Goal: Task Accomplishment & Management: Manage account settings

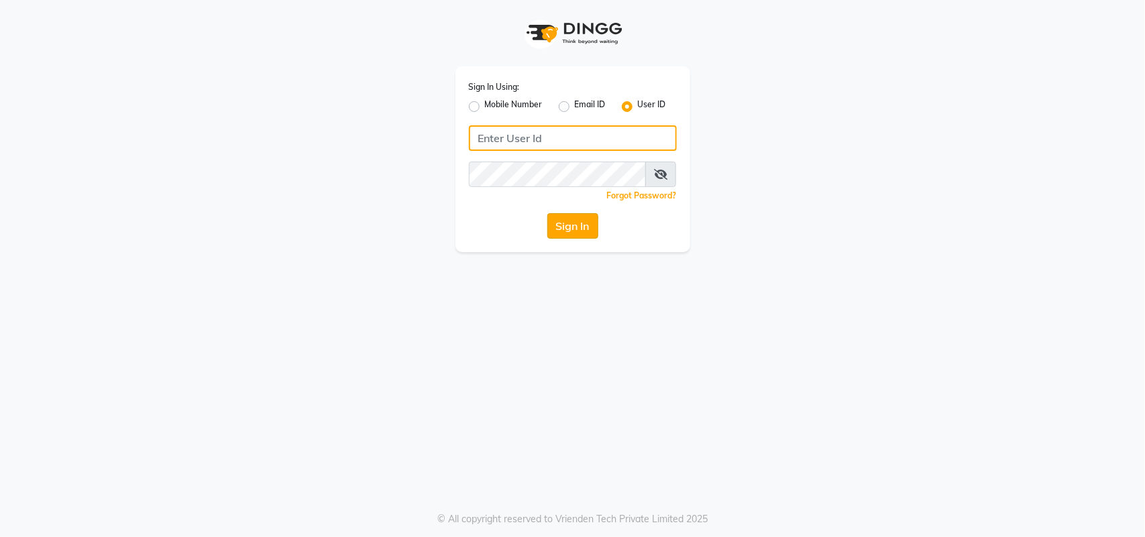
type input "nazia"
click at [568, 220] on button "Sign In" at bounding box center [572, 225] width 51 height 25
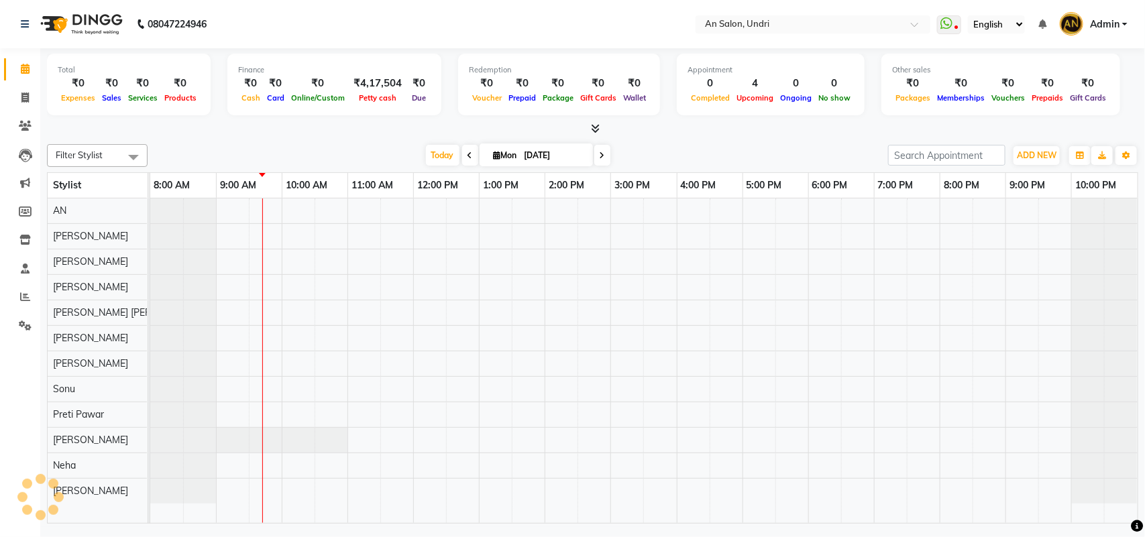
select select "en"
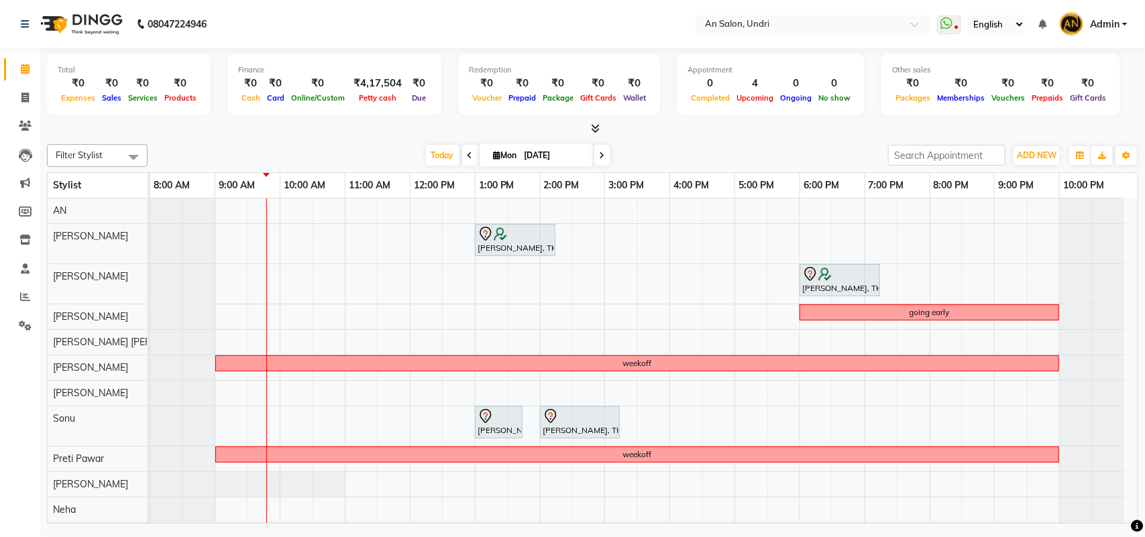
drag, startPoint x: 1105, startPoint y: 296, endPoint x: 1105, endPoint y: 309, distance: 12.1
click at [1105, 310] on tbody "Monica Nagdda, TK01, 01:00 PM-02:15 PM, Cut & Style - Wash & Blow-Dry manoj aga…" at bounding box center [637, 373] width 975 height 349
click at [937, 329] on div "Monica Nagdda, TK01, 01:00 PM-02:15 PM, Cut & Style - Wash & Blow-Dry manoj aga…" at bounding box center [643, 373] width 987 height 349
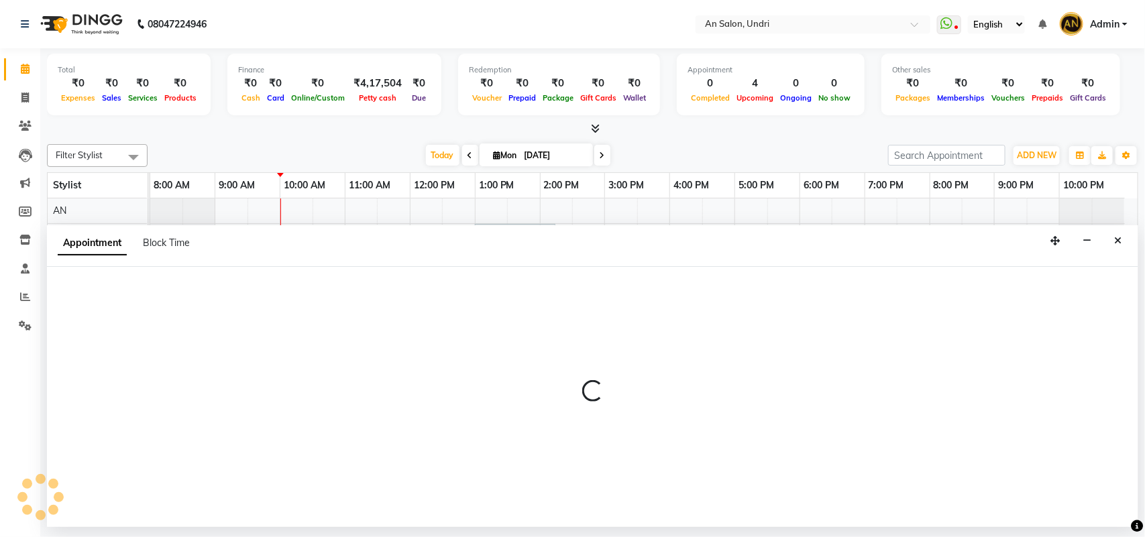
select select "18327"
select select "tentative"
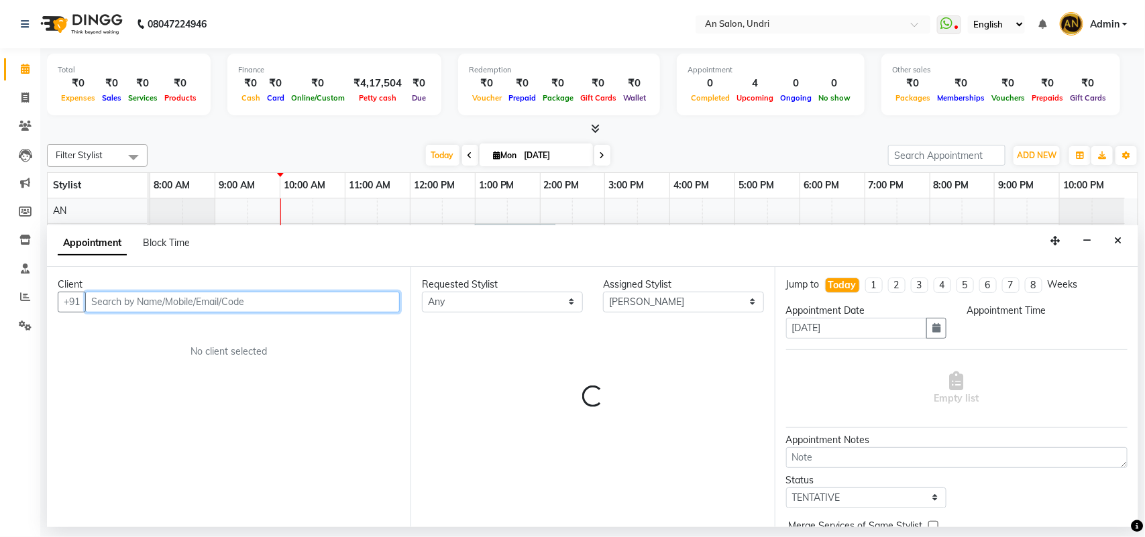
select select "1200"
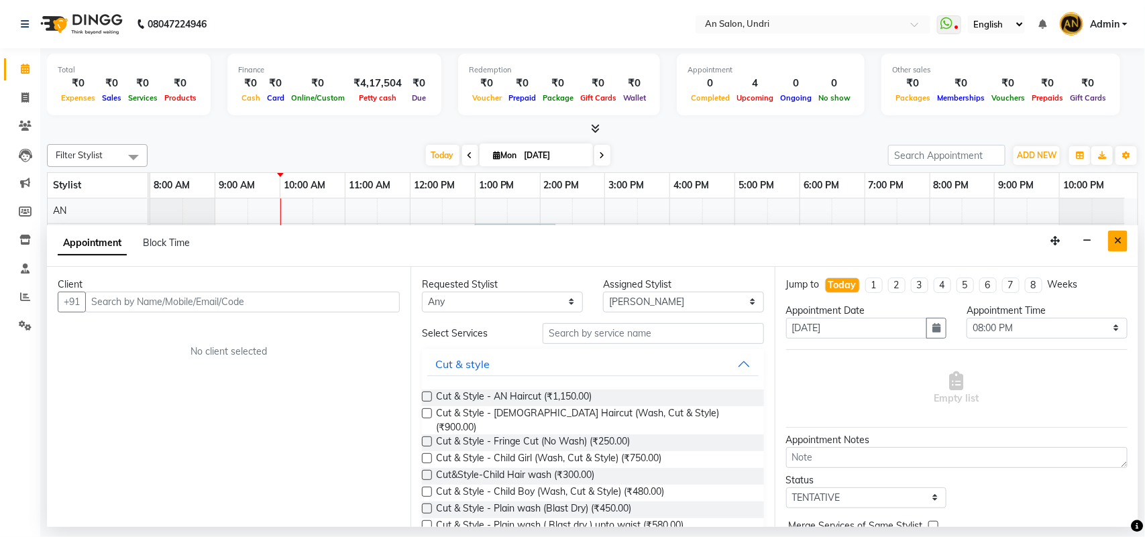
click at [1114, 235] on button "Close" at bounding box center [1117, 241] width 19 height 21
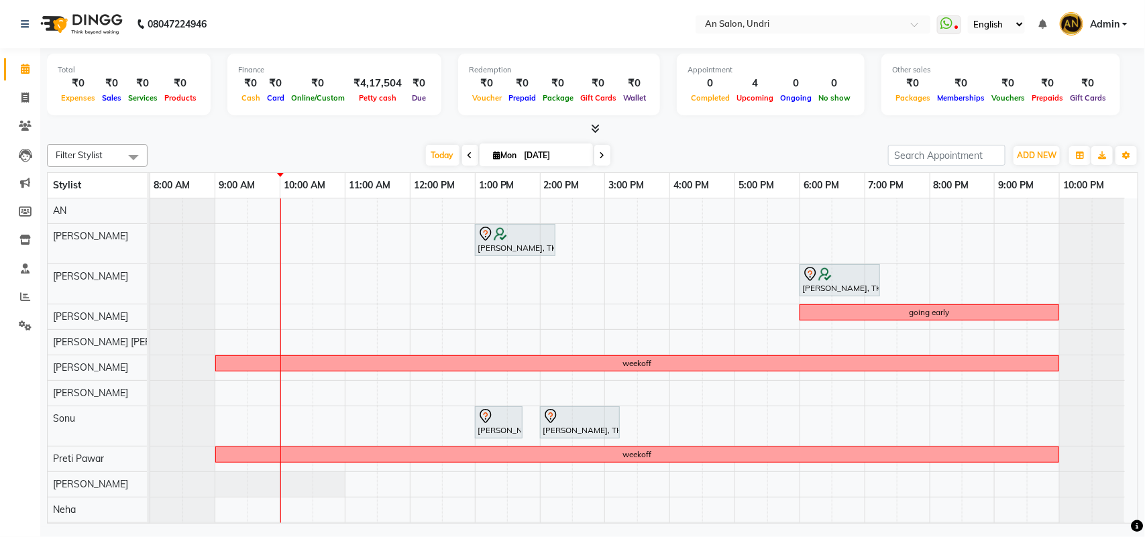
click at [1114, 235] on div at bounding box center [1092, 244] width 64 height 40
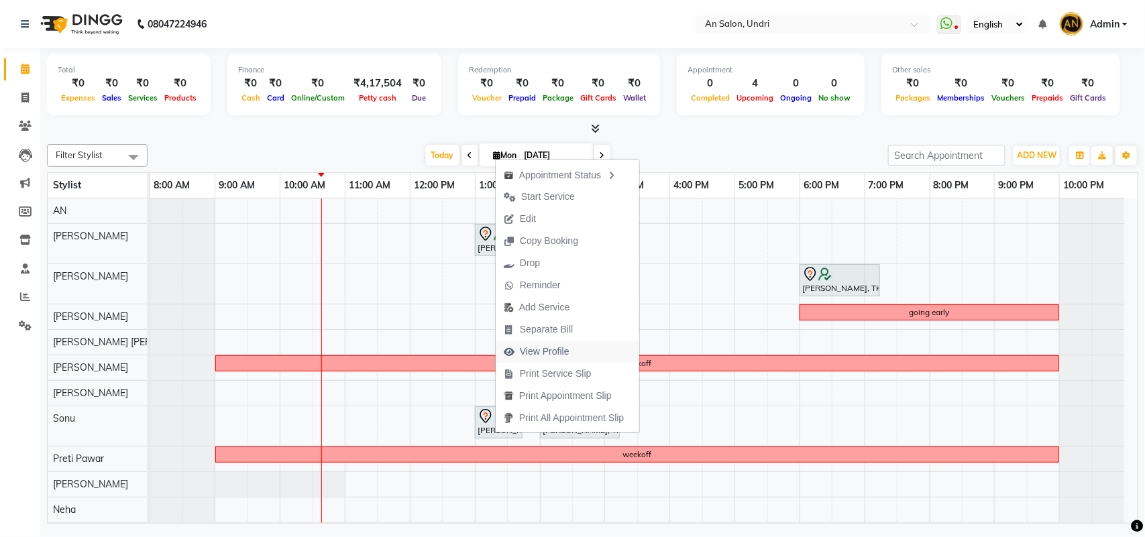
click at [560, 352] on span "View Profile" at bounding box center [545, 352] width 50 height 14
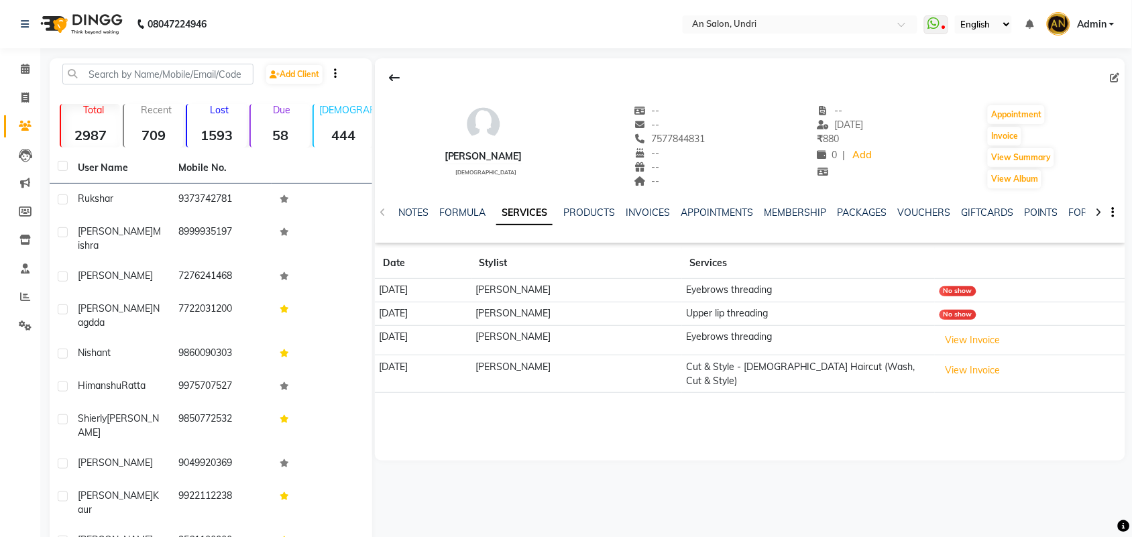
click at [109, 21] on img at bounding box center [80, 24] width 92 height 38
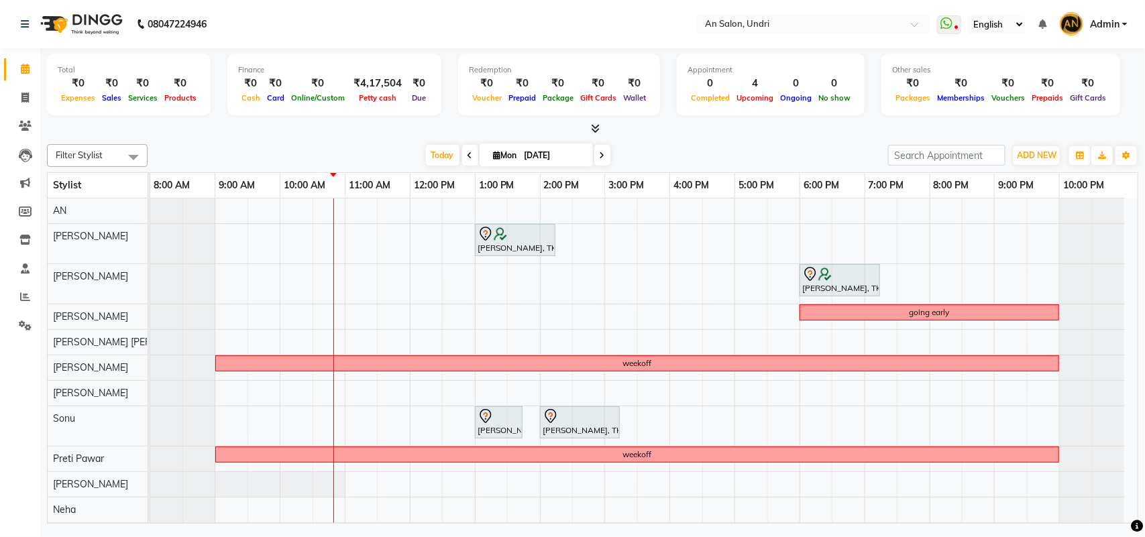
click at [849, 223] on td at bounding box center [848, 373] width 32 height 349
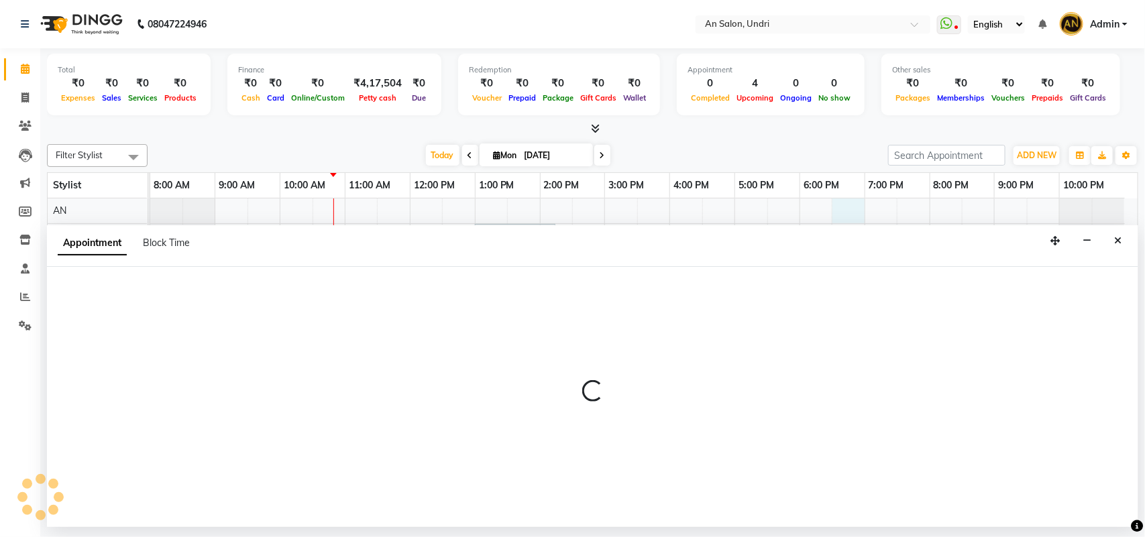
select select "17156"
select select "tentative"
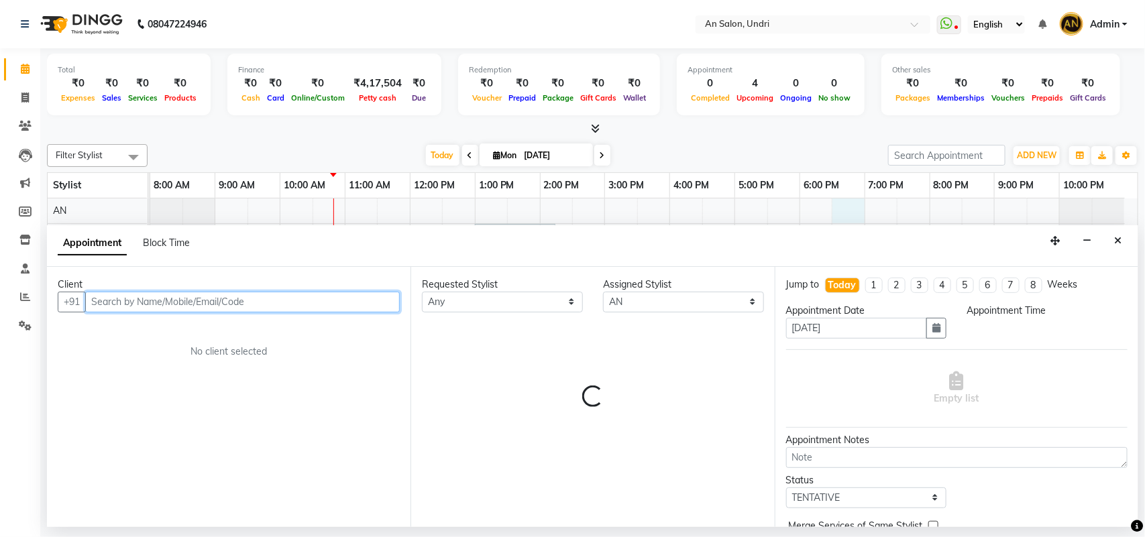
select select "1110"
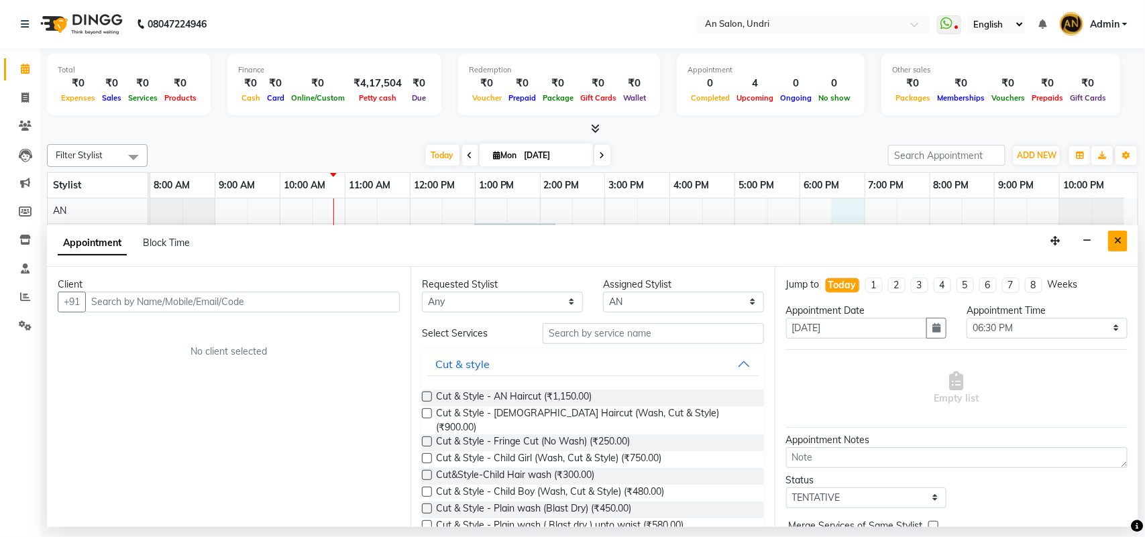
click at [1109, 236] on button "Close" at bounding box center [1117, 241] width 19 height 21
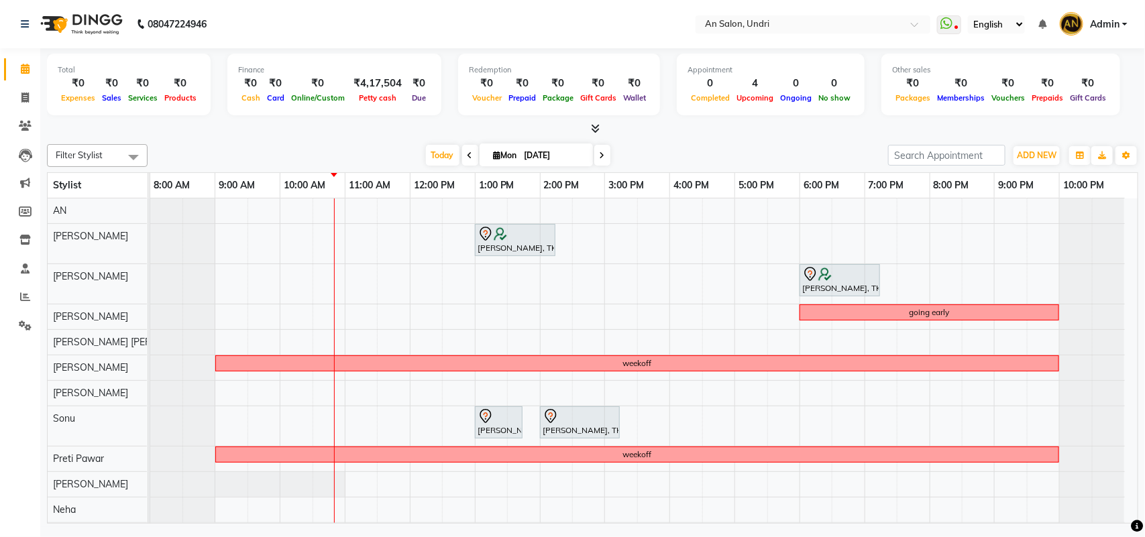
click at [594, 131] on icon at bounding box center [595, 128] width 9 height 10
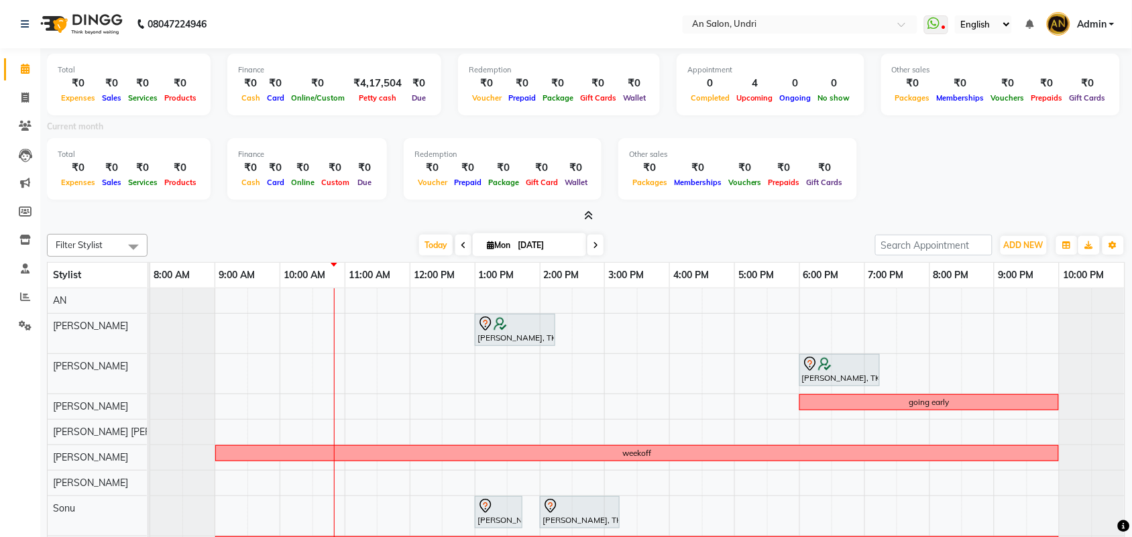
click at [591, 211] on icon at bounding box center [589, 216] width 9 height 10
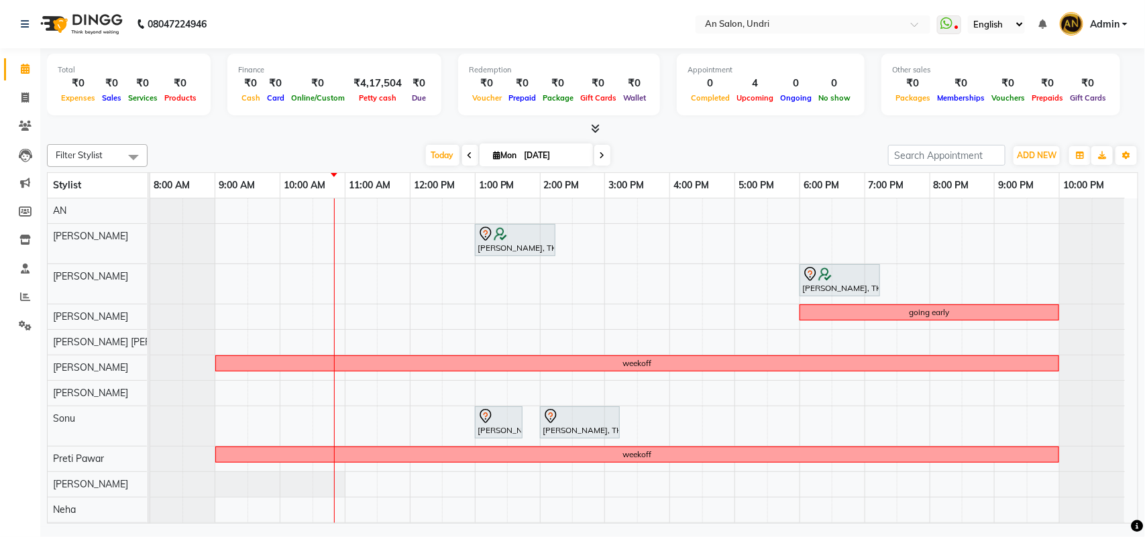
click at [337, 144] on div "Filter Stylist Select All AN Nazia Shaikh Anthony Janhavi Jambhulkar Naeem Akta…" at bounding box center [592, 155] width 1091 height 23
click at [10, 293] on link "Reports" at bounding box center [20, 297] width 32 height 22
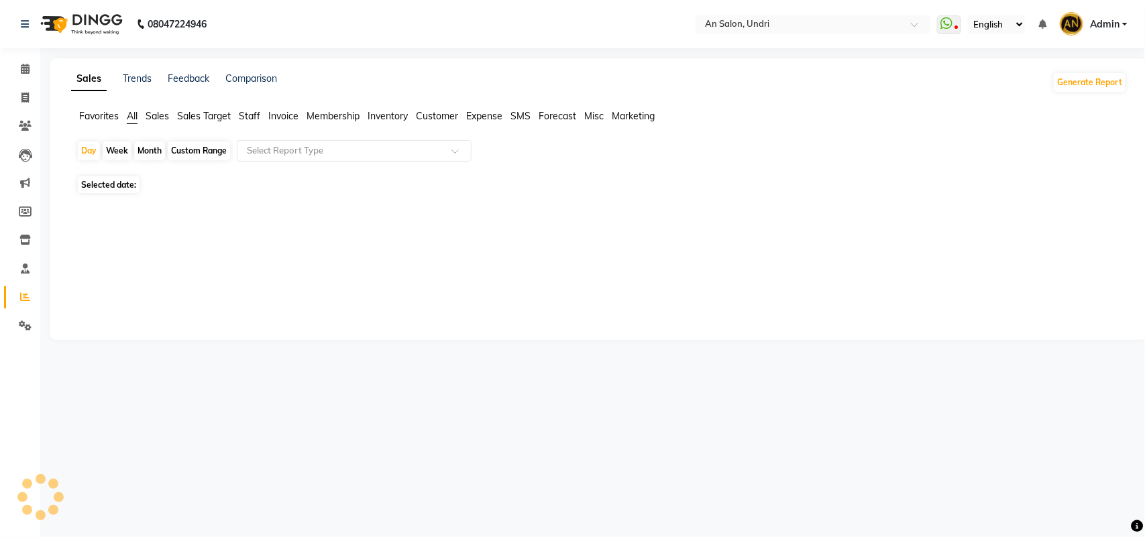
click at [254, 116] on span "Staff" at bounding box center [249, 116] width 21 height 12
click at [144, 148] on div "Month" at bounding box center [149, 151] width 31 height 19
select select "9"
select select "2025"
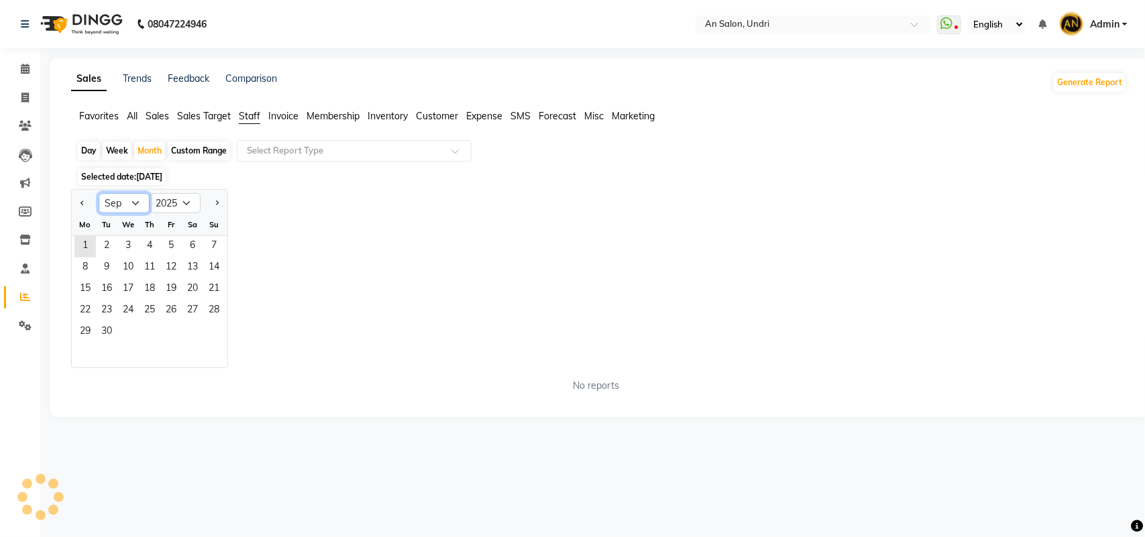
click at [119, 201] on select "Jan Feb Mar Apr May Jun Jul Aug Sep Oct Nov Dec" at bounding box center [124, 203] width 51 height 20
select select "8"
click at [99, 194] on select "Jan Feb Mar Apr May Jun Jul Aug Sep Oct Nov Dec" at bounding box center [124, 203] width 51 height 20
click at [209, 337] on span "31" at bounding box center [213, 332] width 21 height 21
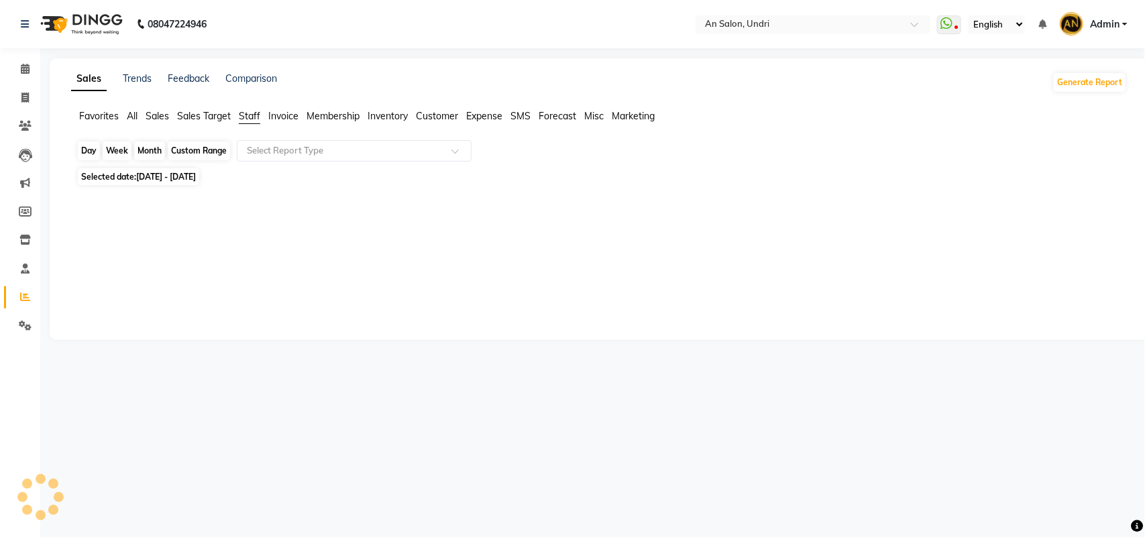
click at [152, 152] on div "Month" at bounding box center [149, 151] width 31 height 19
select select "8"
select select "2025"
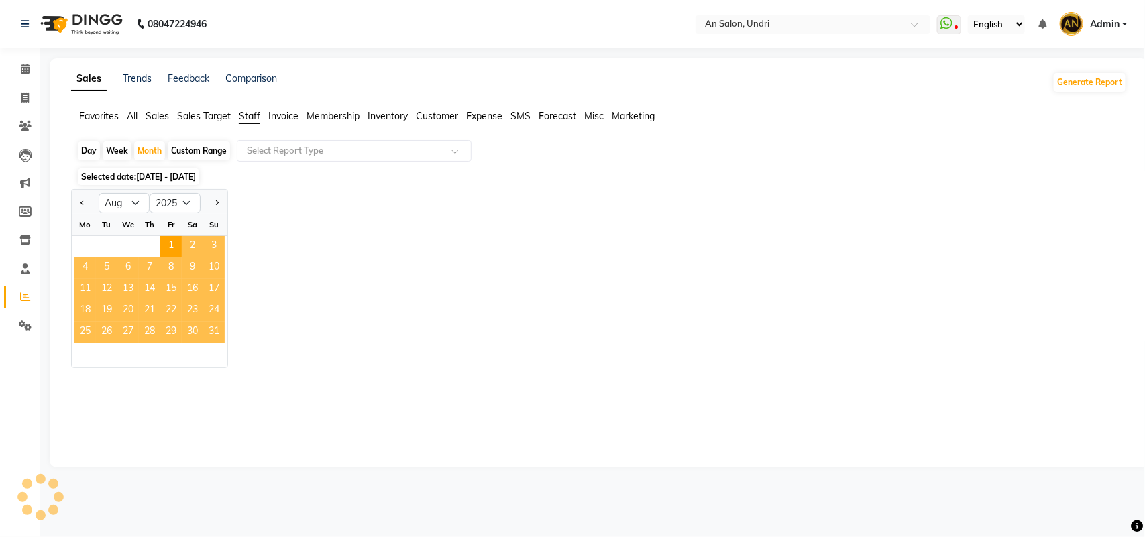
click at [211, 331] on span "31" at bounding box center [213, 332] width 21 height 21
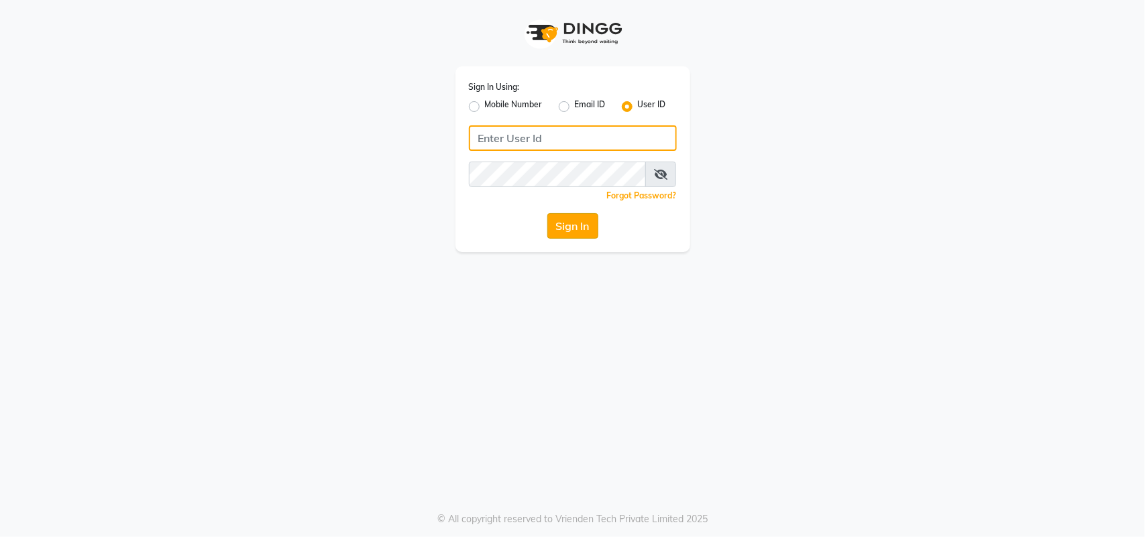
type input "nazia"
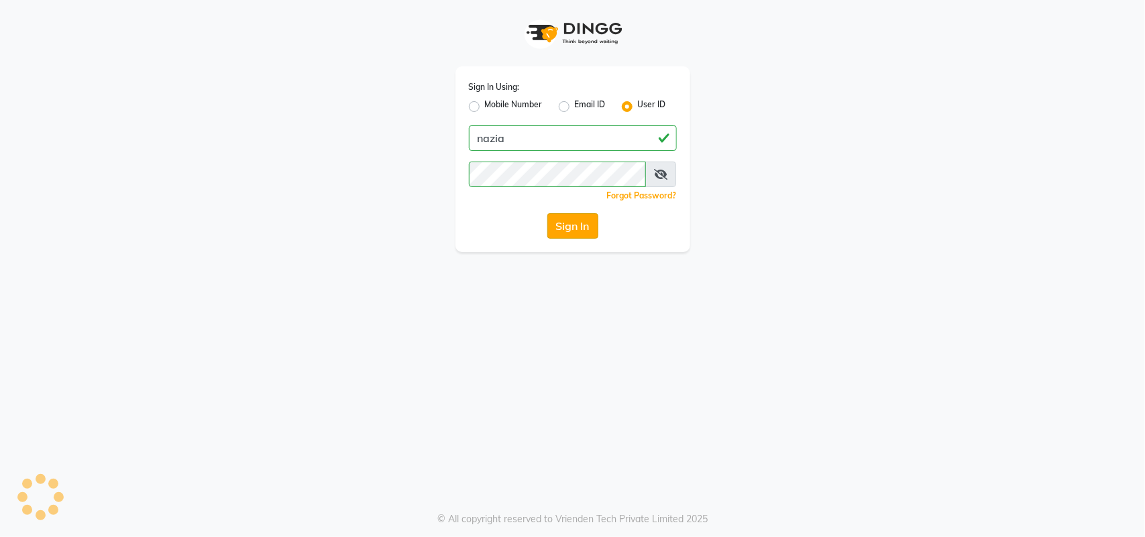
click at [572, 213] on button "Sign In" at bounding box center [572, 225] width 51 height 25
click at [582, 225] on button "Sign In" at bounding box center [572, 225] width 51 height 25
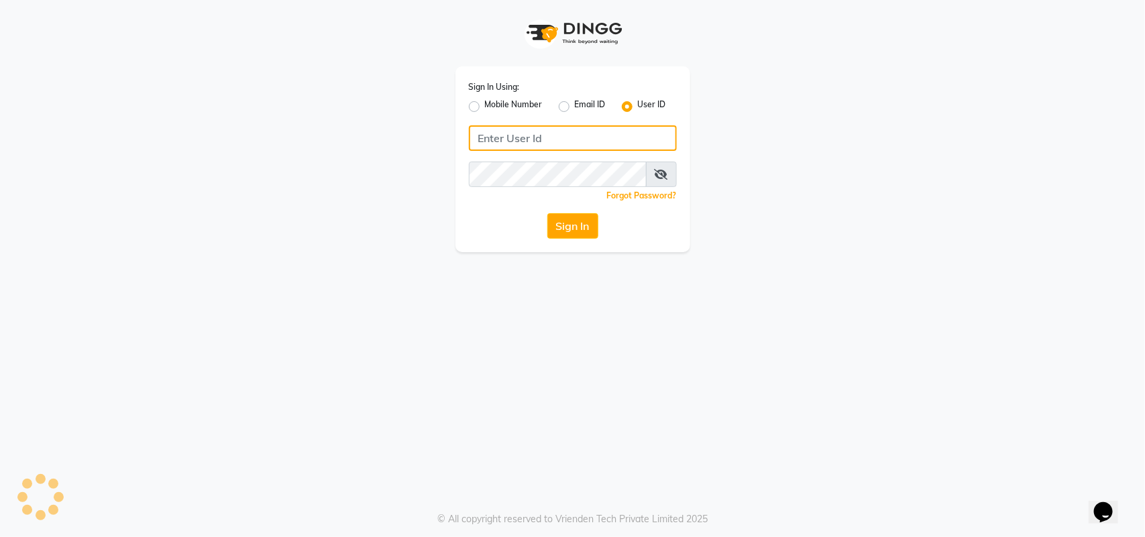
type input "nazia"
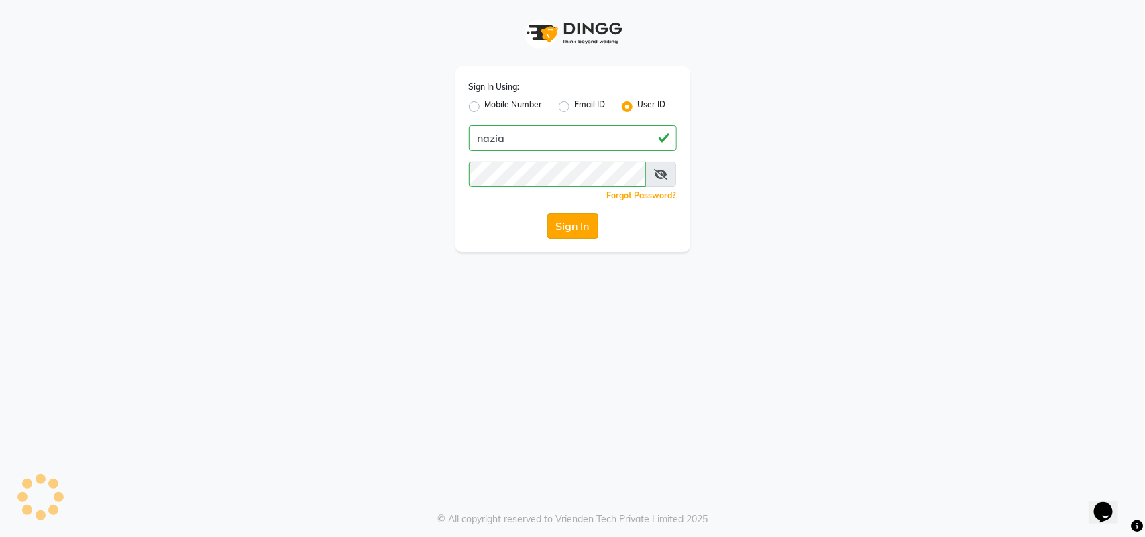
click at [578, 229] on button "Sign In" at bounding box center [572, 225] width 51 height 25
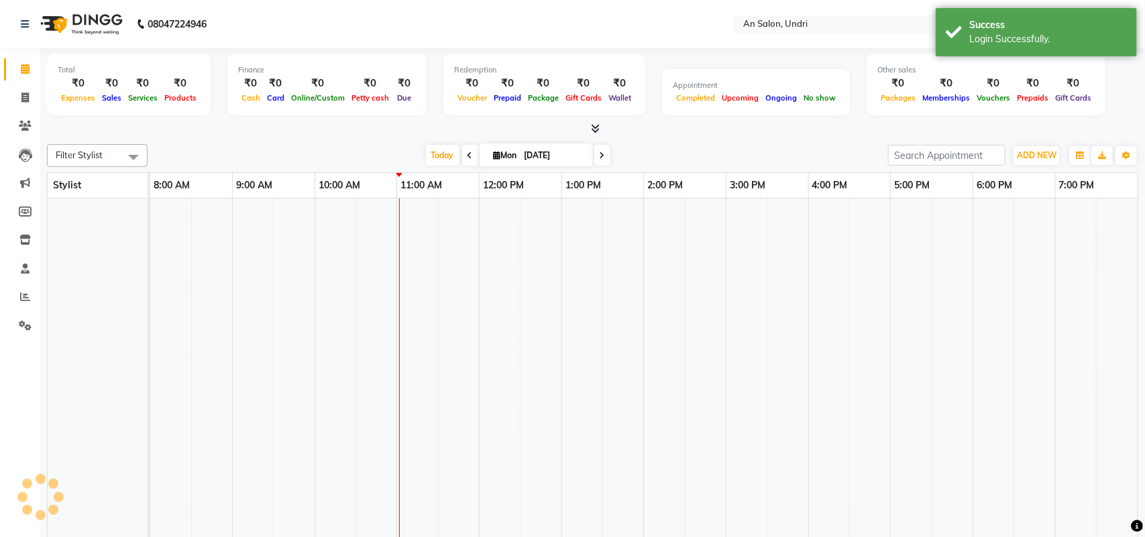
select select "en"
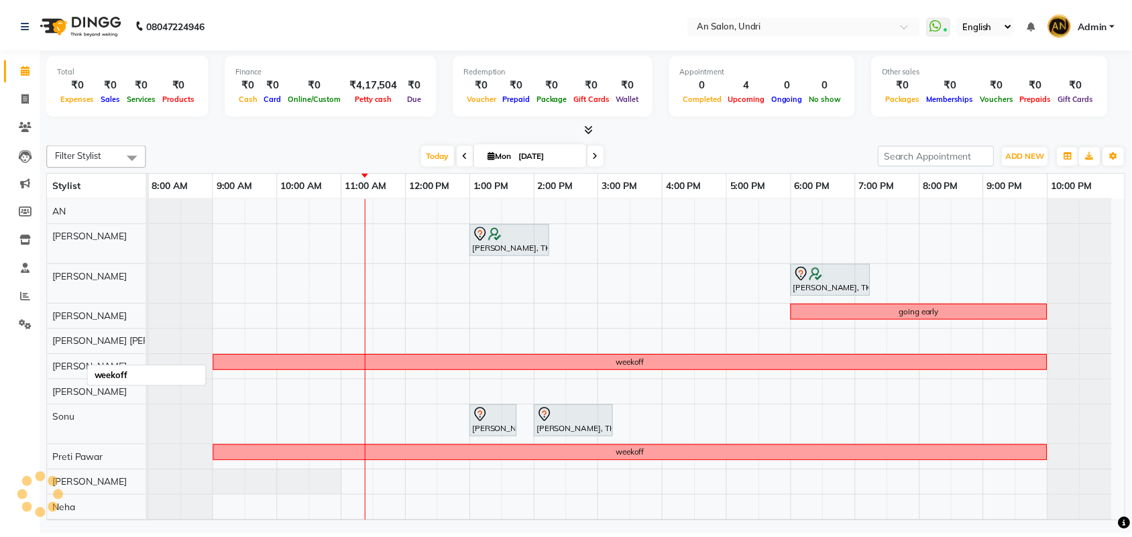
scroll to position [39, 0]
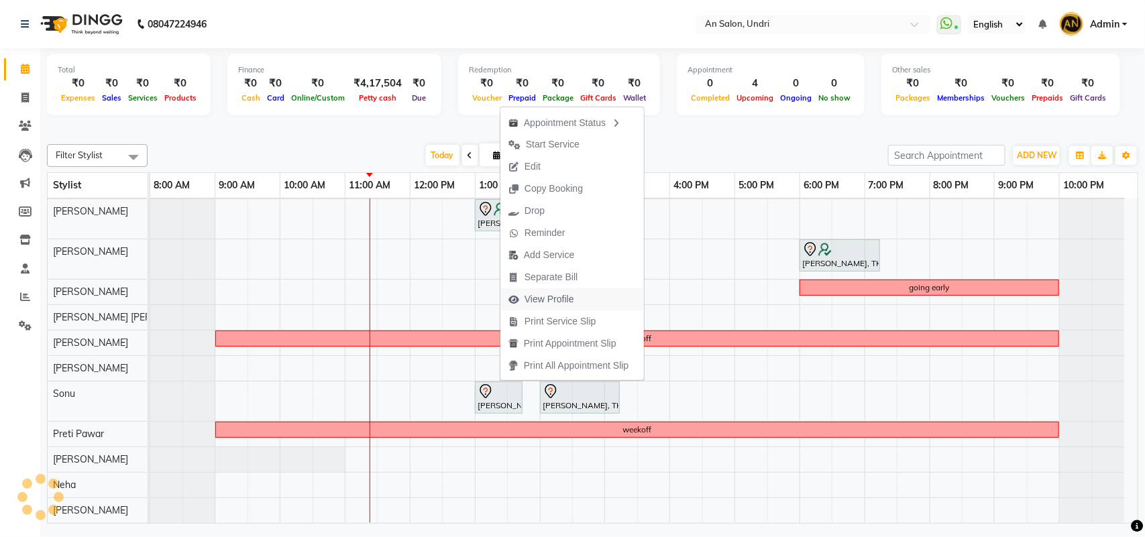
click at [561, 299] on span "View Profile" at bounding box center [549, 299] width 50 height 14
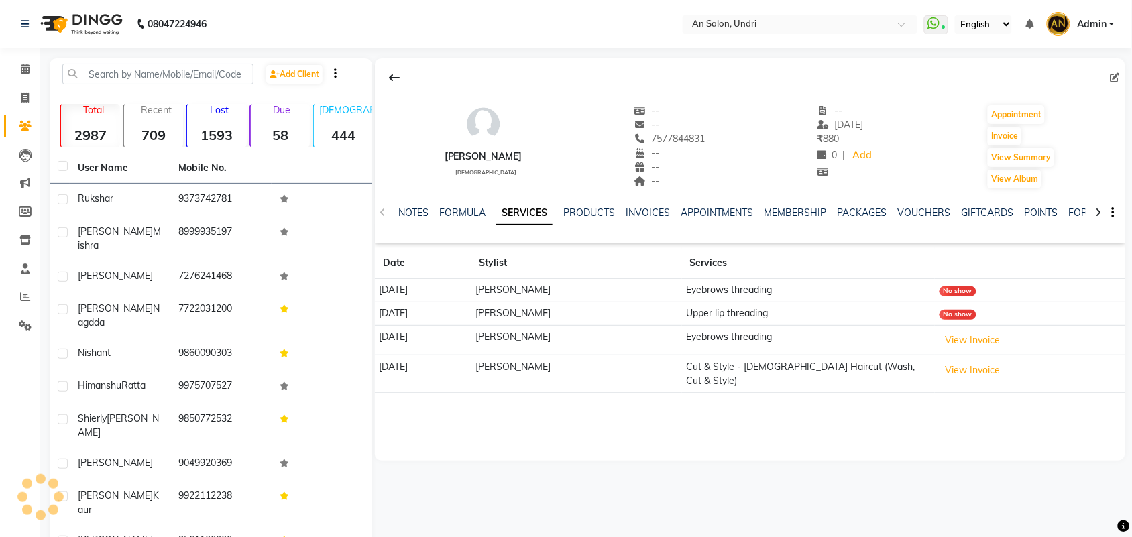
click at [514, 221] on link "SERVICES" at bounding box center [524, 213] width 56 height 24
click at [518, 210] on link "SERVICES" at bounding box center [514, 213] width 56 height 24
click at [454, 217] on link "FORMULA" at bounding box center [452, 213] width 46 height 12
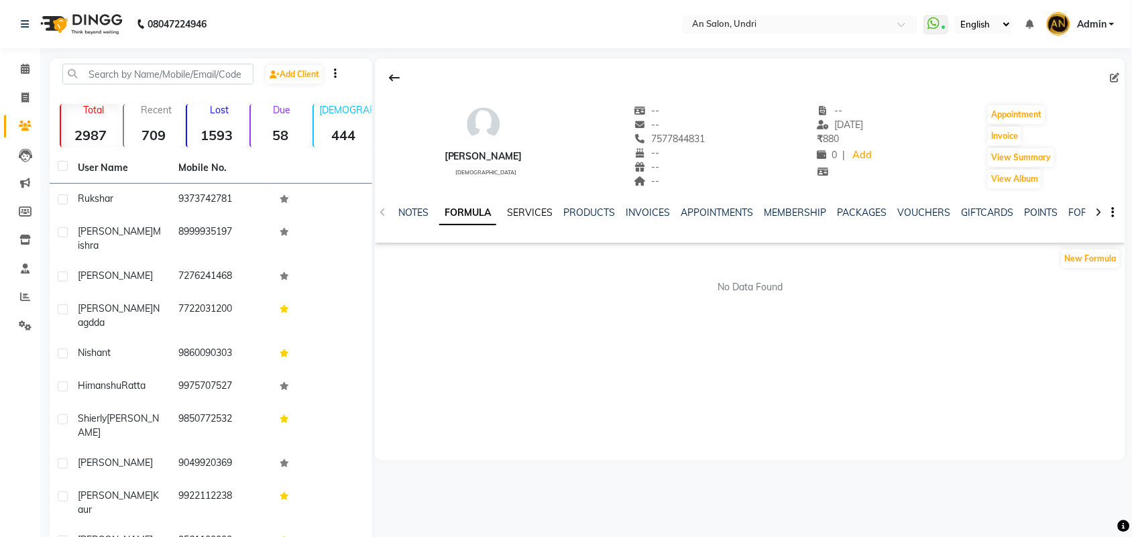
click at [531, 213] on link "SERVICES" at bounding box center [530, 213] width 46 height 12
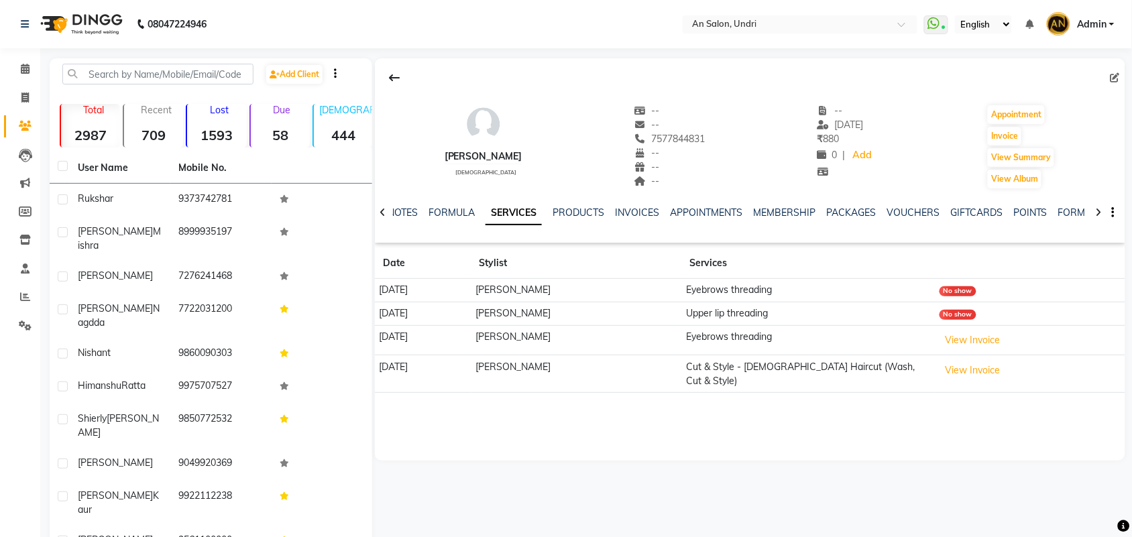
click at [82, 31] on img at bounding box center [80, 24] width 92 height 38
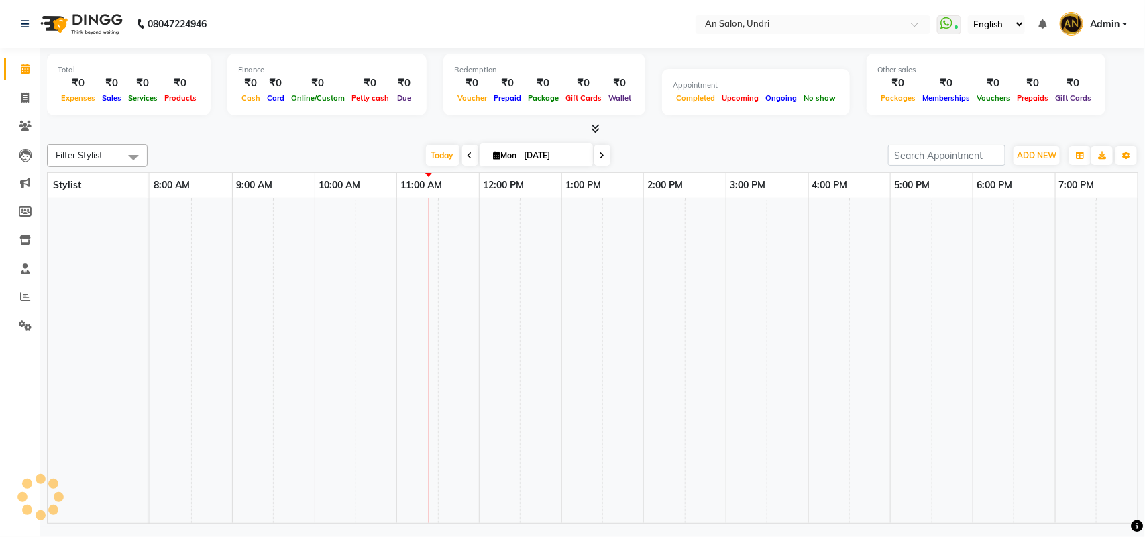
click at [434, 144] on div "Filter Stylist No data available Today Mon 01-09-2025 Toggle Dropdown Add Appoi…" at bounding box center [592, 155] width 1091 height 23
click at [434, 148] on span "Today" at bounding box center [443, 155] width 34 height 21
click at [718, 131] on div at bounding box center [592, 129] width 1091 height 14
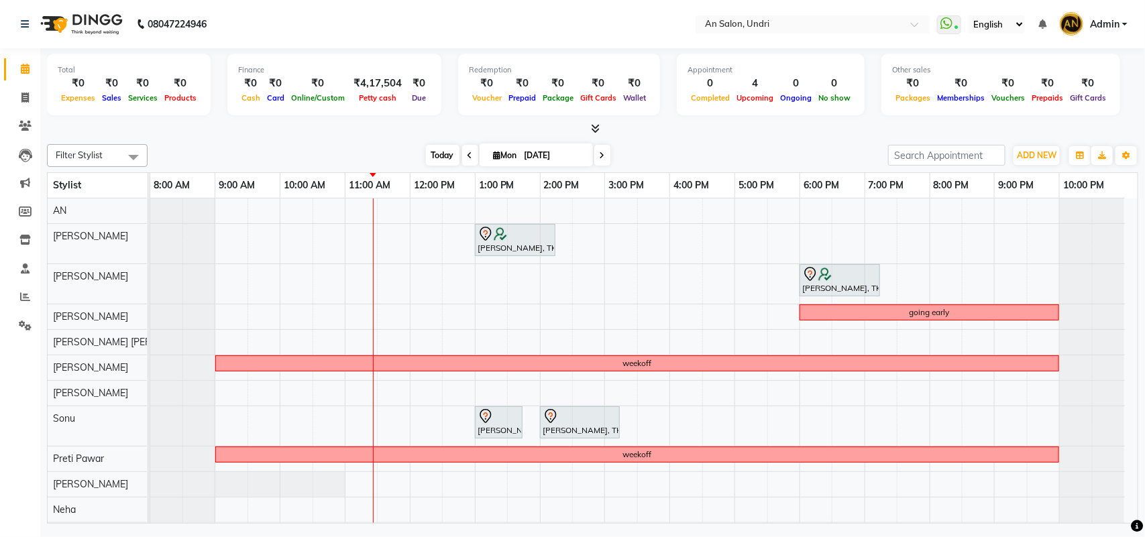
click at [434, 152] on span "Today" at bounding box center [443, 155] width 34 height 21
click at [427, 149] on span "Today" at bounding box center [443, 155] width 34 height 21
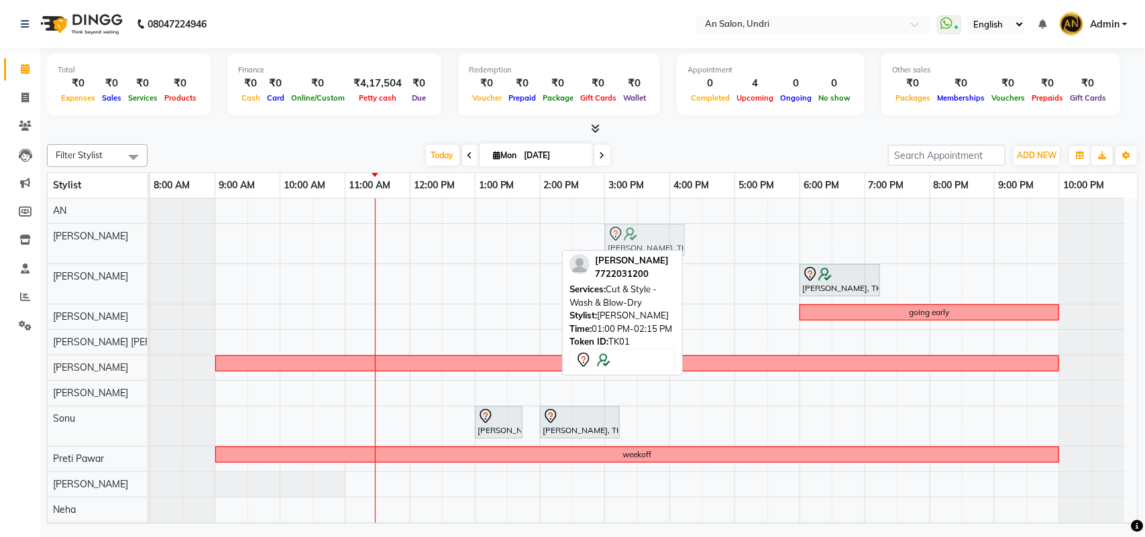
drag, startPoint x: 497, startPoint y: 239, endPoint x: 641, endPoint y: 239, distance: 143.5
click at [150, 239] on div "Monica Nagdda, TK01, 01:00 PM-02:15 PM, Cut & Style - Wash & Blow-Dry Monica Na…" at bounding box center [150, 244] width 0 height 40
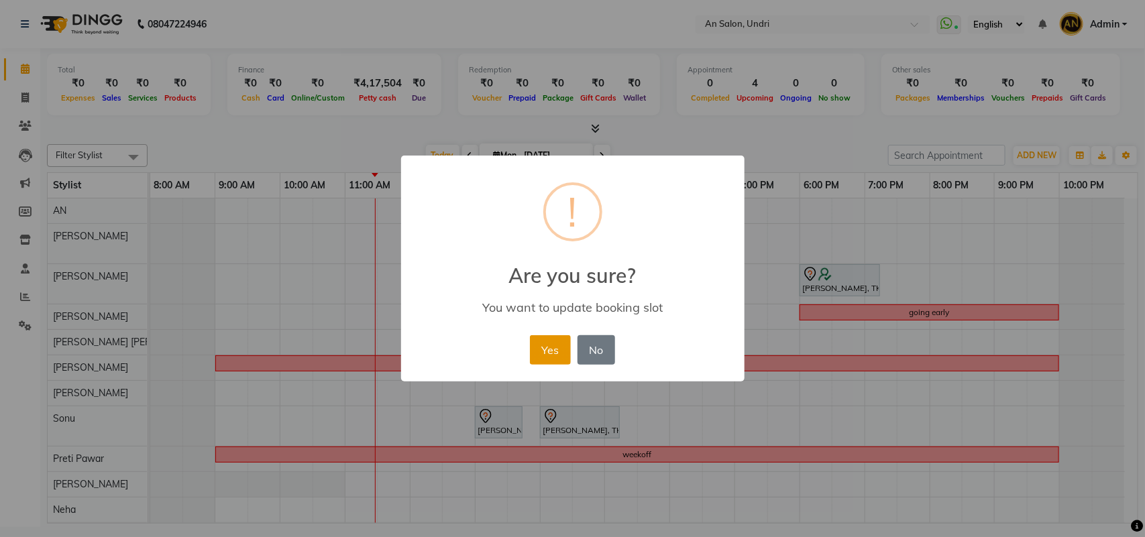
click at [541, 349] on button "Yes" at bounding box center [550, 350] width 41 height 30
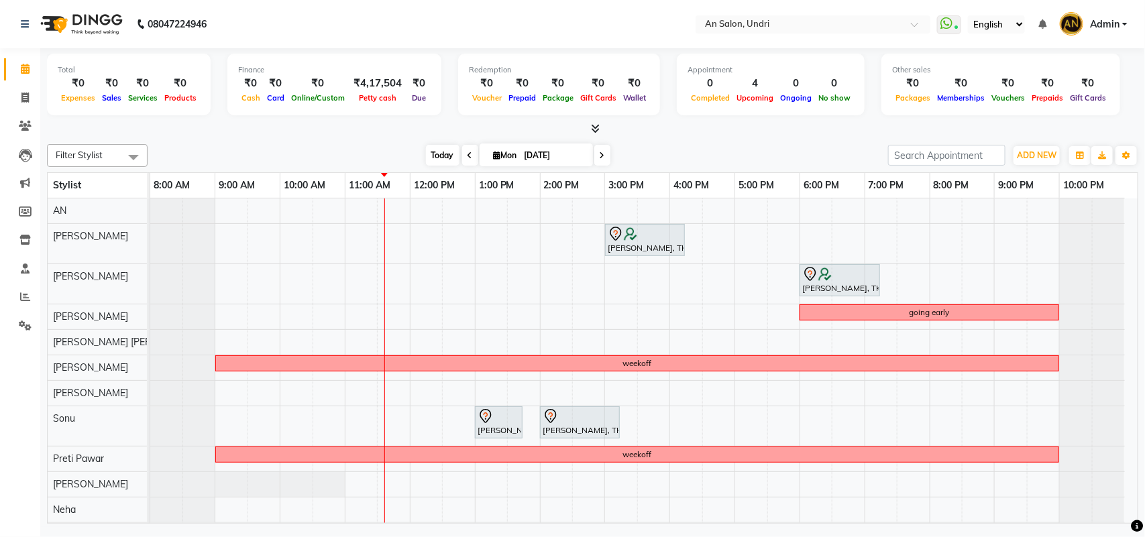
click at [439, 152] on span "Today" at bounding box center [443, 155] width 34 height 21
click at [595, 122] on span at bounding box center [593, 129] width 14 height 14
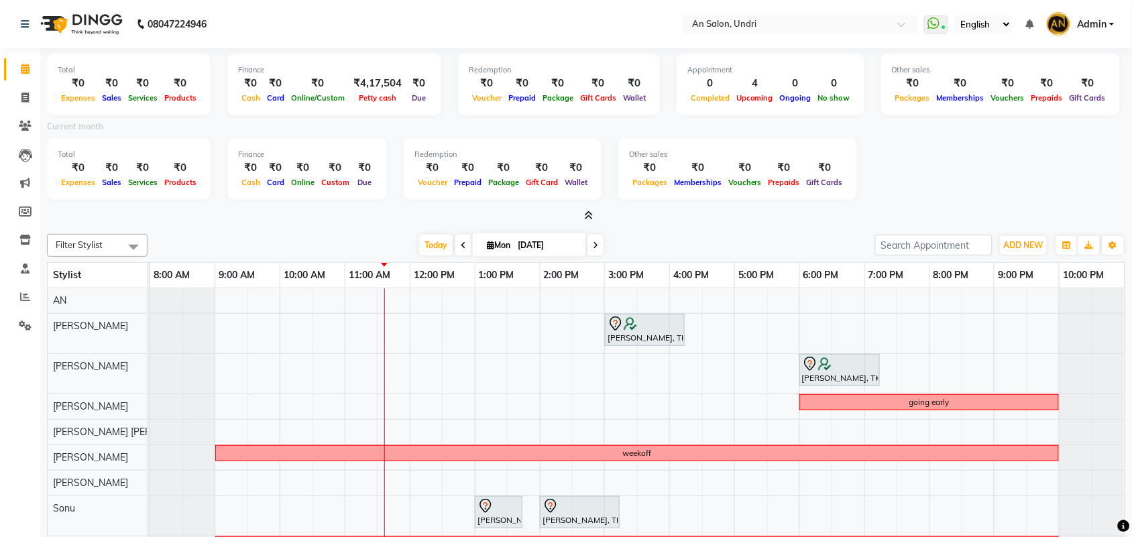
click at [587, 212] on icon at bounding box center [589, 216] width 9 height 10
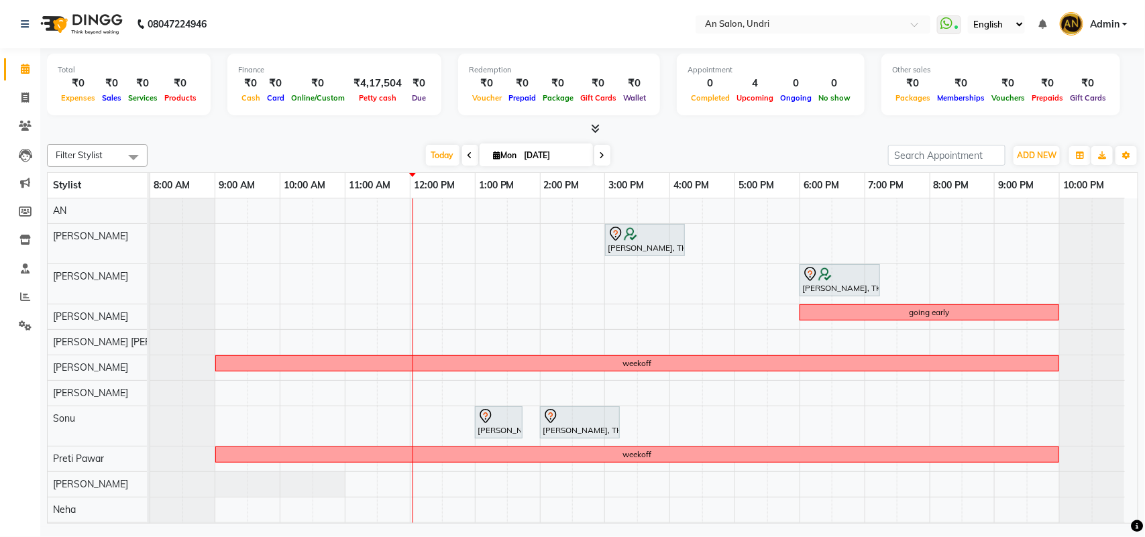
click at [604, 153] on span at bounding box center [602, 155] width 16 height 21
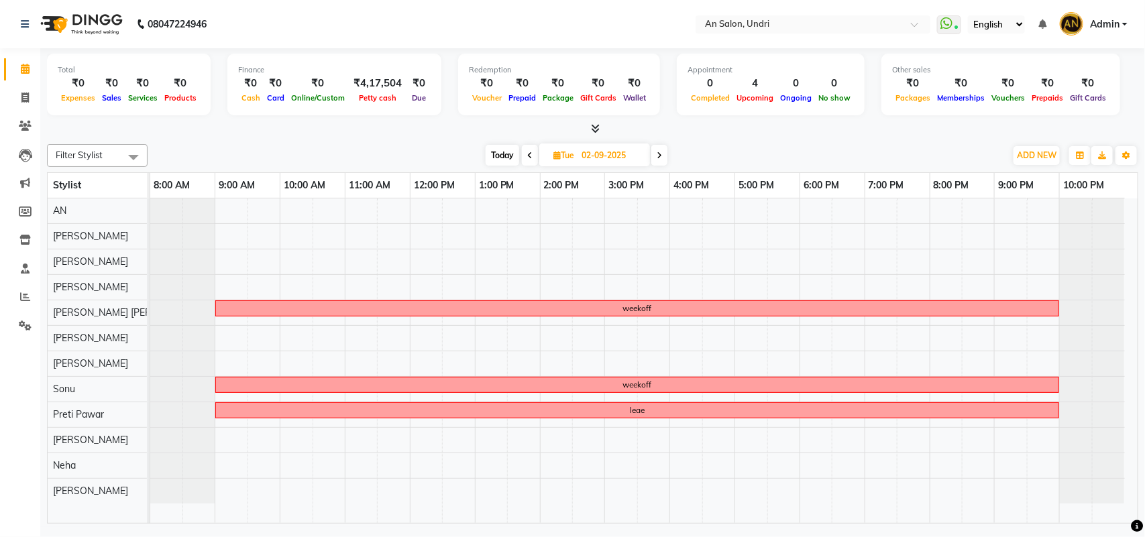
click at [537, 176] on div "1:00 PM" at bounding box center [508, 185] width 64 height 25
click at [500, 154] on span "Today" at bounding box center [503, 155] width 34 height 21
type input "[DATE]"
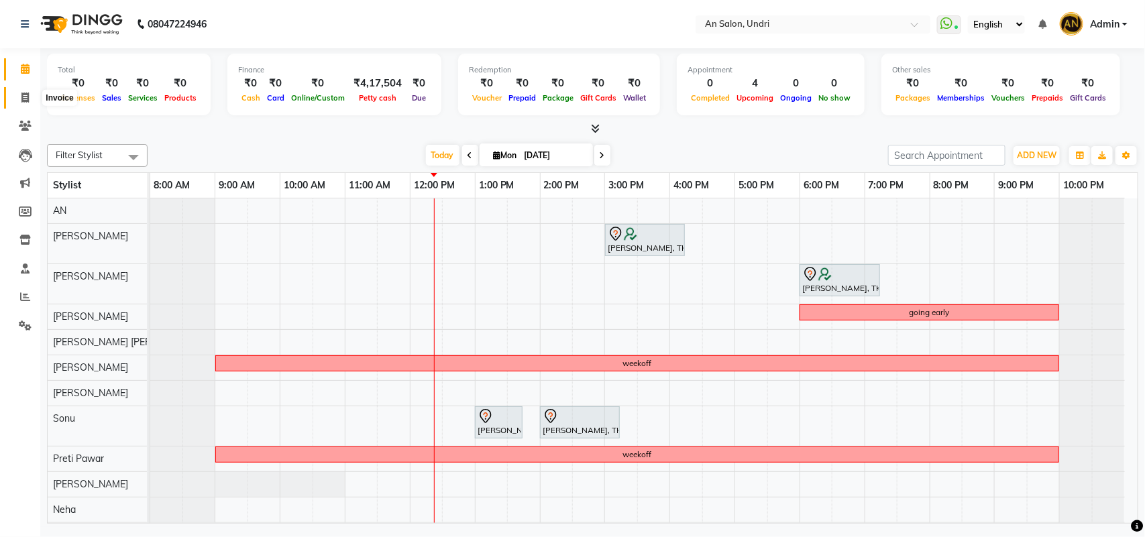
click at [15, 93] on span at bounding box center [24, 98] width 23 height 15
select select "3639"
select select "service"
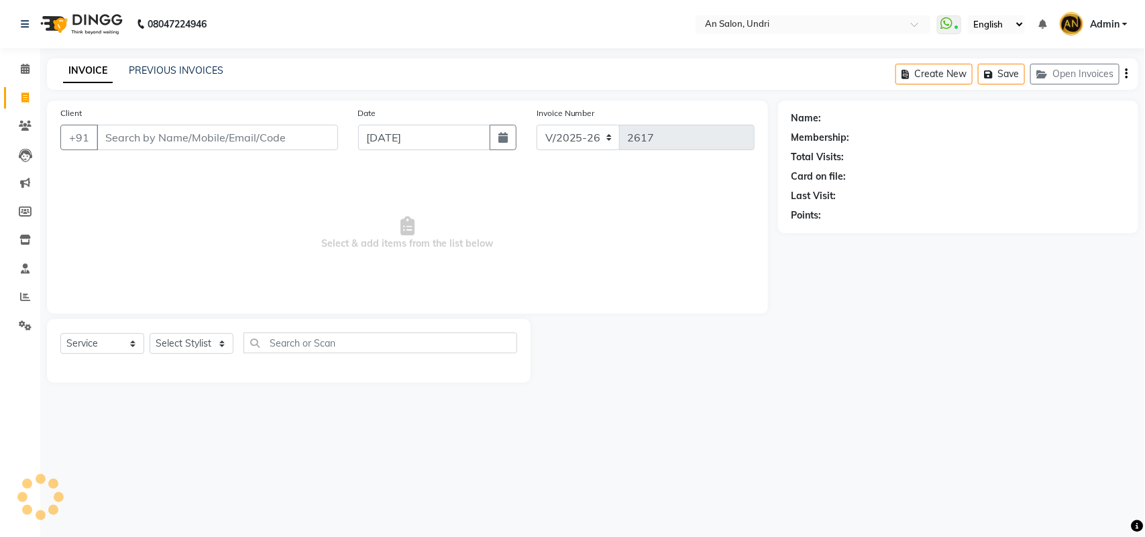
click at [229, 143] on input "Client" at bounding box center [217, 137] width 241 height 25
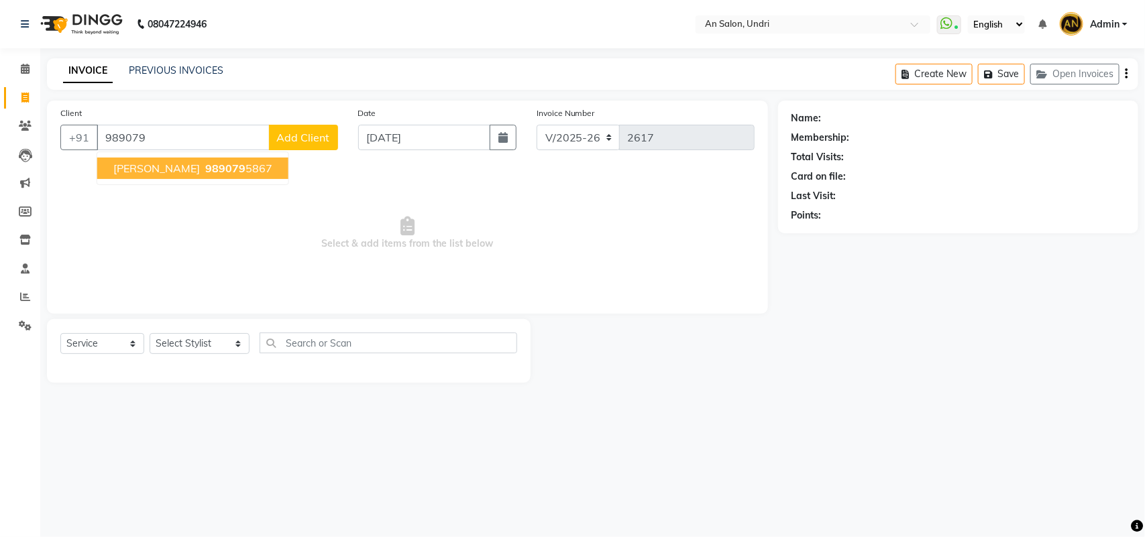
click at [212, 175] on button "Shradha 989079 5867" at bounding box center [192, 168] width 191 height 21
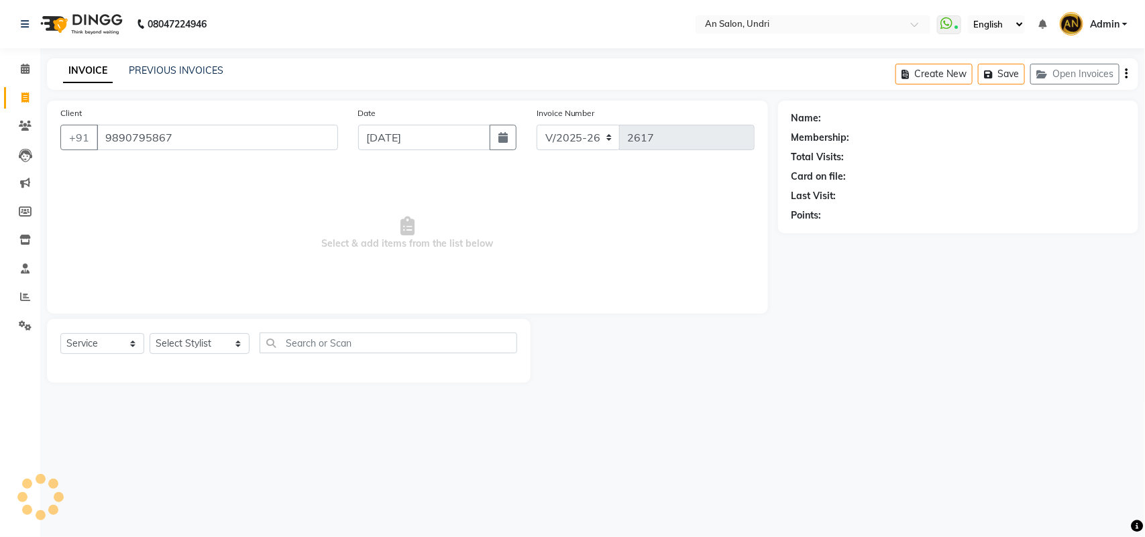
type input "9890795867"
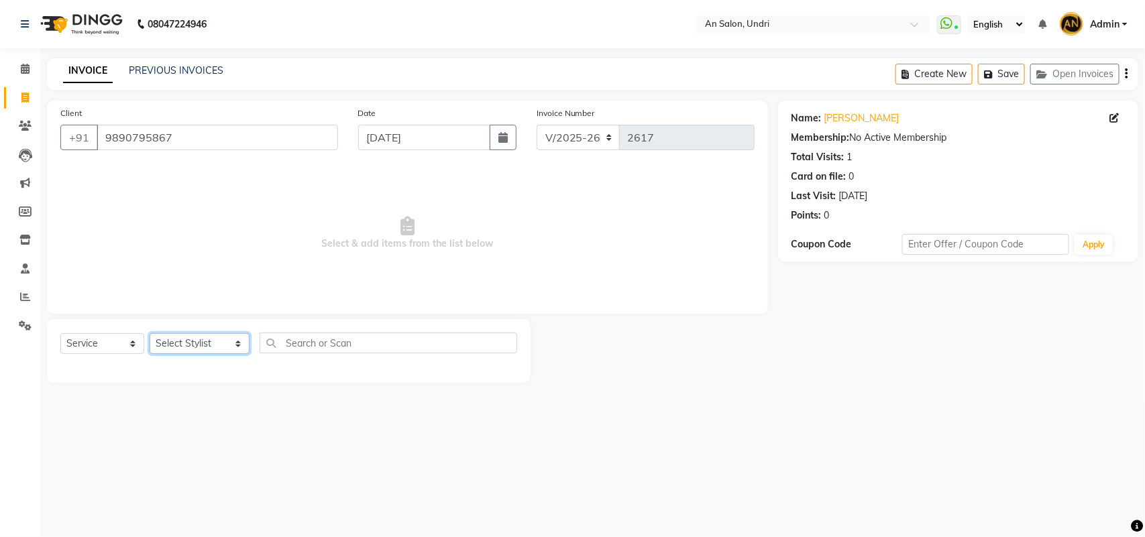
click at [220, 346] on select "Select Stylist AN Anita Rai Anthony Aslam Shaikh Janhavi Jambhulkar Naeem Aktar…" at bounding box center [200, 343] width 100 height 21
select select "65269"
click at [150, 333] on select "Select Stylist AN Anita Rai Anthony Aslam Shaikh Janhavi Jambhulkar Naeem Aktar…" at bounding box center [200, 343] width 100 height 21
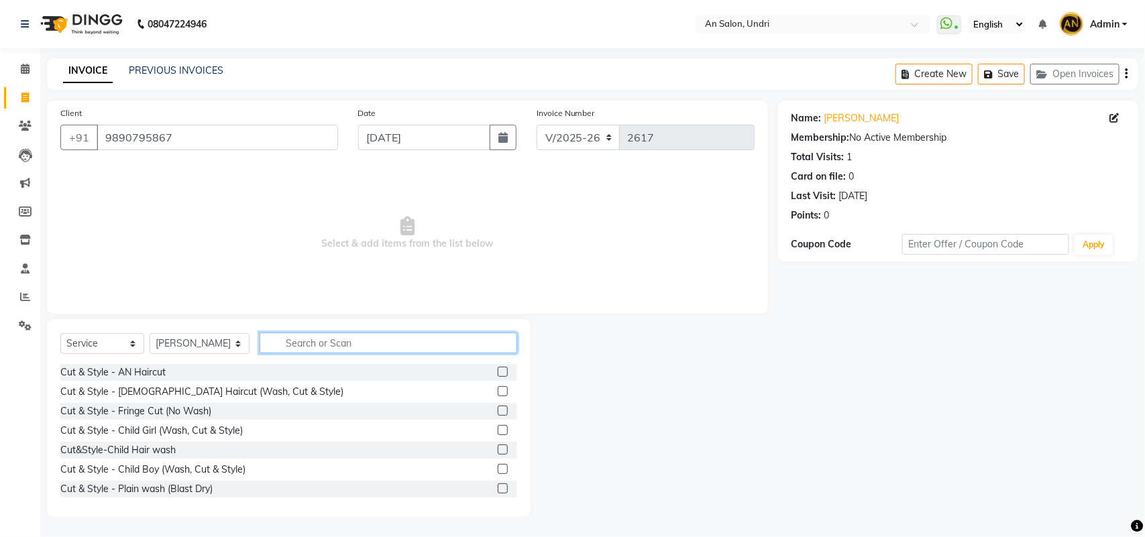
click at [305, 340] on input "text" at bounding box center [389, 343] width 258 height 21
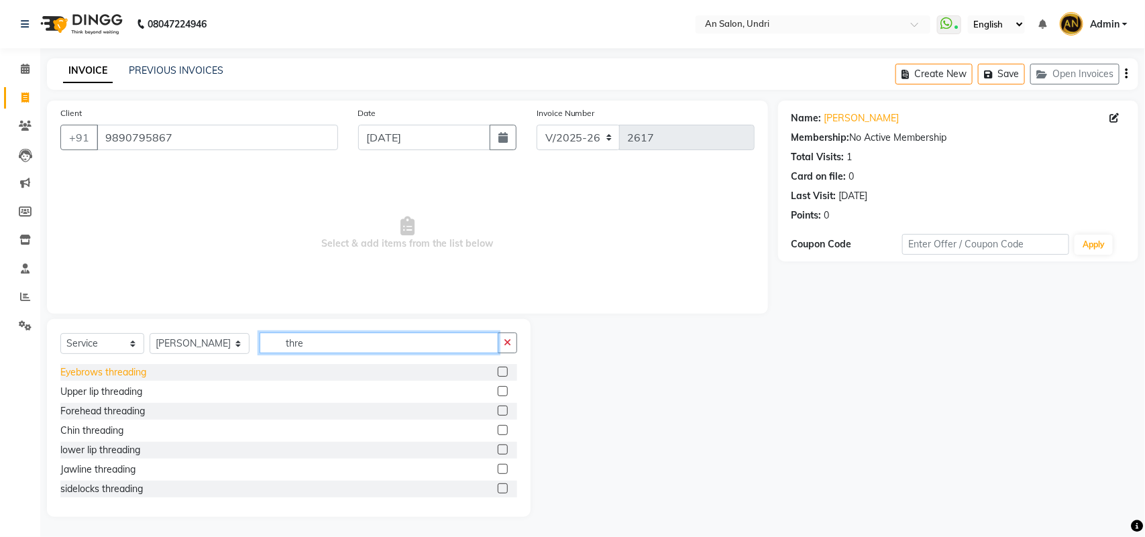
type input "thre"
click at [133, 369] on div "Eyebrows threading" at bounding box center [103, 373] width 86 height 14
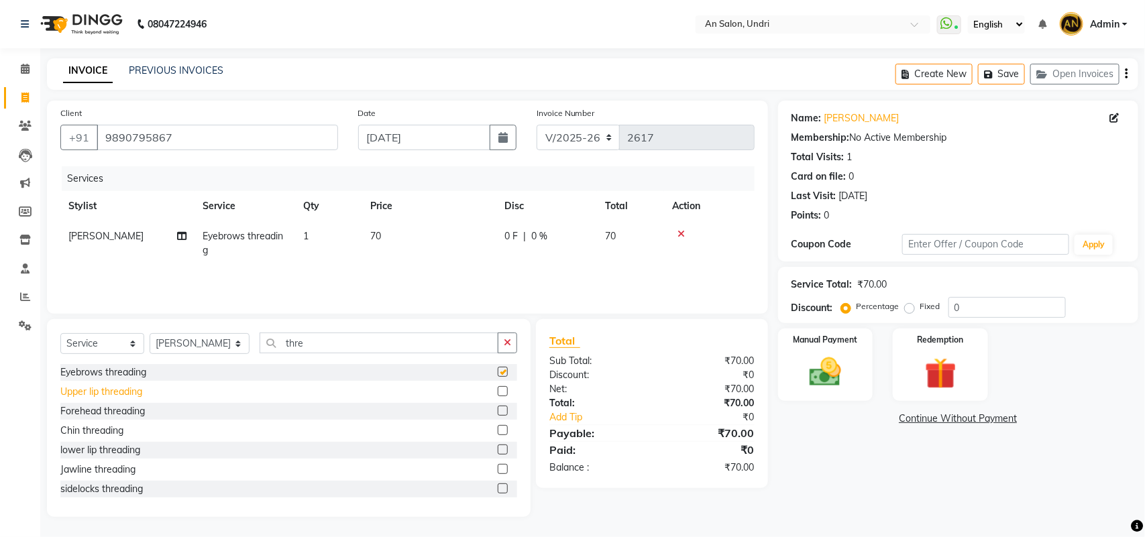
checkbox input "false"
click at [142, 387] on div "Upper lip threading" at bounding box center [101, 392] width 82 height 14
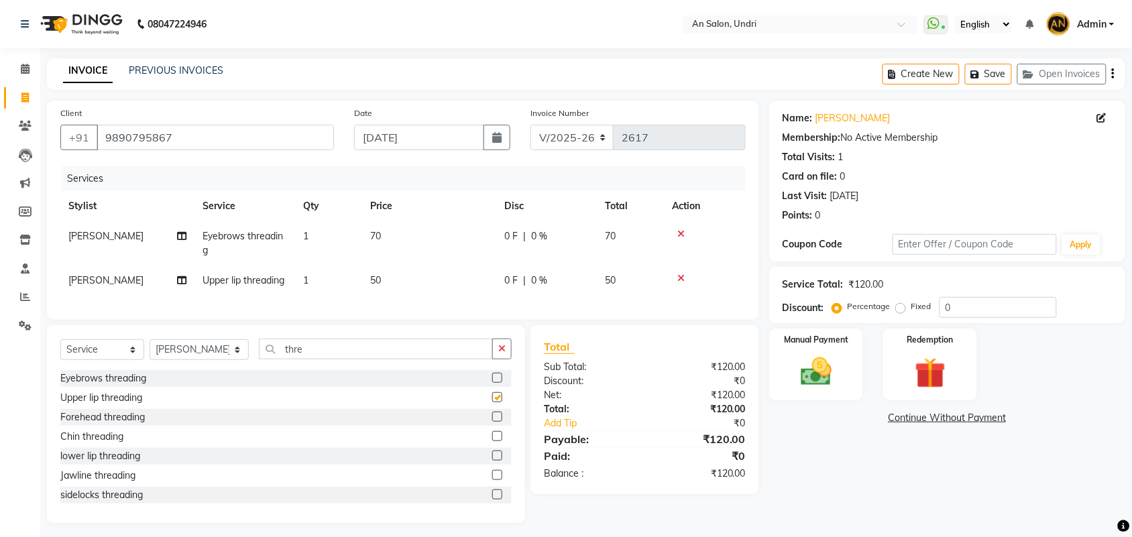
checkbox input "false"
click at [845, 366] on div "Manual Payment" at bounding box center [816, 364] width 98 height 75
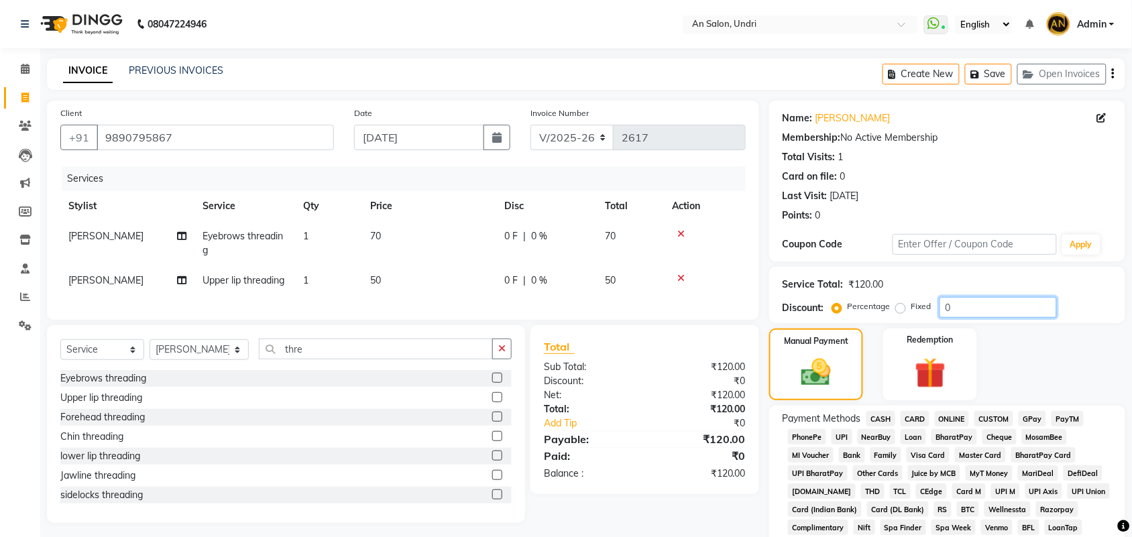
click at [940, 309] on input "0" at bounding box center [998, 307] width 117 height 21
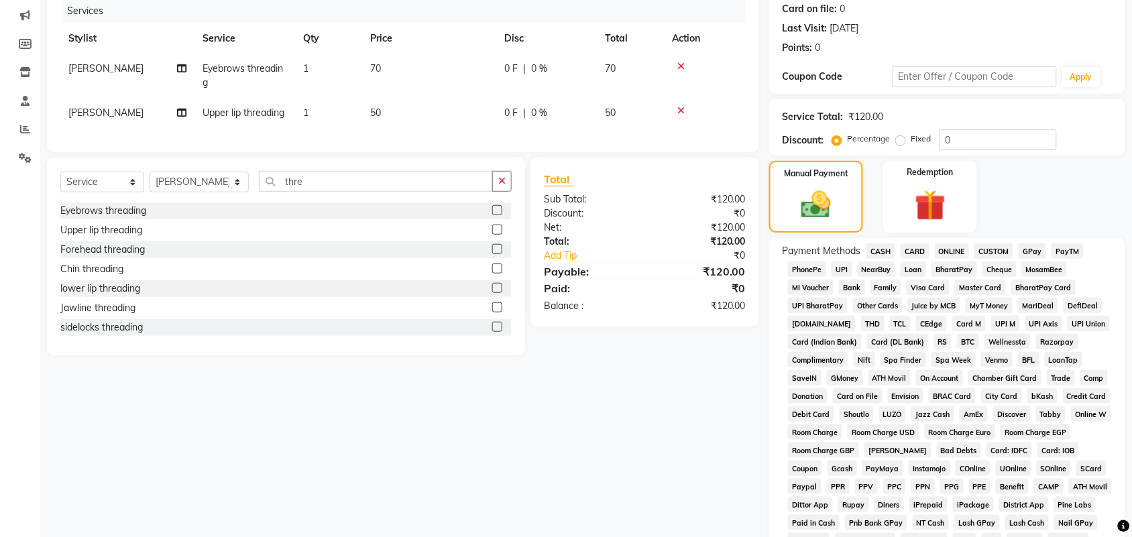
click at [1021, 255] on span "GPay" at bounding box center [1032, 250] width 27 height 15
click at [990, 249] on span "CUSTOM" at bounding box center [994, 250] width 39 height 15
click at [1034, 249] on span "GPay" at bounding box center [1032, 250] width 27 height 15
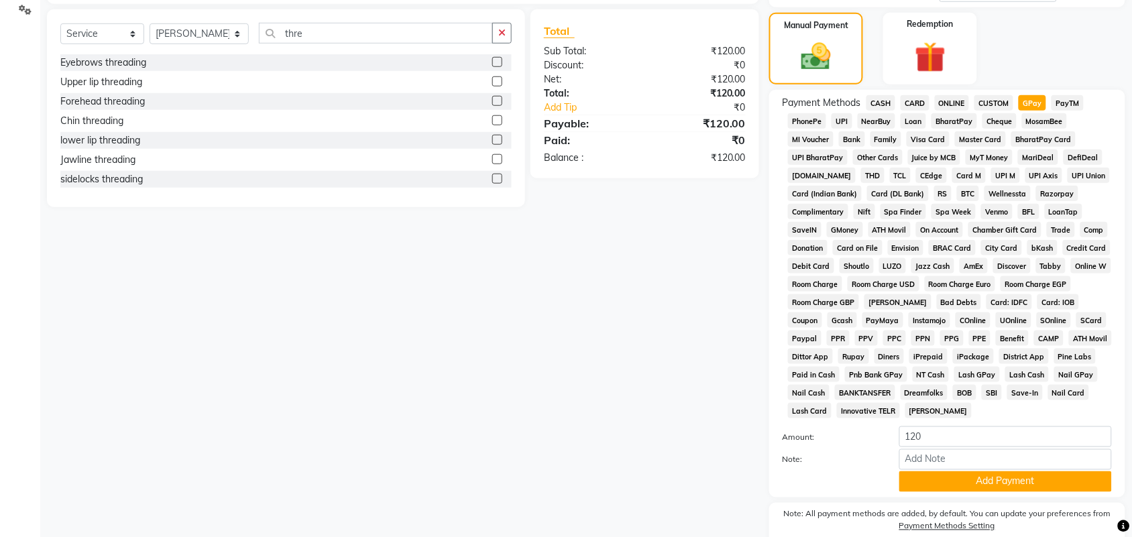
scroll to position [335, 0]
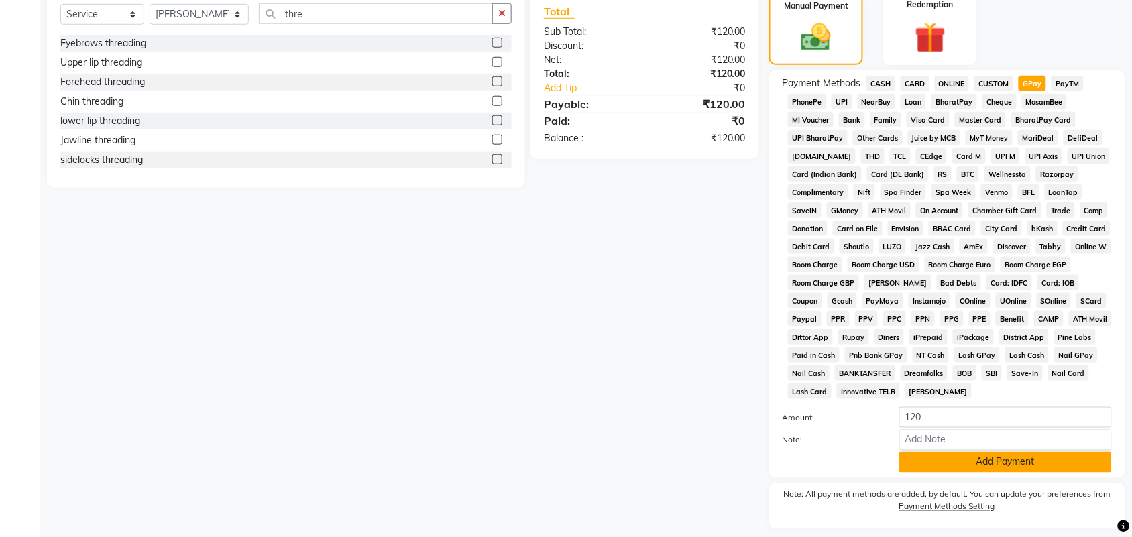
click at [1094, 461] on button "Add Payment" at bounding box center [1005, 462] width 213 height 21
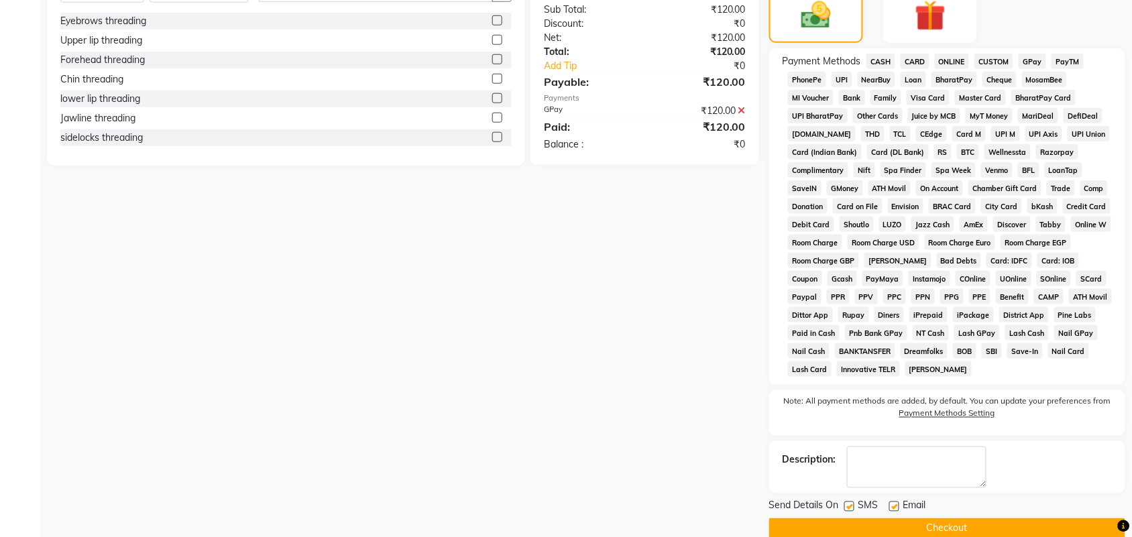
scroll to position [380, 0]
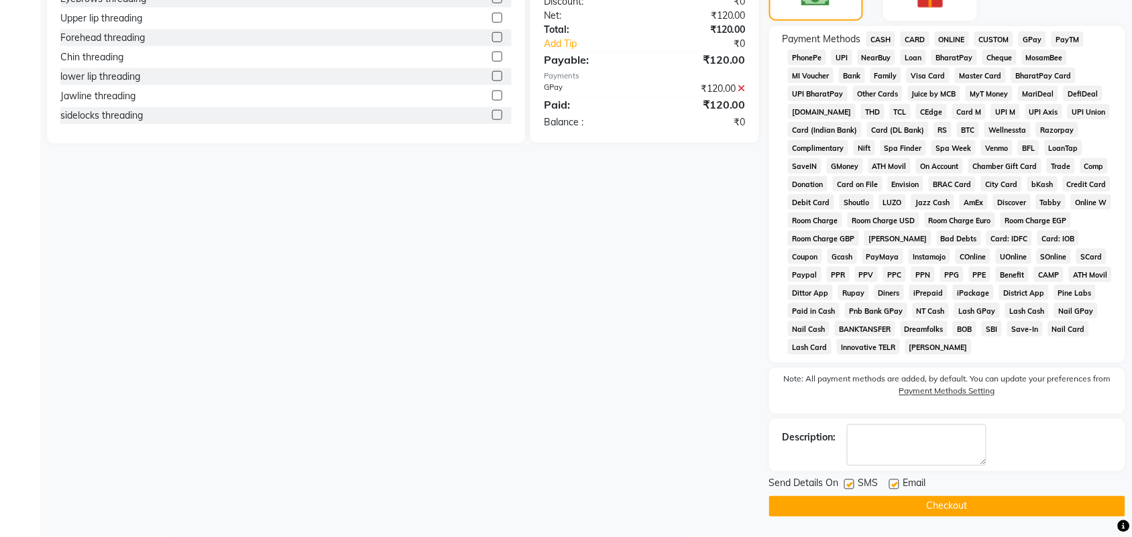
click at [977, 507] on button "Checkout" at bounding box center [947, 506] width 356 height 21
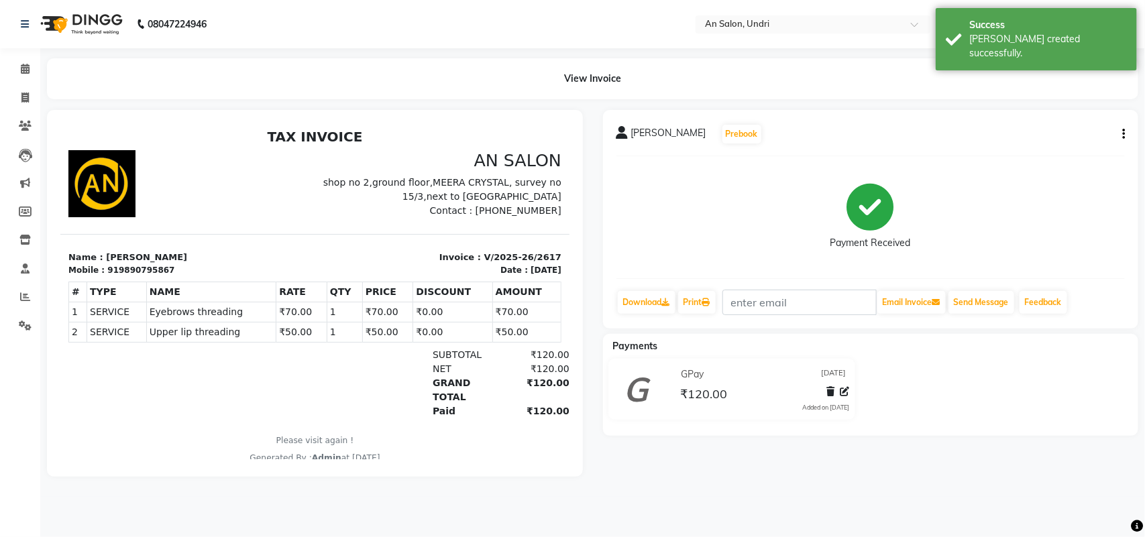
click at [96, 25] on img at bounding box center [80, 24] width 92 height 38
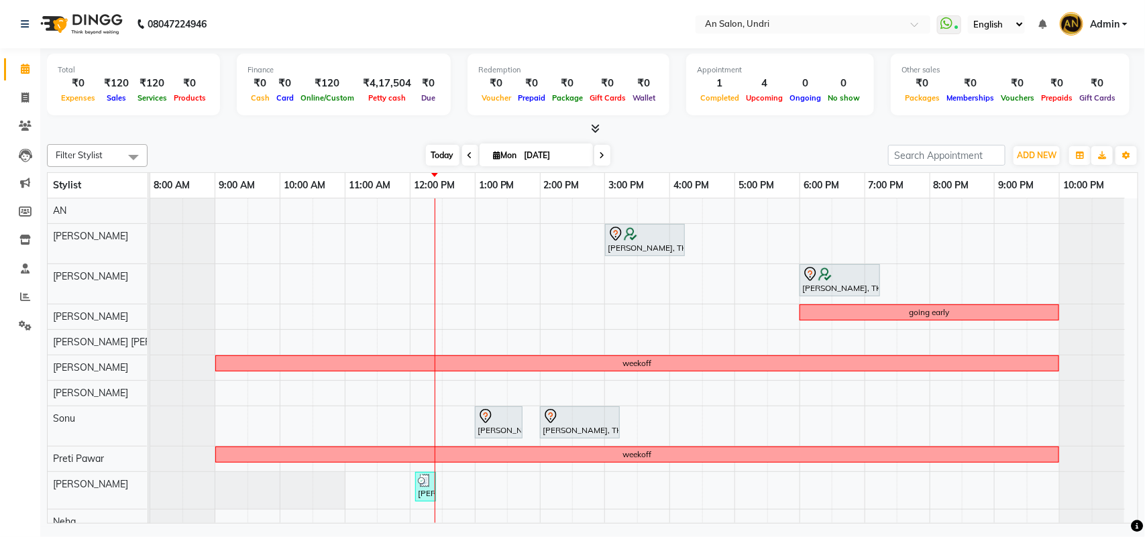
click at [430, 146] on span "Today" at bounding box center [443, 155] width 34 height 21
click at [592, 127] on icon at bounding box center [595, 128] width 9 height 10
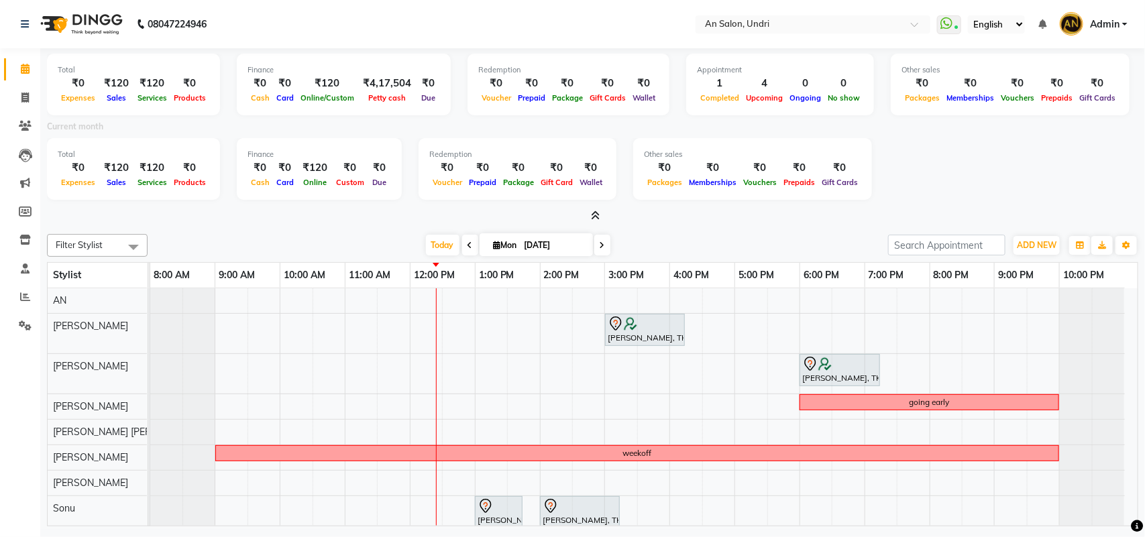
click at [595, 215] on icon at bounding box center [595, 216] width 9 height 10
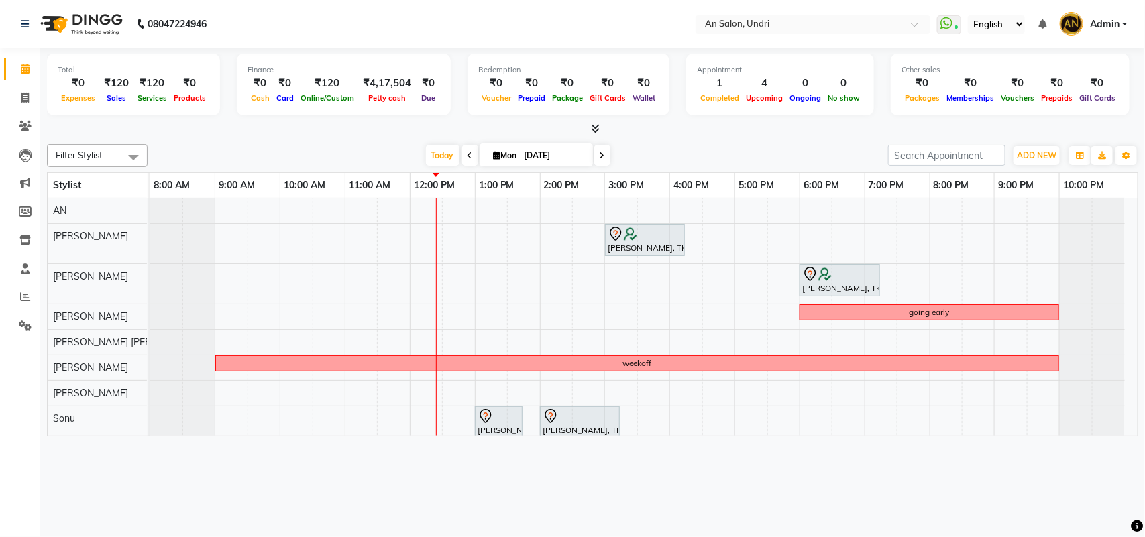
click at [715, 151] on div "Today Mon 01-09-2025" at bounding box center [517, 156] width 727 height 20
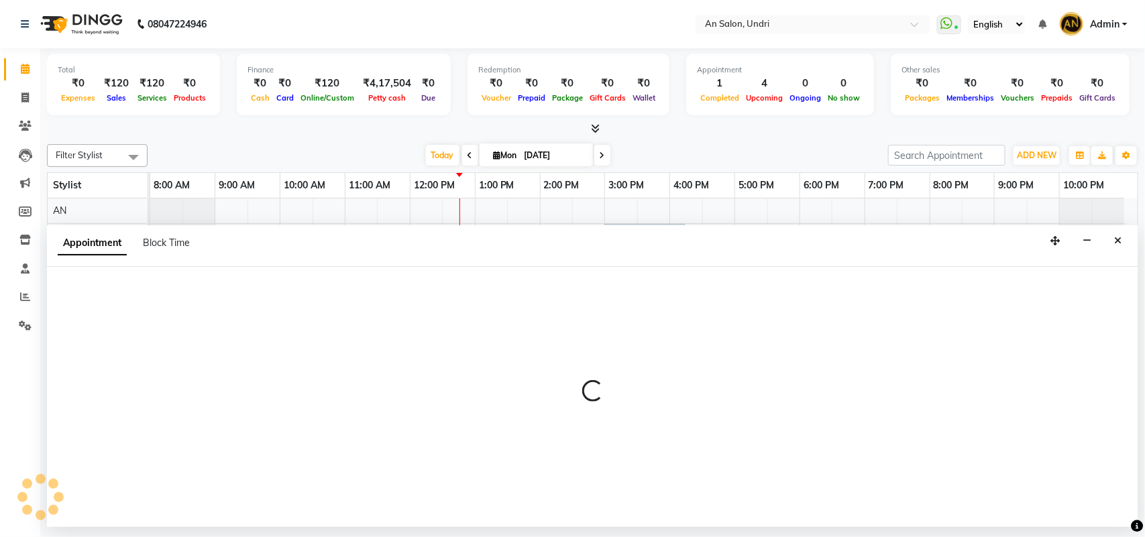
select select "55235"
select select "780"
select select "tentative"
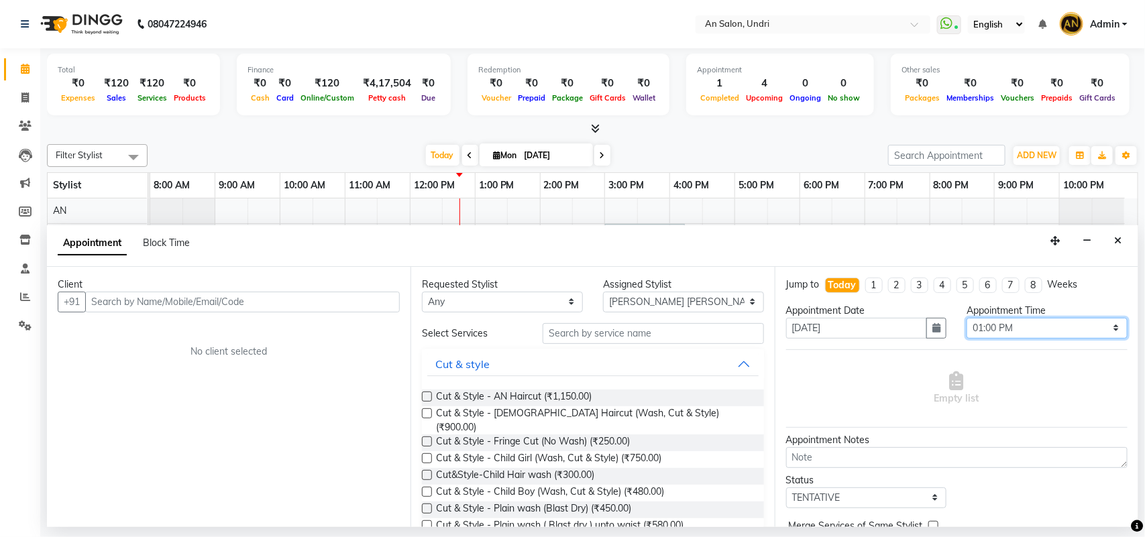
click at [1056, 329] on select "Select 09:00 AM 09:15 AM 09:30 AM 09:45 AM 10:00 AM 10:15 AM 10:30 AM 10:45 AM …" at bounding box center [1046, 328] width 161 height 21
select select "810"
click at [966, 318] on select "Select 09:00 AM 09:15 AM 09:30 AM 09:45 AM 10:00 AM 10:15 AM 10:30 AM 10:45 AM …" at bounding box center [1046, 328] width 161 height 21
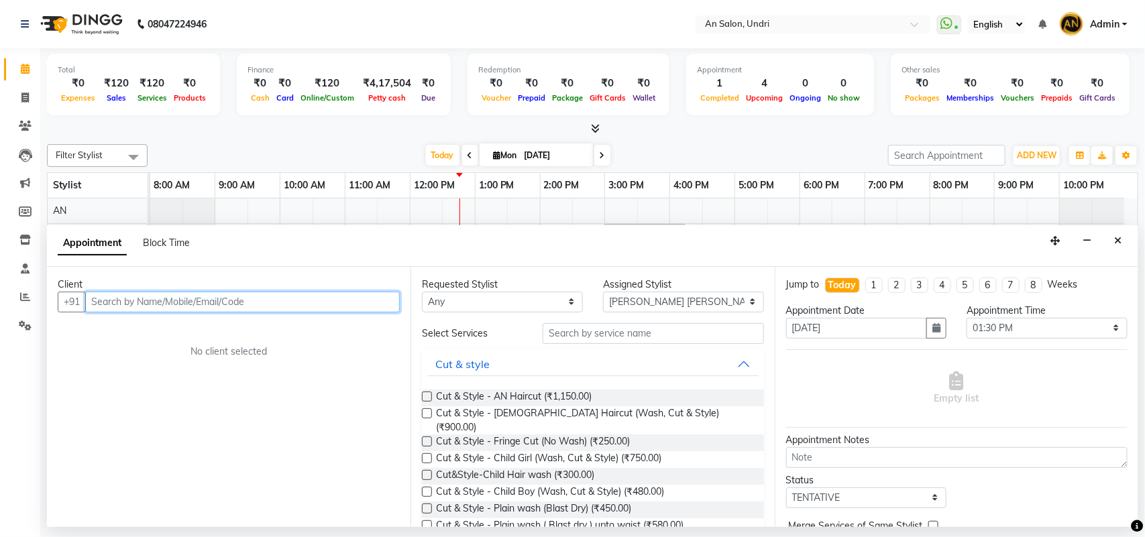
click at [296, 303] on input "text" at bounding box center [242, 302] width 315 height 21
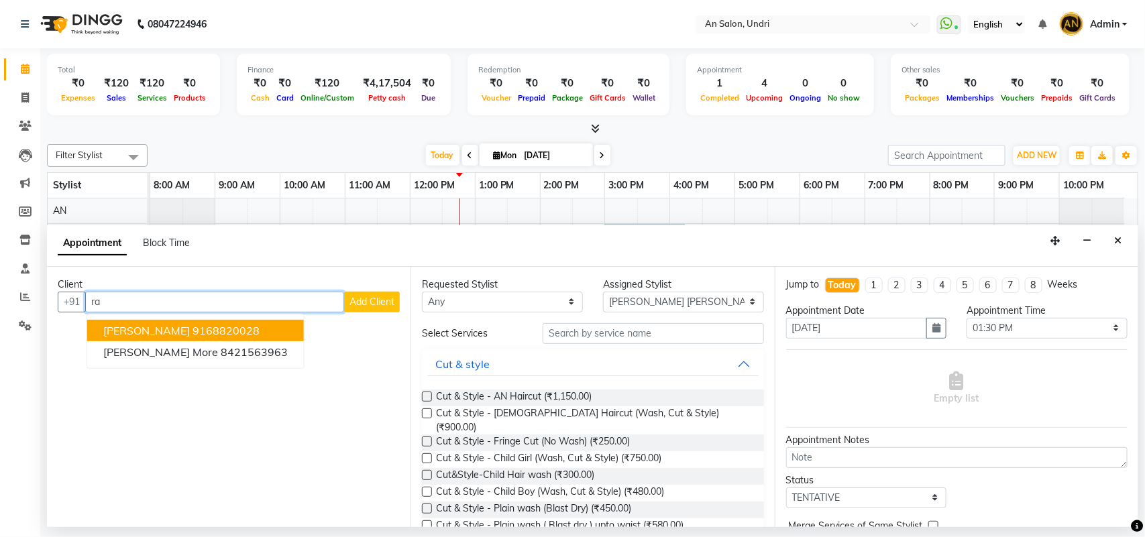
type input "r"
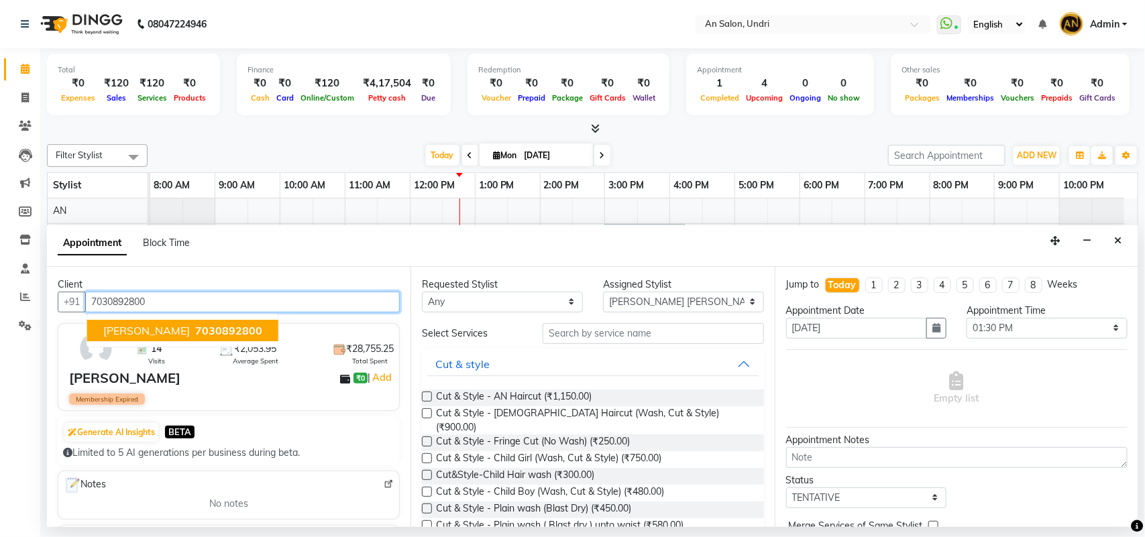
click at [203, 330] on span "7030892800" at bounding box center [228, 330] width 67 height 13
type input "7030892800"
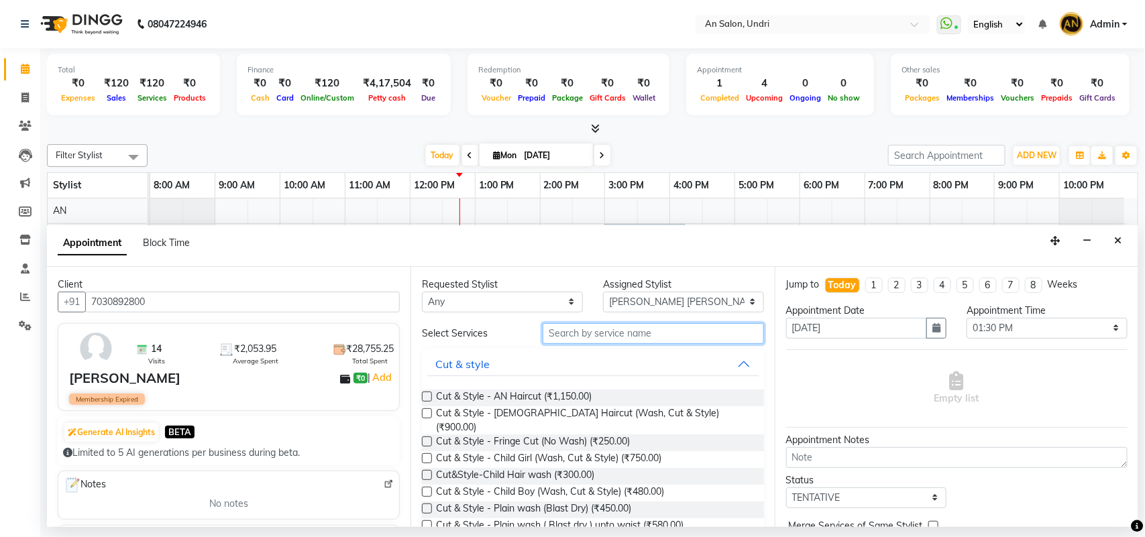
click at [664, 340] on input "text" at bounding box center [653, 333] width 221 height 21
click at [612, 334] on input "text" at bounding box center [653, 333] width 221 height 21
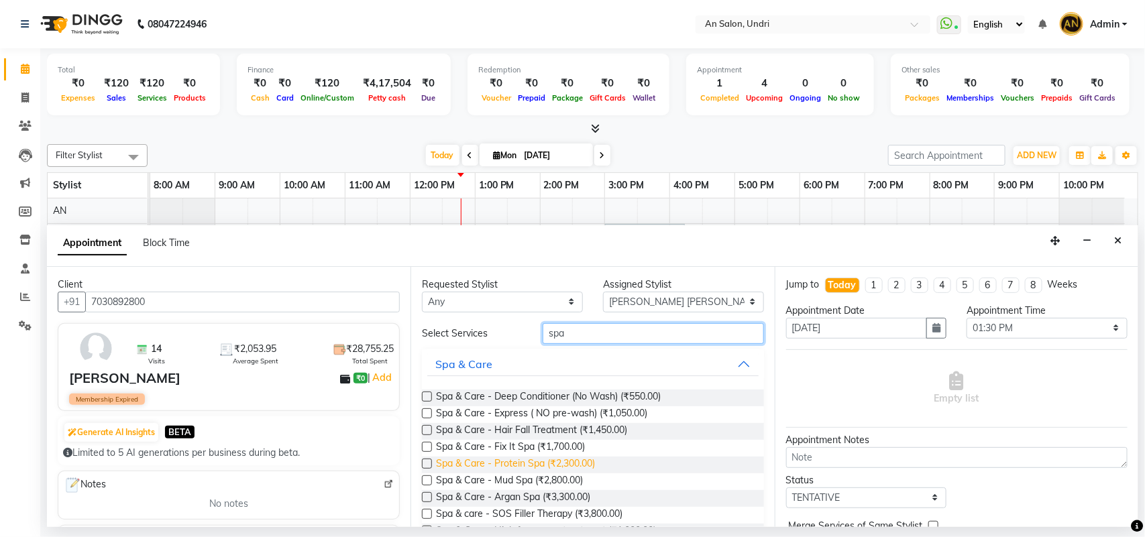
type input "spa"
click at [568, 459] on span "Spa & Care - Protein Spa (₹2,300.00)" at bounding box center [515, 465] width 159 height 17
checkbox input "false"
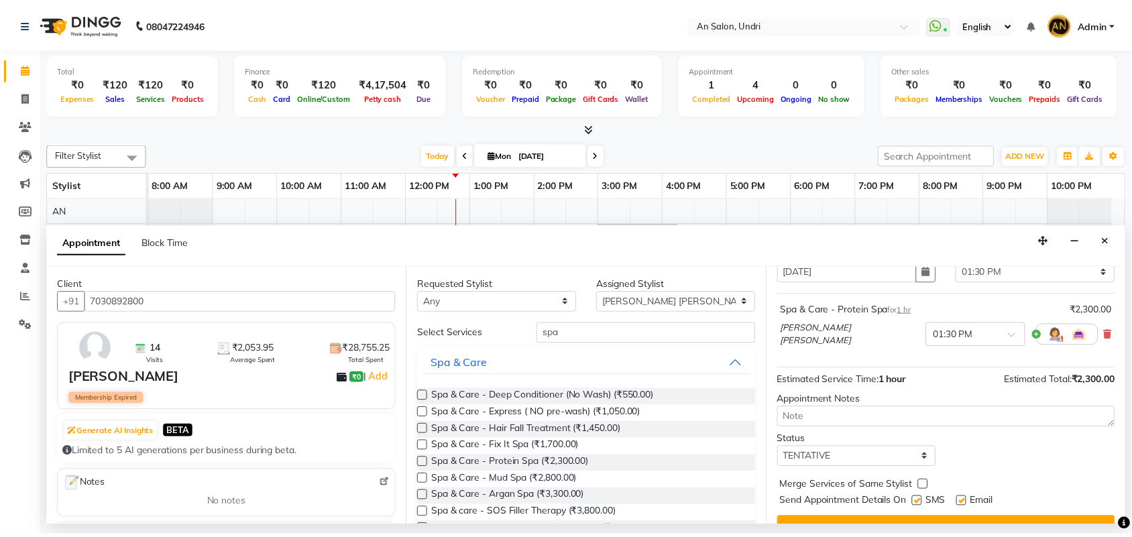
scroll to position [80, 0]
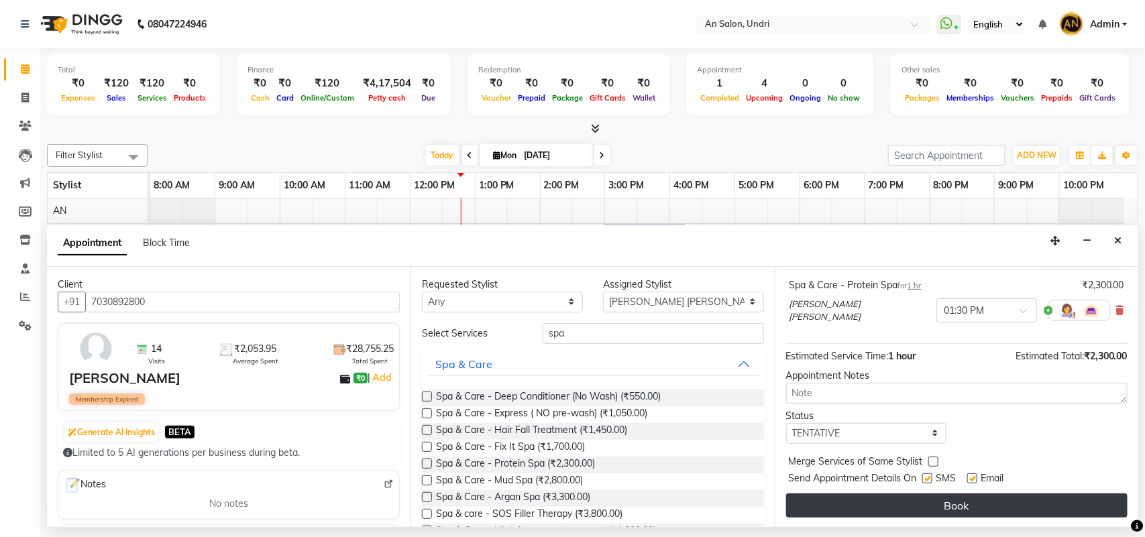
click at [948, 504] on button "Book" at bounding box center [956, 506] width 341 height 24
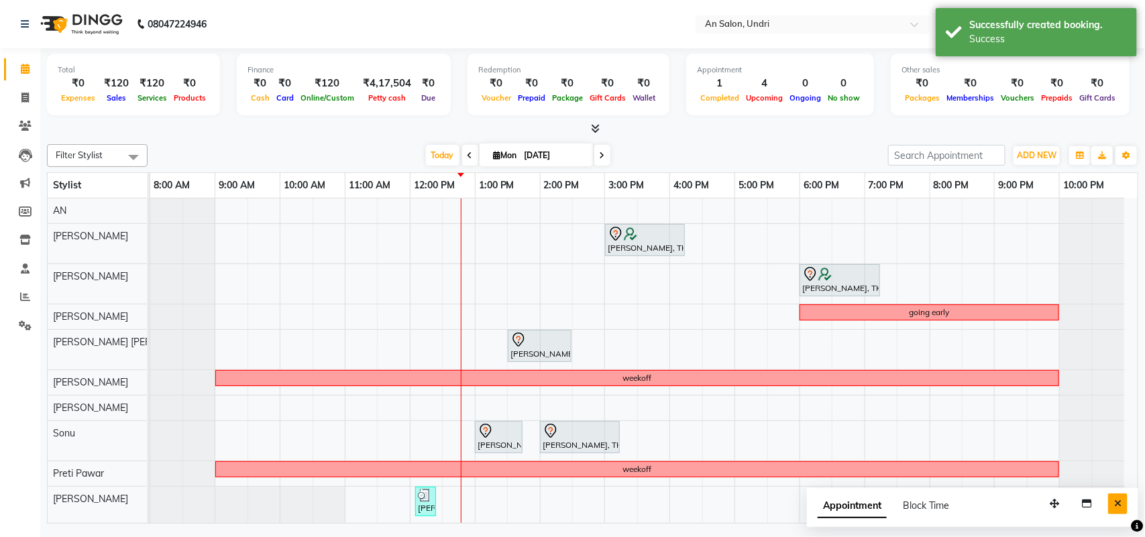
click at [1125, 500] on button "Close" at bounding box center [1117, 504] width 19 height 21
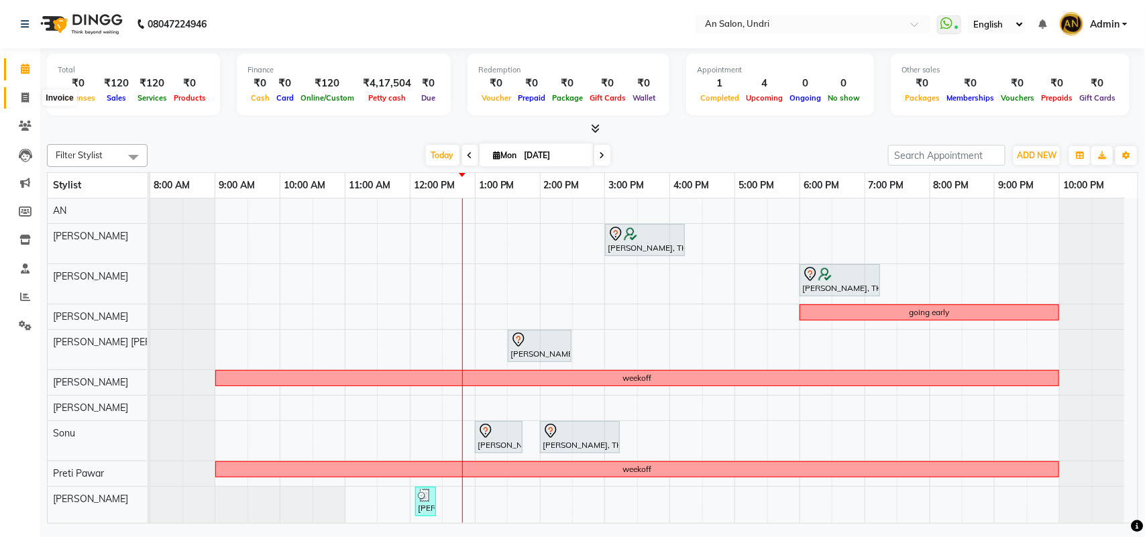
click at [20, 91] on span at bounding box center [24, 98] width 23 height 15
select select "service"
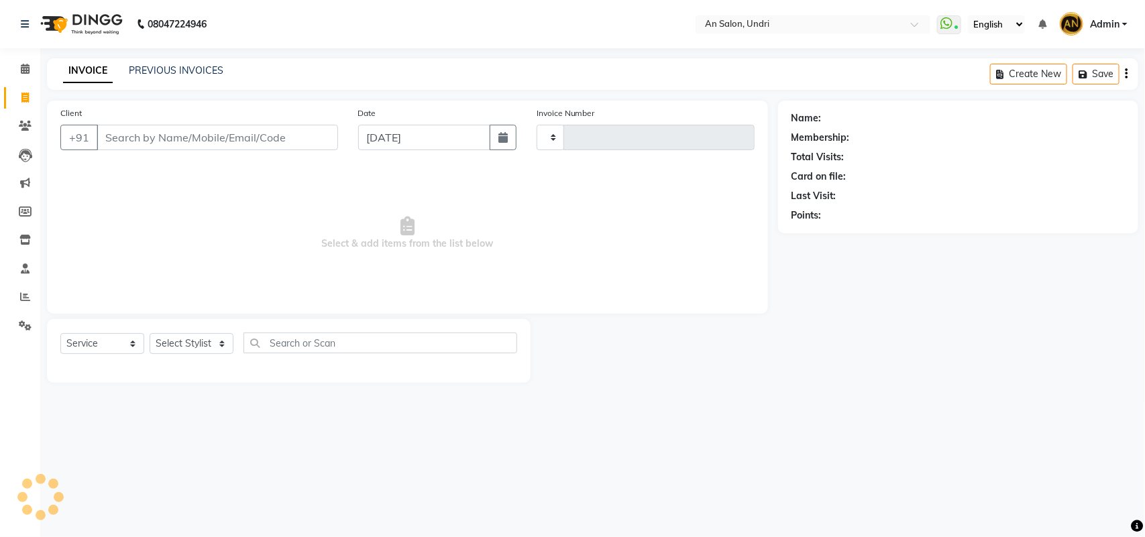
type input "2618"
select select "3639"
click at [163, 148] on input "Client" at bounding box center [217, 137] width 241 height 25
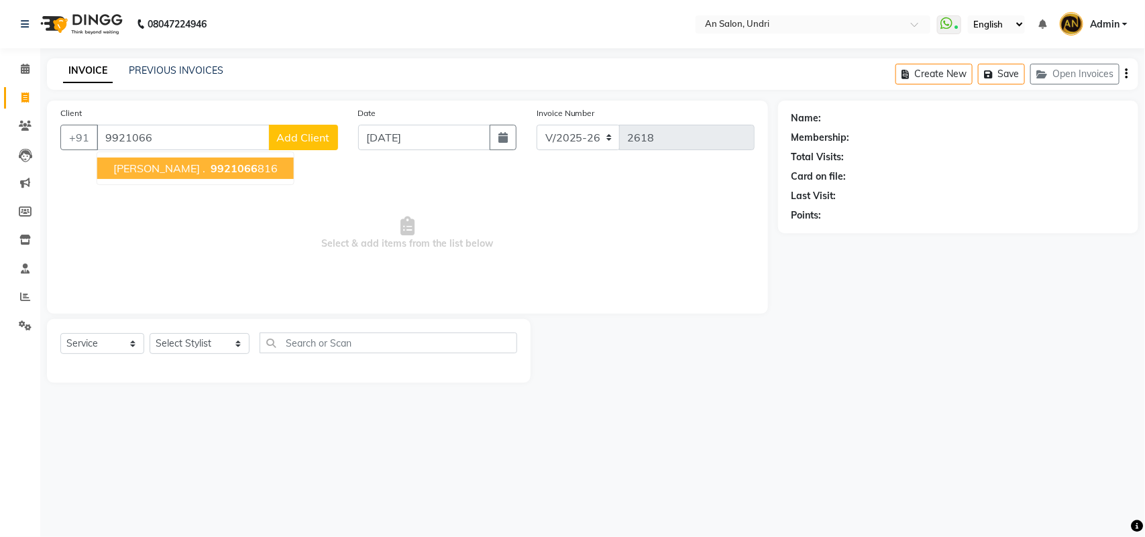
click at [182, 160] on button "Sarita . 9921066 816" at bounding box center [195, 168] width 197 height 21
type input "9921066816"
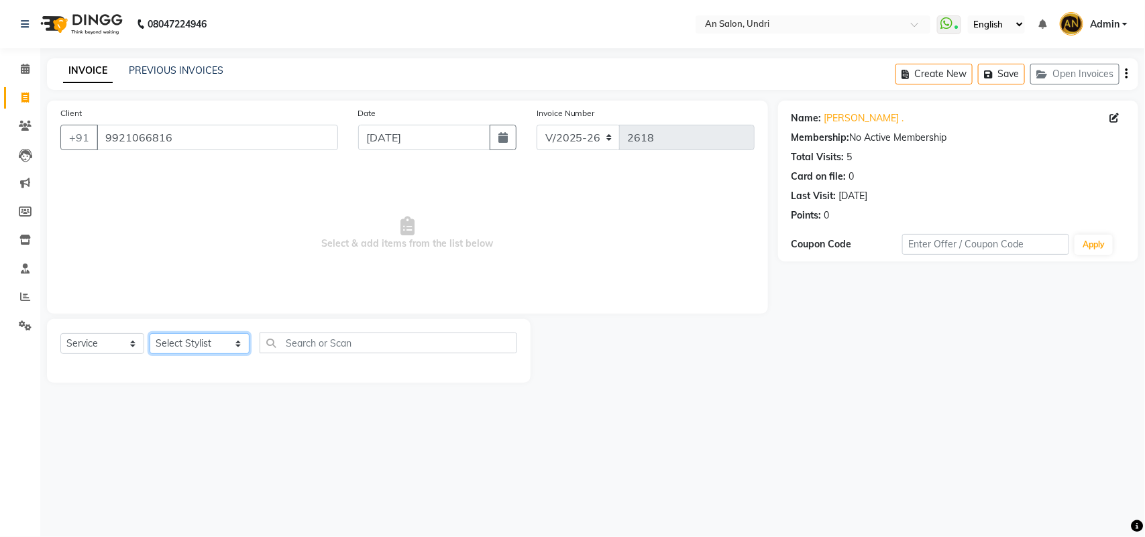
click at [188, 343] on select "Select Stylist AN Anita Rai Anthony Aslam Shaikh Janhavi Jambhulkar Naeem Aktar…" at bounding box center [200, 343] width 100 height 21
select select "35359"
click at [150, 333] on select "Select Stylist AN Anita Rai Anthony Aslam Shaikh Janhavi Jambhulkar Naeem Aktar…" at bounding box center [200, 343] width 100 height 21
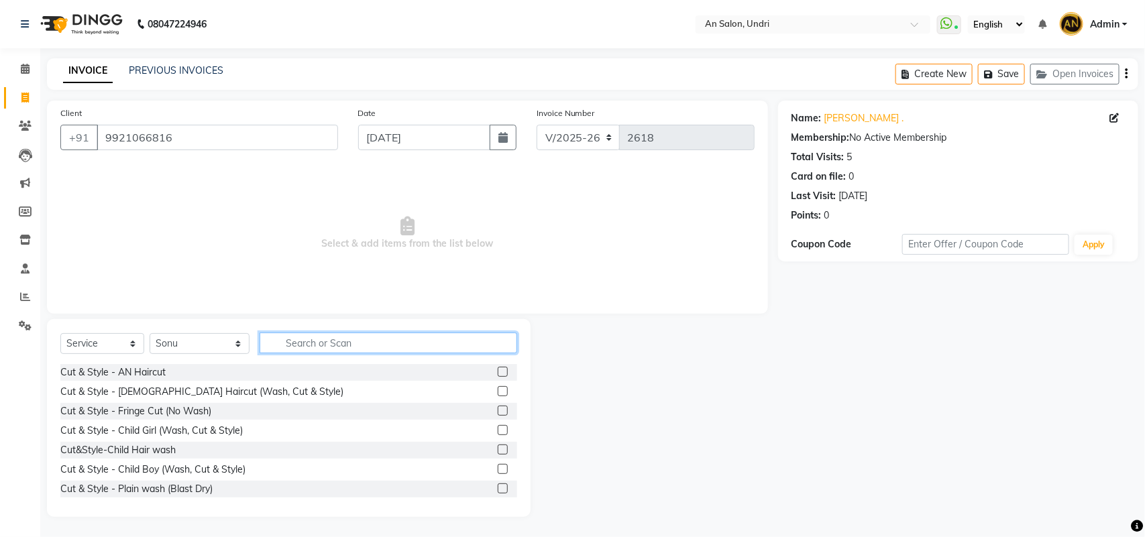
click at [297, 349] on input "text" at bounding box center [389, 343] width 258 height 21
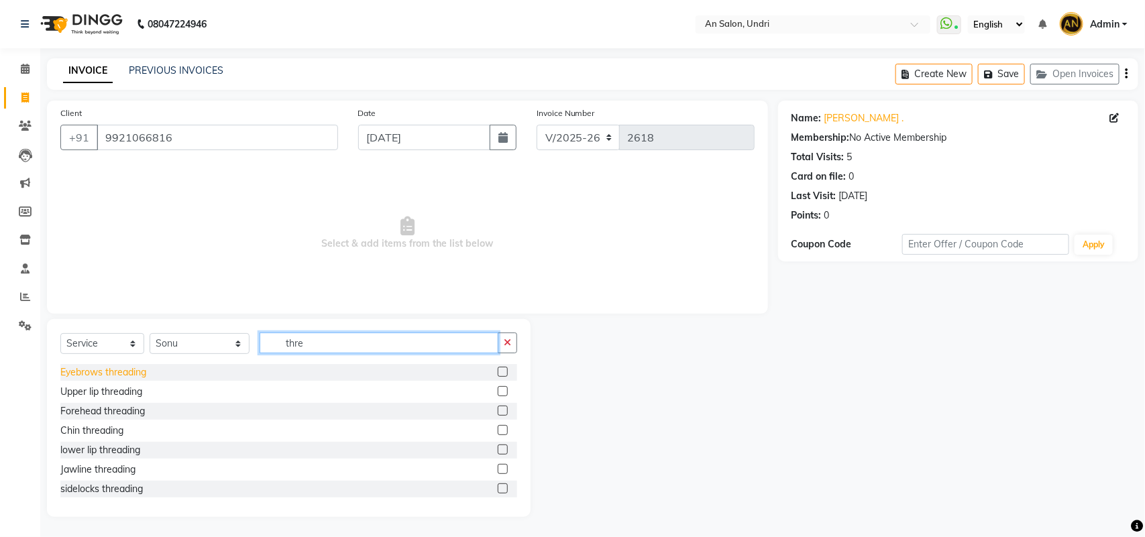
type input "thre"
click at [146, 379] on div "Eyebrows threading" at bounding box center [103, 373] width 86 height 14
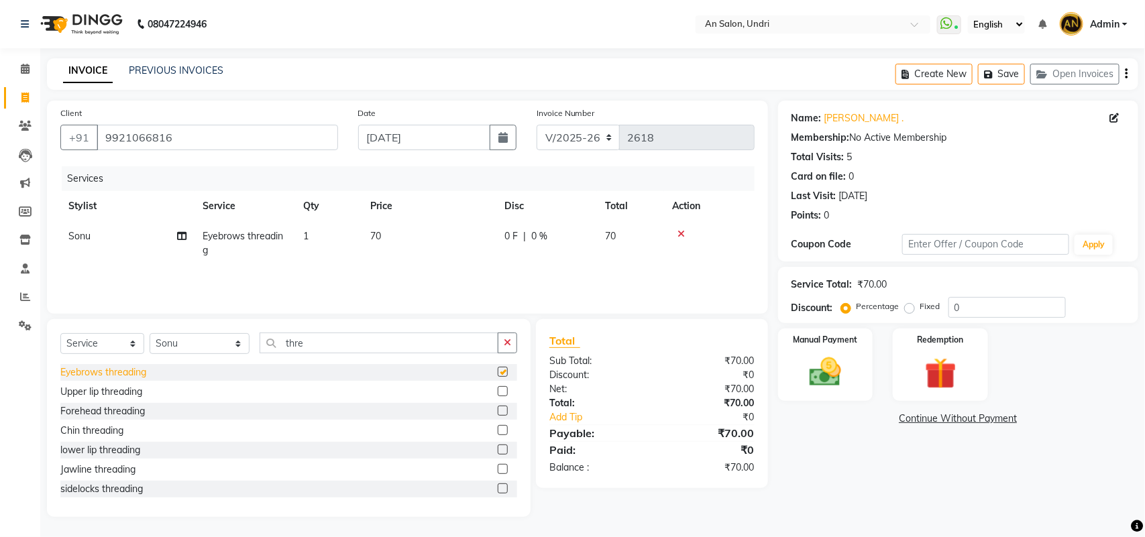
checkbox input "false"
click at [514, 339] on button "button" at bounding box center [507, 343] width 19 height 21
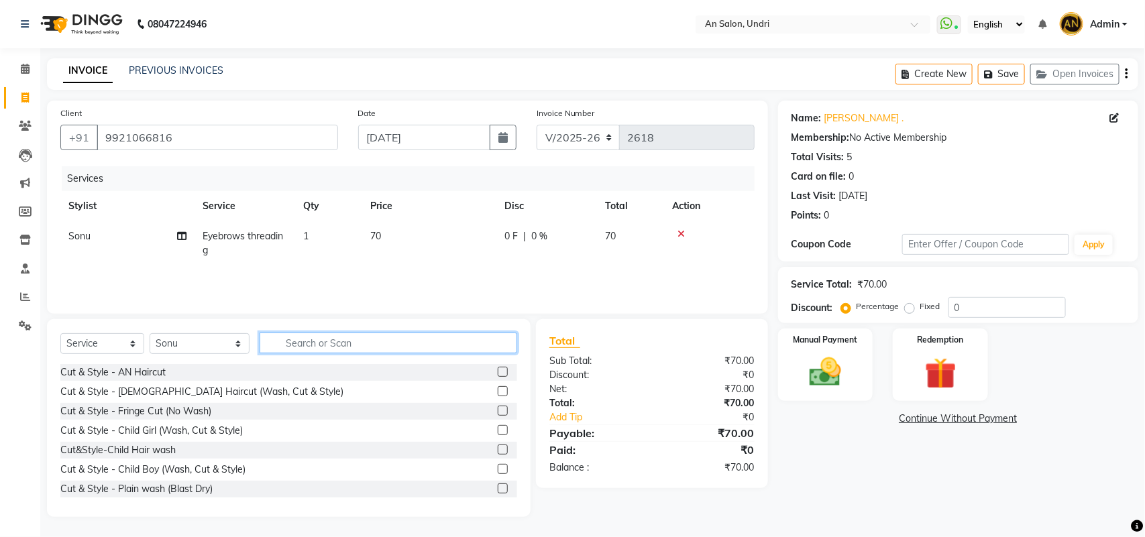
click at [315, 347] on input "text" at bounding box center [389, 343] width 258 height 21
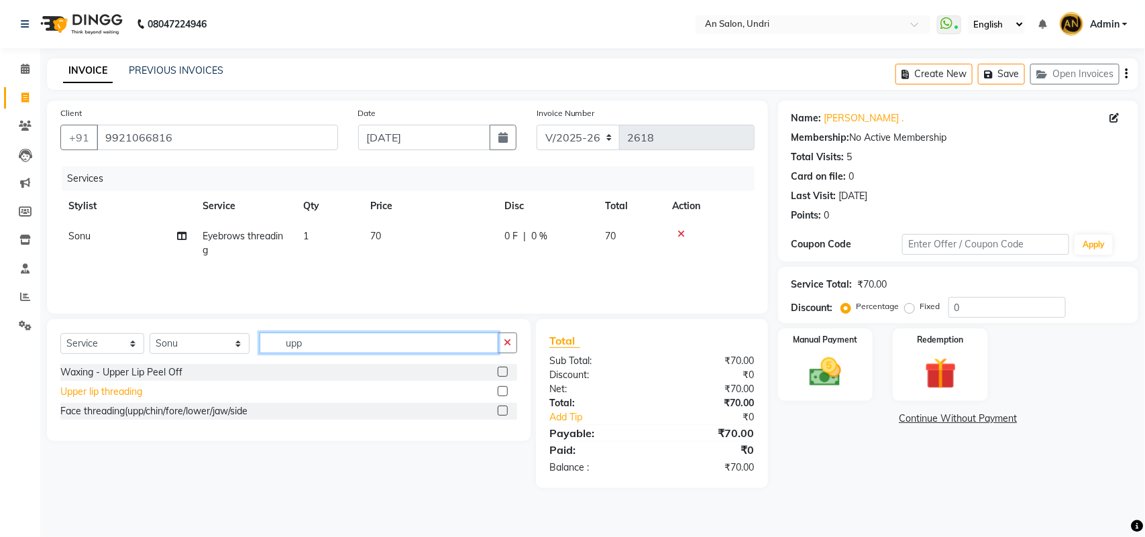
type input "upp"
click at [116, 385] on div "Upper lip threading" at bounding box center [101, 392] width 82 height 14
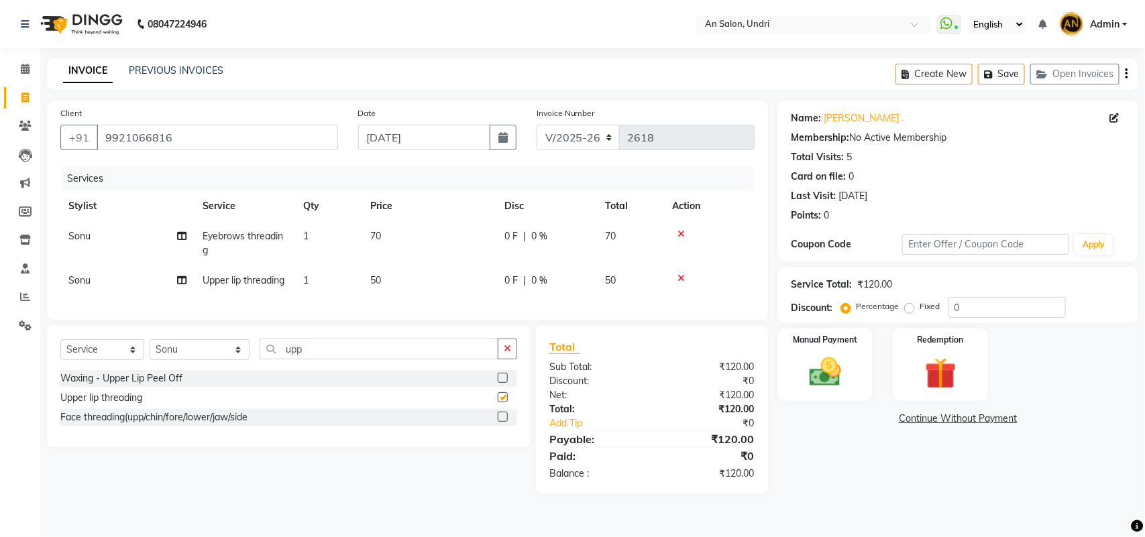
checkbox input "false"
click at [812, 378] on img at bounding box center [825, 372] width 53 height 38
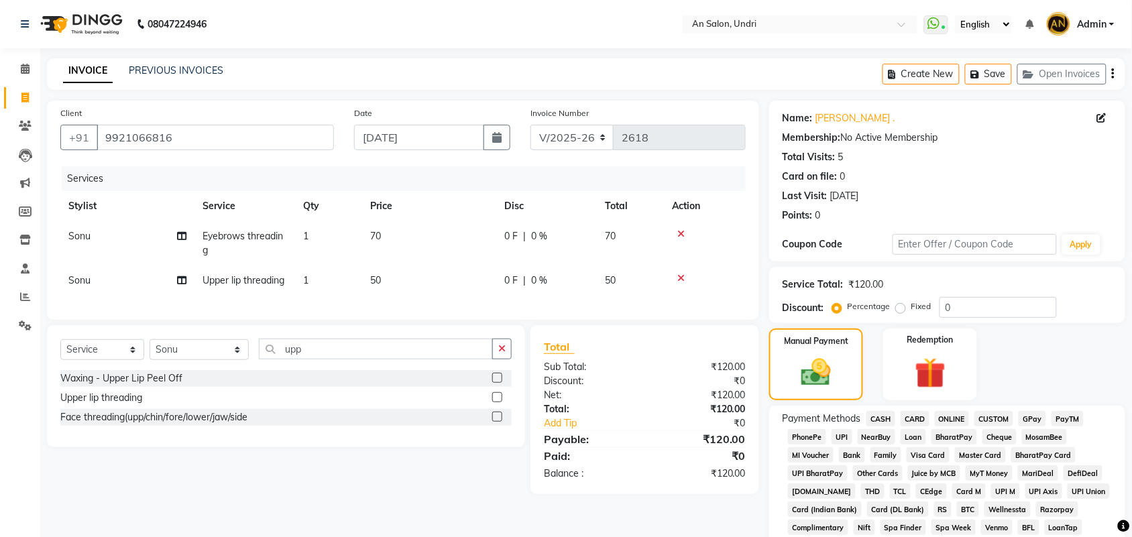
click at [1044, 421] on span "GPay" at bounding box center [1032, 418] width 27 height 15
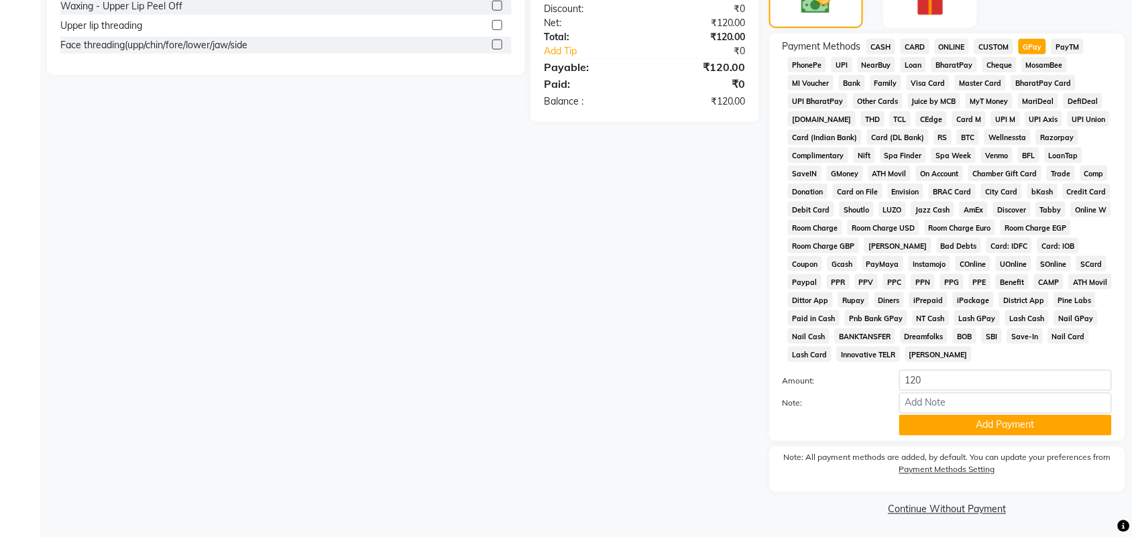
scroll to position [374, 0]
click at [1010, 414] on button "Add Payment" at bounding box center [1005, 424] width 213 height 21
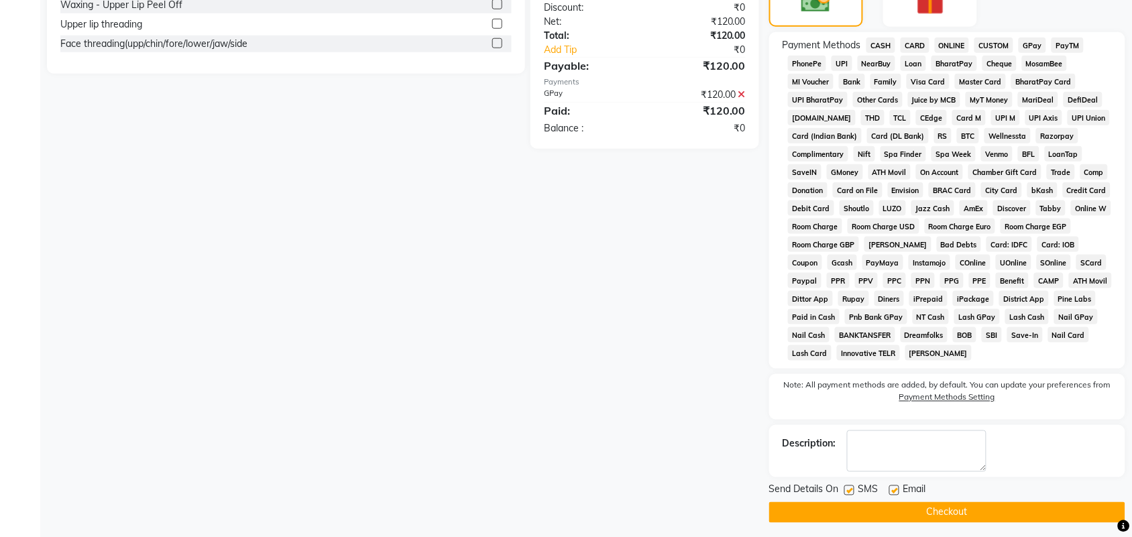
click at [960, 524] on main "INVOICE PREVIOUS INVOICES Create New Save Open Invoices Client +91 9921066816 D…" at bounding box center [586, 114] width 1092 height 858
click at [983, 516] on button "Checkout" at bounding box center [947, 512] width 356 height 21
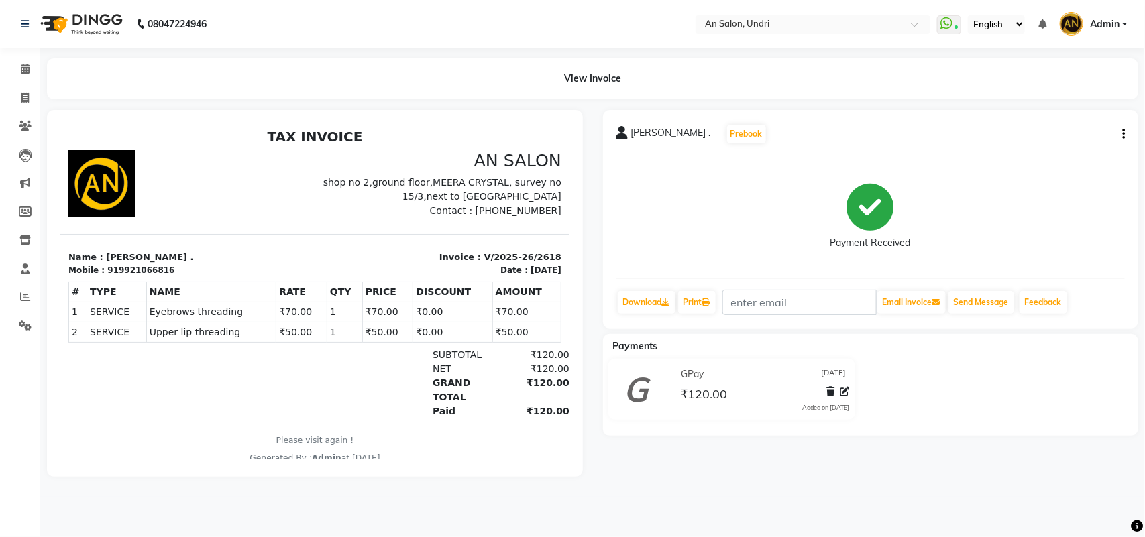
click at [111, 14] on img at bounding box center [80, 24] width 92 height 38
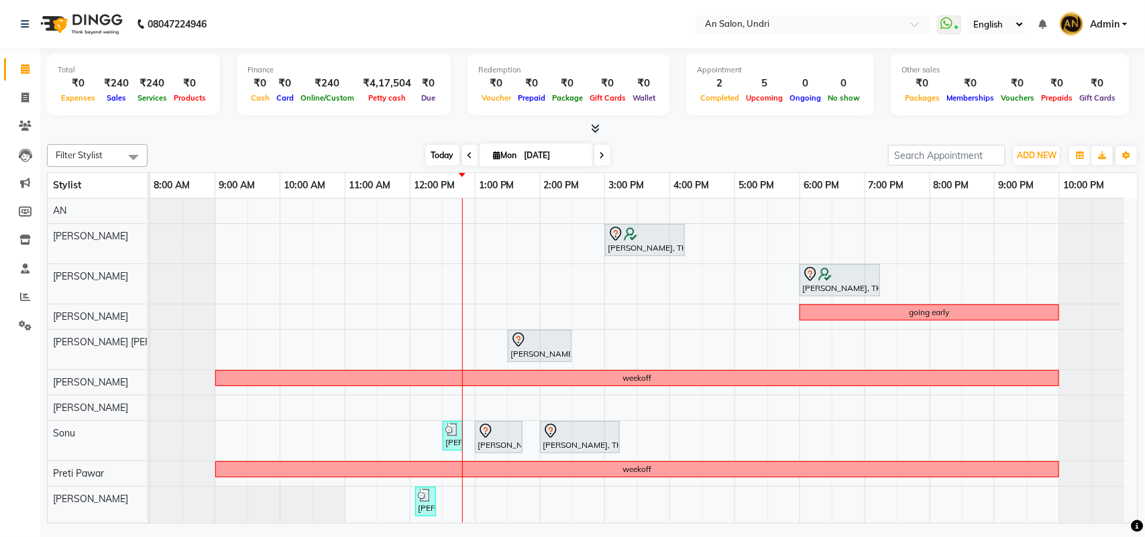
click at [430, 156] on span "Today" at bounding box center [443, 155] width 34 height 21
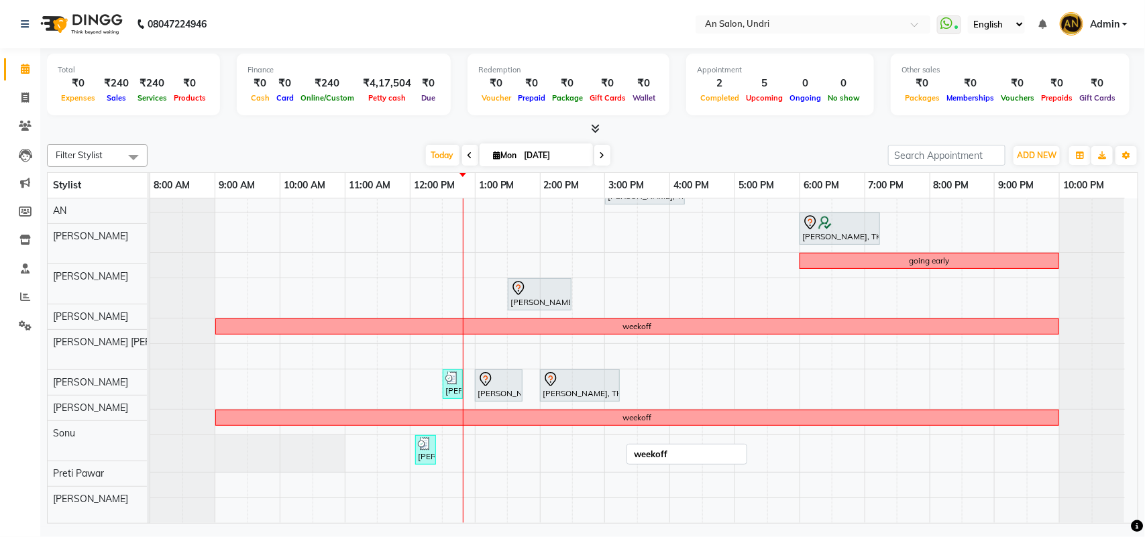
scroll to position [66, 0]
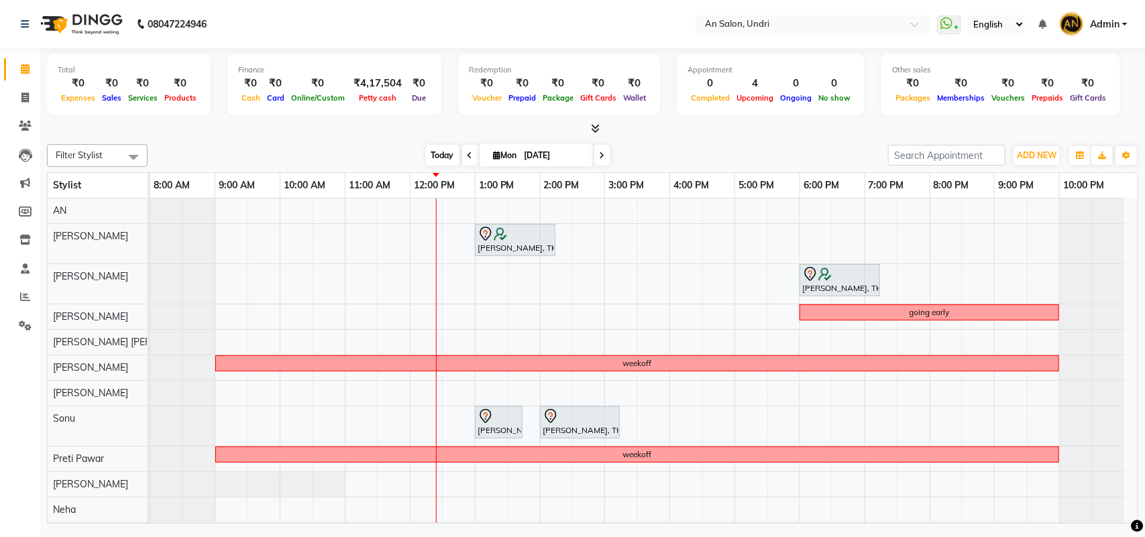
click at [447, 151] on span "Today" at bounding box center [443, 155] width 34 height 21
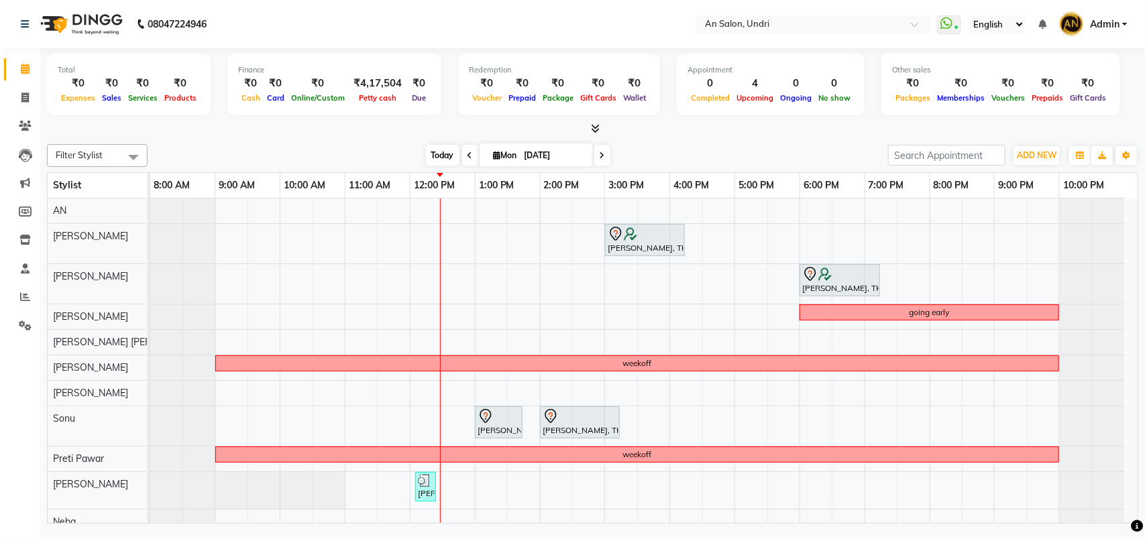
click at [438, 153] on span "Today" at bounding box center [443, 155] width 34 height 21
click at [13, 98] on span at bounding box center [24, 98] width 23 height 15
select select "service"
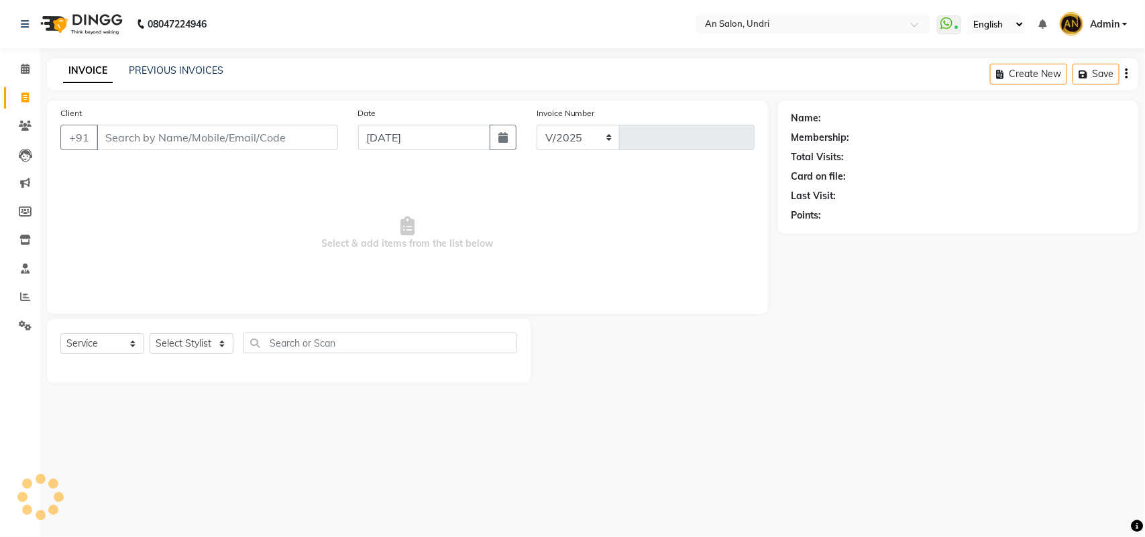
select select "3639"
type input "2618"
click at [145, 135] on input "Client" at bounding box center [217, 137] width 241 height 25
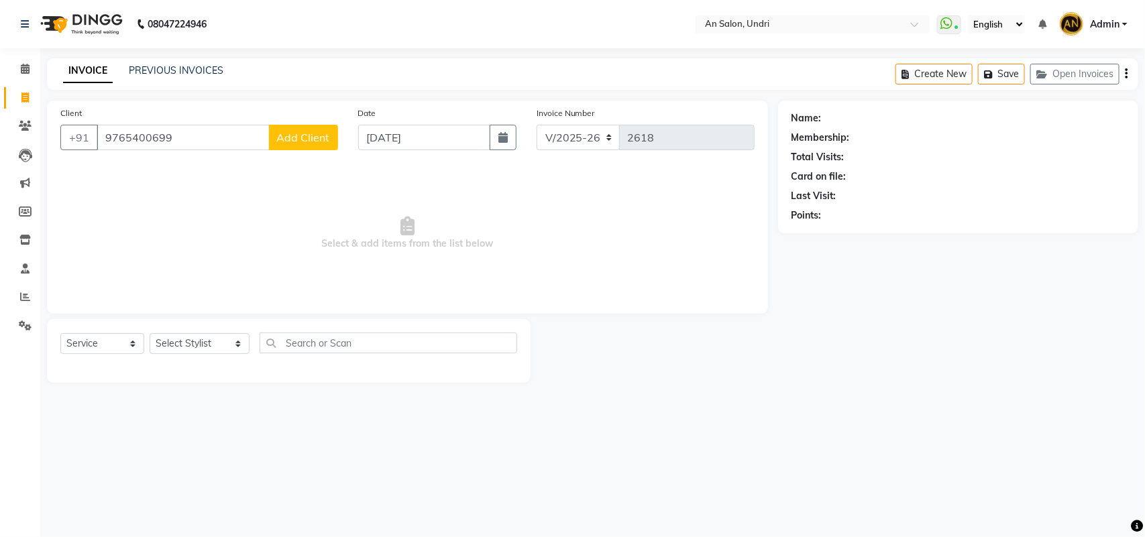
type input "9765400699"
click at [309, 142] on span "Add Client" at bounding box center [303, 137] width 53 height 13
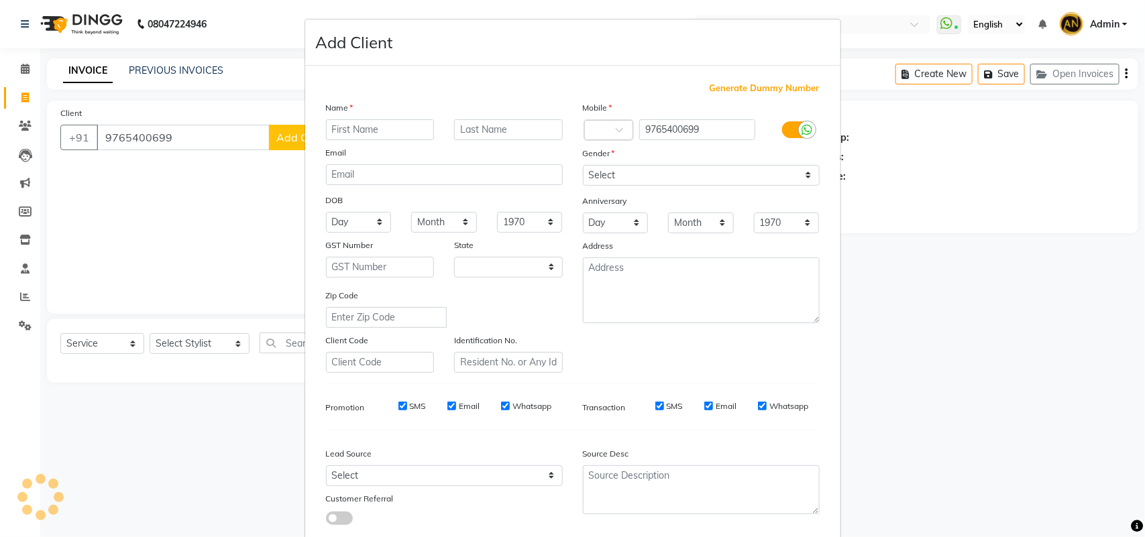
select select "22"
click at [372, 133] on input "text" at bounding box center [380, 129] width 109 height 21
click at [186, 209] on ngb-modal-window "Add Client Generate Dummy Number Name Email DOB Day 01 02 03 04 05 06 07 08 09 …" at bounding box center [572, 268] width 1145 height 537
click at [401, 124] on input "text" at bounding box center [380, 129] width 109 height 21
click at [203, 223] on ngb-modal-window "Add Client Generate Dummy Number Name Email DOB Day 01 02 03 04 05 06 07 08 09 …" at bounding box center [572, 268] width 1145 height 537
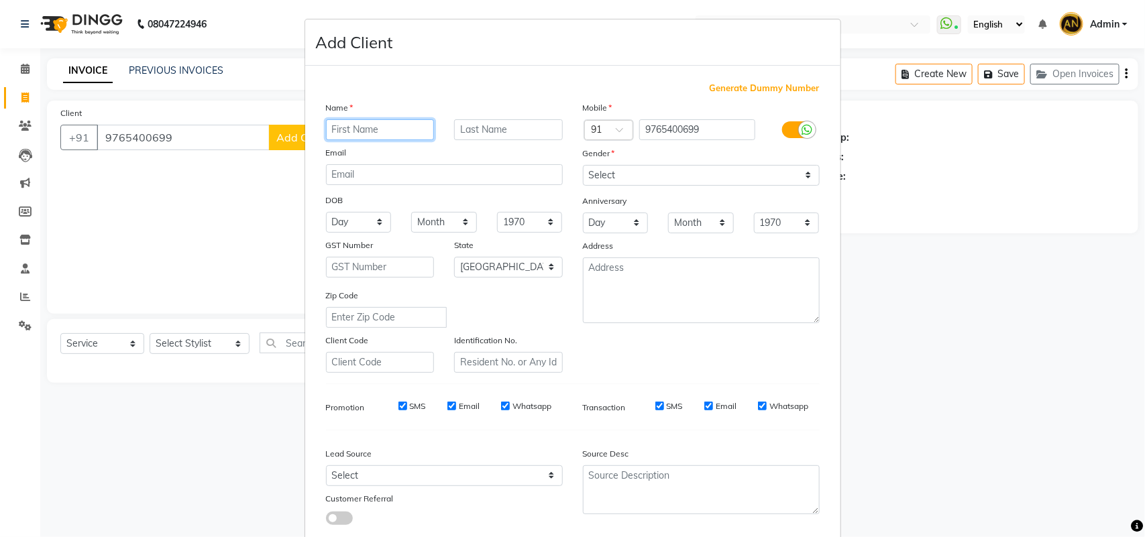
click at [347, 135] on input "text" at bounding box center [380, 129] width 109 height 21
type input "M"
click at [200, 136] on ngb-modal-window "Add Client Generate Dummy Number Name Email DOB Day 01 02 03 04 05 06 07 08 09 …" at bounding box center [572, 268] width 1145 height 537
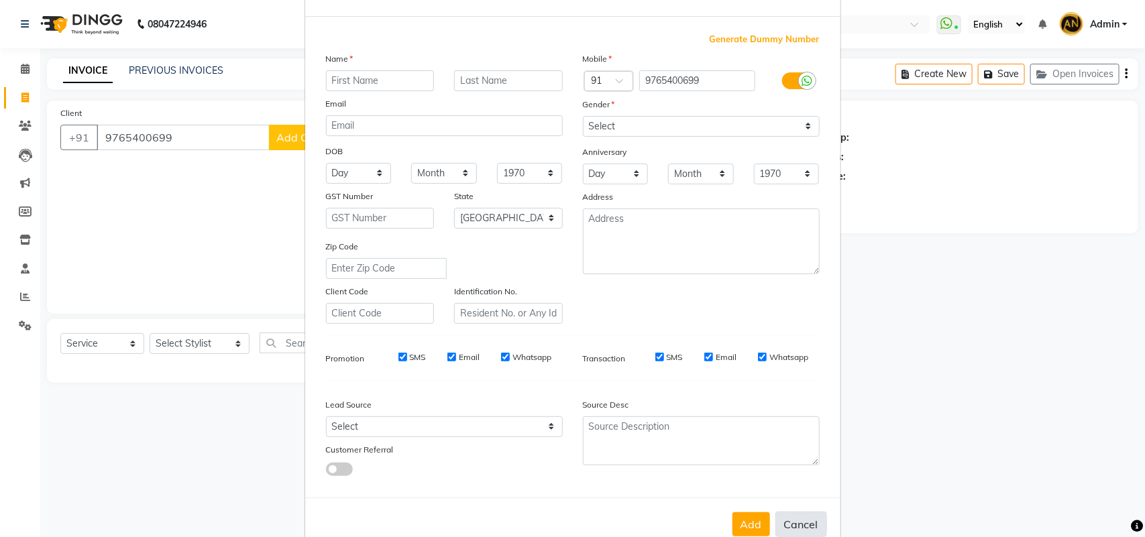
scroll to position [77, 0]
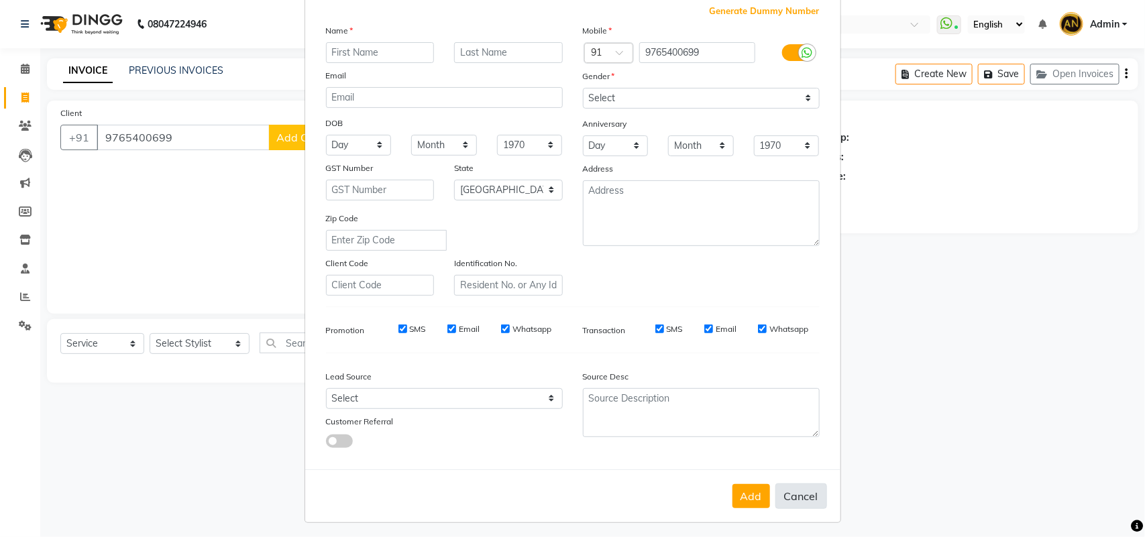
click at [793, 492] on button "Cancel" at bounding box center [801, 496] width 52 height 25
select select
select select "null"
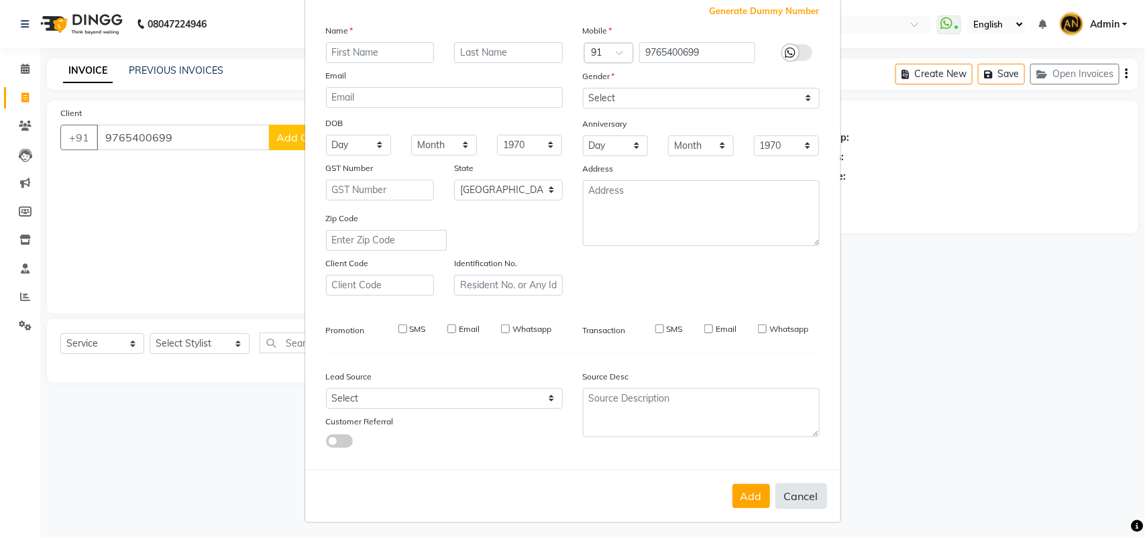
select select
checkbox input "false"
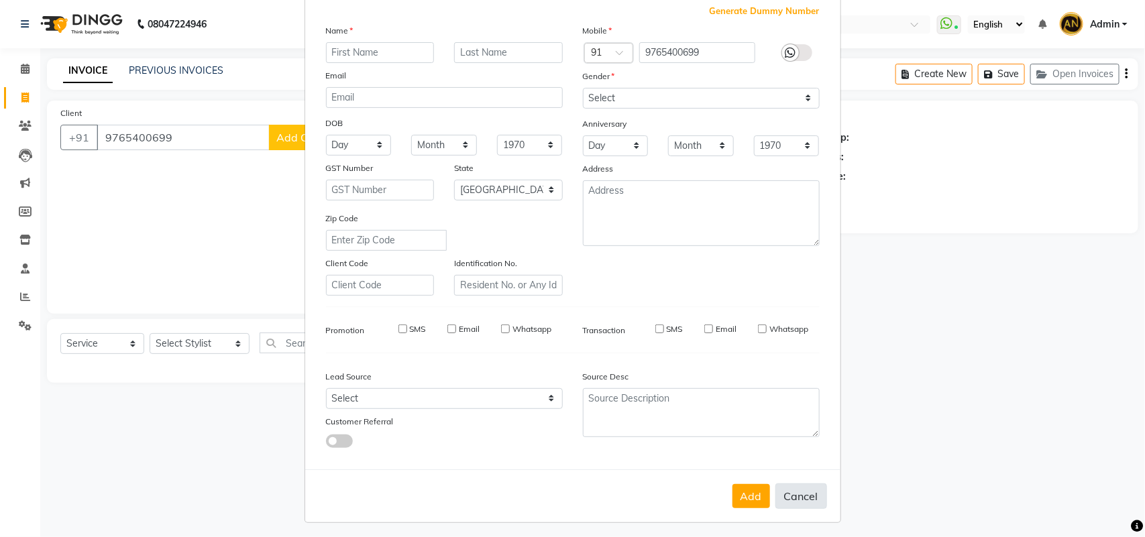
checkbox input "false"
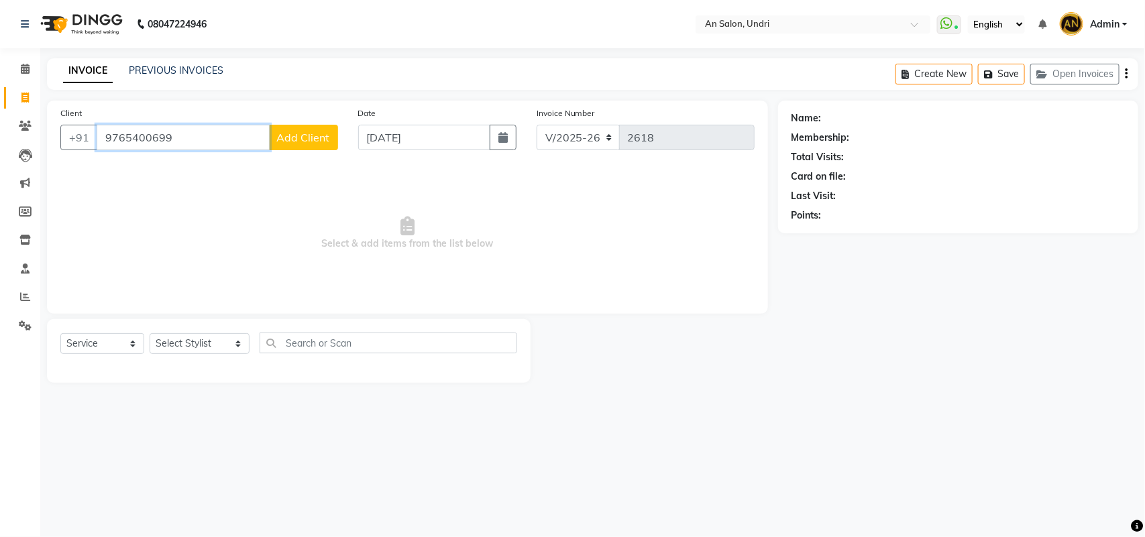
drag, startPoint x: 196, startPoint y: 141, endPoint x: 0, endPoint y: 125, distance: 196.4
click at [0, 125] on app-home "08047224946 Select Location × An Salon, Undri WhatsApp Status ✕ Status: Connect…" at bounding box center [572, 201] width 1145 height 403
type input "9975355187"
click at [314, 131] on span "Add Client" at bounding box center [303, 137] width 53 height 13
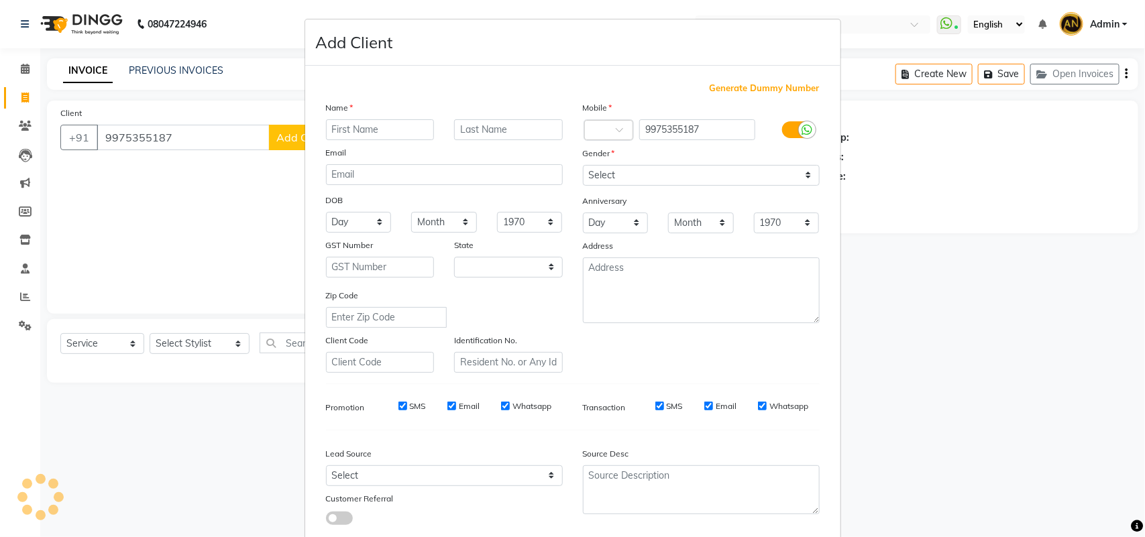
select select "22"
click at [417, 126] on input "text" at bounding box center [380, 129] width 109 height 21
type input "Priyanka"
click at [496, 131] on input "text" at bounding box center [508, 129] width 109 height 21
type input "Polkamwar"
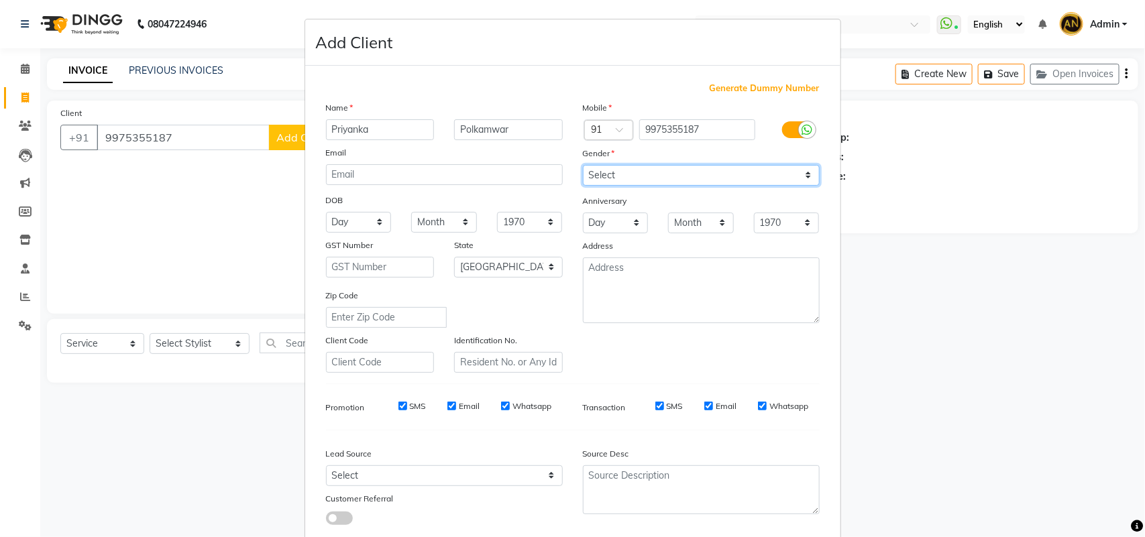
click at [658, 182] on select "Select Male Female Other Prefer Not To Say" at bounding box center [701, 175] width 237 height 21
select select "female"
click at [583, 165] on select "Select Male Female Other Prefer Not To Say" at bounding box center [701, 175] width 237 height 21
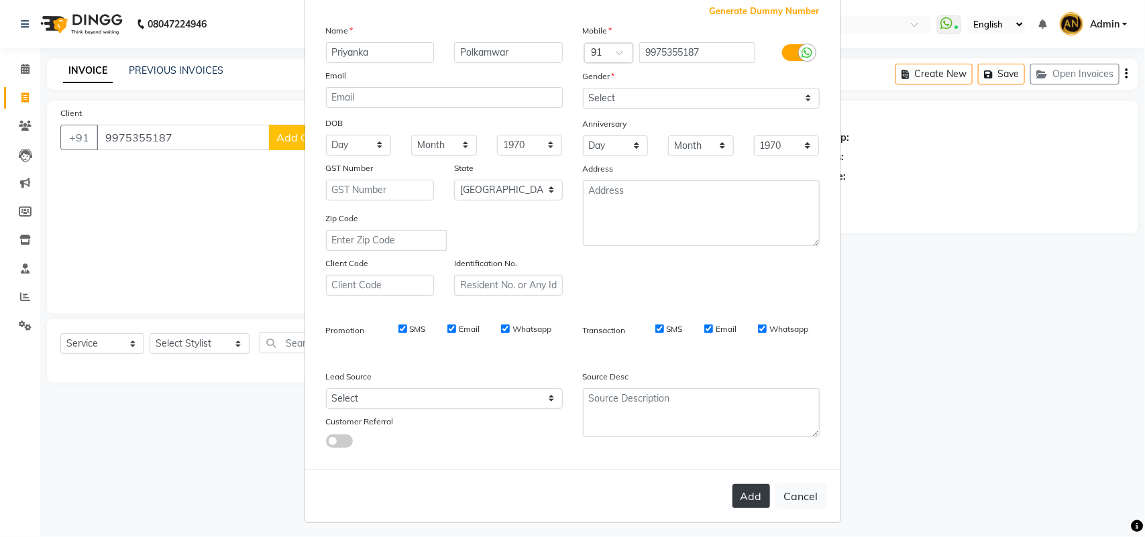
click at [746, 492] on button "Add" at bounding box center [751, 496] width 38 height 24
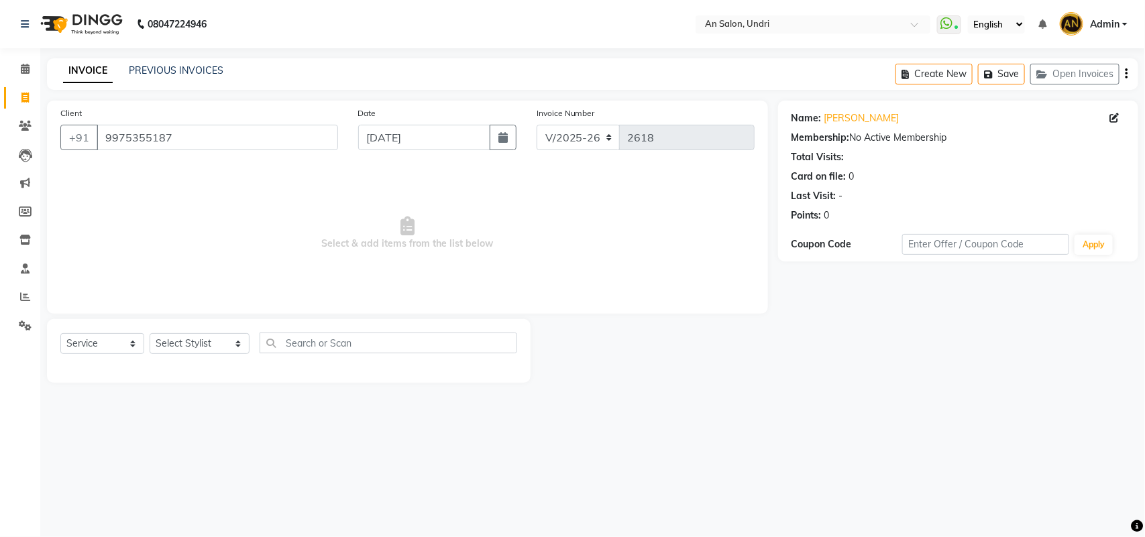
click at [728, 273] on span "Select & add items from the list below" at bounding box center [407, 233] width 694 height 134
click at [129, 136] on input "9975355187" at bounding box center [217, 137] width 241 height 25
click at [109, 32] on img at bounding box center [80, 24] width 92 height 38
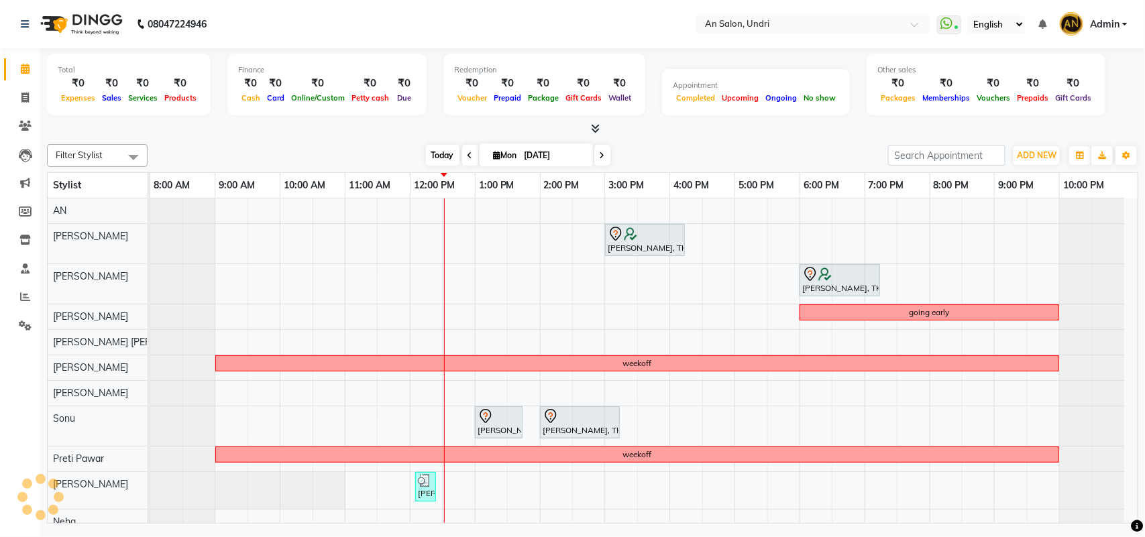
click at [437, 150] on span "Today" at bounding box center [443, 155] width 34 height 21
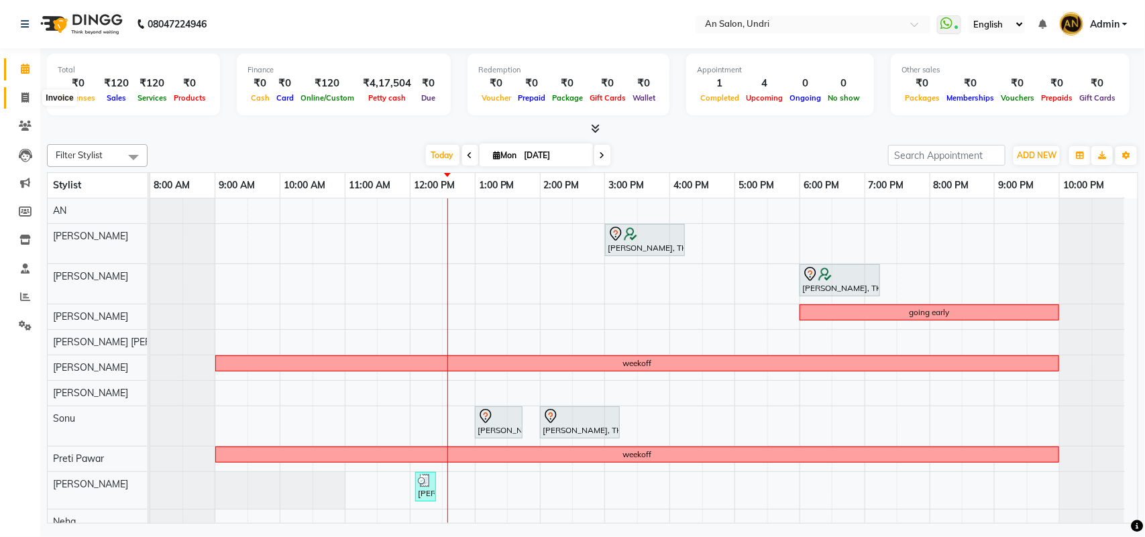
click at [19, 95] on span at bounding box center [24, 98] width 23 height 15
select select "3639"
select select "service"
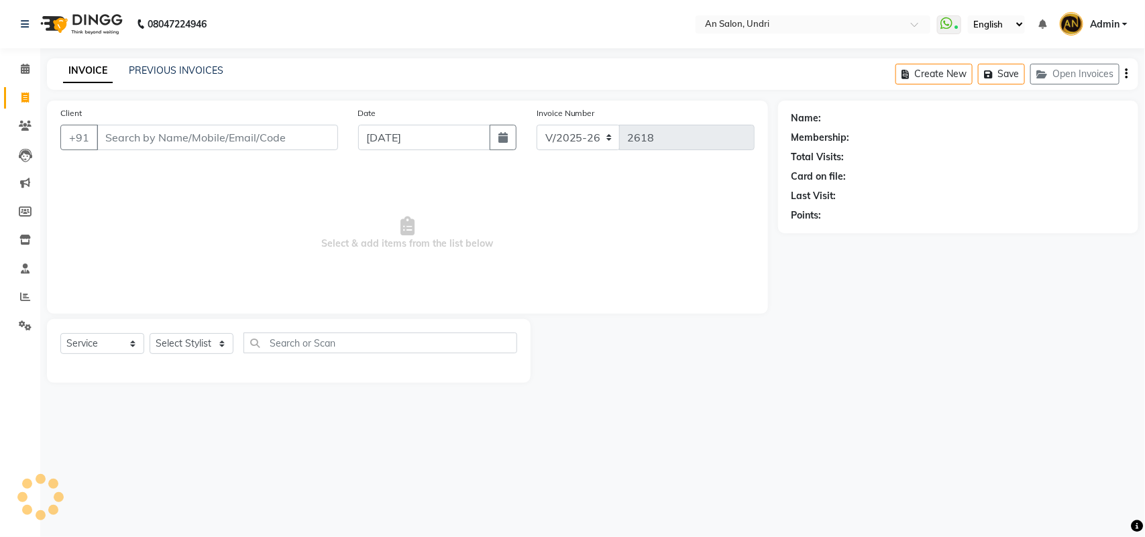
click at [119, 137] on input "Client" at bounding box center [217, 137] width 241 height 25
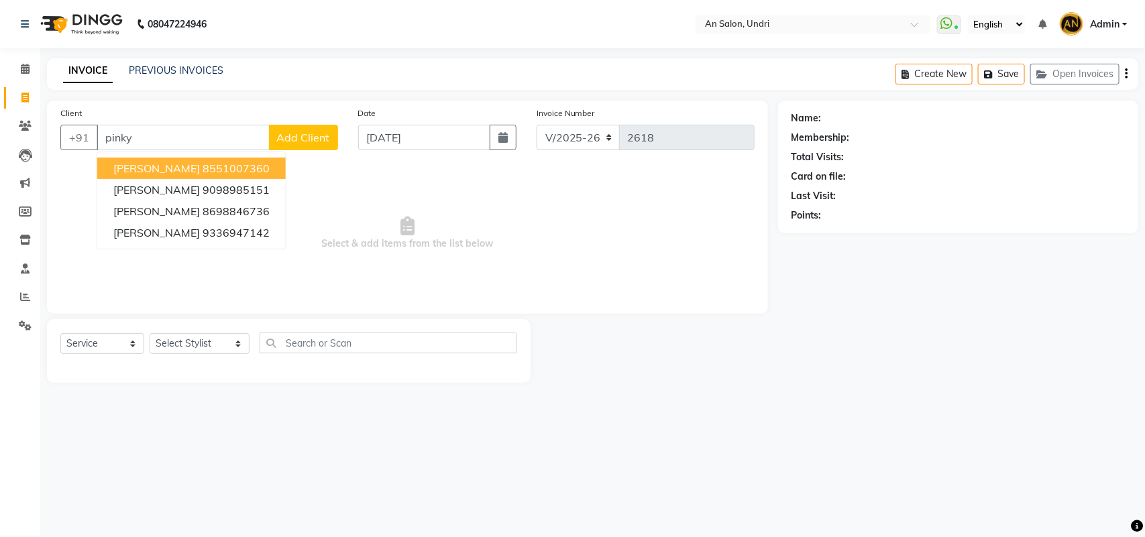
click at [182, 158] on button "Pinky Dhariya 8551007360" at bounding box center [191, 168] width 188 height 21
type input "8551007360"
select select "2: Object"
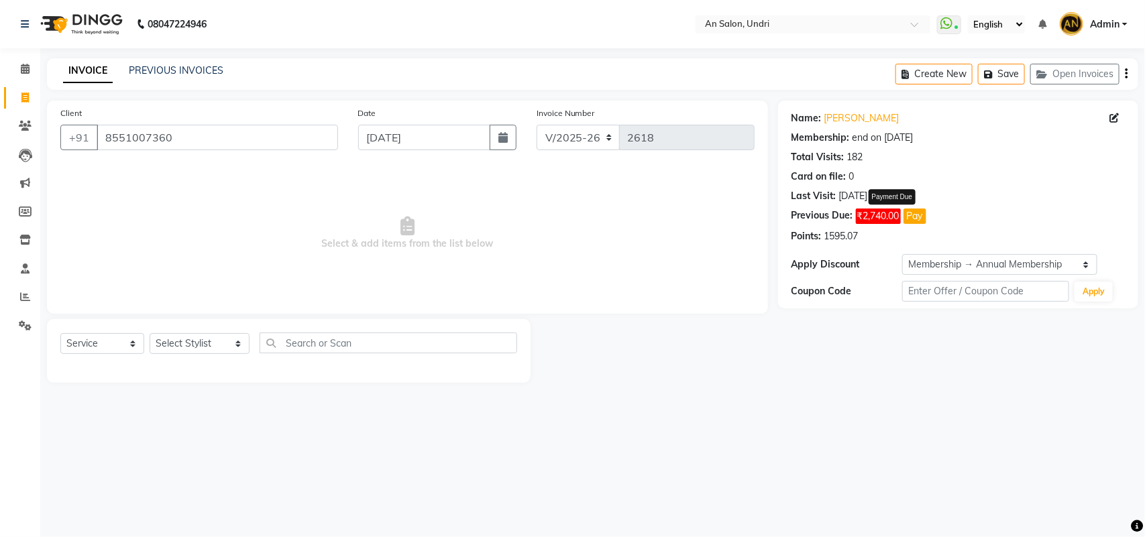
click at [921, 219] on button "Pay" at bounding box center [914, 216] width 23 height 15
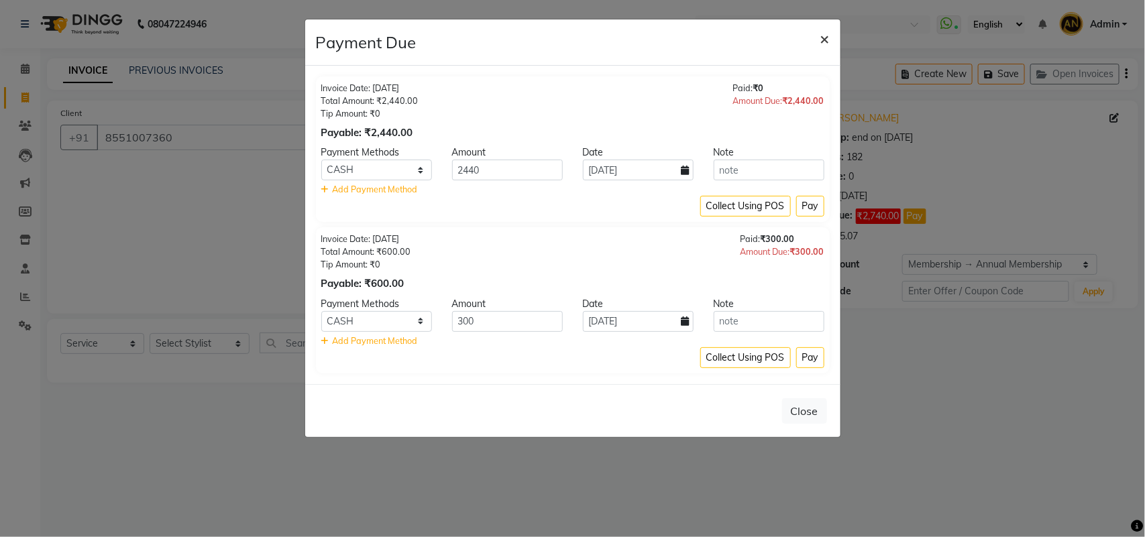
click at [830, 40] on button "×" at bounding box center [825, 38] width 31 height 38
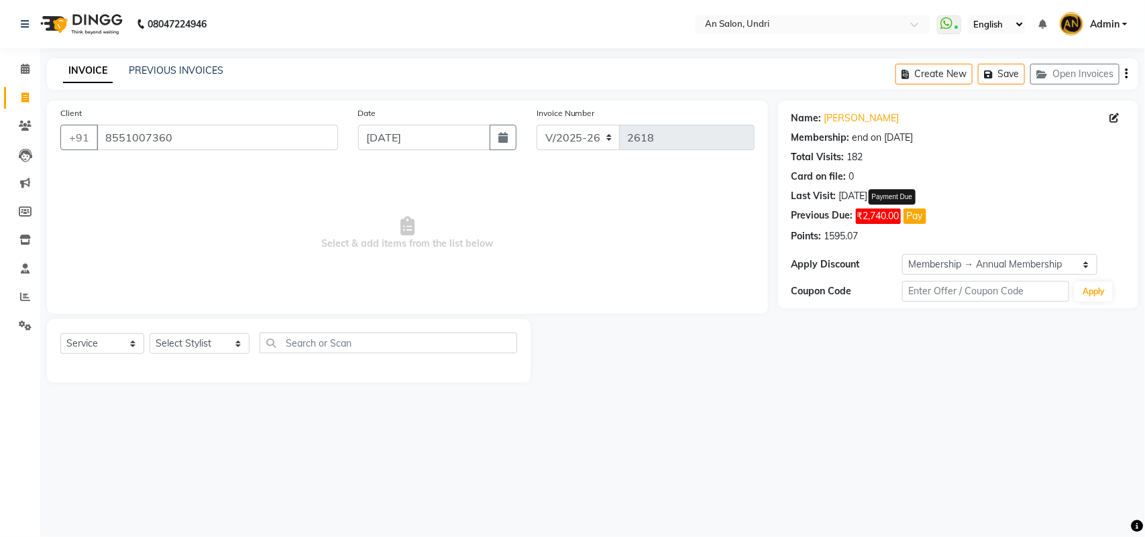
click at [912, 217] on button "Pay" at bounding box center [914, 216] width 23 height 15
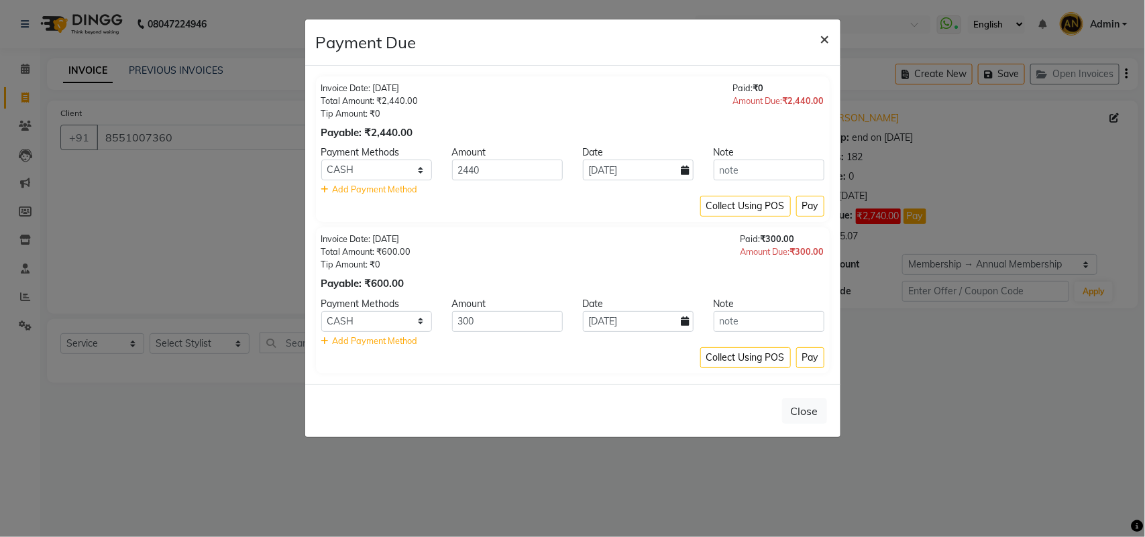
click at [826, 44] on span "×" at bounding box center [824, 38] width 9 height 20
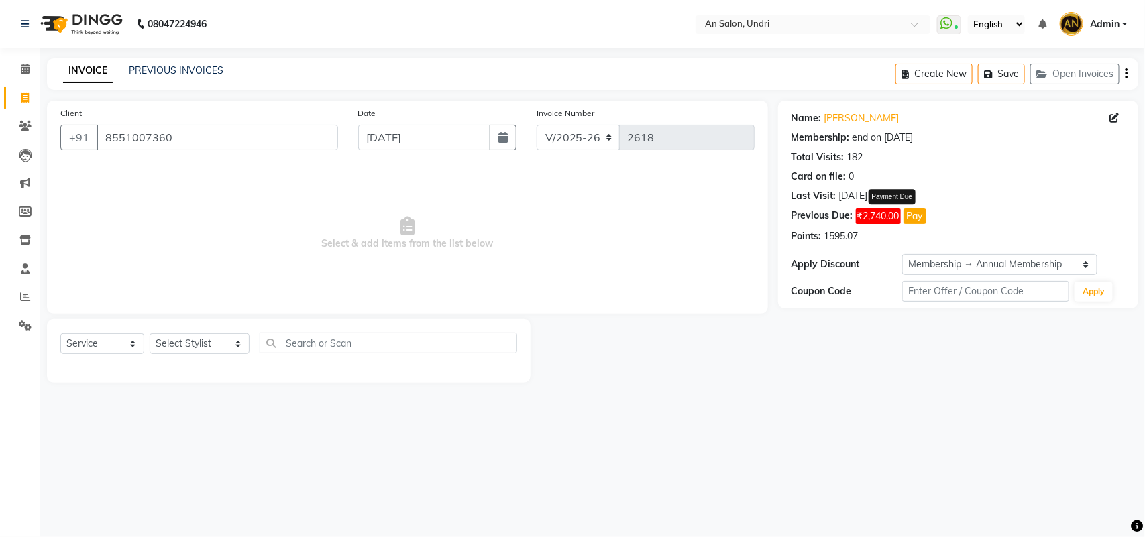
click at [111, 21] on img at bounding box center [80, 24] width 92 height 38
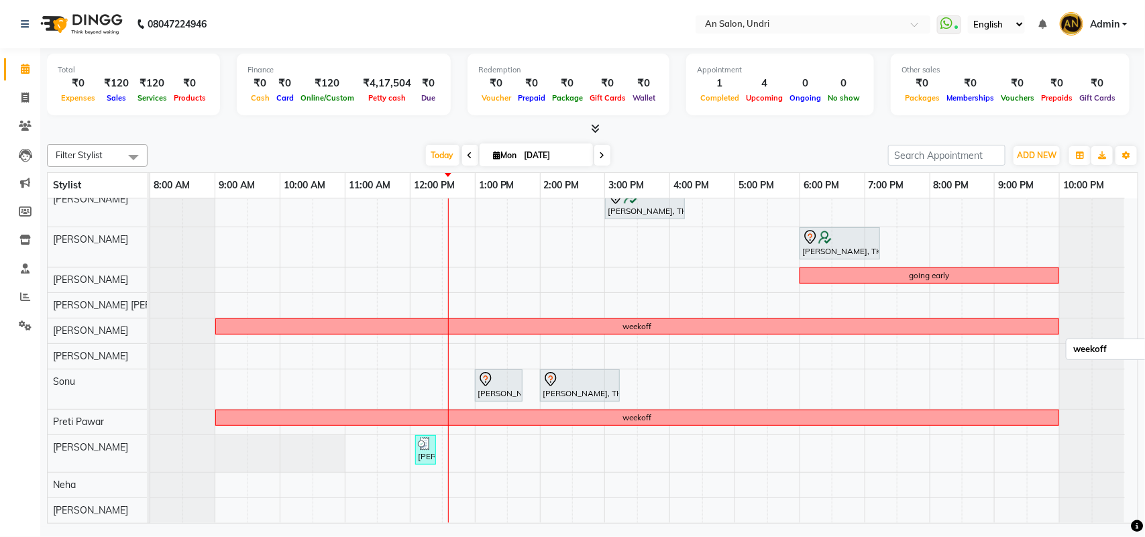
scroll to position [52, 0]
click at [428, 155] on span "Today" at bounding box center [443, 155] width 34 height 21
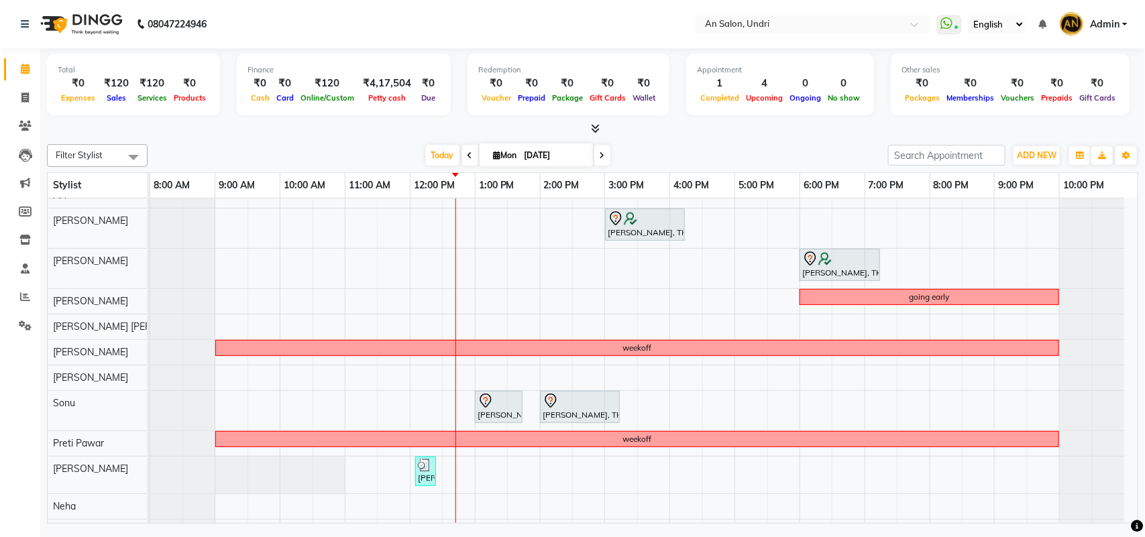
scroll to position [0, 0]
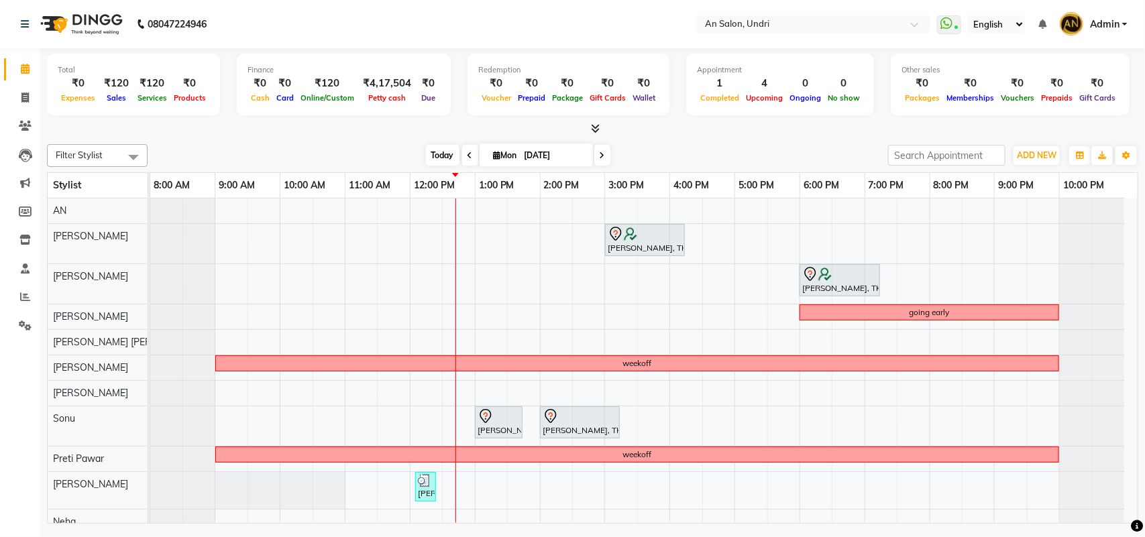
click at [426, 152] on span "Today" at bounding box center [443, 155] width 34 height 21
click at [657, 146] on div "Today Mon 01-09-2025" at bounding box center [517, 156] width 727 height 20
click at [427, 151] on span "Today" at bounding box center [443, 155] width 34 height 21
click at [618, 151] on div "Today Mon 01-09-2025" at bounding box center [517, 156] width 727 height 20
click at [27, 85] on li "Invoice" at bounding box center [20, 98] width 40 height 29
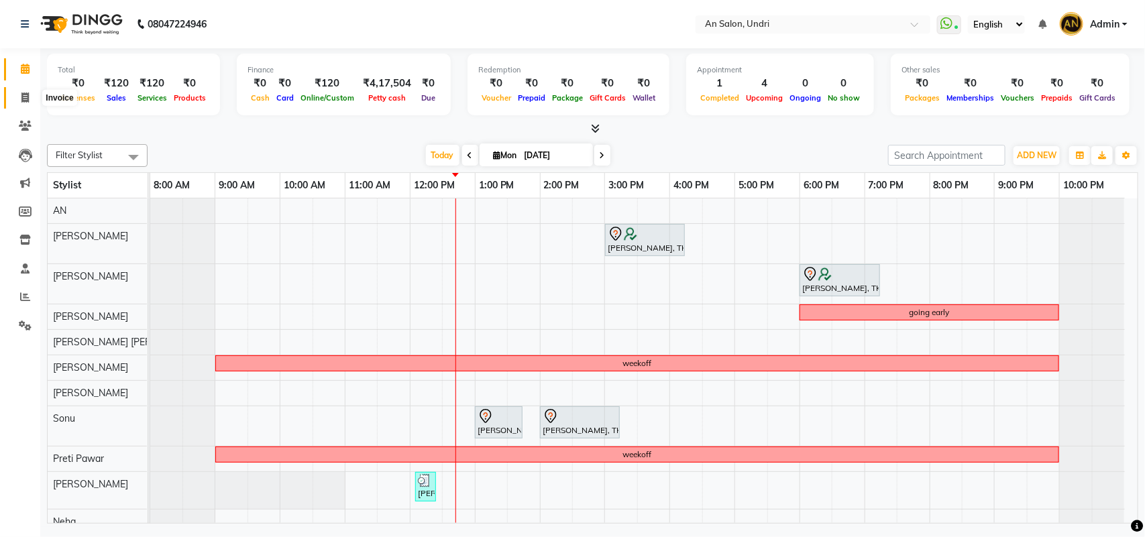
click at [21, 93] on icon at bounding box center [24, 98] width 7 height 10
select select "service"
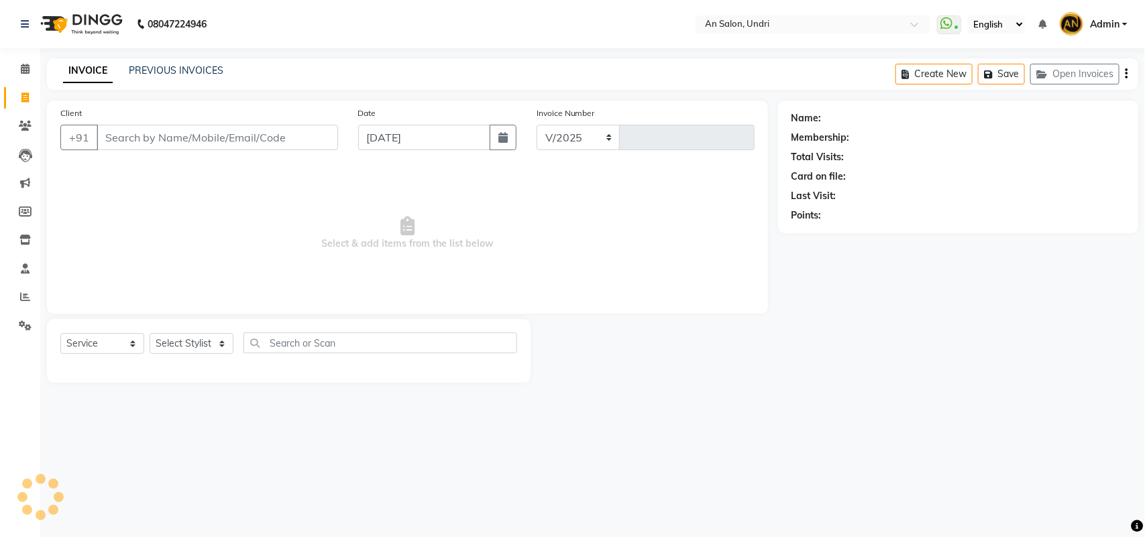
select select "3639"
type input "2618"
click at [87, 21] on img at bounding box center [80, 24] width 92 height 38
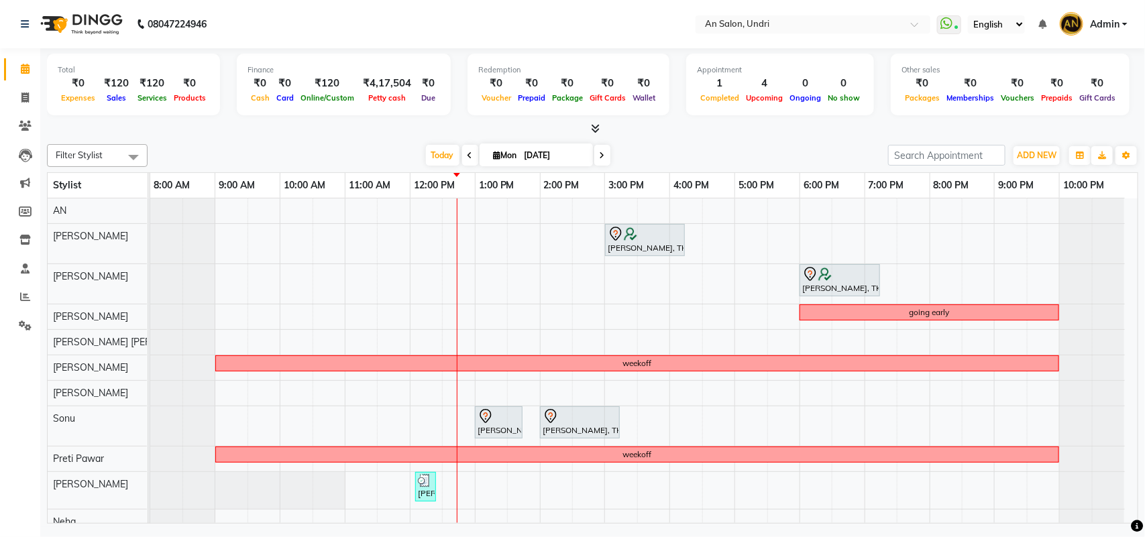
click at [467, 156] on icon at bounding box center [469, 156] width 5 height 8
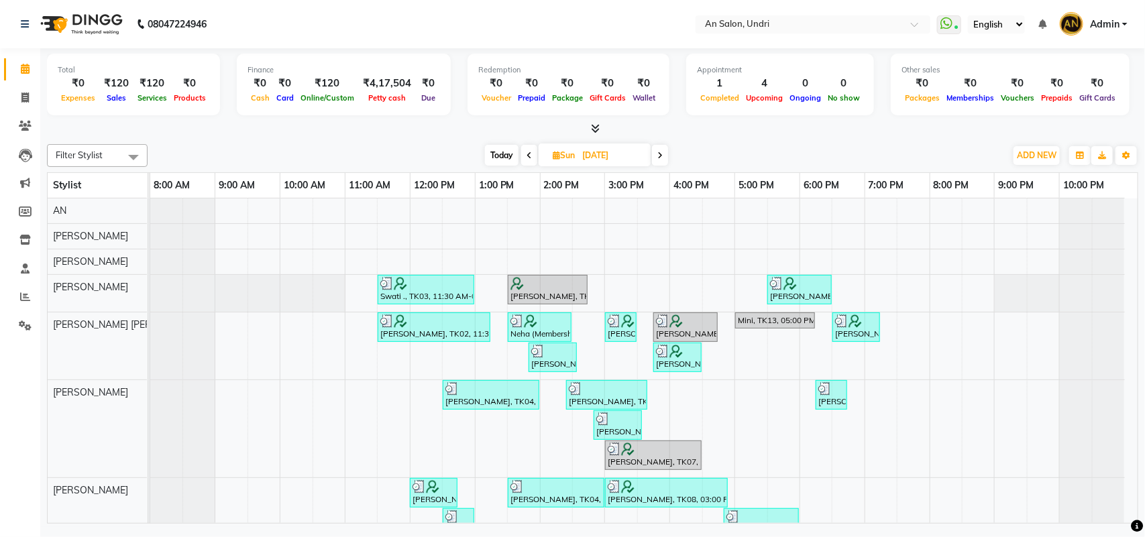
click at [507, 156] on span "Today" at bounding box center [502, 155] width 34 height 21
type input "[DATE]"
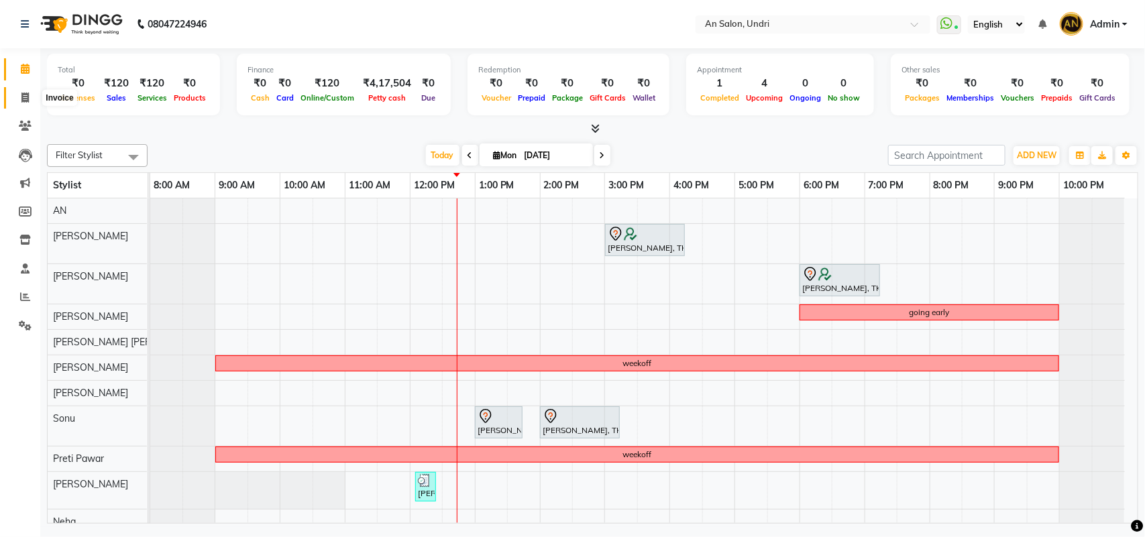
click at [28, 102] on icon at bounding box center [24, 98] width 7 height 10
select select "service"
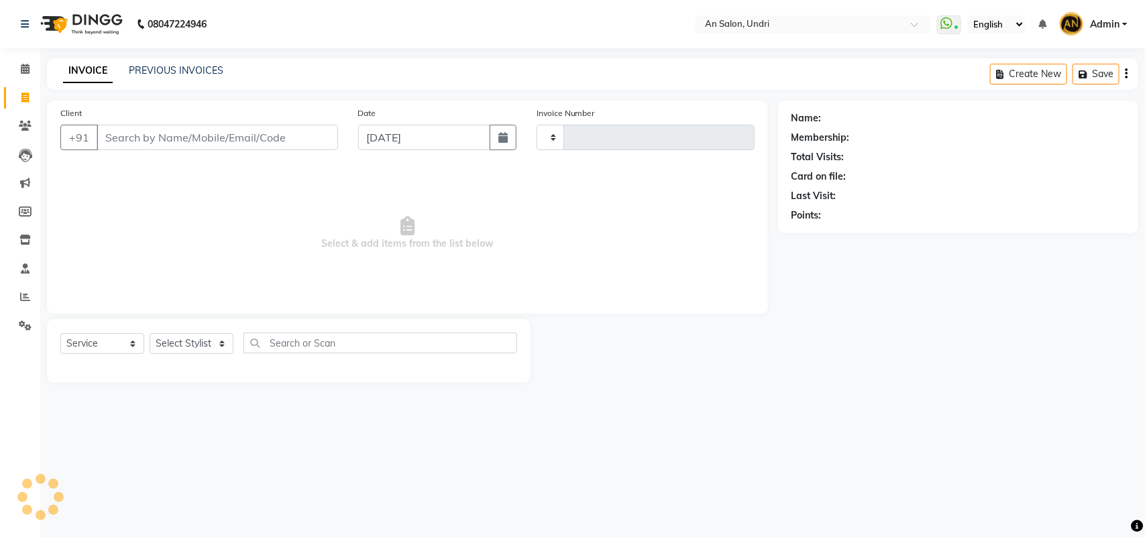
type input "2618"
select select "3639"
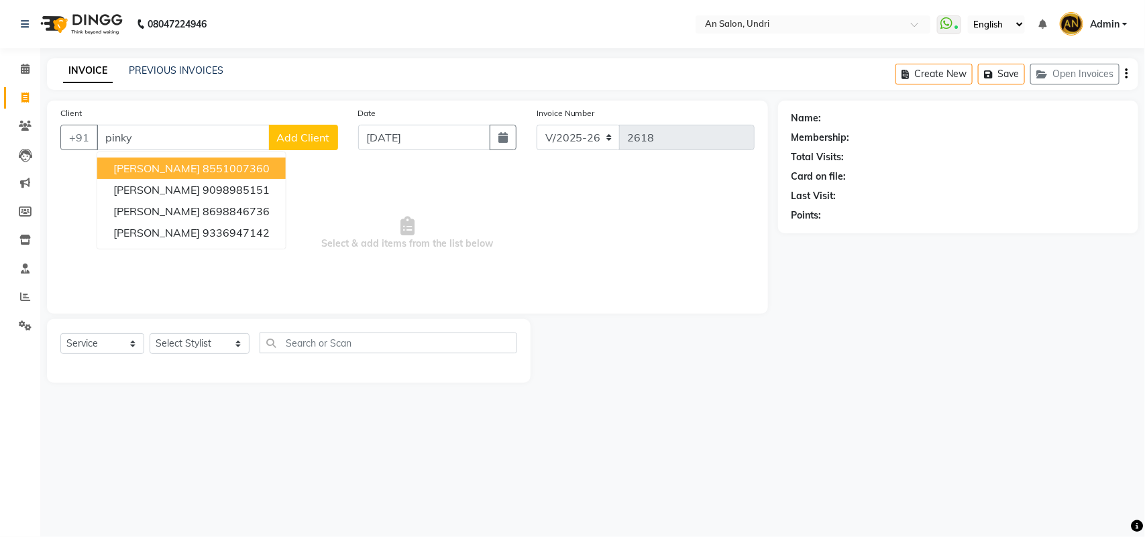
click at [228, 163] on ngb-highlight "8551007360" at bounding box center [236, 168] width 67 height 13
type input "8551007360"
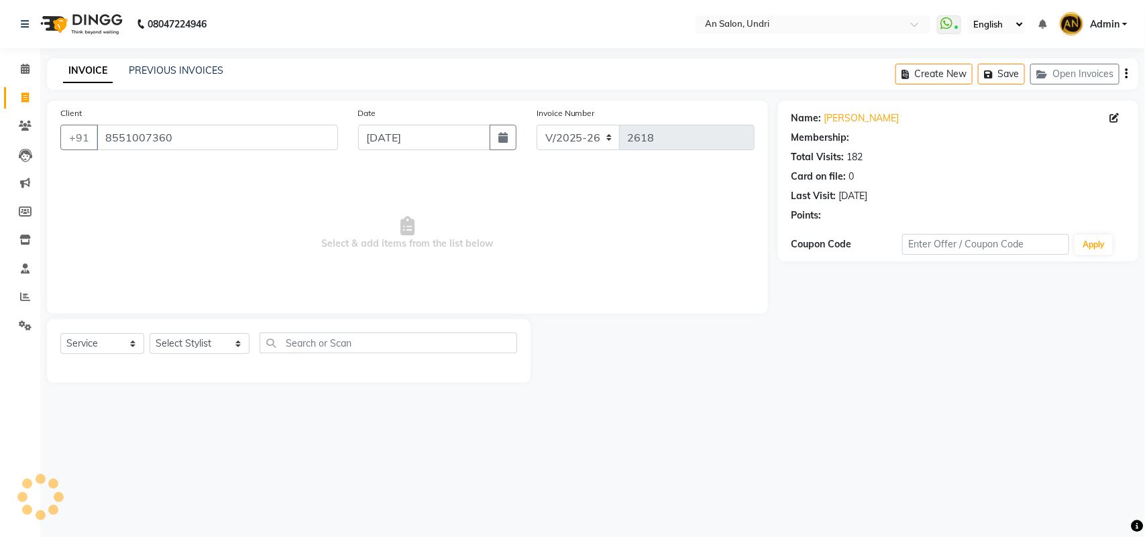
select select "2: Object"
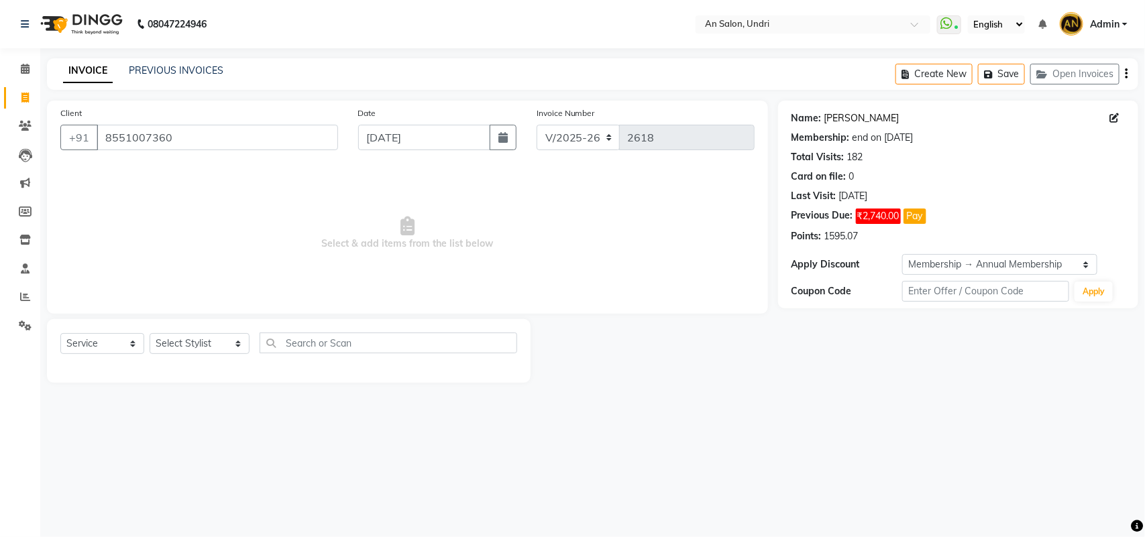
click at [846, 116] on link "[PERSON_NAME]" at bounding box center [861, 118] width 75 height 14
click at [916, 209] on button "Pay" at bounding box center [914, 216] width 23 height 15
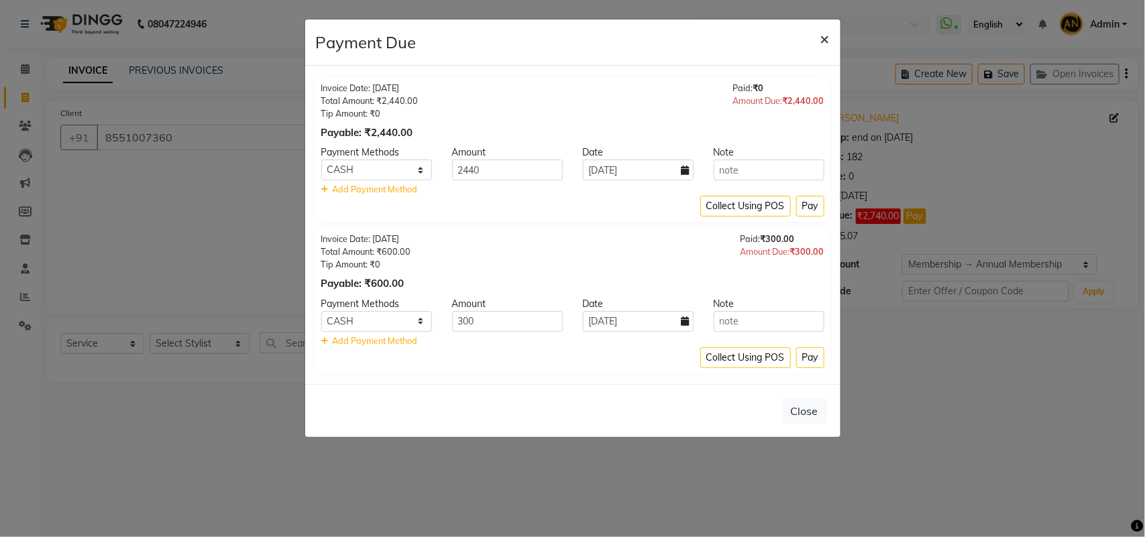
click at [826, 36] on span "×" at bounding box center [824, 38] width 9 height 20
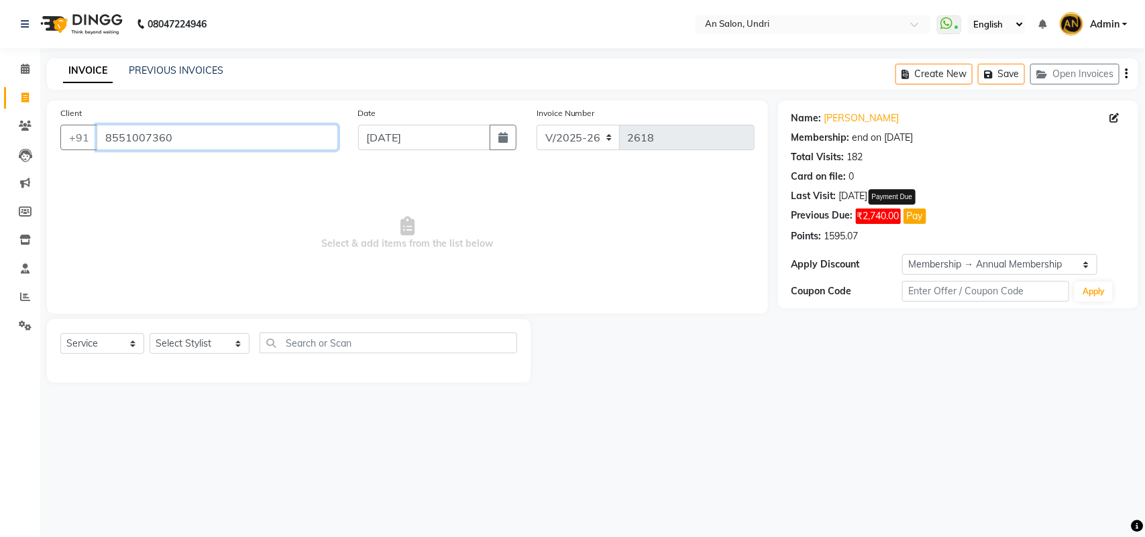
click at [199, 135] on input "8551007360" at bounding box center [217, 137] width 241 height 25
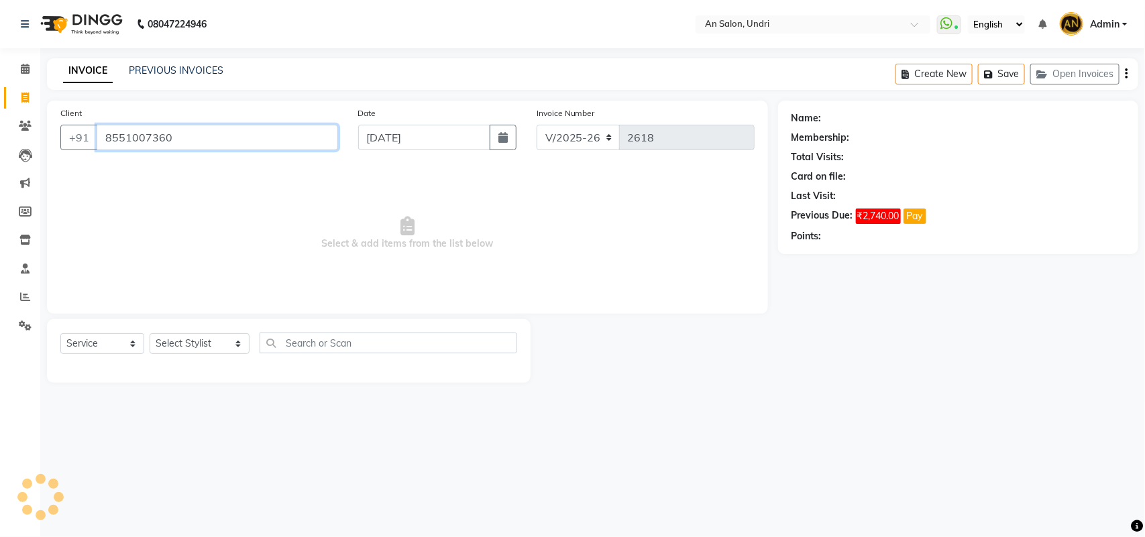
type input "8551007360"
select select "2: Object"
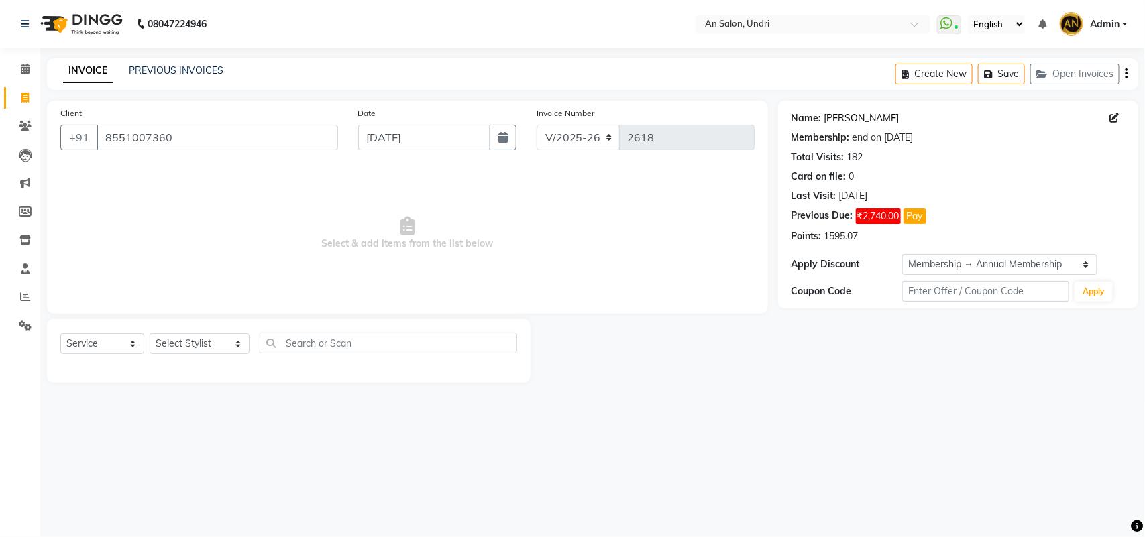
click at [839, 114] on link "[PERSON_NAME]" at bounding box center [861, 118] width 75 height 14
click at [86, 17] on img at bounding box center [80, 24] width 92 height 38
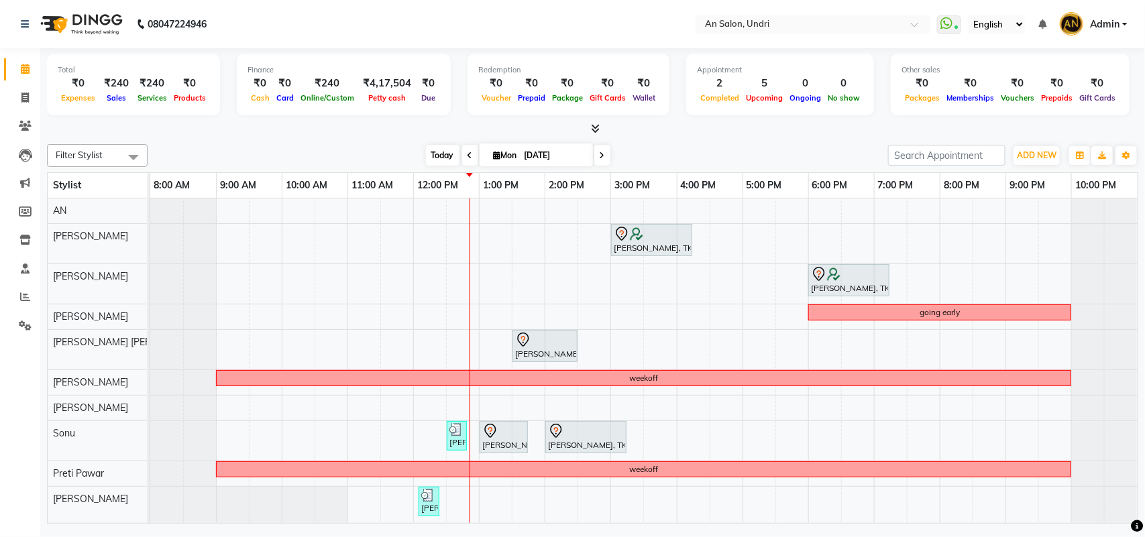
click at [431, 156] on span "Today" at bounding box center [443, 155] width 34 height 21
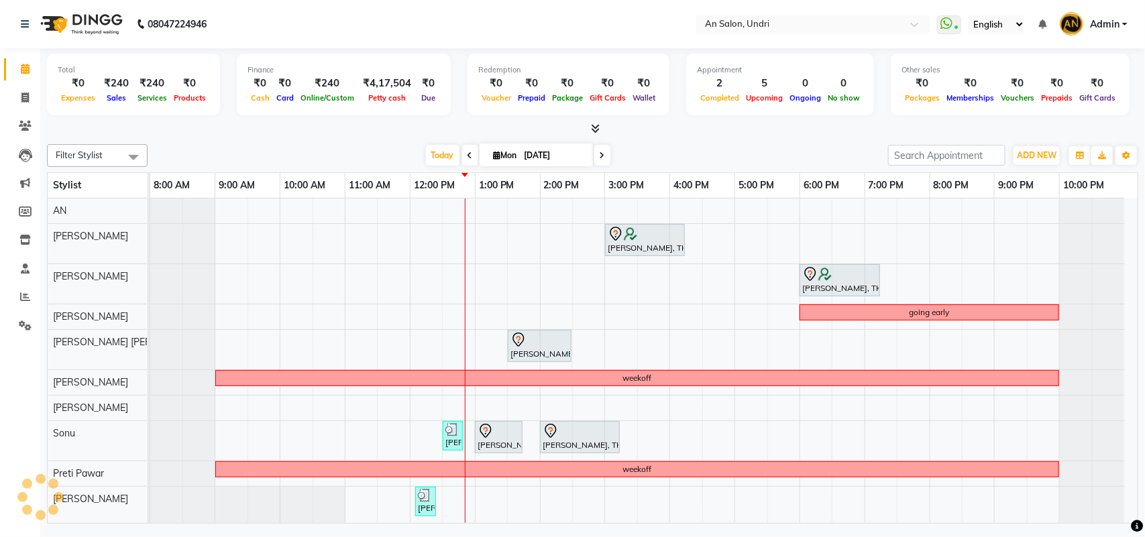
scroll to position [66, 0]
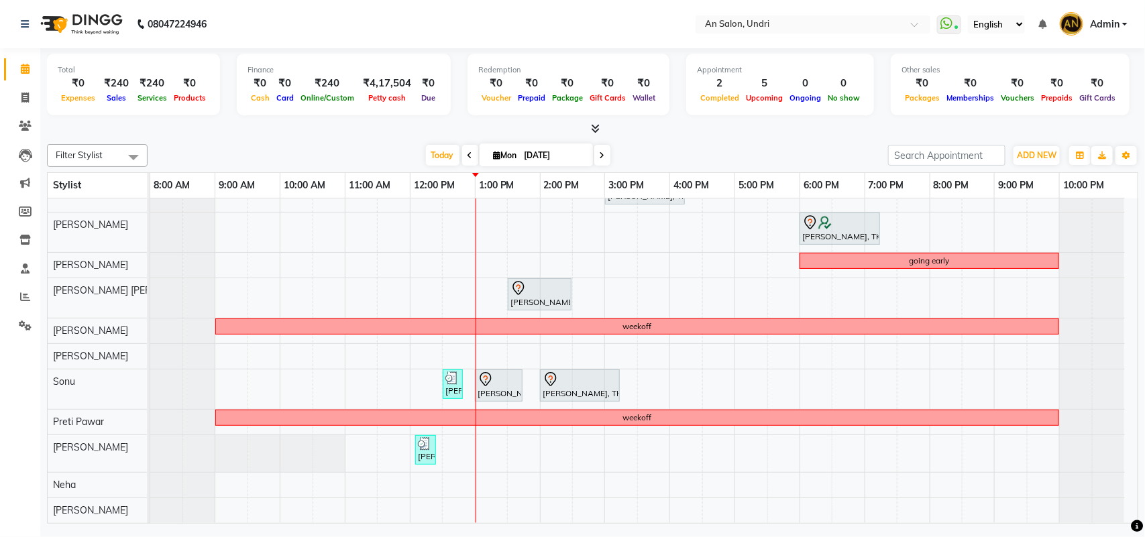
click at [533, 152] on input "[DATE]" at bounding box center [553, 156] width 67 height 20
select select "9"
select select "2025"
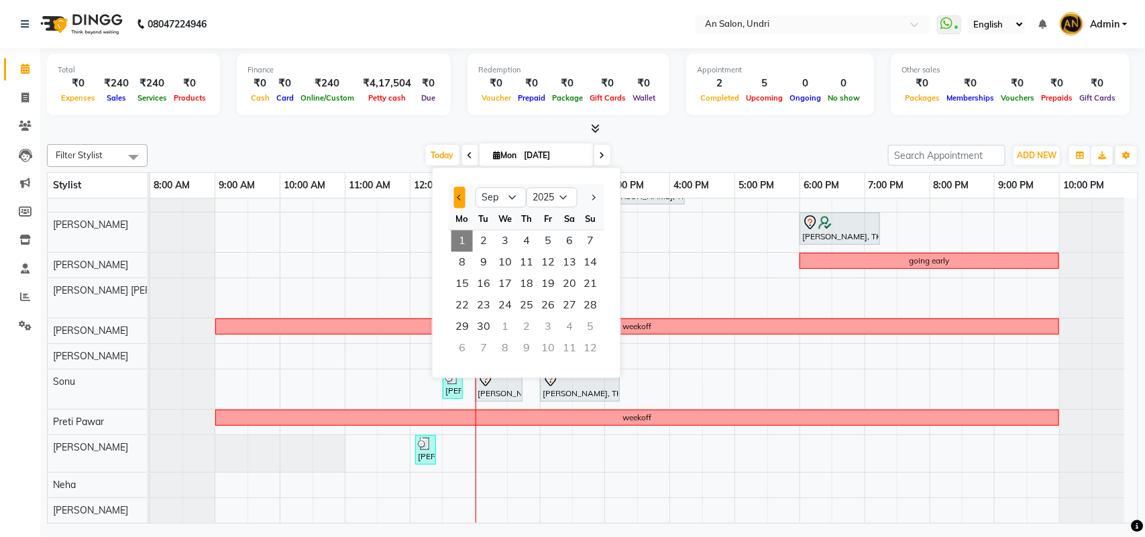
click at [455, 197] on button "Previous month" at bounding box center [459, 197] width 11 height 21
select select "8"
click at [595, 309] on span "24" at bounding box center [590, 305] width 21 height 21
type input "24-08-2025"
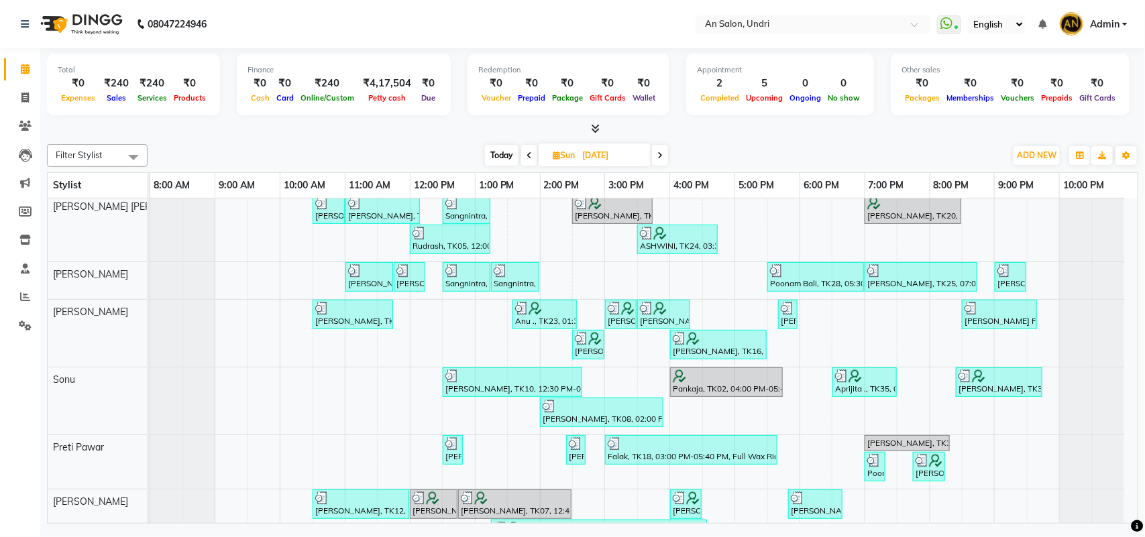
scroll to position [50, 0]
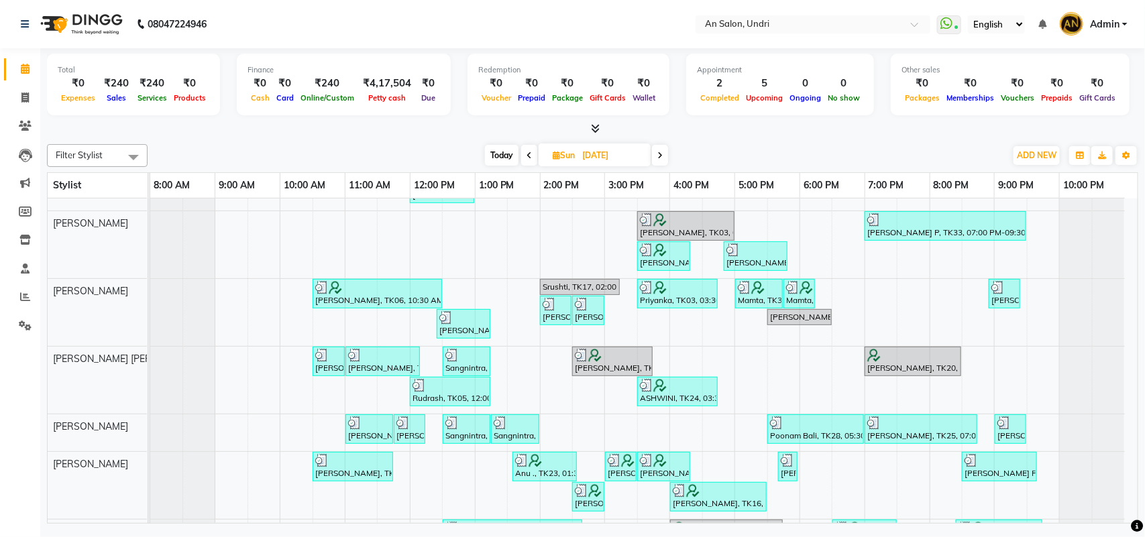
click at [617, 148] on input "24-08-2025" at bounding box center [611, 156] width 67 height 20
select select "8"
select select "2025"
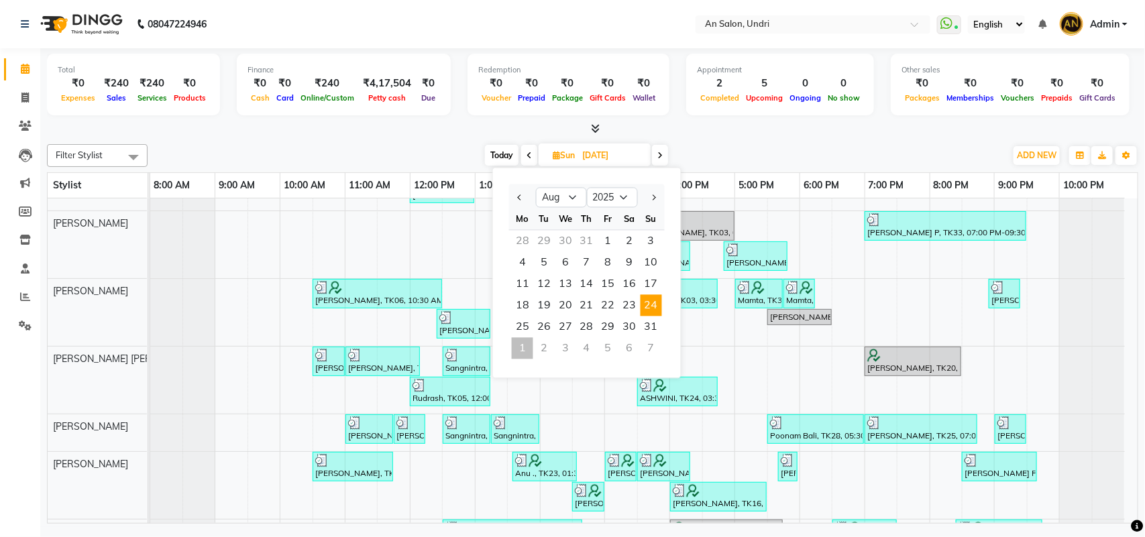
click at [719, 148] on div "Today Sun 24-08-2025 Jan Feb Mar Apr May Jun Jul Aug Sep Oct Nov Dec 2015 2016 …" at bounding box center [576, 156] width 844 height 20
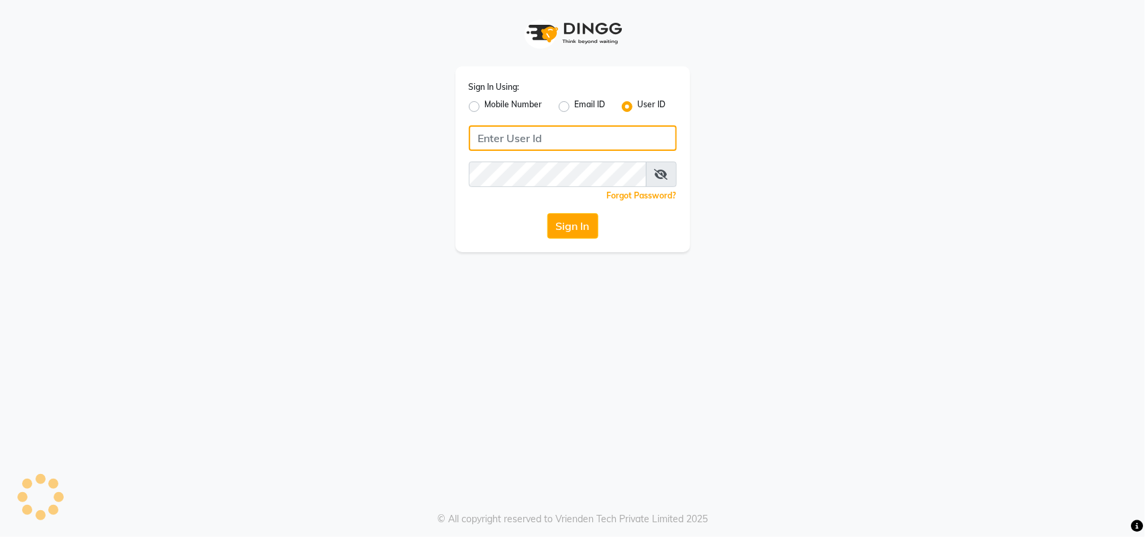
type input "nazia"
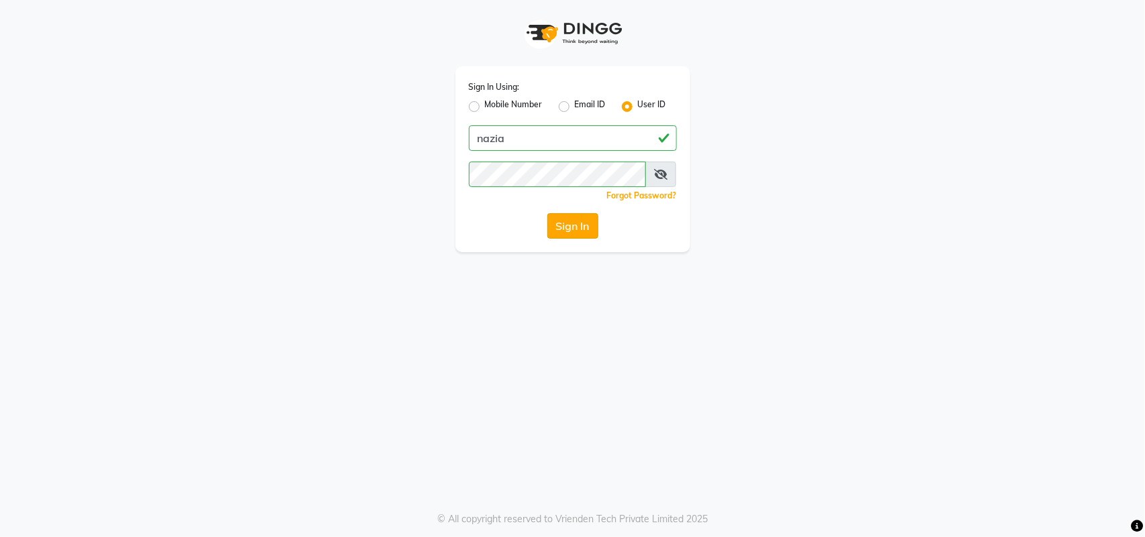
click at [592, 225] on button "Sign In" at bounding box center [572, 225] width 51 height 25
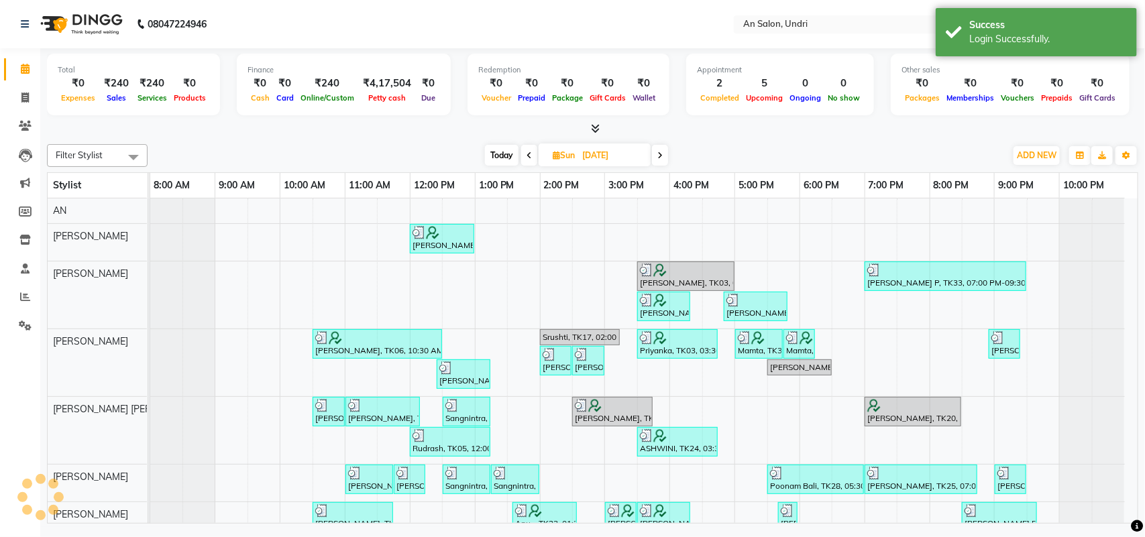
select select "en"
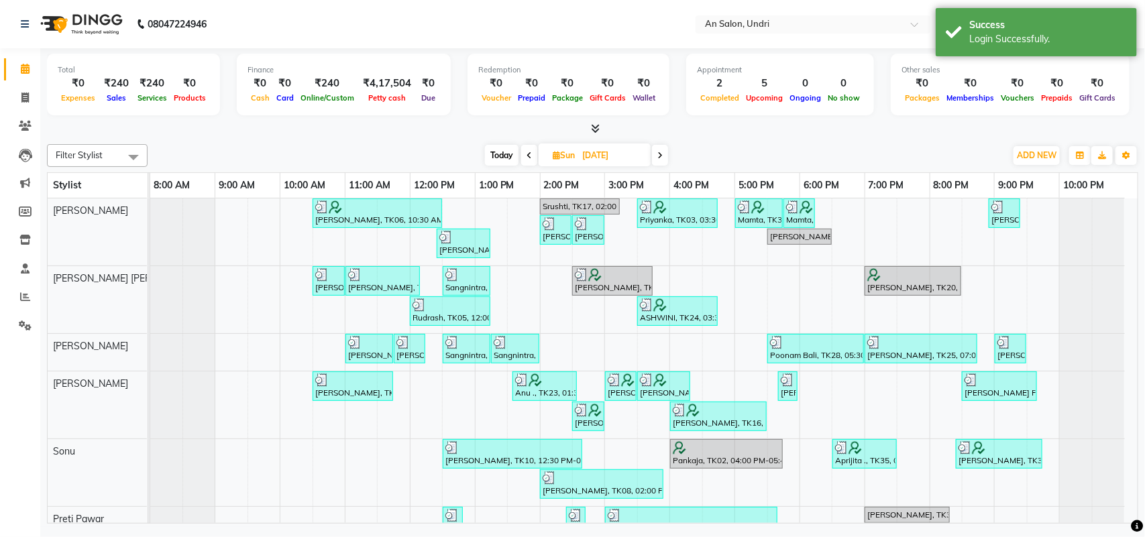
scroll to position [252, 0]
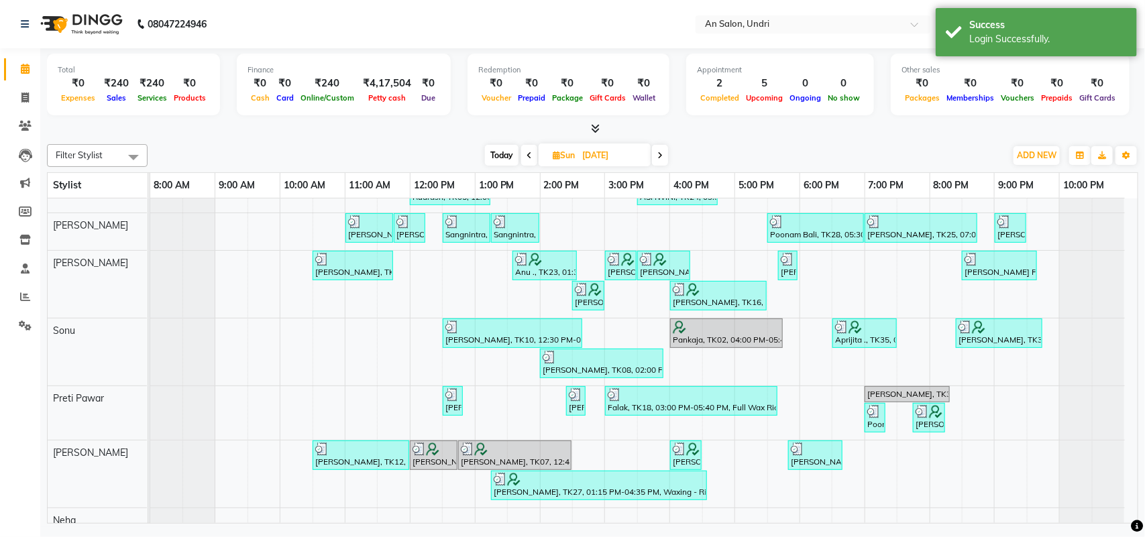
click at [492, 151] on span "Today" at bounding box center [502, 155] width 34 height 21
type input "[DATE]"
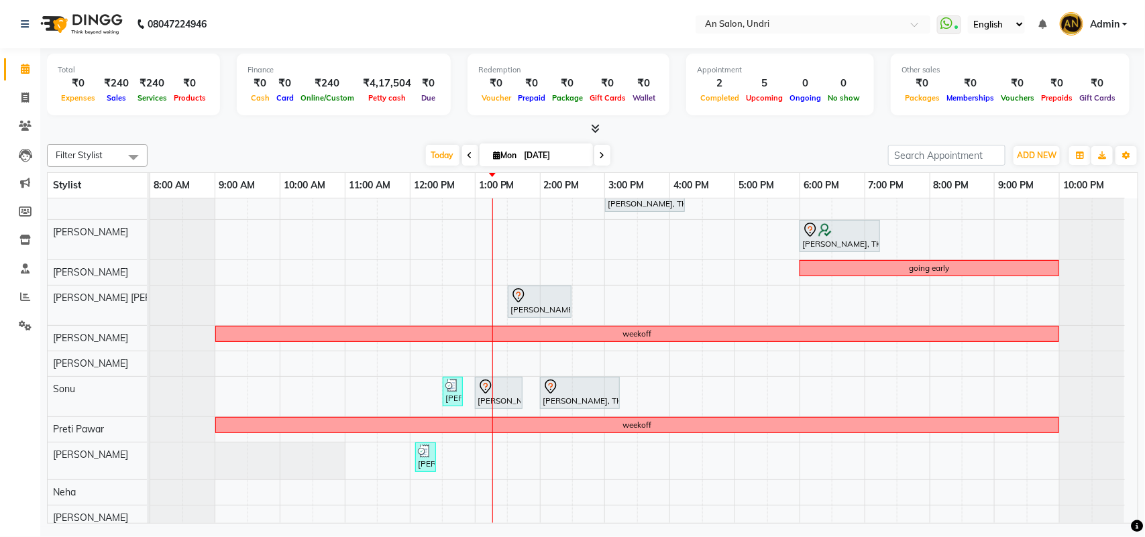
scroll to position [66, 0]
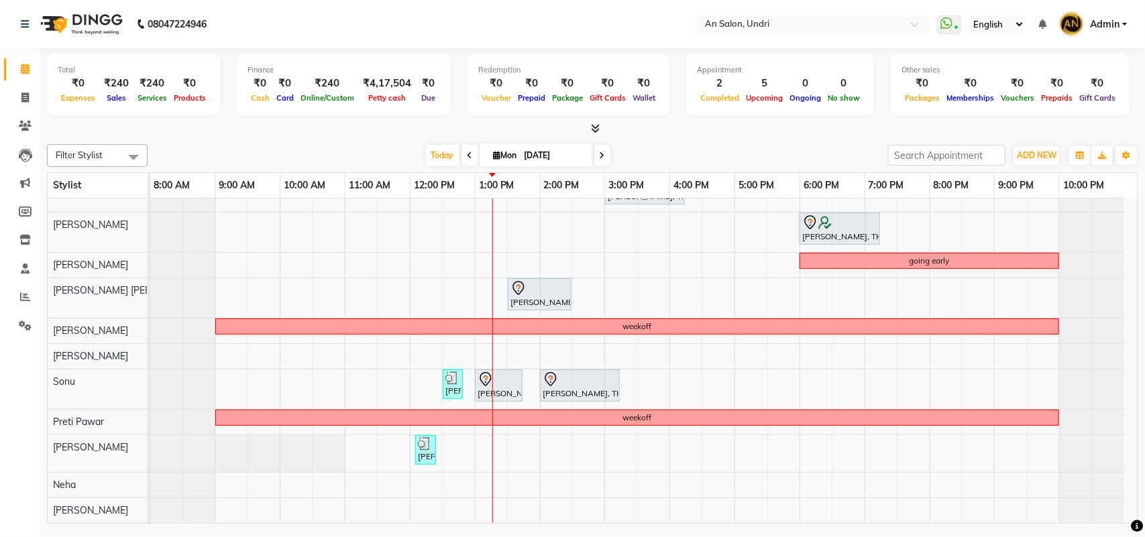
click at [478, 433] on div "Monica Nagdda, TK01, 03:00 PM-04:15 PM, Cut & Style - Wash & Blow-Dry manoj aga…" at bounding box center [643, 335] width 987 height 376
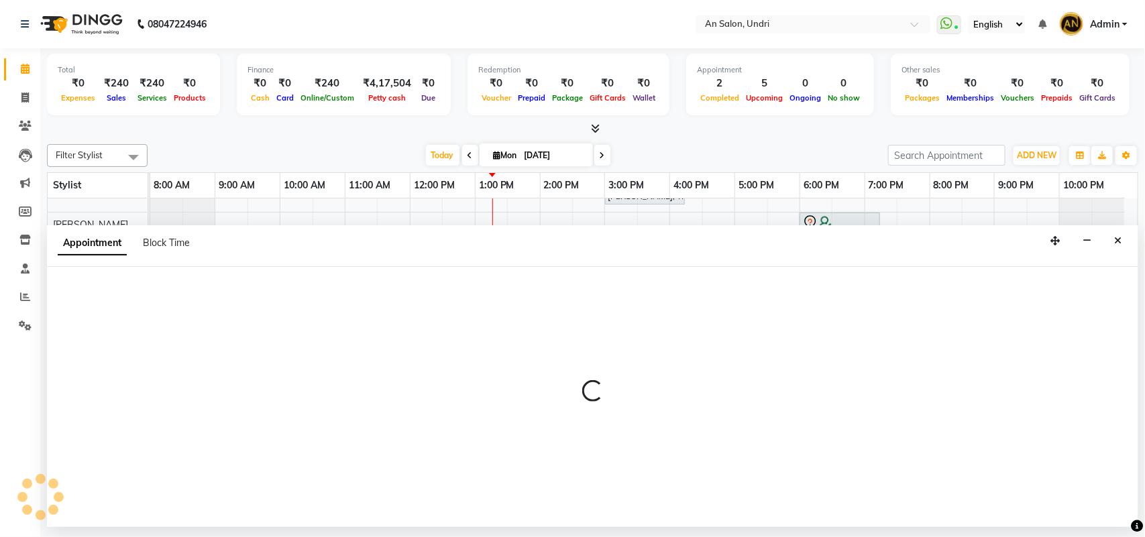
select select "65269"
select select "780"
select select "tentative"
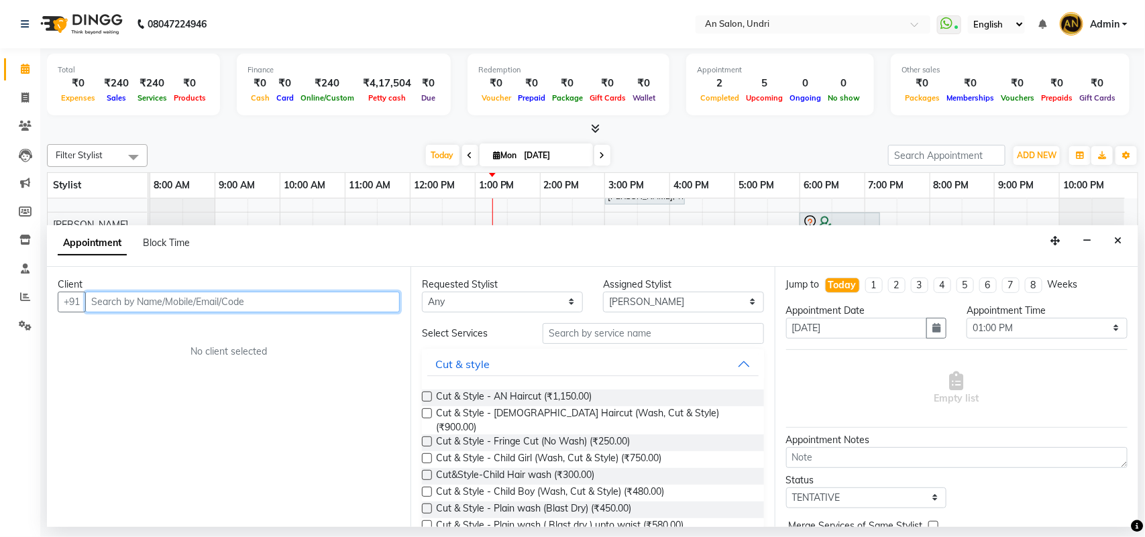
click at [242, 302] on input "text" at bounding box center [242, 302] width 315 height 21
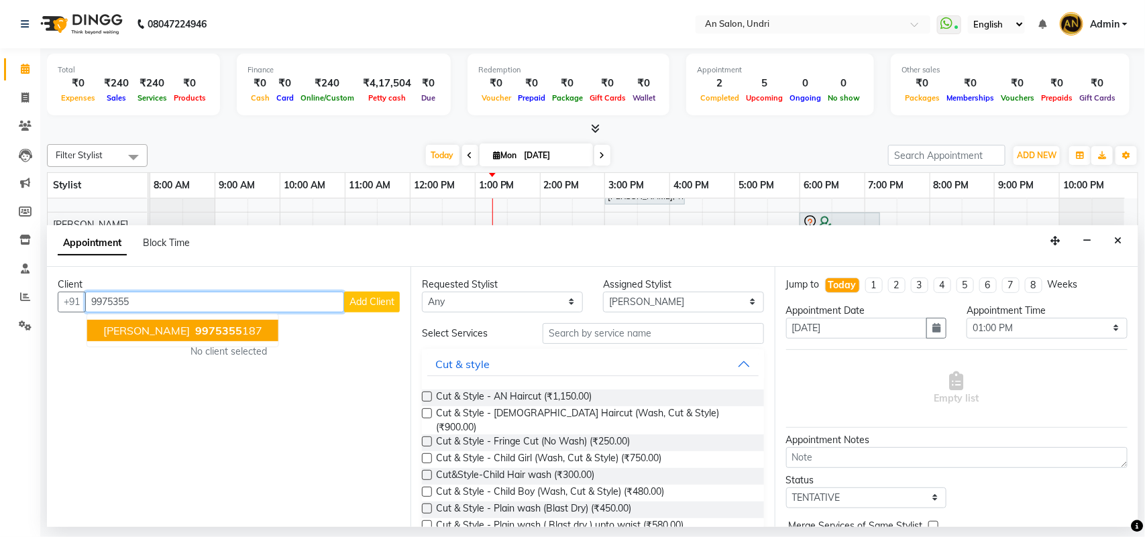
click at [242, 324] on span "9975355" at bounding box center [218, 330] width 47 height 13
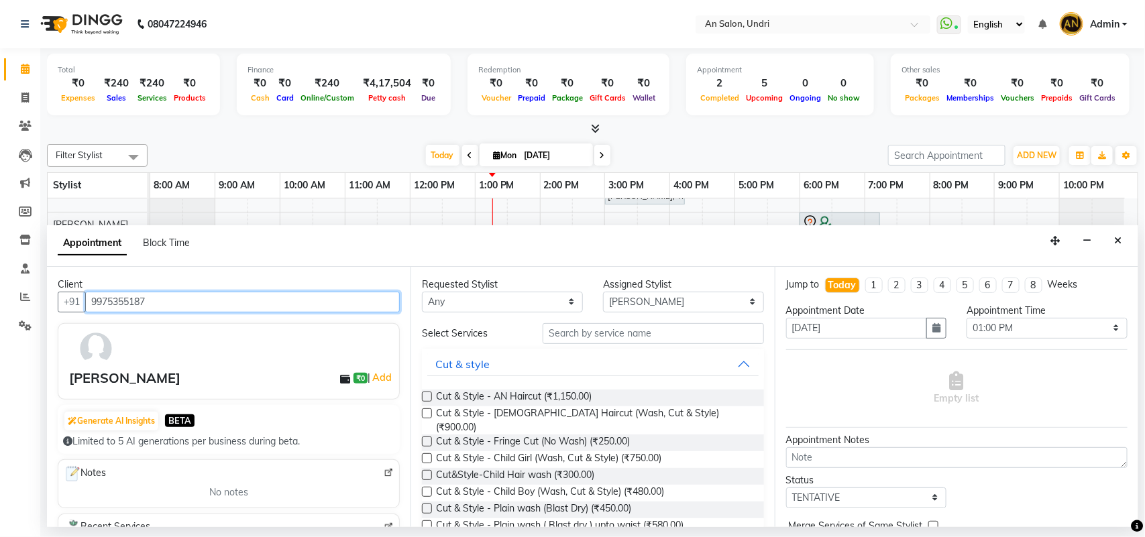
type input "9975355187"
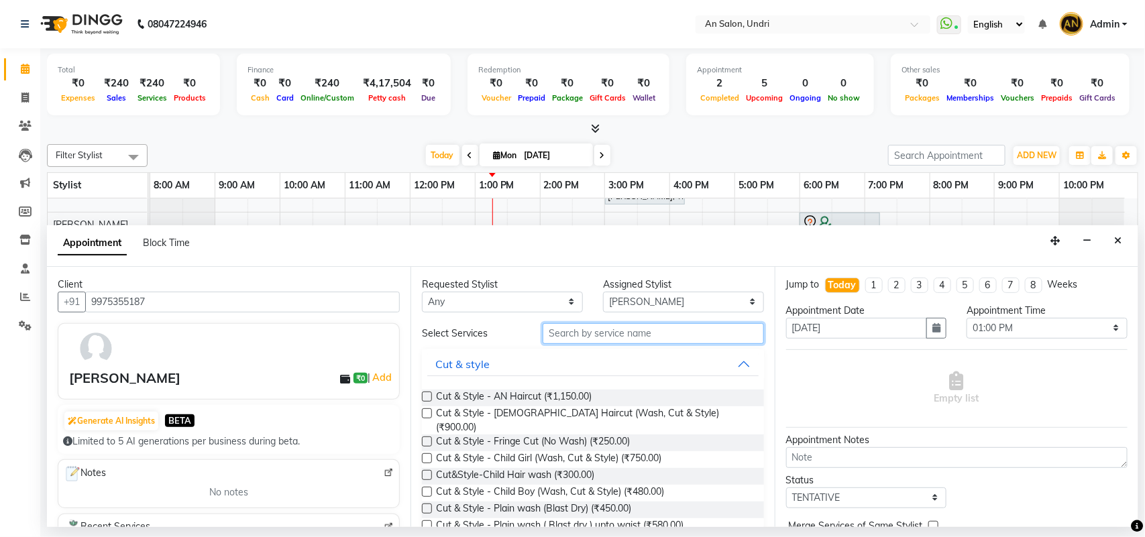
click at [614, 331] on input "text" at bounding box center [653, 333] width 221 height 21
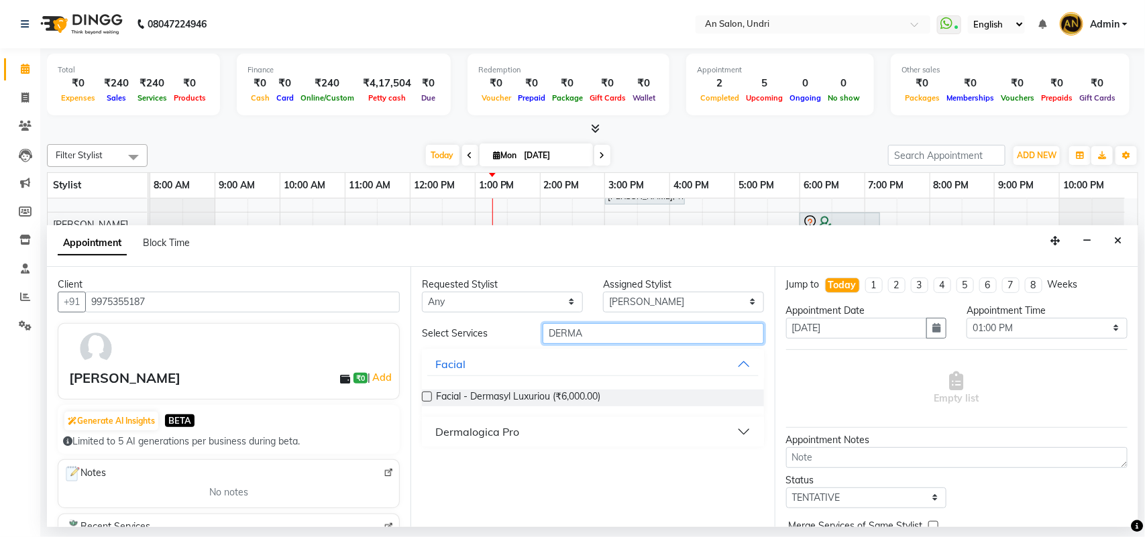
type input "DERMA"
click at [527, 434] on button "Dermalogica Pro" at bounding box center [592, 432] width 331 height 24
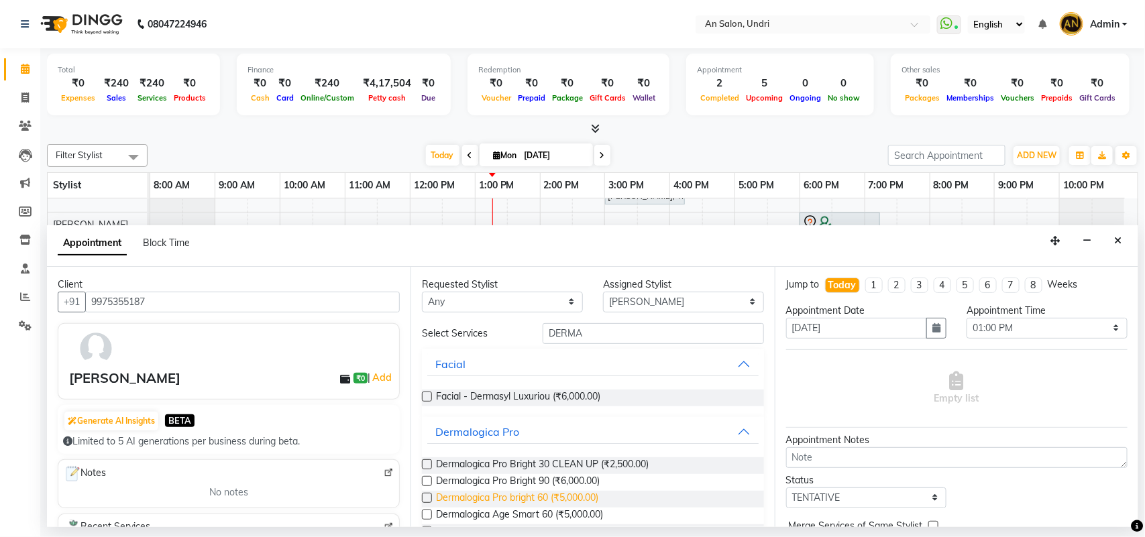
click at [584, 497] on span "Dermalogica Pro bright 60 (₹5,000.00)" at bounding box center [517, 499] width 162 height 17
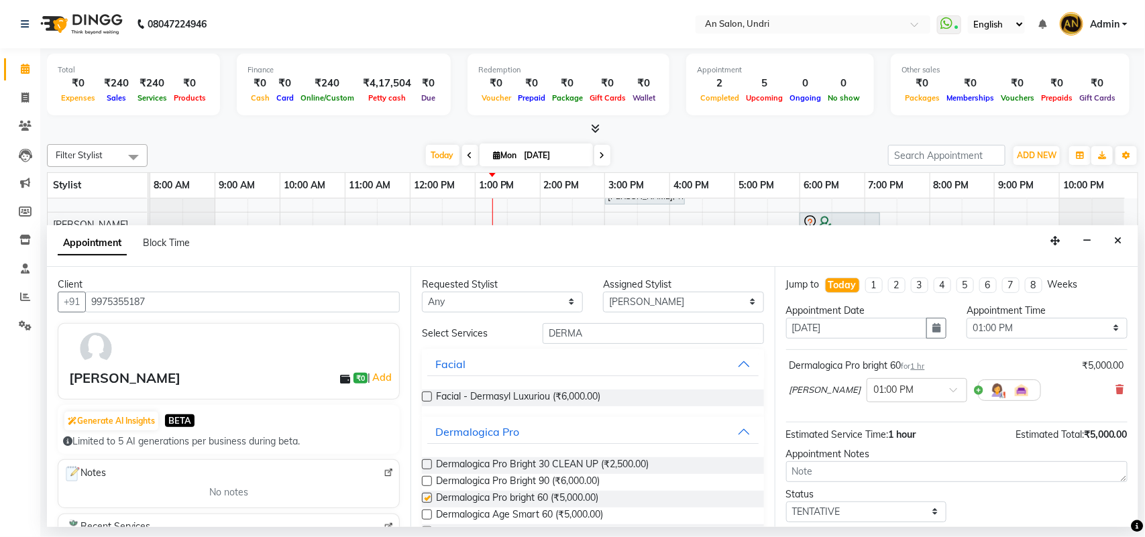
checkbox input "false"
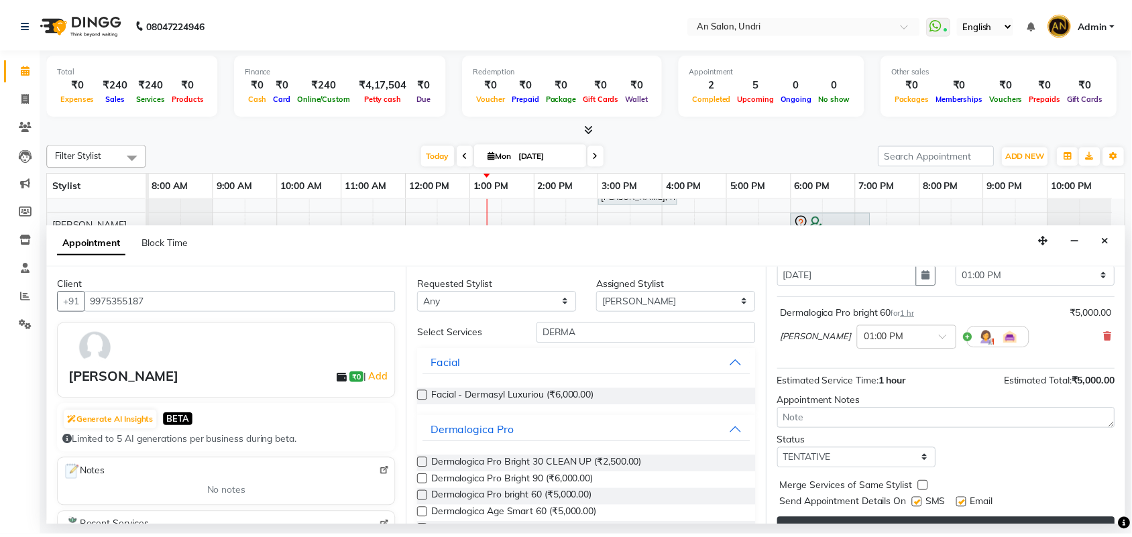
scroll to position [80, 0]
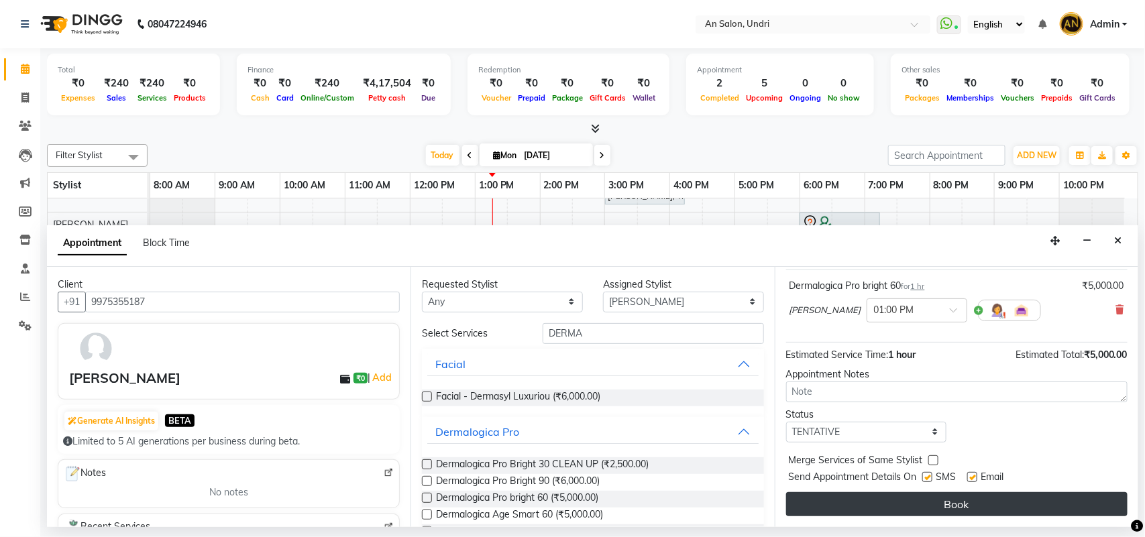
click at [964, 514] on button "Book" at bounding box center [956, 504] width 341 height 24
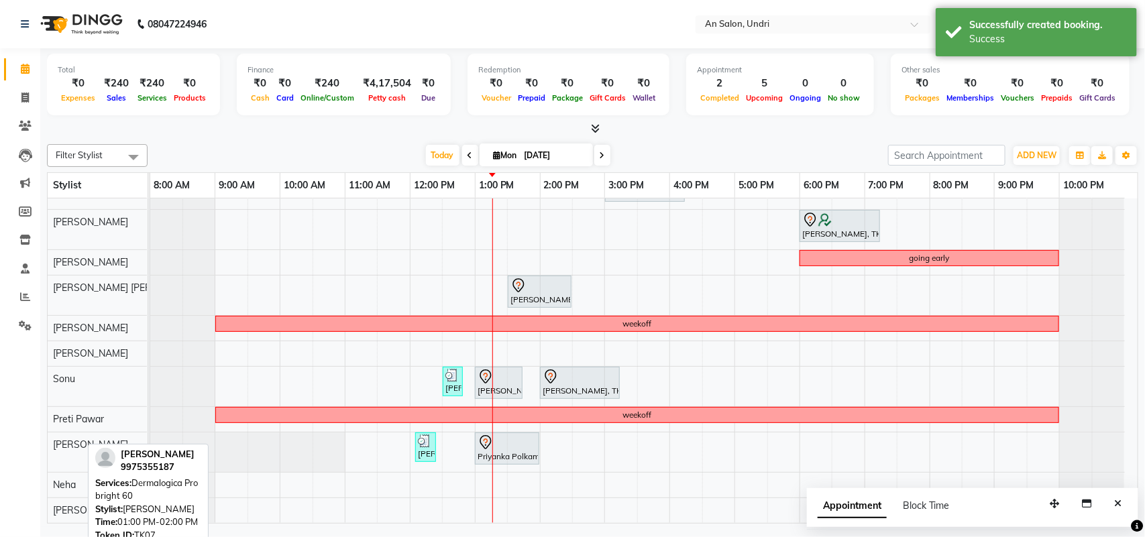
click at [534, 435] on div at bounding box center [507, 443] width 59 height 16
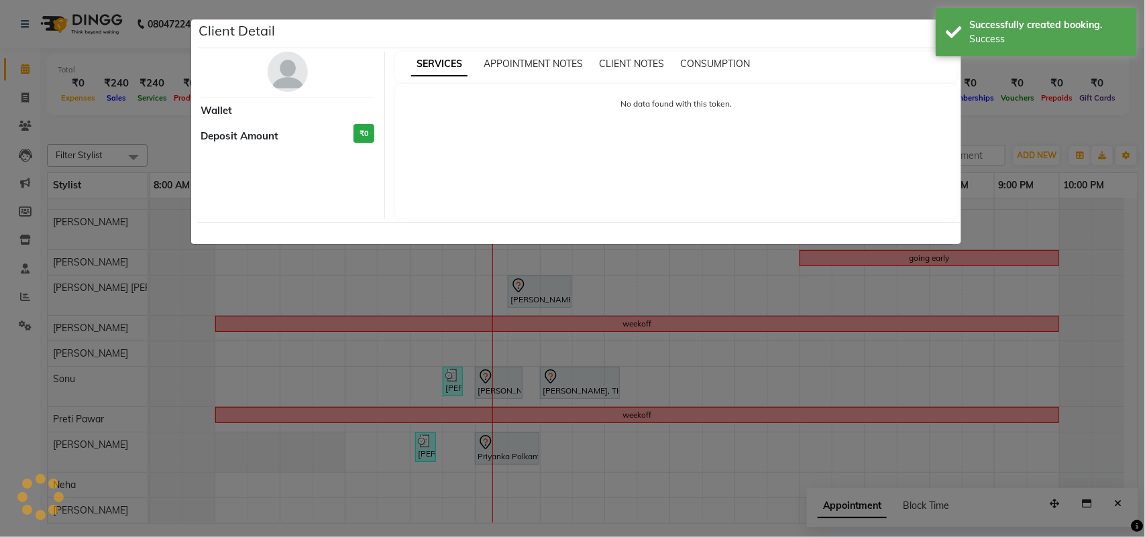
select select "7"
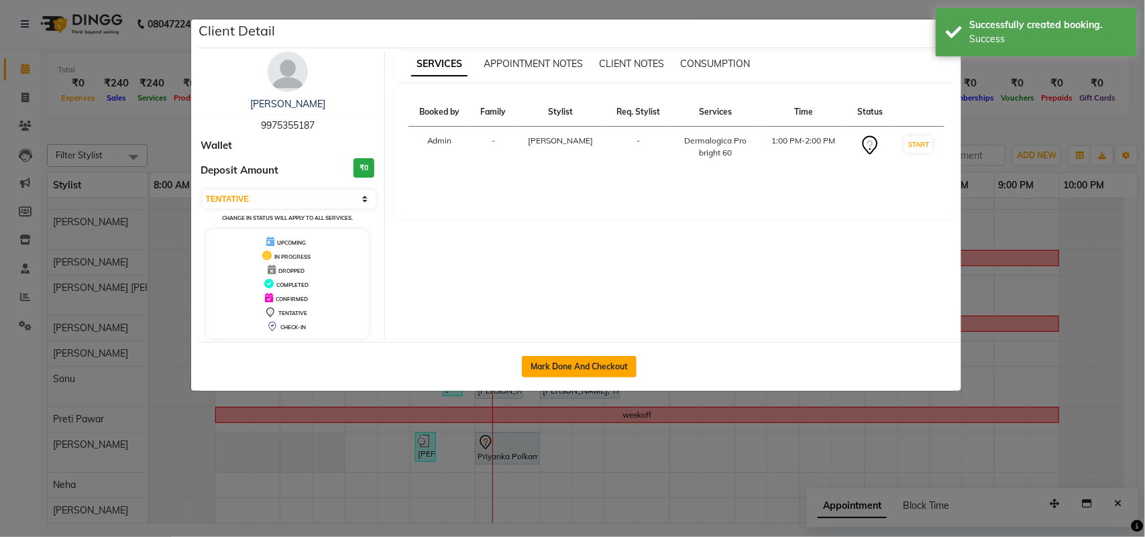
click at [610, 367] on button "Mark Done And Checkout" at bounding box center [579, 366] width 115 height 21
select select "3639"
select select "service"
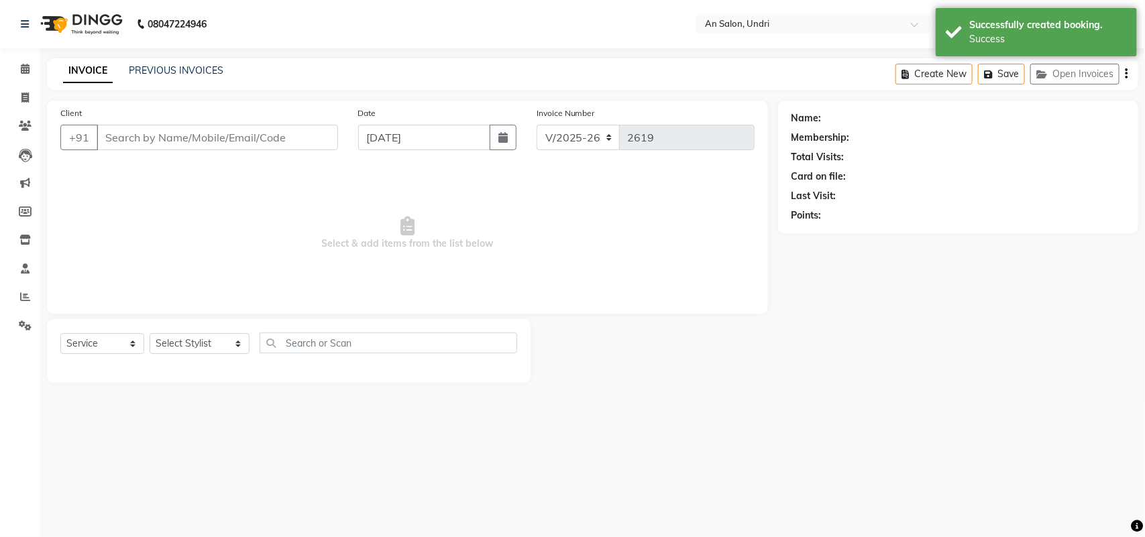
type input "9975355187"
select select "65269"
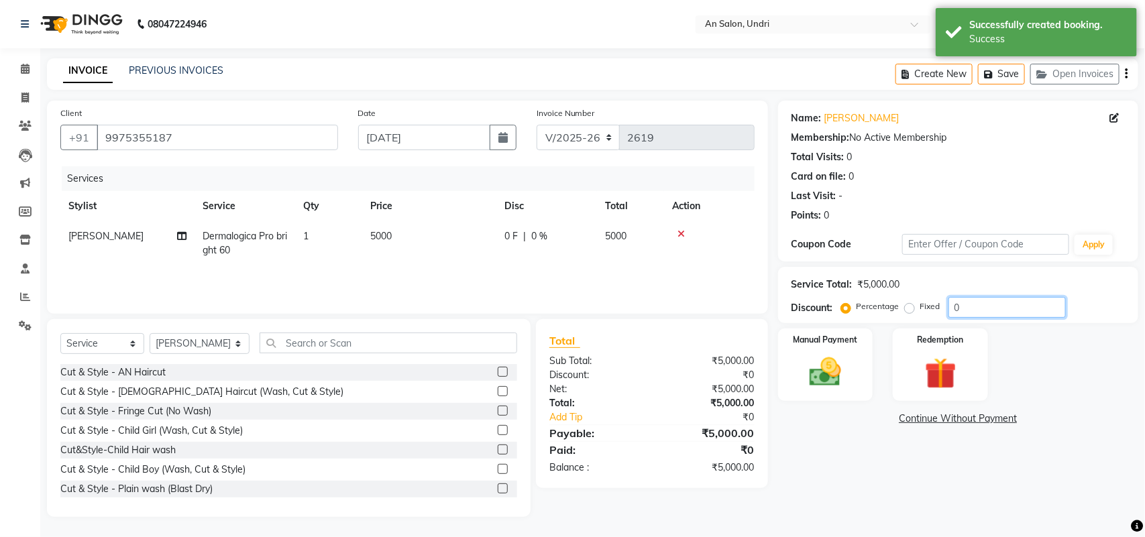
click at [948, 300] on input "0" at bounding box center [1006, 307] width 117 height 21
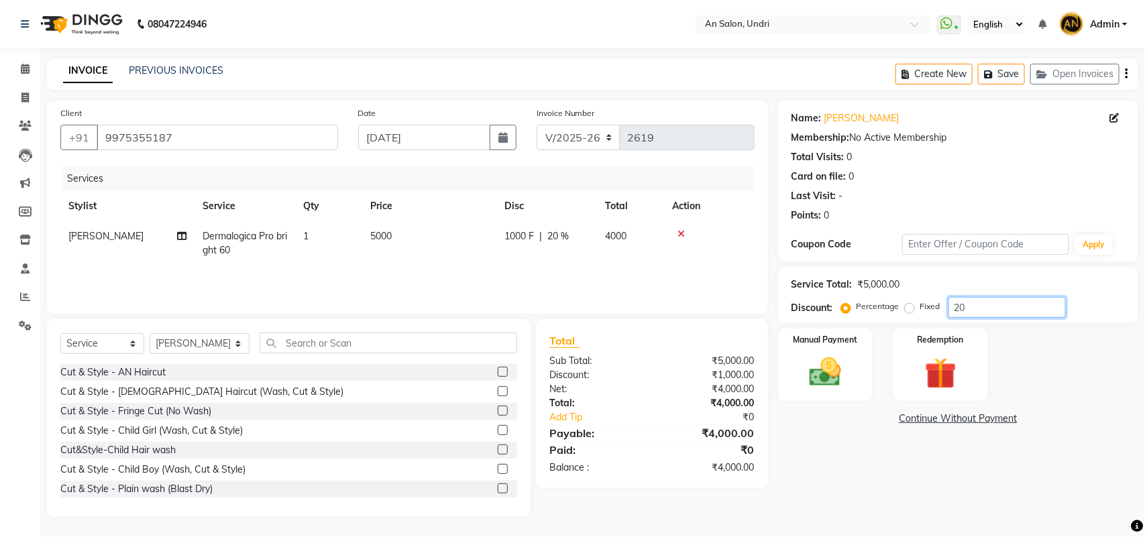
type input "20"
click at [118, 324] on div "Select Service Product Membership Package Voucher Prepaid Gift Card Select Styl…" at bounding box center [289, 418] width 484 height 198
click at [104, 353] on select "Select Service Product Membership Package Voucher Prepaid Gift Card" at bounding box center [102, 343] width 84 height 21
select select "membership"
click at [60, 333] on select "Select Service Product Membership Package Voucher Prepaid Gift Card" at bounding box center [102, 343] width 84 height 21
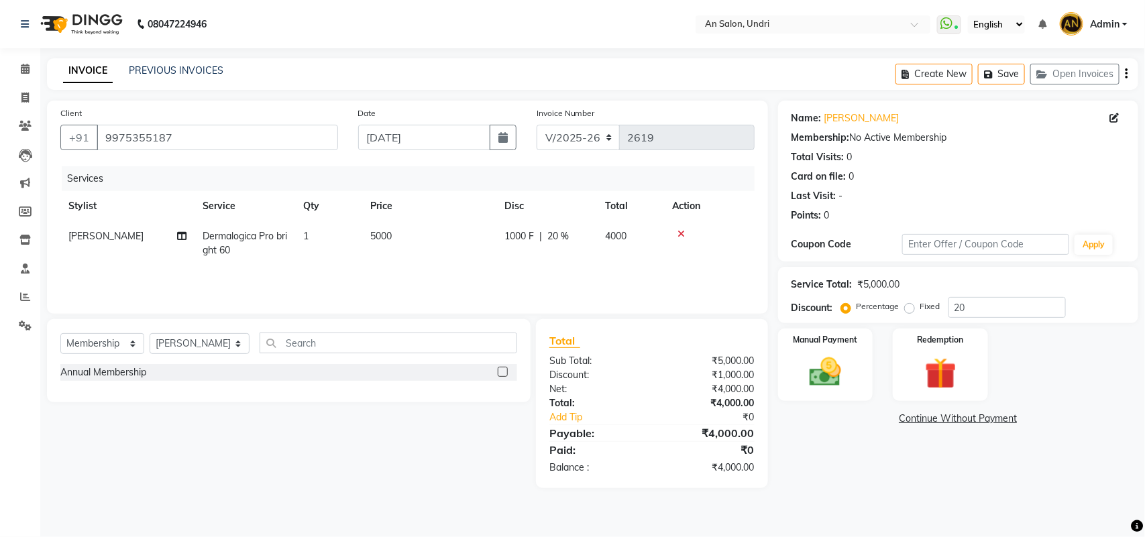
click at [232, 327] on div "Select Service Product Membership Package Voucher Prepaid Gift Card Select Styl…" at bounding box center [289, 360] width 484 height 83
click at [213, 339] on select "Select Stylist AN Anita Rai Anthony Aslam Shaikh Janhavi Jambhulkar Naeem Aktar…" at bounding box center [200, 343] width 100 height 21
select select "34785"
click at [150, 333] on select "Select Stylist AN Anita Rai Anthony Aslam Shaikh Janhavi Jambhulkar Naeem Aktar…" at bounding box center [200, 343] width 100 height 21
click at [122, 366] on div "Annual Membership" at bounding box center [103, 373] width 86 height 14
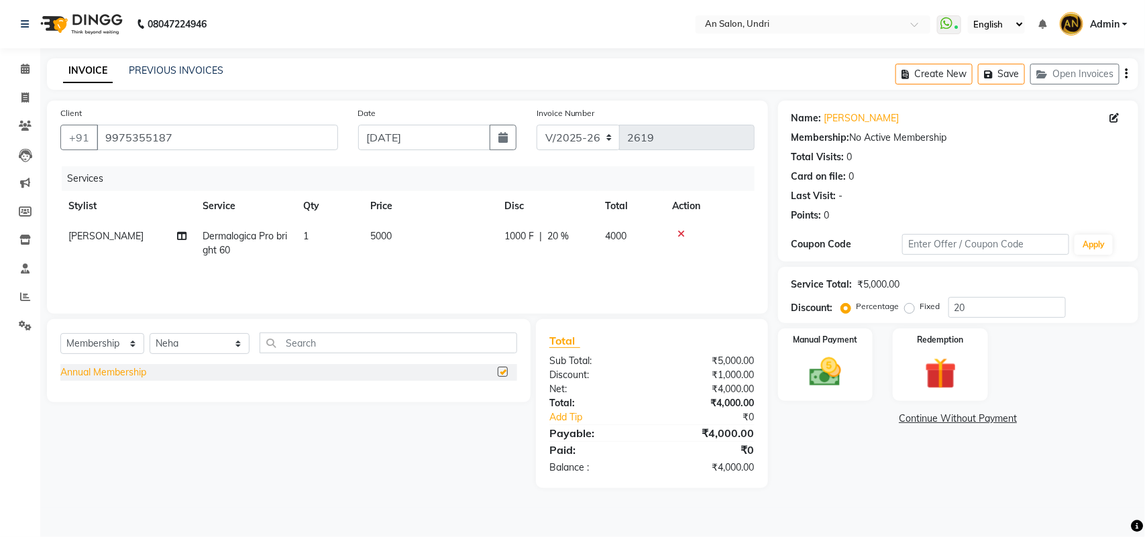
select select "select"
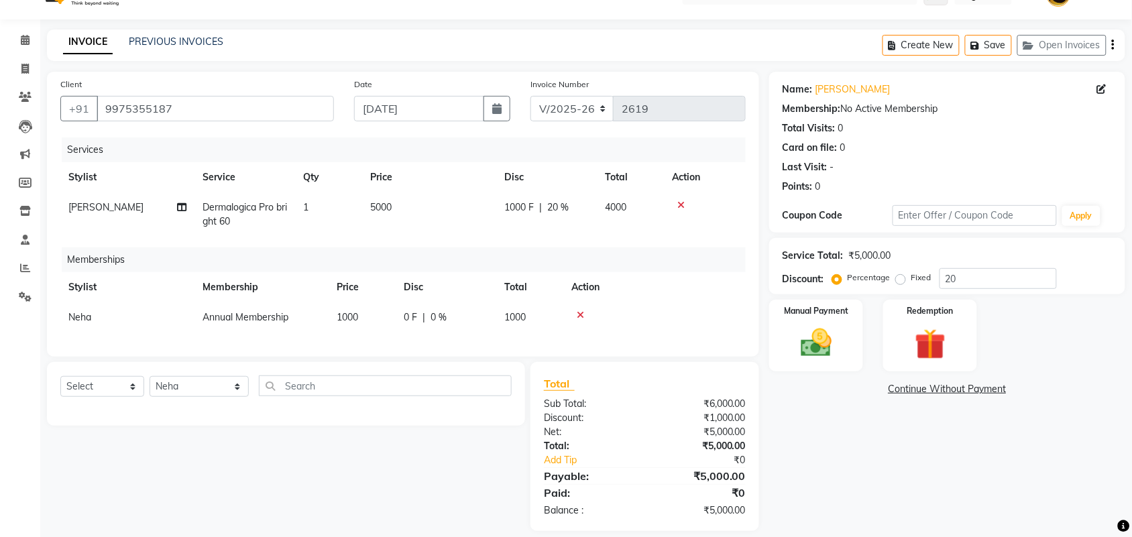
scroll to position [55, 0]
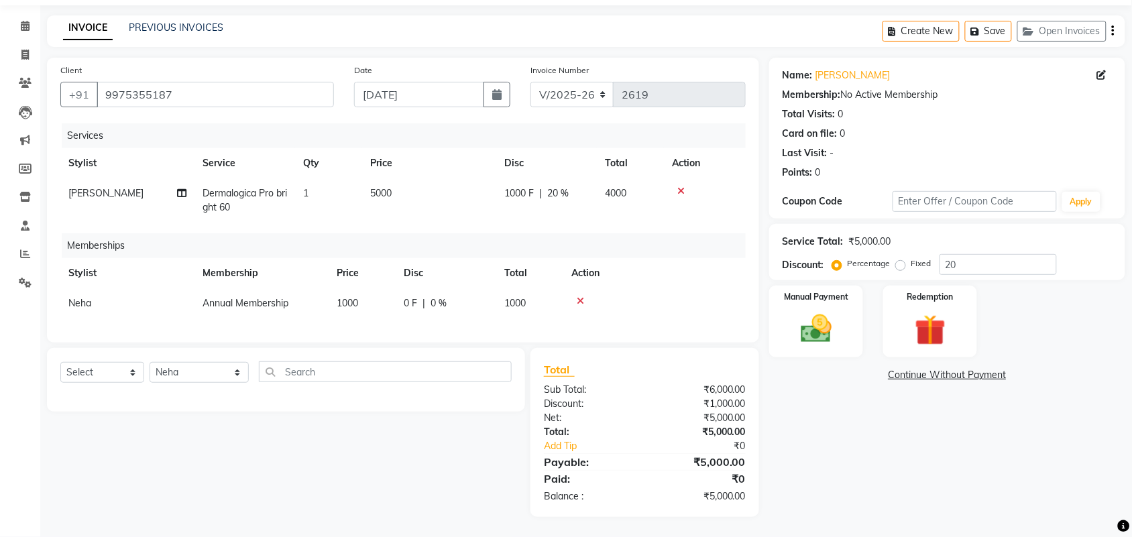
click at [579, 288] on td at bounding box center [654, 303] width 182 height 30
click at [577, 296] on icon at bounding box center [580, 300] width 7 height 9
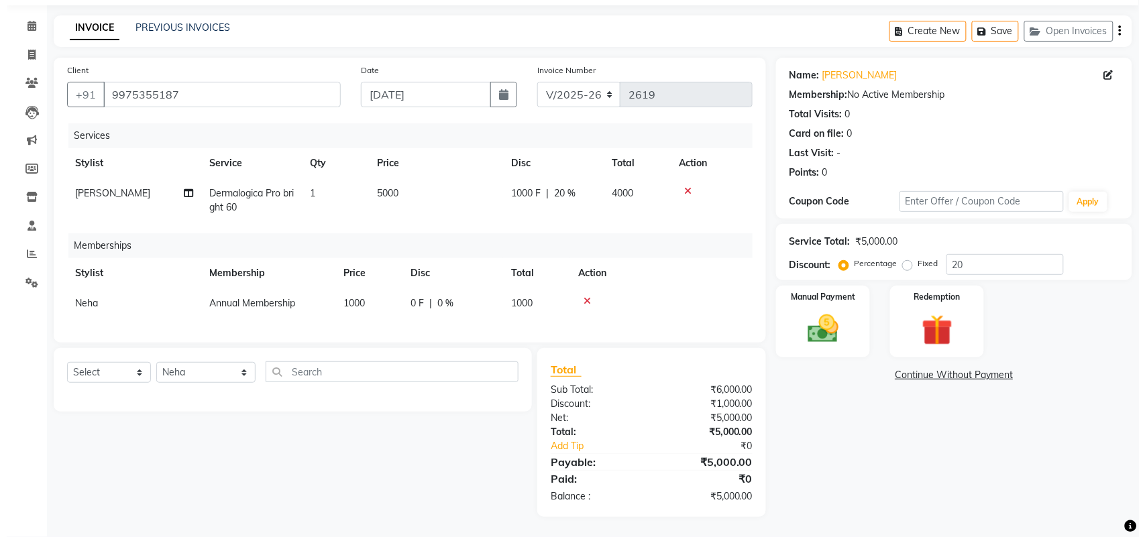
scroll to position [0, 0]
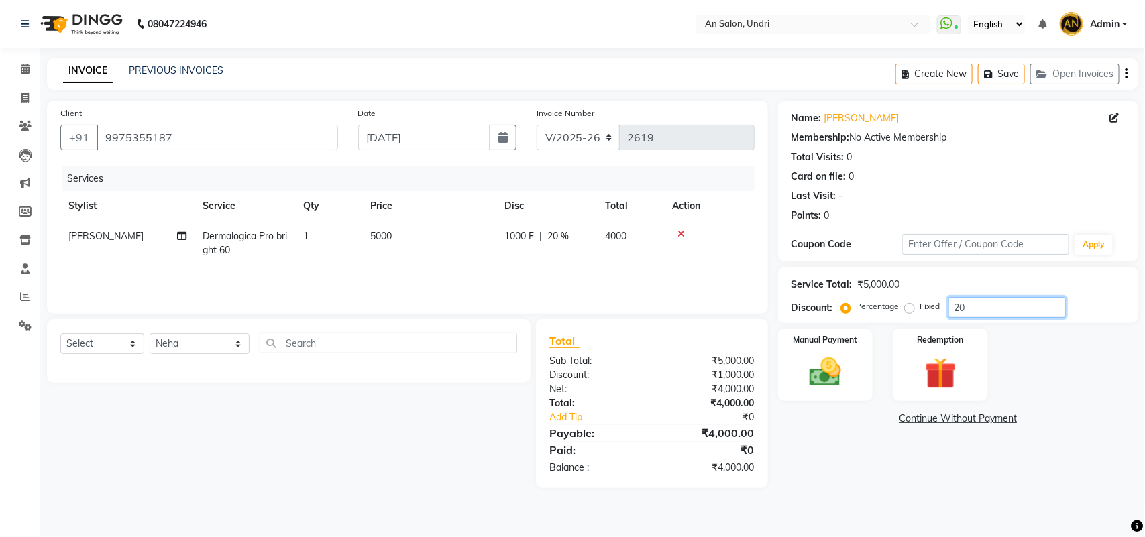
click at [959, 313] on input "20" at bounding box center [1006, 307] width 117 height 21
type input "0"
click at [813, 473] on div "Name: Priyanka Polkamwar Membership: No Active Membership Total Visits: 0 Card …" at bounding box center [963, 295] width 370 height 388
click at [101, 18] on img at bounding box center [80, 24] width 92 height 38
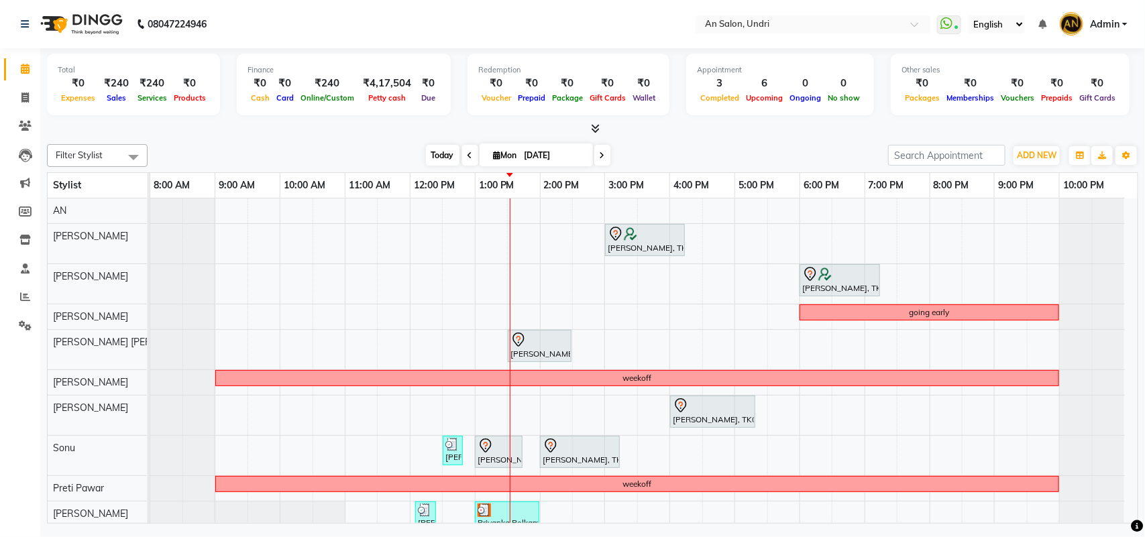
click at [454, 158] on span "Today" at bounding box center [443, 155] width 34 height 21
click at [596, 126] on icon at bounding box center [595, 128] width 9 height 10
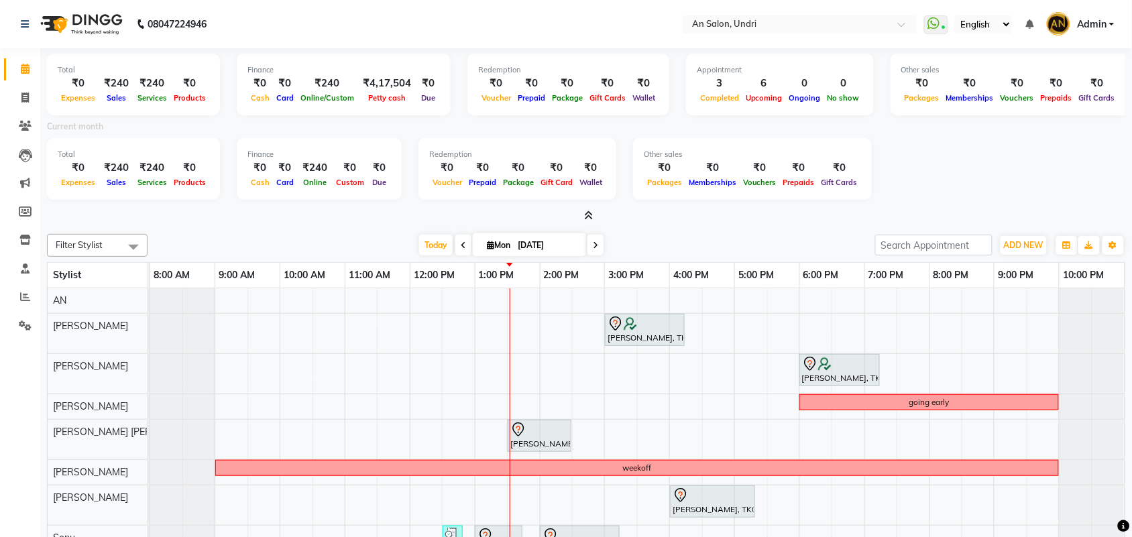
click at [589, 215] on icon at bounding box center [589, 216] width 9 height 10
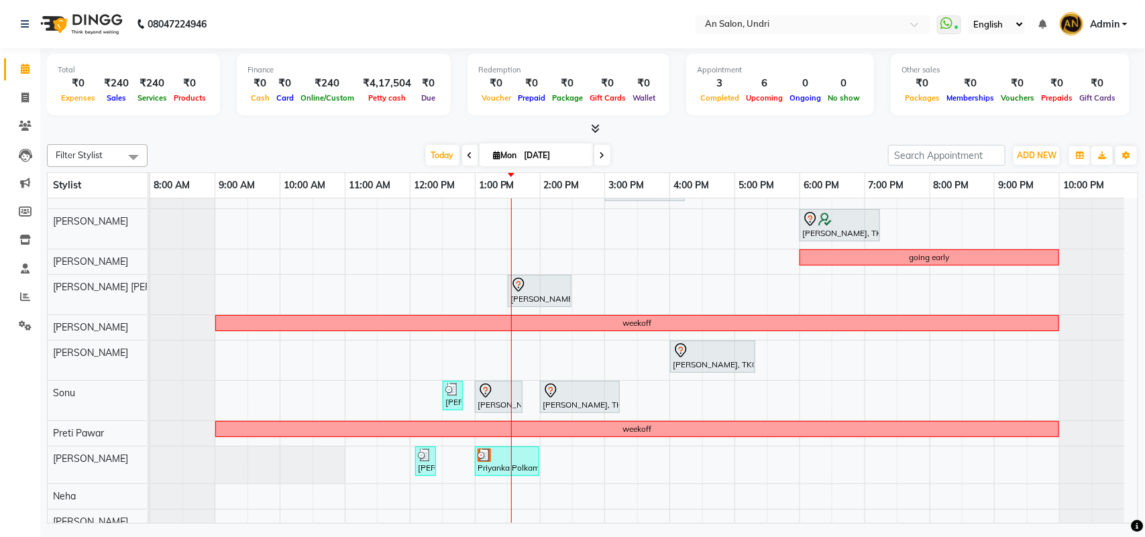
scroll to position [81, 0]
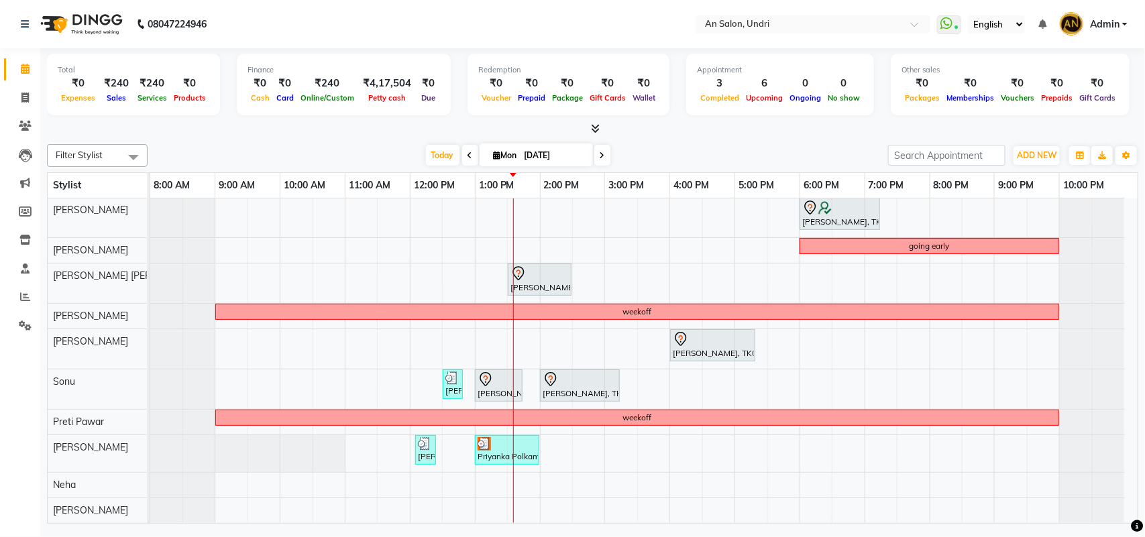
click at [602, 152] on icon at bounding box center [602, 156] width 5 height 8
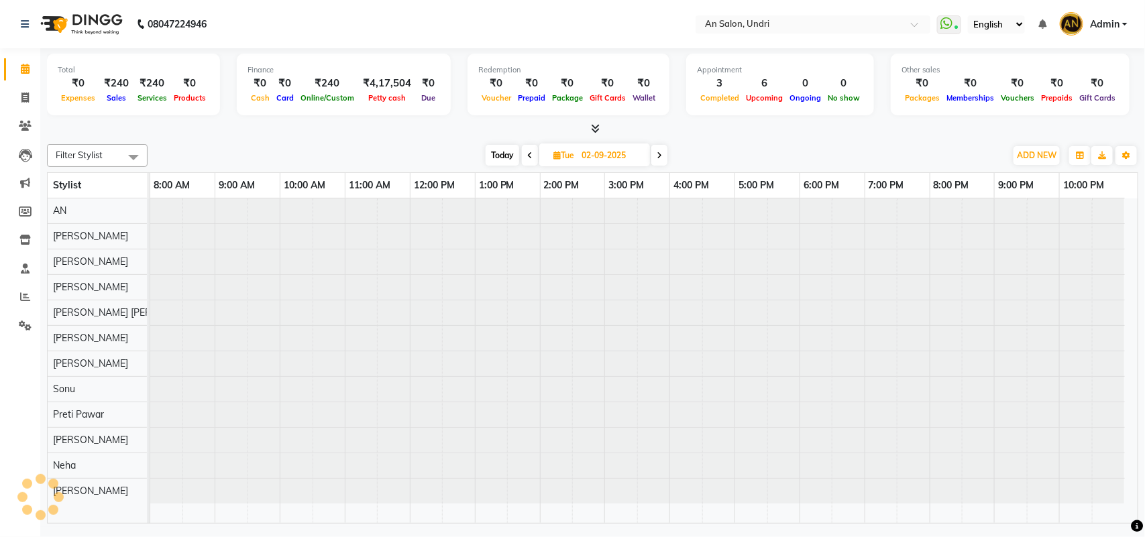
scroll to position [0, 0]
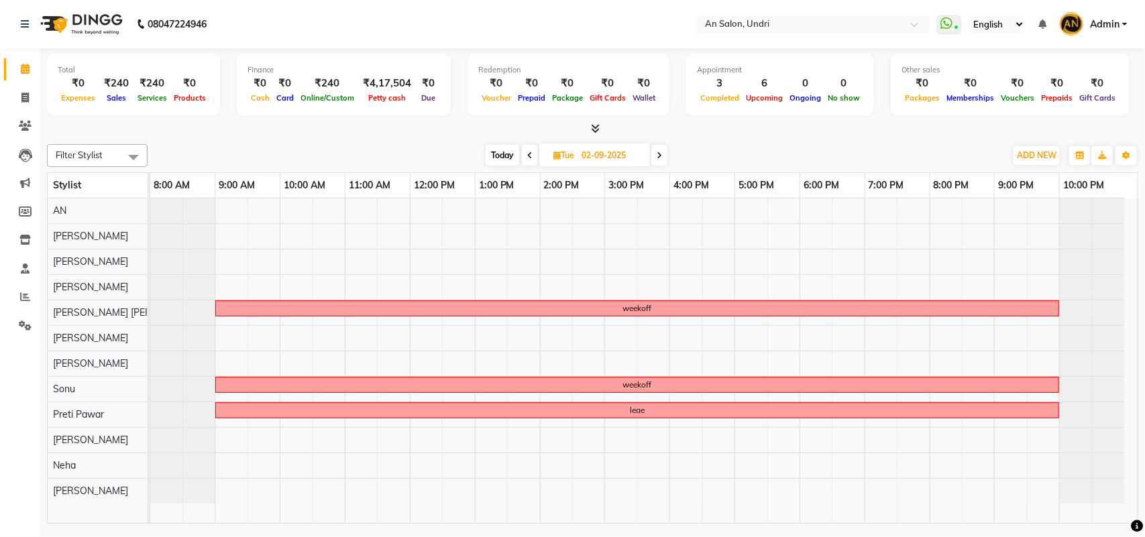
click at [498, 161] on span "Today" at bounding box center [503, 155] width 34 height 21
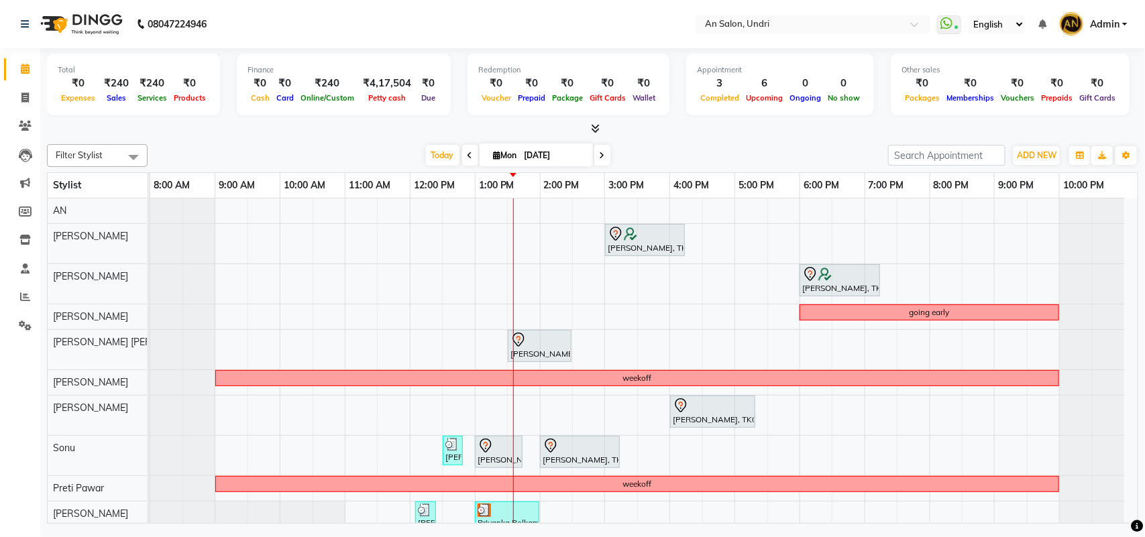
click at [467, 156] on icon at bounding box center [469, 156] width 5 height 8
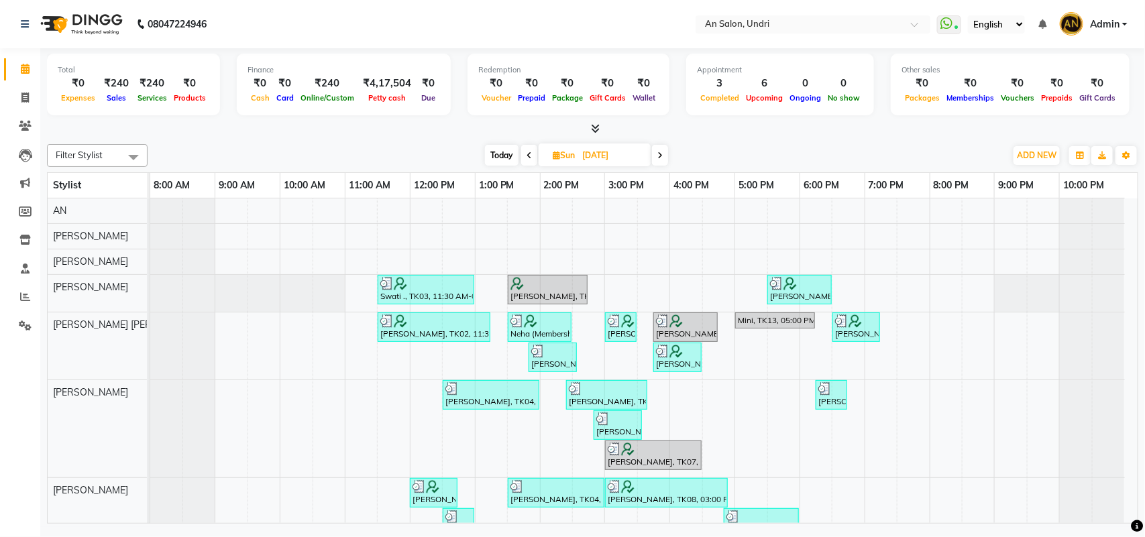
scroll to position [249, 0]
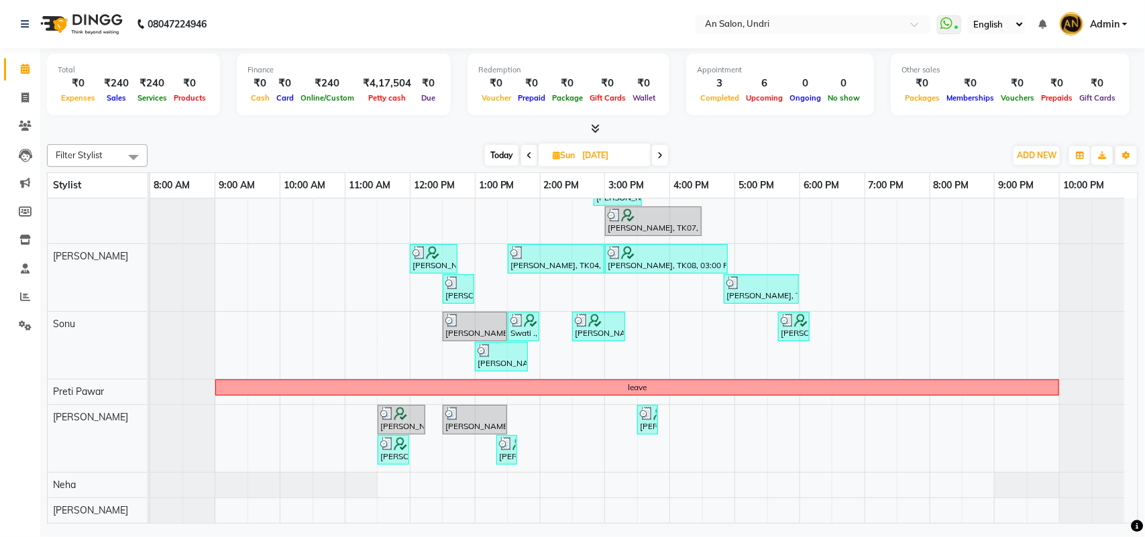
click at [659, 158] on icon at bounding box center [659, 156] width 5 height 8
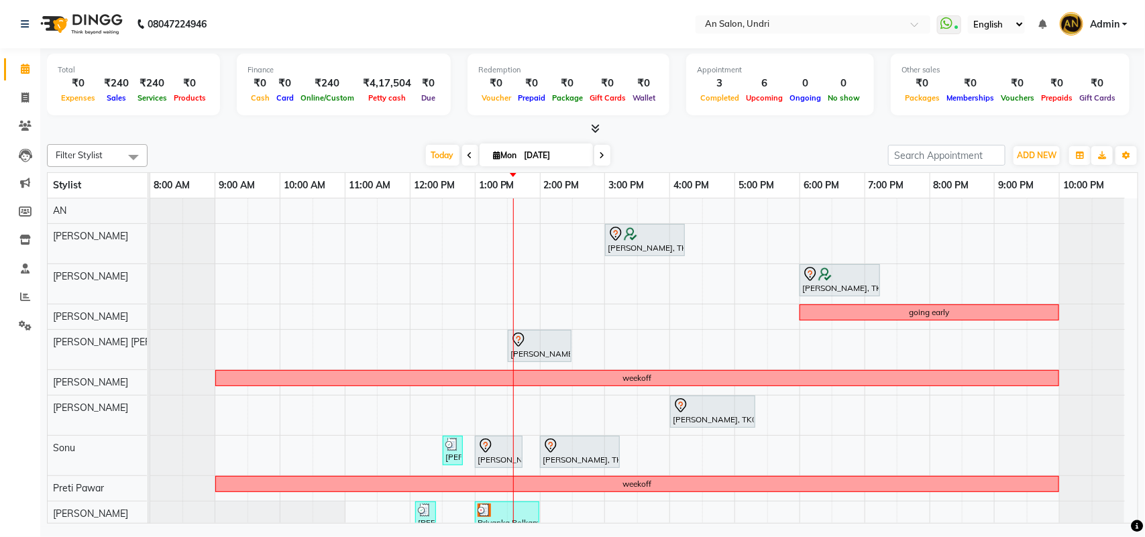
scroll to position [81, 0]
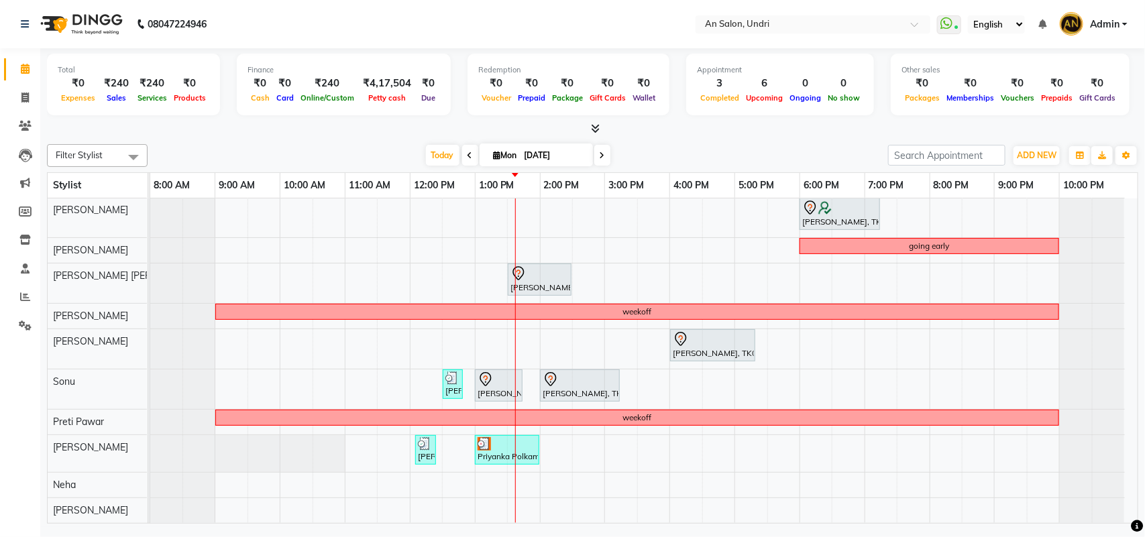
click at [642, 144] on div "Filter Stylist Select All AN Nazia Shaikh Anthony Janhavi Jambhulkar Naeem Akta…" at bounding box center [592, 155] width 1091 height 23
click at [608, 156] on span at bounding box center [602, 155] width 16 height 21
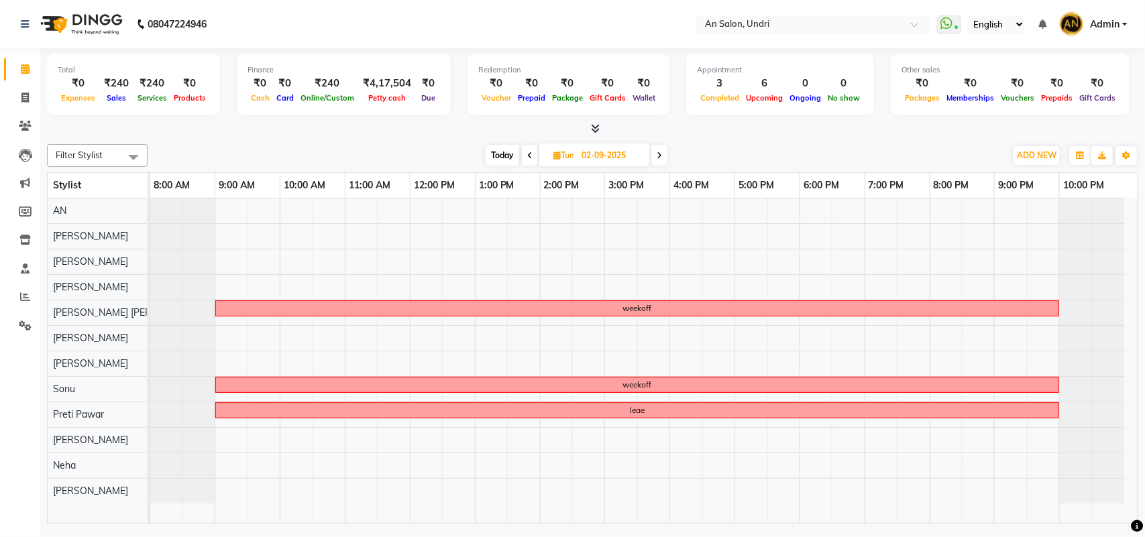
click at [665, 156] on span at bounding box center [659, 155] width 16 height 21
type input "03-09-2025"
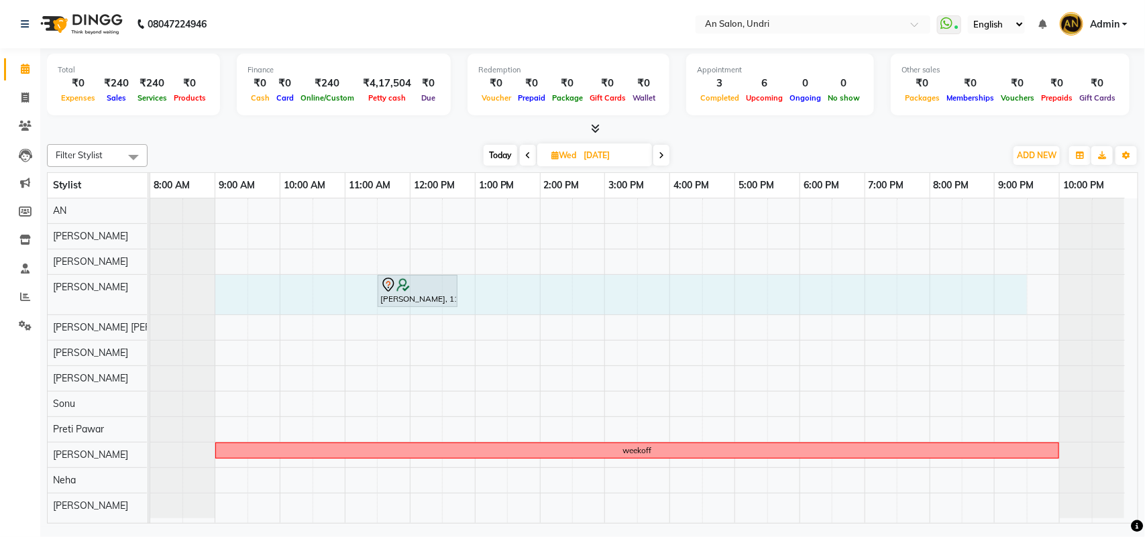
drag, startPoint x: 227, startPoint y: 303, endPoint x: 1008, endPoint y: 302, distance: 781.4
click at [1008, 302] on div "Monica Nagdda, 11:30 AM-12:45 PM, Cut & Style - Wash & Blow-Dry weekoff" at bounding box center [643, 361] width 987 height 325
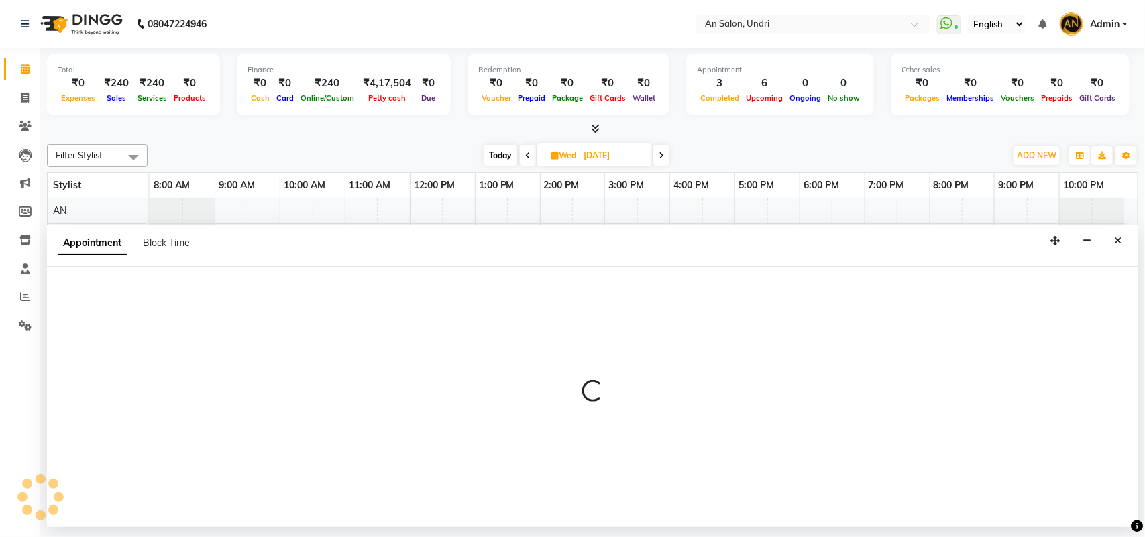
select select "18327"
select select "540"
select select "tentative"
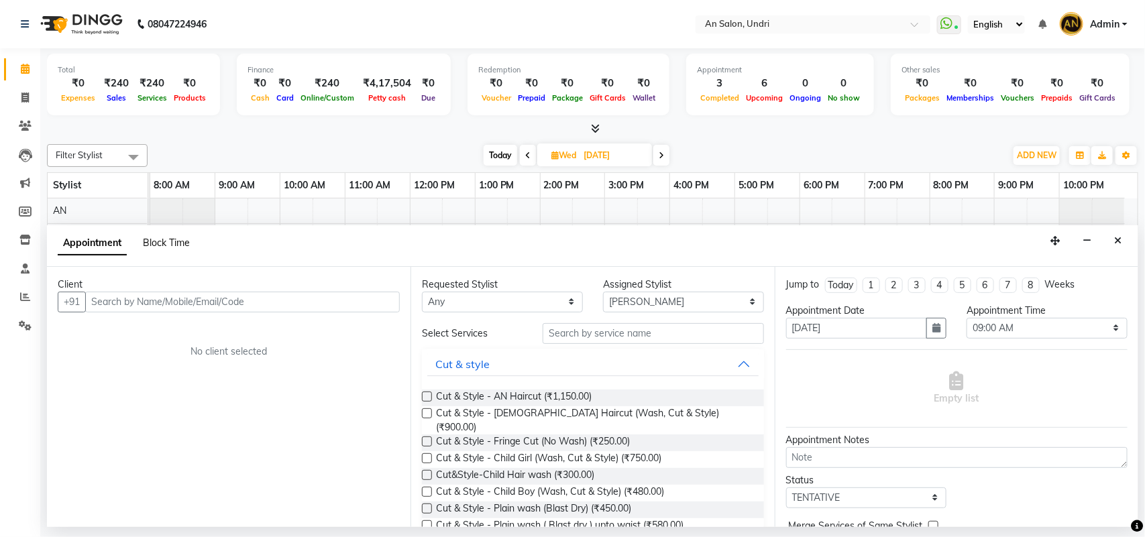
click at [168, 246] on span "Block Time" at bounding box center [166, 243] width 47 height 12
select select "18327"
select select "540"
select select "1290"
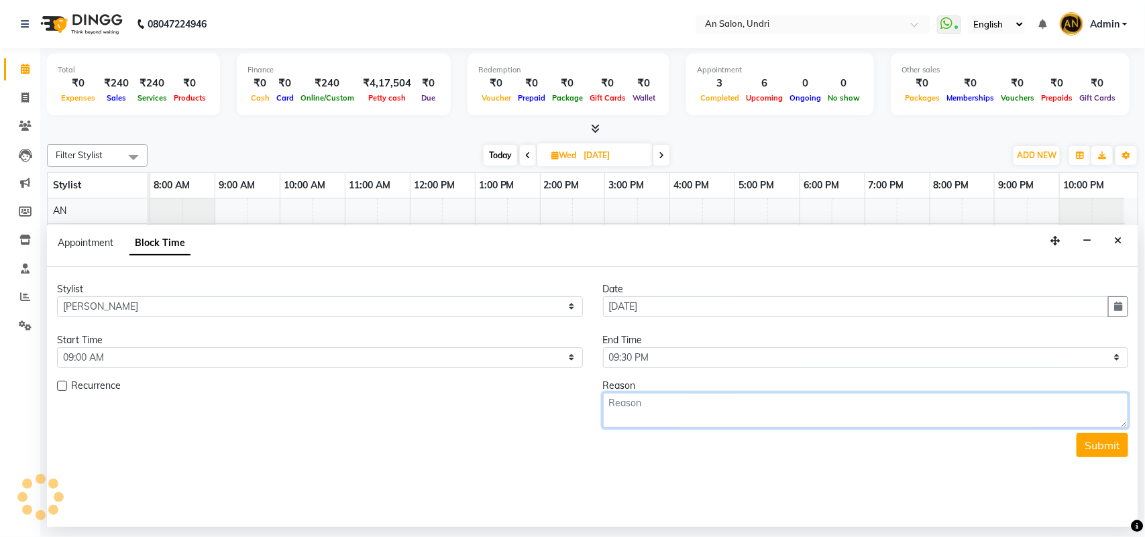
click at [677, 410] on textarea at bounding box center [866, 410] width 526 height 35
type textarea "WEEKOFF"
click at [1128, 439] on div "Stylist Select AN Anita Rai Anthony Aslam Shaikh Janhavi Jambhulkar Naeem Aktar…" at bounding box center [592, 367] width 1091 height 180
click at [1109, 444] on button "Submit" at bounding box center [1102, 445] width 52 height 24
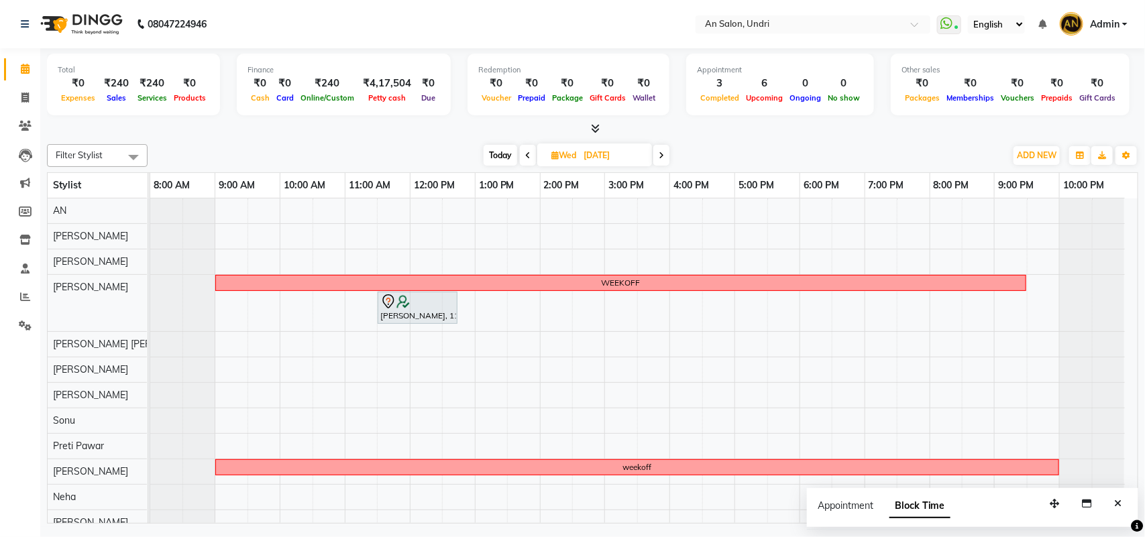
click at [482, 151] on div "Today Wed 03-09-2025" at bounding box center [576, 156] width 188 height 20
click at [492, 152] on span "Today" at bounding box center [501, 155] width 34 height 21
type input "[DATE]"
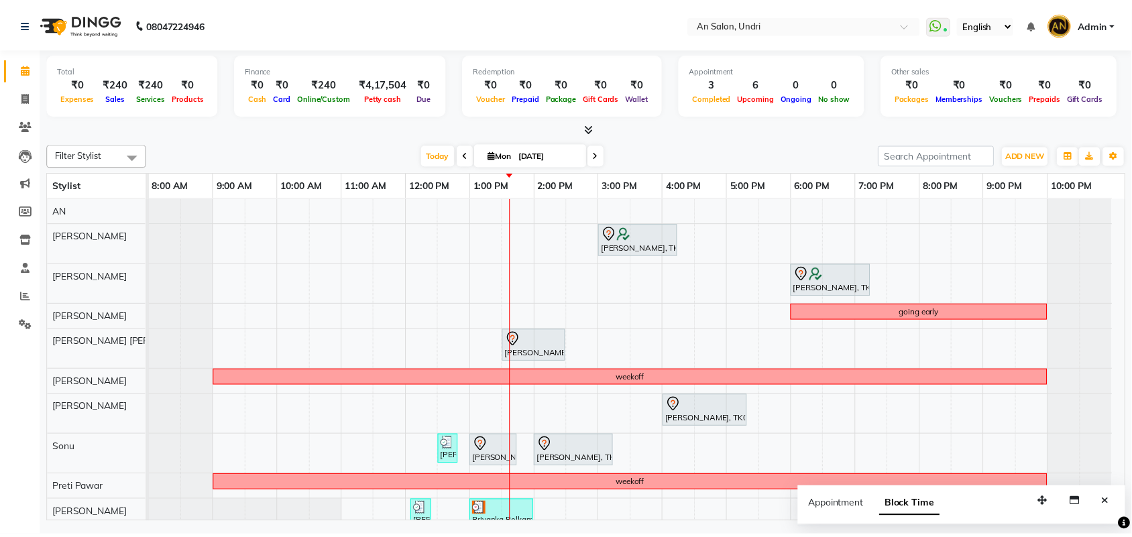
scroll to position [81, 0]
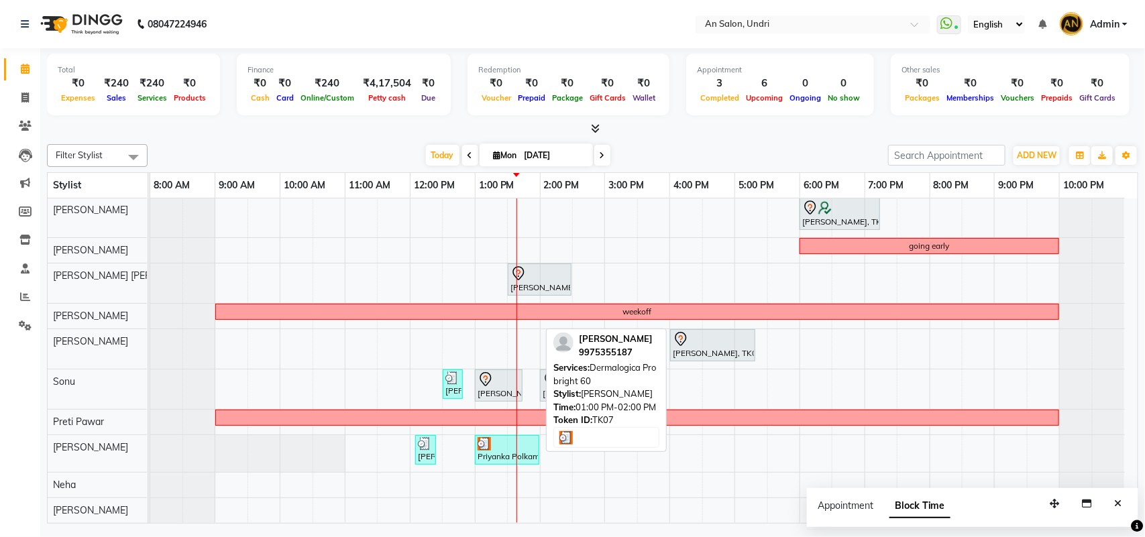
click at [478, 437] on img at bounding box center [484, 443] width 13 height 13
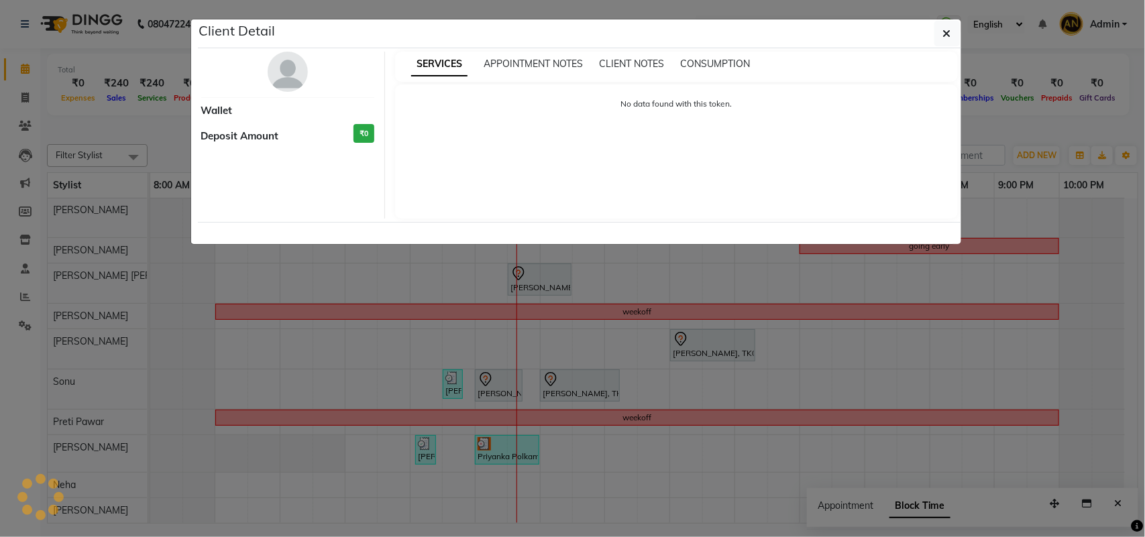
select select "3"
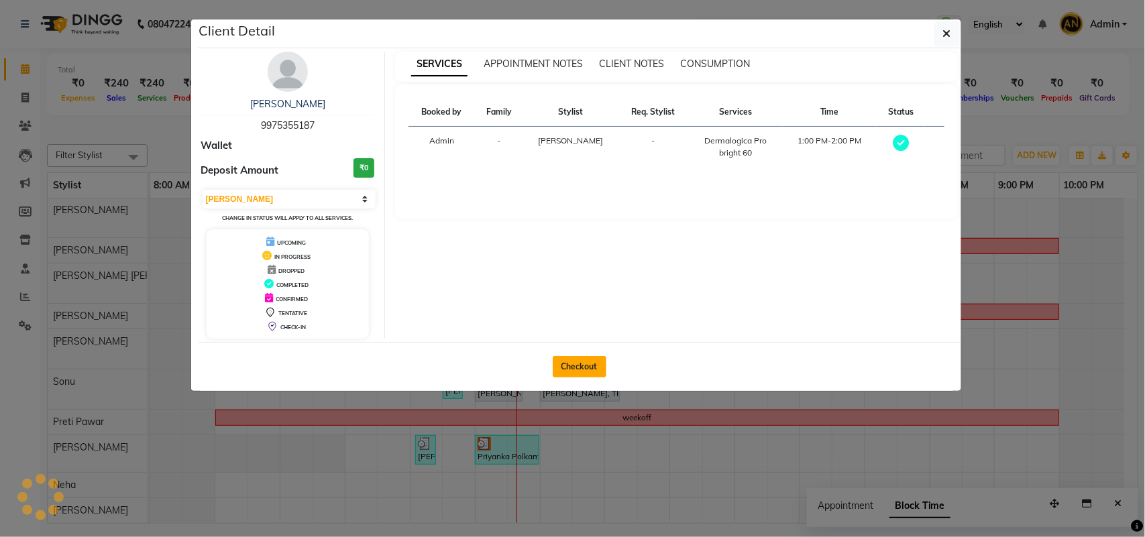
click at [573, 378] on button "Checkout" at bounding box center [580, 366] width 54 height 21
select select "service"
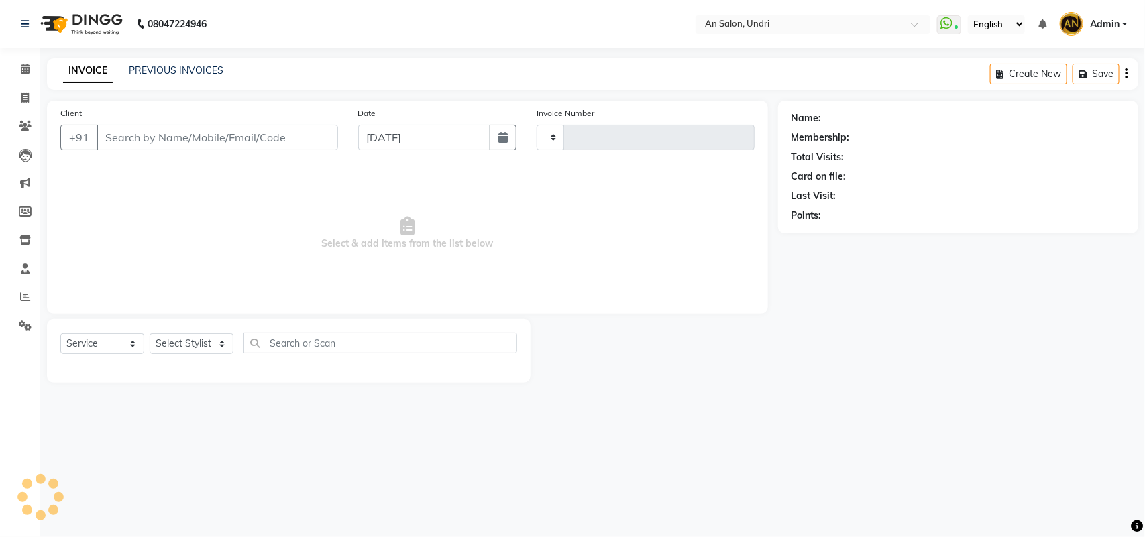
type input "2619"
select select "3639"
type input "9975355187"
select select "65269"
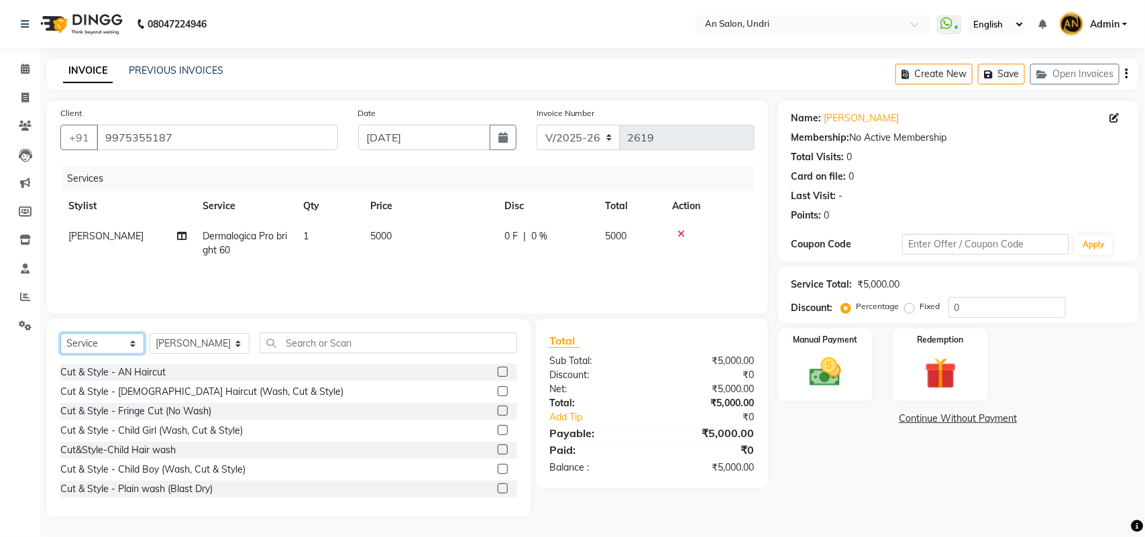
click at [104, 342] on select "Select Service Product Membership Package Voucher Prepaid Gift Card" at bounding box center [102, 343] width 84 height 21
click at [60, 333] on select "Select Service Product Membership Package Voucher Prepaid Gift Card" at bounding box center [102, 343] width 84 height 21
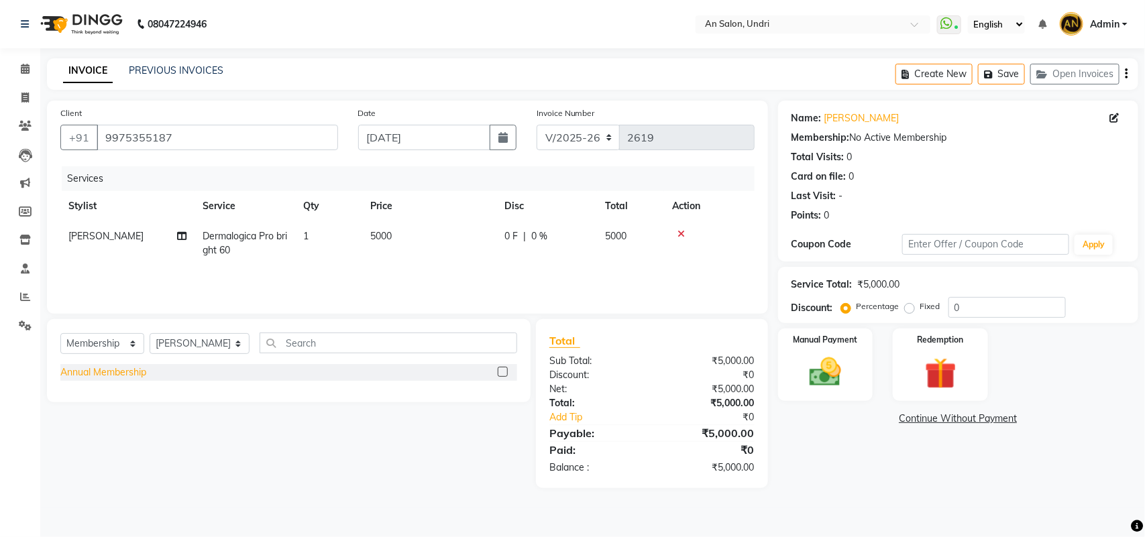
click at [114, 376] on div "Annual Membership" at bounding box center [103, 373] width 86 height 14
select select "select"
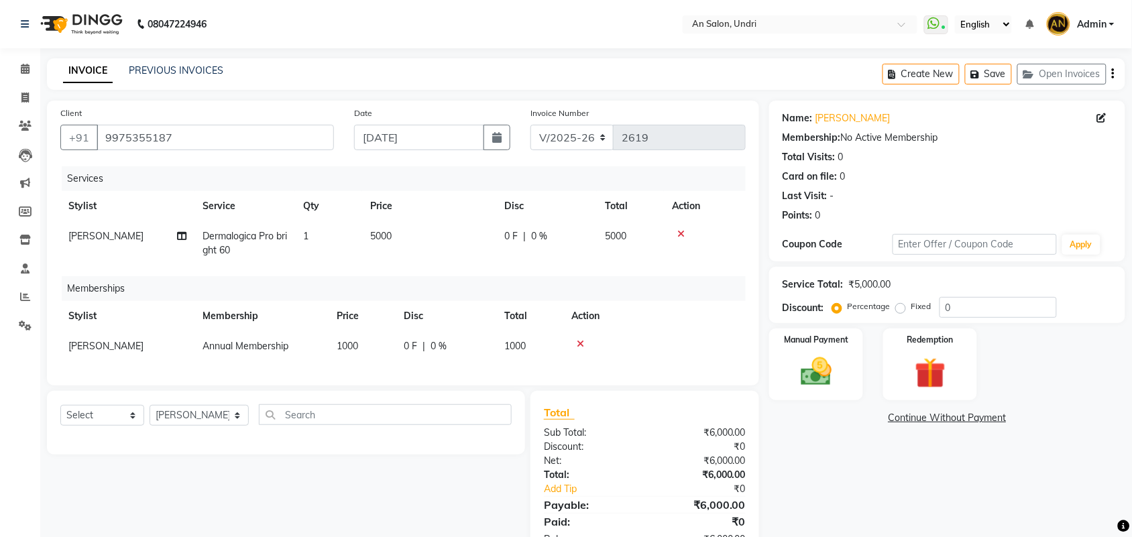
click at [107, 347] on span "[PERSON_NAME]" at bounding box center [105, 346] width 75 height 12
select select "65269"
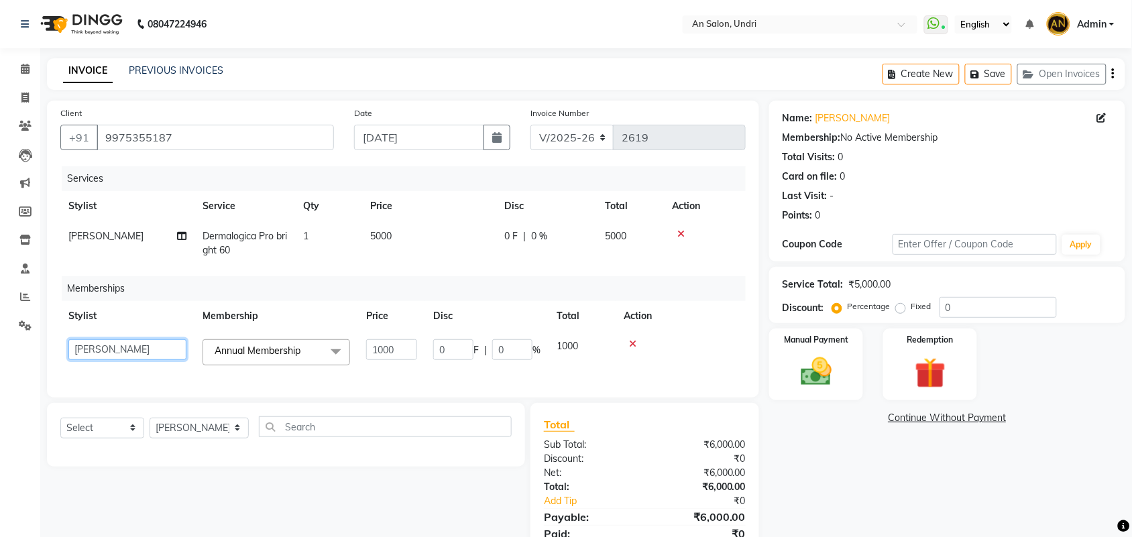
click at [107, 347] on select "AN Anita Rai Anthony Aslam Shaikh Janhavi Jambhulkar Naeem Aktar Shaikh Nazia S…" at bounding box center [127, 349] width 118 height 21
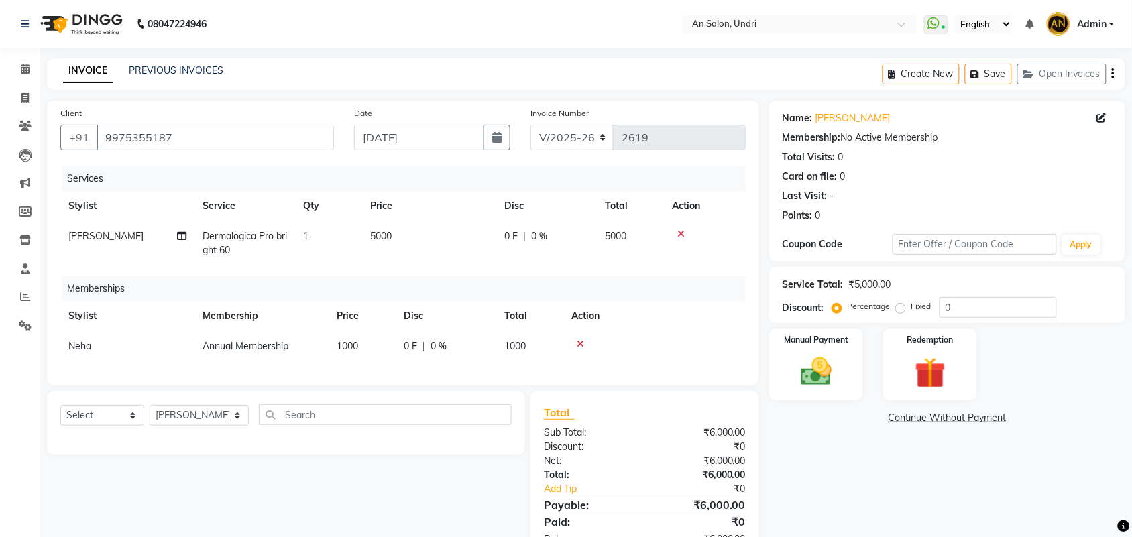
click at [673, 290] on div "Memberships" at bounding box center [409, 288] width 694 height 25
click at [840, 377] on img at bounding box center [816, 371] width 52 height 37
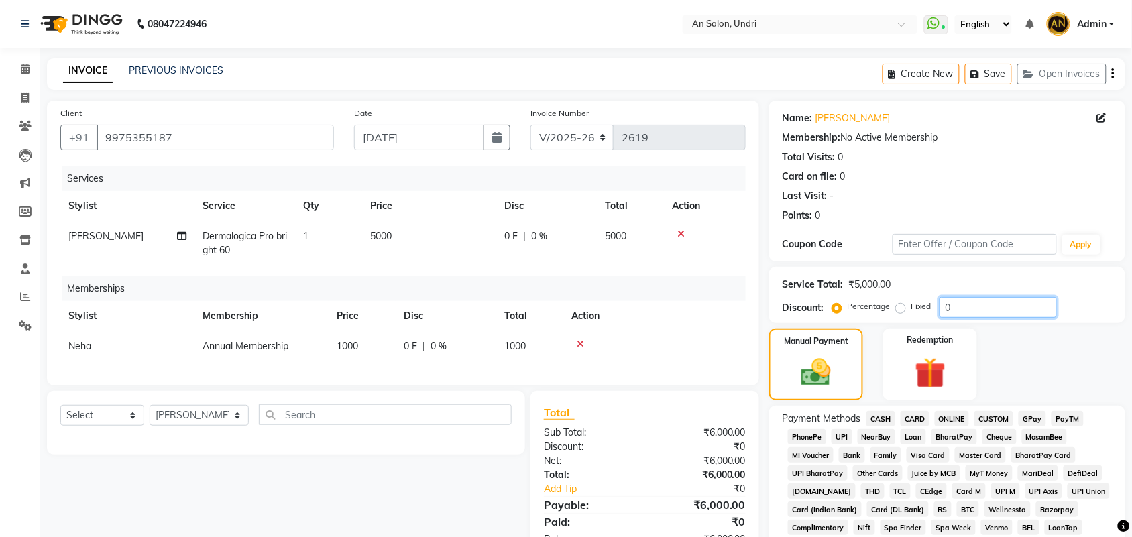
click at [942, 311] on input "0" at bounding box center [998, 307] width 117 height 21
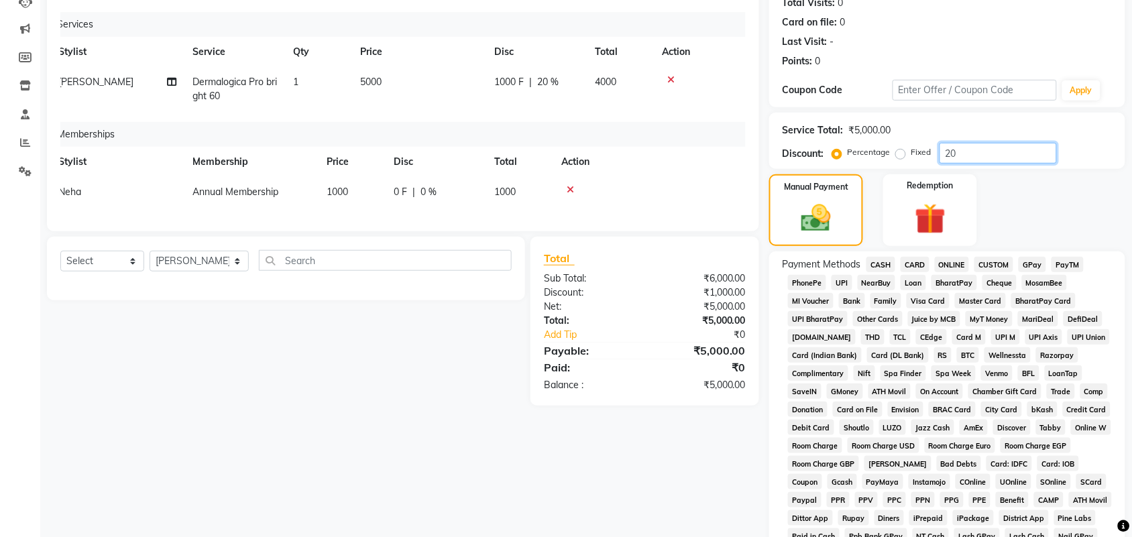
scroll to position [168, 0]
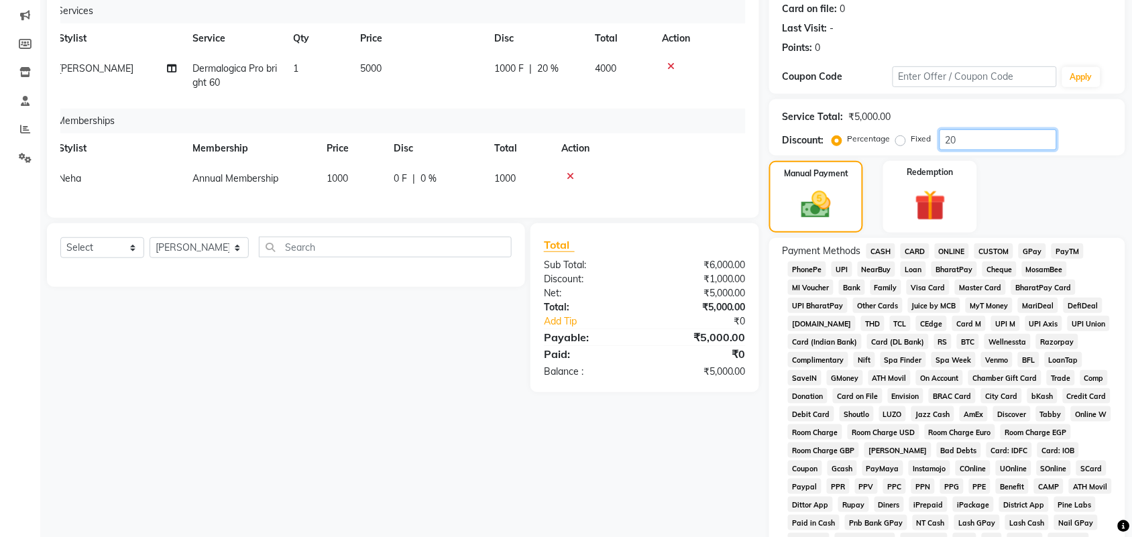
type input "20"
click at [916, 254] on span "CARD" at bounding box center [915, 250] width 29 height 15
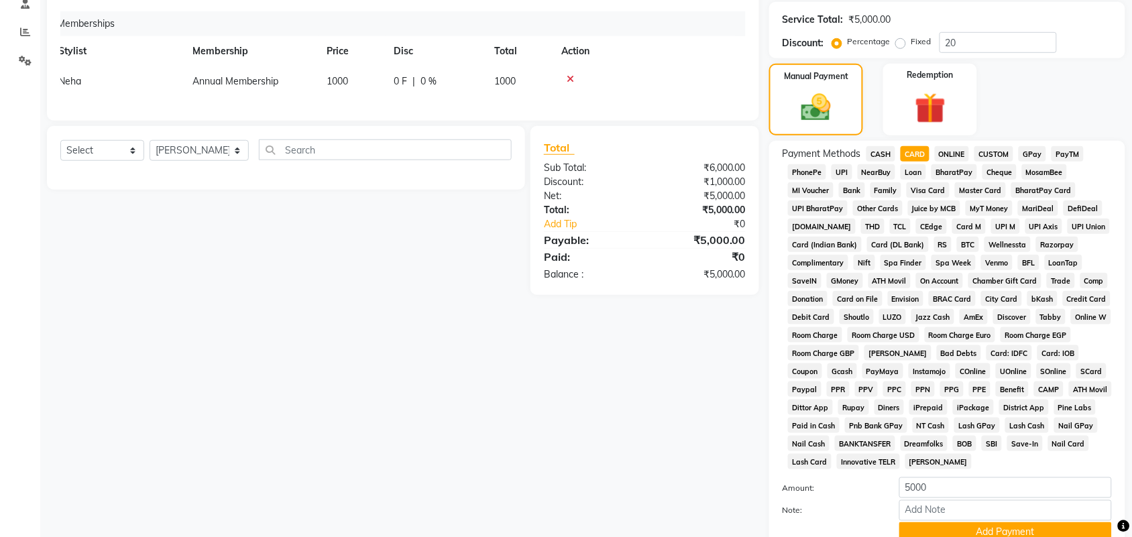
scroll to position [374, 0]
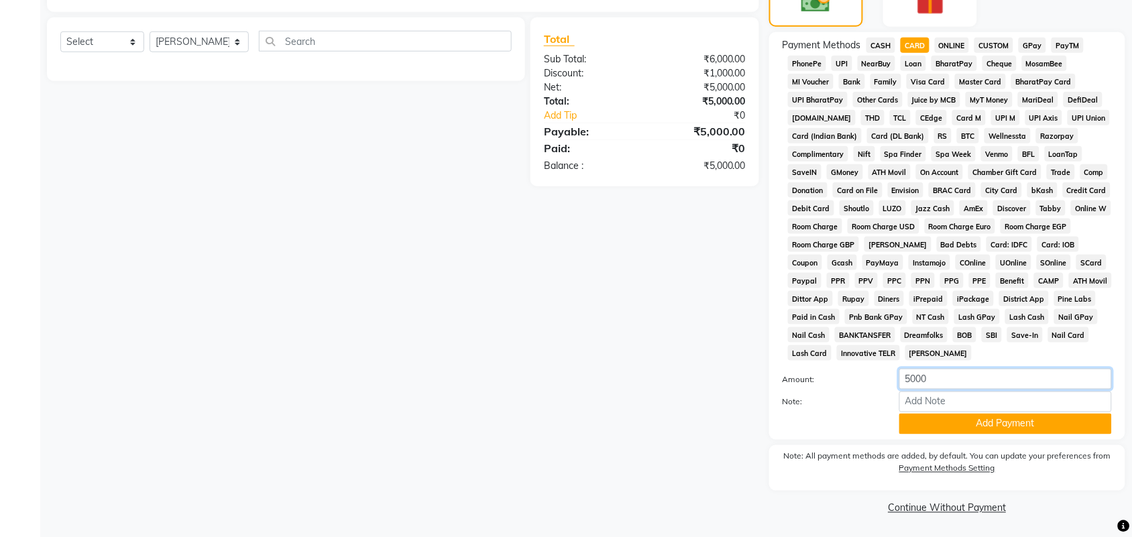
drag, startPoint x: 922, startPoint y: 386, endPoint x: 899, endPoint y: 386, distance: 23.5
click at [899, 386] on input "5000" at bounding box center [1005, 379] width 213 height 21
click at [953, 377] on input "5000" at bounding box center [1005, 379] width 213 height 21
drag, startPoint x: 950, startPoint y: 383, endPoint x: 850, endPoint y: 383, distance: 100.6
click at [850, 383] on div "Amount: 5000" at bounding box center [947, 380] width 349 height 23
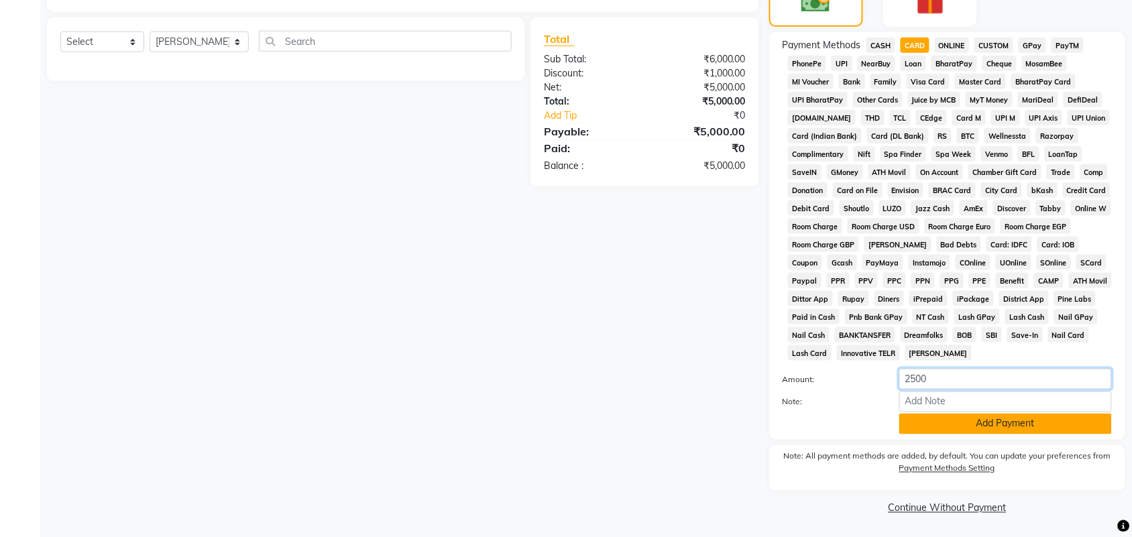
type input "2500"
click at [953, 421] on button "Add Payment" at bounding box center [1005, 424] width 213 height 21
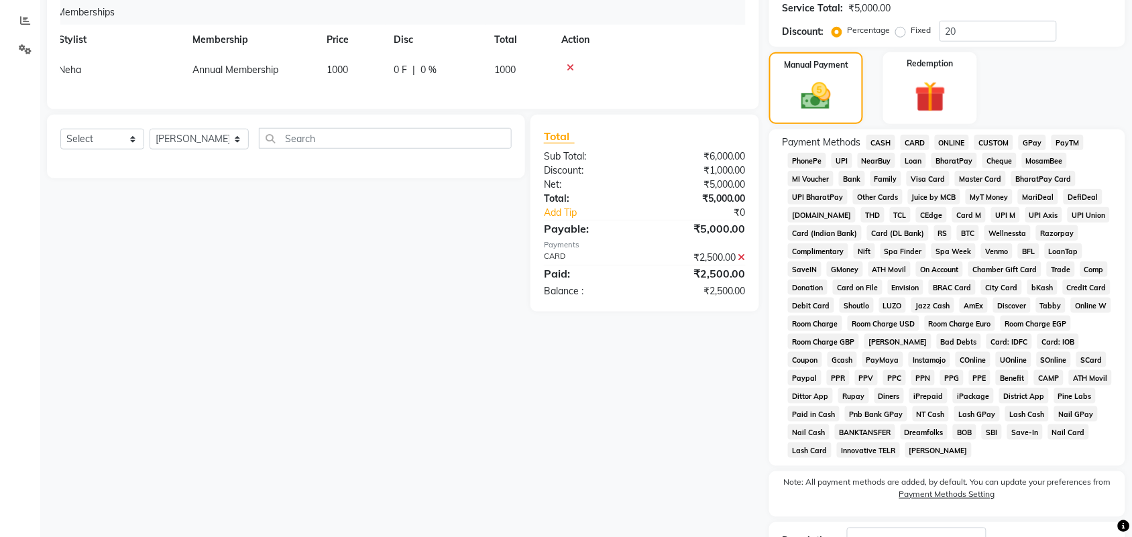
scroll to position [128, 0]
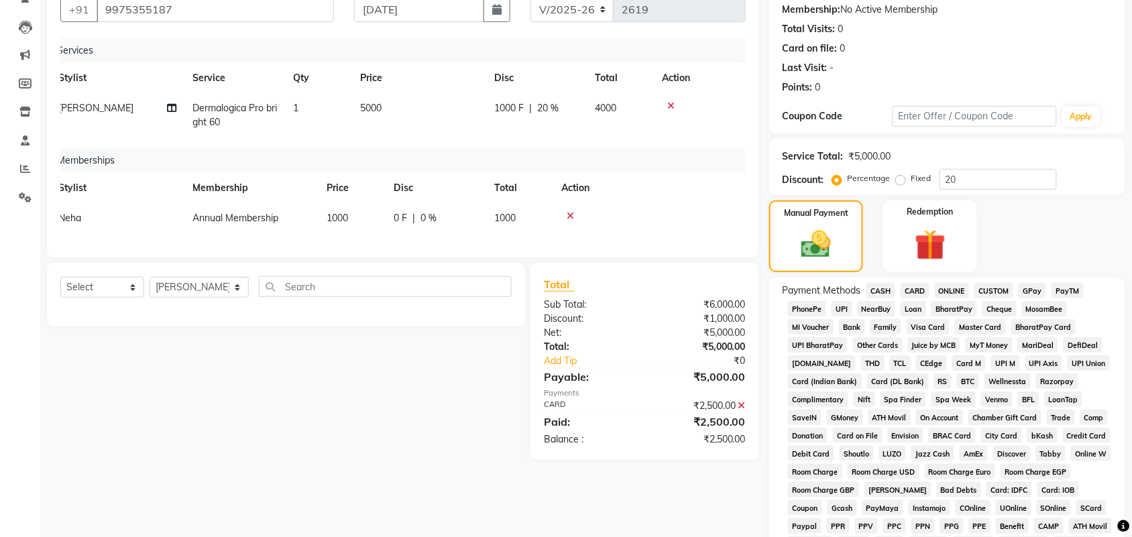
click at [1028, 290] on span "GPay" at bounding box center [1032, 290] width 27 height 15
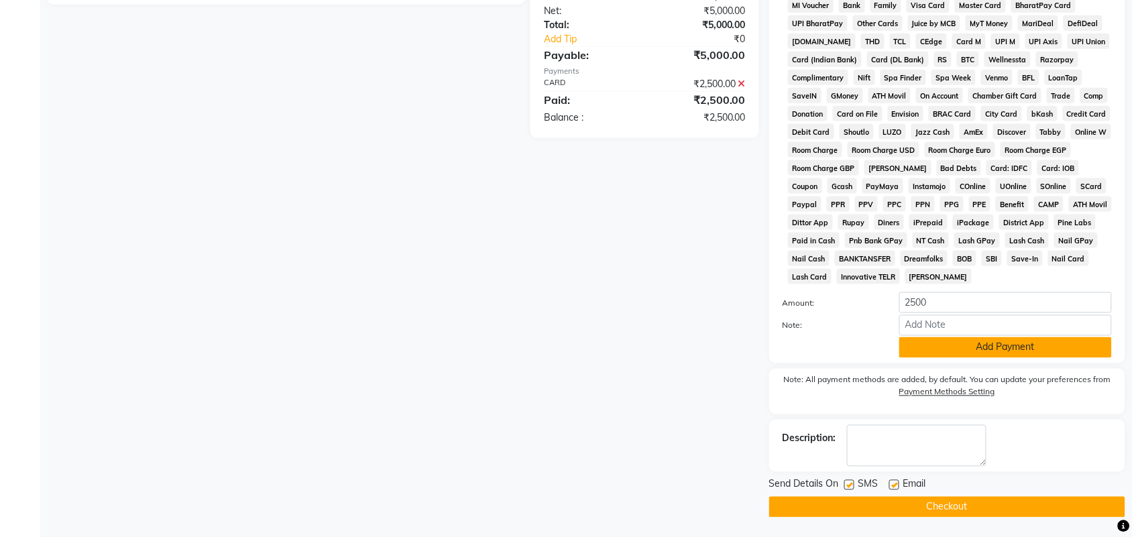
click at [1023, 351] on button "Add Payment" at bounding box center [1005, 347] width 213 height 21
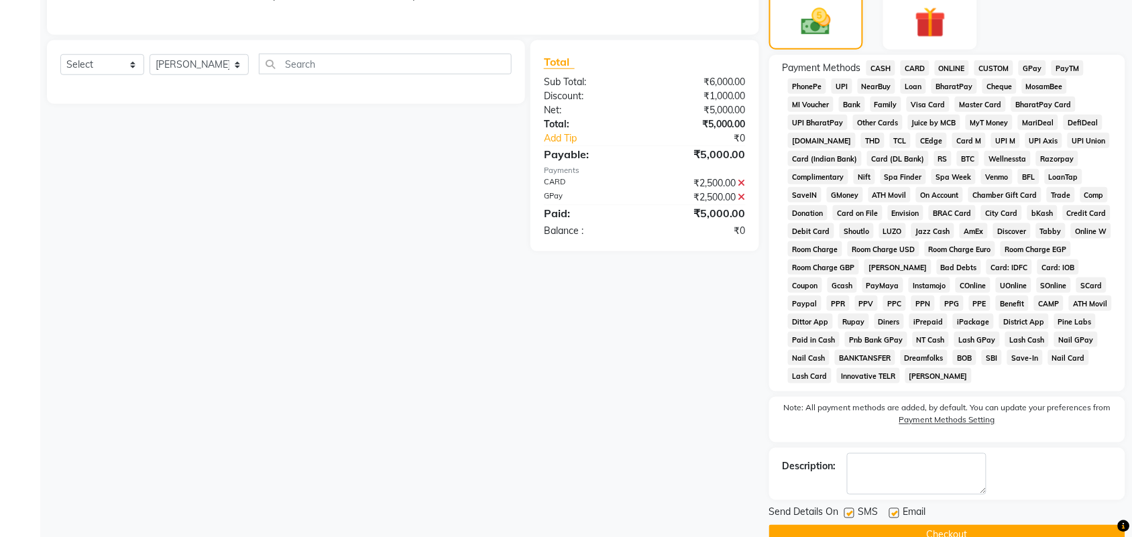
scroll to position [380, 0]
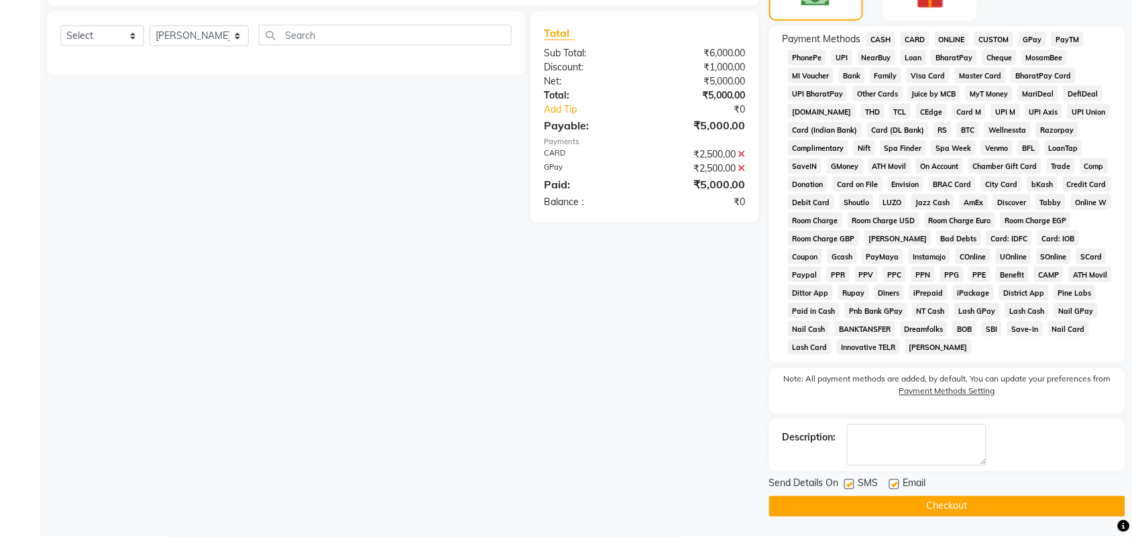
click at [956, 502] on button "Checkout" at bounding box center [947, 506] width 356 height 21
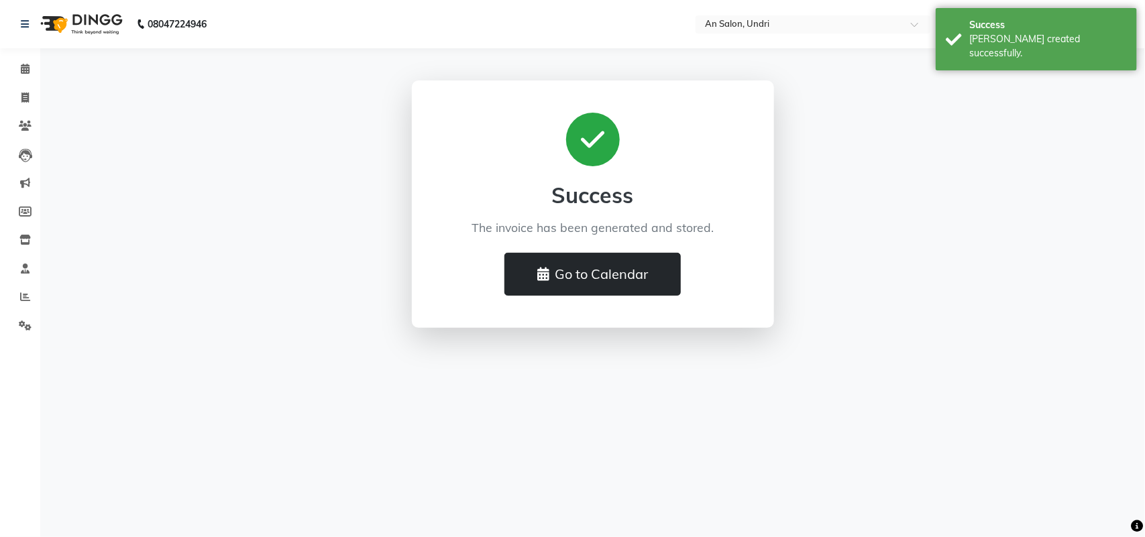
click at [594, 286] on button "Go to Calendar" at bounding box center [592, 274] width 176 height 43
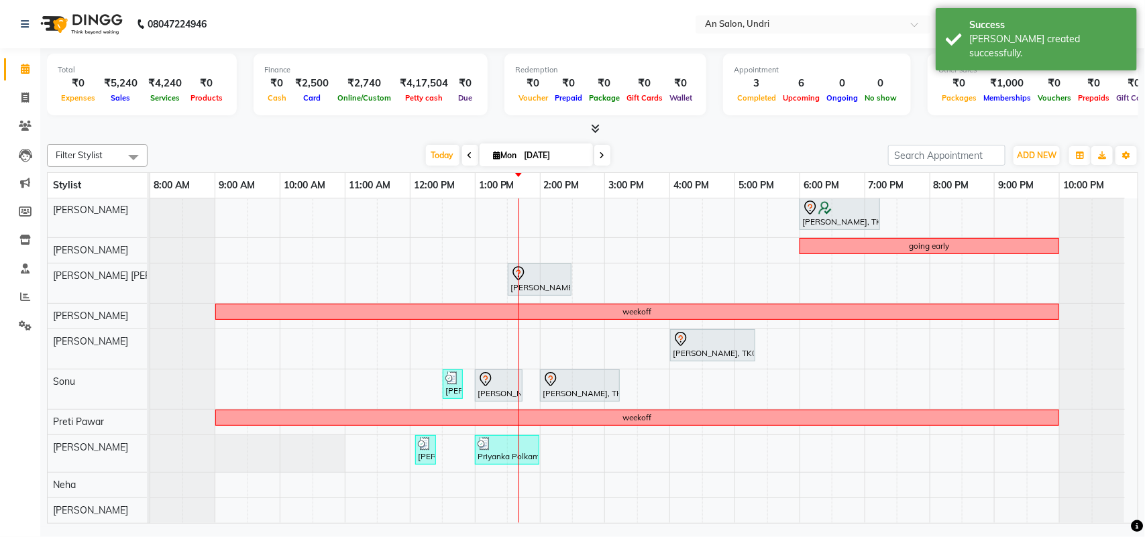
scroll to position [81, 0]
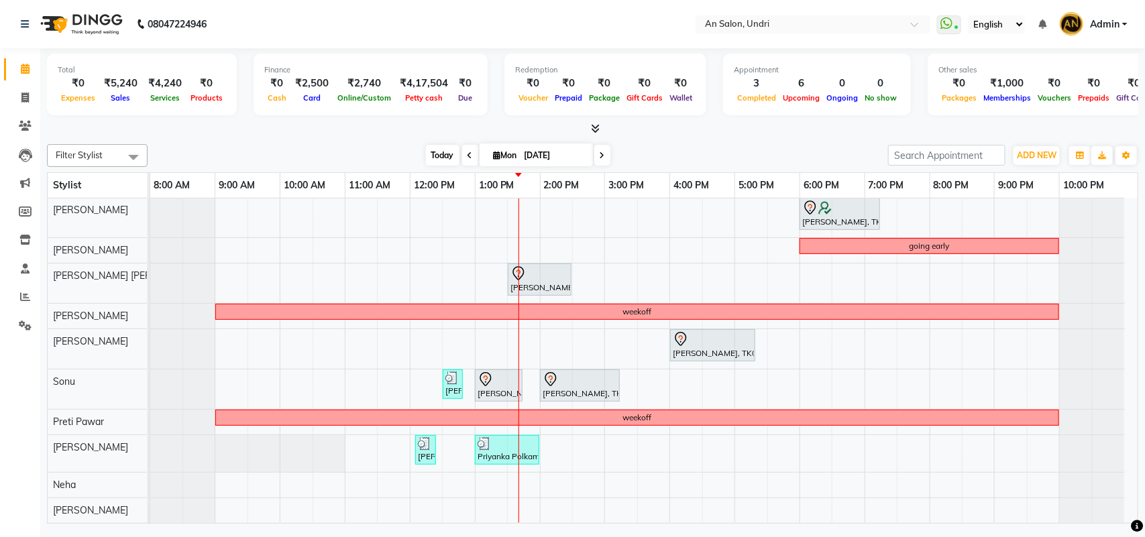
click at [445, 158] on span "Today" at bounding box center [443, 155] width 34 height 21
click at [427, 158] on span "Today" at bounding box center [443, 155] width 34 height 21
click at [728, 144] on div "Filter Stylist Select All AN Nazia Shaikh Anthony Janhavi Jambhulkar Naeem Akta…" at bounding box center [592, 155] width 1091 height 23
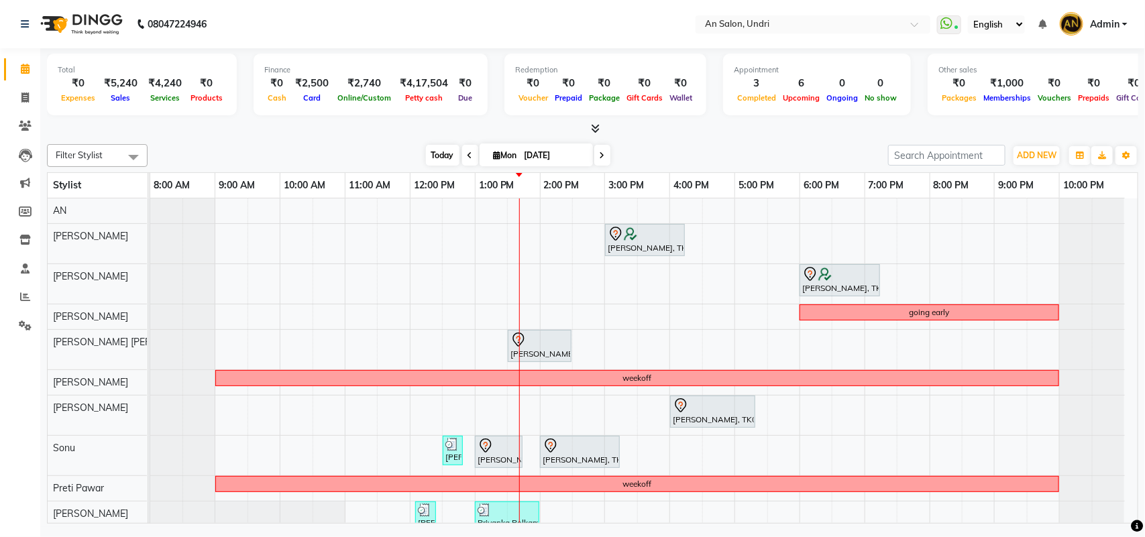
click at [433, 152] on span "Today" at bounding box center [443, 155] width 34 height 21
click at [592, 125] on icon at bounding box center [595, 128] width 9 height 10
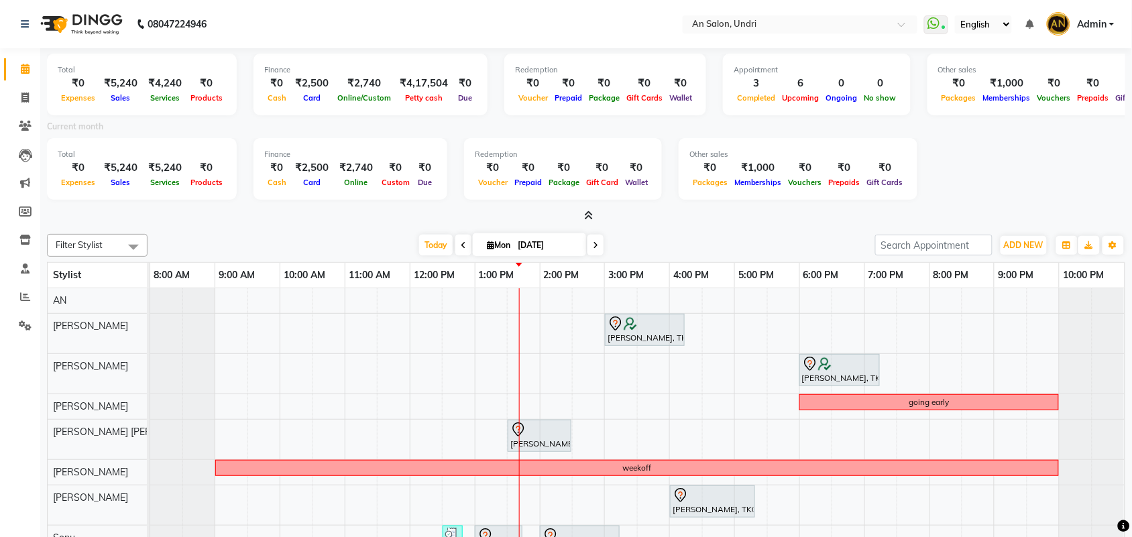
click at [589, 213] on icon at bounding box center [589, 216] width 9 height 10
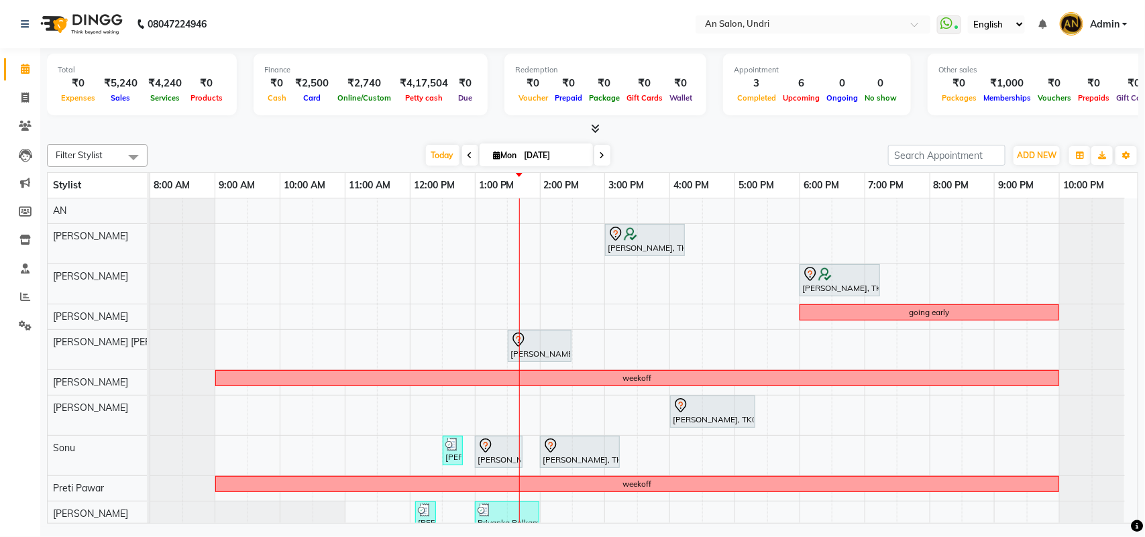
click at [770, 152] on div "Today Mon 01-09-2025" at bounding box center [517, 156] width 727 height 20
click at [599, 131] on icon at bounding box center [595, 128] width 9 height 10
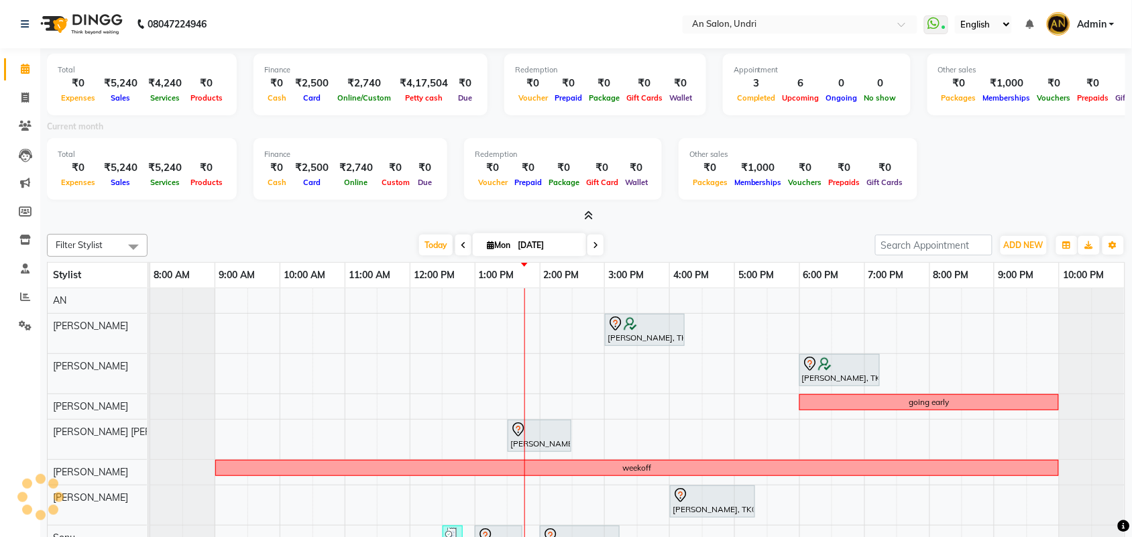
click at [588, 211] on icon at bounding box center [589, 216] width 9 height 10
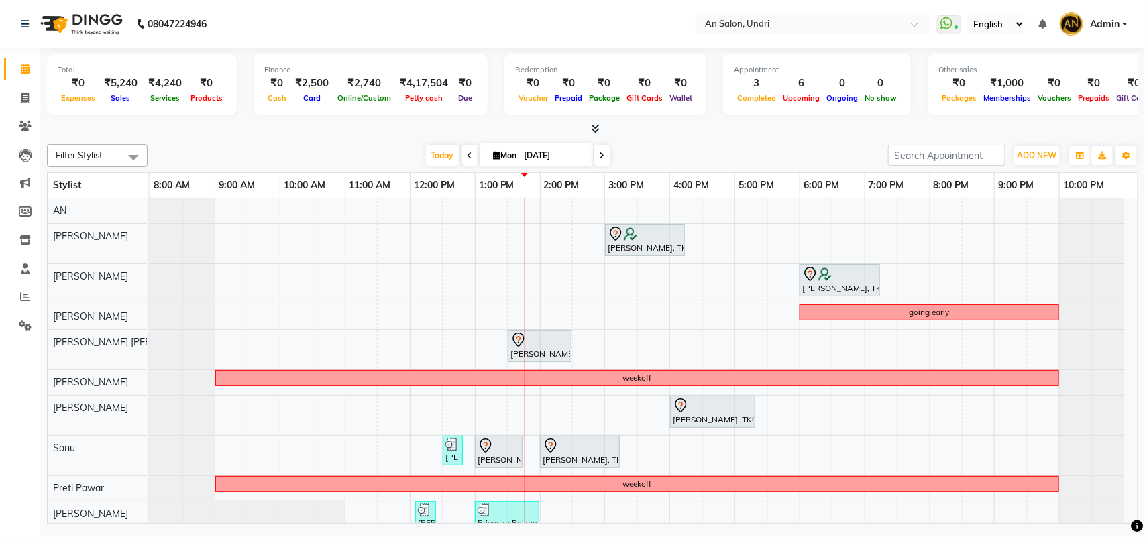
click at [730, 156] on div "Today Mon 01-09-2025" at bounding box center [517, 156] width 727 height 20
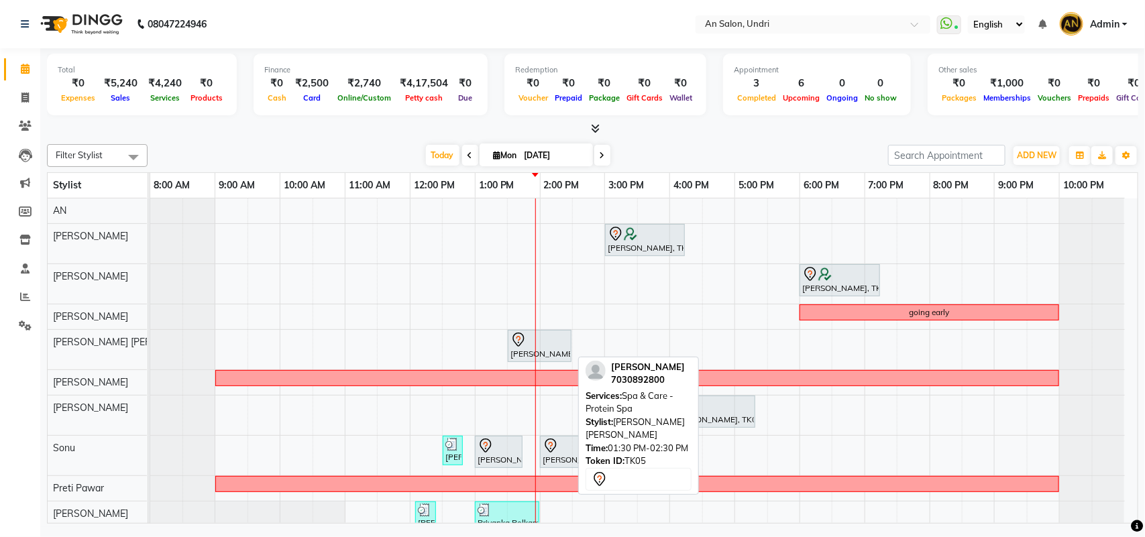
click at [551, 346] on div at bounding box center [539, 340] width 58 height 16
select select "7"
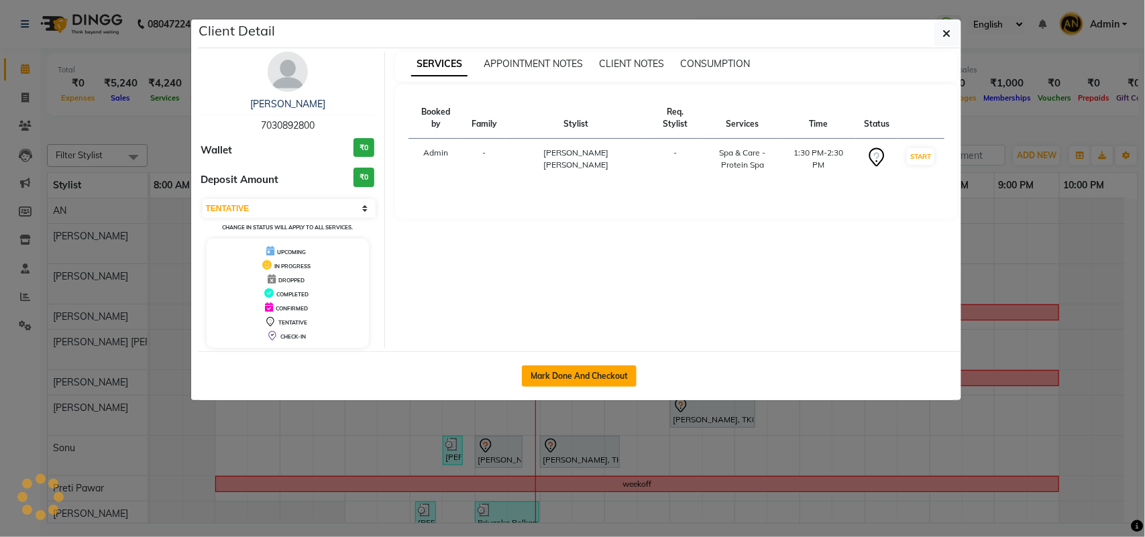
click at [544, 376] on button "Mark Done And Checkout" at bounding box center [579, 376] width 115 height 21
select select "service"
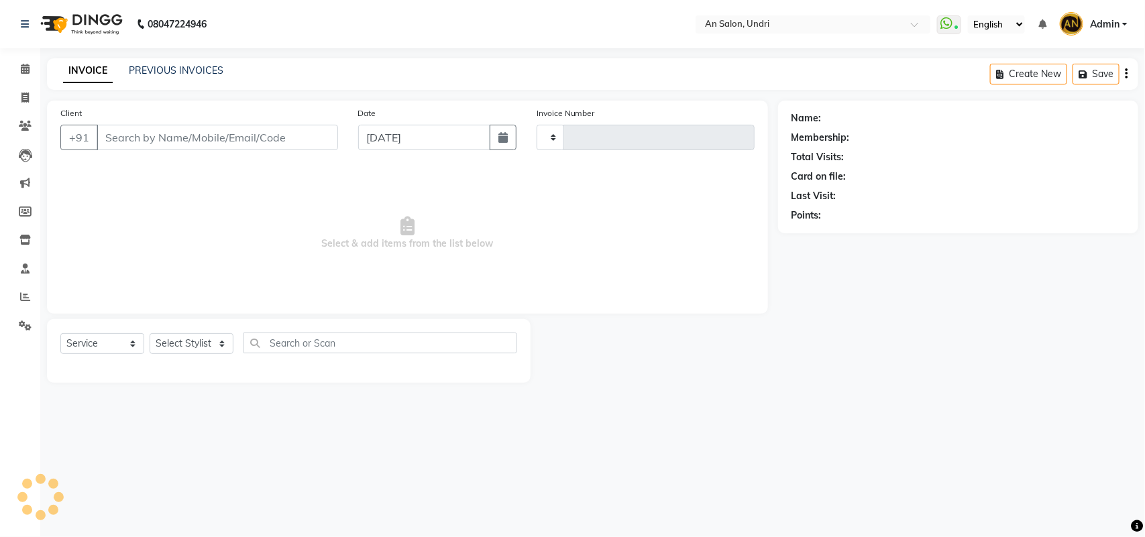
type input "2620"
select select "3639"
type input "7030892800"
select select "55235"
select select "1: Object"
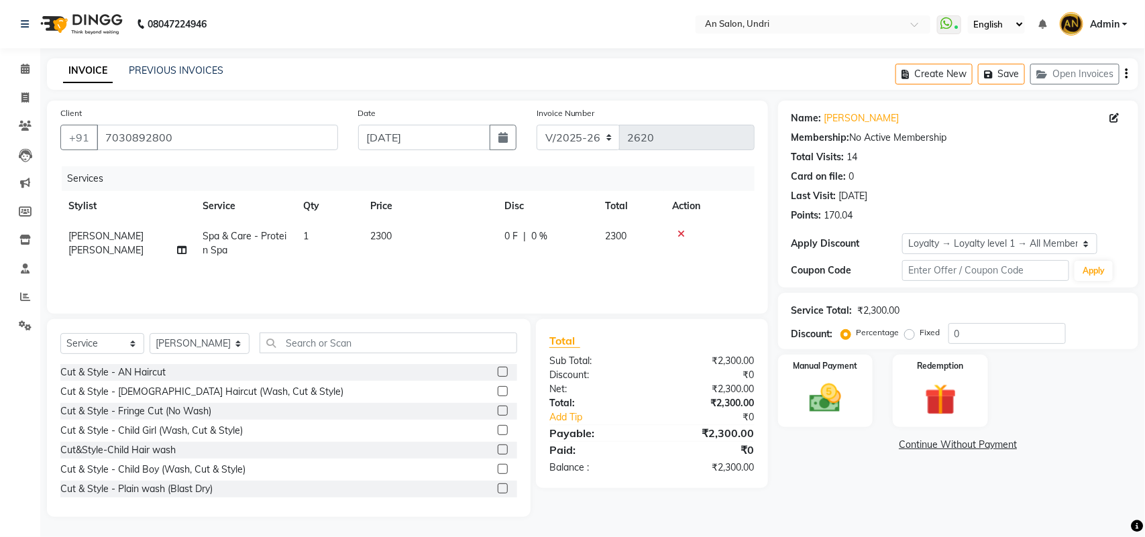
click at [260, 228] on td "Spa & Care - Protein Spa" at bounding box center [245, 243] width 101 height 44
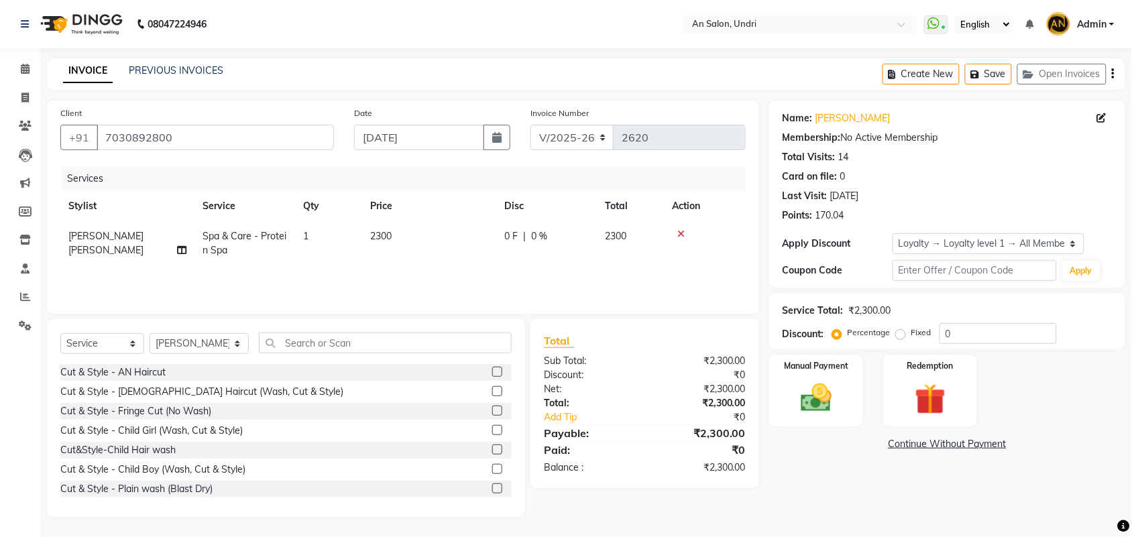
select select "55235"
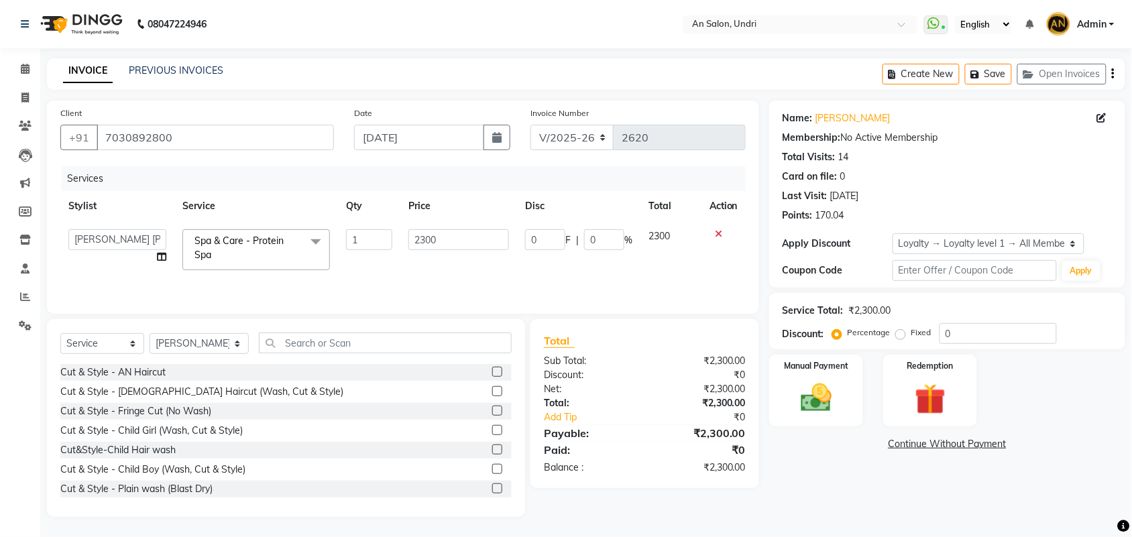
click at [256, 243] on span "Spa & Care - Protein Spa" at bounding box center [239, 248] width 89 height 26
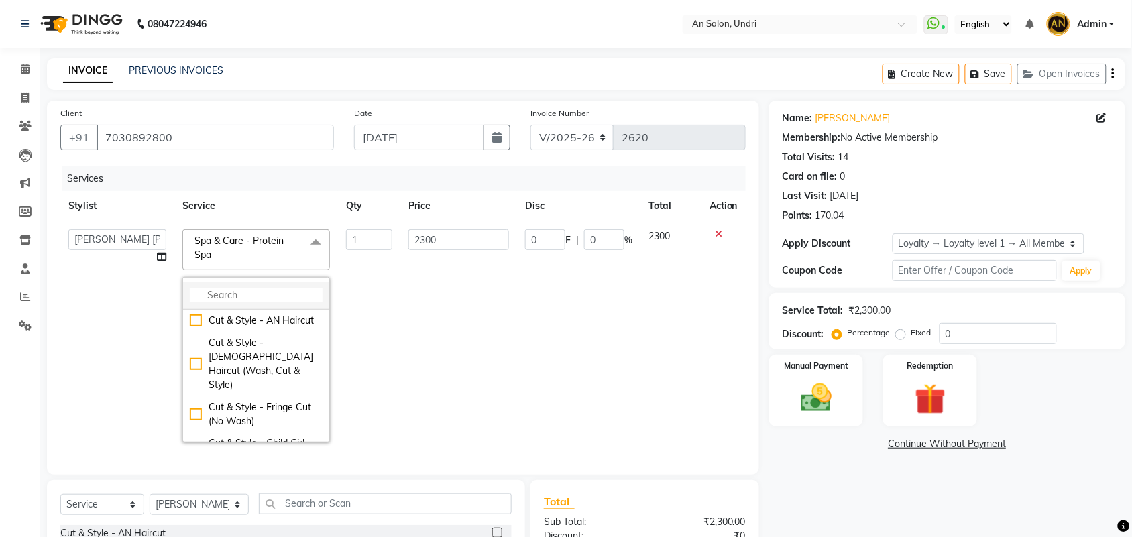
click at [260, 288] on li at bounding box center [256, 296] width 146 height 28
click at [254, 304] on li at bounding box center [256, 296] width 146 height 28
click at [259, 296] on input "multiselect-search" at bounding box center [256, 295] width 133 height 14
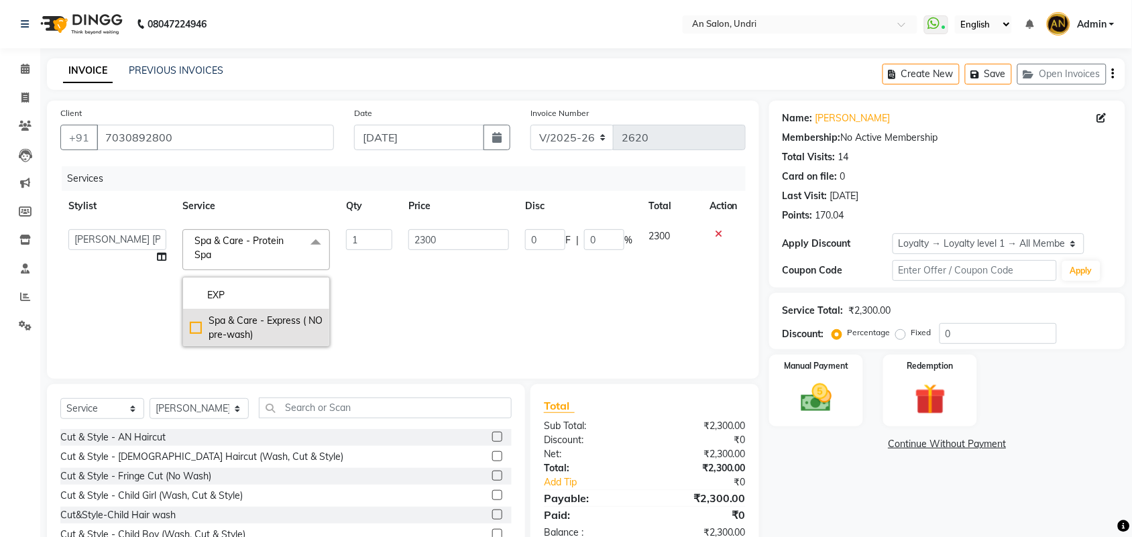
type input "EXP"
click at [282, 336] on div "Spa & Care - Express ( NO pre-wash)" at bounding box center [256, 328] width 133 height 28
checkbox input "true"
type input "1050"
click at [526, 304] on td "0 F | 0 %" at bounding box center [578, 287] width 123 height 133
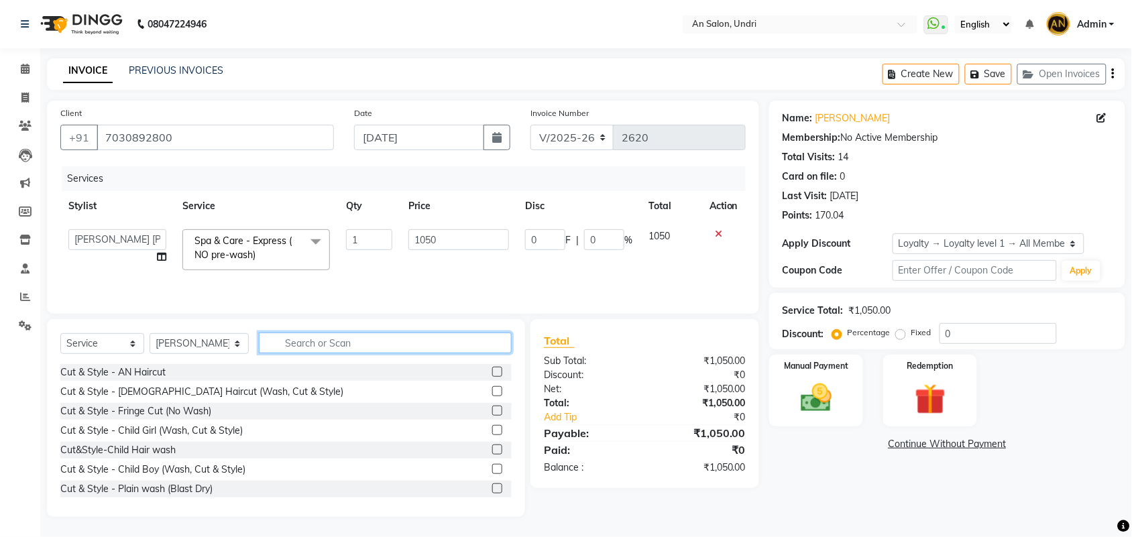
click at [287, 349] on input "text" at bounding box center [385, 343] width 253 height 21
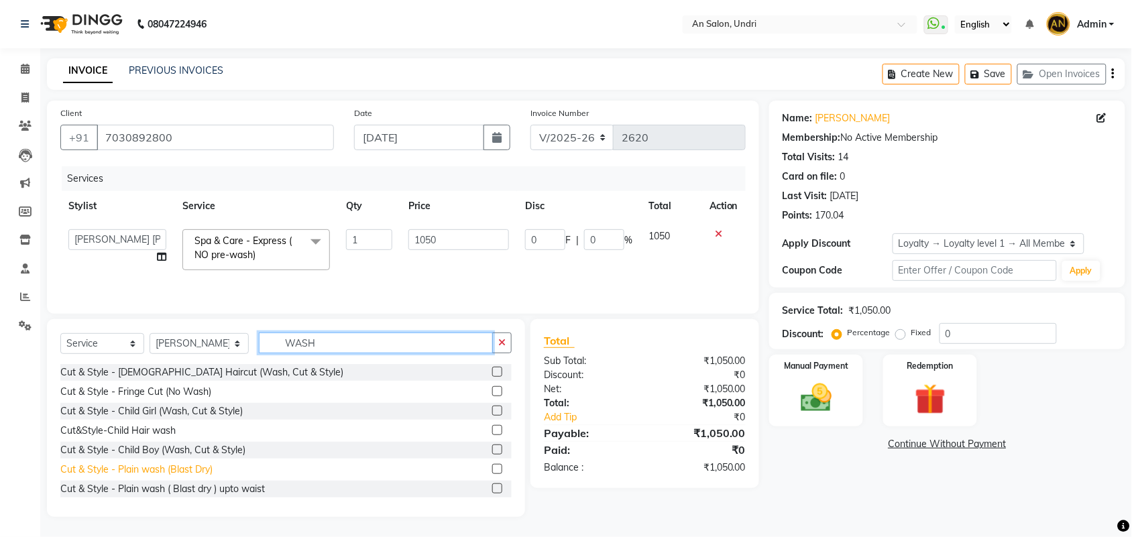
type input "WASH"
click at [176, 467] on div "Cut & Style - Plain wash (Blast Dry)" at bounding box center [136, 470] width 152 height 14
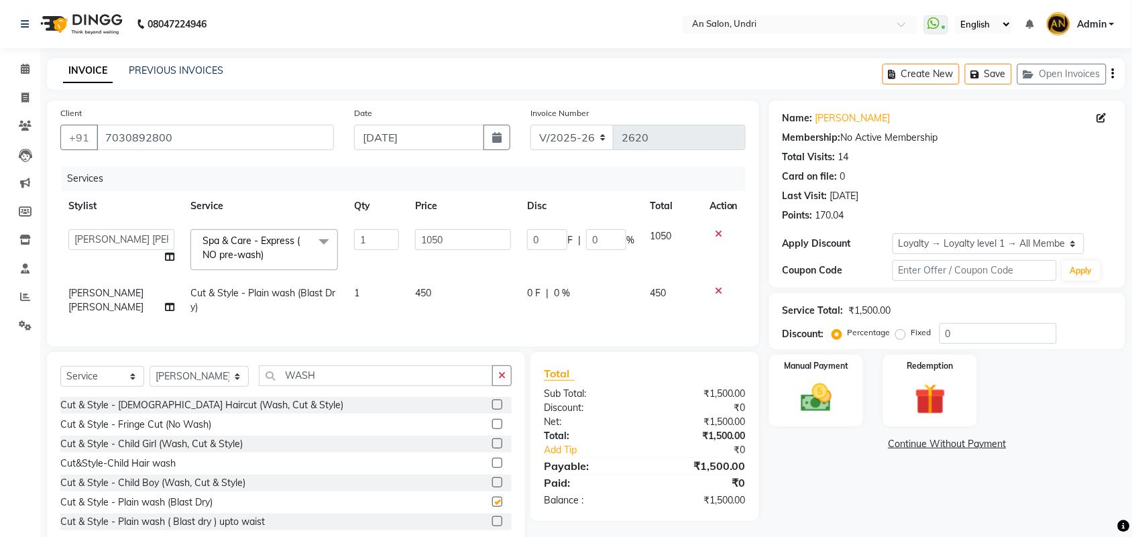
checkbox input "false"
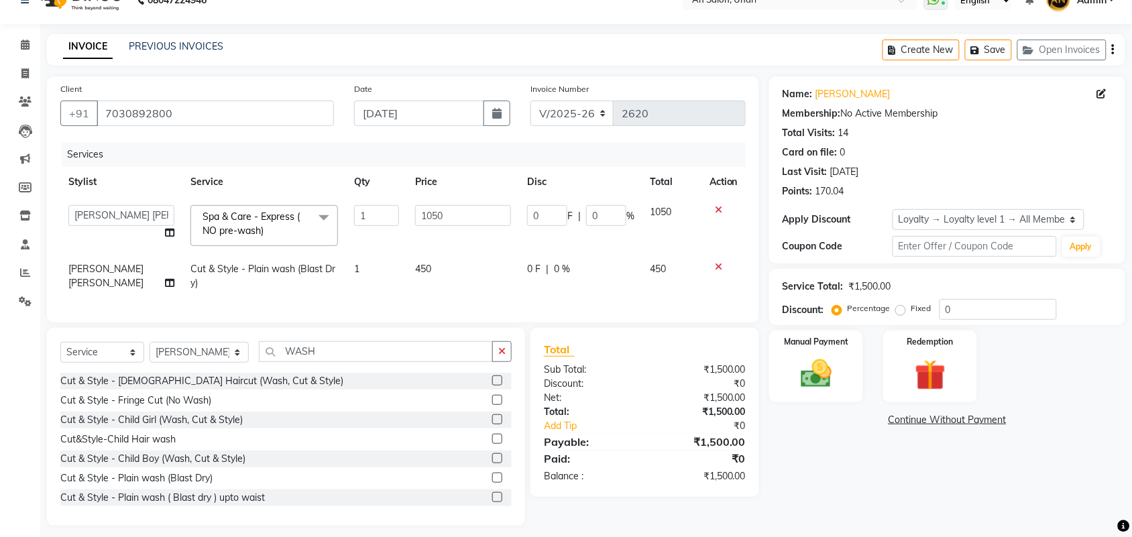
scroll to position [45, 0]
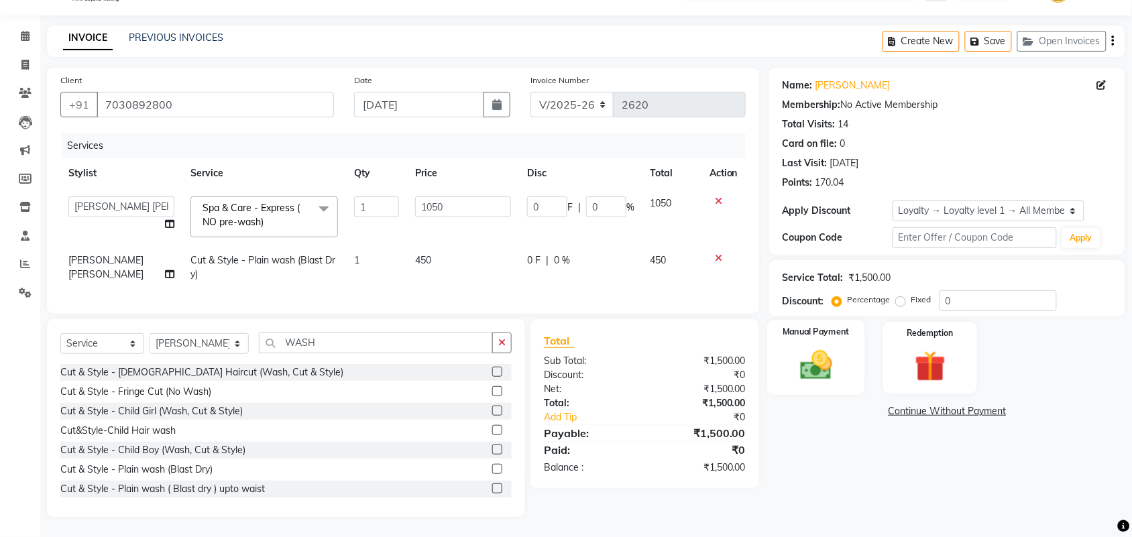
click at [820, 347] on img at bounding box center [816, 365] width 52 height 37
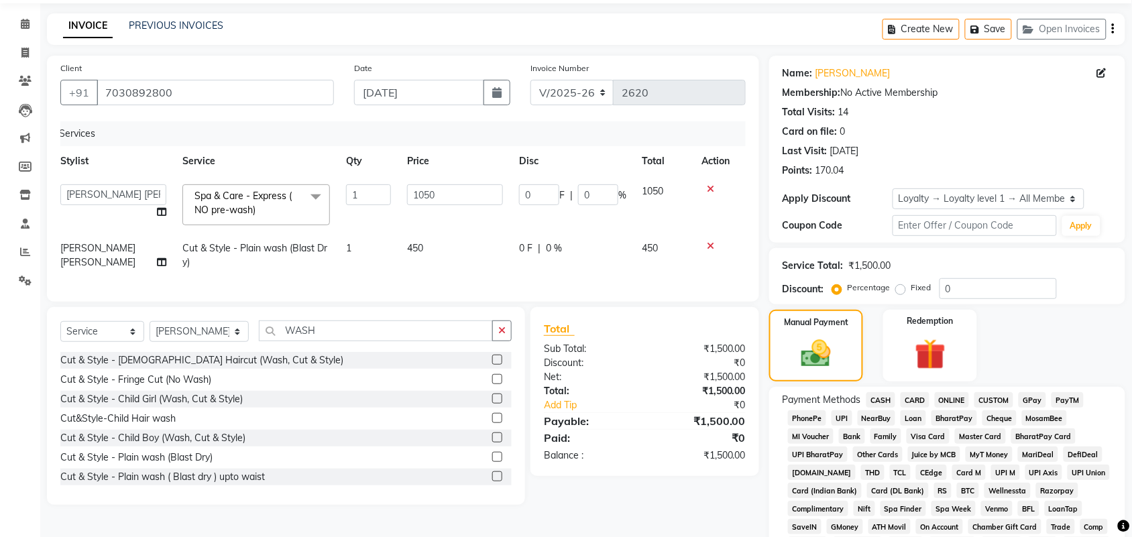
scroll to position [0, 10]
click at [602, 257] on td "0 F | 0 %" at bounding box center [570, 255] width 123 height 44
select select "55235"
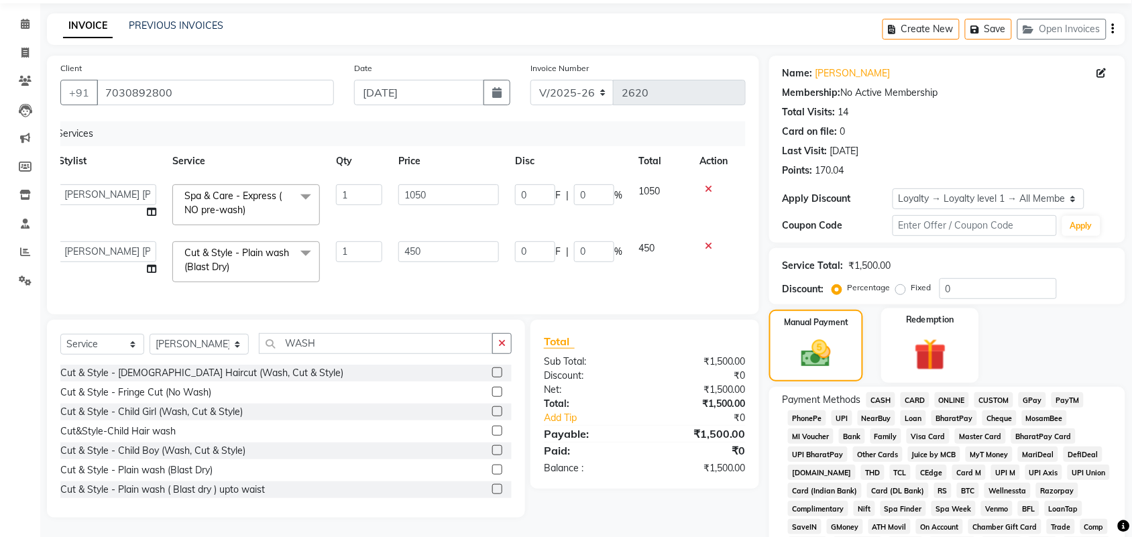
click at [893, 360] on div "Redemption" at bounding box center [930, 346] width 98 height 75
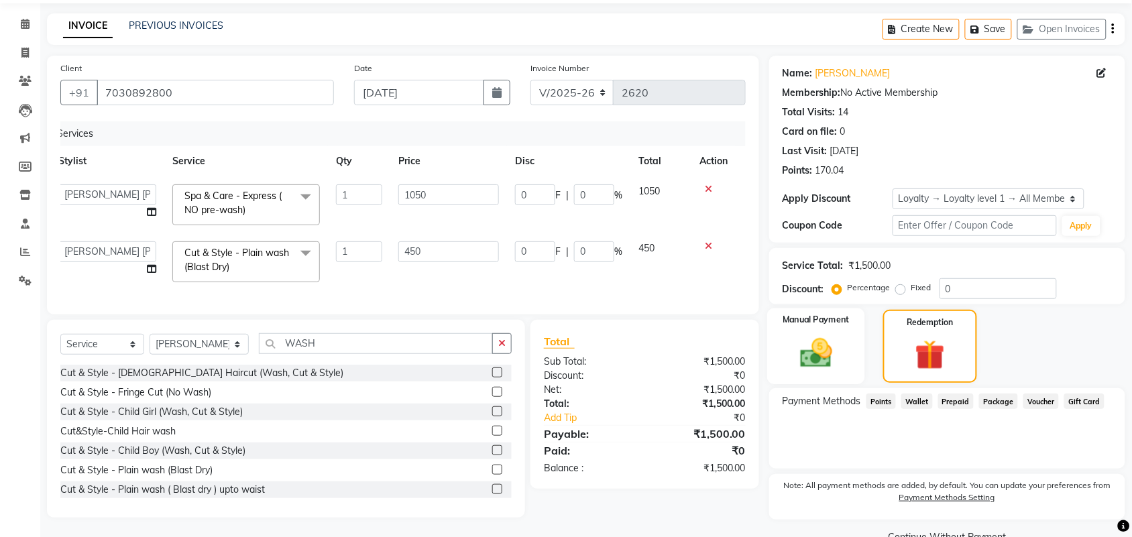
click at [824, 372] on div "Manual Payment" at bounding box center [816, 347] width 98 height 76
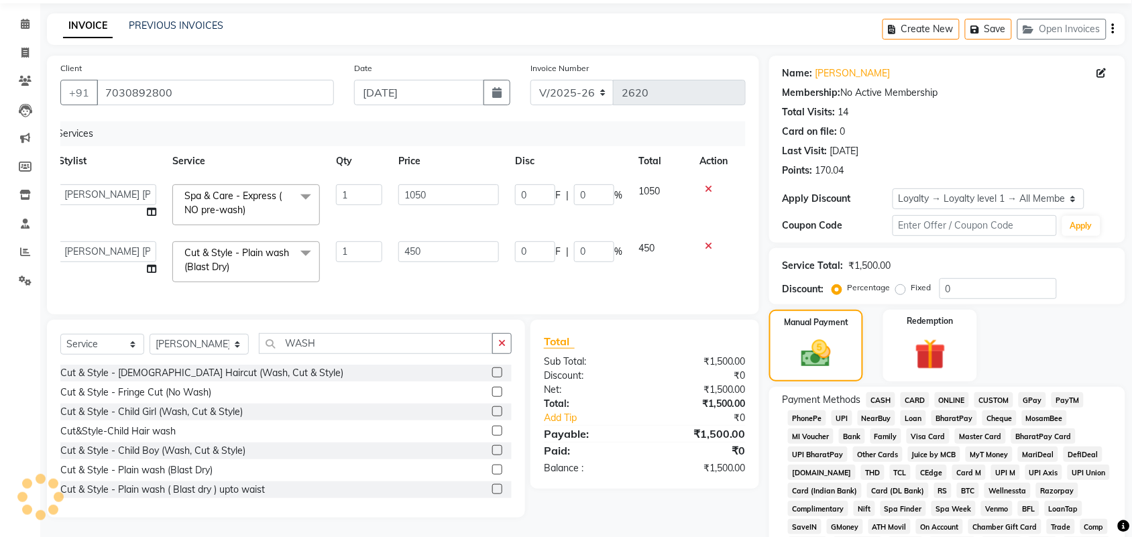
click at [1032, 394] on span "GPay" at bounding box center [1032, 399] width 27 height 15
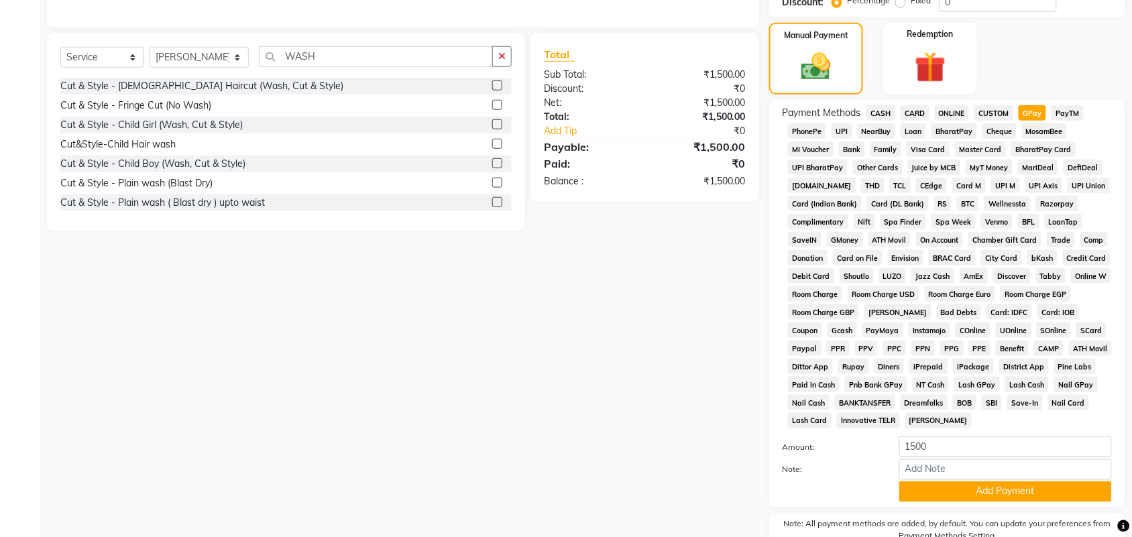
scroll to position [335, 0]
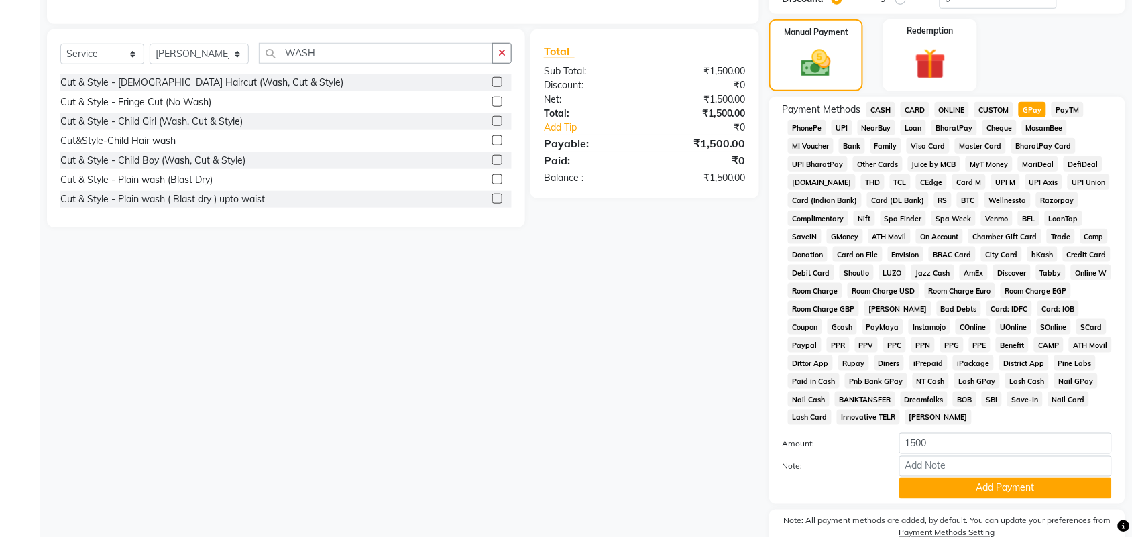
click at [981, 109] on span "CUSTOM" at bounding box center [994, 109] width 39 height 15
click at [1028, 112] on span "GPay" at bounding box center [1032, 109] width 27 height 15
click at [981, 481] on button "Add Payment" at bounding box center [1005, 488] width 213 height 21
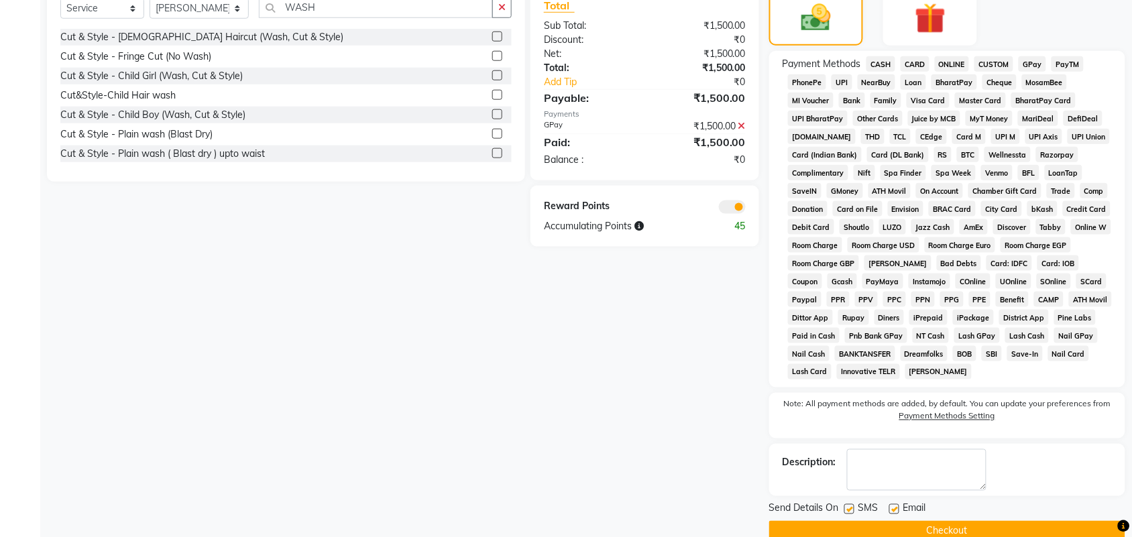
scroll to position [406, 0]
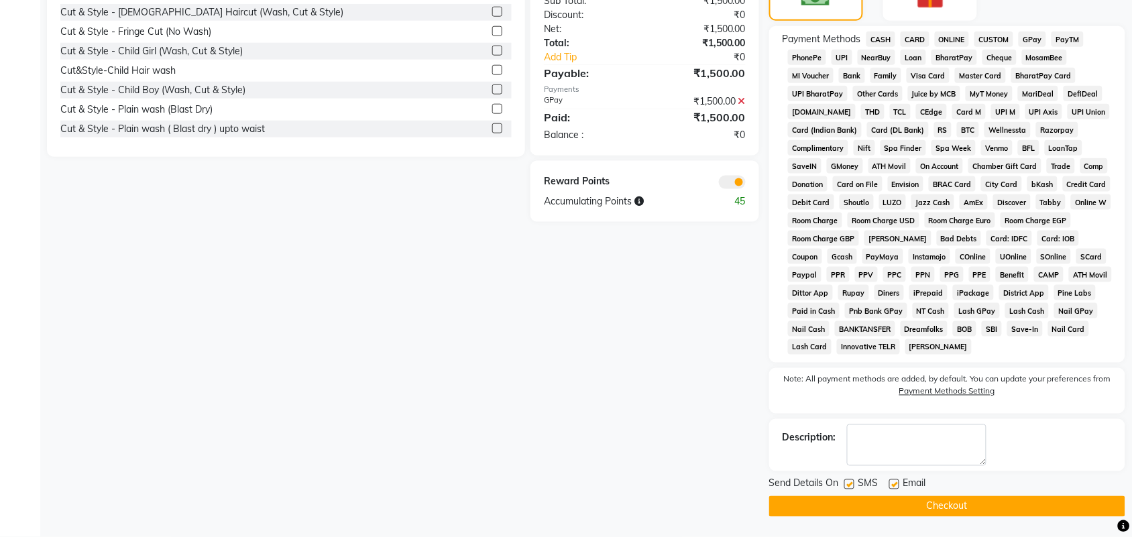
click at [980, 506] on button "Checkout" at bounding box center [947, 506] width 356 height 21
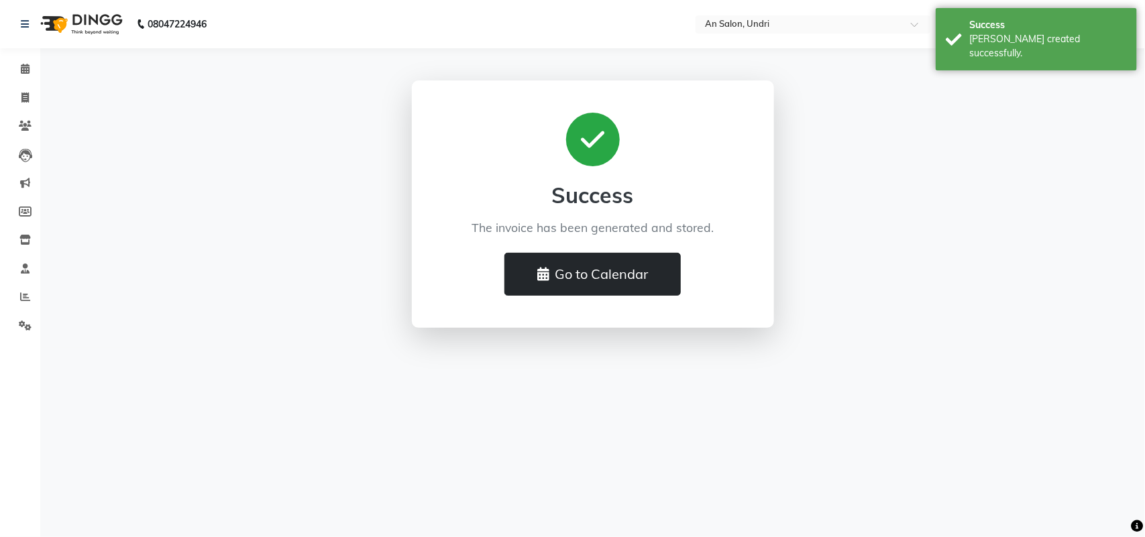
click at [601, 255] on button "Go to Calendar" at bounding box center [592, 274] width 176 height 43
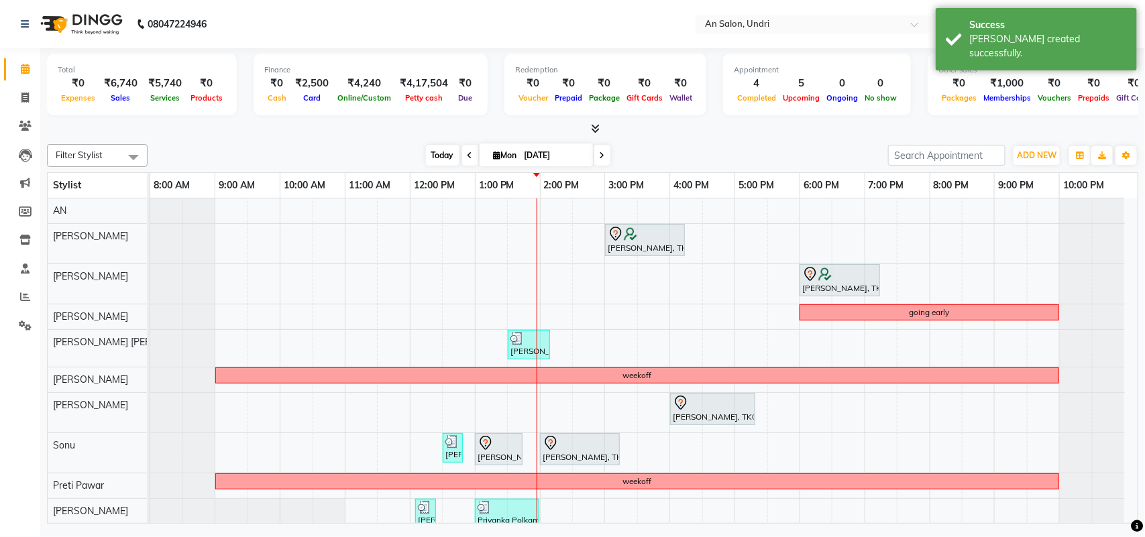
click at [426, 152] on span "Today" at bounding box center [443, 155] width 34 height 21
click at [592, 127] on icon at bounding box center [595, 128] width 9 height 10
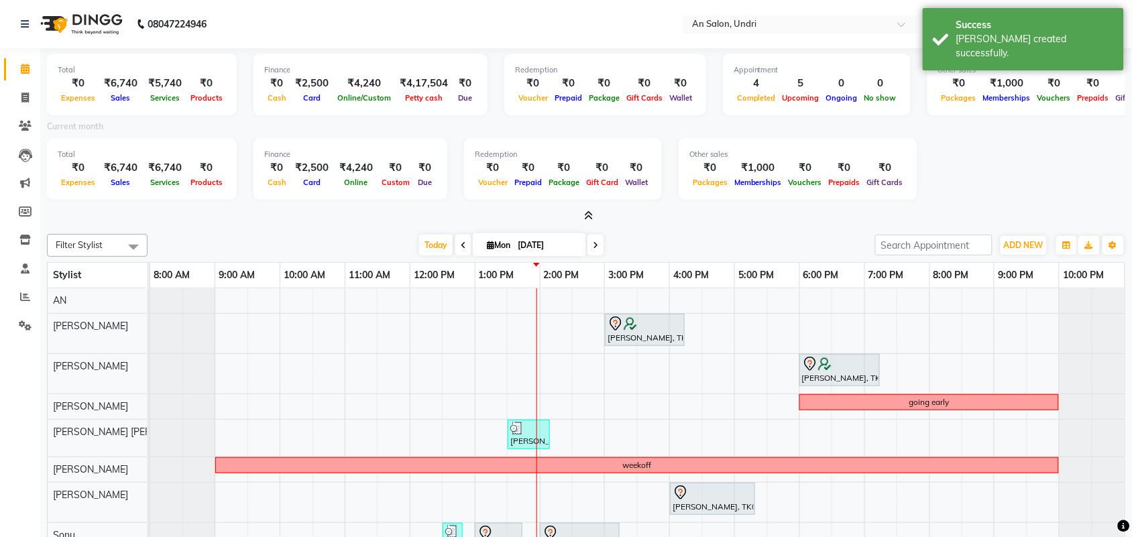
click at [591, 217] on icon at bounding box center [589, 216] width 9 height 10
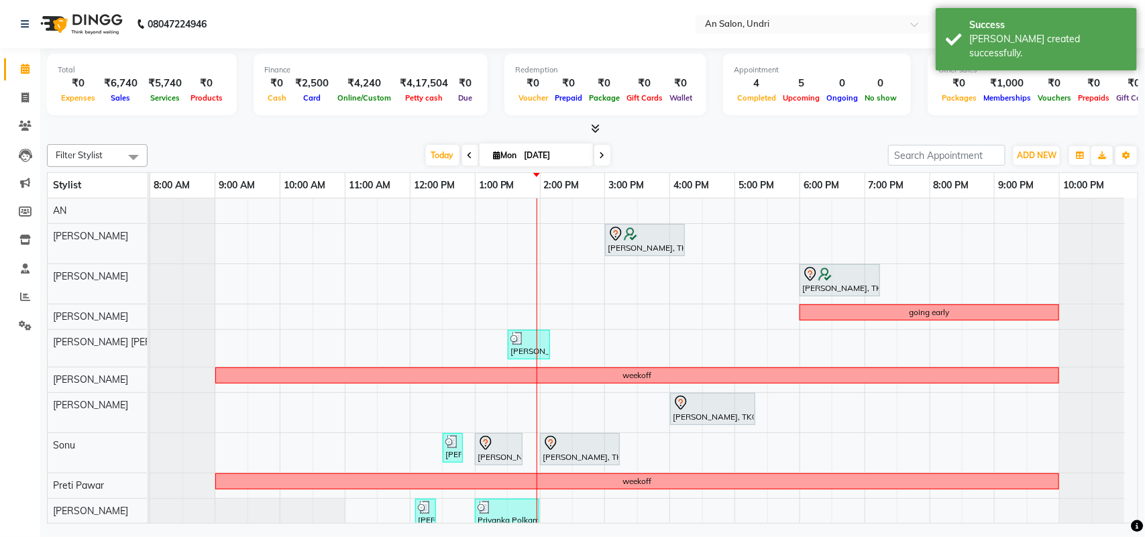
click at [740, 159] on div "Today Mon 01-09-2025" at bounding box center [517, 156] width 727 height 20
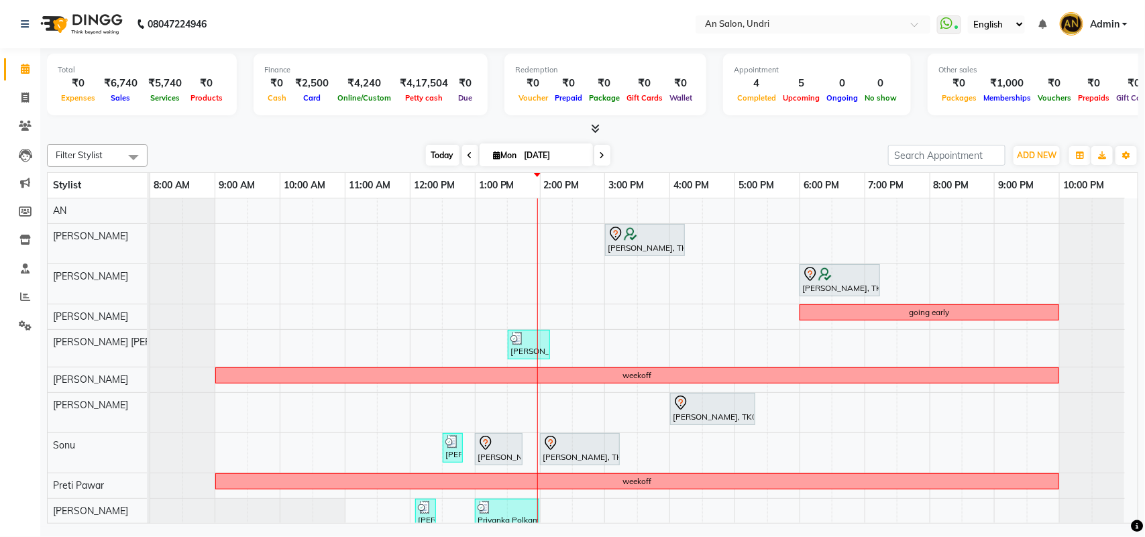
click at [431, 150] on span "Today" at bounding box center [443, 155] width 34 height 21
click at [698, 153] on div "Today Mon 01-09-2025" at bounding box center [517, 156] width 727 height 20
click at [591, 124] on icon at bounding box center [595, 128] width 9 height 10
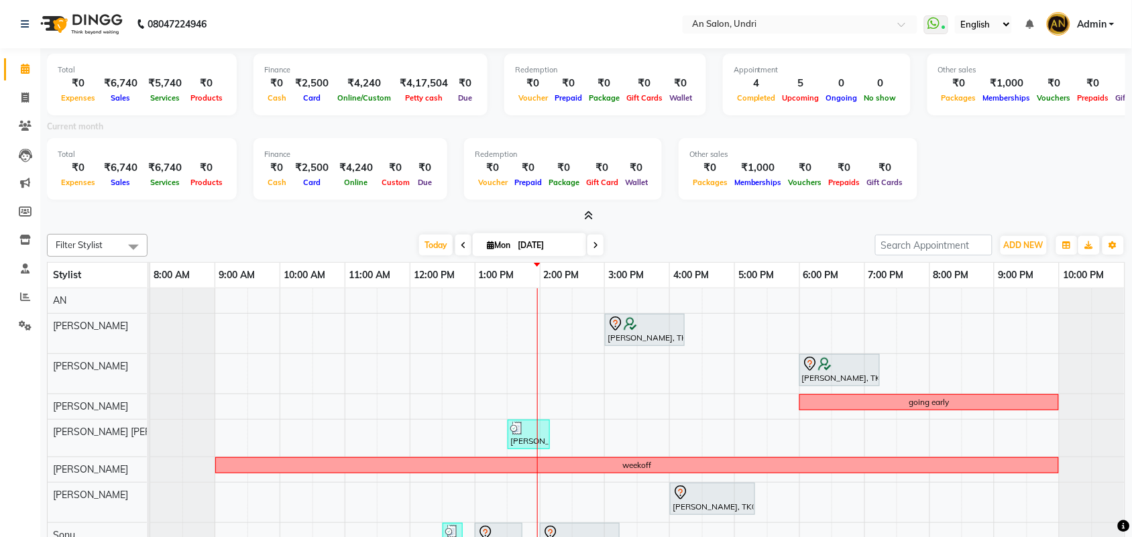
click at [591, 211] on icon at bounding box center [589, 216] width 9 height 10
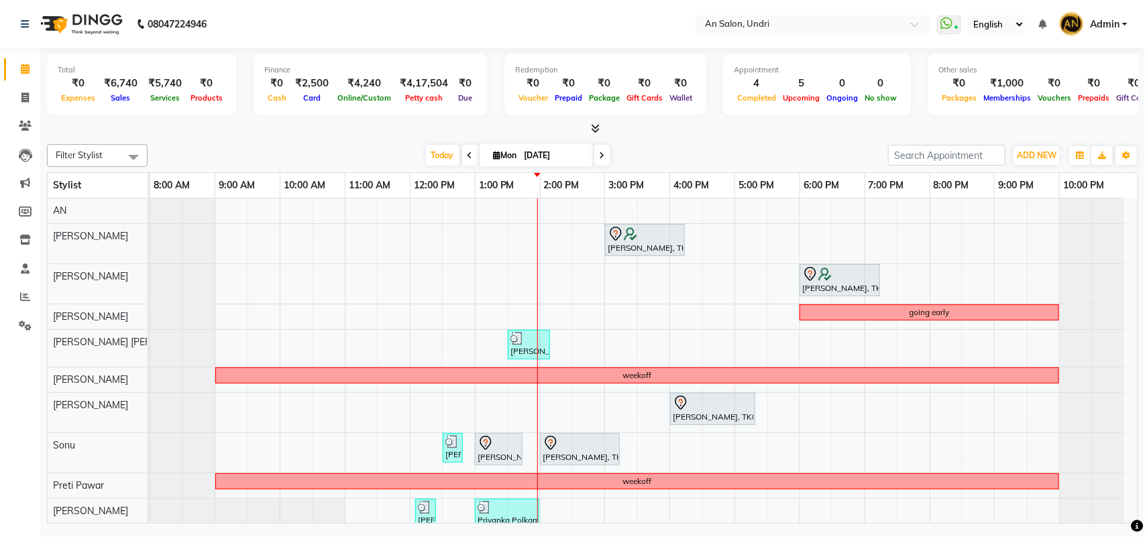
click at [702, 170] on div "Filter Stylist Select All AN Nazia Shaikh Anthony Janhavi Jambhulkar Naeem Akta…" at bounding box center [592, 331] width 1091 height 385
click at [24, 319] on span at bounding box center [24, 326] width 23 height 15
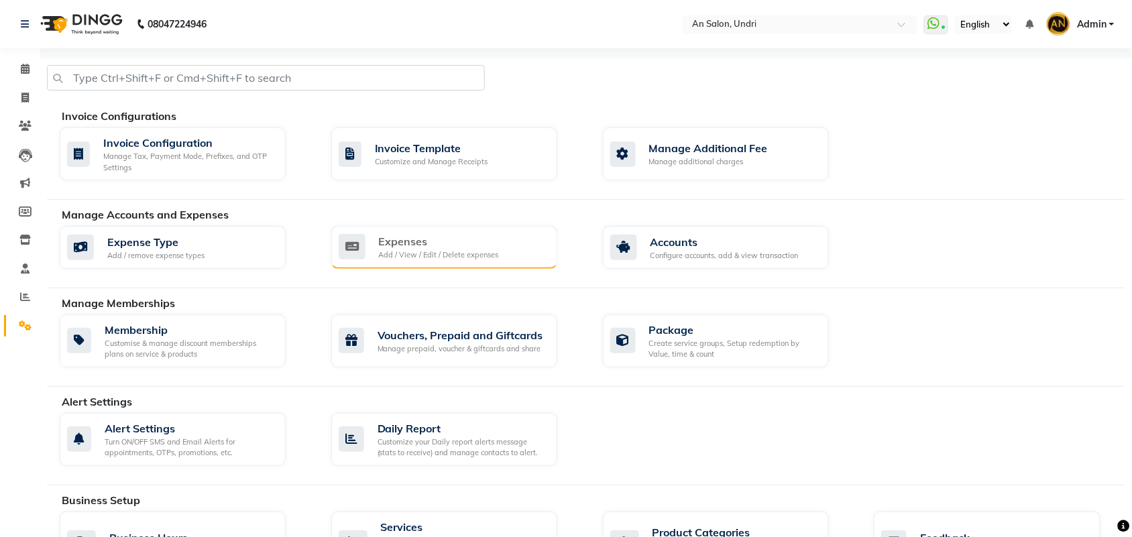
click at [397, 233] on div "Expenses Add / View / Edit / Delete expenses" at bounding box center [444, 247] width 226 height 43
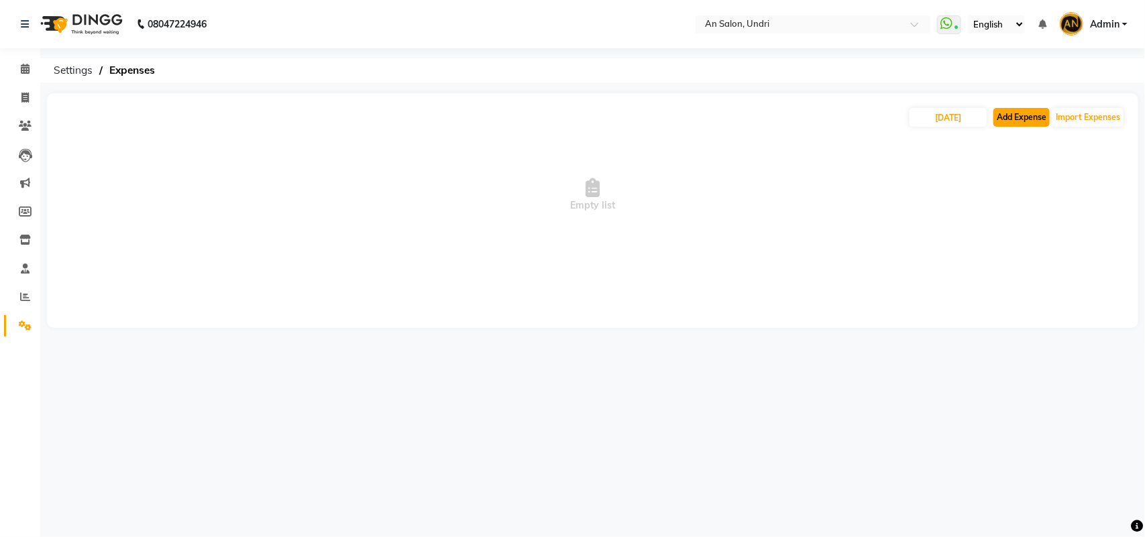
click at [1008, 119] on button "Add Expense" at bounding box center [1021, 117] width 56 height 19
select select "1"
select select "2406"
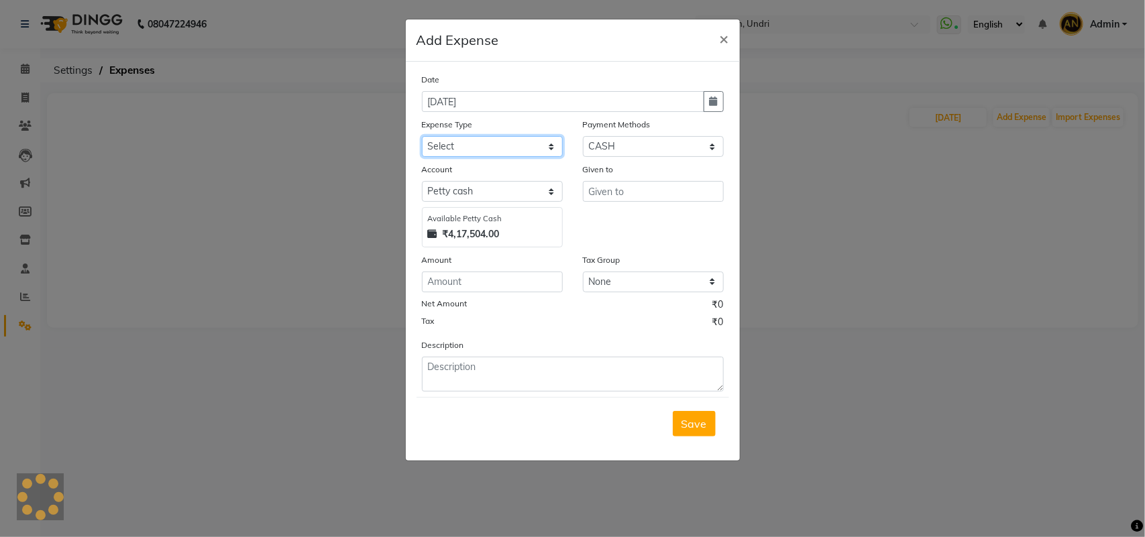
click at [426, 145] on select "Select Advance Salary Bank charges card conversion charges Car maintenance Cash…" at bounding box center [492, 146] width 141 height 21
select select "3472"
click at [422, 136] on select "Select Advance Salary Bank charges card conversion charges Car maintenance Cash…" at bounding box center [492, 146] width 141 height 21
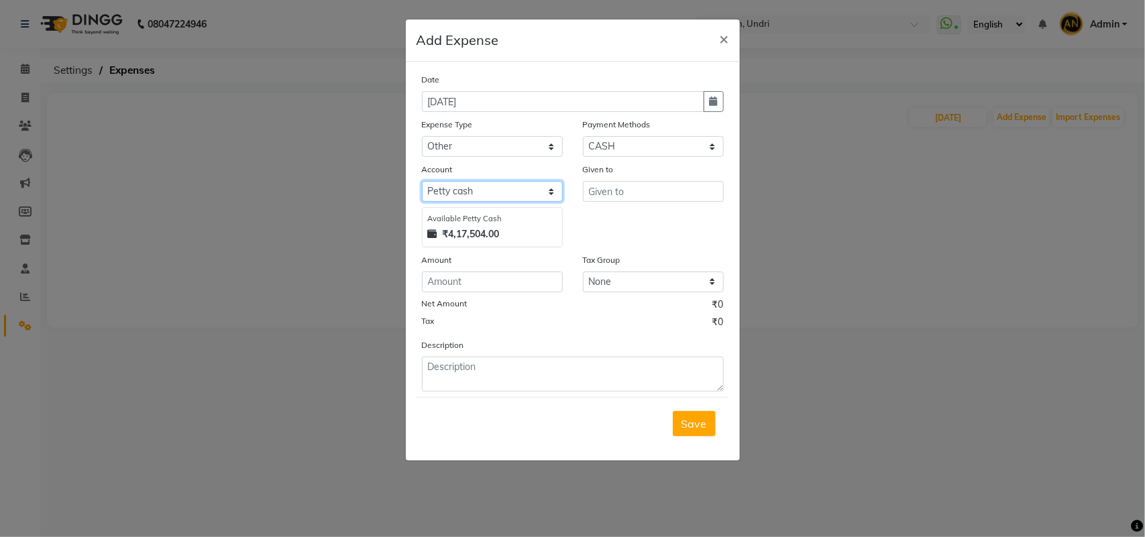
click at [461, 188] on select "Select Default account Petty cash" at bounding box center [492, 191] width 141 height 21
select select "1032"
click at [422, 181] on select "Select Default account Petty cash" at bounding box center [492, 191] width 141 height 21
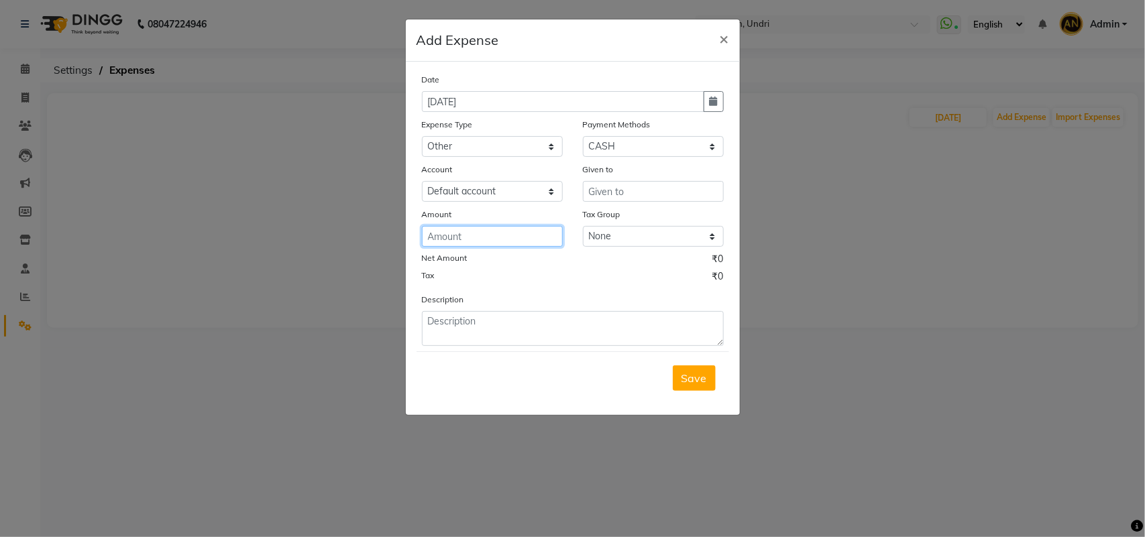
click at [469, 243] on input "number" at bounding box center [492, 236] width 141 height 21
type input "620"
click at [527, 333] on textarea at bounding box center [573, 328] width 302 height 35
click at [692, 144] on select "Select CASH CARD ONLINE CUSTOM GPay PayTM PhonePe UPI NearBuy Points Wallet Loa…" at bounding box center [653, 146] width 141 height 21
select select "5"
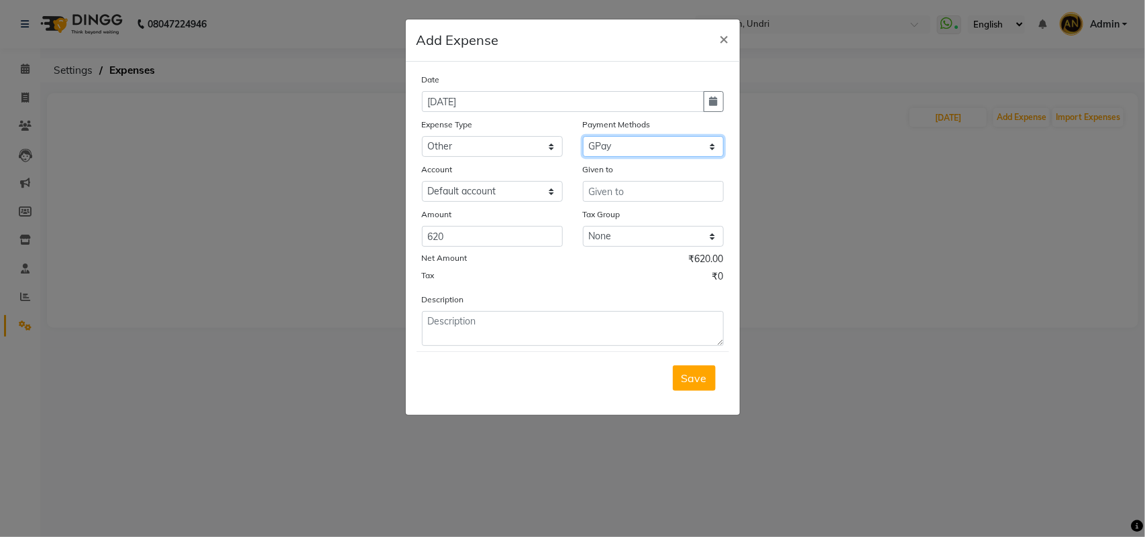
click at [583, 136] on select "Select CASH CARD ONLINE CUSTOM GPay PayTM PhonePe UPI NearBuy Points Wallet Loa…" at bounding box center [653, 146] width 141 height 21
click at [637, 185] on input "text" at bounding box center [653, 191] width 141 height 21
click at [456, 343] on textarea at bounding box center [573, 328] width 302 height 35
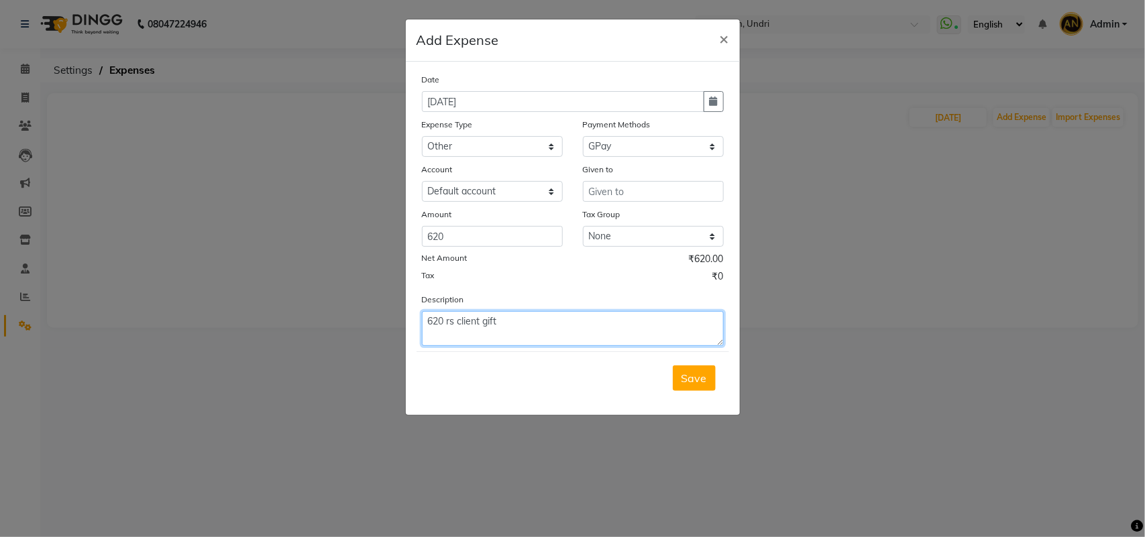
type textarea "620 rs client gift"
click at [609, 190] on input "text" at bounding box center [653, 191] width 141 height 21
click at [632, 186] on input "text" at bounding box center [653, 191] width 141 height 21
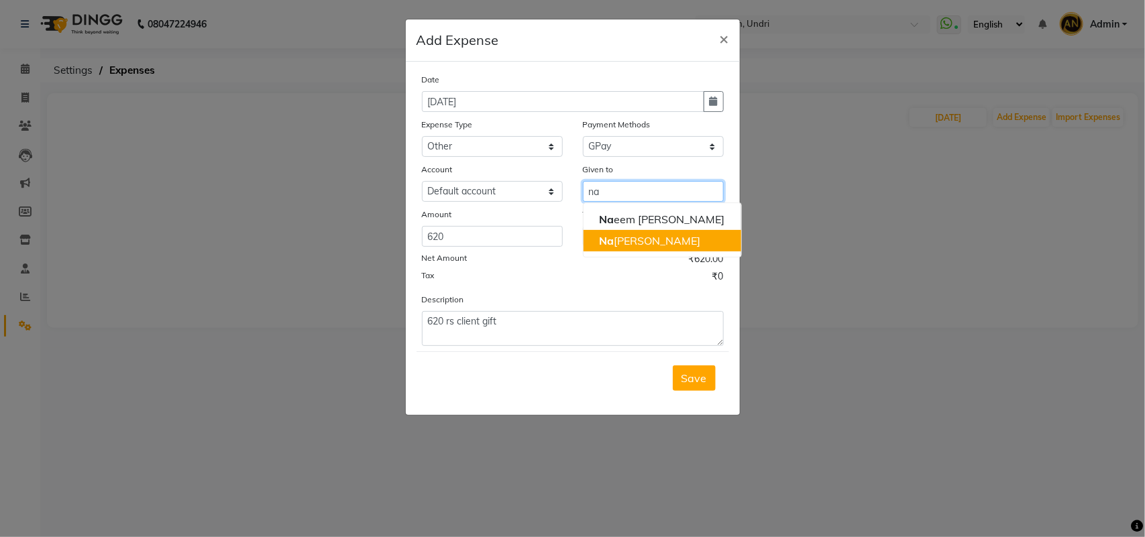
click at [637, 247] on button "Na zia Shaikh" at bounding box center [663, 240] width 158 height 21
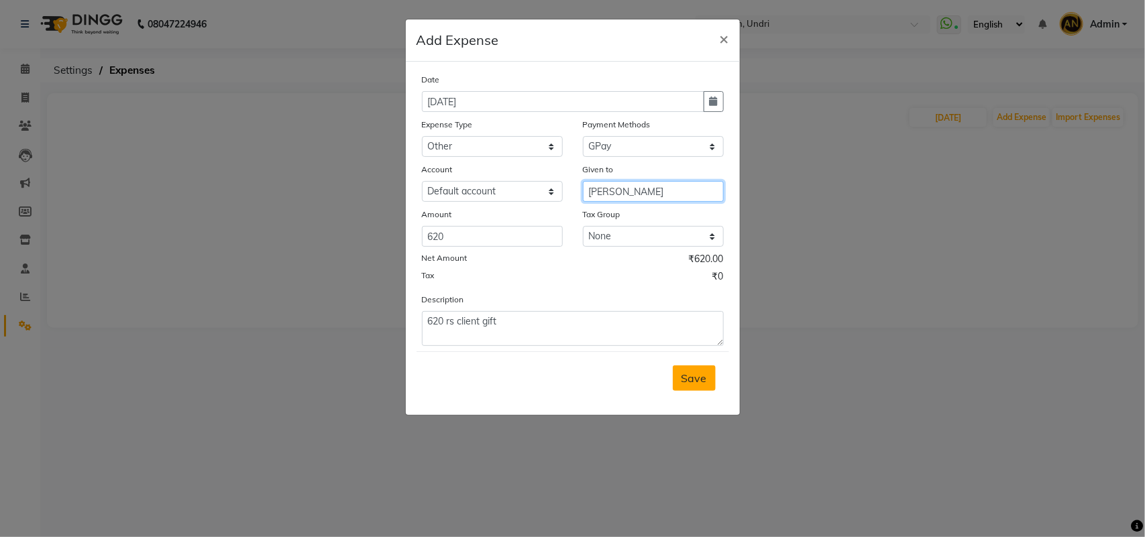
type input "[PERSON_NAME]"
click at [698, 372] on span "Save" at bounding box center [693, 378] width 25 height 13
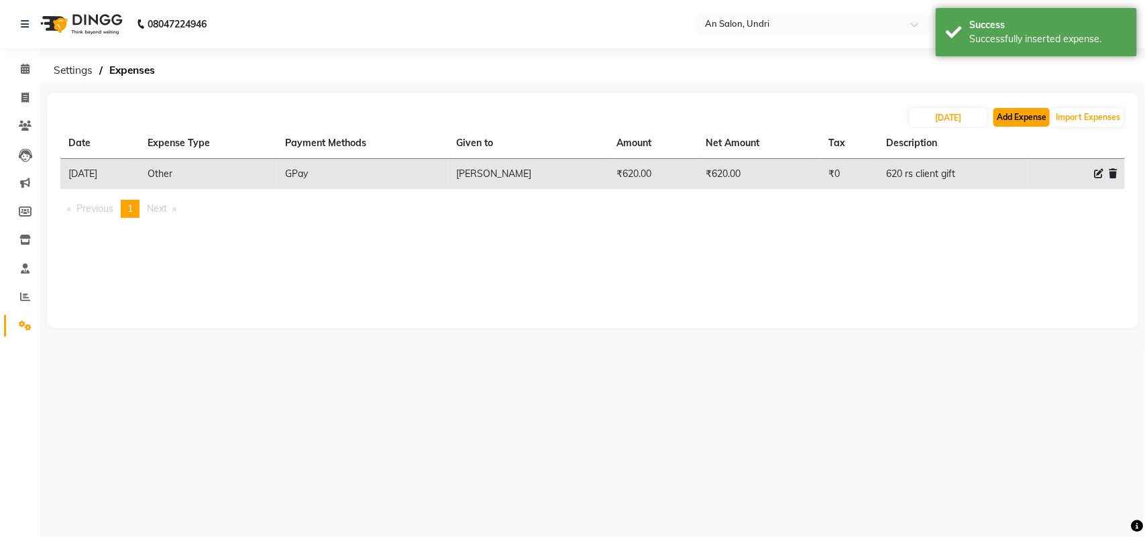
click at [1028, 118] on button "Add Expense" at bounding box center [1021, 117] width 56 height 19
select select "1"
select select "2406"
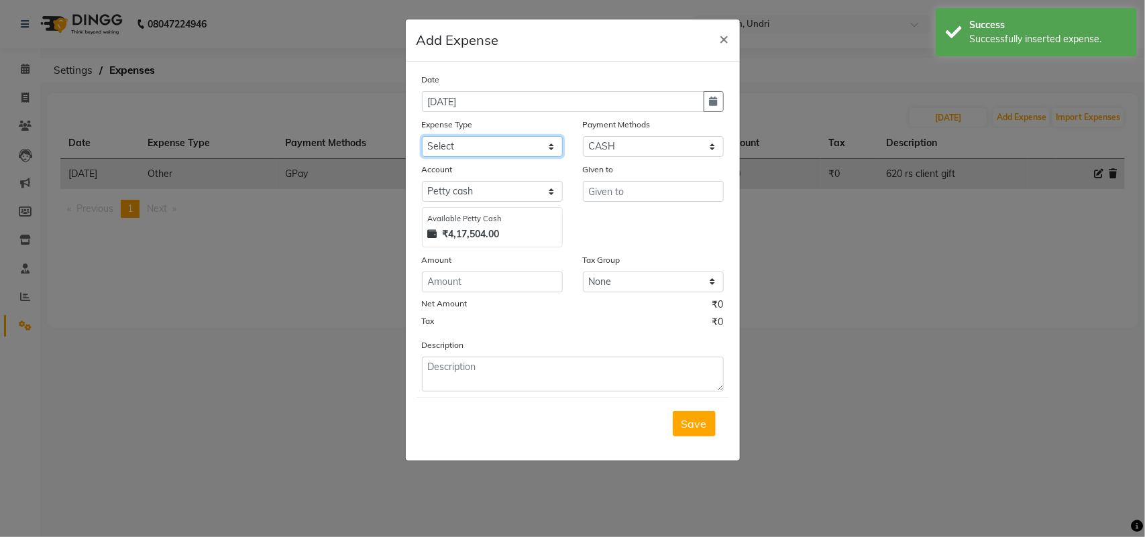
click at [496, 146] on select "Select Advance Salary Bank charges card conversion charges Car maintenance Cash…" at bounding box center [492, 146] width 141 height 21
select select "3472"
click at [422, 136] on select "Select Advance Salary Bank charges card conversion charges Car maintenance Cash…" at bounding box center [492, 146] width 141 height 21
click at [468, 188] on select "Select Default account Petty cash" at bounding box center [492, 191] width 141 height 21
select select "1032"
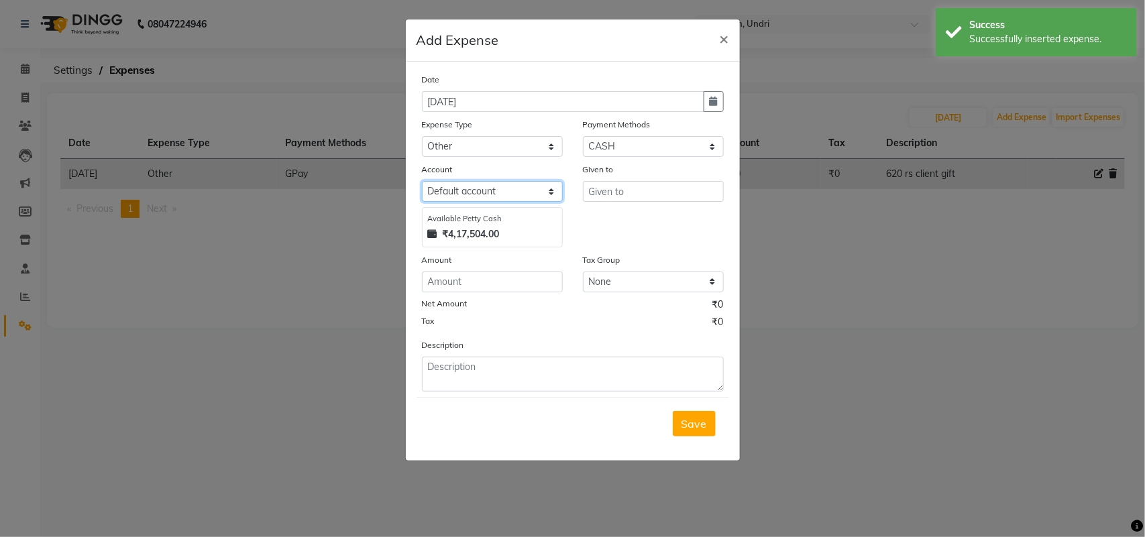
click at [422, 181] on select "Select Default account Petty cash" at bounding box center [492, 191] width 141 height 21
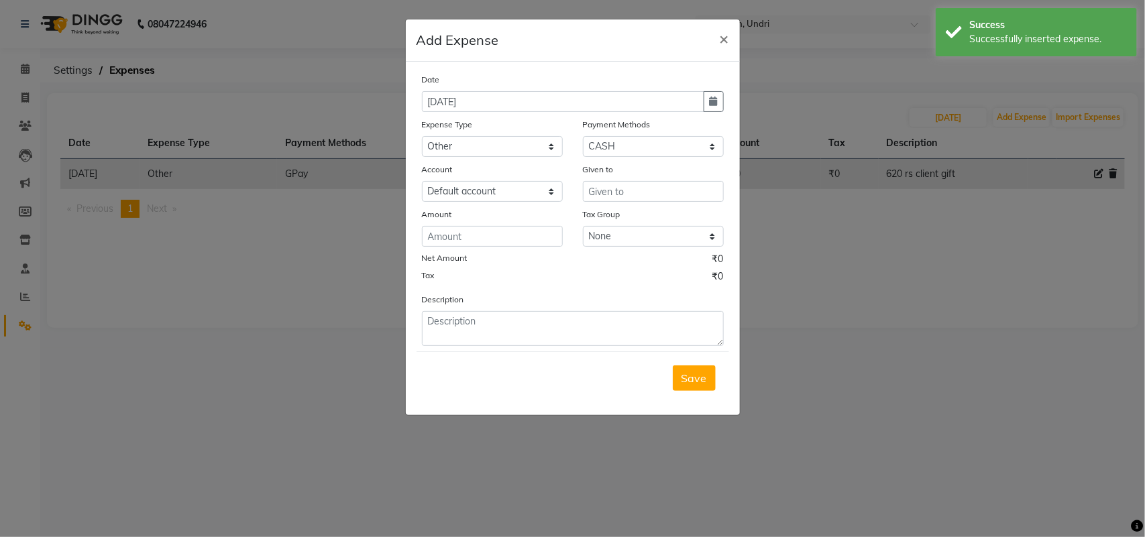
click at [471, 222] on div "Amount" at bounding box center [492, 216] width 141 height 19
click at [471, 235] on input "number" at bounding box center [492, 236] width 141 height 21
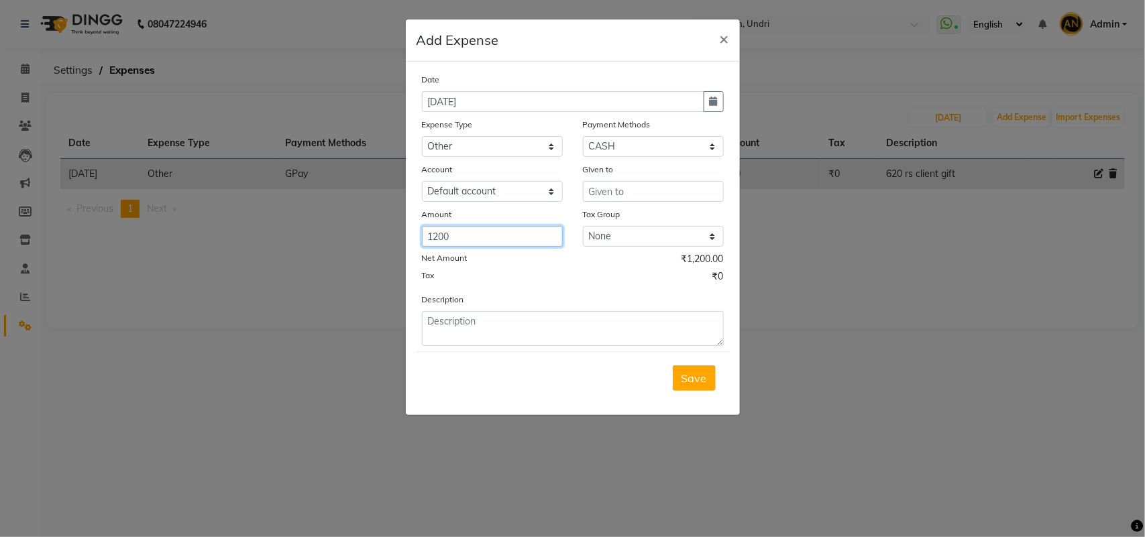
type input "1200"
click at [461, 327] on textarea at bounding box center [573, 328] width 302 height 35
type textarea "1200 rs"
click at [681, 129] on div "Payment Methods" at bounding box center [653, 126] width 141 height 19
click at [669, 148] on select "Select CASH CARD ONLINE CUSTOM GPay PayTM PhonePe UPI NearBuy Points Wallet Loa…" at bounding box center [653, 146] width 141 height 21
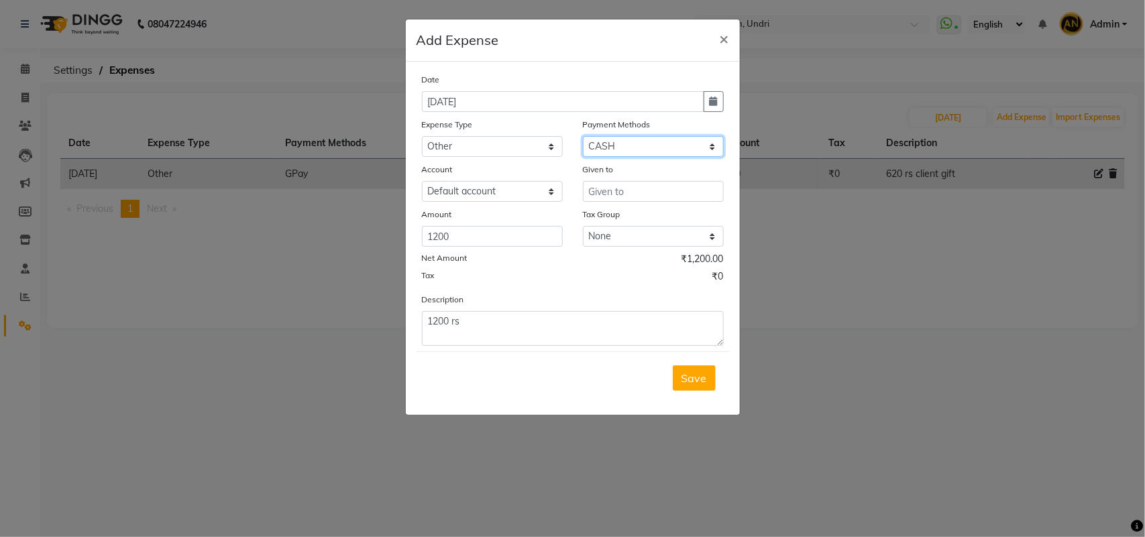
select select "5"
click at [583, 136] on select "Select CASH CARD ONLINE CUSTOM GPay PayTM PhonePe UPI NearBuy Points Wallet Loa…" at bounding box center [653, 146] width 141 height 21
click at [676, 188] on input "text" at bounding box center [653, 191] width 141 height 21
click at [604, 317] on textarea "1200 rs" at bounding box center [573, 328] width 302 height 35
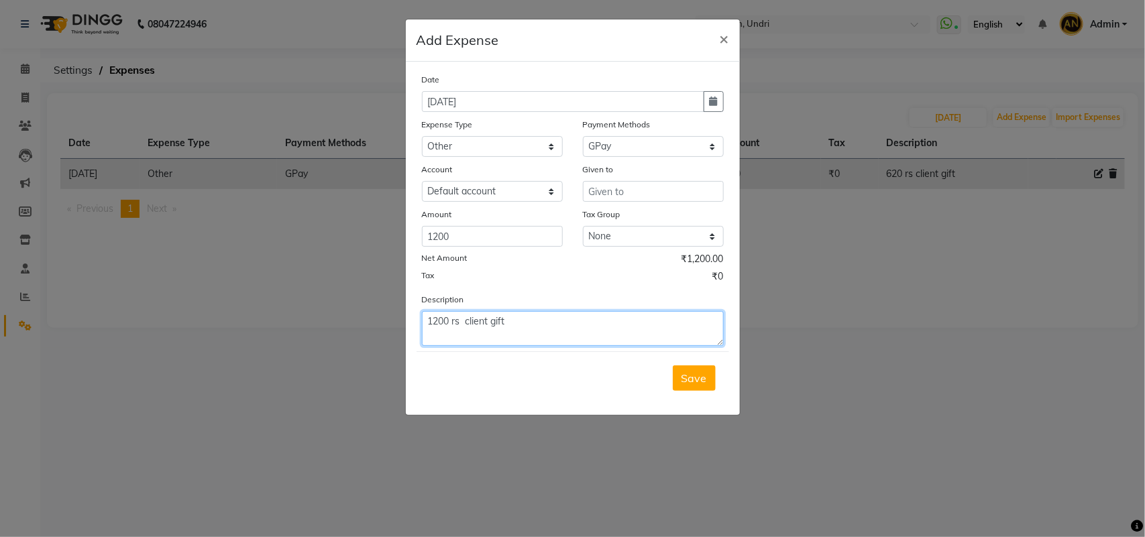
type textarea "1200 rs client gift"
click at [665, 185] on input "text" at bounding box center [653, 191] width 141 height 21
click at [641, 200] on input "text" at bounding box center [653, 191] width 141 height 21
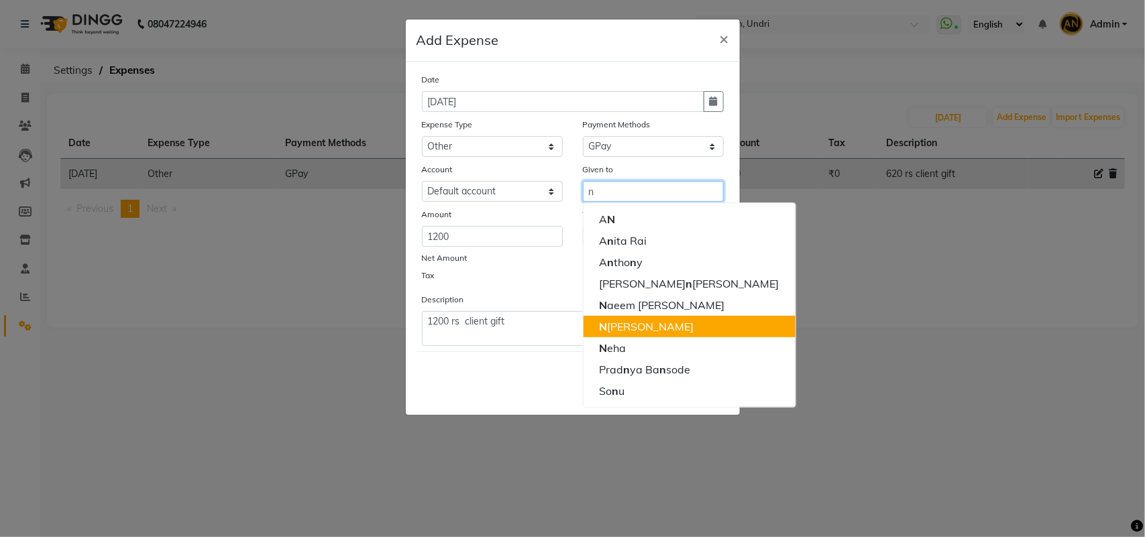
click at [641, 331] on ngb-highlight "N azia Shaikh" at bounding box center [647, 326] width 95 height 13
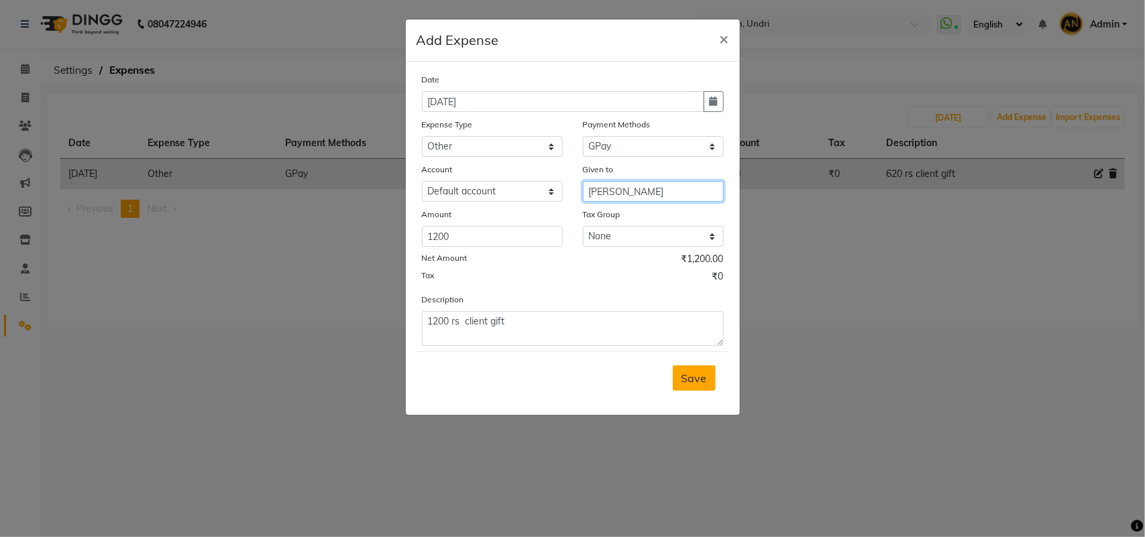
type input "[PERSON_NAME]"
click at [679, 376] on button "Save" at bounding box center [694, 378] width 43 height 25
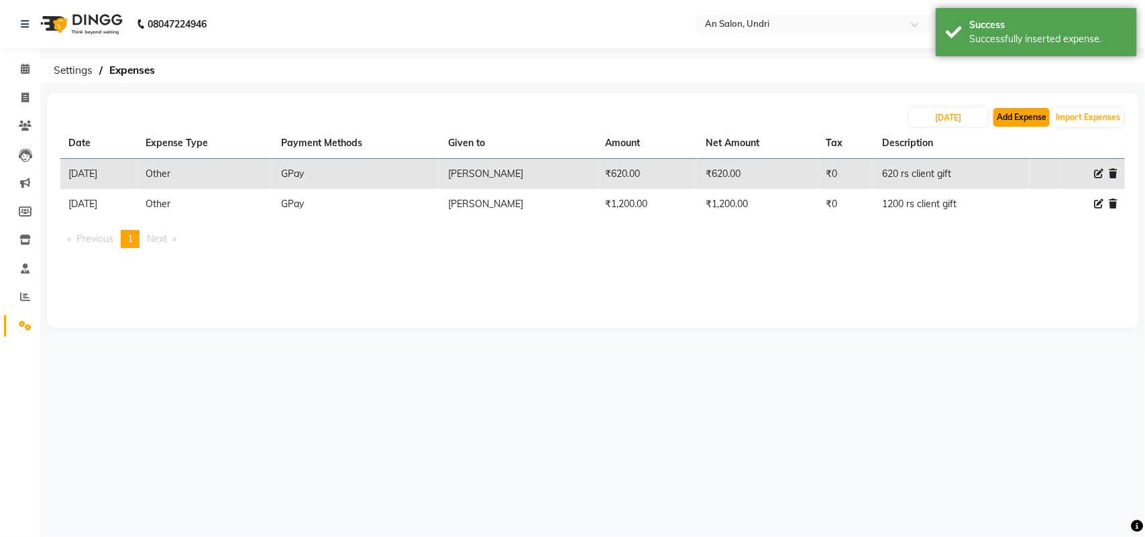
click at [1007, 126] on button "Add Expense" at bounding box center [1021, 117] width 56 height 19
select select "1"
select select "2406"
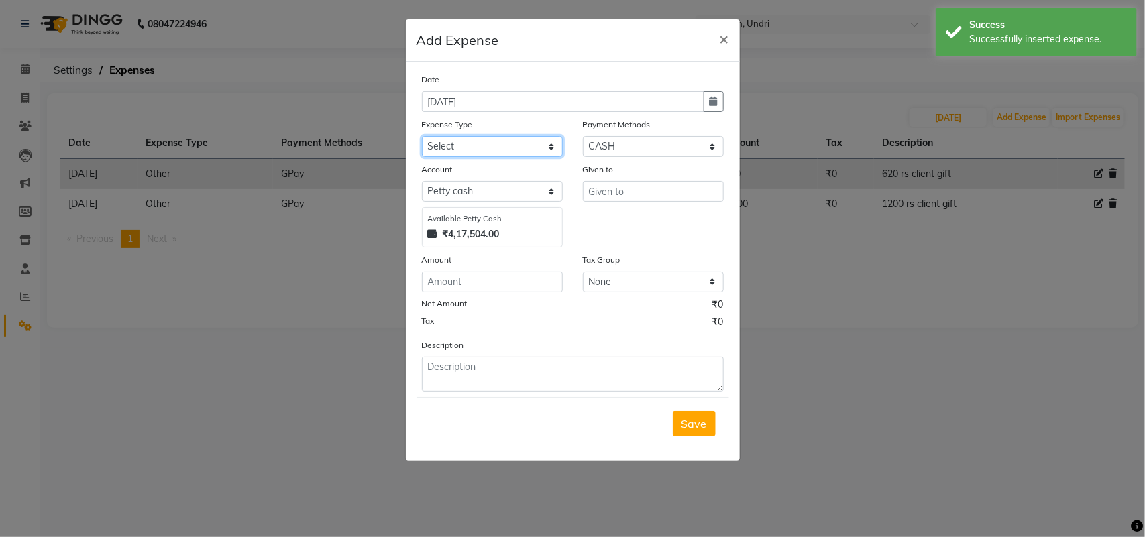
click at [490, 151] on select "Select Advance Salary Bank charges card conversion charges Car maintenance Cash…" at bounding box center [492, 146] width 141 height 21
select select "3472"
click at [422, 136] on select "Select Advance Salary Bank charges card conversion charges Car maintenance Cash…" at bounding box center [492, 146] width 141 height 21
click at [482, 191] on select "Select Default account Petty cash" at bounding box center [492, 191] width 141 height 21
select select "1032"
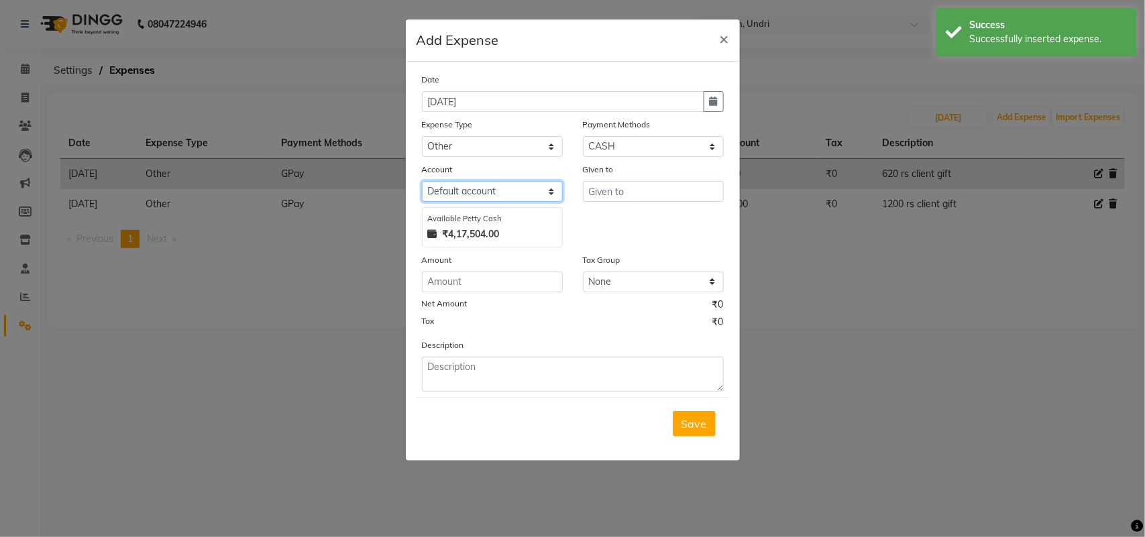
click at [422, 181] on select "Select Default account Petty cash" at bounding box center [492, 191] width 141 height 21
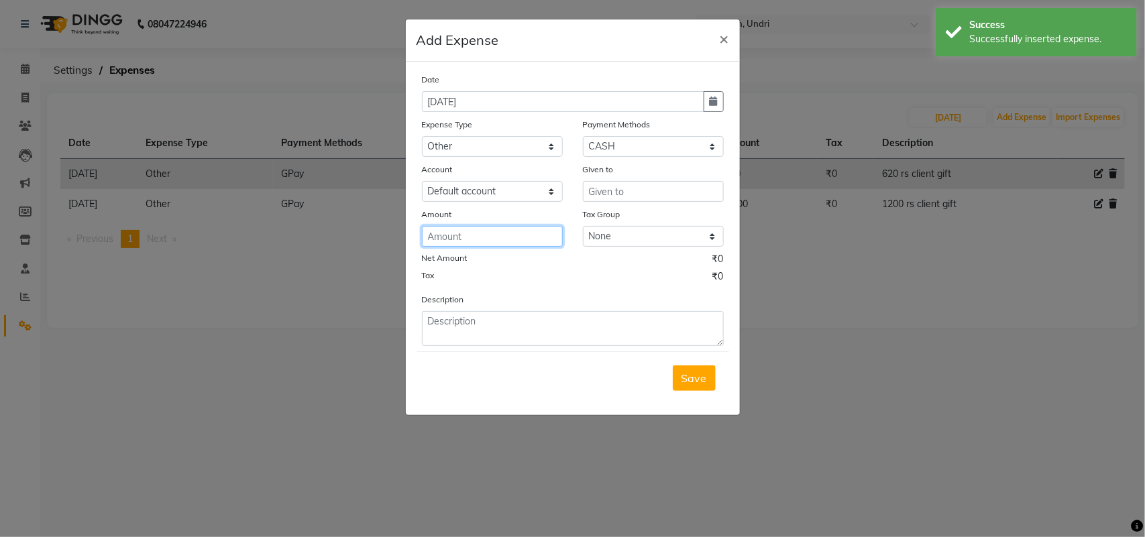
click at [485, 233] on input "number" at bounding box center [492, 236] width 141 height 21
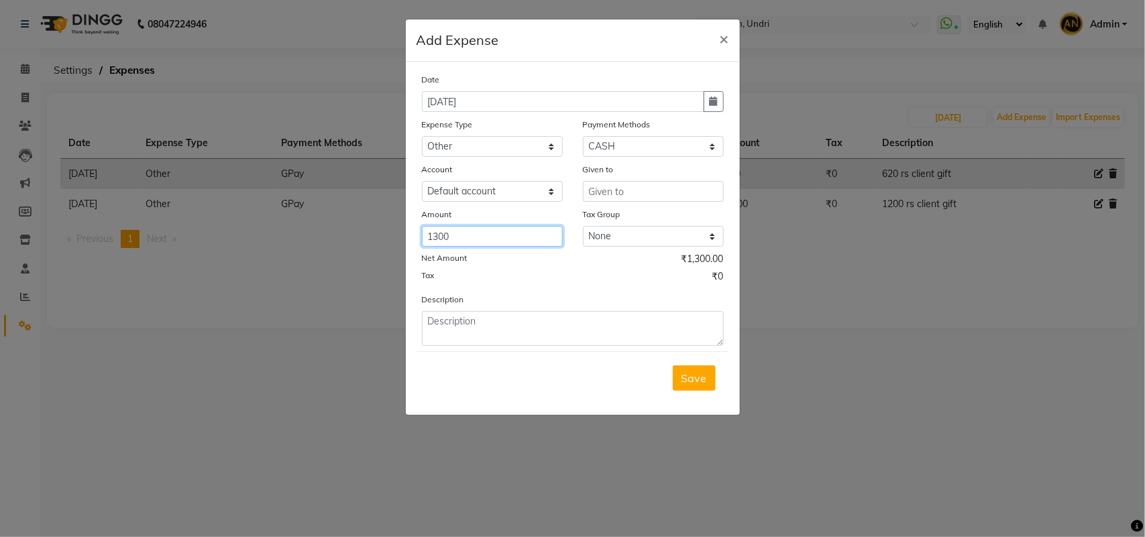
type input "1300"
click at [460, 329] on textarea at bounding box center [573, 328] width 302 height 35
click at [493, 332] on textarea "1300 rs" at bounding box center [573, 328] width 302 height 35
type textarea "1300 rs"
click at [644, 136] on select "Select CASH CARD ONLINE CUSTOM GPay PayTM PhonePe UPI NearBuy Points Wallet Loa…" at bounding box center [653, 146] width 141 height 21
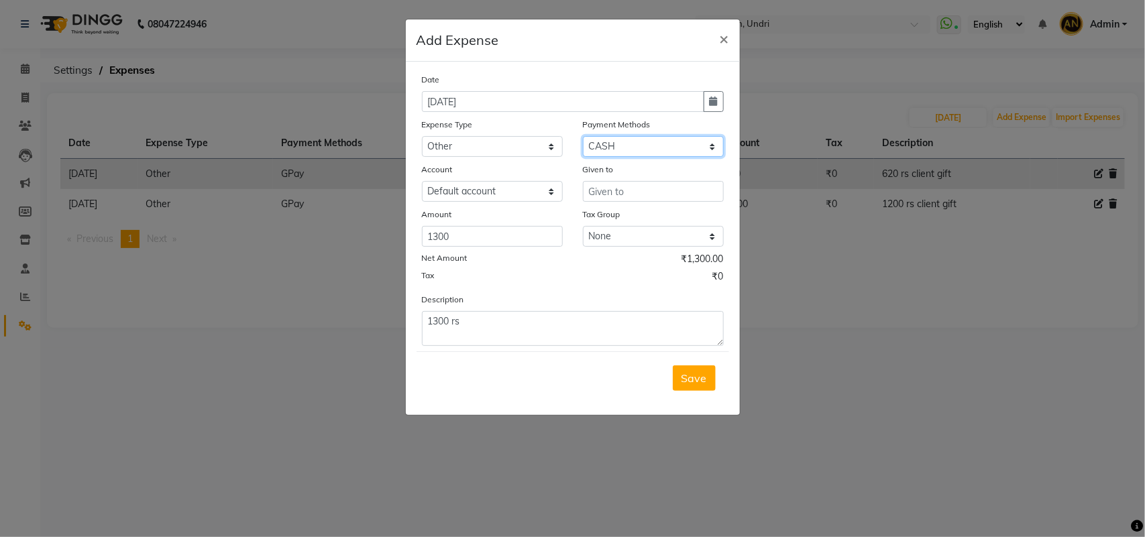
click at [645, 138] on select "Select CASH CARD ONLINE CUSTOM GPay PayTM PhonePe UPI NearBuy Points Wallet Loa…" at bounding box center [653, 146] width 141 height 21
drag, startPoint x: 641, startPoint y: 146, endPoint x: 641, endPoint y: 154, distance: 8.0
click at [641, 146] on select "Select CASH CARD ONLINE CUSTOM GPay PayTM PhonePe UPI NearBuy Points Wallet Loa…" at bounding box center [653, 146] width 141 height 21
click at [583, 136] on select "Select CASH CARD ONLINE CUSTOM GPay PayTM PhonePe UPI NearBuy Points Wallet Loa…" at bounding box center [653, 146] width 141 height 21
click at [637, 142] on select "Select CASH CARD ONLINE CUSTOM GPay PayTM PhonePe UPI NearBuy Points Wallet Loa…" at bounding box center [653, 146] width 141 height 21
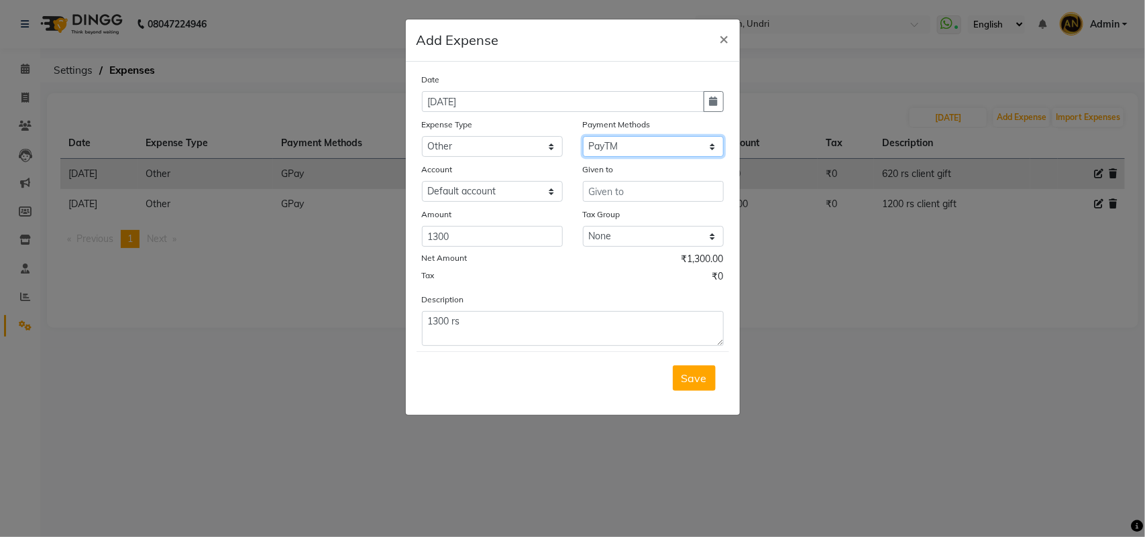
select select "5"
click at [583, 136] on select "Select CASH CARD ONLINE CUSTOM GPay PayTM PhonePe UPI NearBuy Points Wallet Loa…" at bounding box center [653, 146] width 141 height 21
click at [629, 193] on input "text" at bounding box center [653, 191] width 141 height 21
click at [559, 329] on textarea "1300 rs" at bounding box center [573, 328] width 302 height 35
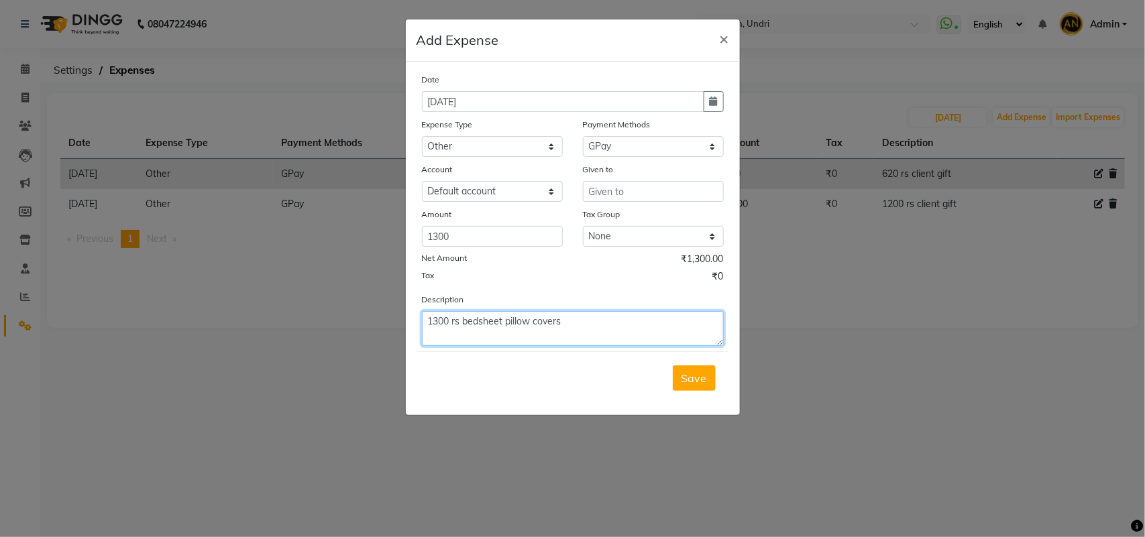
type textarea "1300 rs bedsheet pillow covers"
click at [618, 181] on input "text" at bounding box center [653, 191] width 141 height 21
click at [638, 186] on input "text" at bounding box center [653, 191] width 141 height 21
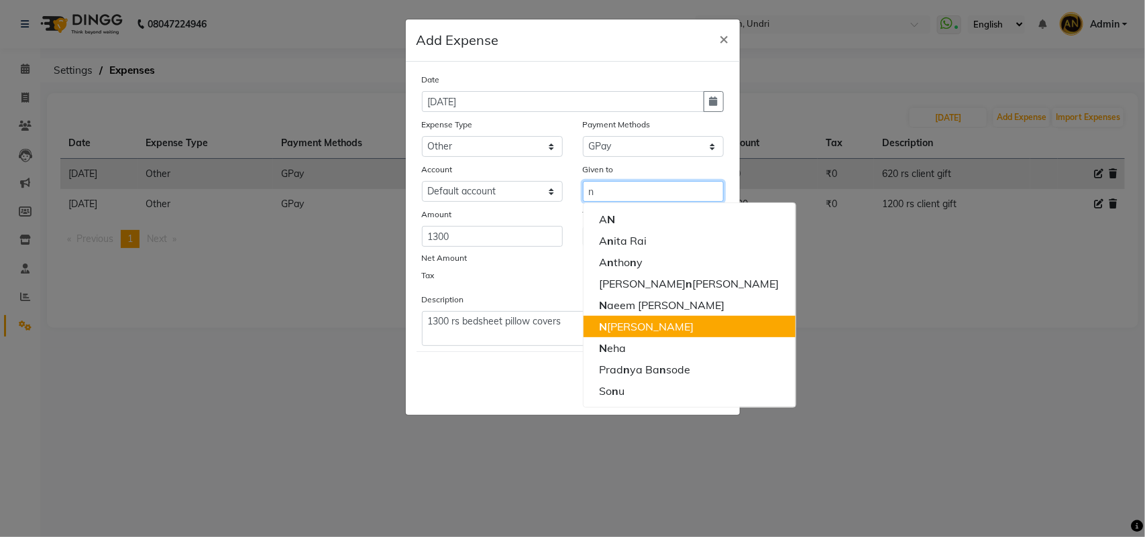
click at [622, 331] on ngb-highlight "N azia Shaikh" at bounding box center [647, 326] width 95 height 13
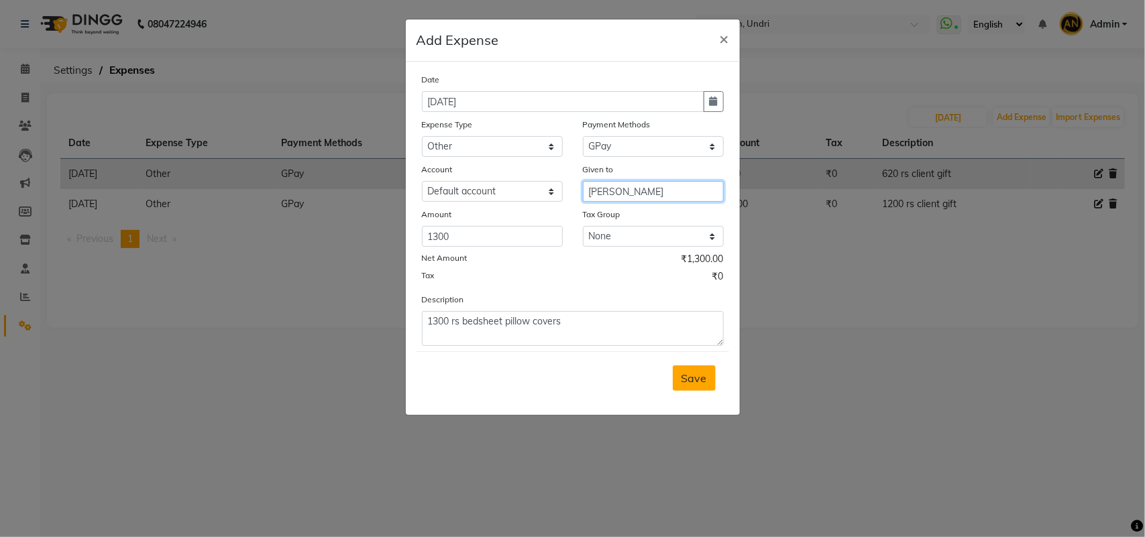
type input "[PERSON_NAME]"
click at [693, 386] on button "Save" at bounding box center [694, 378] width 43 height 25
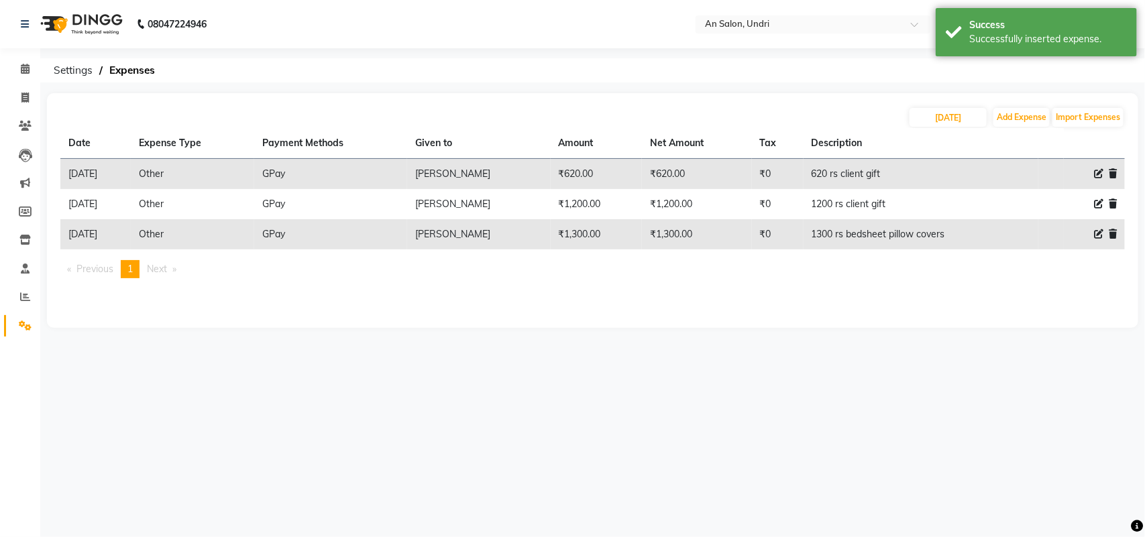
click at [101, 24] on img at bounding box center [80, 24] width 92 height 38
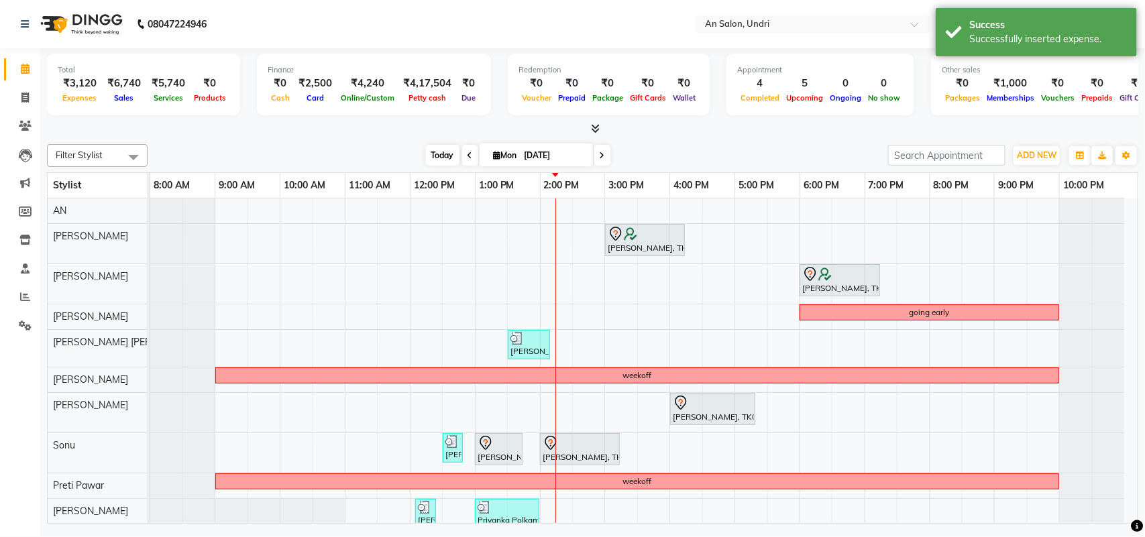
click at [441, 150] on span "Today" at bounding box center [443, 155] width 34 height 21
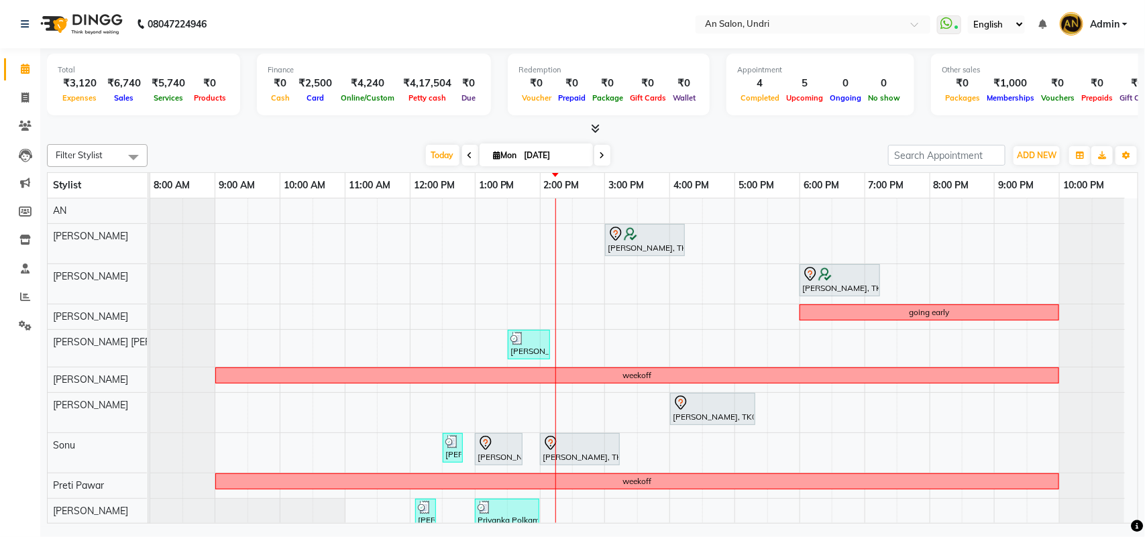
click at [742, 317] on div "Monica Nagdda, TK01, 03:00 PM-04:15 PM, Cut & Style - Wash & Blow-Dry manoj aga…" at bounding box center [643, 393] width 987 height 388
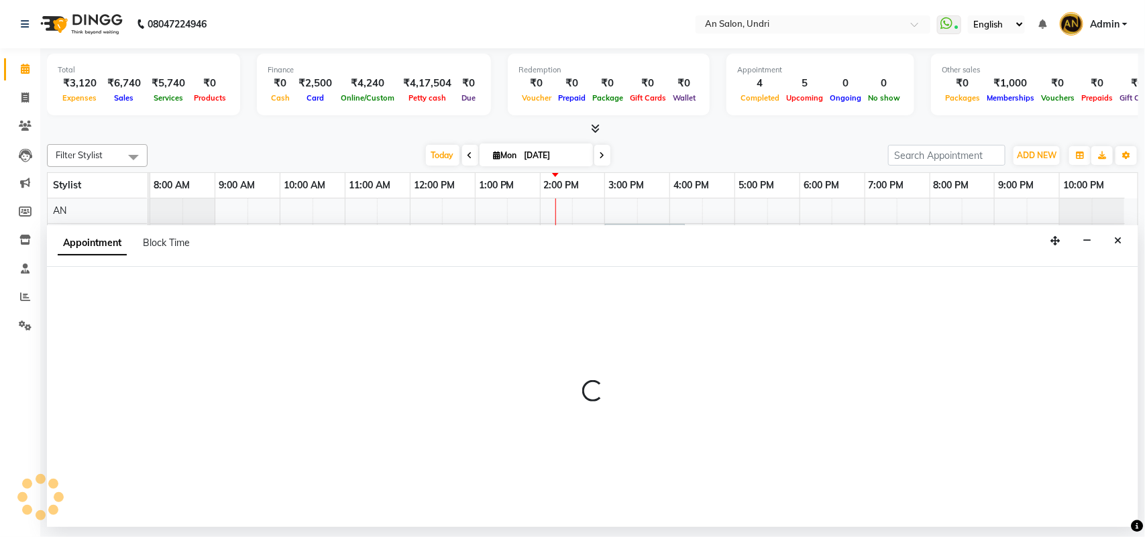
select select "18327"
select select "1020"
select select "tentative"
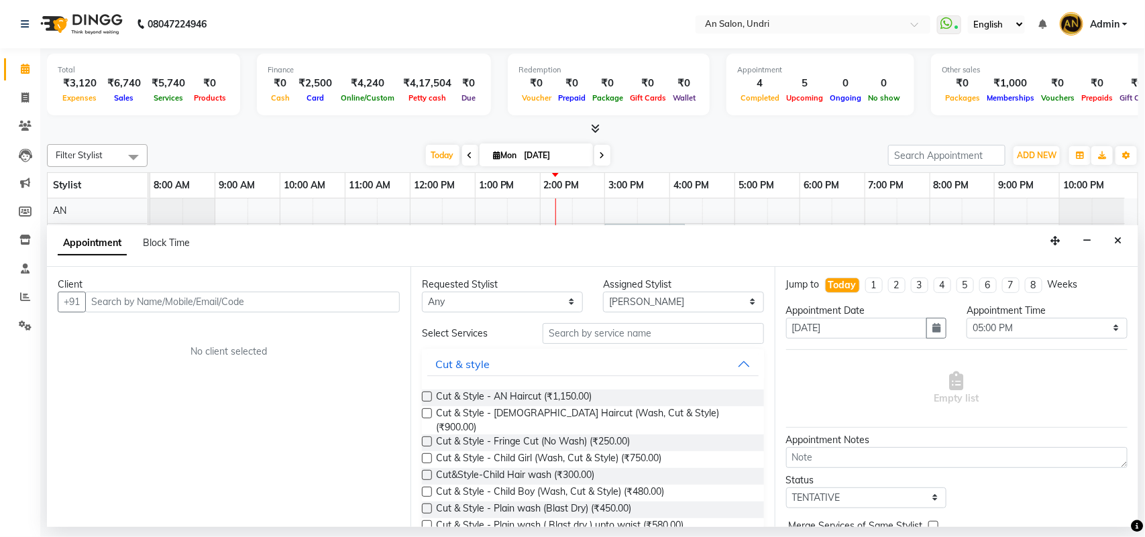
click at [274, 293] on input "text" at bounding box center [242, 302] width 315 height 21
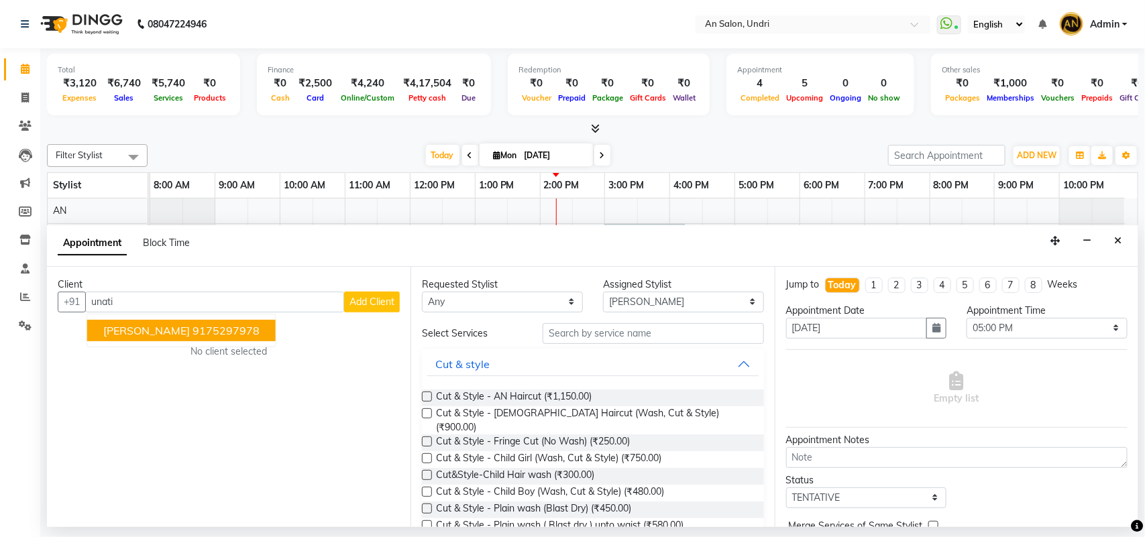
click at [211, 335] on ngb-highlight "9175297978" at bounding box center [225, 330] width 67 height 13
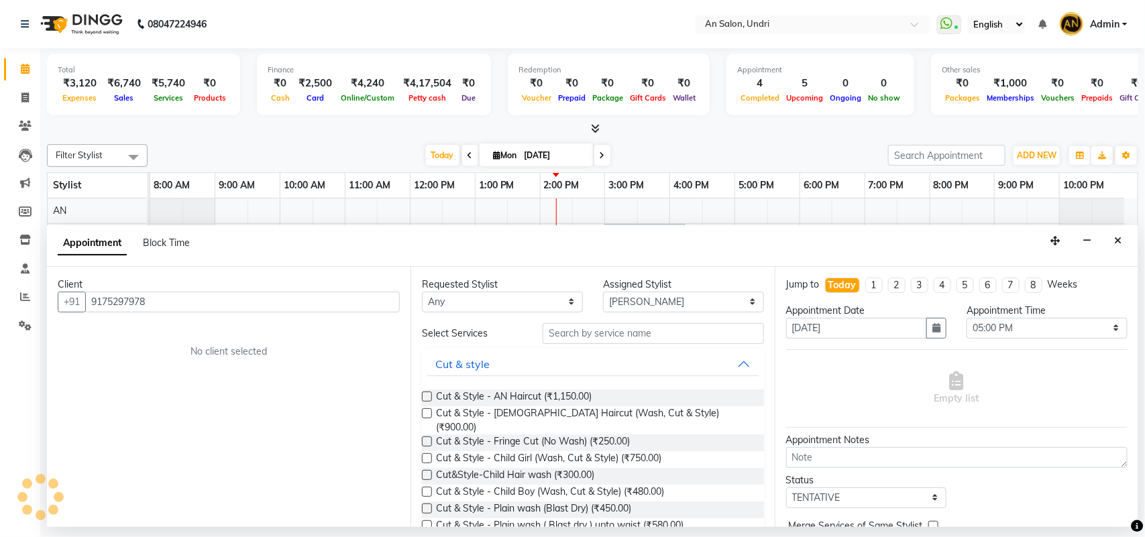
type input "9175297978"
click at [628, 339] on input "text" at bounding box center [653, 333] width 221 height 21
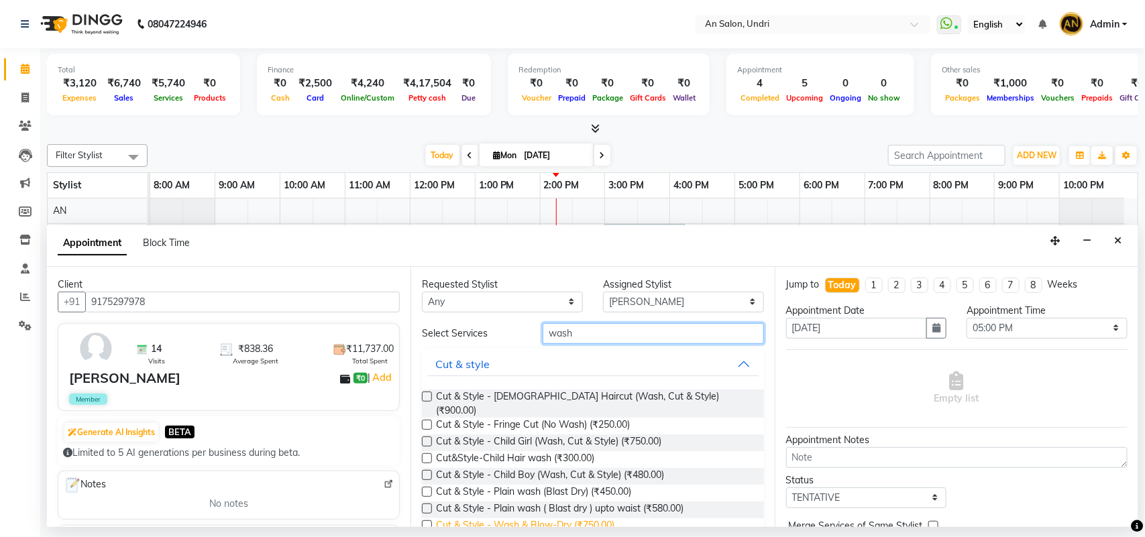
type input "wash"
click at [578, 518] on span "Cut & Style - Wash & Blow-Dry (₹750.00)" at bounding box center [525, 526] width 178 height 17
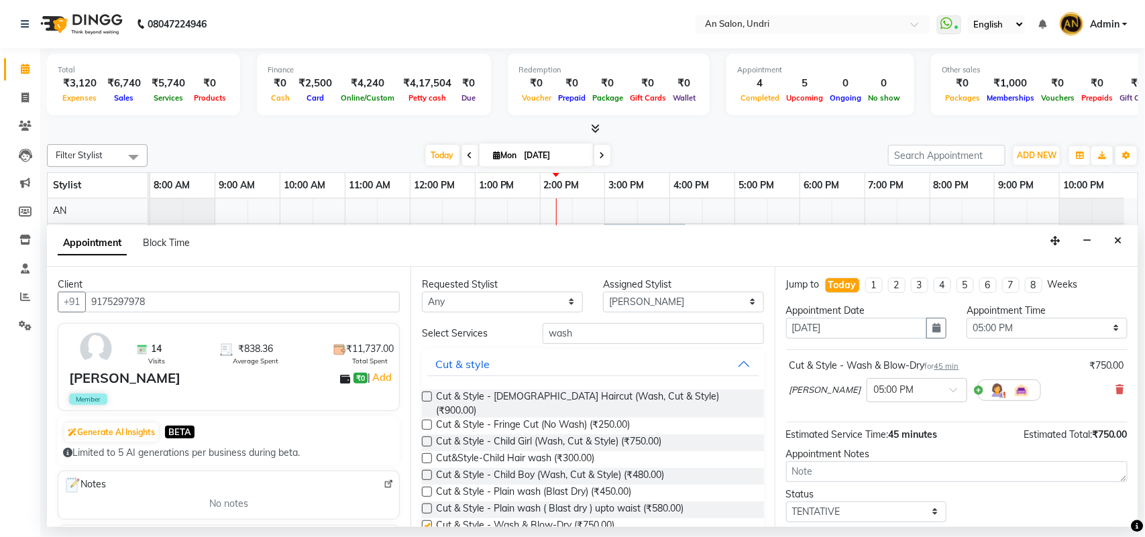
checkbox input "false"
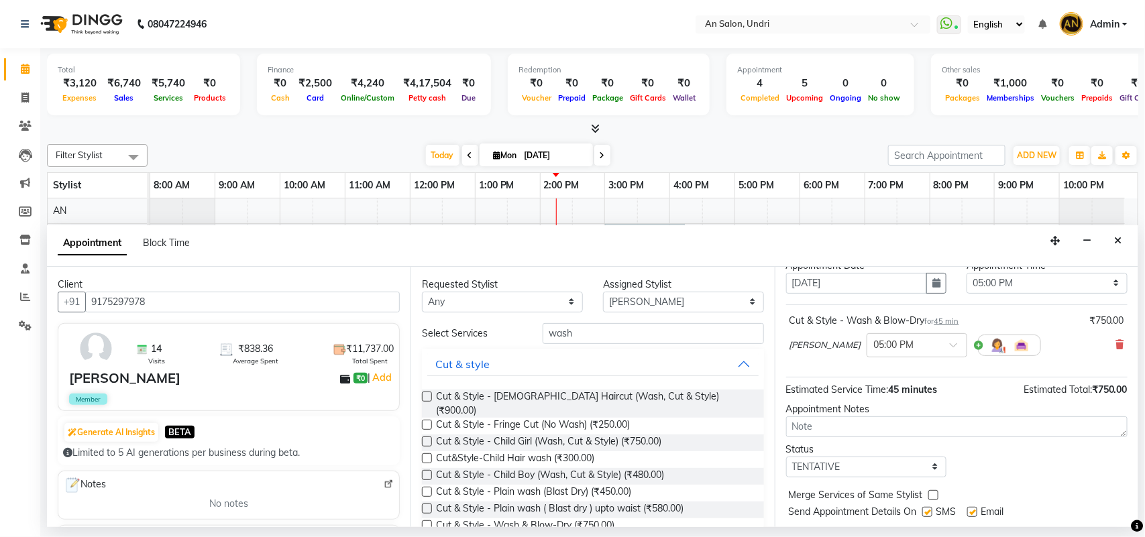
scroll to position [80, 0]
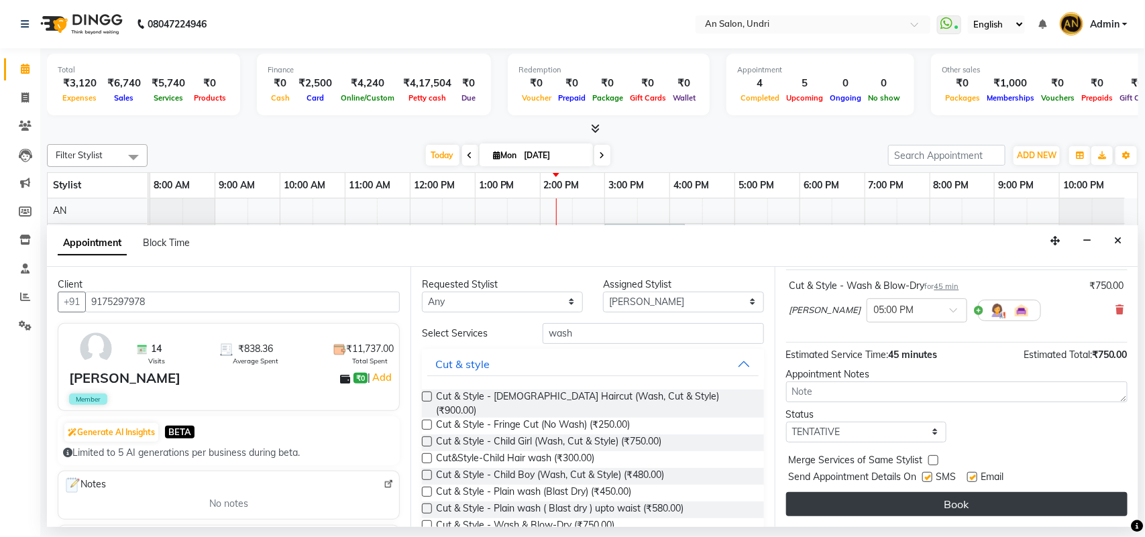
click at [947, 500] on button "Book" at bounding box center [956, 504] width 341 height 24
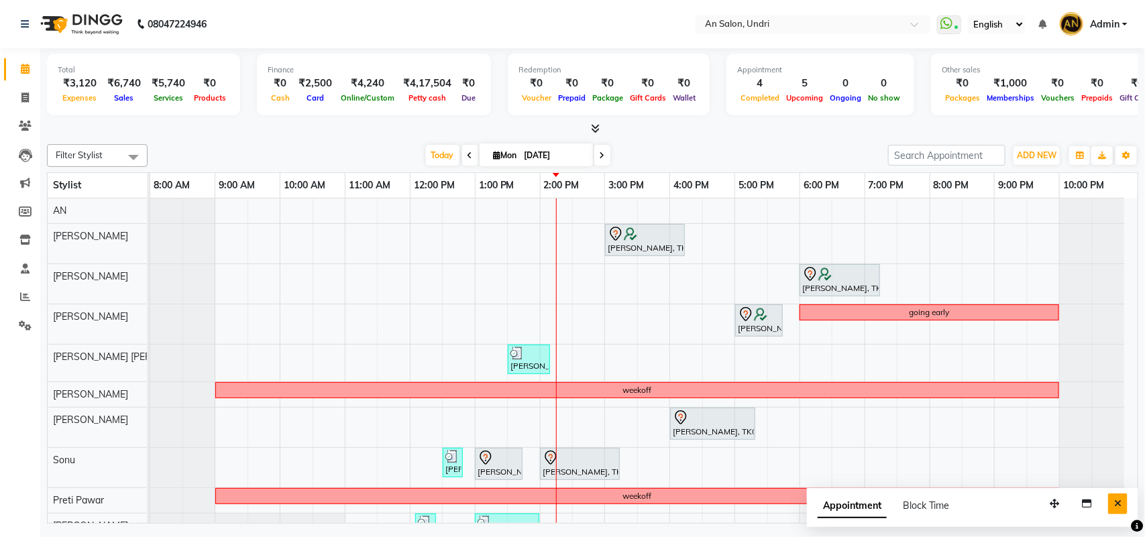
click at [1117, 500] on icon "Close" at bounding box center [1117, 503] width 7 height 9
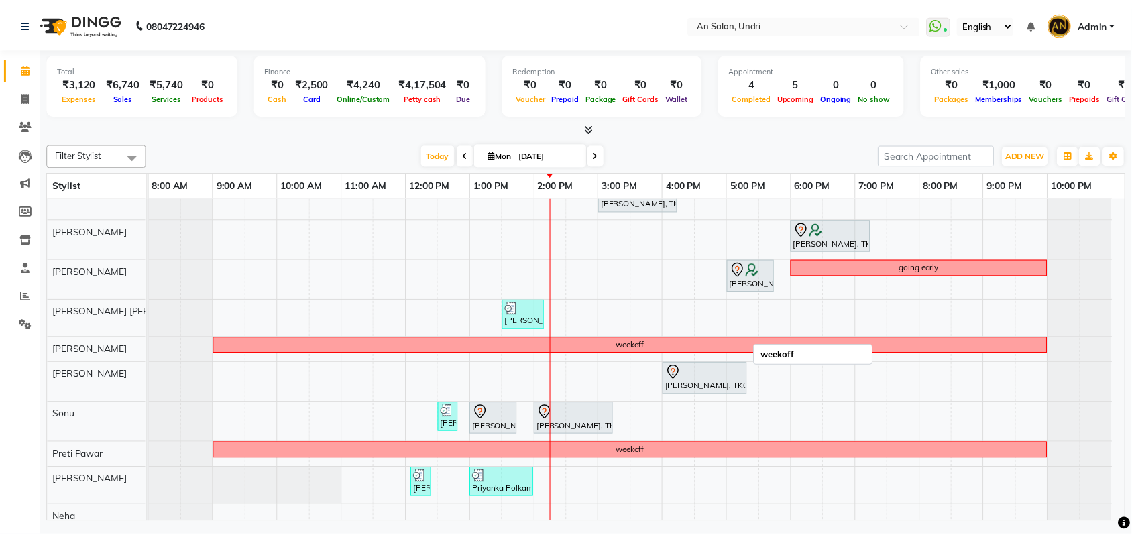
scroll to position [0, 0]
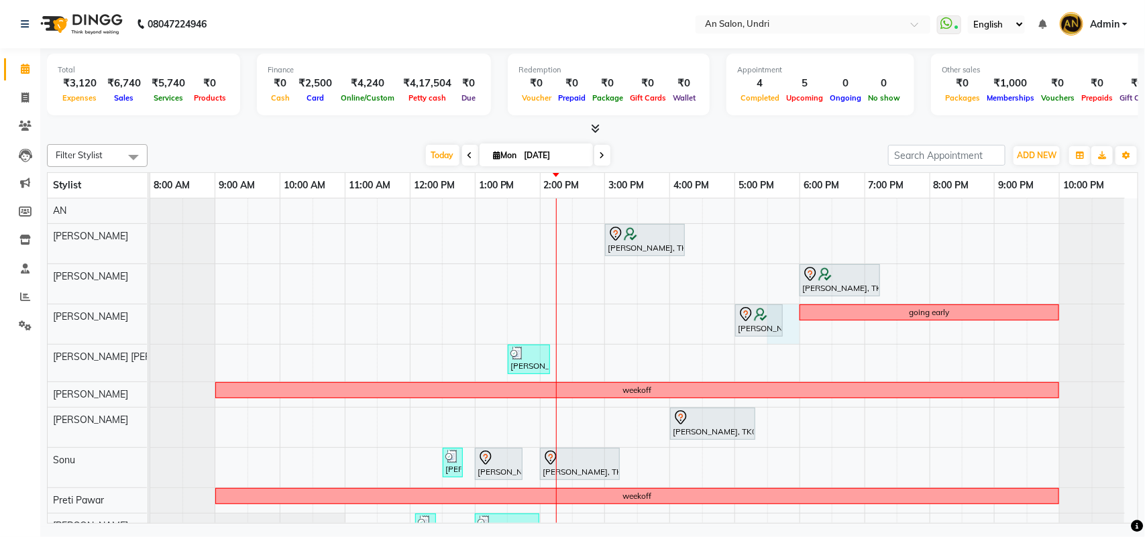
click at [783, 323] on div "Unati Agrwal, TK09, 05:00 PM-05:45 PM, Cut & Style - Wash & Blow-Dry" at bounding box center [759, 320] width 48 height 33
select select "18327"
select select "tentative"
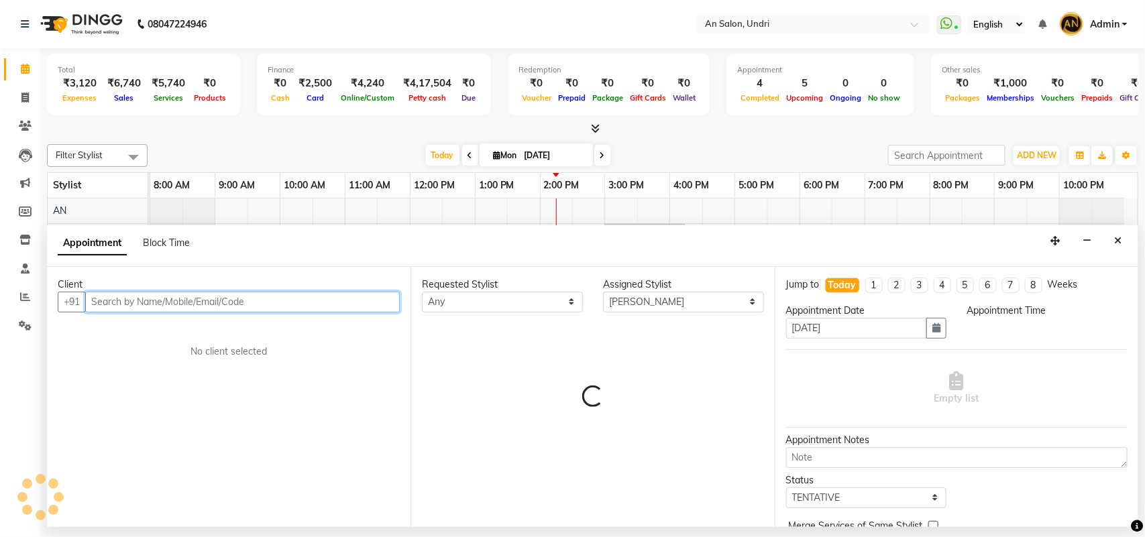
select select "1050"
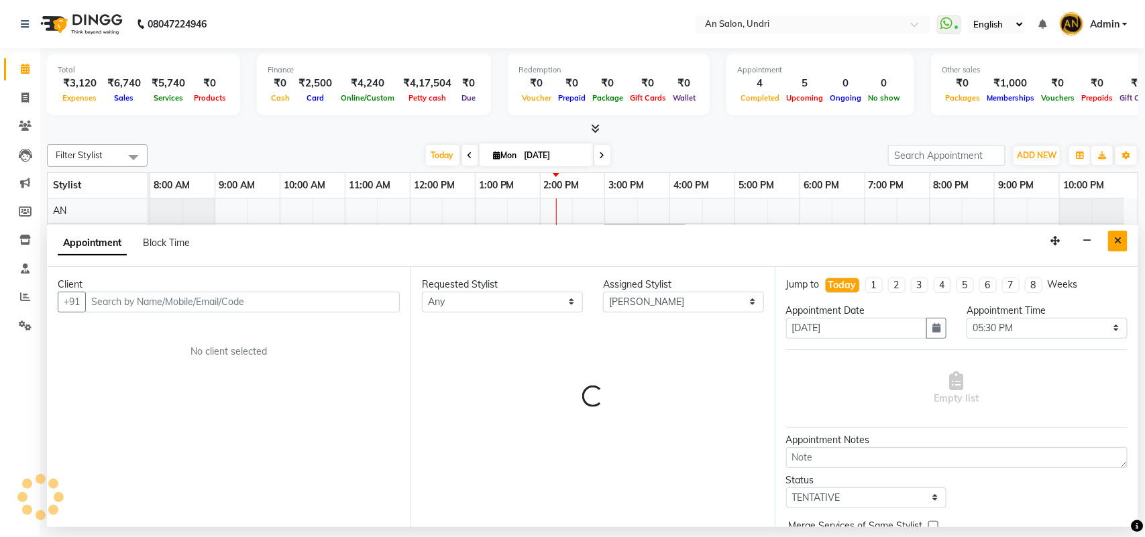
click at [1115, 236] on icon "Close" at bounding box center [1117, 240] width 7 height 9
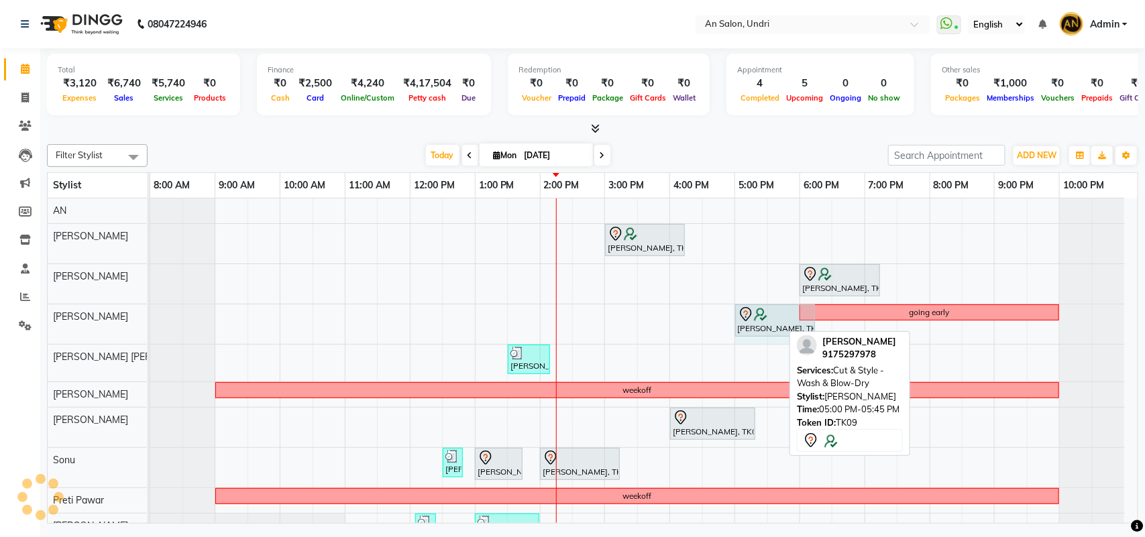
drag, startPoint x: 779, startPoint y: 325, endPoint x: 803, endPoint y: 331, distance: 24.7
click at [803, 331] on div "Filter Stylist Select All AN Nazia Shaikh Anthony Janhavi Jambhulkar Naeem Akta…" at bounding box center [592, 331] width 1091 height 385
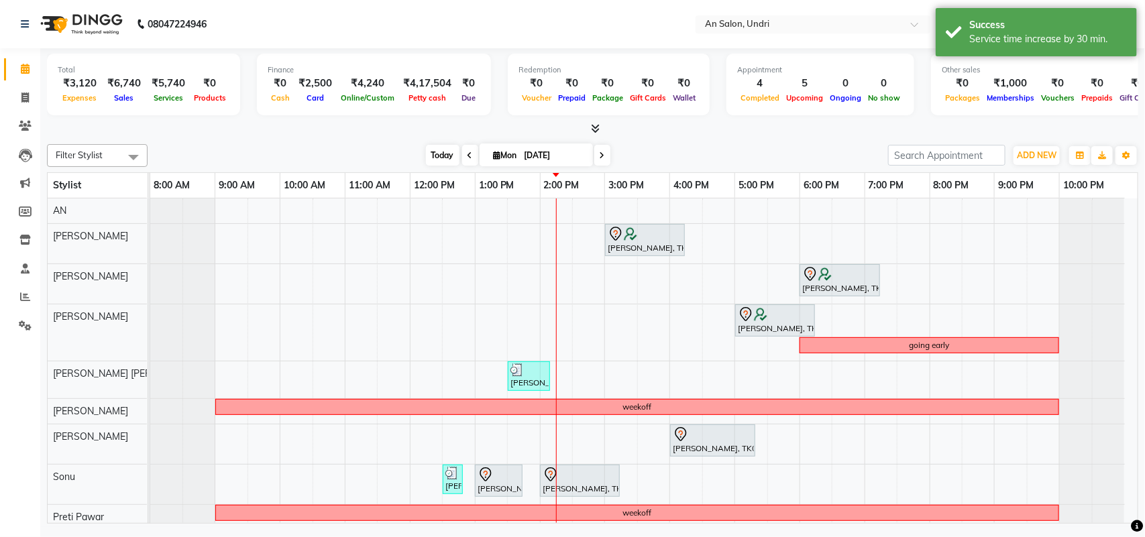
click at [437, 161] on span "Today" at bounding box center [443, 155] width 34 height 21
click at [695, 148] on div "Today Mon 01-09-2025" at bounding box center [517, 156] width 727 height 20
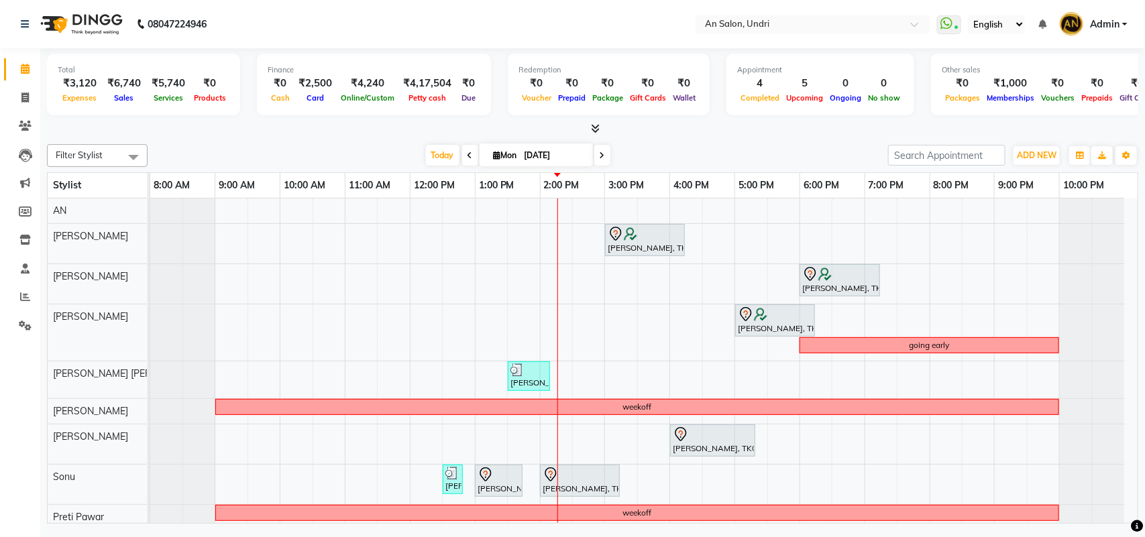
click at [242, 156] on div "Today Mon 01-09-2025" at bounding box center [517, 156] width 727 height 20
click at [17, 319] on span at bounding box center [24, 326] width 23 height 15
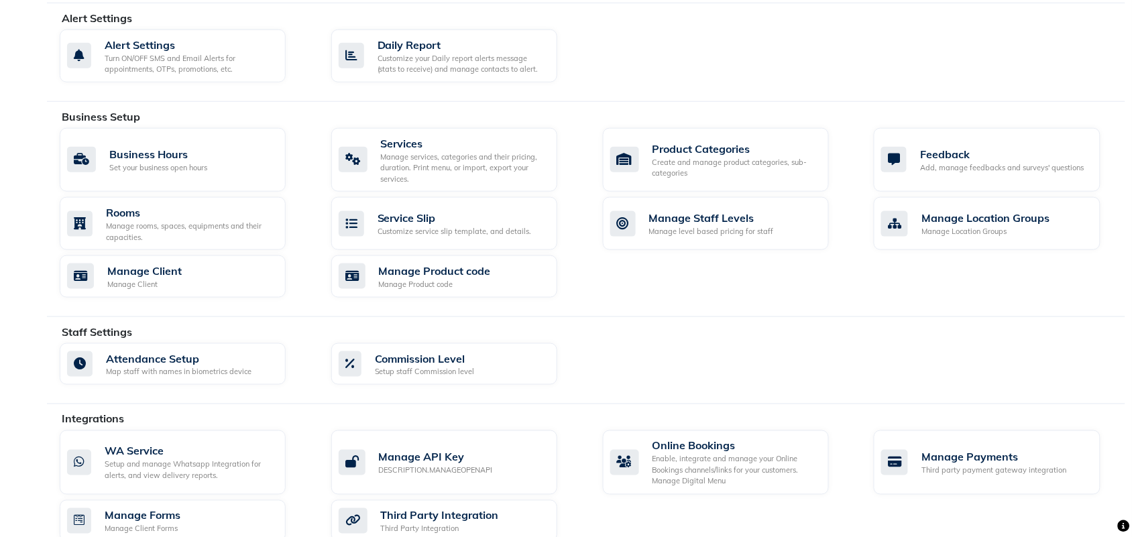
scroll to position [508, 0]
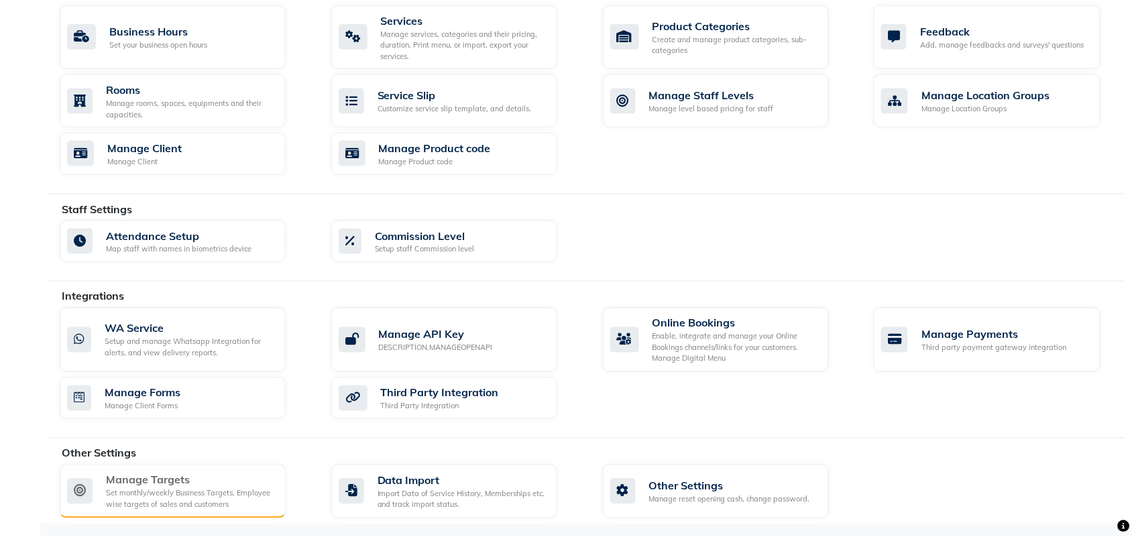
click at [166, 484] on div "Manage Targets" at bounding box center [190, 480] width 169 height 16
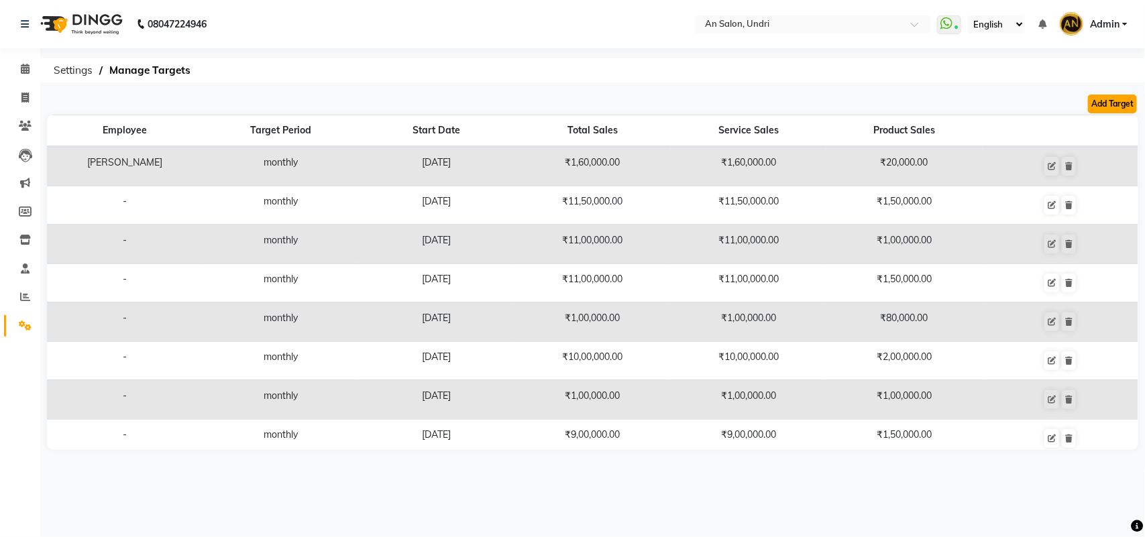
click at [1113, 101] on button "Add Target" at bounding box center [1112, 104] width 49 height 19
select select "monthly"
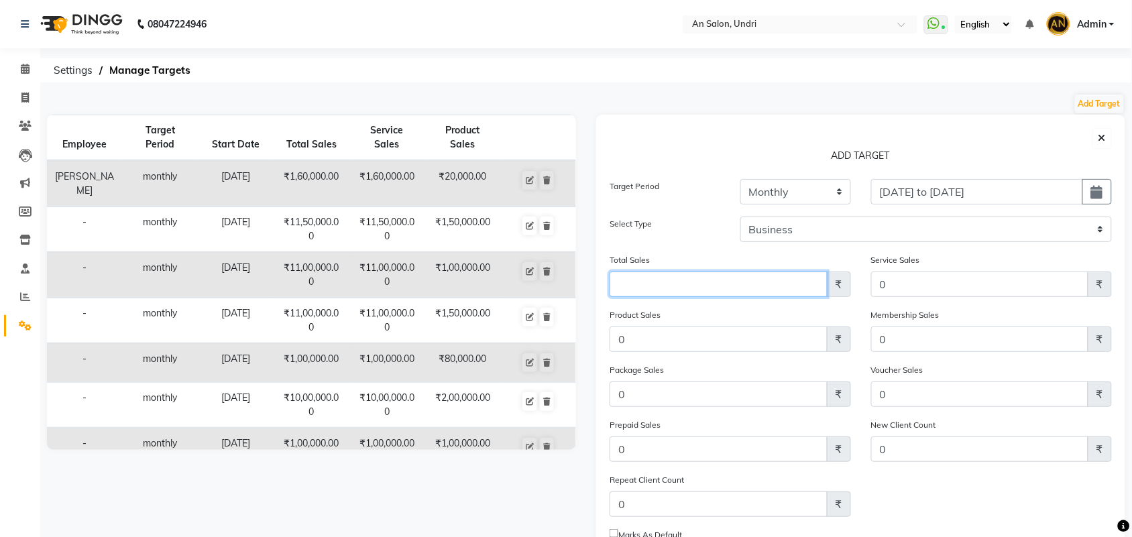
click at [678, 285] on input "Amount (to the nearest dollar)" at bounding box center [719, 284] width 218 height 25
type input "130000"
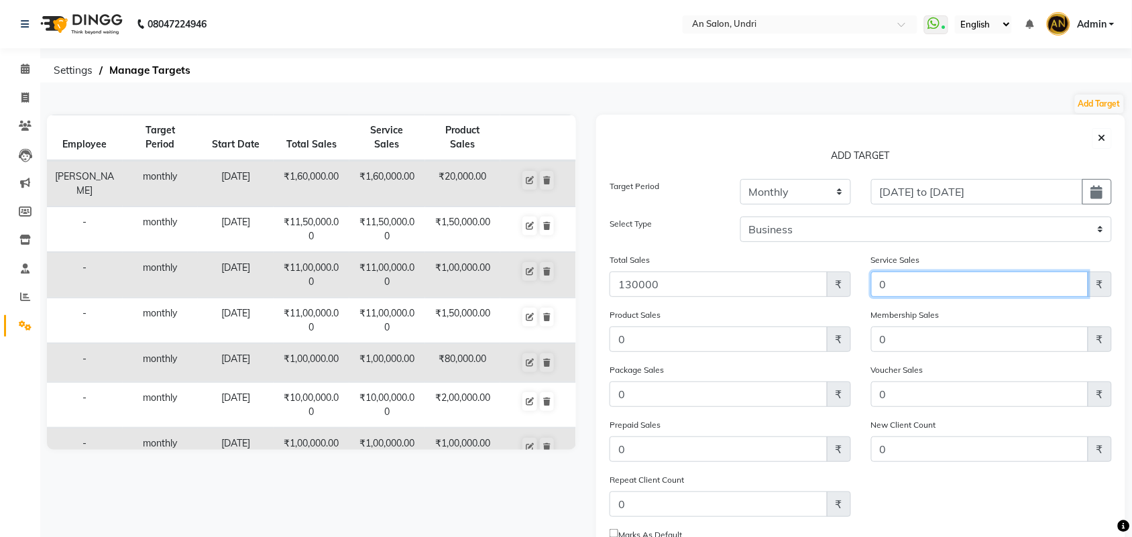
click at [883, 288] on input "0" at bounding box center [980, 284] width 218 height 25
type input "130000"
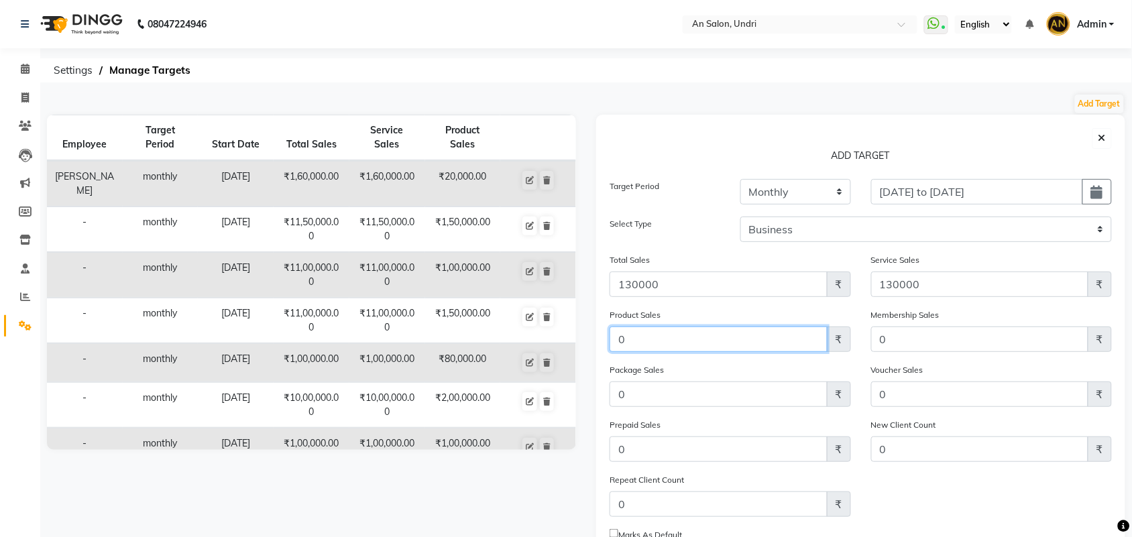
click at [730, 339] on input "0" at bounding box center [719, 339] width 218 height 25
type input "100000"
click at [944, 353] on div "Membership Sales 0 ₹" at bounding box center [992, 335] width 262 height 55
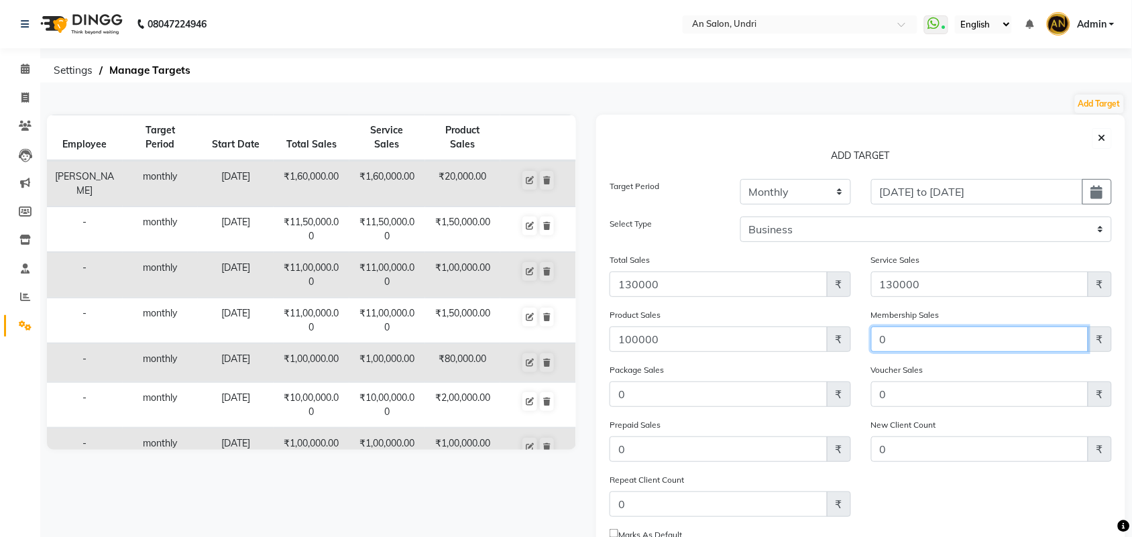
click at [946, 341] on input "0" at bounding box center [980, 339] width 218 height 25
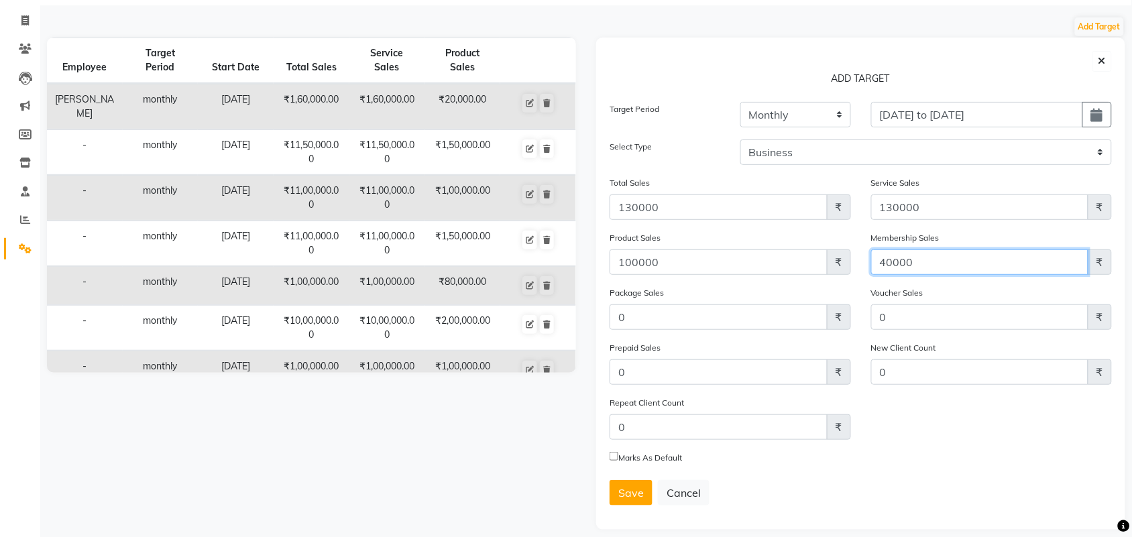
scroll to position [89, 0]
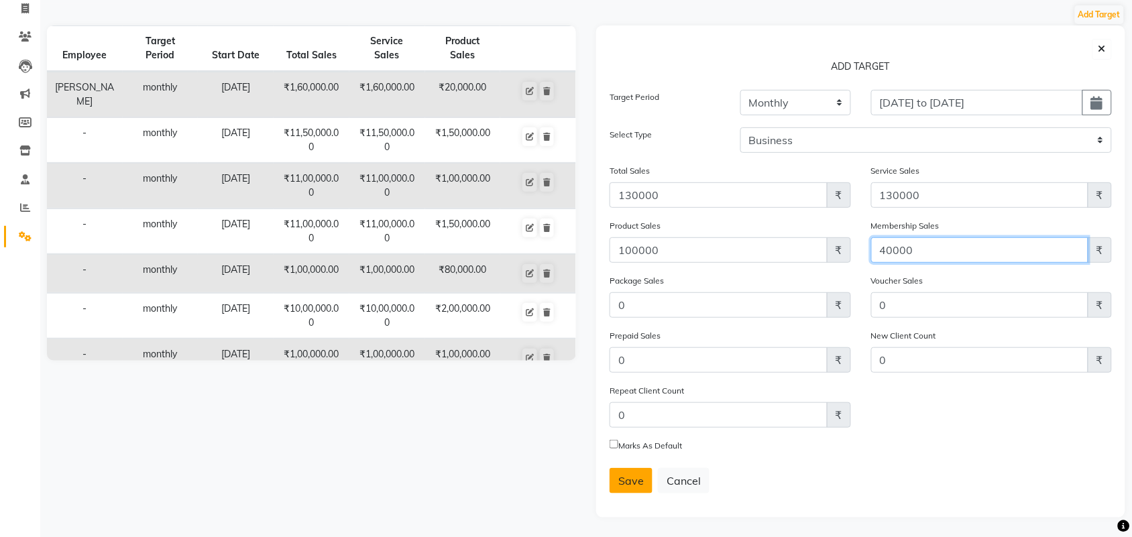
type input "40000"
click at [632, 478] on span "Save" at bounding box center [630, 480] width 25 height 13
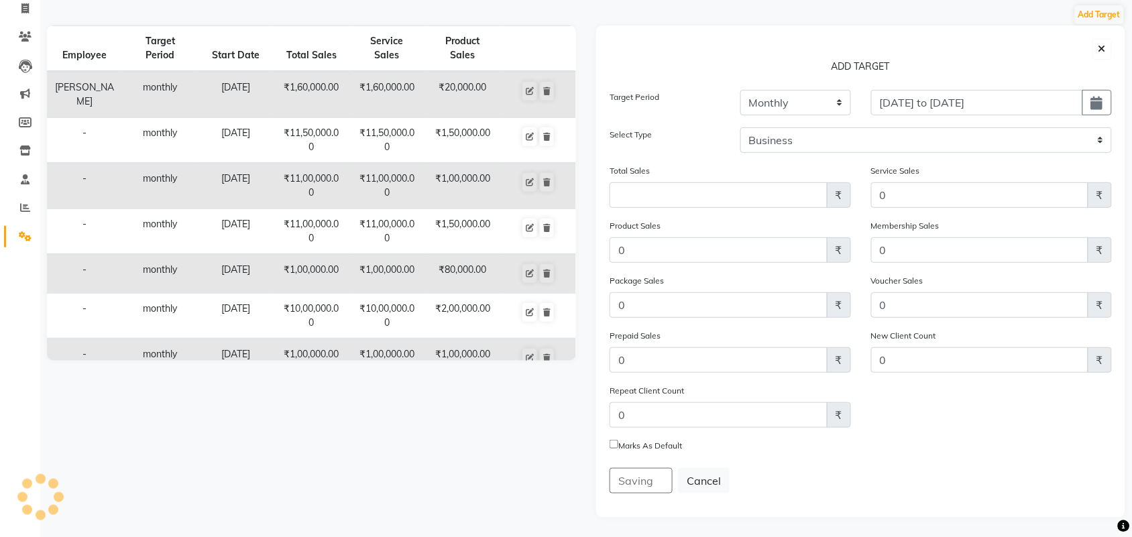
scroll to position [0, 0]
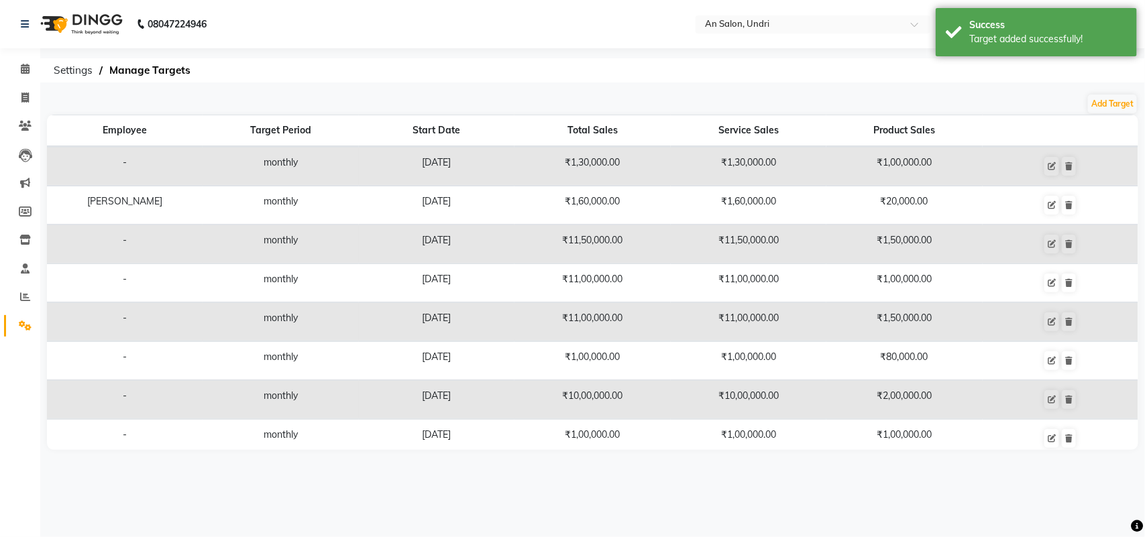
click at [109, 17] on img at bounding box center [80, 24] width 92 height 38
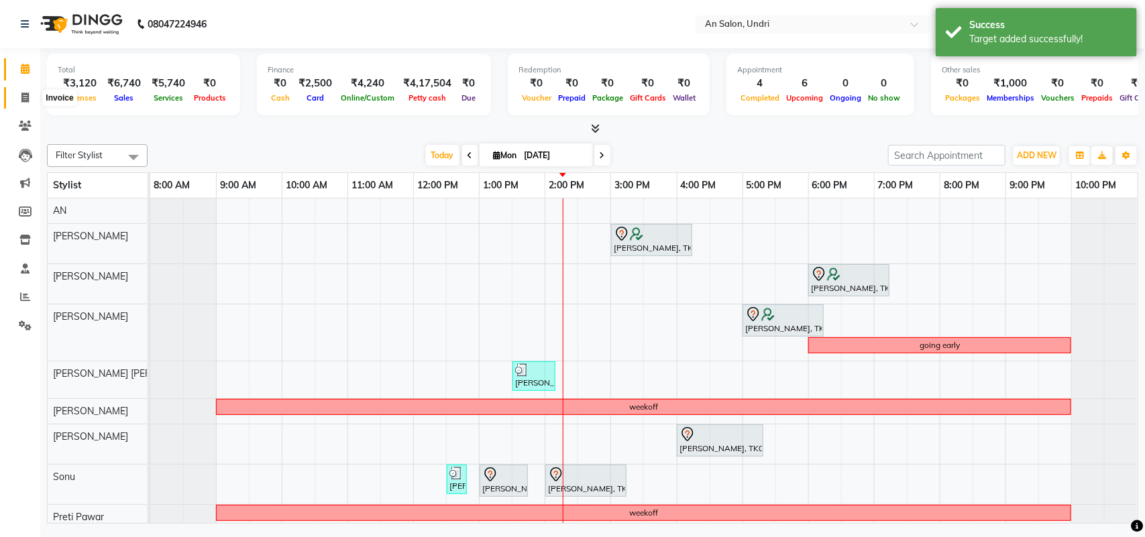
click at [19, 97] on span at bounding box center [24, 98] width 23 height 15
select select "service"
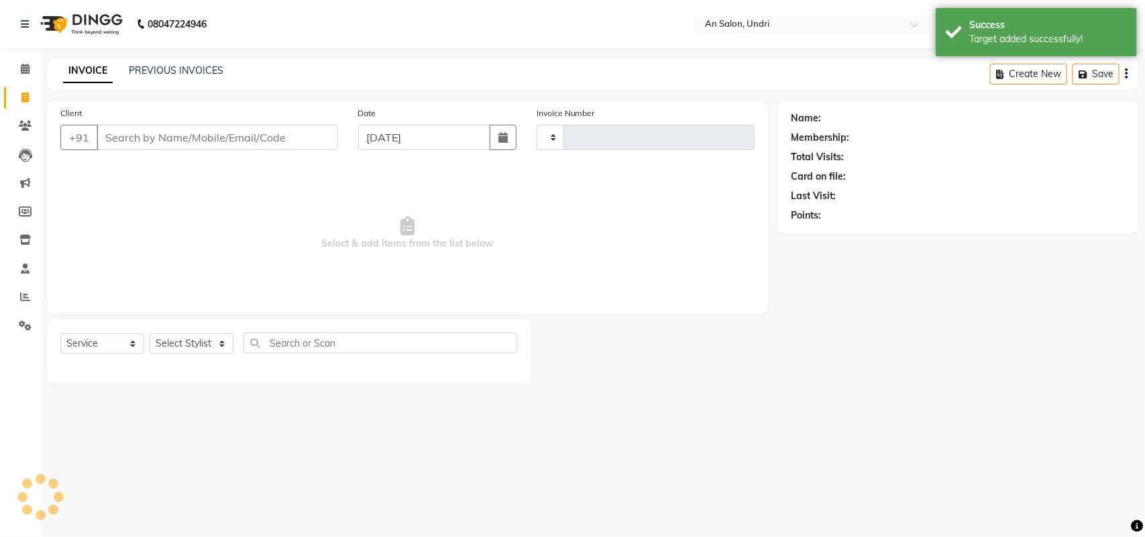
type input "2621"
select select "3639"
click at [202, 74] on link "PREVIOUS INVOICES" at bounding box center [176, 70] width 95 height 12
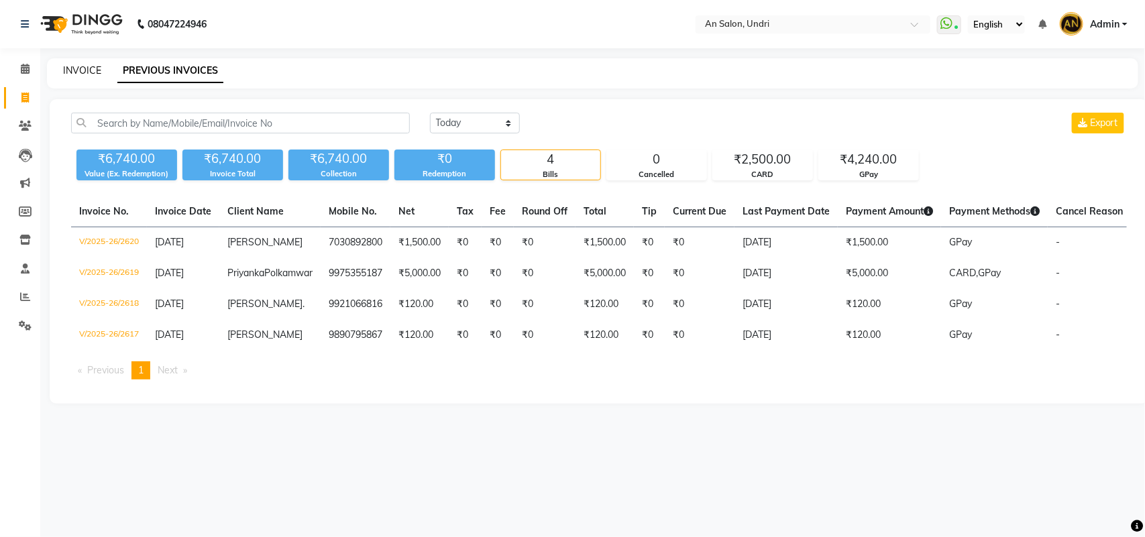
click at [81, 72] on link "INVOICE" at bounding box center [82, 70] width 38 height 12
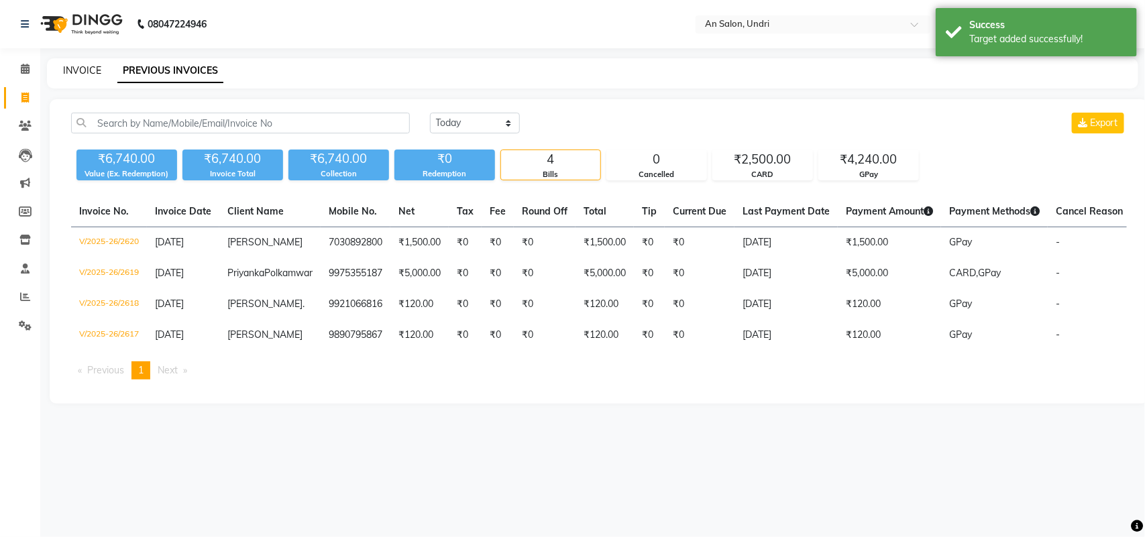
select select "3639"
select select "service"
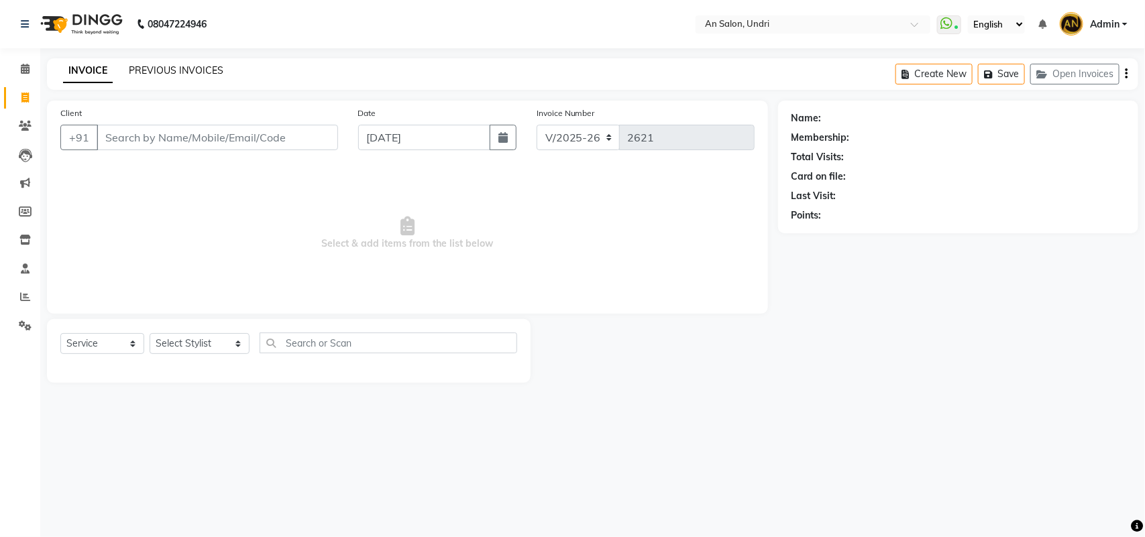
click at [186, 64] on link "PREVIOUS INVOICES" at bounding box center [176, 70] width 95 height 12
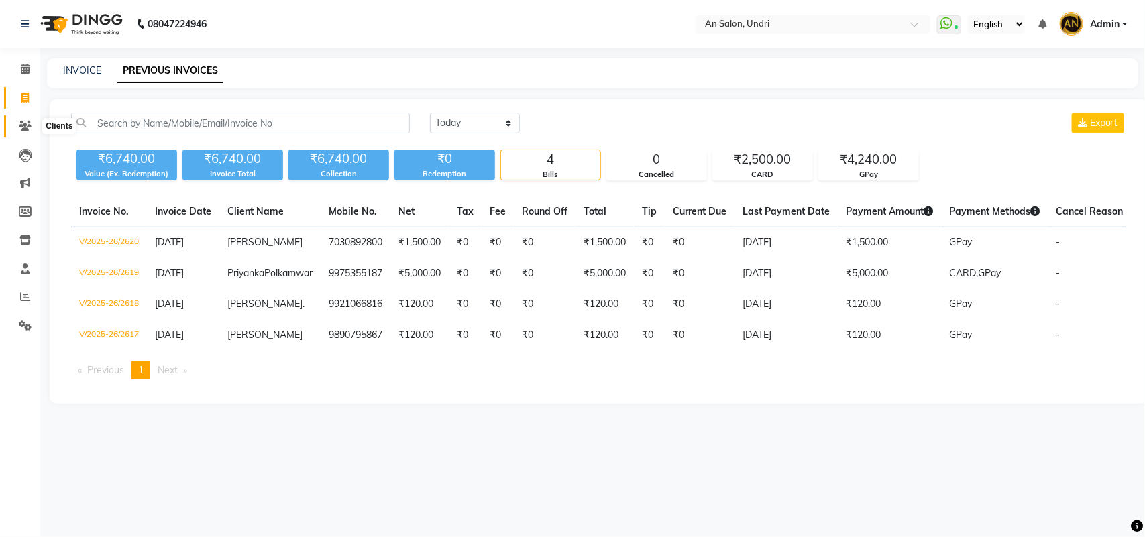
click at [19, 125] on icon at bounding box center [25, 126] width 13 height 10
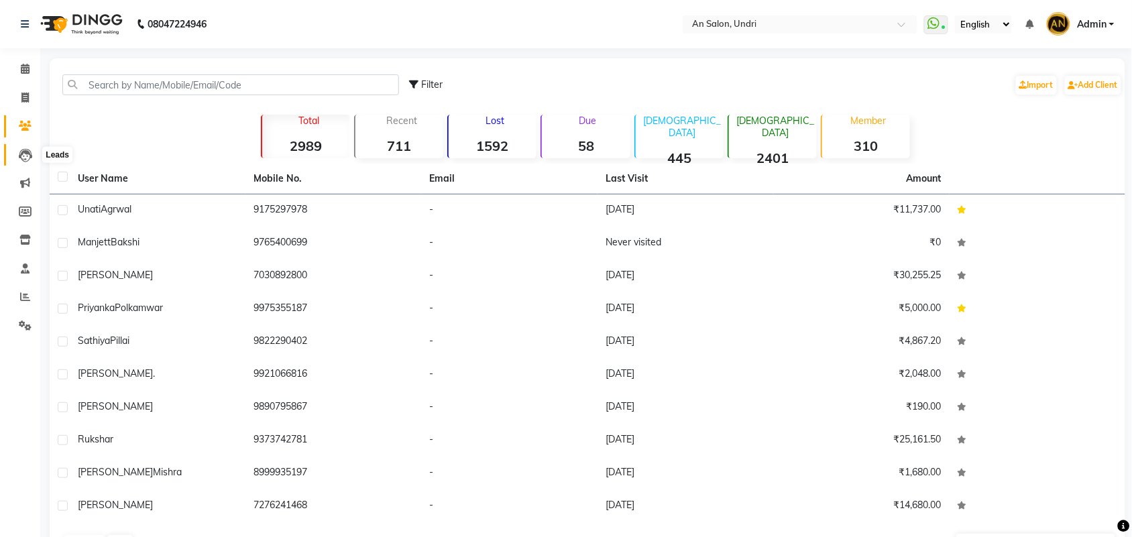
click at [24, 155] on icon at bounding box center [25, 155] width 13 height 13
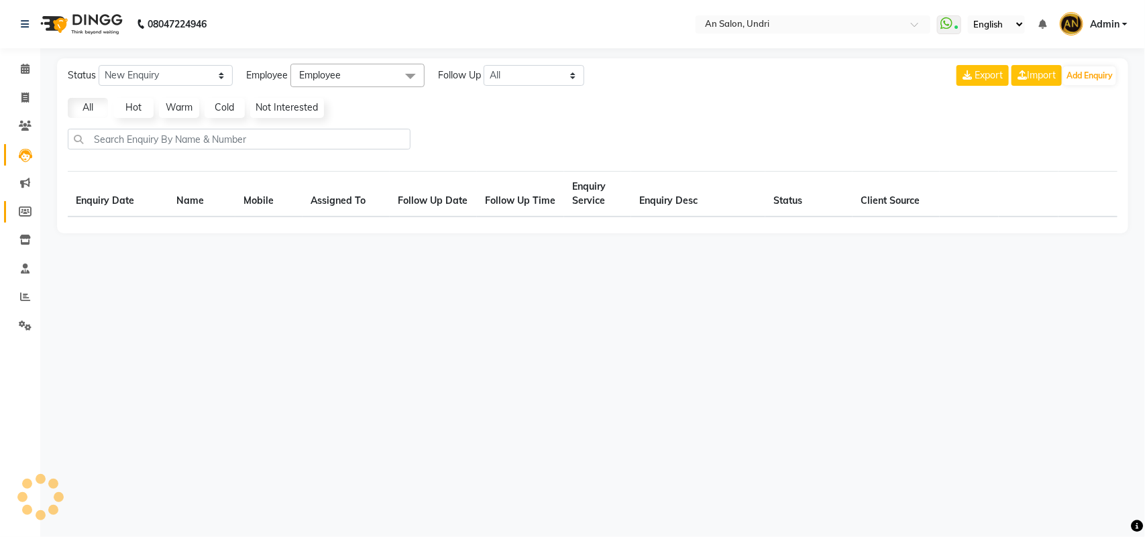
select select "10"
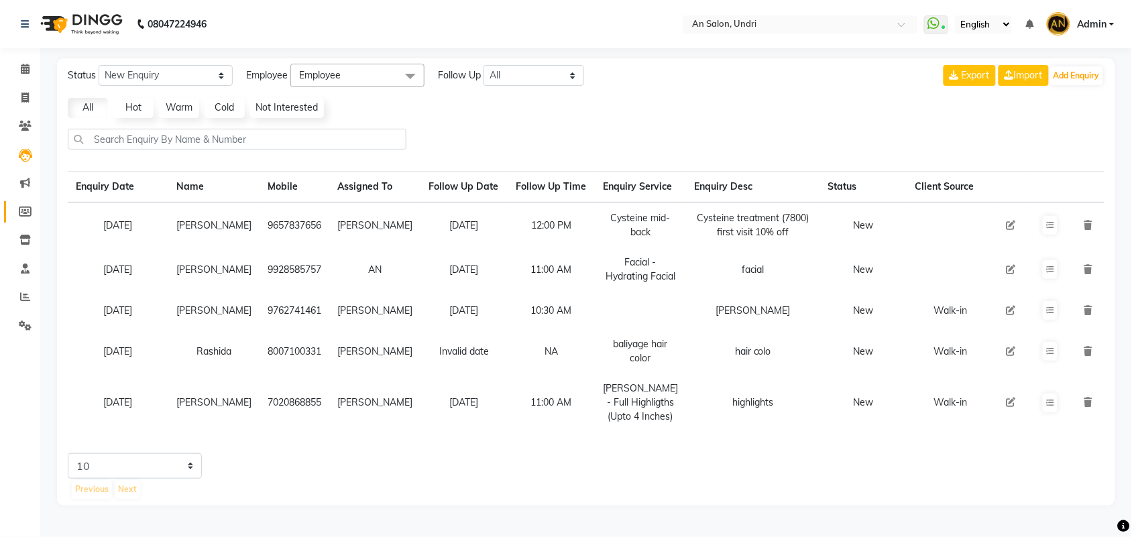
click at [23, 201] on link "Members" at bounding box center [20, 212] width 32 height 22
select select
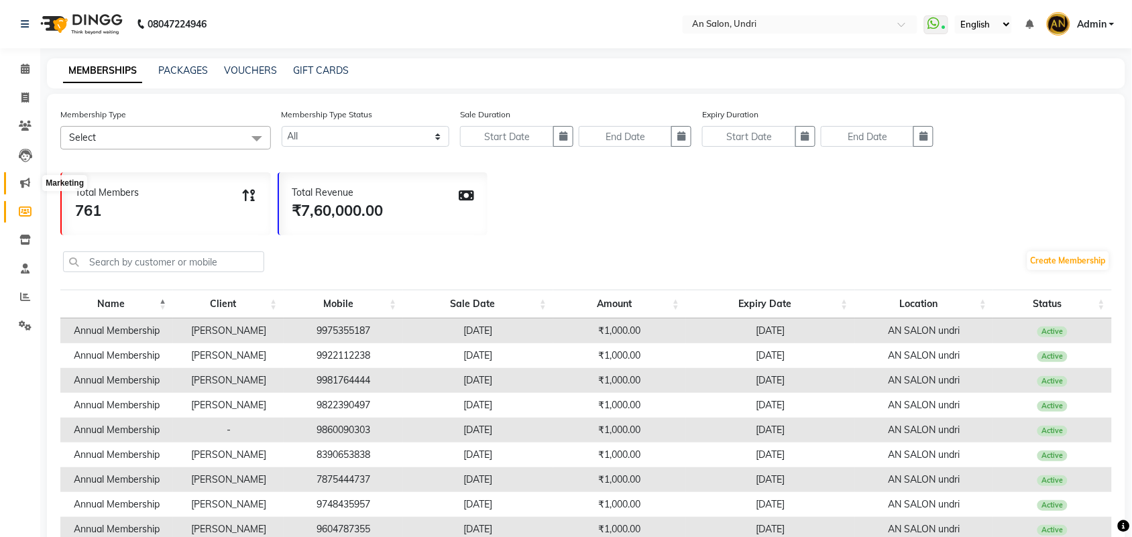
click at [17, 185] on span at bounding box center [24, 183] width 23 height 15
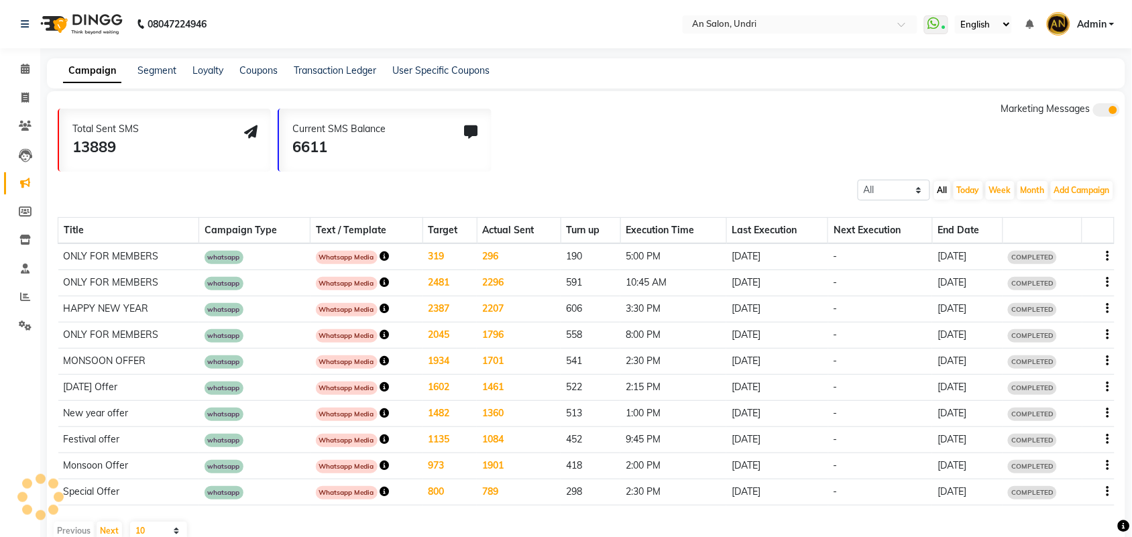
click at [17, 225] on li "Members" at bounding box center [20, 212] width 40 height 29
click at [22, 215] on icon at bounding box center [25, 212] width 13 height 10
select select
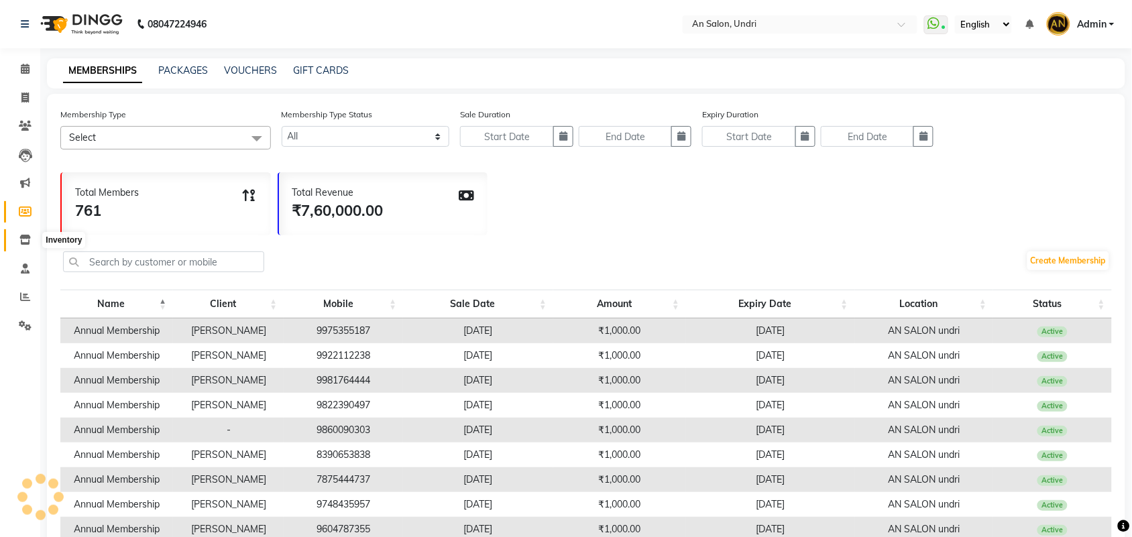
click at [25, 241] on icon at bounding box center [24, 240] width 11 height 10
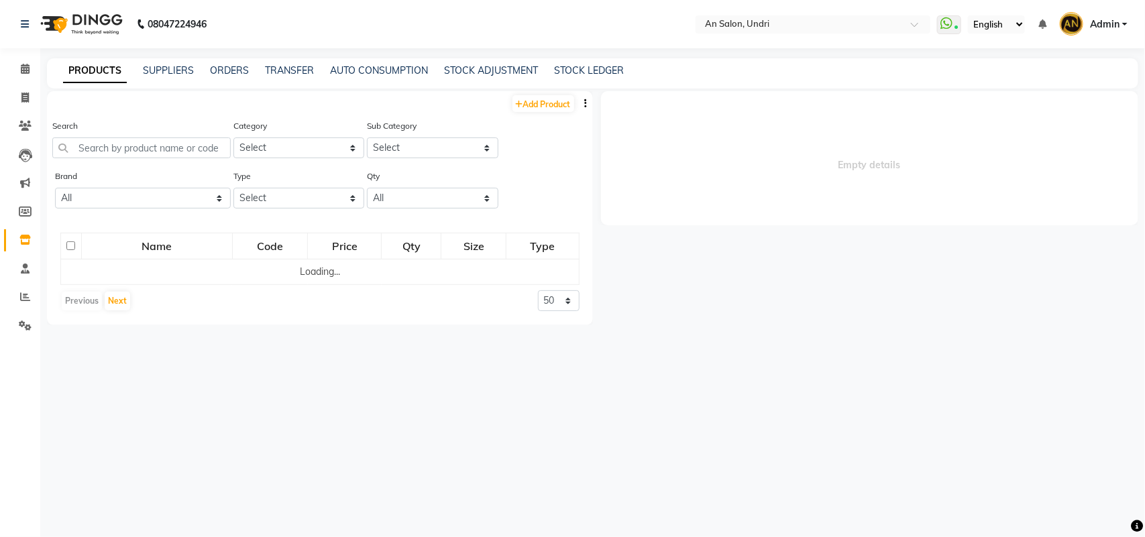
select select
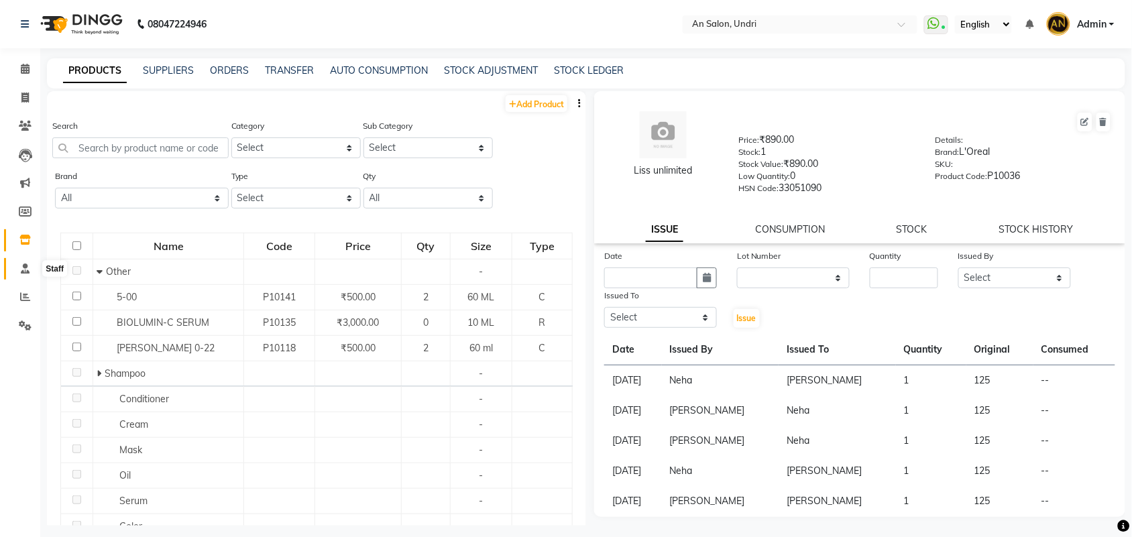
click at [27, 266] on icon at bounding box center [25, 269] width 9 height 10
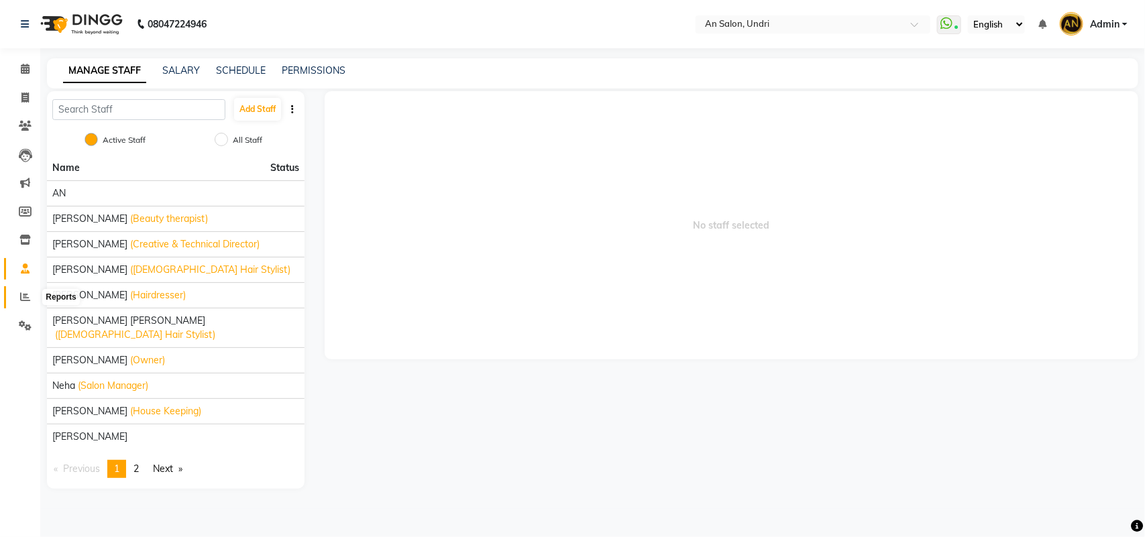
click at [27, 294] on icon at bounding box center [25, 297] width 10 height 10
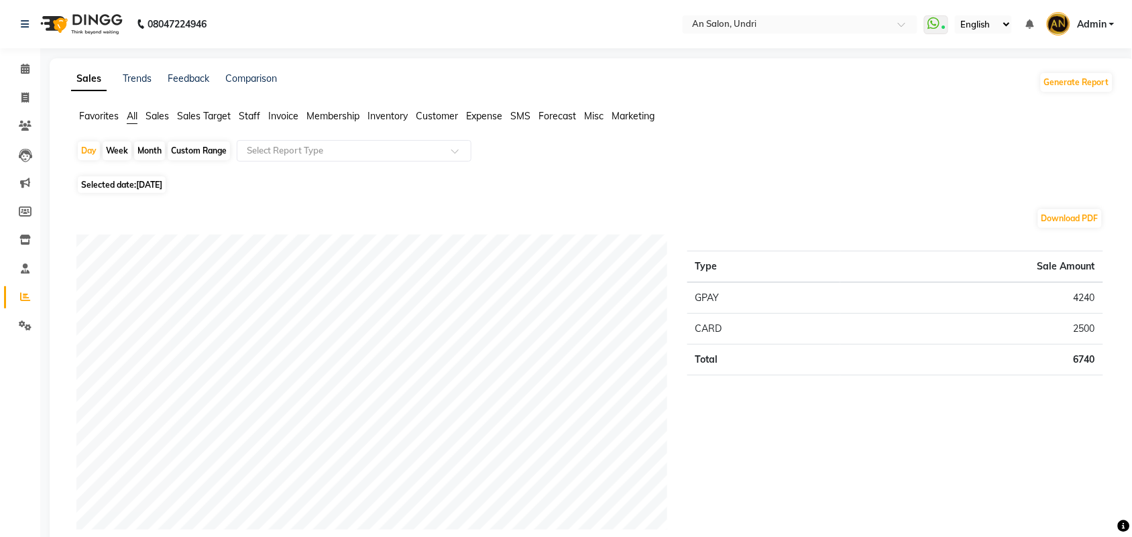
click at [246, 111] on span "Staff" at bounding box center [249, 116] width 21 height 12
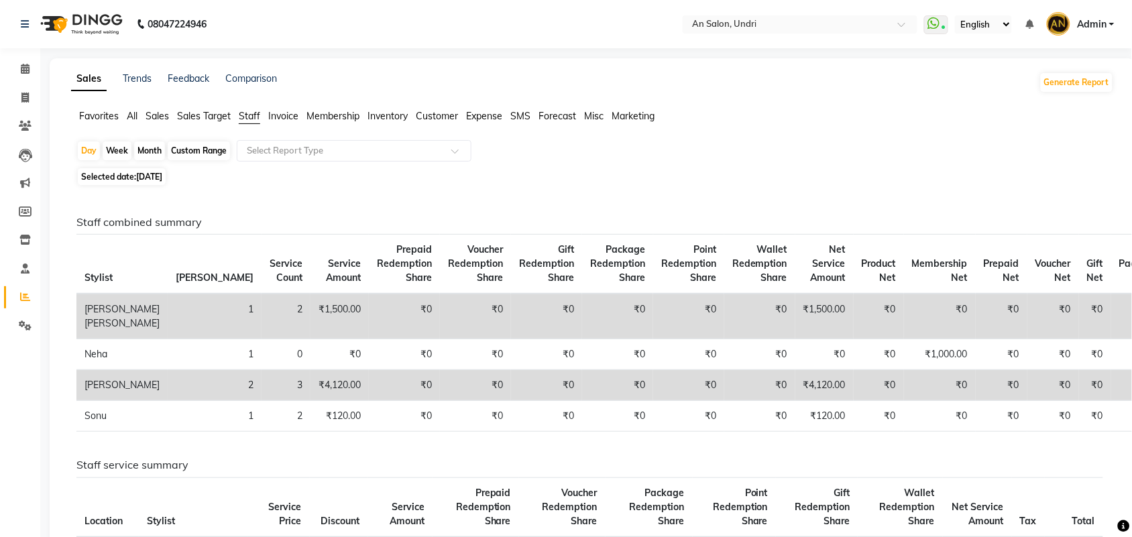
click at [195, 106] on div "Sales Trends Feedback Comparison Generate Report Favorites All Sales Sales Targ…" at bounding box center [593, 498] width 1086 height 880
click at [195, 112] on span "Sales Target" at bounding box center [204, 116] width 54 height 12
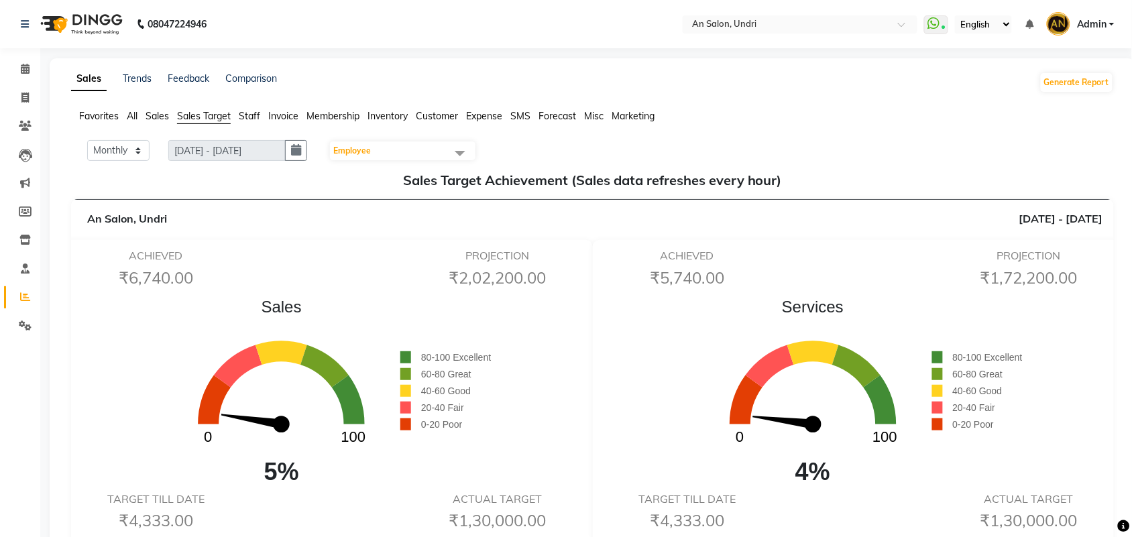
click at [96, 23] on img at bounding box center [80, 24] width 92 height 38
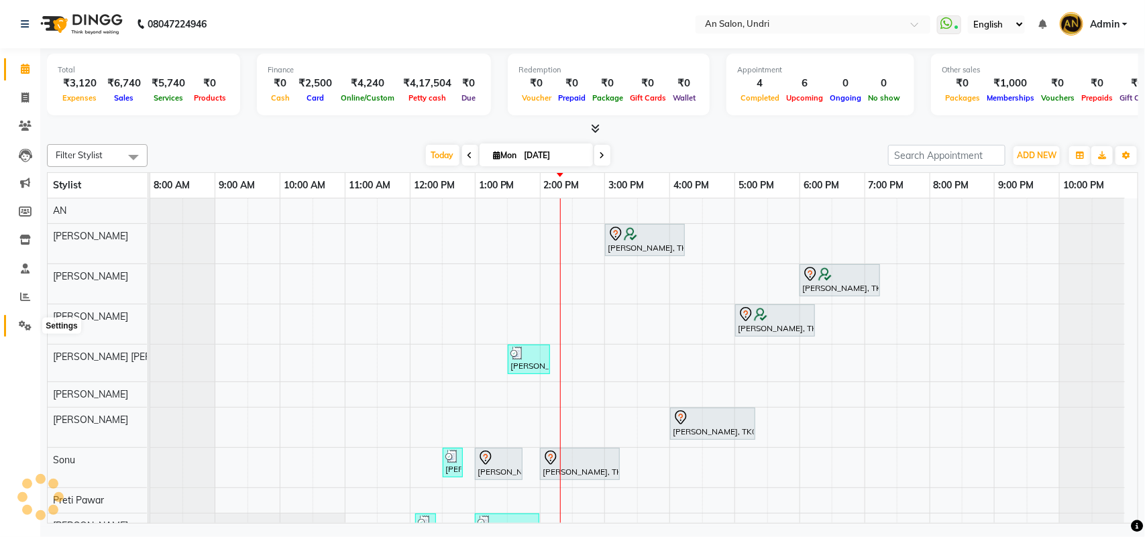
click at [28, 324] on icon at bounding box center [25, 326] width 13 height 10
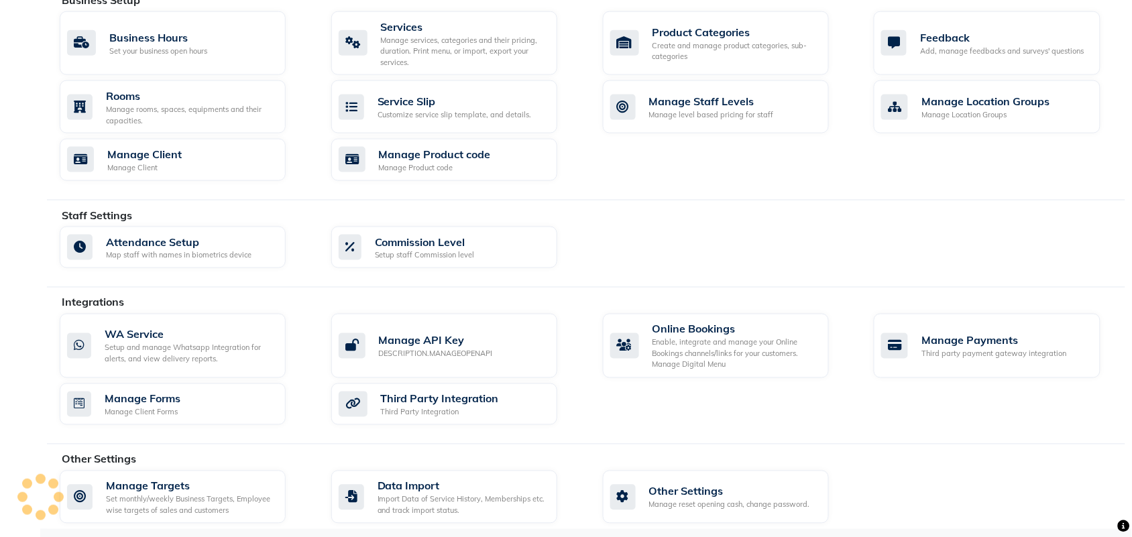
scroll to position [508, 0]
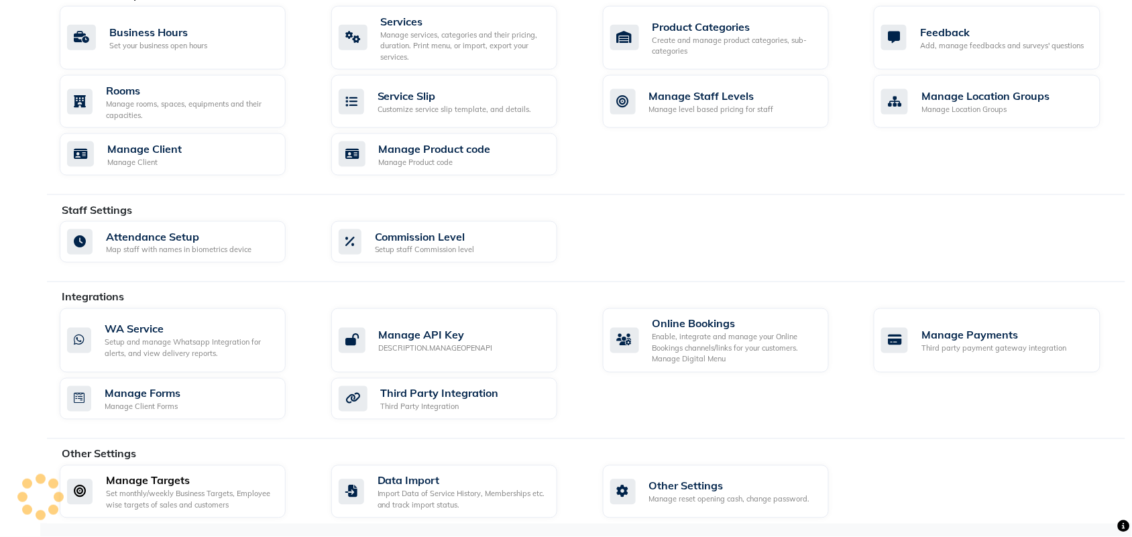
click at [156, 490] on div "Set monthly/weekly Business Targets, Employee wise targets of sales and custome…" at bounding box center [190, 500] width 169 height 22
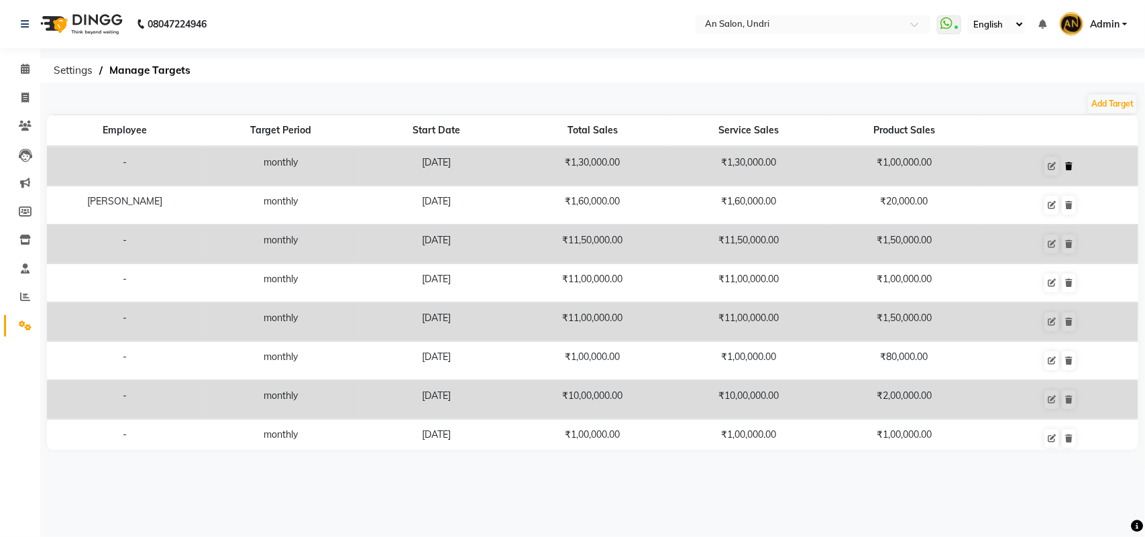
click at [1065, 166] on icon at bounding box center [1068, 166] width 7 height 8
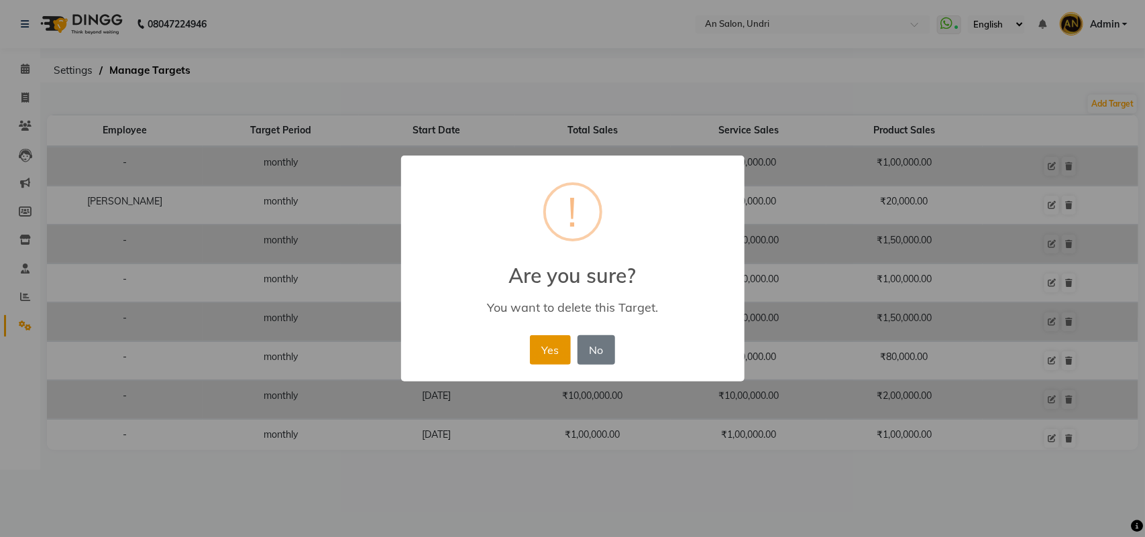
click at [550, 357] on button "Yes" at bounding box center [550, 350] width 41 height 30
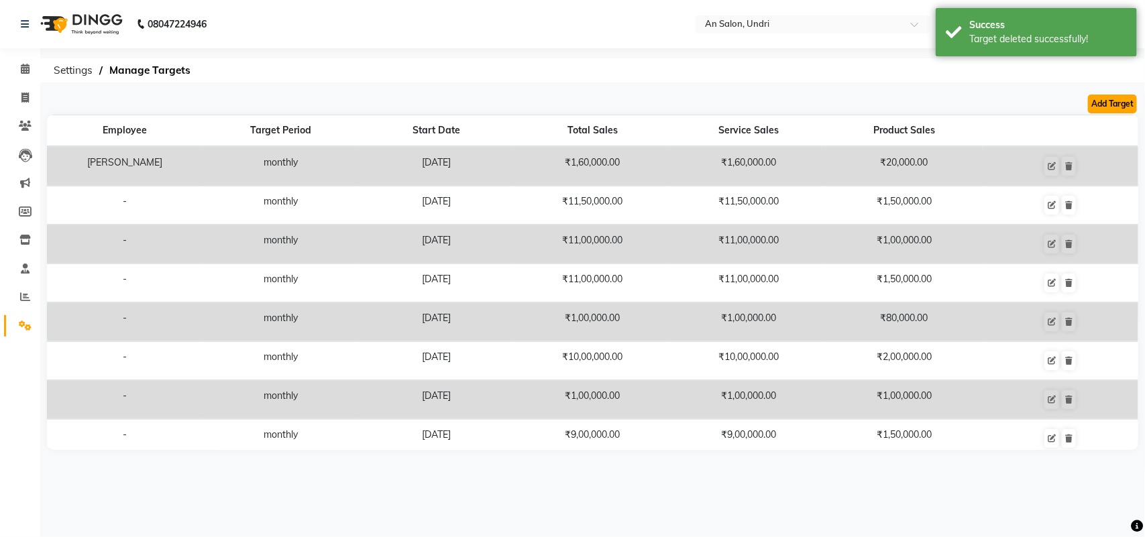
click at [1104, 108] on button "Add Target" at bounding box center [1112, 104] width 49 height 19
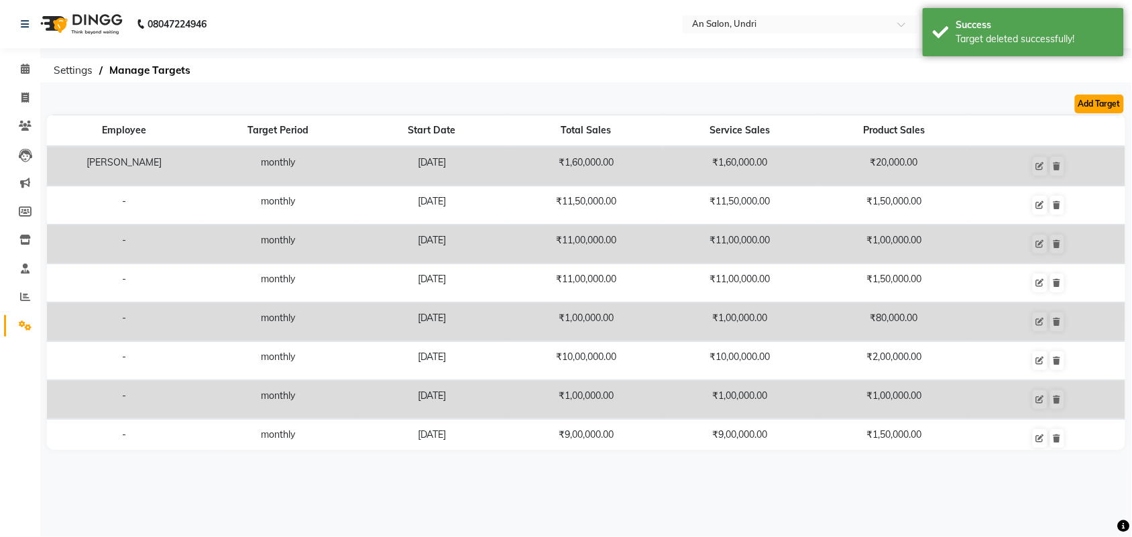
select select "monthly"
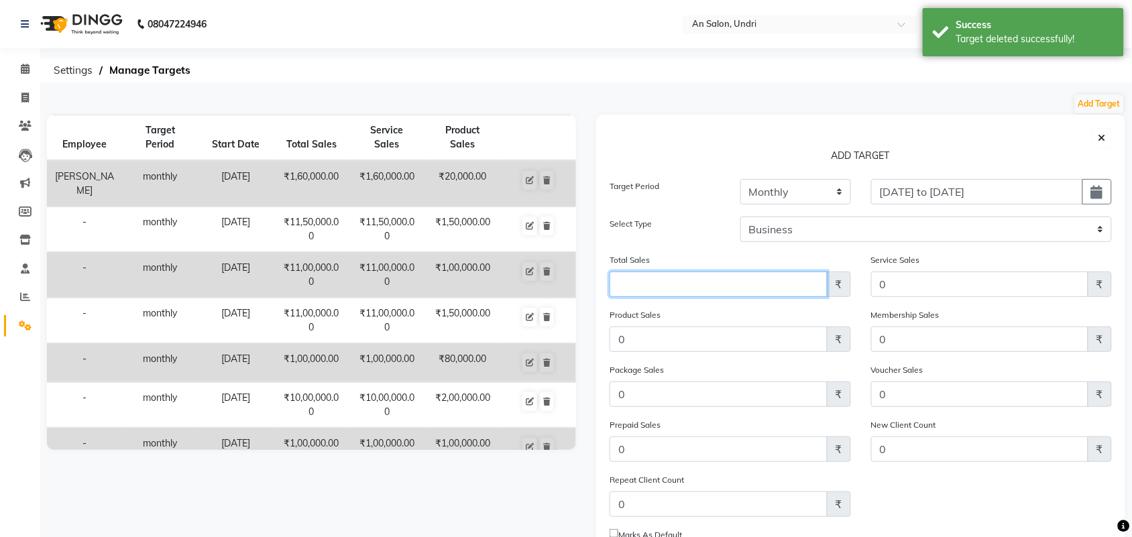
click at [711, 293] on input "Amount (to the nearest dollar)" at bounding box center [719, 284] width 218 height 25
type input "1300000"
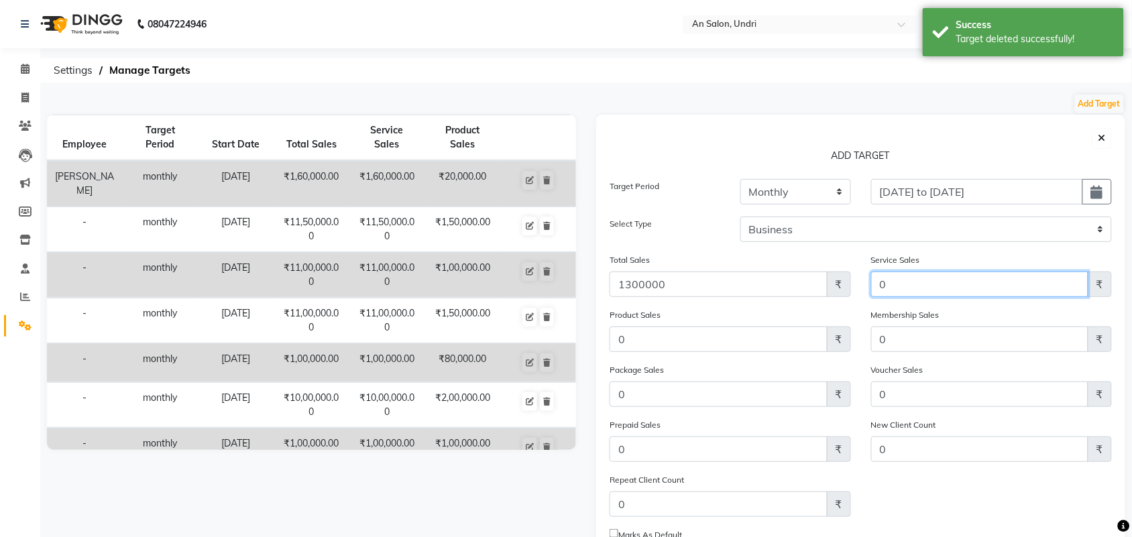
click at [887, 283] on input "0" at bounding box center [980, 284] width 218 height 25
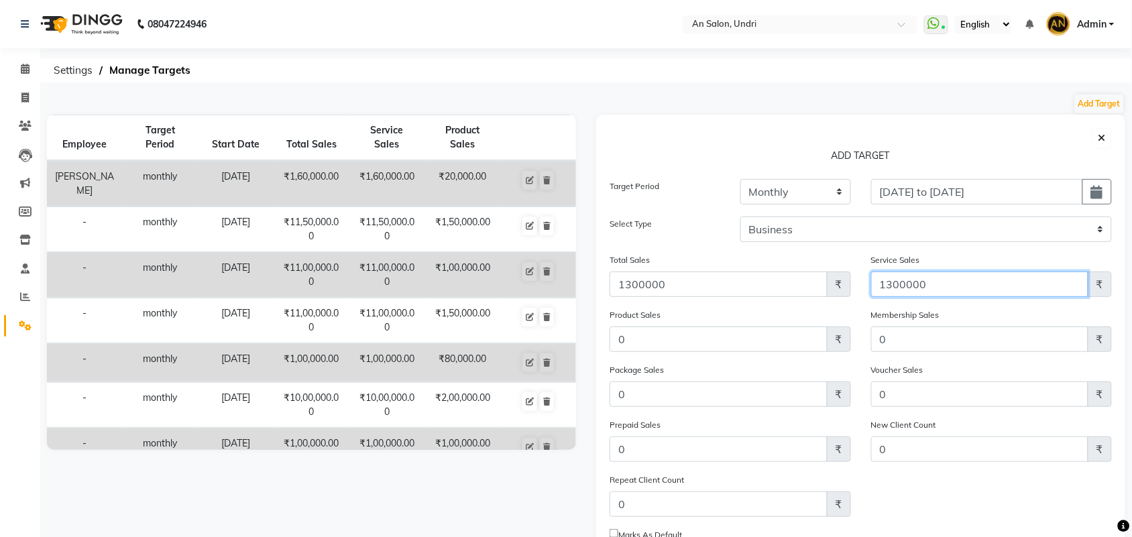
type input "1300000"
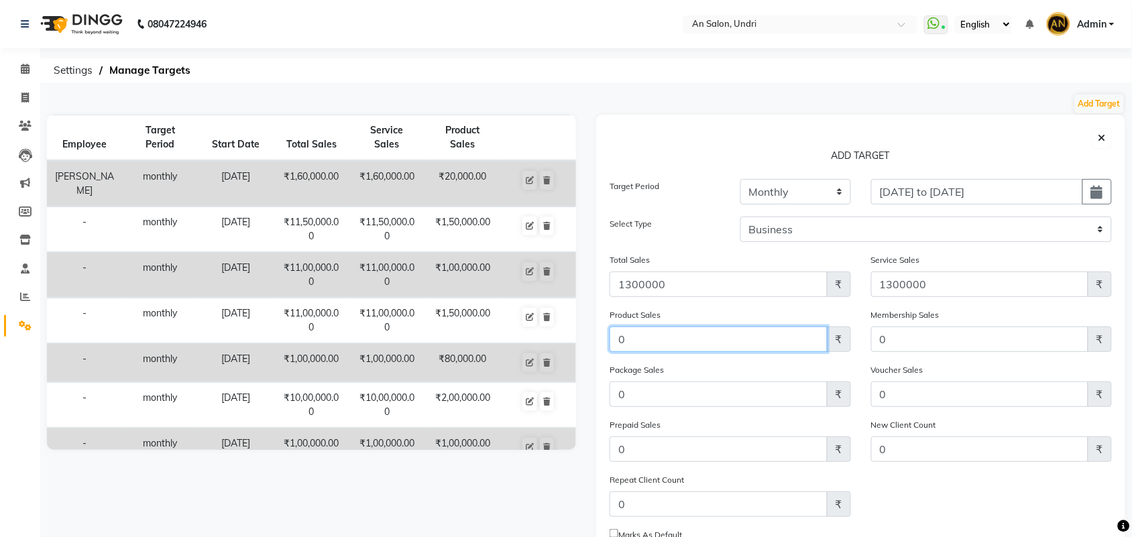
click at [686, 341] on input "0" at bounding box center [719, 339] width 218 height 25
type input "100000"
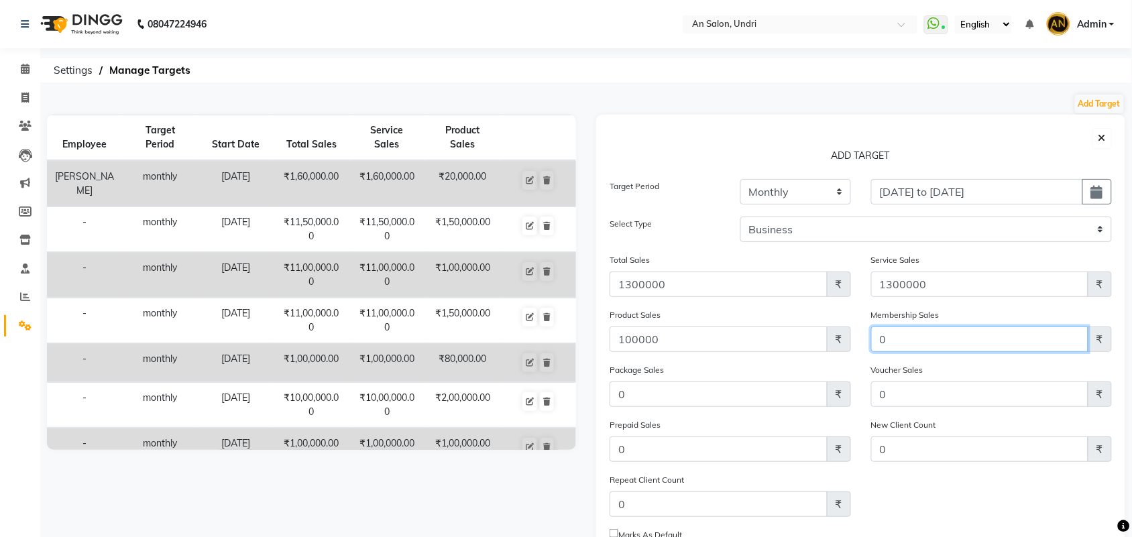
click at [928, 343] on input "0" at bounding box center [980, 339] width 218 height 25
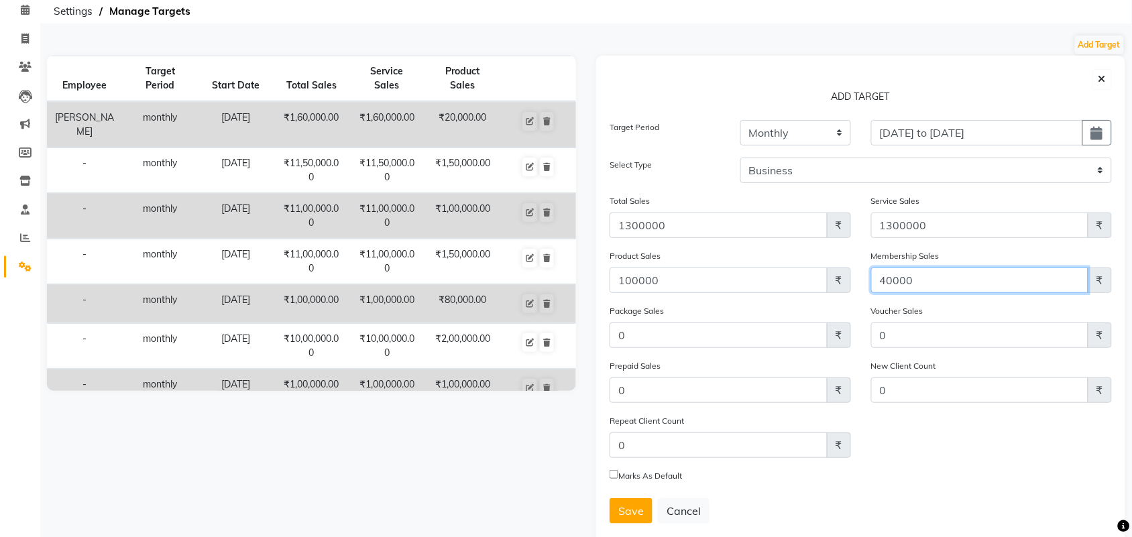
scroll to position [89, 0]
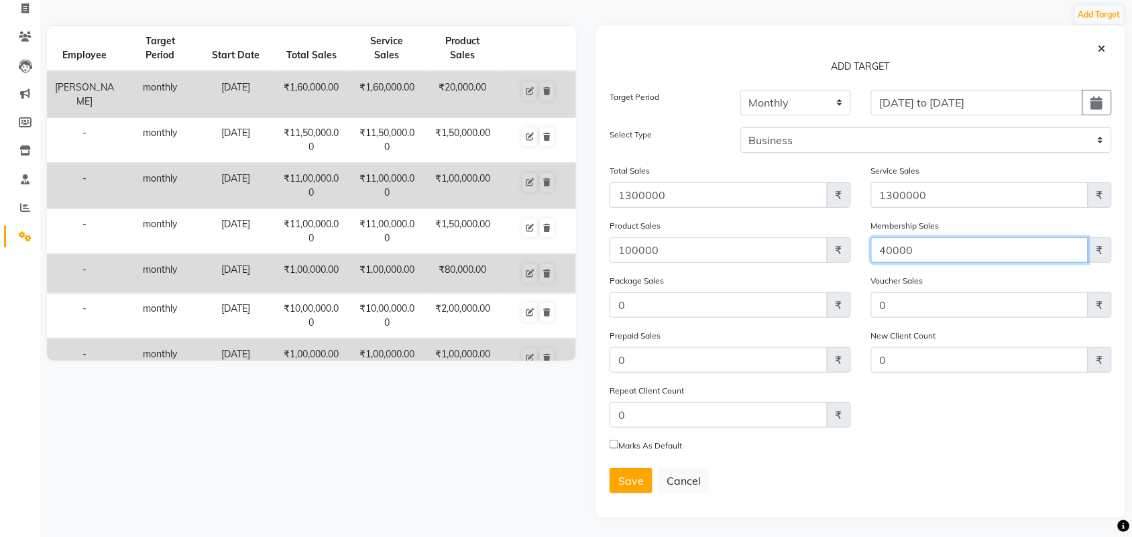
type input "40000"
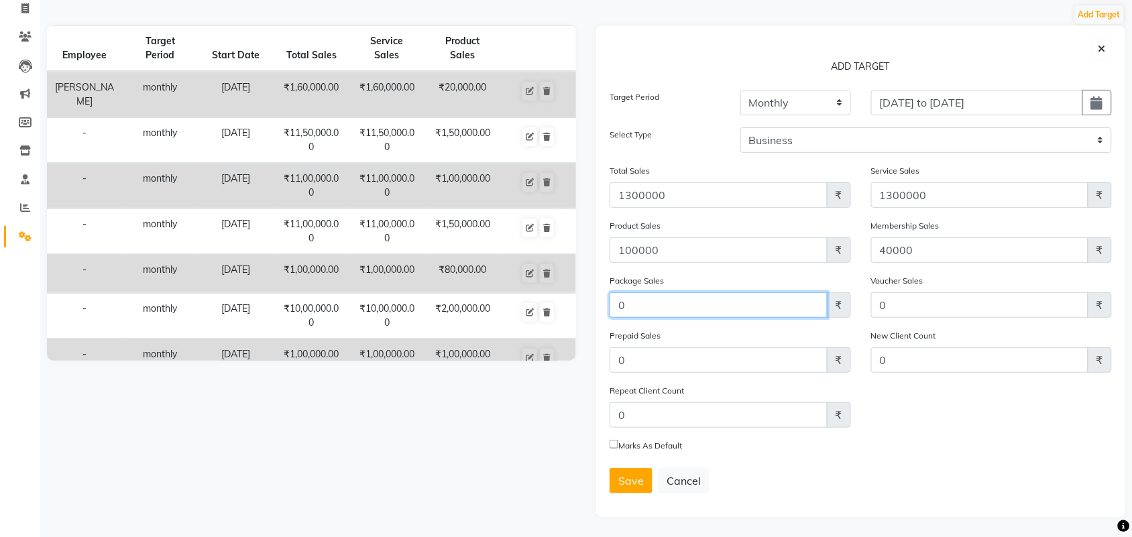
click at [661, 306] on input "0" at bounding box center [719, 304] width 218 height 25
type input "100000"
click at [629, 480] on span "Save" at bounding box center [630, 480] width 25 height 13
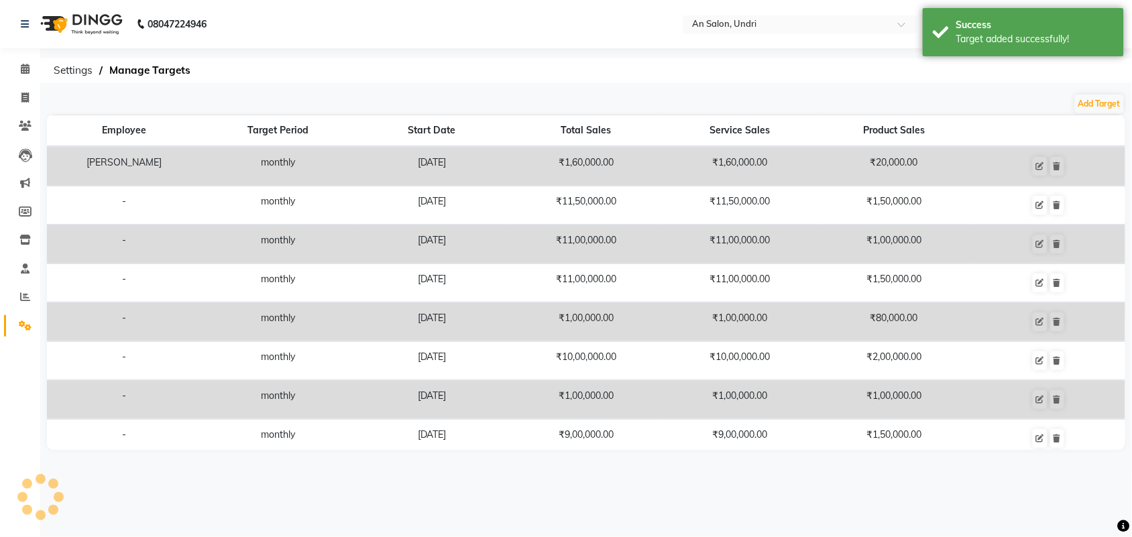
scroll to position [0, 0]
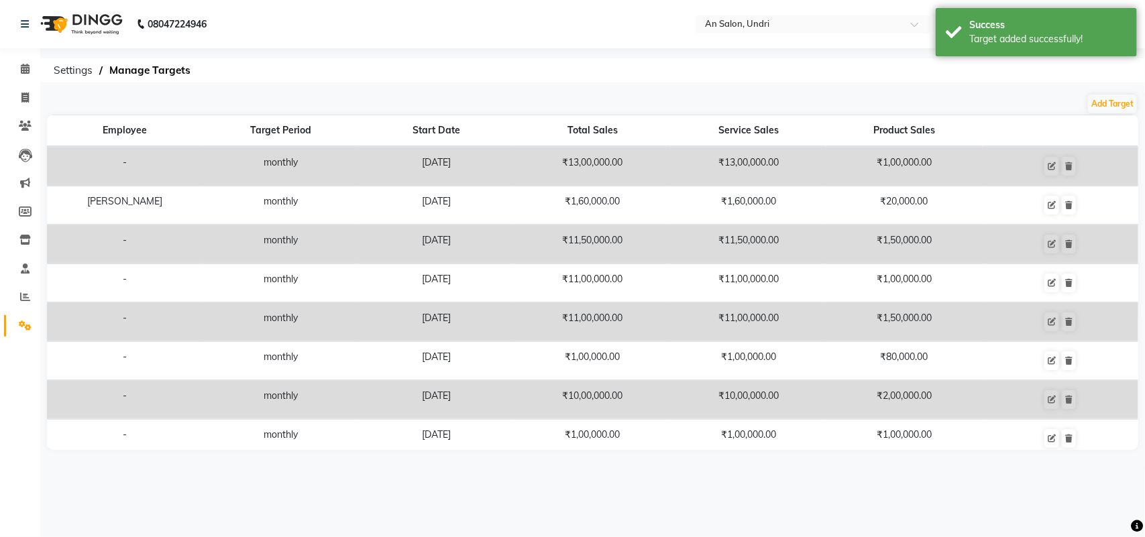
click at [102, 24] on img at bounding box center [80, 24] width 92 height 38
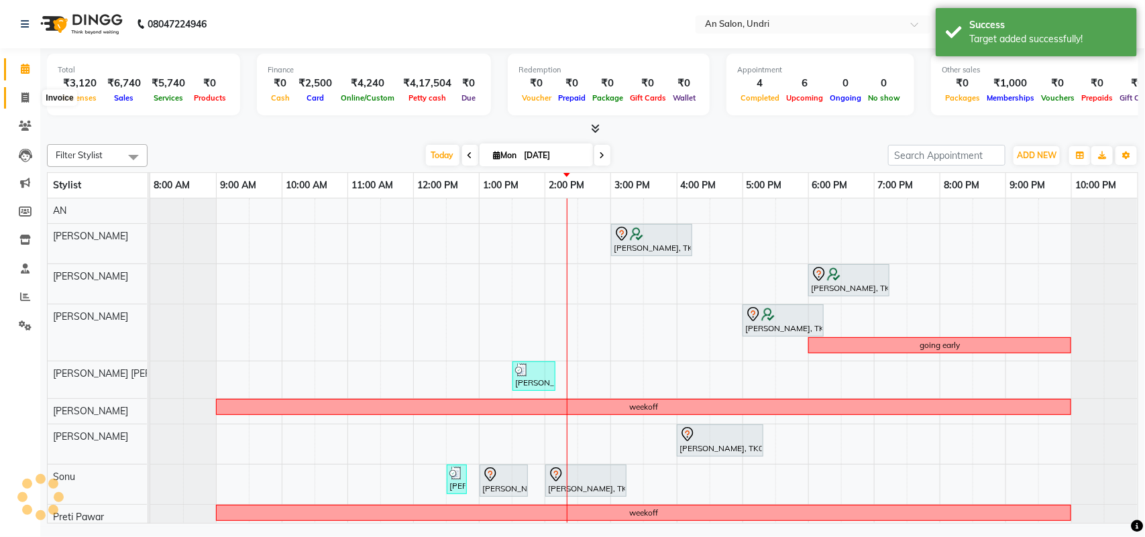
click at [24, 94] on icon at bounding box center [24, 98] width 7 height 10
select select "service"
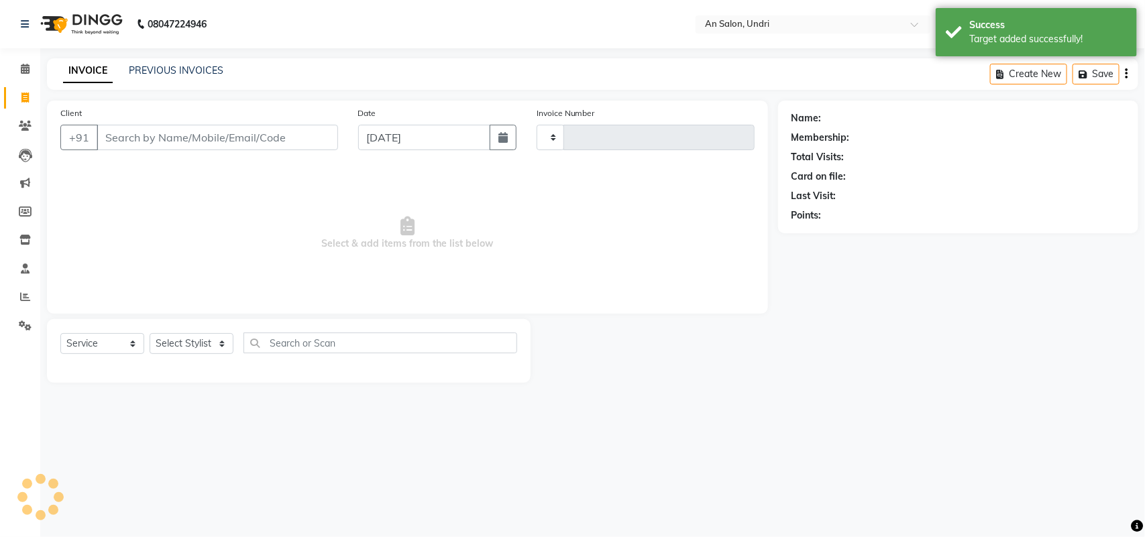
type input "2621"
select select "3639"
click at [21, 316] on link "Settings" at bounding box center [20, 326] width 32 height 22
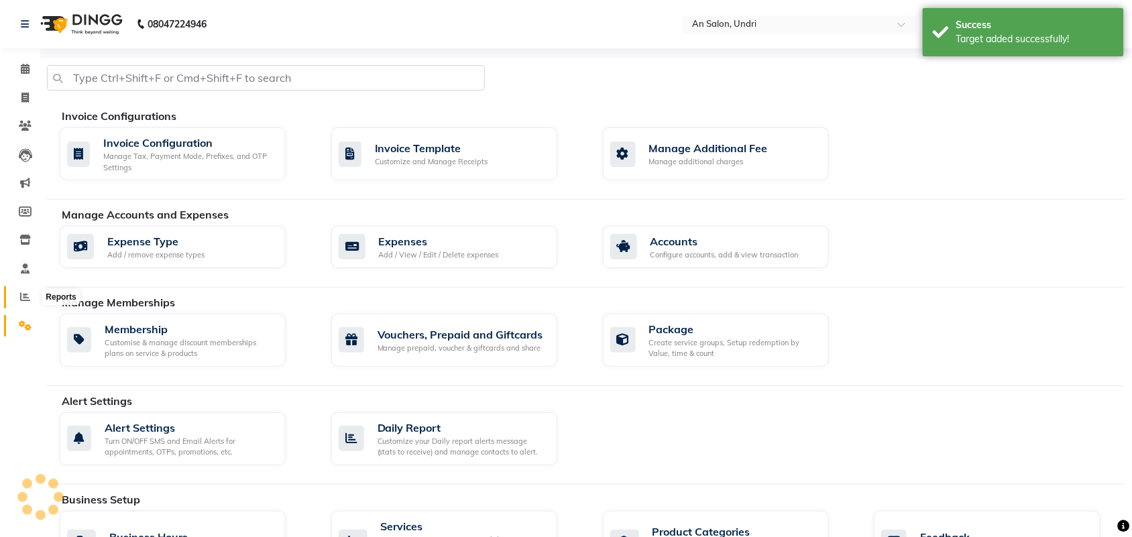
click at [25, 295] on icon at bounding box center [25, 297] width 10 height 10
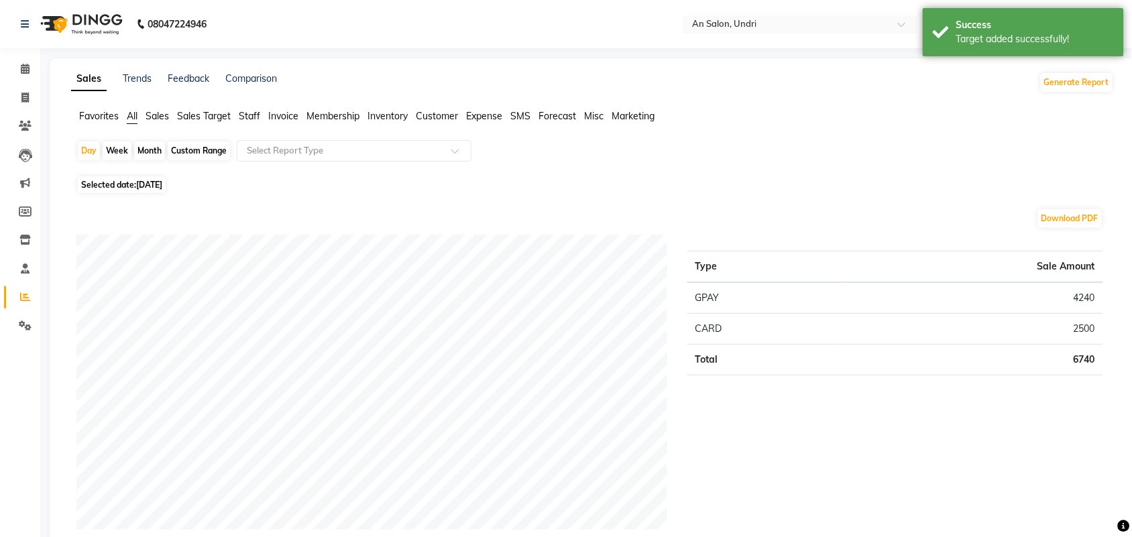
click at [249, 114] on span "Staff" at bounding box center [249, 116] width 21 height 12
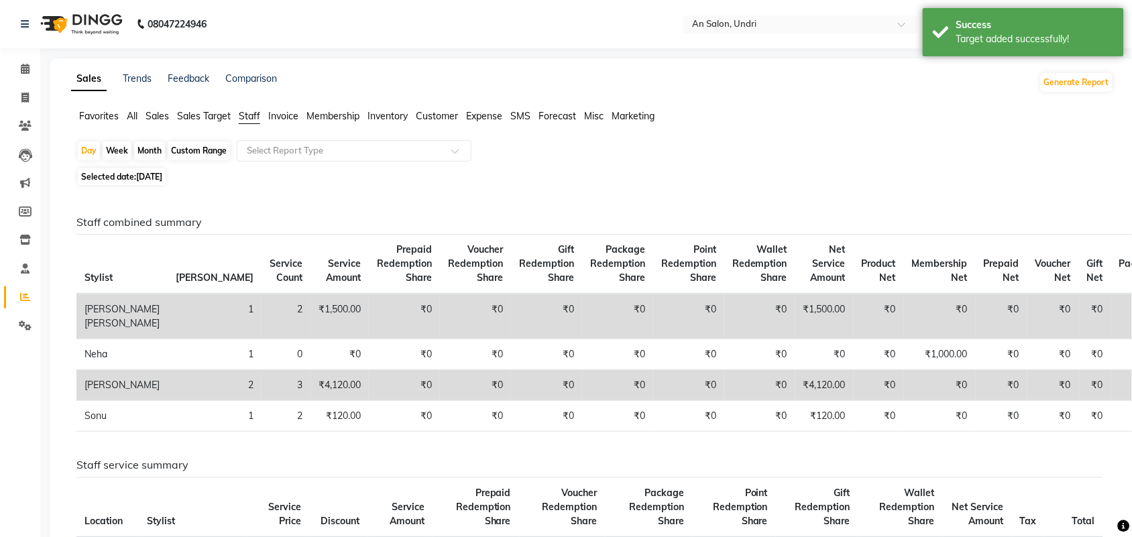
click at [222, 117] on span "Sales Target" at bounding box center [204, 116] width 54 height 12
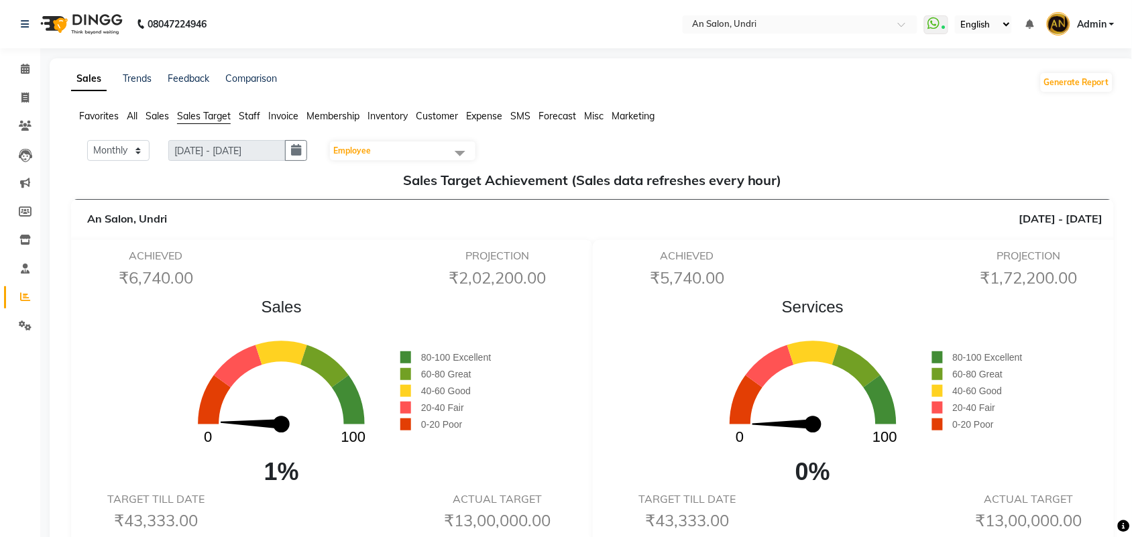
click at [96, 12] on img at bounding box center [80, 24] width 92 height 38
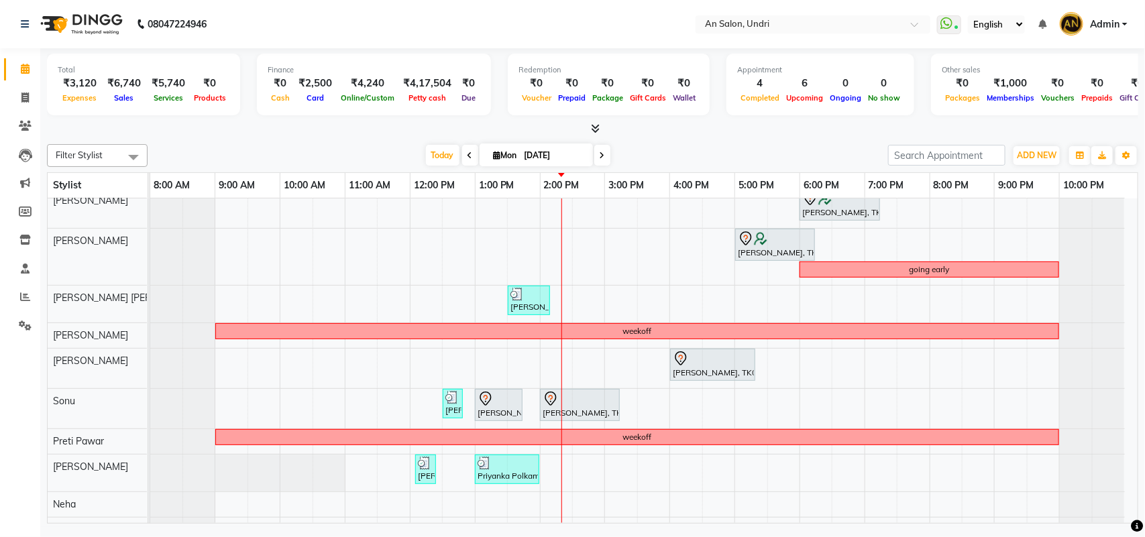
scroll to position [109, 0]
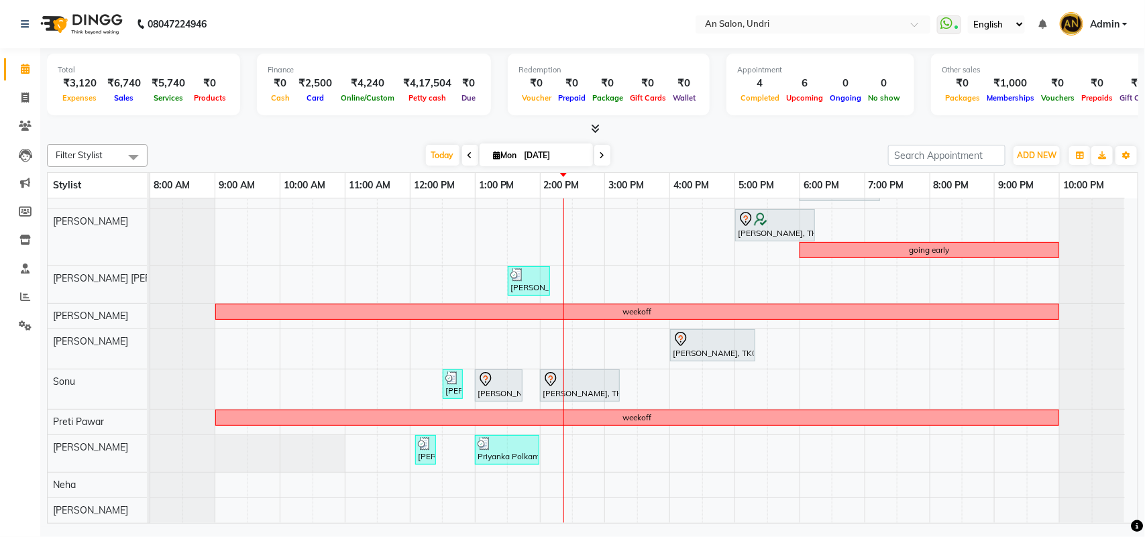
click at [591, 129] on icon at bounding box center [595, 128] width 9 height 10
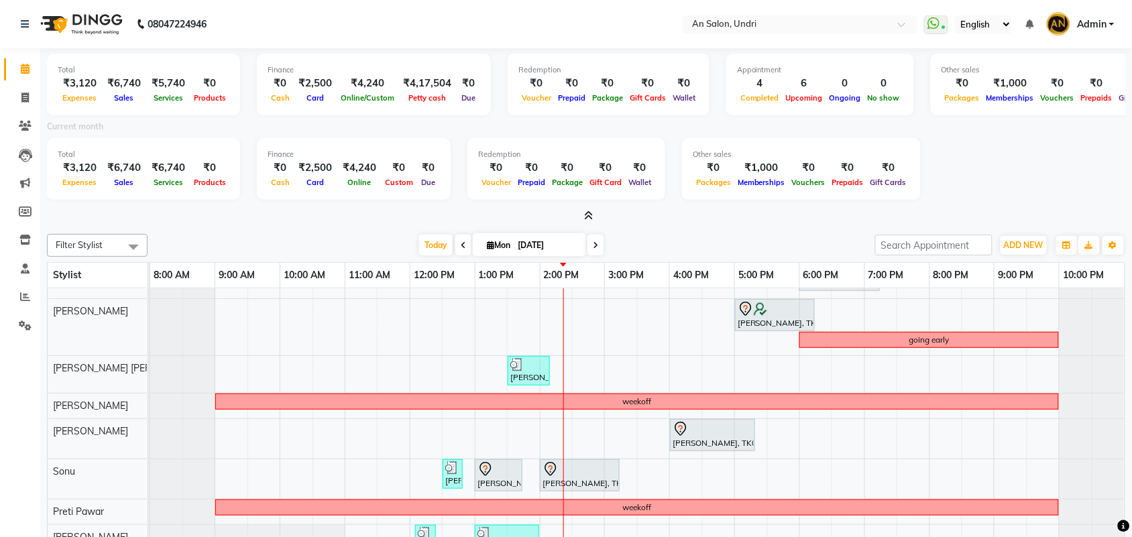
click at [589, 207] on div "Total ₹3,120 Expenses ₹6,740 Sales ₹5,740 Services ₹0 Products Finance ₹0 Cash …" at bounding box center [586, 135] width 1078 height 175
click at [588, 211] on icon at bounding box center [589, 216] width 9 height 10
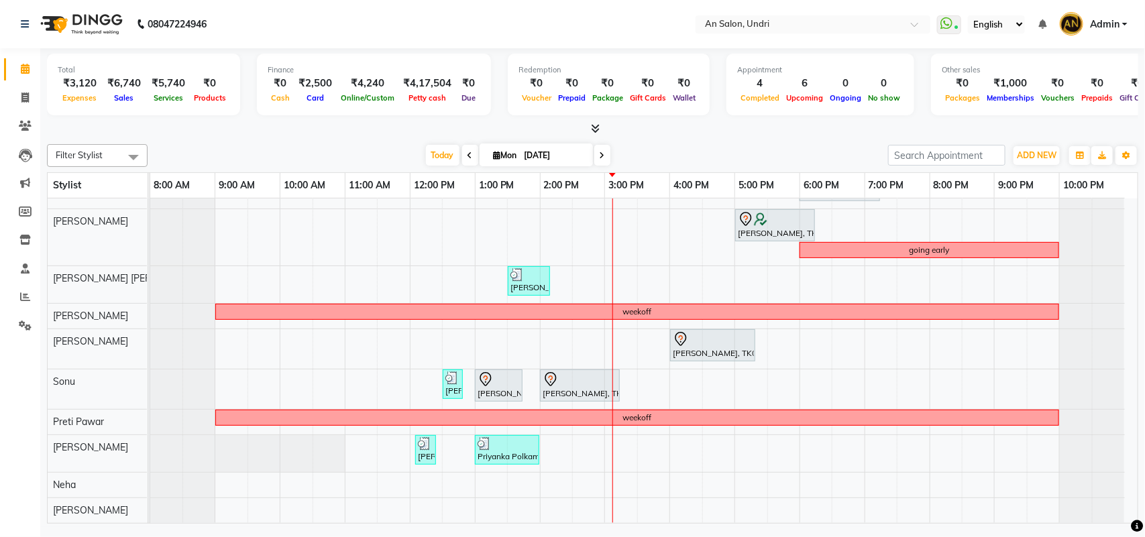
scroll to position [0, 0]
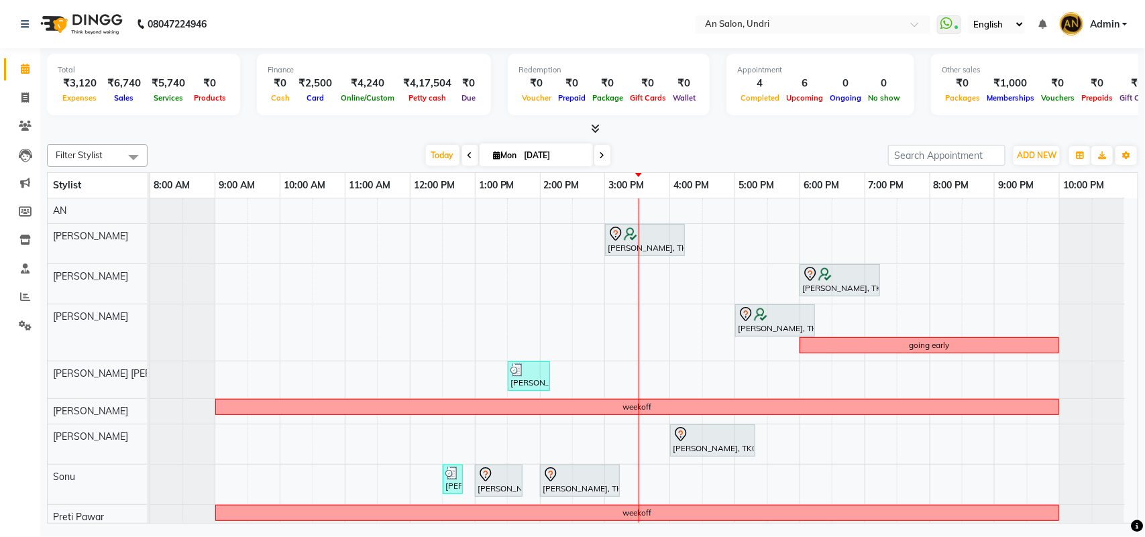
click at [588, 136] on div "Total ₹3,120 Expenses ₹6,740 Sales ₹5,740 Services ₹0 Products Finance ₹0 Cash …" at bounding box center [592, 287] width 1105 height 479
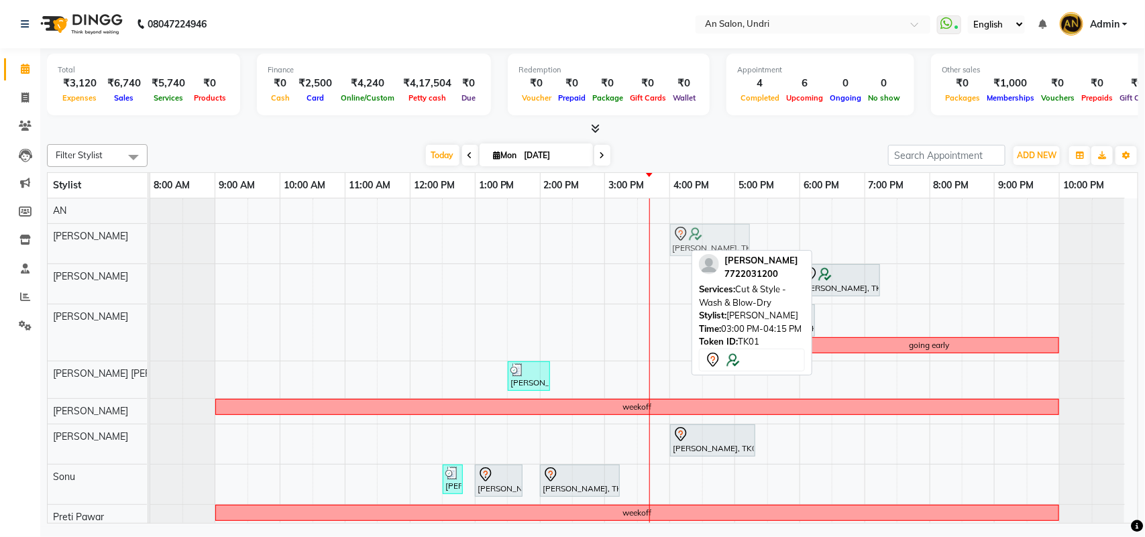
drag, startPoint x: 612, startPoint y: 235, endPoint x: 685, endPoint y: 230, distance: 73.3
click at [150, 230] on div "Monica Nagdda, TK01, 03:00 PM-04:15 PM, Cut & Style - Wash & Blow-Dry Monica Na…" at bounding box center [150, 244] width 0 height 40
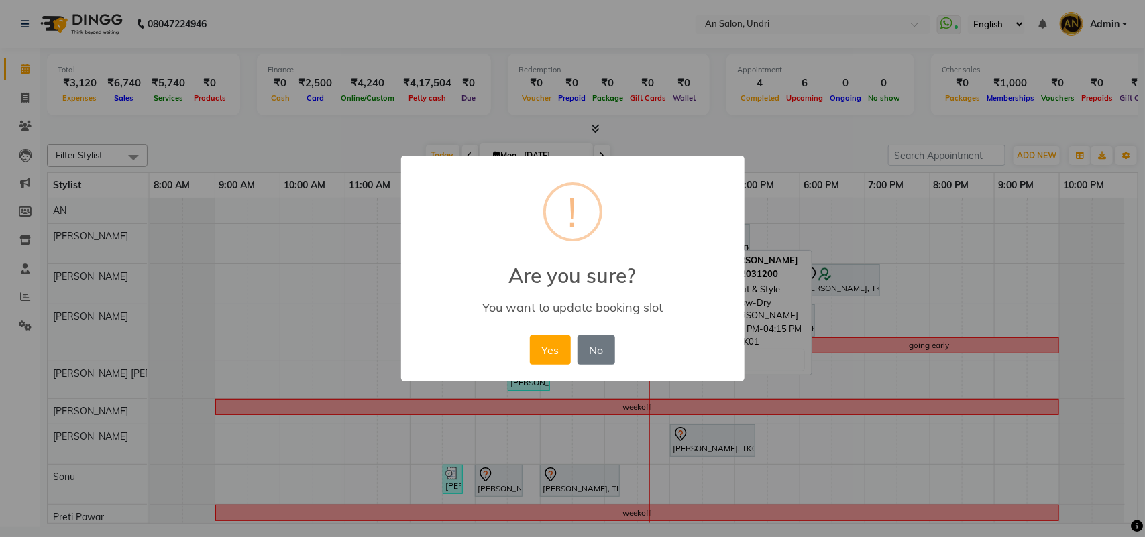
click at [548, 368] on div "Yes No No" at bounding box center [572, 350] width 92 height 36
click at [545, 345] on button "Yes" at bounding box center [550, 350] width 41 height 30
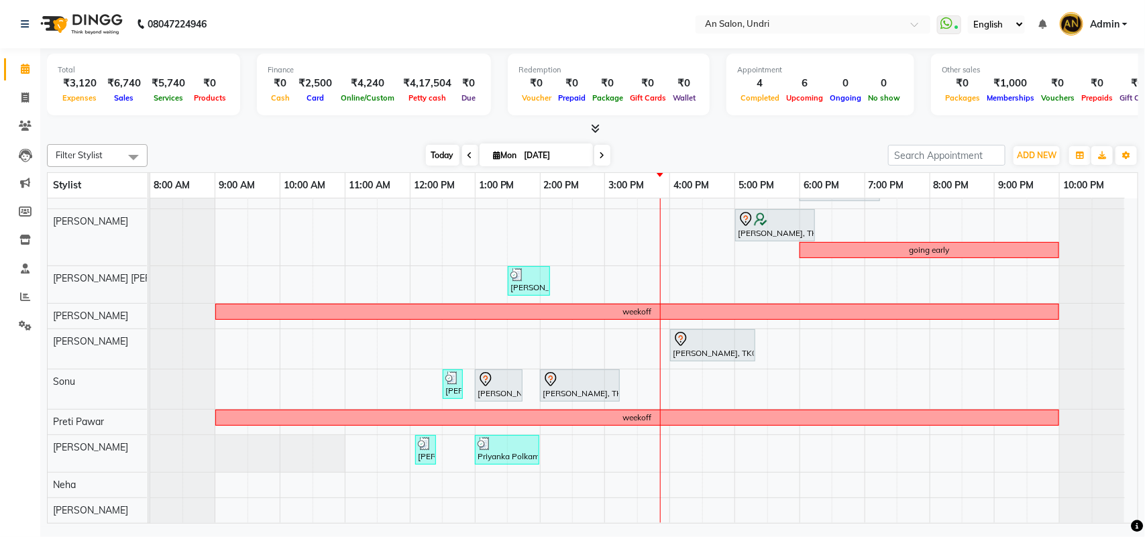
click at [433, 155] on span "Today" at bounding box center [443, 155] width 34 height 21
click at [596, 132] on icon at bounding box center [595, 128] width 9 height 10
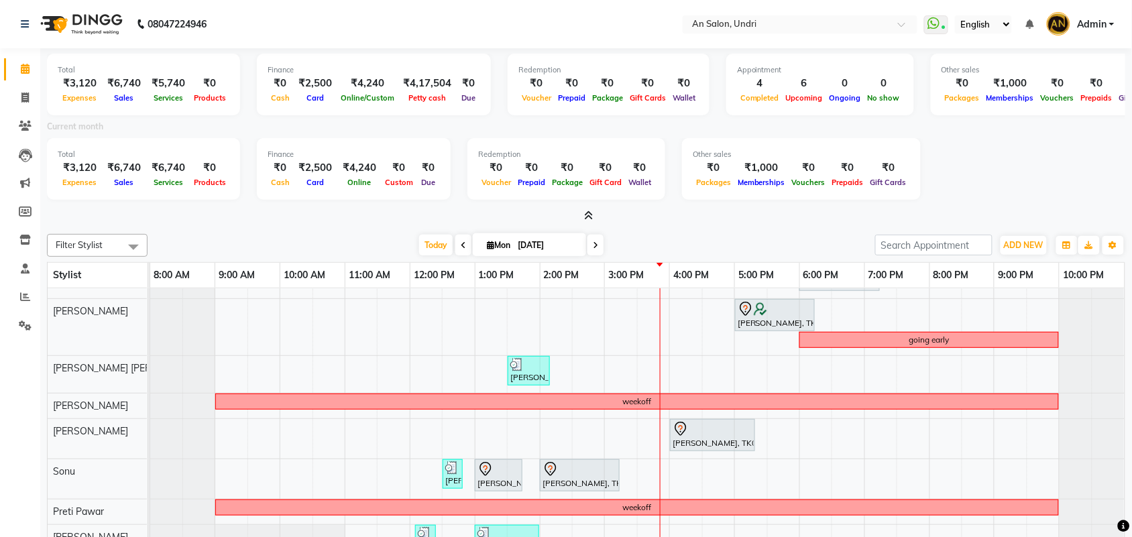
click at [587, 213] on icon at bounding box center [589, 216] width 9 height 10
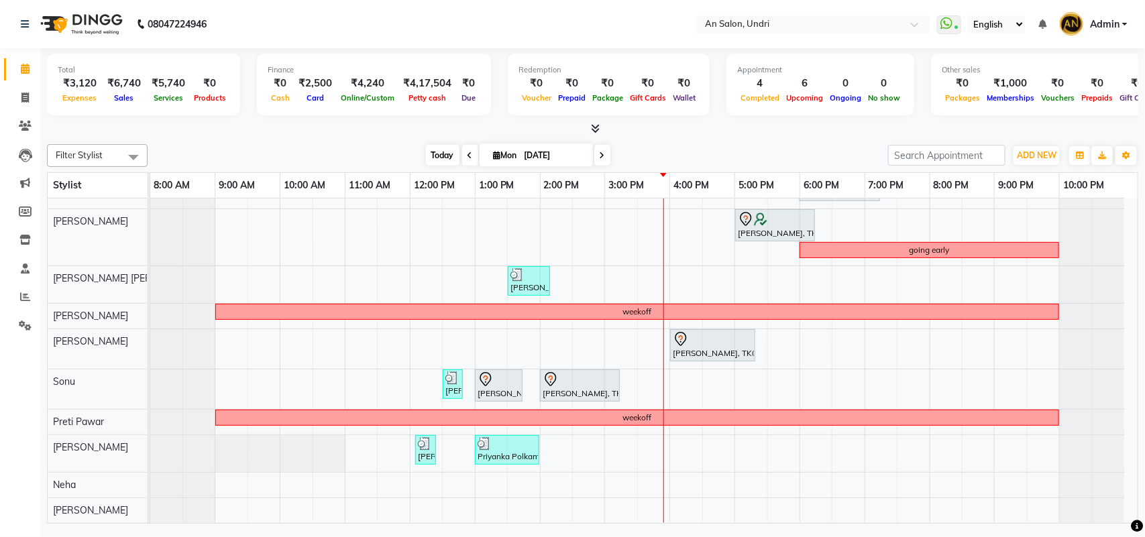
click at [437, 156] on span "Today" at bounding box center [443, 155] width 34 height 21
click at [436, 162] on span "Today" at bounding box center [443, 155] width 34 height 21
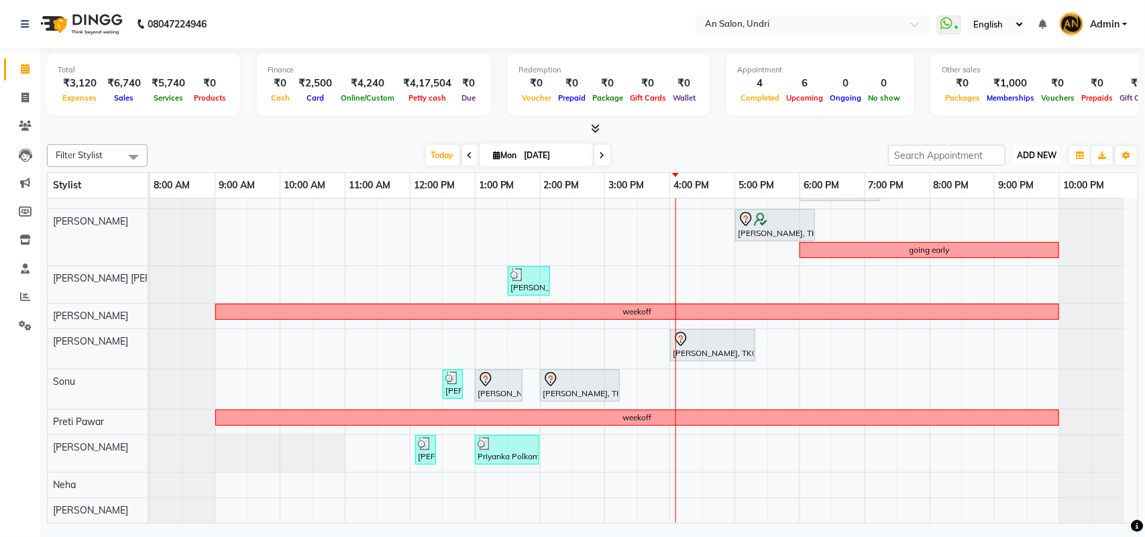
click at [1056, 155] on span "ADD NEW" at bounding box center [1037, 155] width 40 height 10
click at [984, 215] on link "Add Expense" at bounding box center [1007, 215] width 106 height 17
select select "1032"
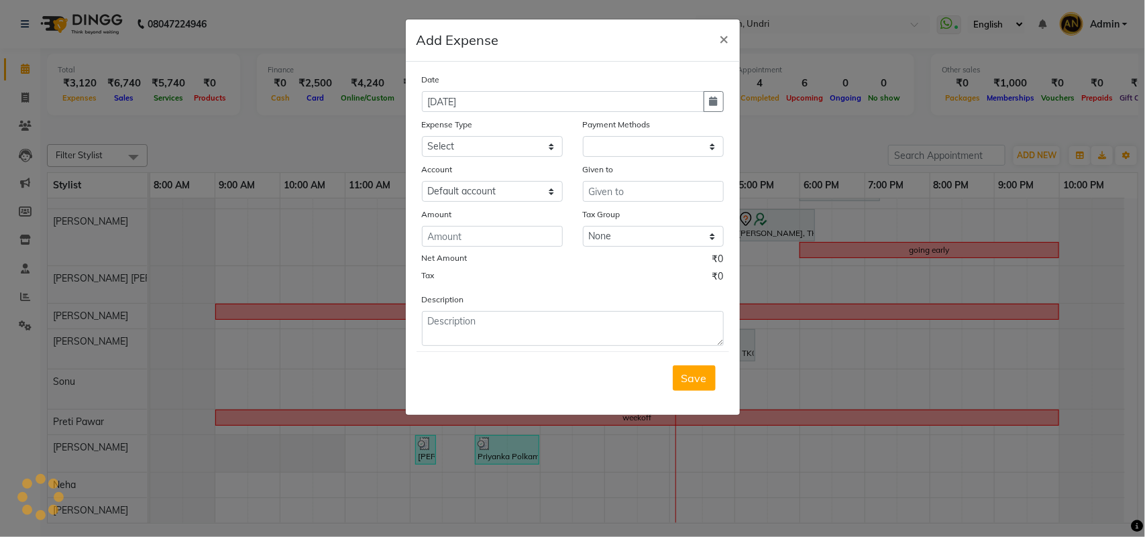
select select "1"
select select "2406"
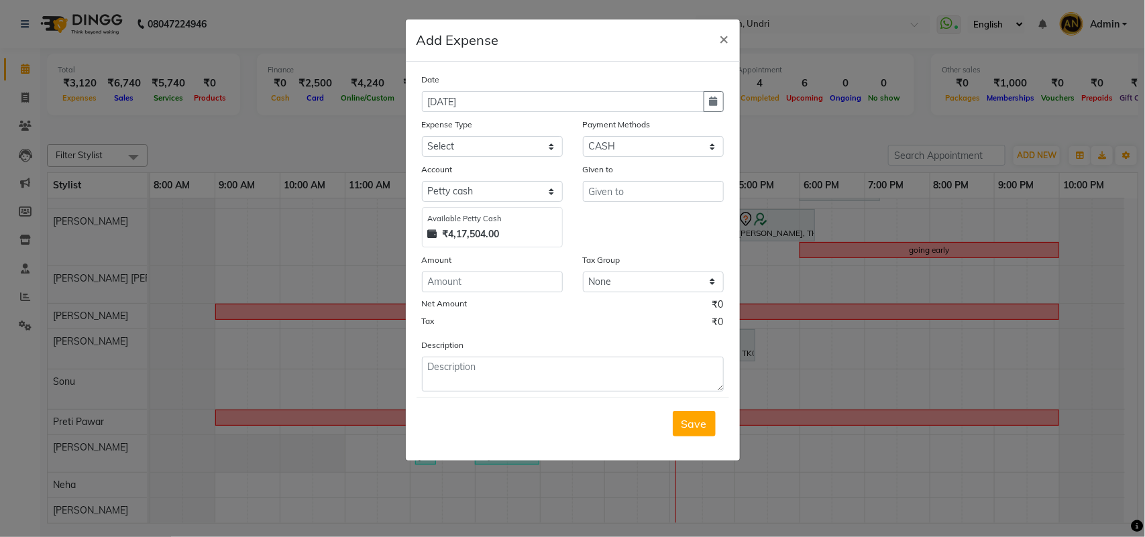
click at [540, 162] on div "Account" at bounding box center [492, 171] width 141 height 19
click at [544, 136] on select "Select Advance Salary Bank charges card conversion charges Car maintenance Cash…" at bounding box center [492, 146] width 141 height 21
select select "3472"
click at [422, 136] on select "Select Advance Salary Bank charges card conversion charges Car maintenance Cash…" at bounding box center [492, 146] width 141 height 21
click at [467, 185] on select "Select Default account Petty cash" at bounding box center [492, 191] width 141 height 21
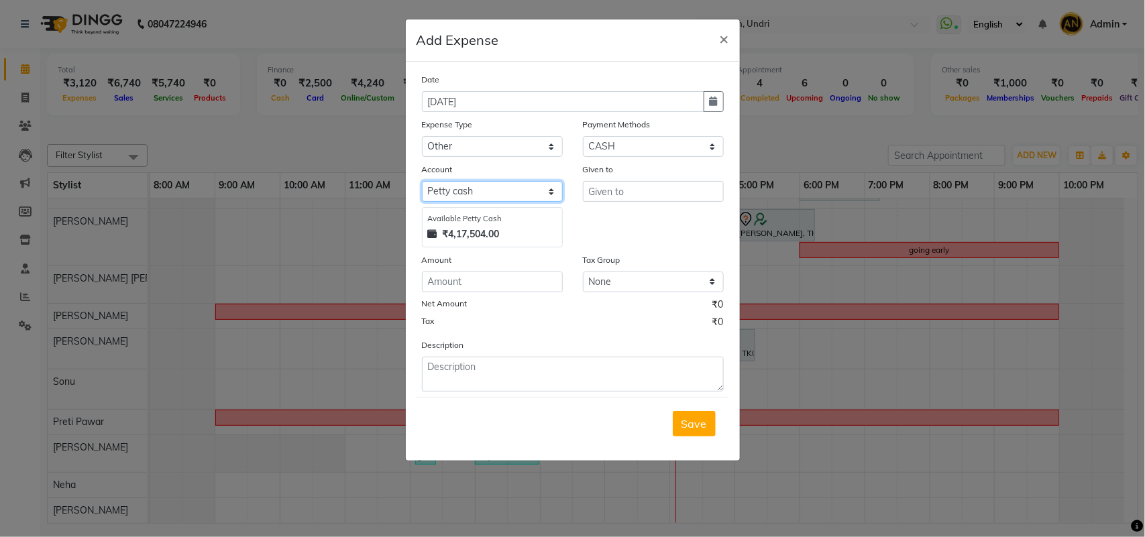
select select "1032"
click at [422, 181] on select "Select Default account Petty cash" at bounding box center [492, 191] width 141 height 21
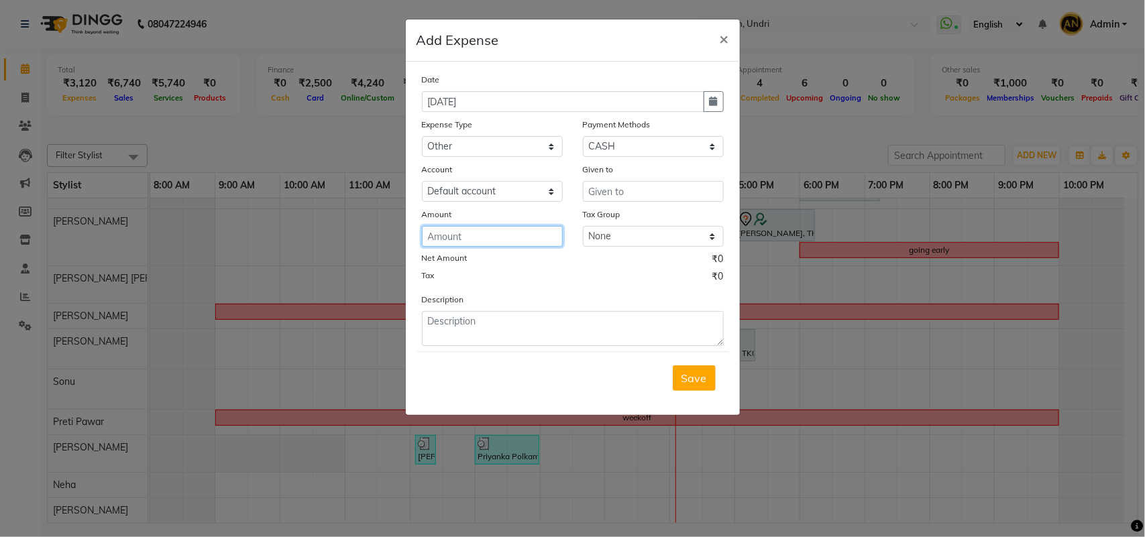
click at [470, 226] on input "number" at bounding box center [492, 236] width 141 height 21
type input "2080"
click at [488, 317] on textarea at bounding box center [573, 328] width 302 height 35
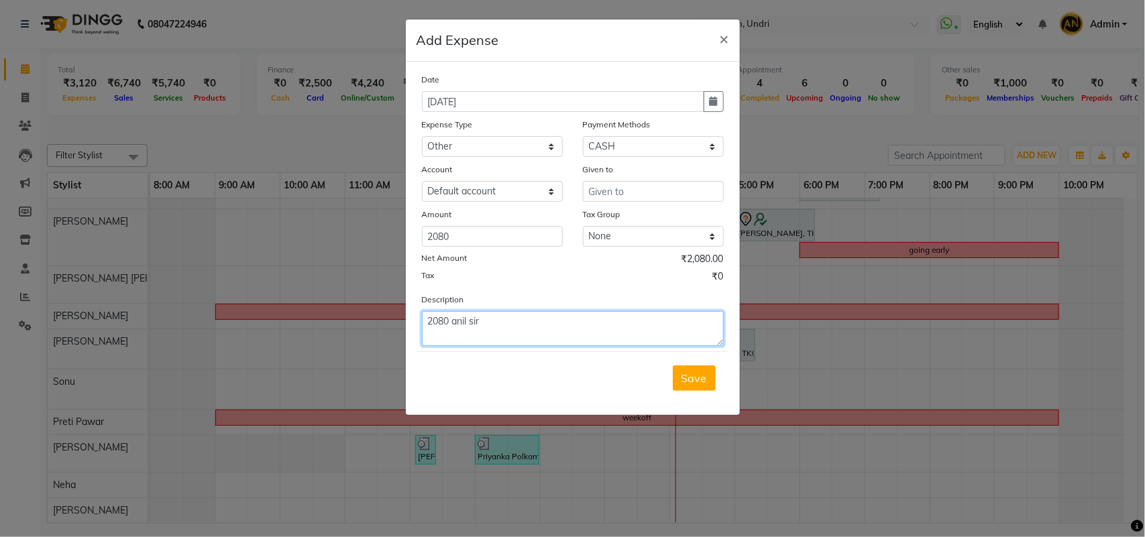
type textarea "2080 anil sir"
click at [634, 145] on select "Select CASH CARD ONLINE CUSTOM GPay PayTM PhonePe UPI NearBuy Points Wallet Loa…" at bounding box center [653, 146] width 141 height 21
select select "5"
click at [583, 136] on select "Select CASH CARD ONLINE CUSTOM GPay PayTM PhonePe UPI NearBuy Points Wallet Loa…" at bounding box center [653, 146] width 141 height 21
click at [665, 188] on input "text" at bounding box center [653, 191] width 141 height 21
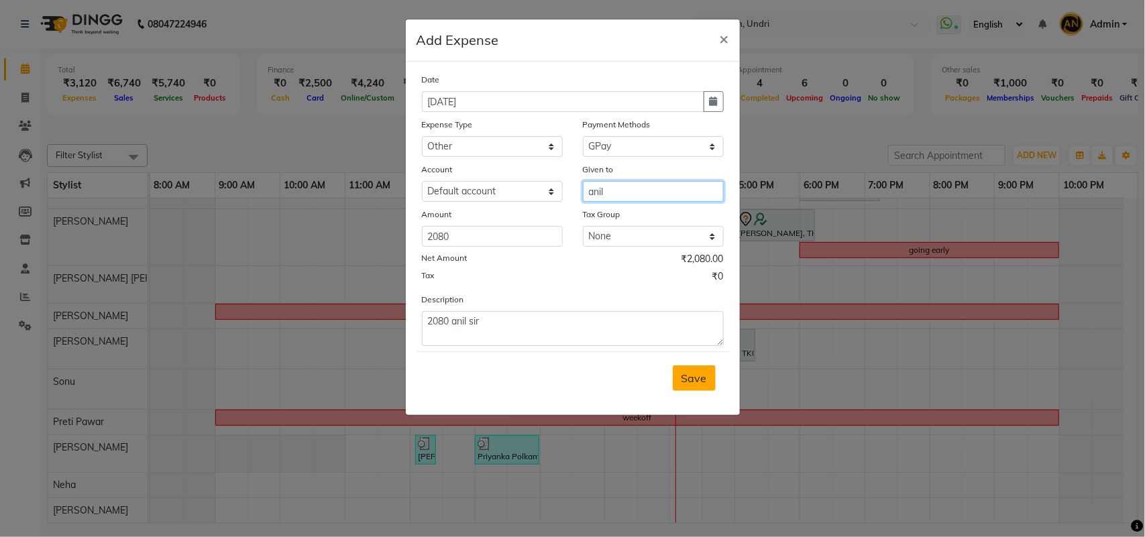
type input "anil"
click at [686, 381] on span "Save" at bounding box center [693, 378] width 25 height 13
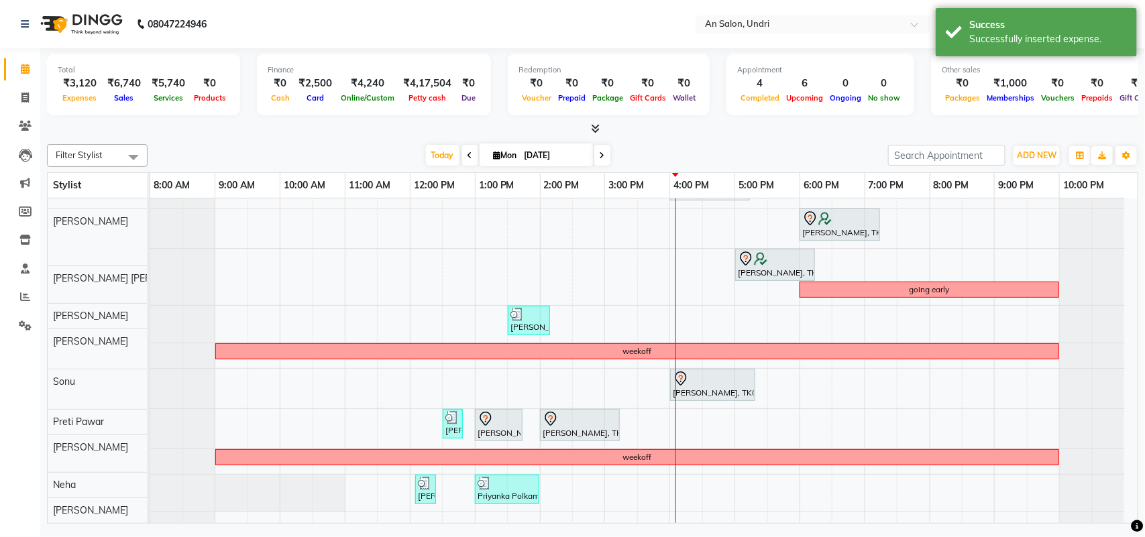
scroll to position [0, 0]
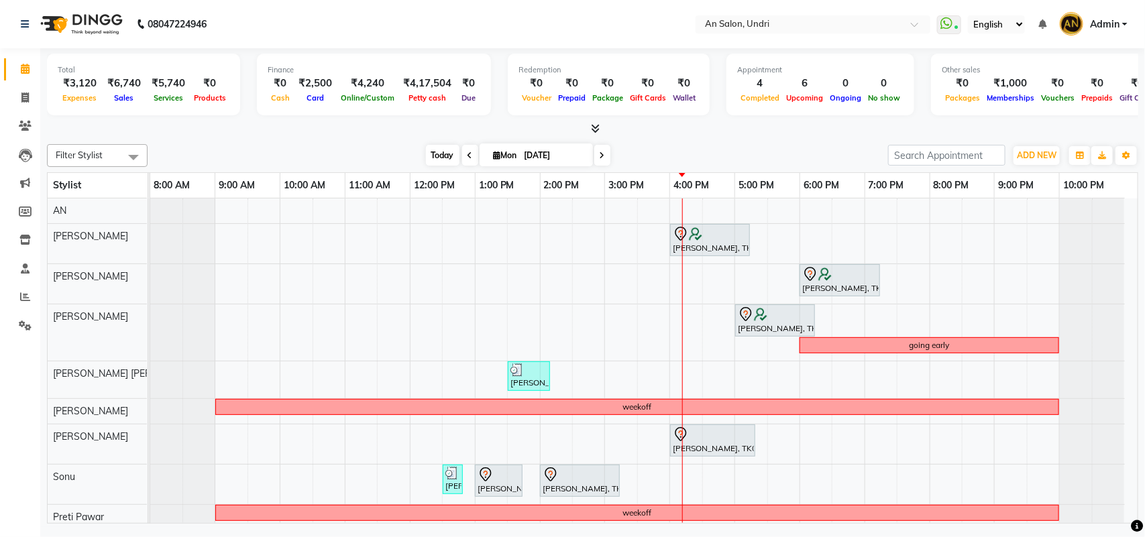
click at [447, 151] on span "Today" at bounding box center [443, 155] width 34 height 21
click at [710, 146] on div "Today Mon 01-09-2025" at bounding box center [517, 156] width 727 height 20
click at [441, 148] on span "Today" at bounding box center [443, 155] width 34 height 21
click at [596, 125] on icon at bounding box center [595, 128] width 9 height 10
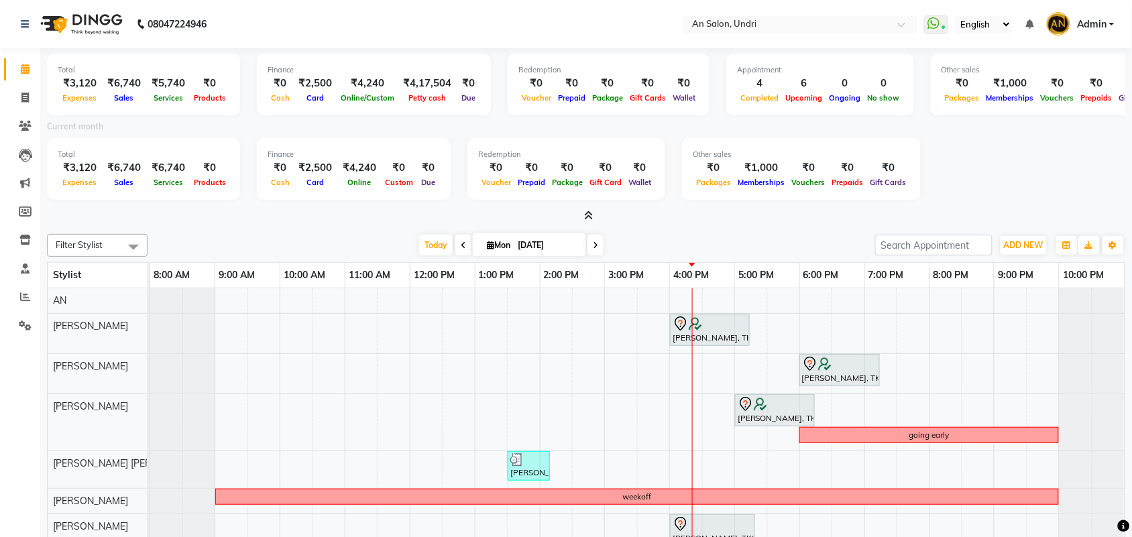
click at [590, 206] on div "Total ₹3,120 Expenses ₹6,740 Sales ₹5,740 Services ₹0 Products Finance ₹0 Cash …" at bounding box center [586, 135] width 1078 height 175
click at [588, 213] on icon at bounding box center [589, 216] width 9 height 10
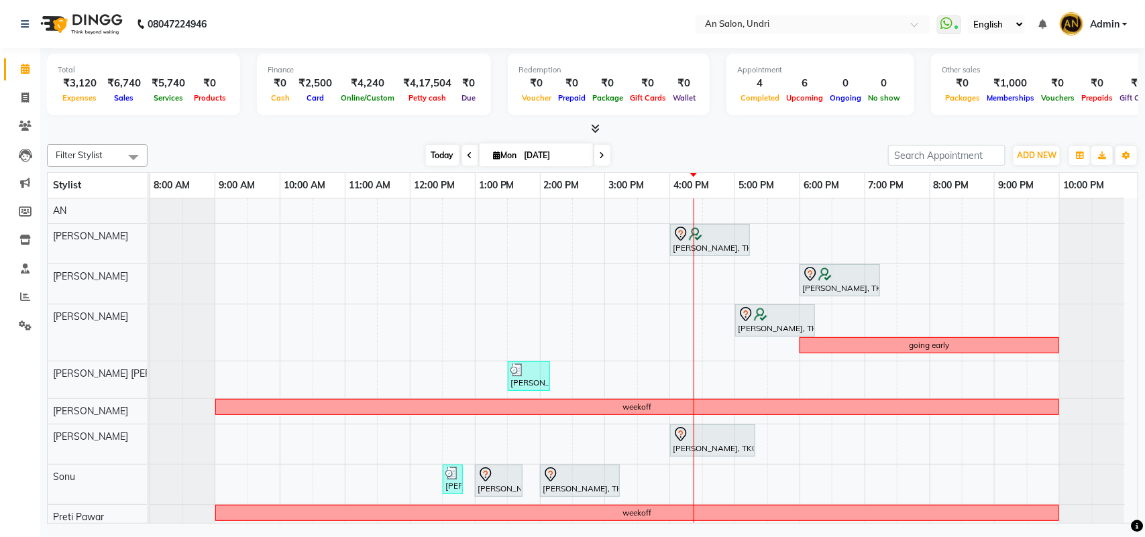
click at [453, 158] on span "Today" at bounding box center [443, 155] width 34 height 21
click at [441, 156] on span "Today" at bounding box center [443, 155] width 34 height 21
click at [27, 93] on icon at bounding box center [24, 98] width 7 height 10
select select "service"
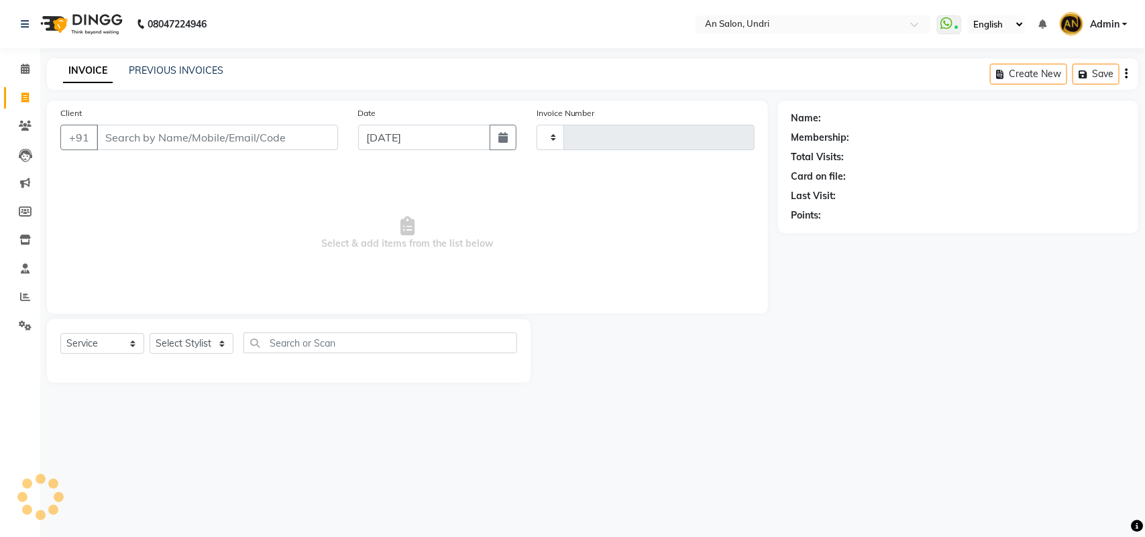
type input "2621"
select select "3639"
click at [129, 142] on input "Client" at bounding box center [217, 137] width 241 height 25
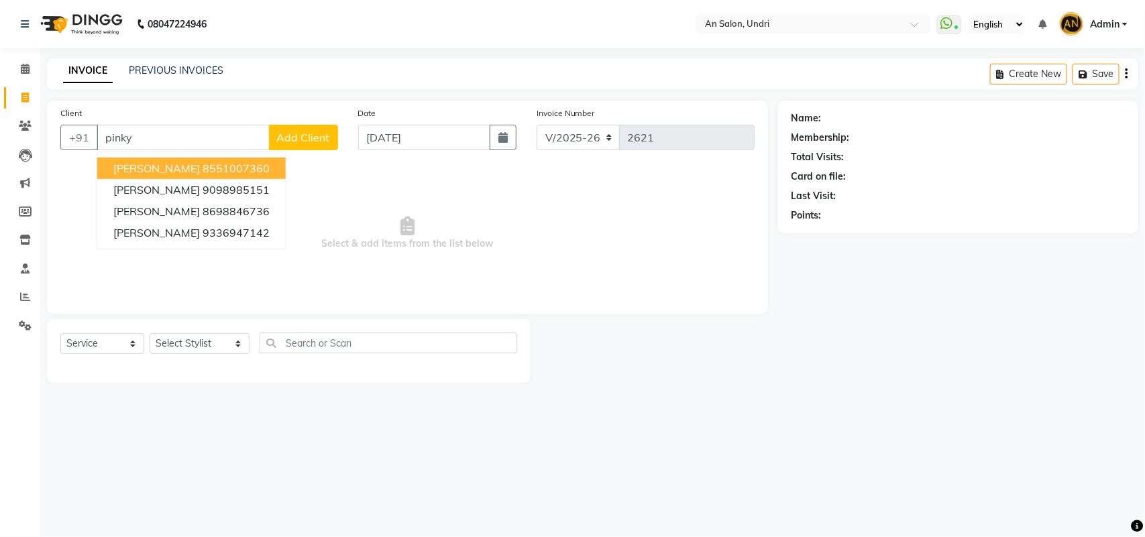
click at [182, 166] on button "Pinky Dhariya 8551007360" at bounding box center [191, 168] width 188 height 21
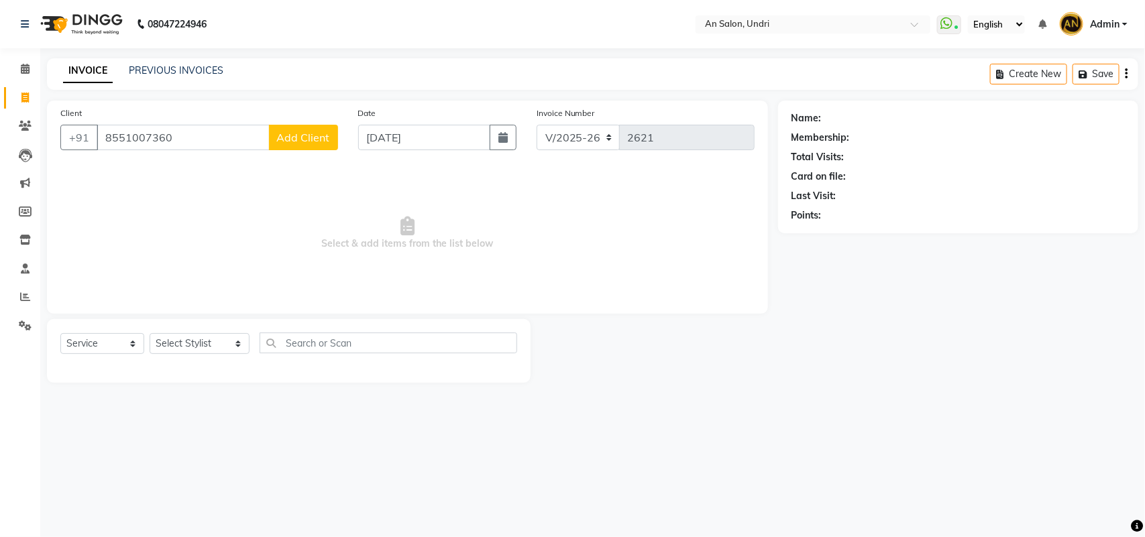
click at [195, 133] on input "8551007360" at bounding box center [183, 137] width 173 height 25
type input "8551007360"
select select "2: Object"
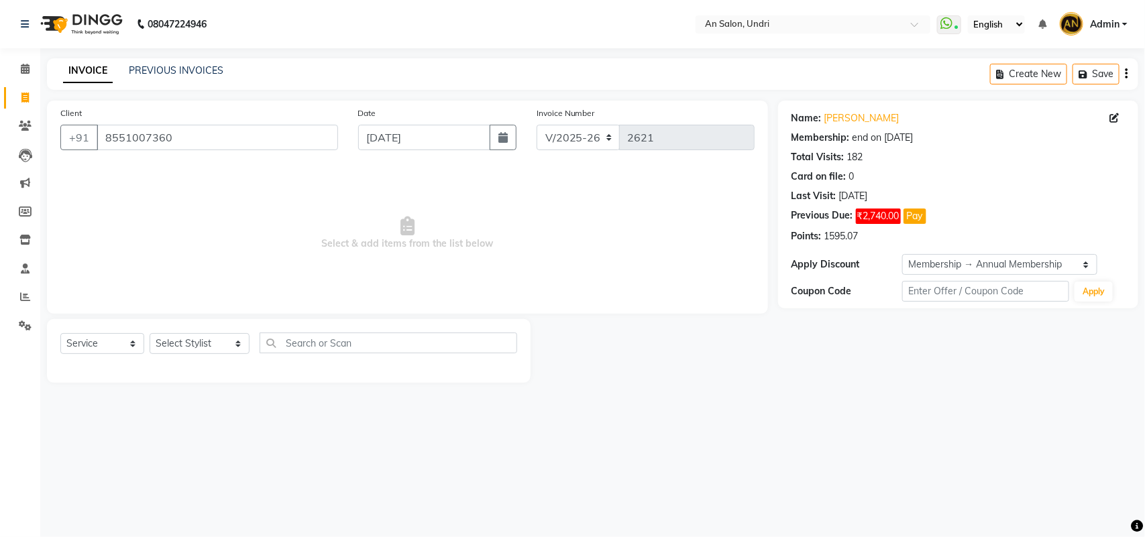
click at [732, 377] on div at bounding box center [654, 351] width 247 height 64
click at [917, 219] on button "Pay" at bounding box center [914, 216] width 23 height 15
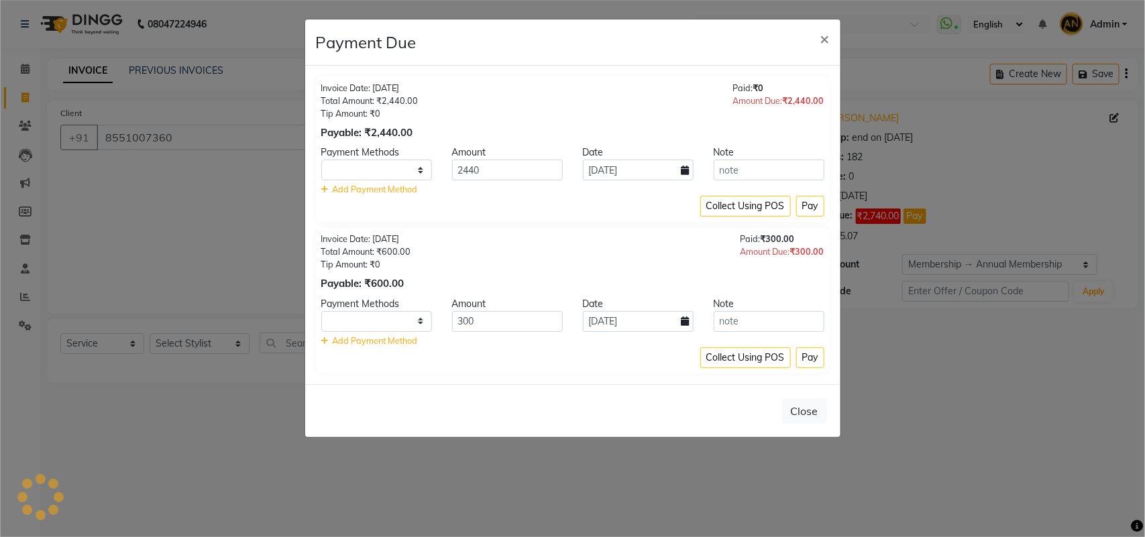
select select "1"
drag, startPoint x: 534, startPoint y: 170, endPoint x: 377, endPoint y: 168, distance: 157.0
click at [377, 168] on div "CASH CARD ONLINE CUSTOM GPay PayTM PhonePe UPI NearBuy Loan BharatPay Cheque Mo…" at bounding box center [572, 170] width 523 height 21
click at [527, 219] on div "Invoice Date: 30-08-2025 Total Amount: ₹2,440.00 Tip Amount: ₹0 Payable: ₹2,440…" at bounding box center [573, 149] width 514 height 146
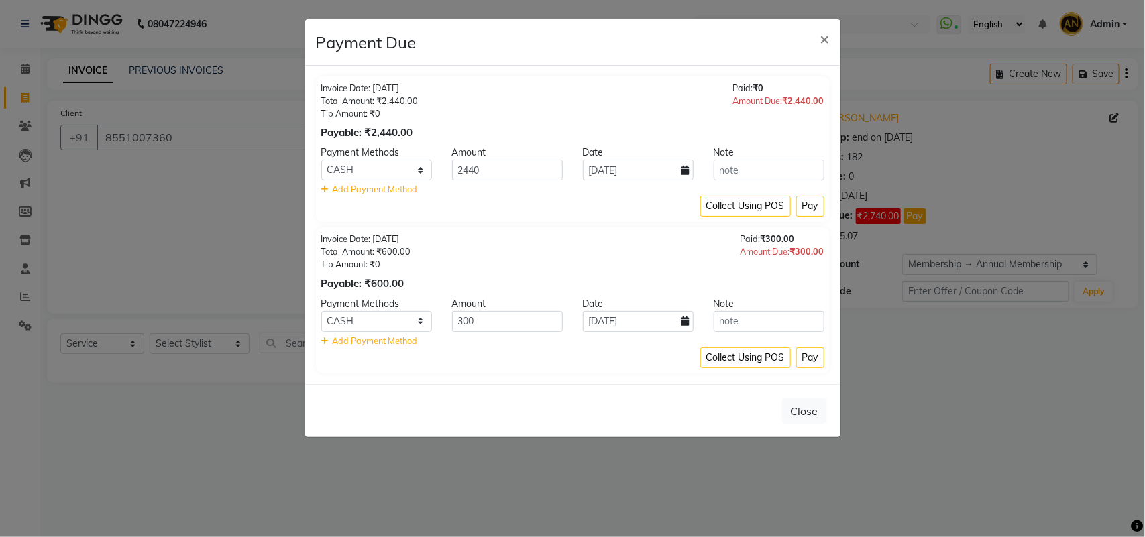
click at [675, 252] on div "Invoice Date: 29-08-2025 Total Amount: ₹600.00 Tip Amount: ₹0 Payable: ₹600.00 …" at bounding box center [572, 262] width 503 height 58
click at [828, 35] on span "×" at bounding box center [824, 38] width 9 height 20
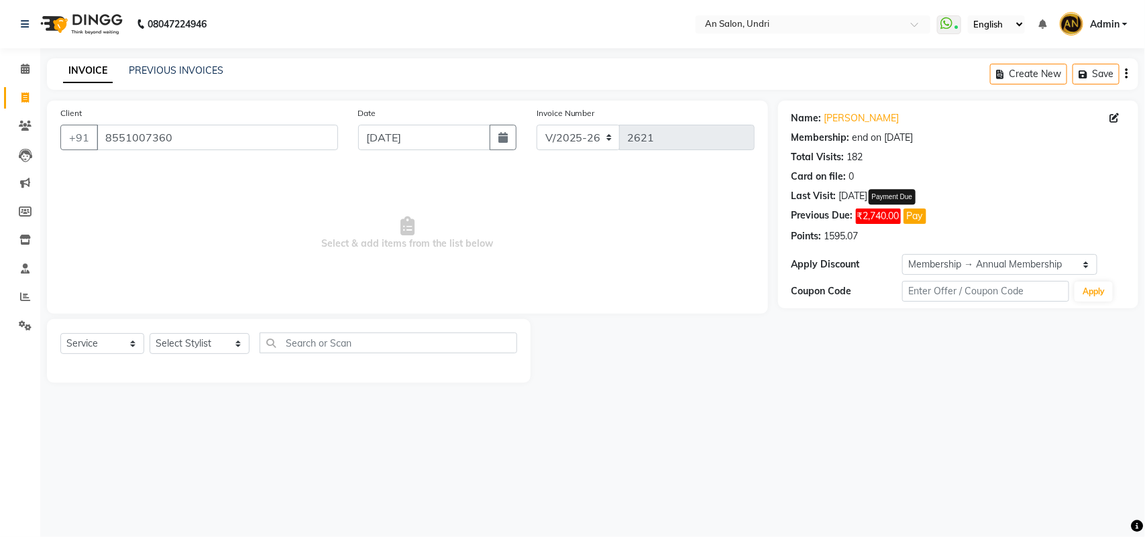
click at [924, 219] on button "Pay" at bounding box center [914, 216] width 23 height 15
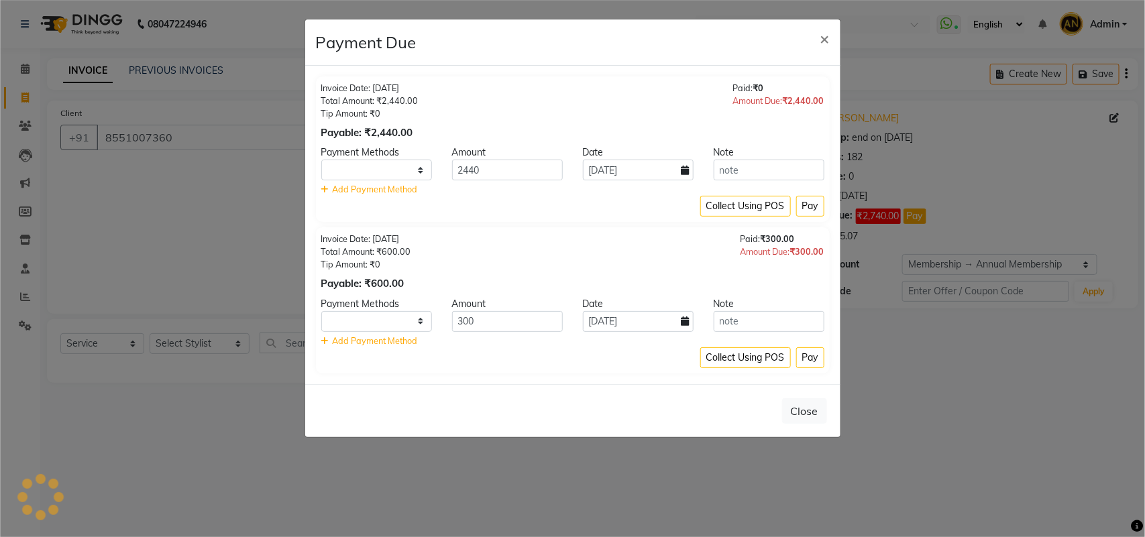
select select "1"
click at [353, 174] on select "CASH CARD ONLINE CUSTOM GPay PayTM PhonePe UPI NearBuy Loan BharatPay Cheque Mo…" at bounding box center [376, 170] width 111 height 21
click at [321, 160] on select "CASH CARD ONLINE CUSTOM GPay PayTM PhonePe UPI NearBuy Loan BharatPay Cheque Mo…" at bounding box center [376, 170] width 111 height 21
click at [807, 200] on button "Pay" at bounding box center [810, 206] width 28 height 21
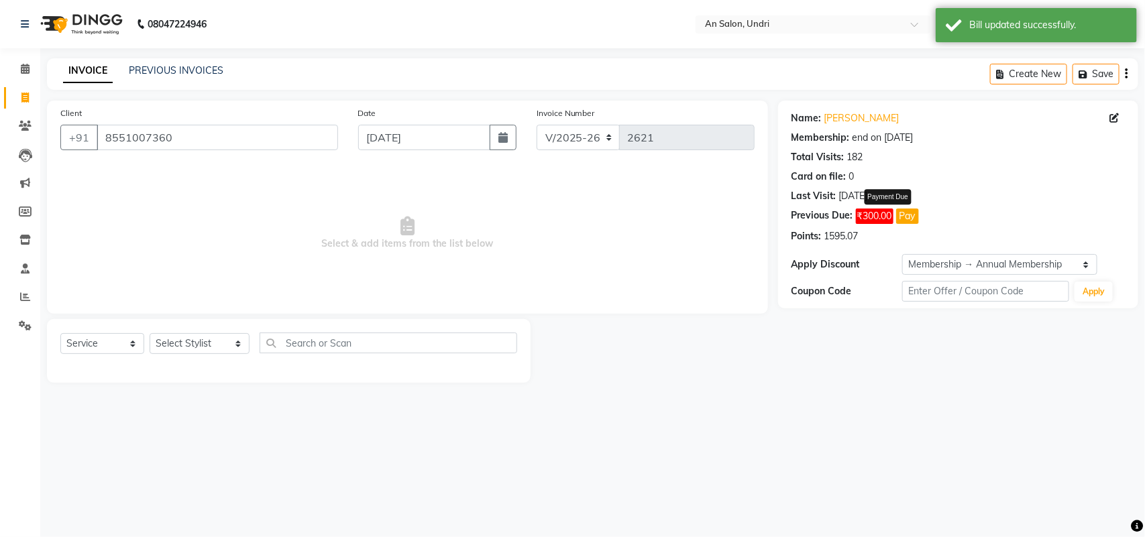
click at [913, 216] on button "Pay" at bounding box center [907, 216] width 23 height 15
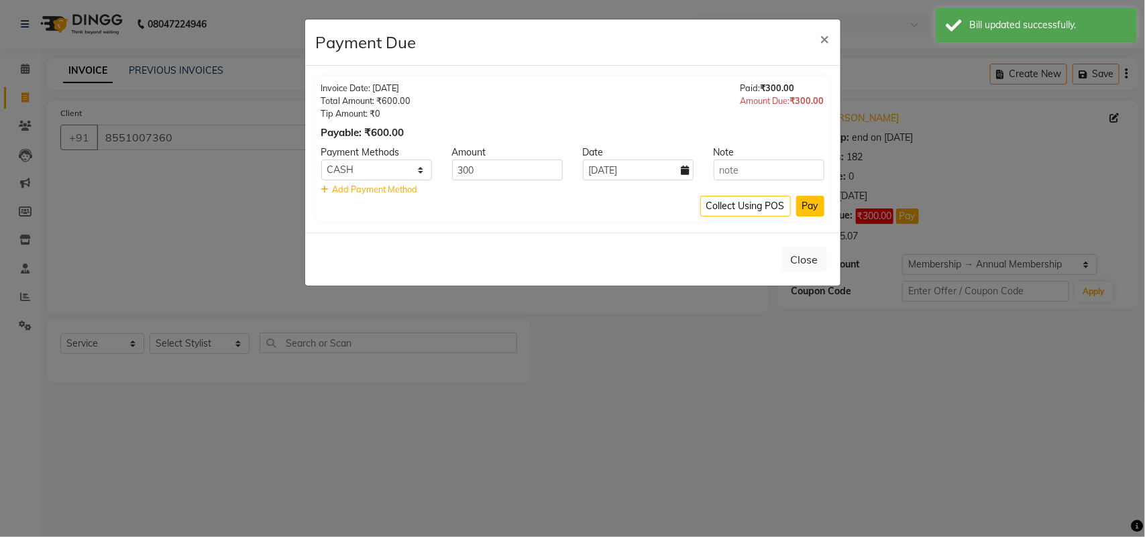
click at [803, 199] on button "Pay" at bounding box center [810, 206] width 28 height 21
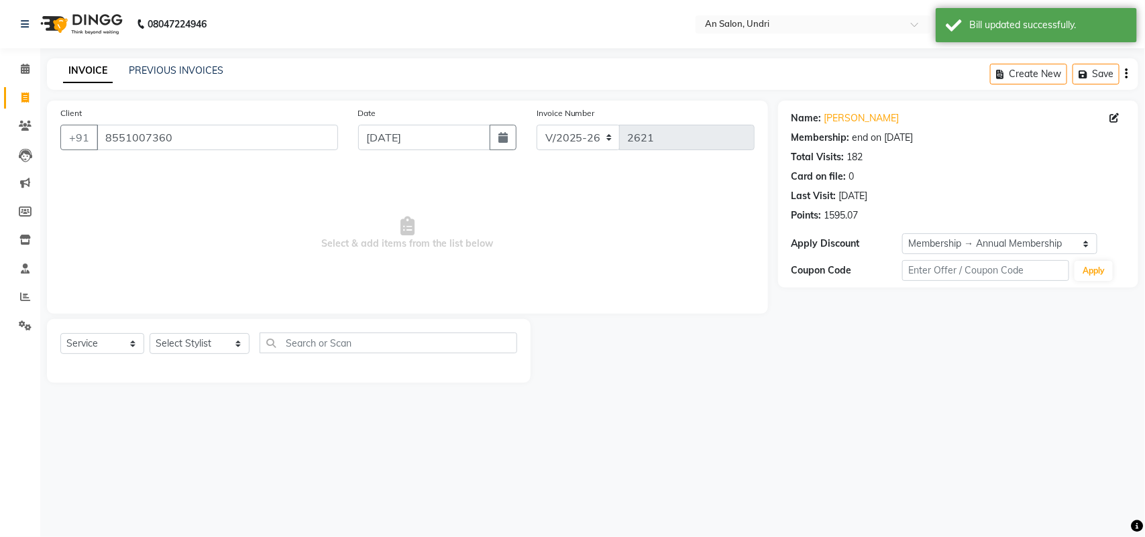
click at [99, 19] on img at bounding box center [80, 24] width 92 height 38
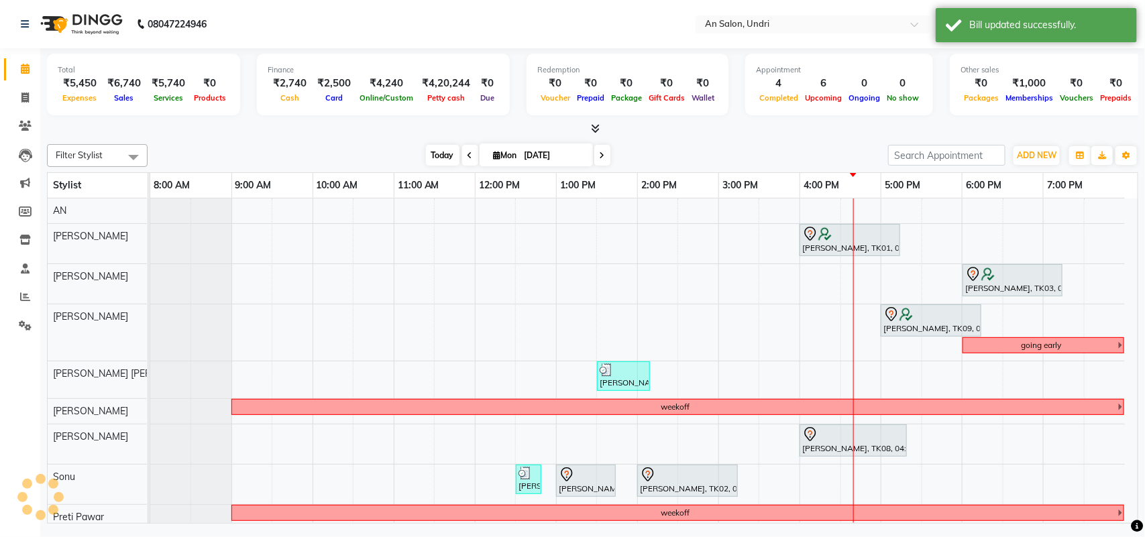
click at [433, 153] on span "Today" at bounding box center [443, 155] width 34 height 21
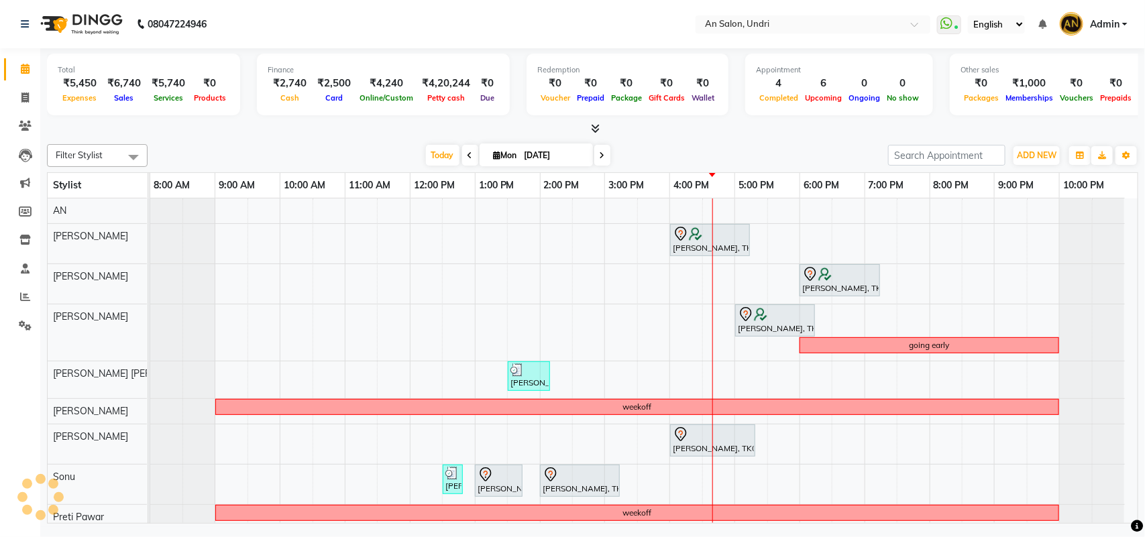
click at [302, 141] on div "Filter Stylist Select All AN Nazia Shaikh Anthony Janhavi Jambhulkar Naeem Akta…" at bounding box center [592, 331] width 1091 height 385
click at [25, 102] on icon at bounding box center [24, 98] width 7 height 10
select select "3639"
select select "service"
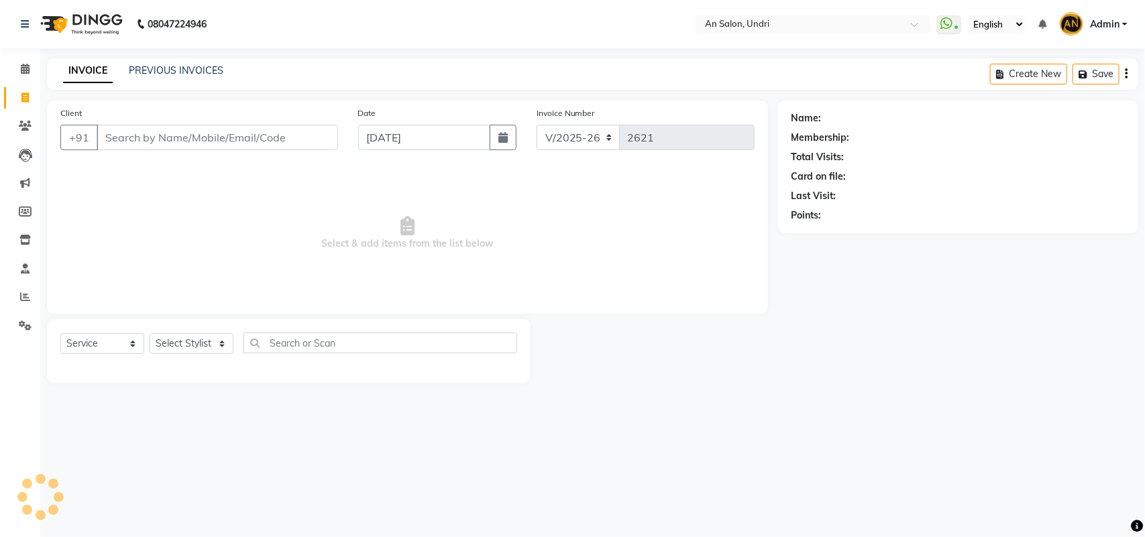
click at [218, 58] on div "INVOICE PREVIOUS INVOICES Create New Save" at bounding box center [592, 74] width 1091 height 32
click at [212, 68] on link "PREVIOUS INVOICES" at bounding box center [176, 70] width 95 height 12
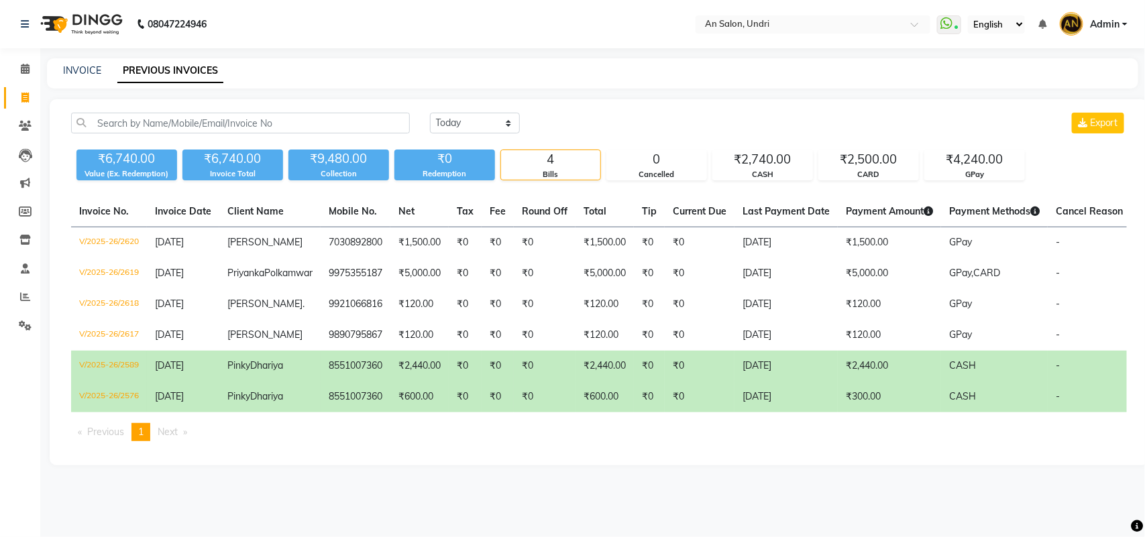
click at [604, 412] on td "₹600.00" at bounding box center [604, 397] width 58 height 31
click at [97, 25] on img at bounding box center [80, 24] width 92 height 38
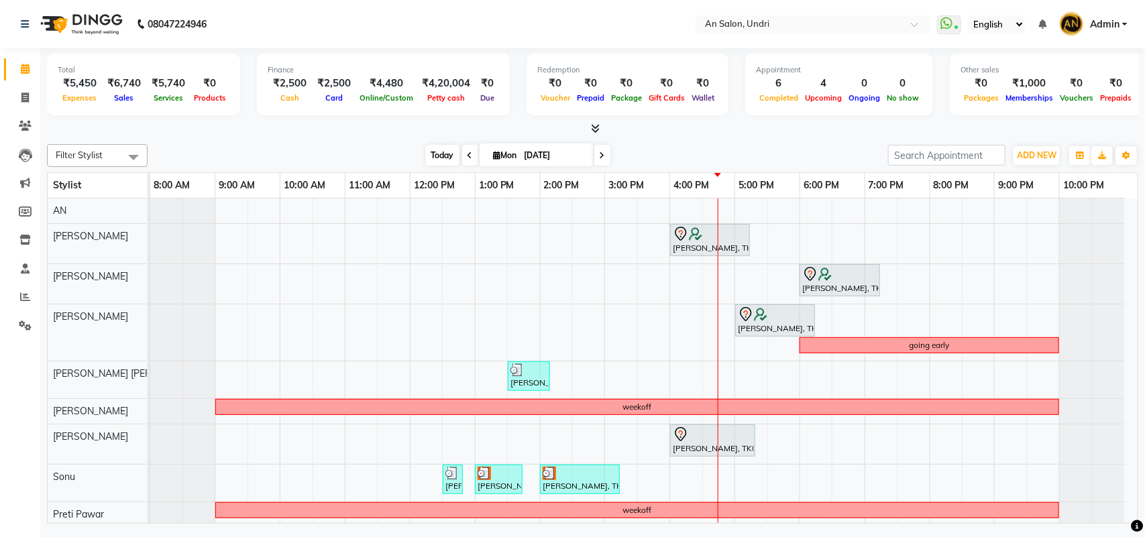
click at [429, 156] on span "Today" at bounding box center [443, 155] width 34 height 21
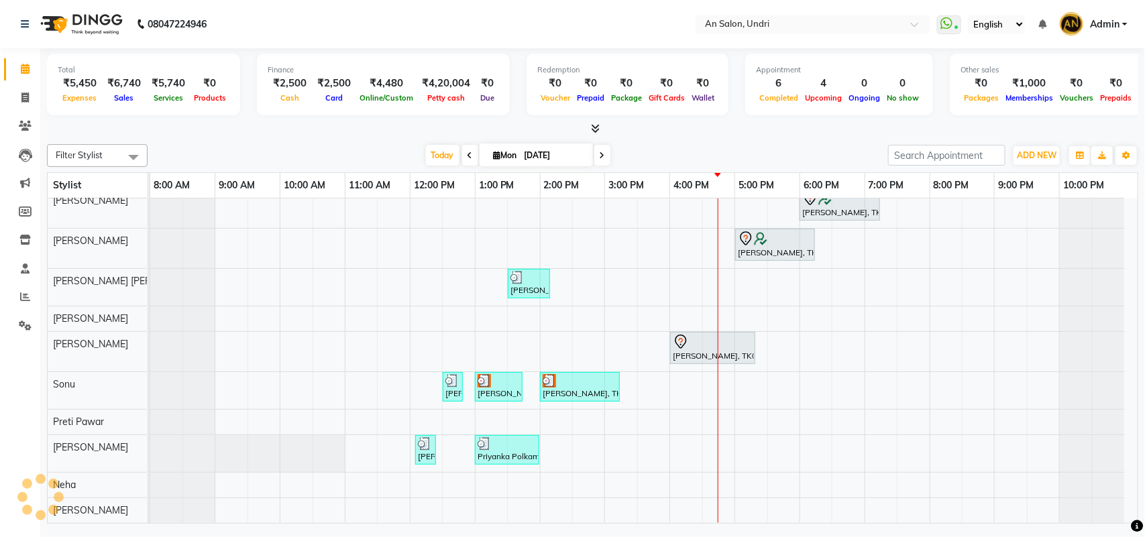
scroll to position [91, 0]
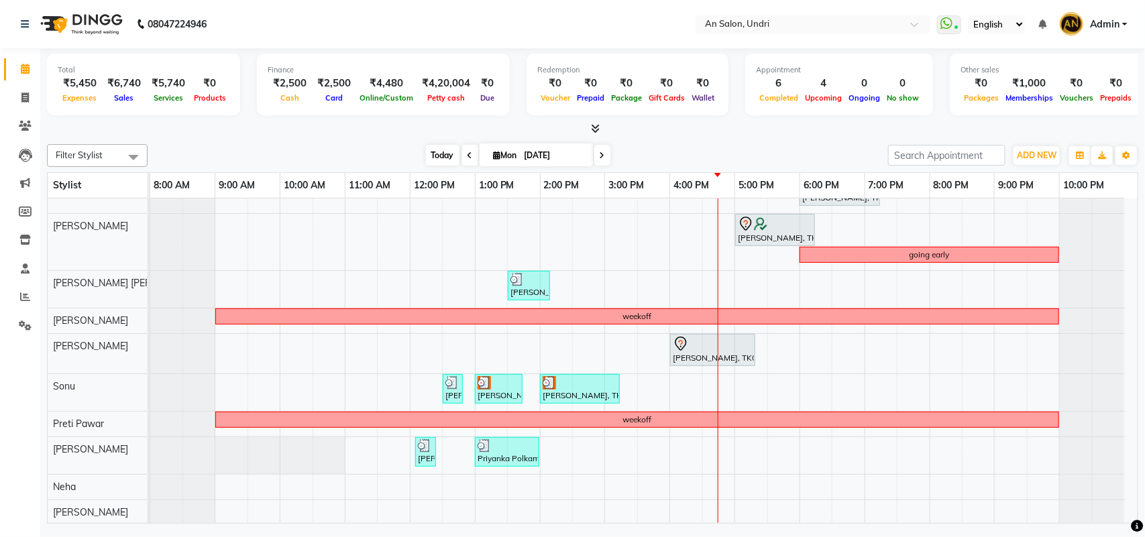
click at [434, 154] on span "Today" at bounding box center [443, 155] width 34 height 21
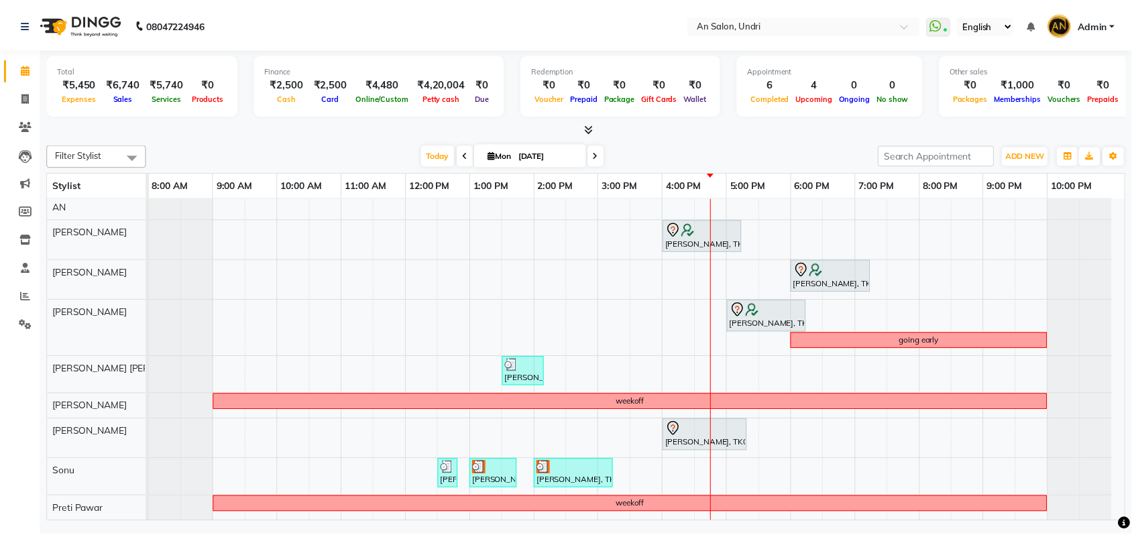
scroll to position [0, 0]
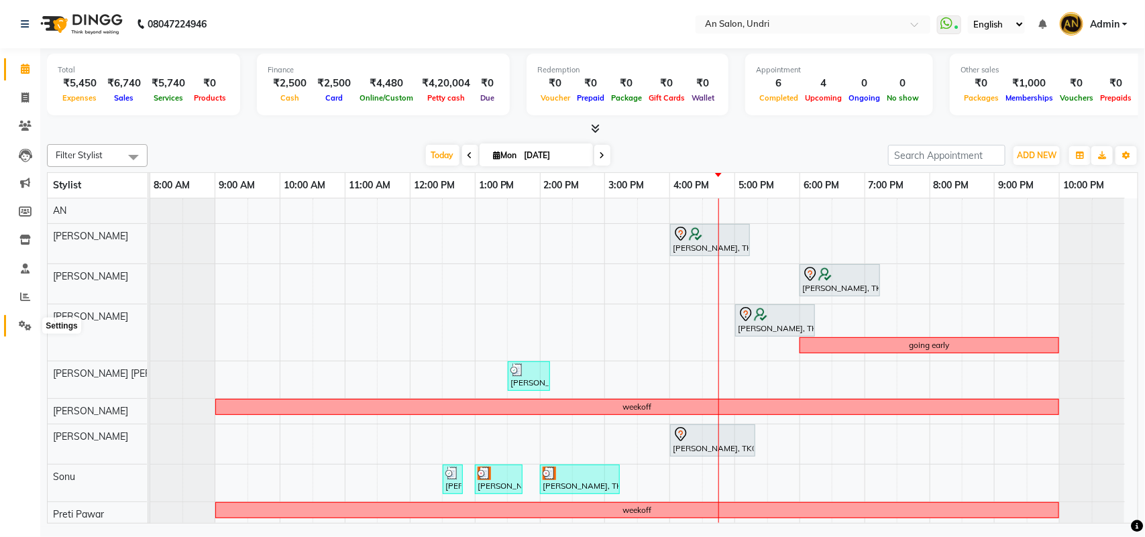
click at [13, 323] on span at bounding box center [24, 326] width 23 height 15
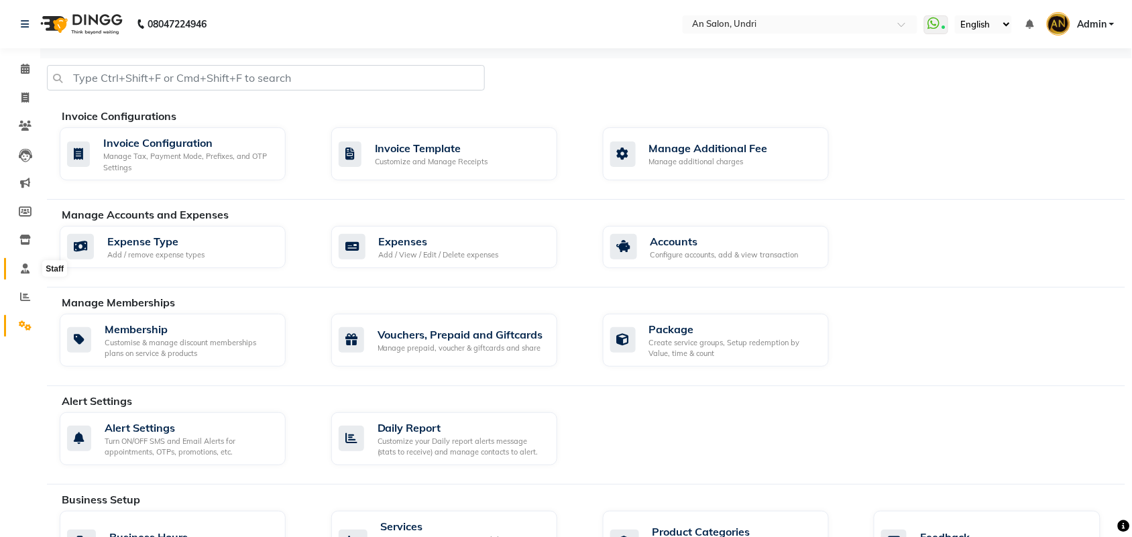
click at [21, 266] on icon at bounding box center [25, 269] width 9 height 10
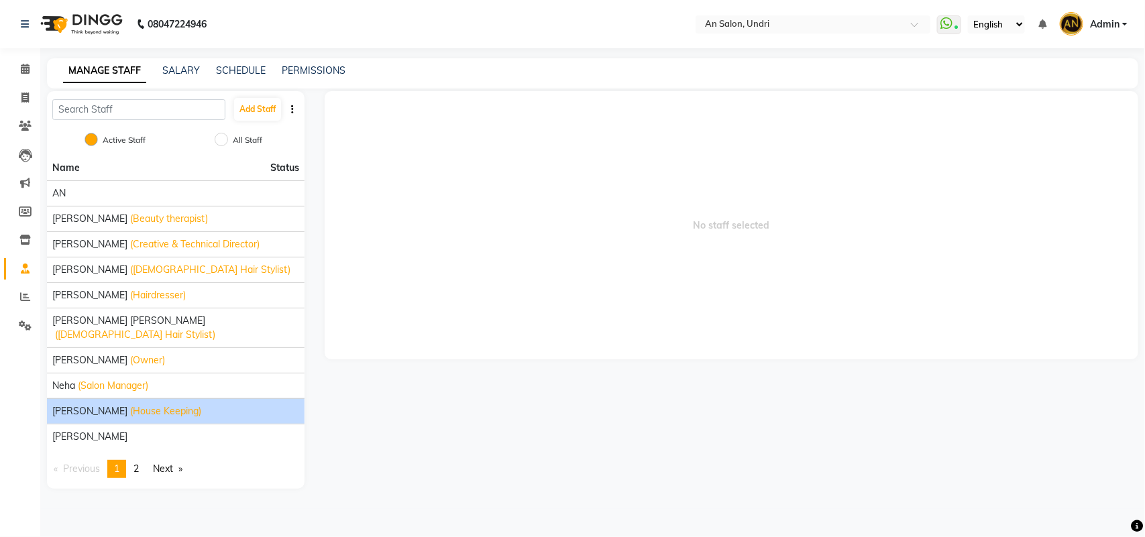
click at [130, 404] on span "(House Keeping)" at bounding box center [165, 411] width 71 height 14
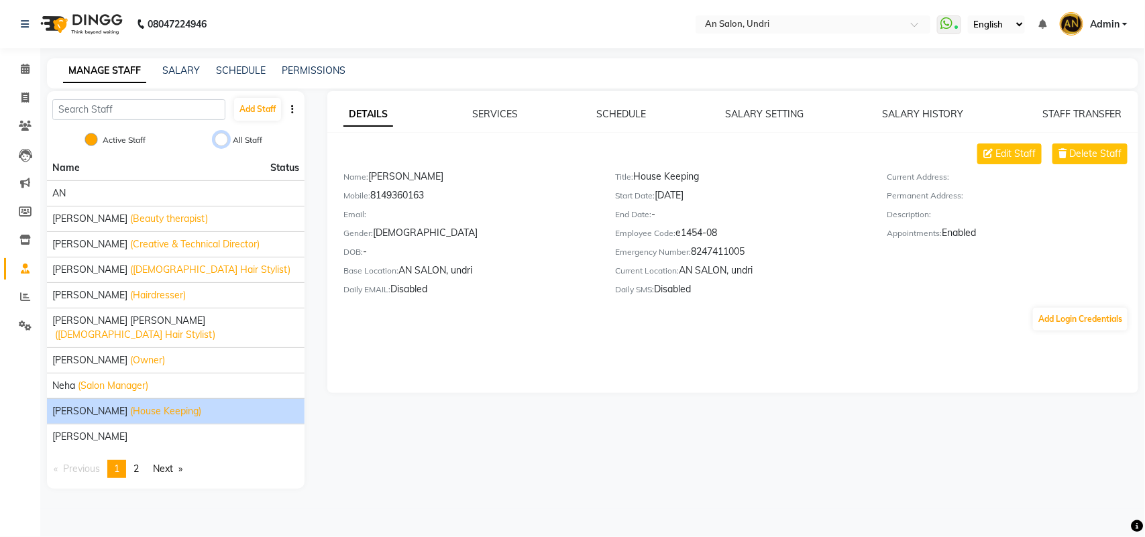
click at [223, 135] on input "All Staff" at bounding box center [221, 139] width 13 height 13
radio input "true"
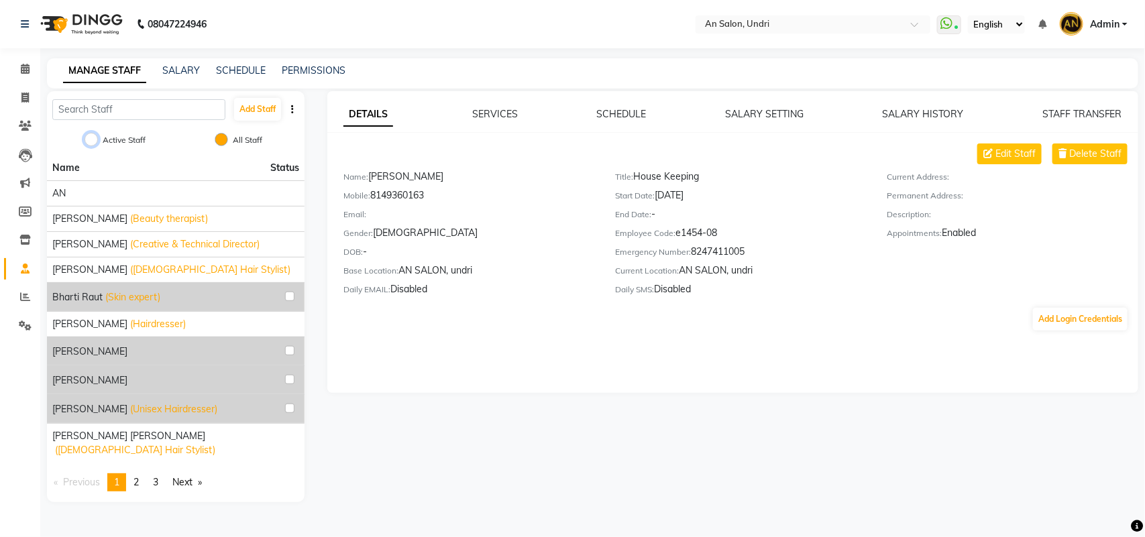
click at [91, 134] on input "Active Staff" at bounding box center [91, 139] width 13 height 13
radio input "true"
radio input "false"
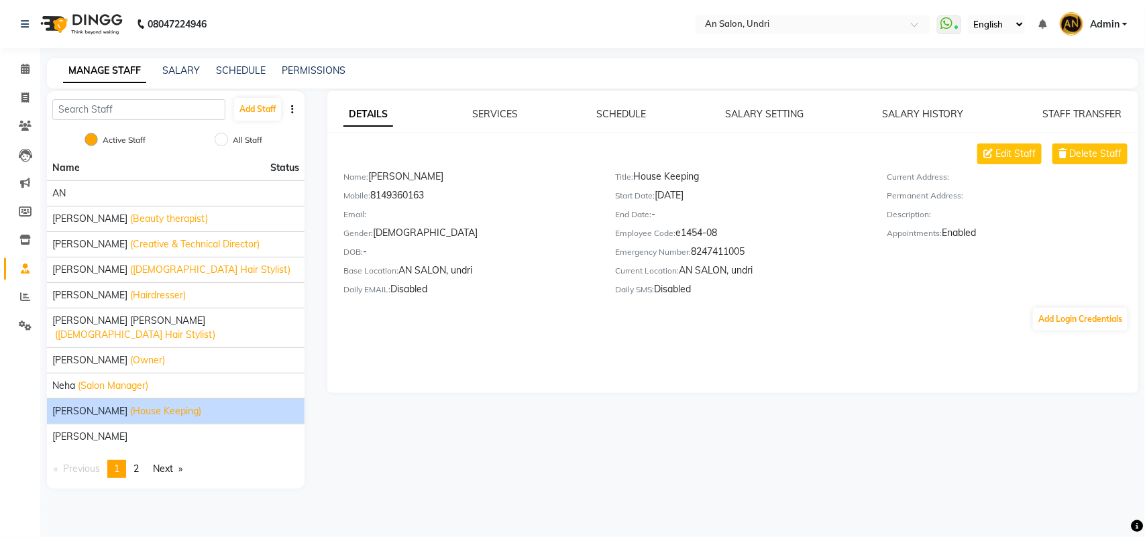
click at [131, 404] on span "(House Keeping)" at bounding box center [165, 411] width 71 height 14
click at [85, 17] on img at bounding box center [80, 24] width 92 height 38
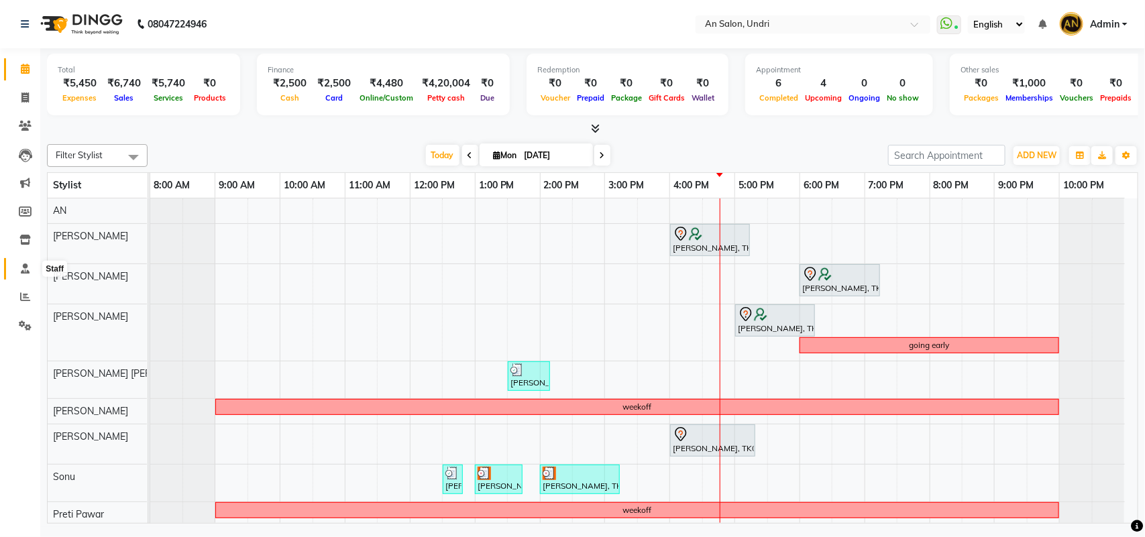
click at [25, 267] on icon at bounding box center [25, 269] width 9 height 10
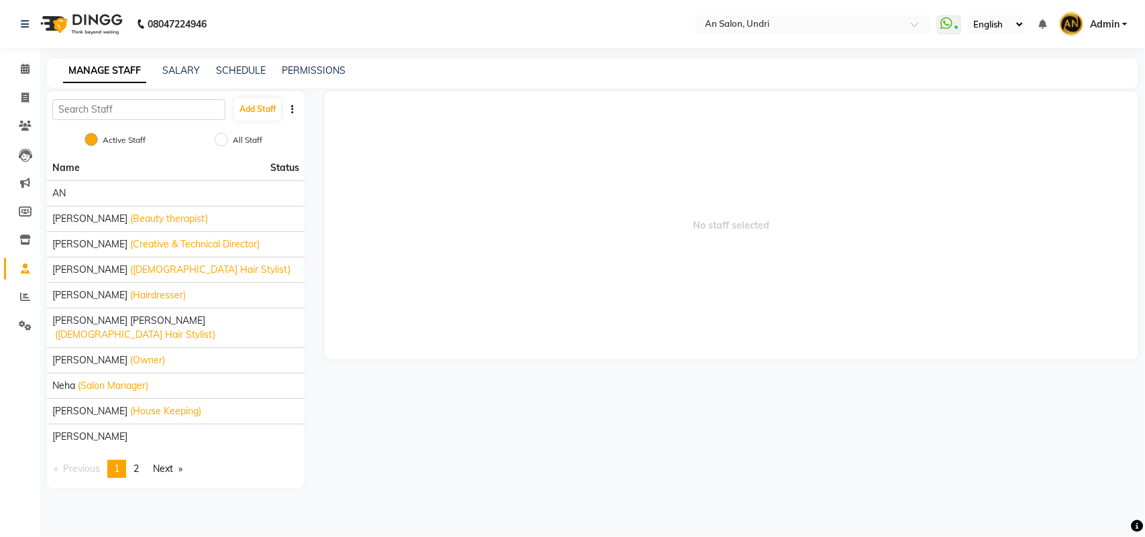
click at [98, 20] on img at bounding box center [80, 24] width 92 height 38
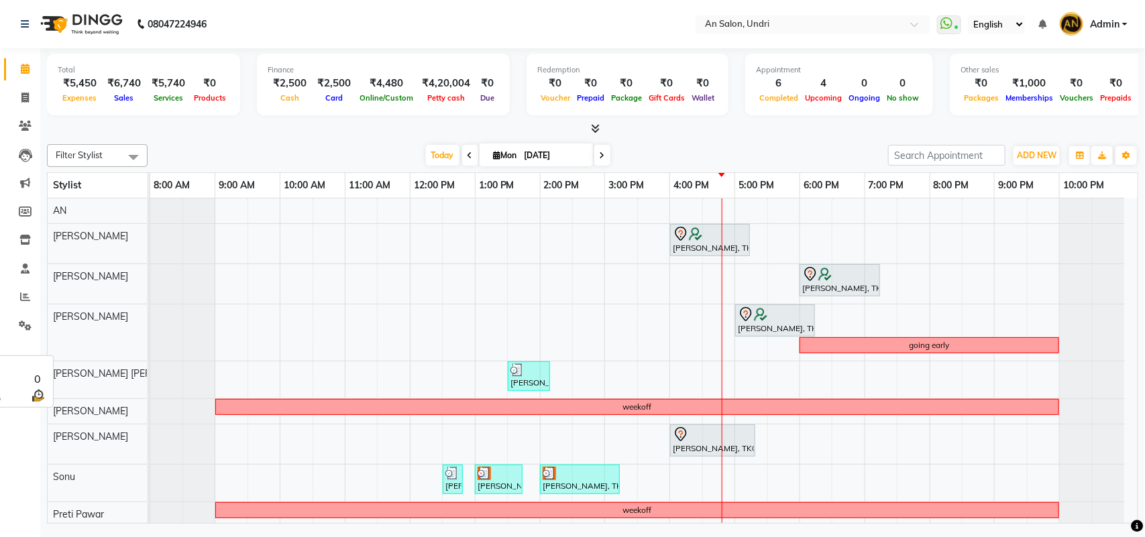
scroll to position [84, 0]
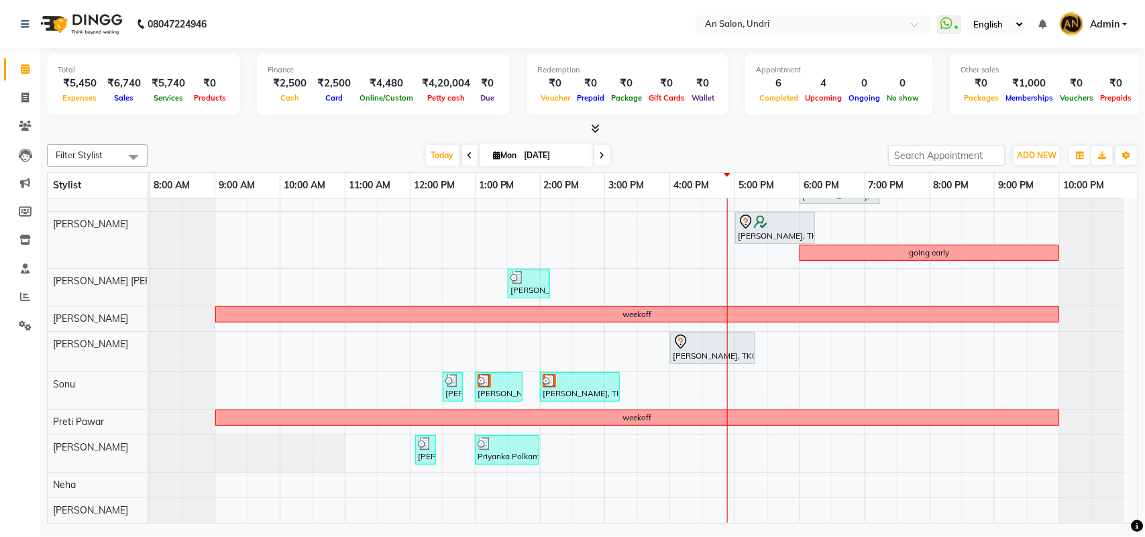
click at [600, 153] on icon at bounding box center [602, 156] width 5 height 8
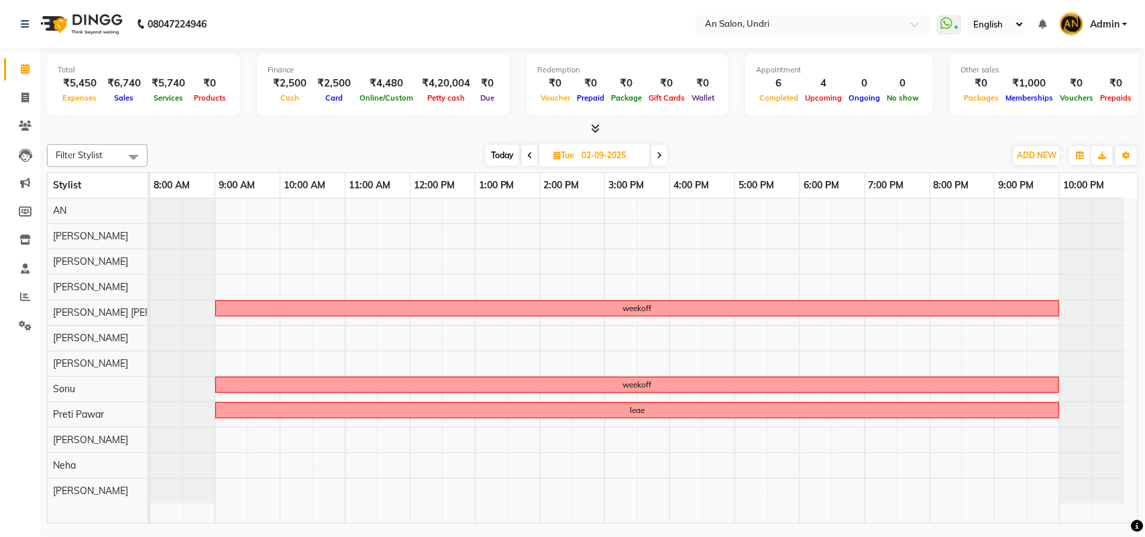
click at [666, 160] on span at bounding box center [659, 155] width 16 height 21
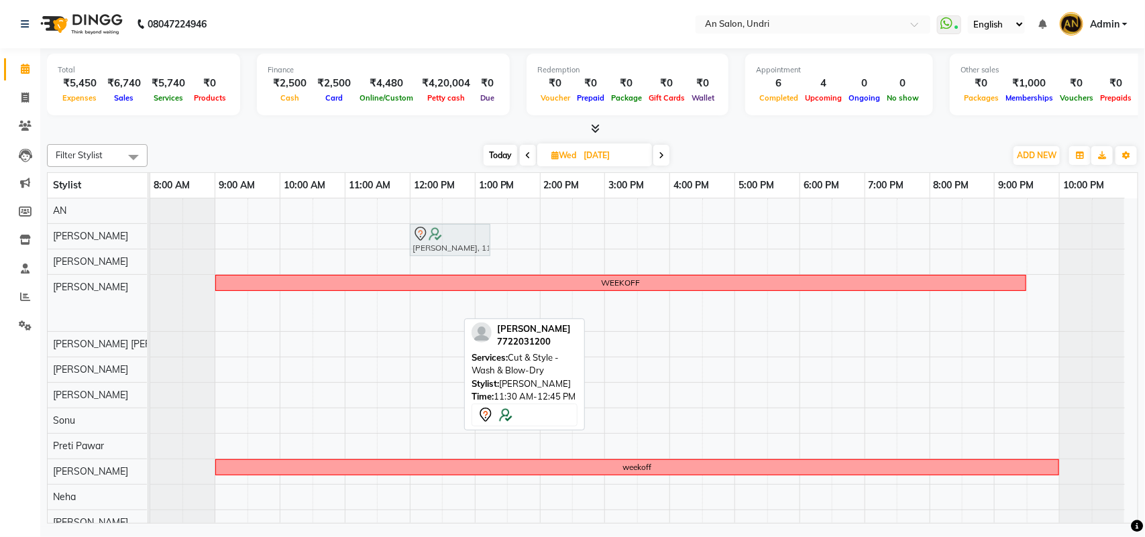
drag, startPoint x: 404, startPoint y: 307, endPoint x: 426, endPoint y: 233, distance: 76.4
click at [426, 233] on tbody "Monica Nagdda, 11:30 AM-12:45 PM, Cut & Style - Wash & Blow-Dry WEEKOFF Monica …" at bounding box center [637, 367] width 975 height 337
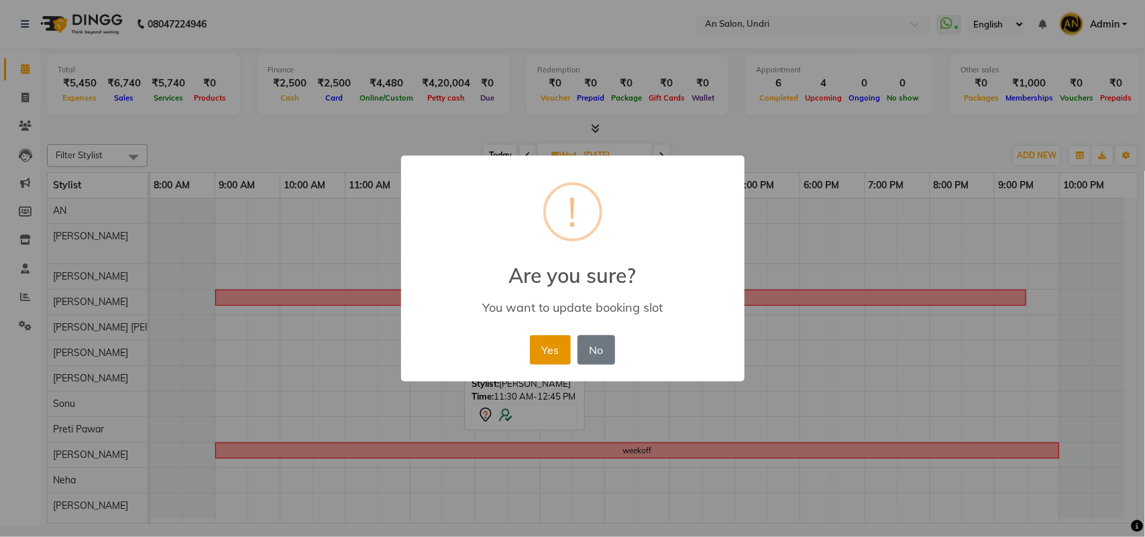
click at [544, 337] on button "Yes" at bounding box center [550, 350] width 41 height 30
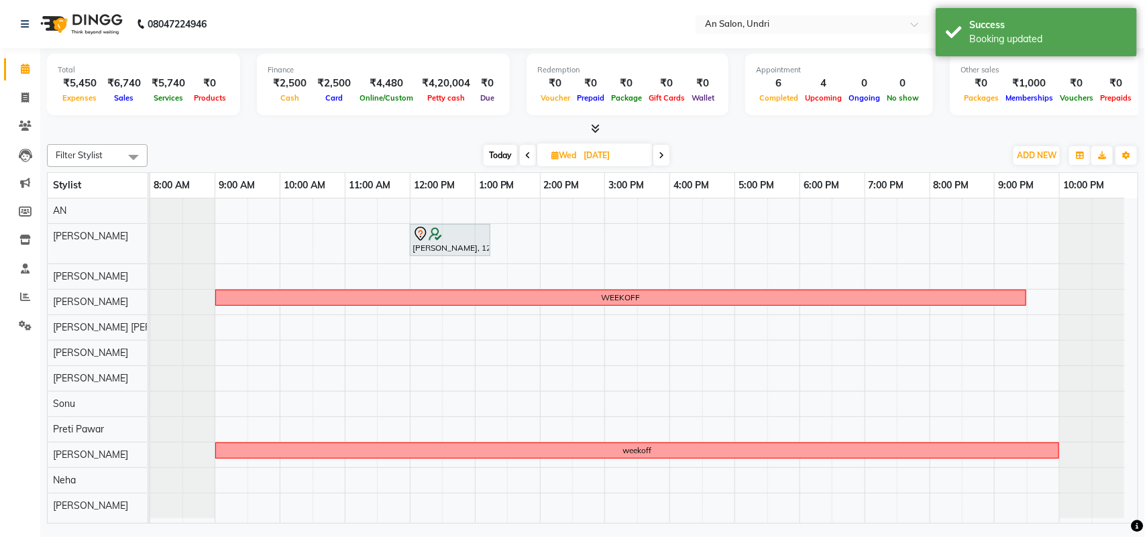
click at [497, 165] on span "Today" at bounding box center [501, 155] width 34 height 21
type input "[DATE]"
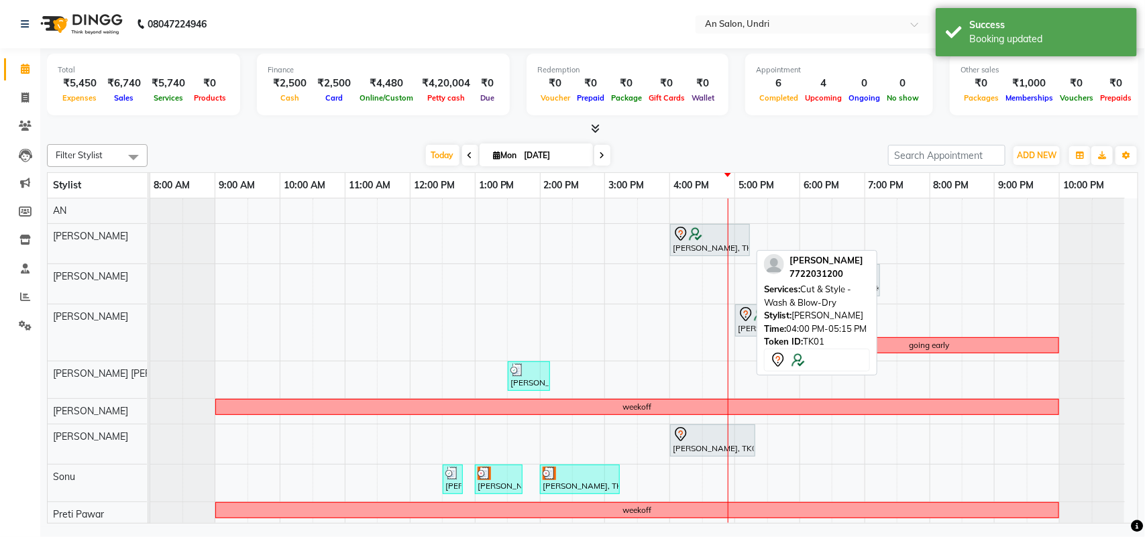
click at [712, 241] on div at bounding box center [710, 234] width 74 height 16
click at [696, 227] on div at bounding box center [710, 234] width 74 height 16
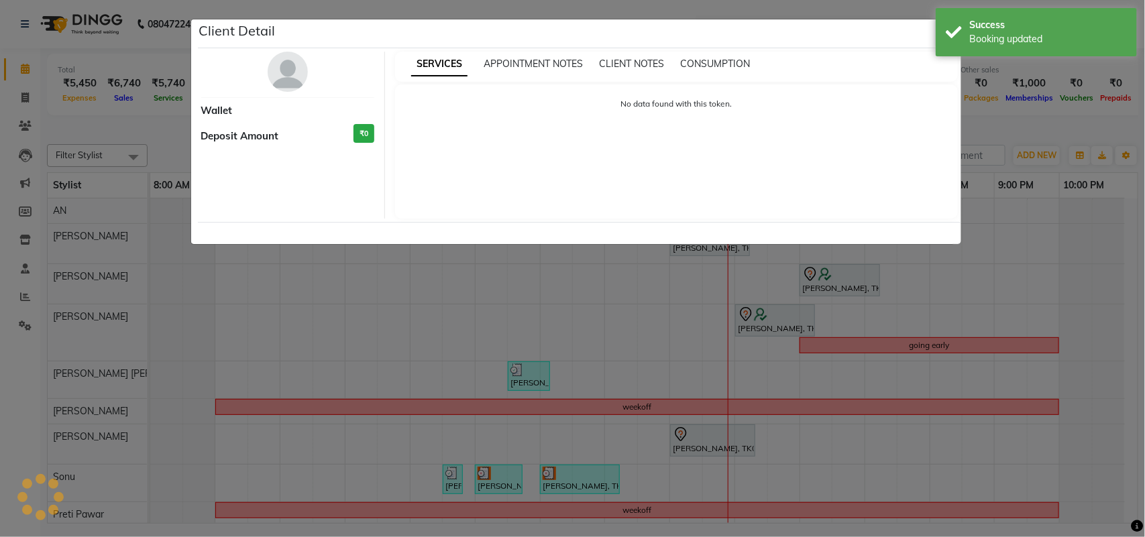
select select "7"
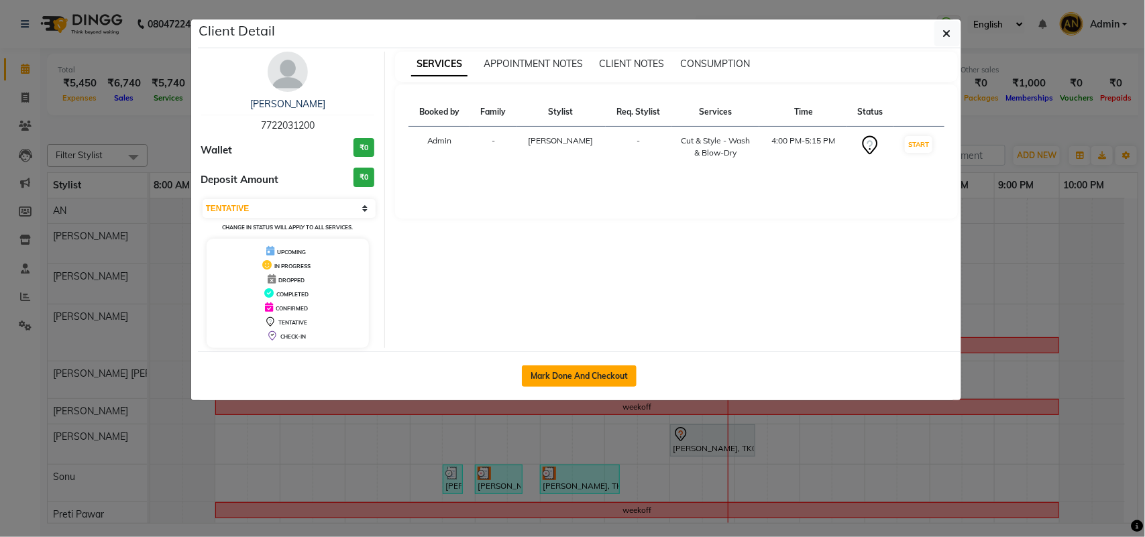
click at [567, 371] on button "Mark Done And Checkout" at bounding box center [579, 376] width 115 height 21
select select "service"
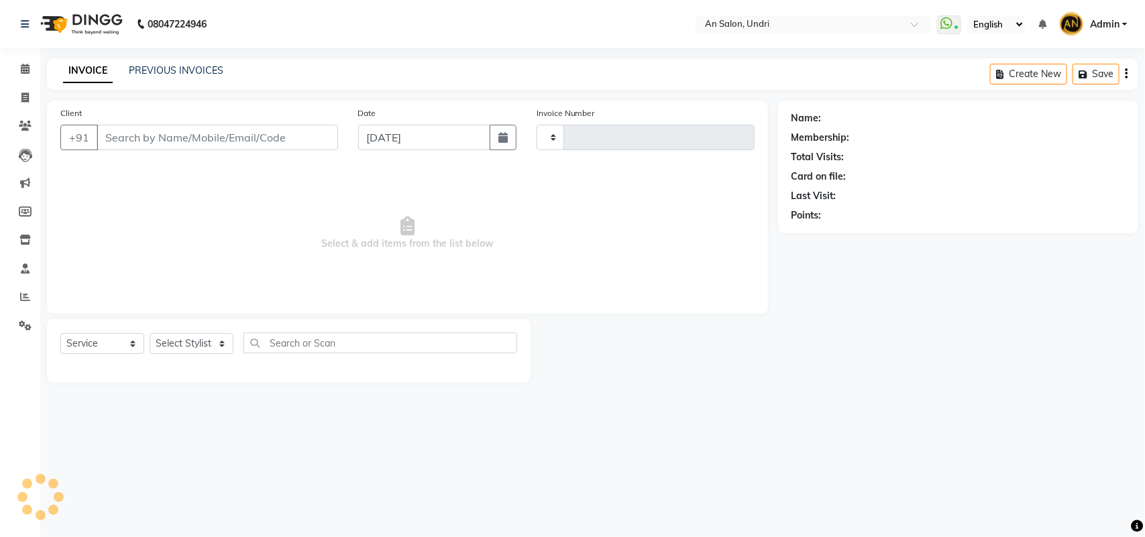
type input "2621"
select select "3639"
type input "7722031200"
select select "17154"
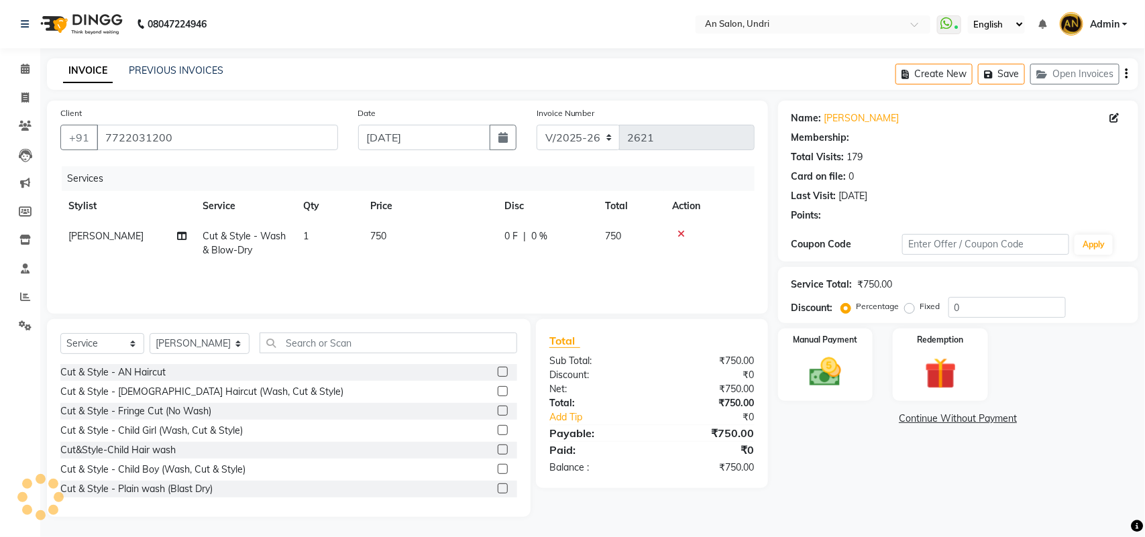
select select "2: Object"
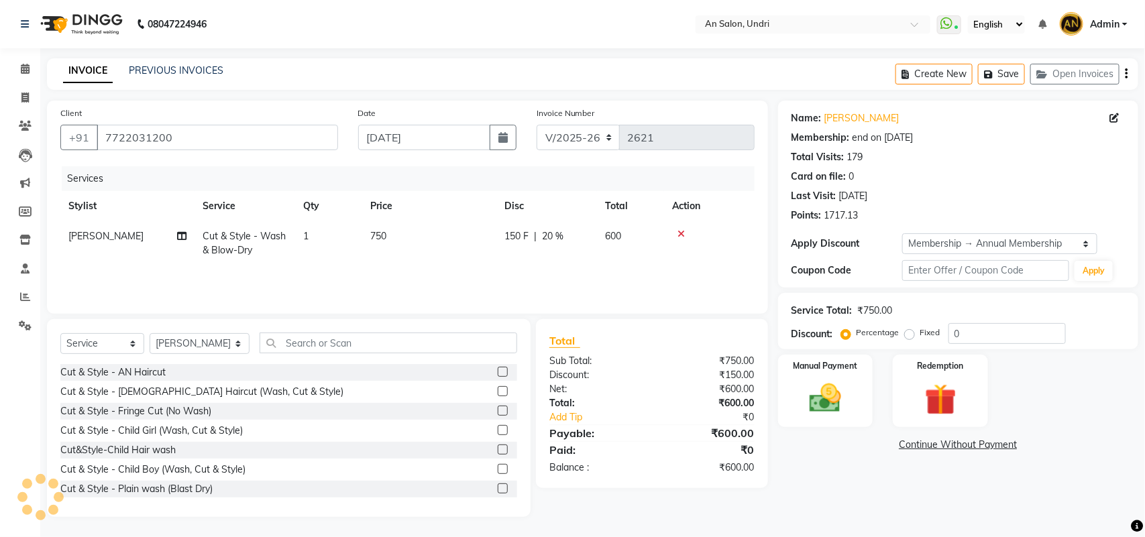
type input "20"
click at [742, 283] on div "Services Stylist Service Qty Price Disc Total Action Nazia Shaikh Cut & Style -…" at bounding box center [407, 233] width 694 height 134
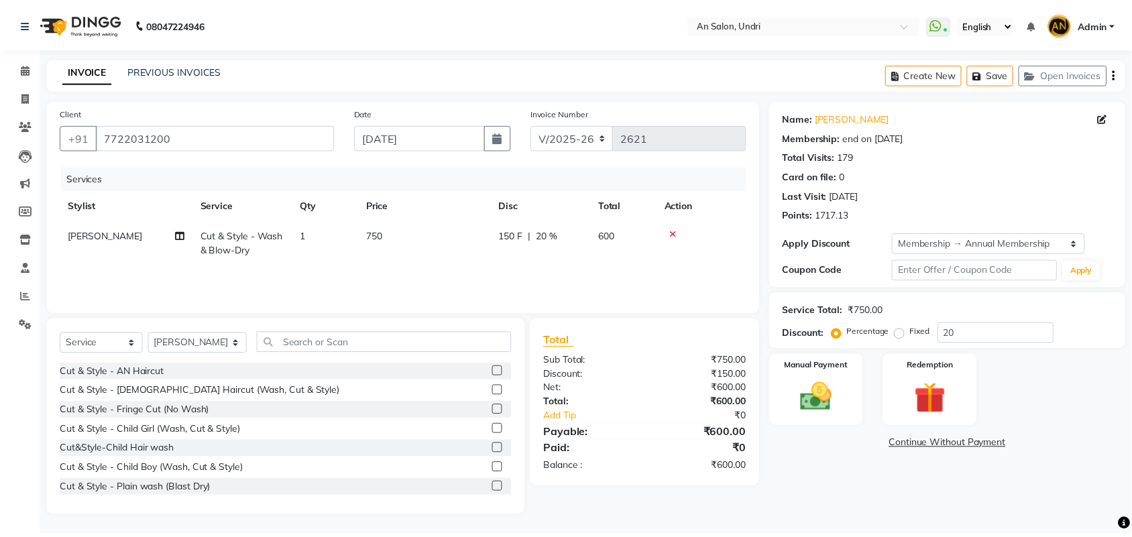
scroll to position [0, 10]
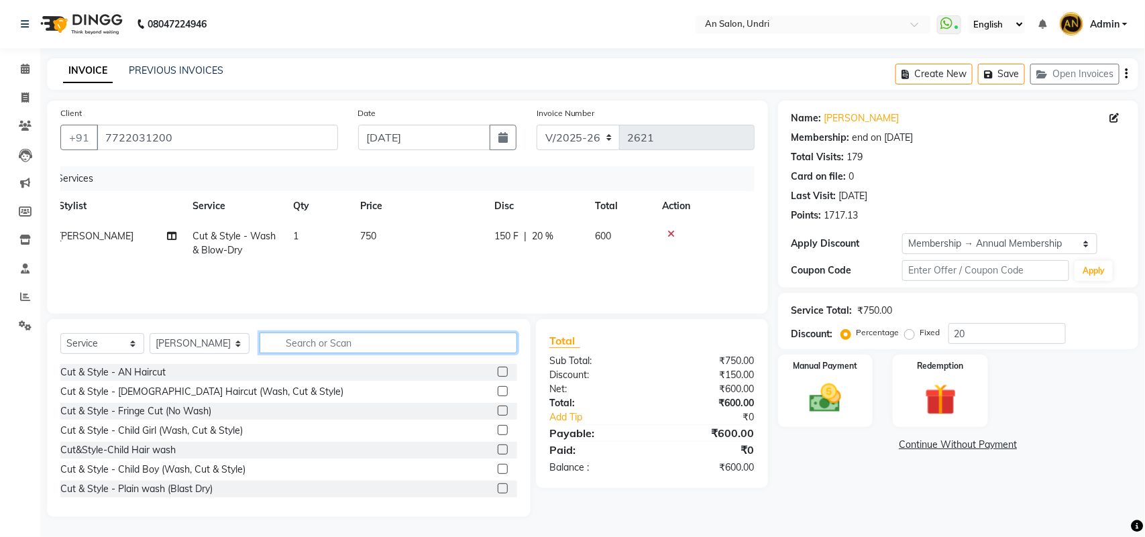
click at [293, 346] on input "text" at bounding box center [389, 343] width 258 height 21
click at [380, 339] on input "text" at bounding box center [389, 343] width 258 height 21
click at [295, 342] on input "text" at bounding box center [389, 343] width 258 height 21
type input "c"
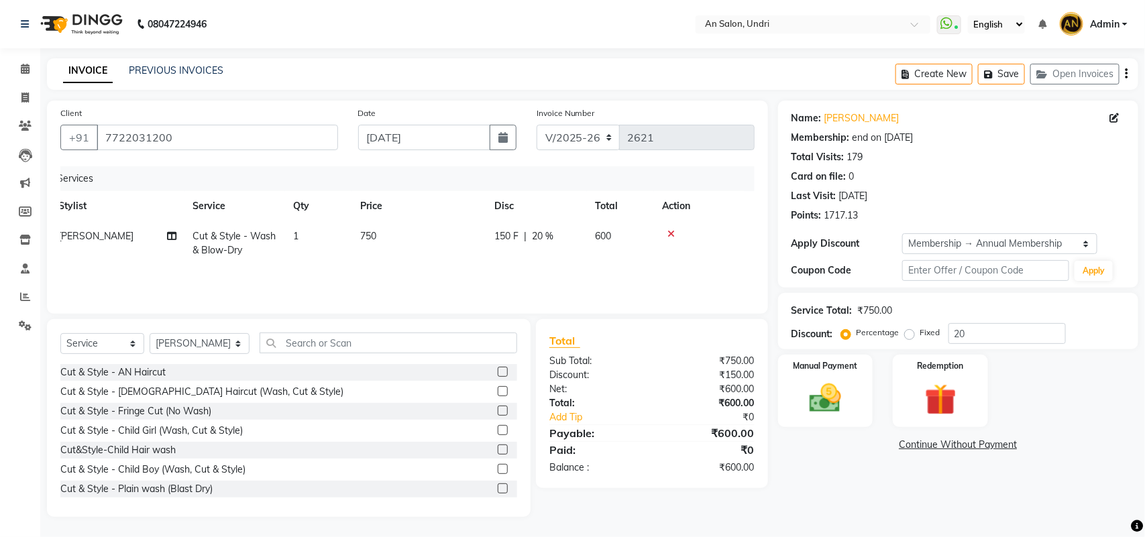
click at [349, 362] on div "Select Service Product Membership Package Voucher Prepaid Gift Card Select Styl…" at bounding box center [288, 349] width 457 height 32
click at [353, 345] on input "text" at bounding box center [389, 343] width 258 height 21
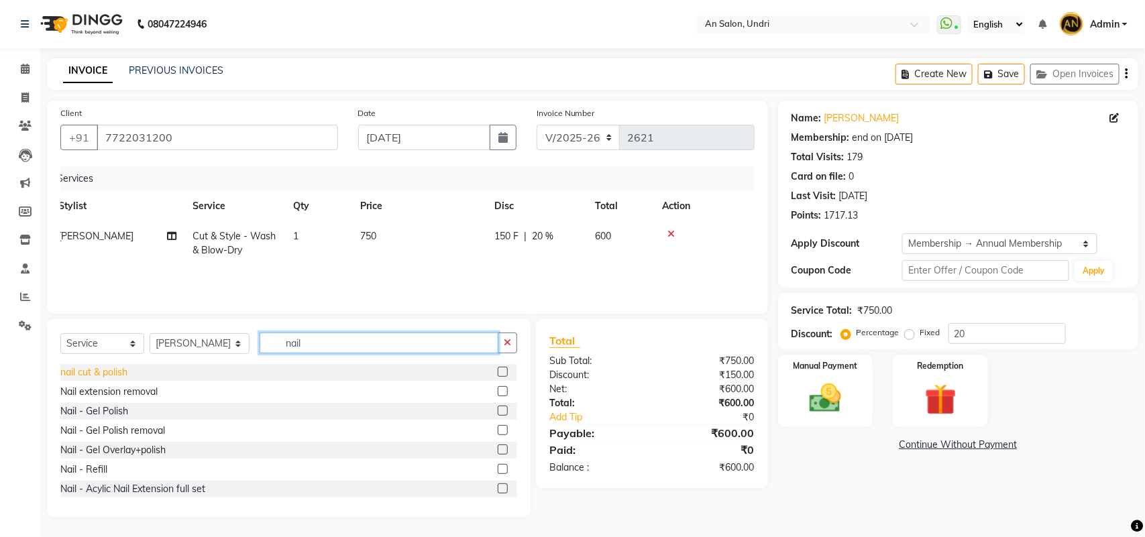
type input "nail"
click at [99, 371] on div "nail cut & polish" at bounding box center [93, 373] width 67 height 14
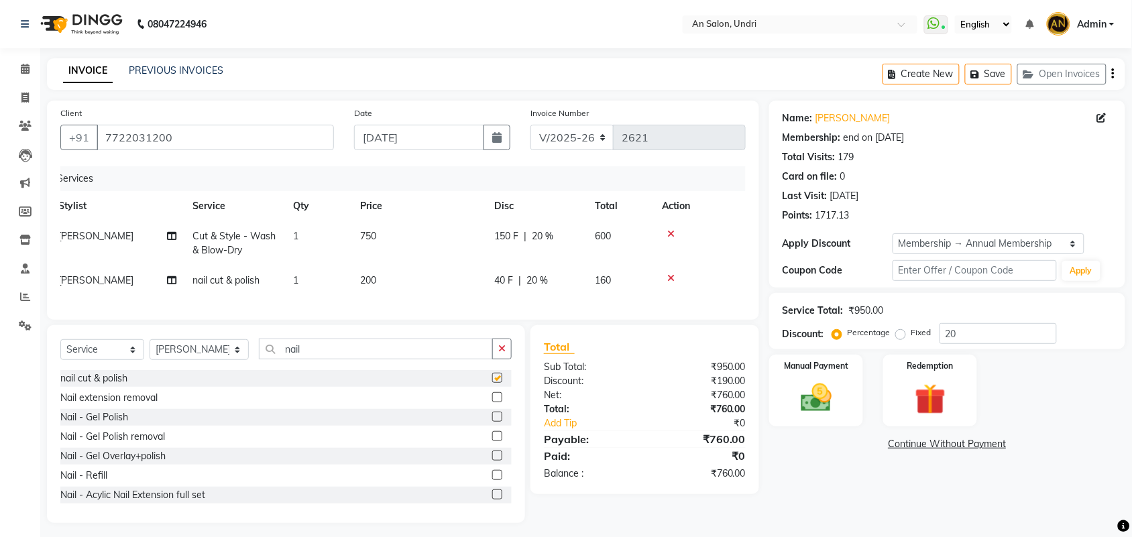
checkbox input "false"
click at [564, 280] on div "40 F | 20 %" at bounding box center [536, 281] width 85 height 14
select select "17154"
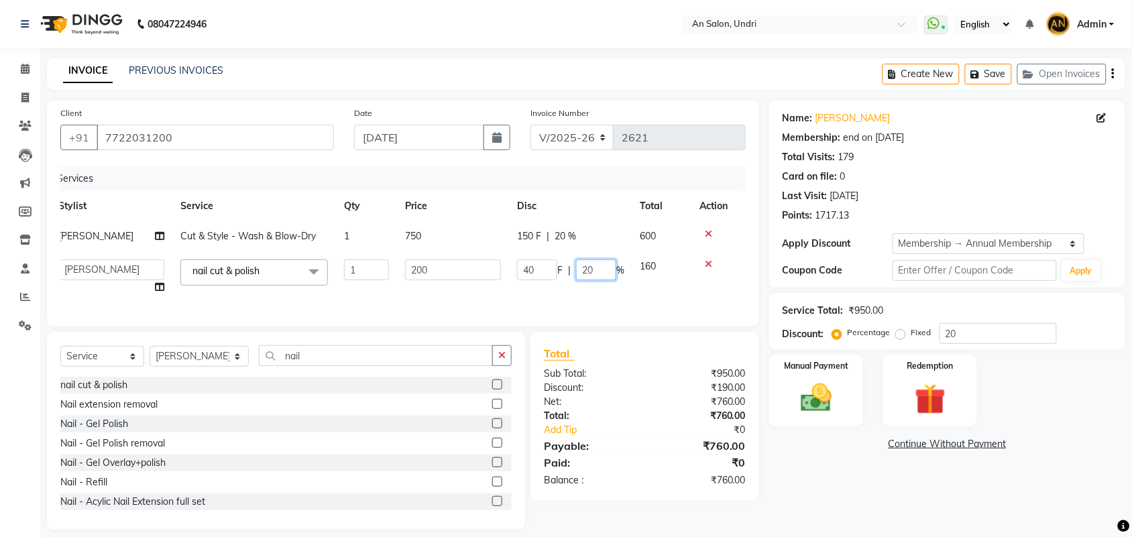
click at [595, 276] on input "20" at bounding box center [596, 270] width 40 height 21
type input "2"
click at [595, 296] on div "Services Stylist Service Qty Price Disc Total Action Nazia Shaikh Cut & Style -…" at bounding box center [402, 239] width 685 height 147
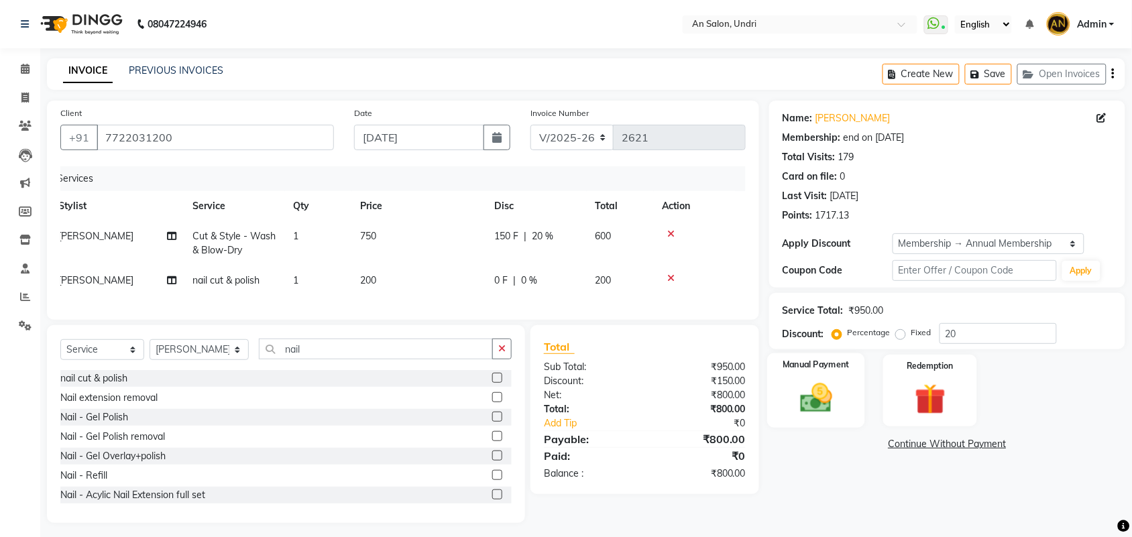
click at [830, 412] on img at bounding box center [816, 398] width 52 height 37
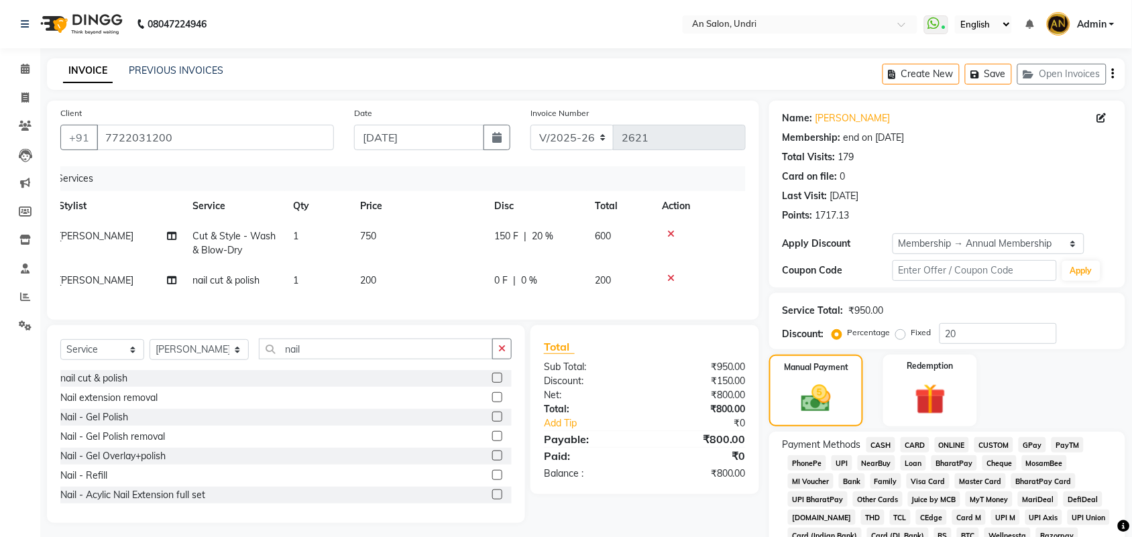
click at [877, 441] on span "CASH" at bounding box center [881, 444] width 29 height 15
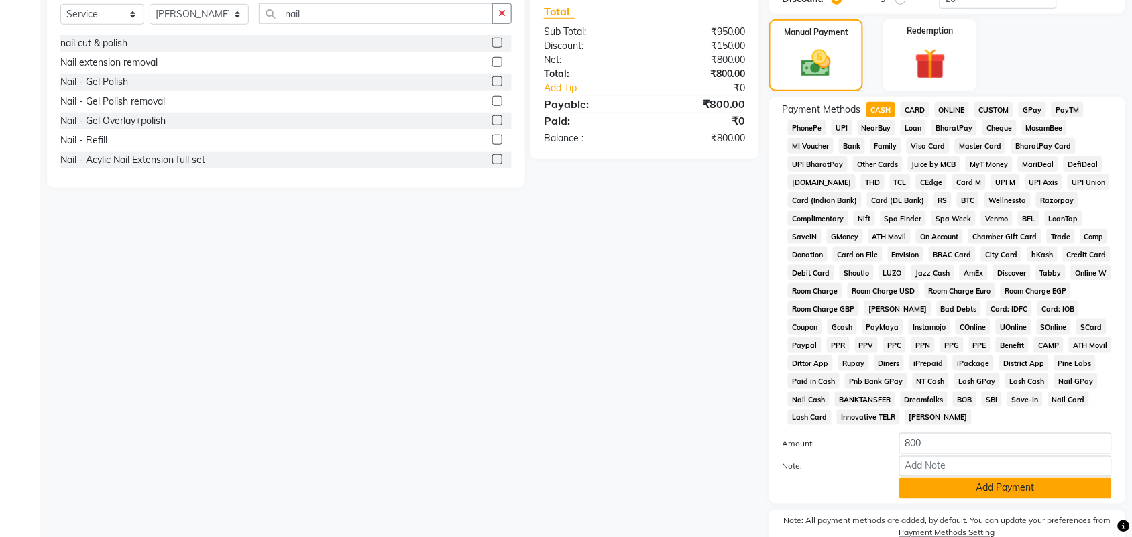
click at [1021, 482] on button "Add Payment" at bounding box center [1005, 488] width 213 height 21
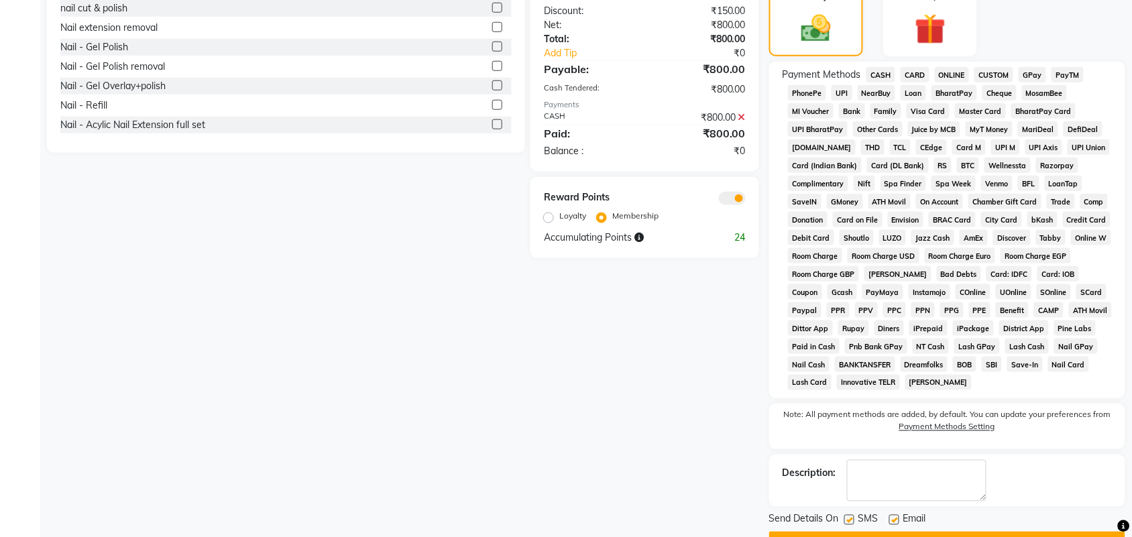
scroll to position [406, 0]
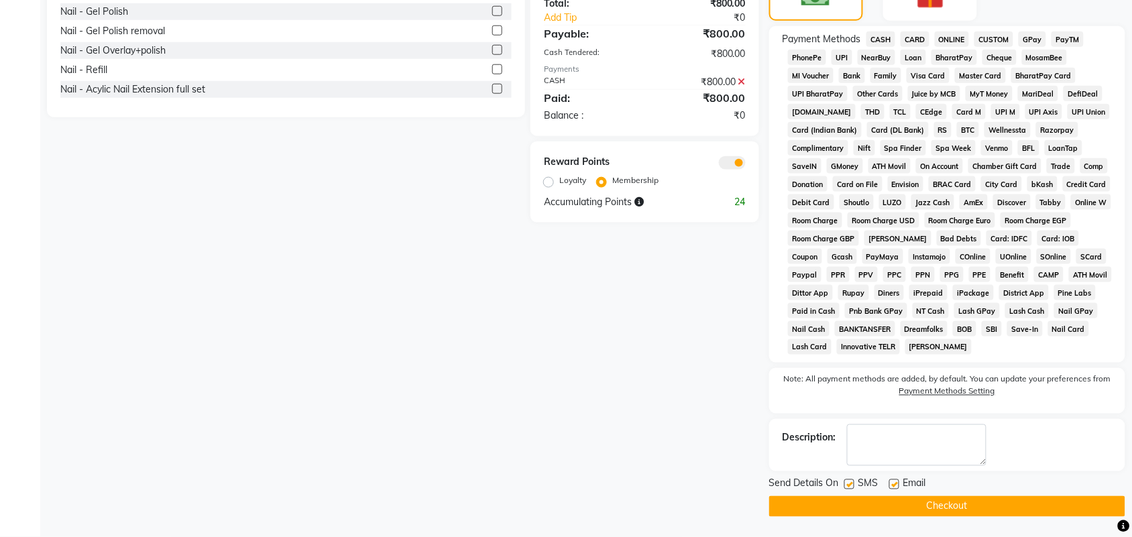
click at [960, 500] on button "Checkout" at bounding box center [947, 506] width 356 height 21
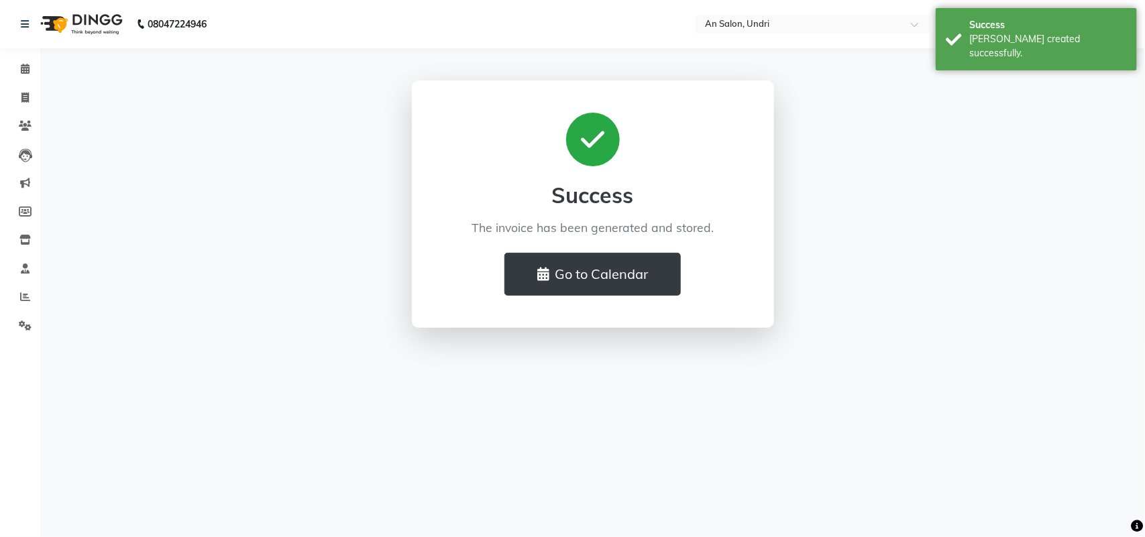
click at [104, 21] on img at bounding box center [80, 24] width 92 height 38
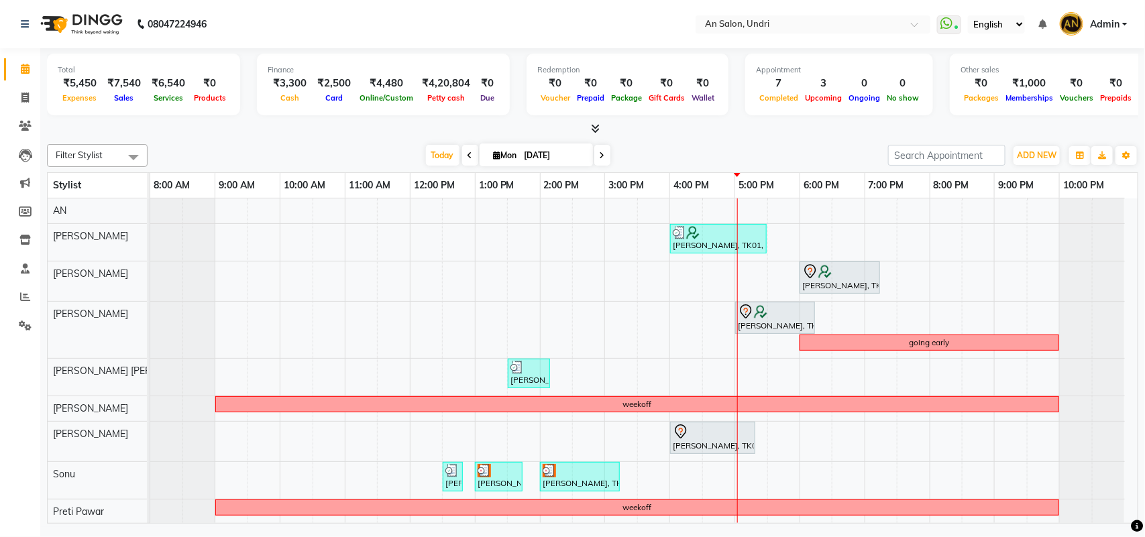
click at [745, 384] on div "Monica Nagdda, TK01, 04:00 PM-05:30 PM, Cut & Style - Wash & Blow-Dry,nail cut …" at bounding box center [643, 406] width 987 height 414
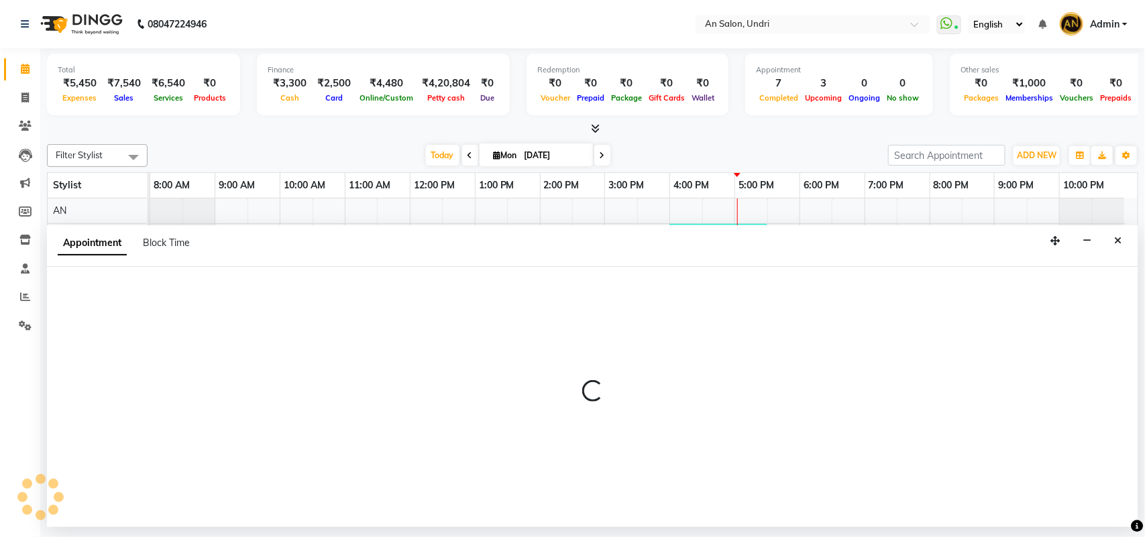
select select "55235"
select select "tentative"
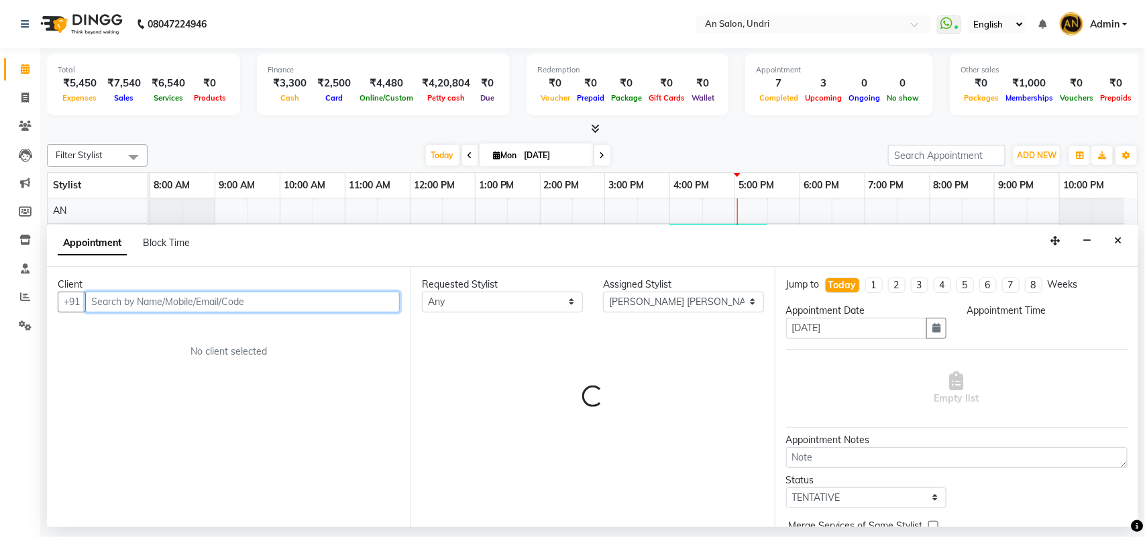
select select "1020"
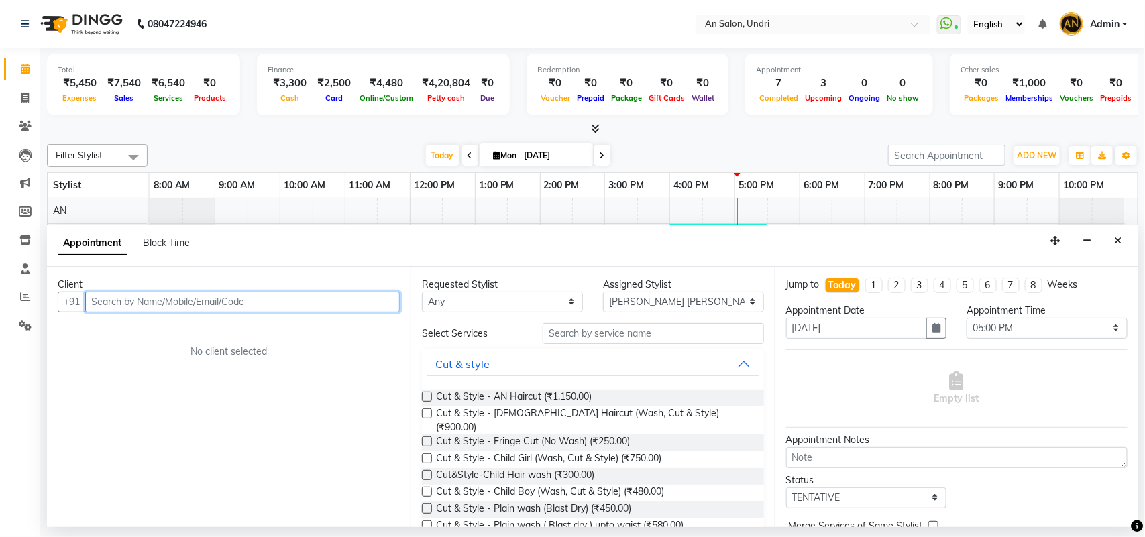
click at [144, 293] on input "text" at bounding box center [242, 302] width 315 height 21
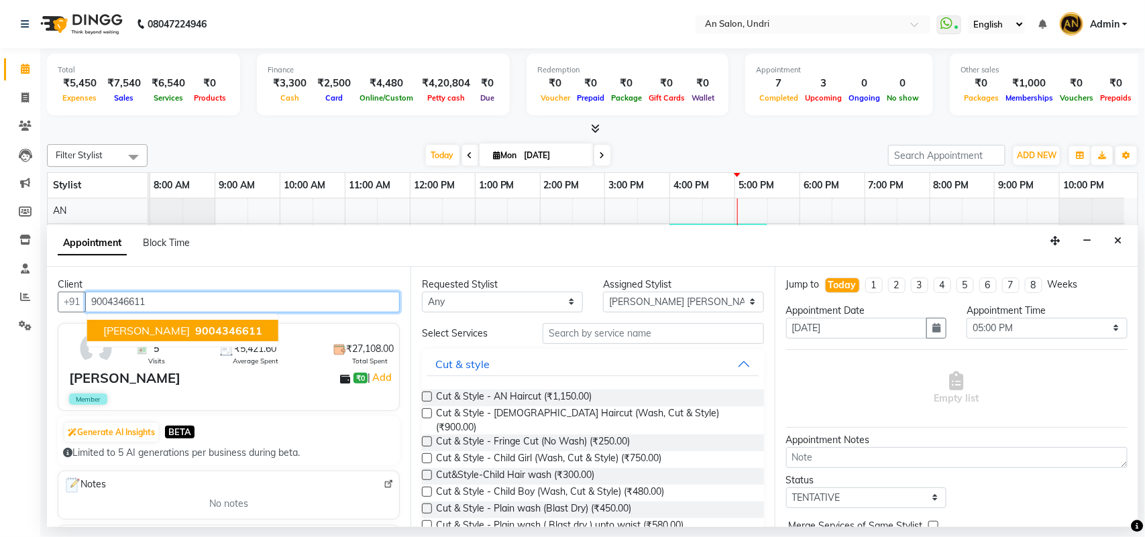
click at [117, 320] on button "Aparna Rajesh 9004346611" at bounding box center [182, 330] width 191 height 21
type input "9004346611"
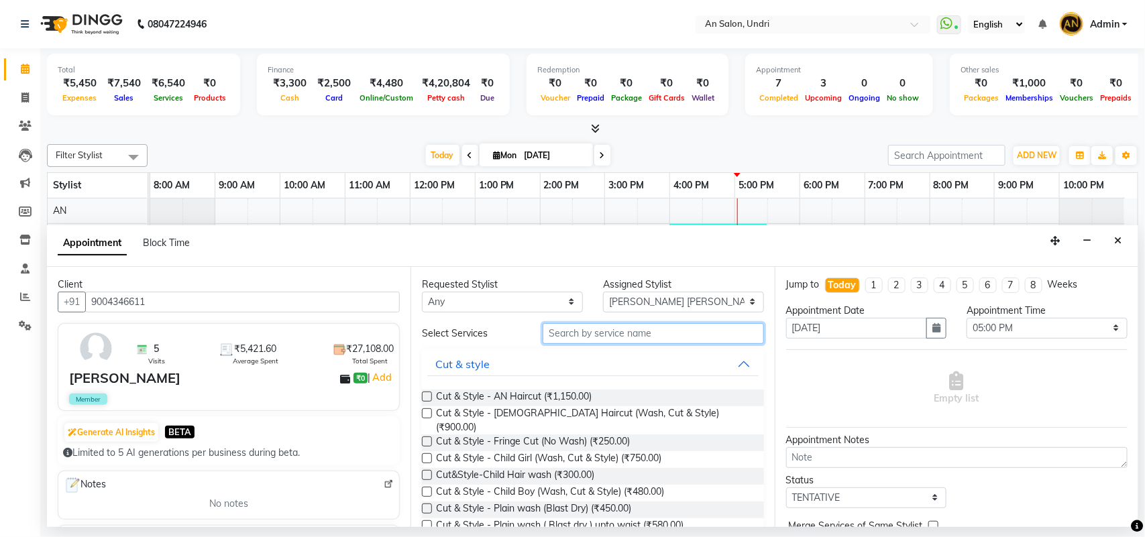
click at [696, 336] on input "text" at bounding box center [653, 333] width 221 height 21
click at [612, 335] on input "text" at bounding box center [653, 333] width 221 height 21
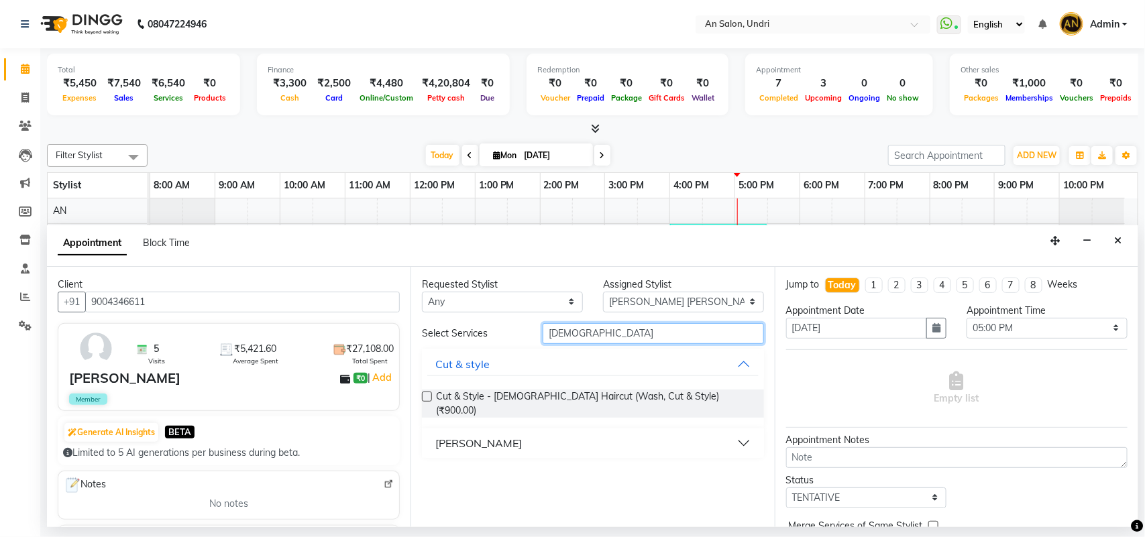
type input "male"
click at [498, 431] on button "Barber" at bounding box center [592, 443] width 331 height 24
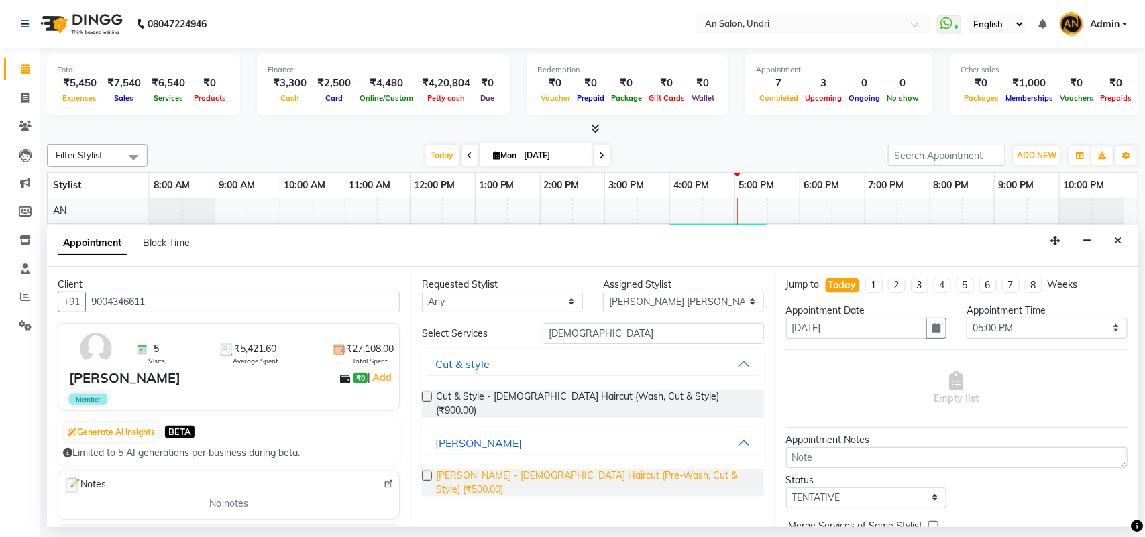
click at [537, 469] on span "Barber - Male Haircut (Pre-Wash, Cut & Style) (₹500.00)" at bounding box center [594, 483] width 317 height 28
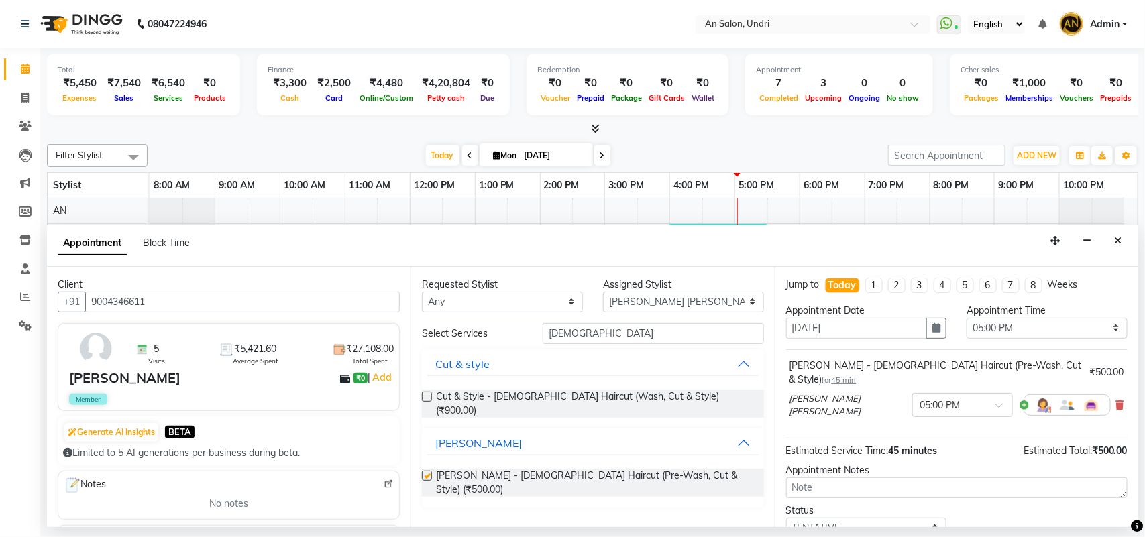
checkbox input "false"
drag, startPoint x: 580, startPoint y: 327, endPoint x: 504, endPoint y: 331, distance: 76.6
click at [504, 331] on div "Select Services male" at bounding box center [593, 333] width 362 height 21
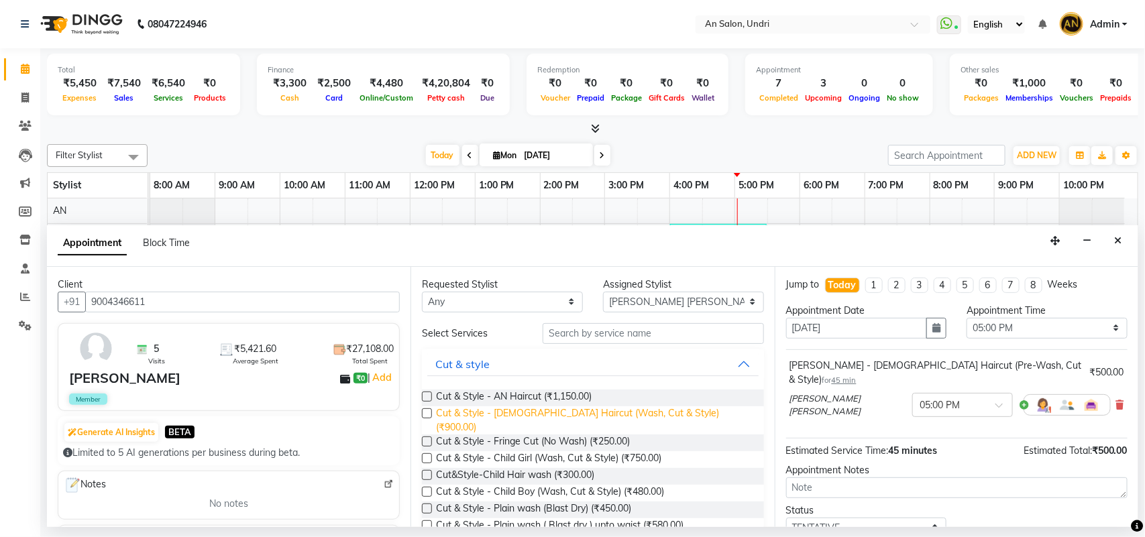
click at [610, 408] on span "Cut & Style - Female Haircut (Wash, Cut & Style) (₹900.00)" at bounding box center [594, 420] width 317 height 28
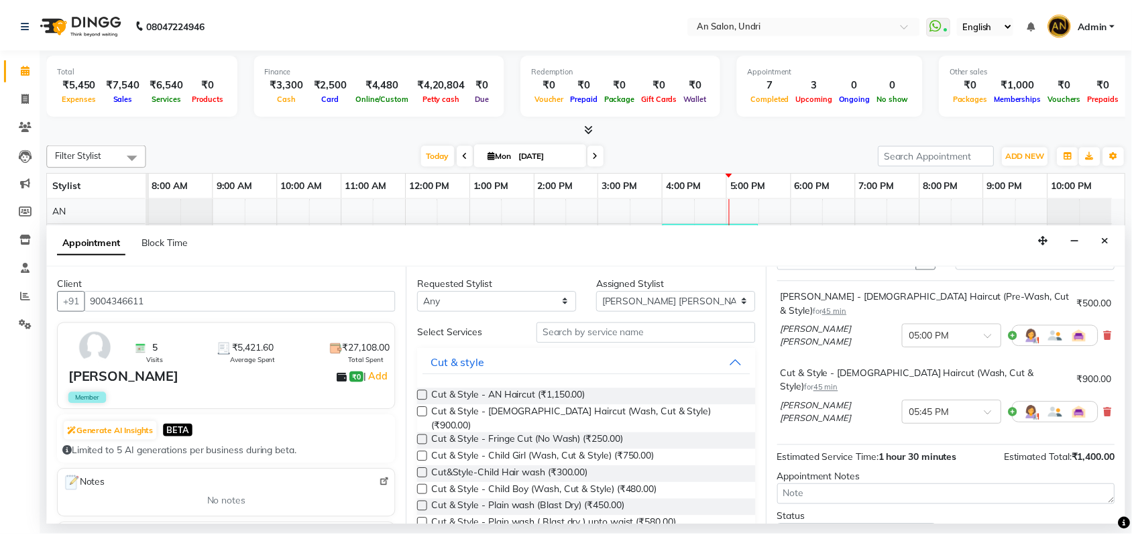
scroll to position [142, 0]
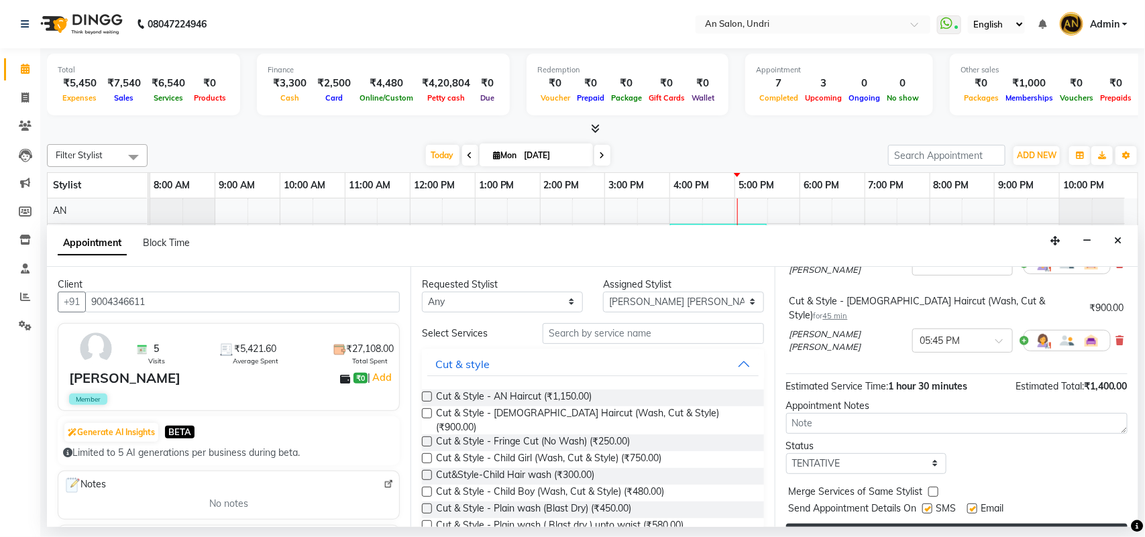
click at [912, 524] on button "Book" at bounding box center [956, 536] width 341 height 24
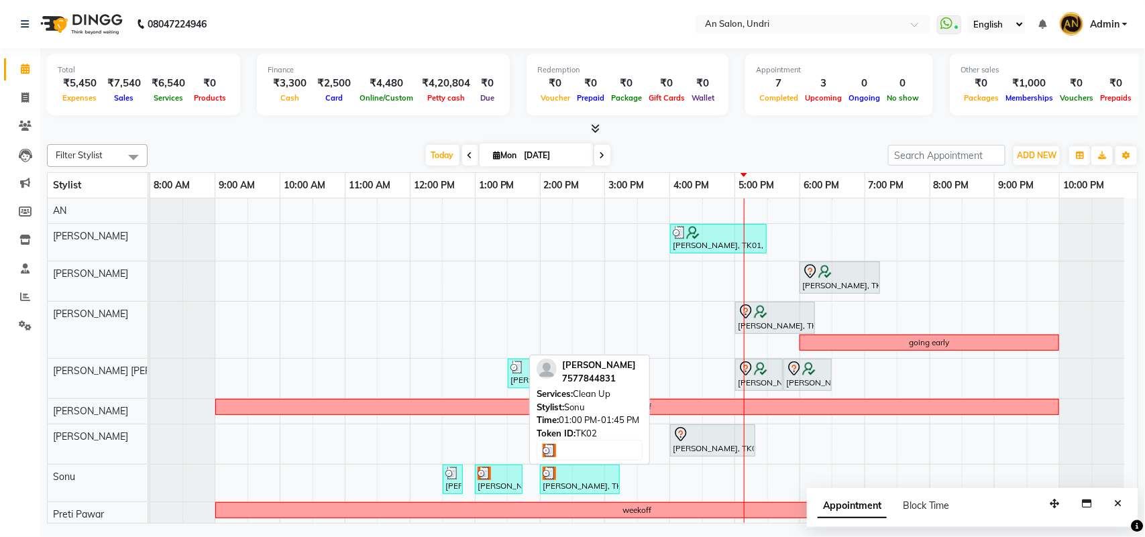
click at [497, 475] on div at bounding box center [499, 473] width 42 height 13
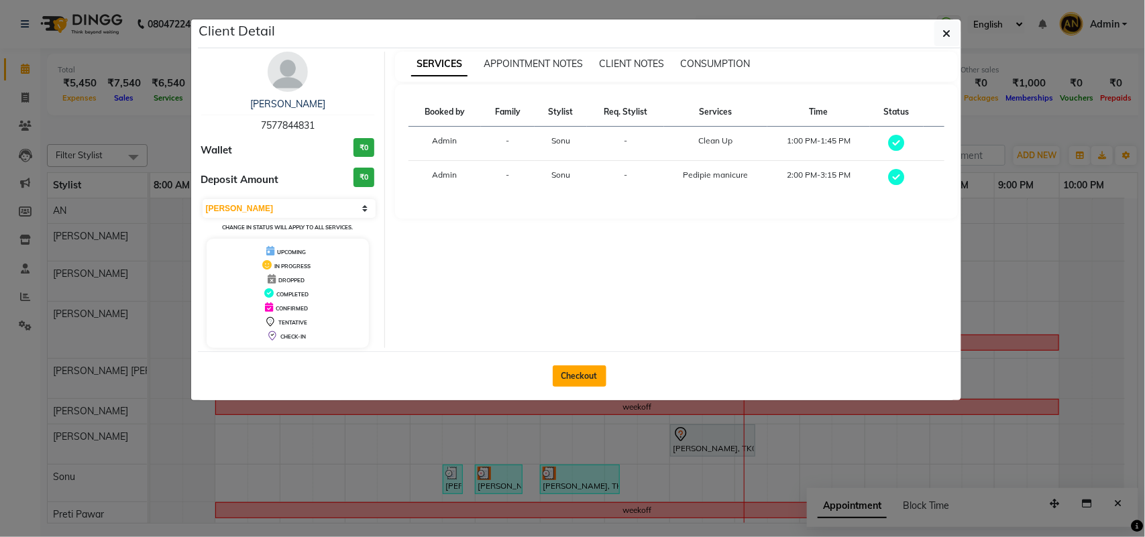
click at [571, 377] on button "Checkout" at bounding box center [580, 376] width 54 height 21
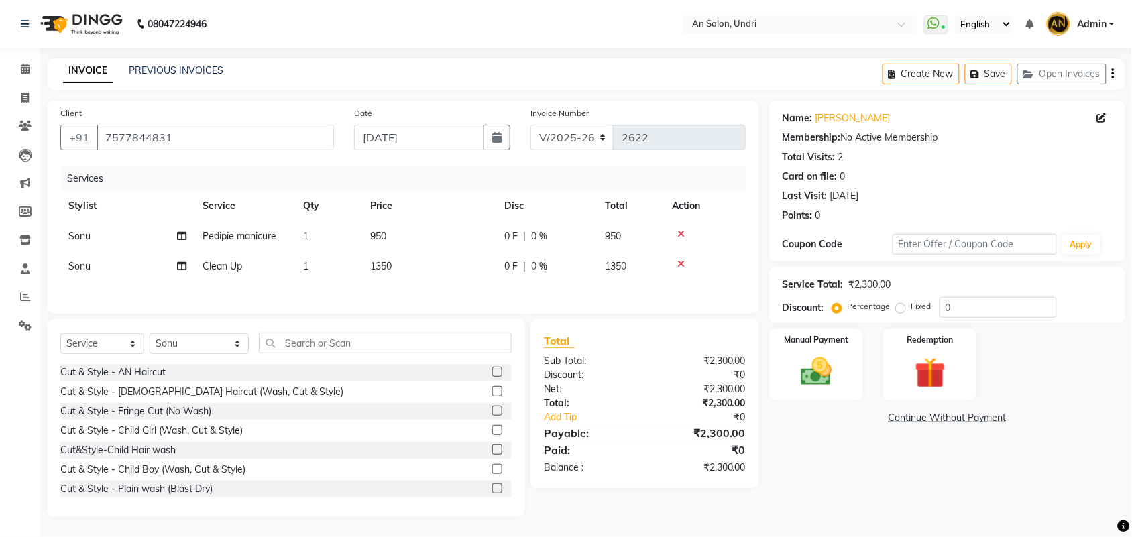
click at [262, 269] on td "Clean Up" at bounding box center [245, 267] width 101 height 30
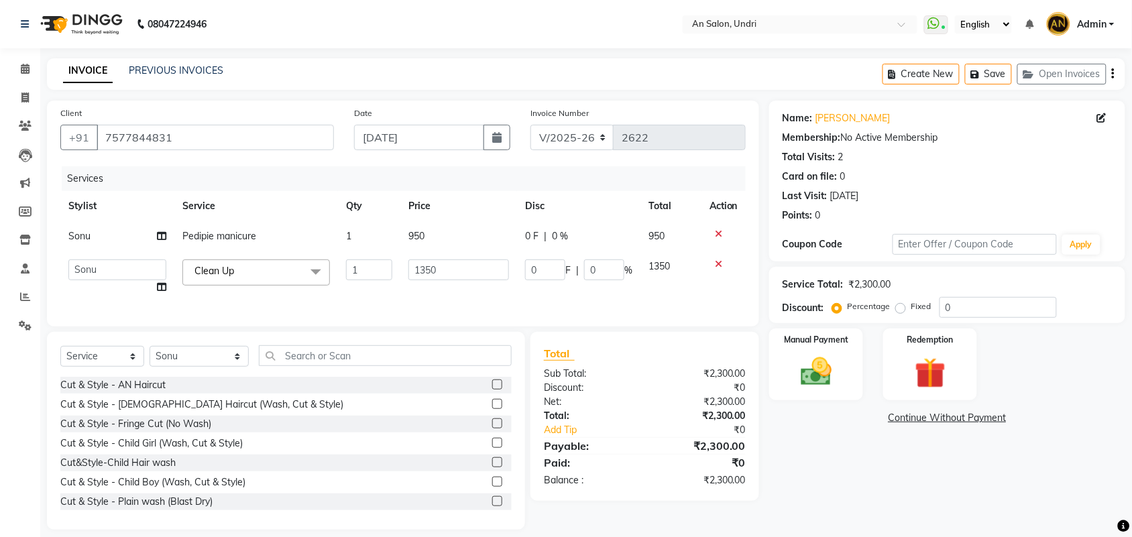
click at [262, 269] on span "Clean Up x" at bounding box center [256, 273] width 148 height 26
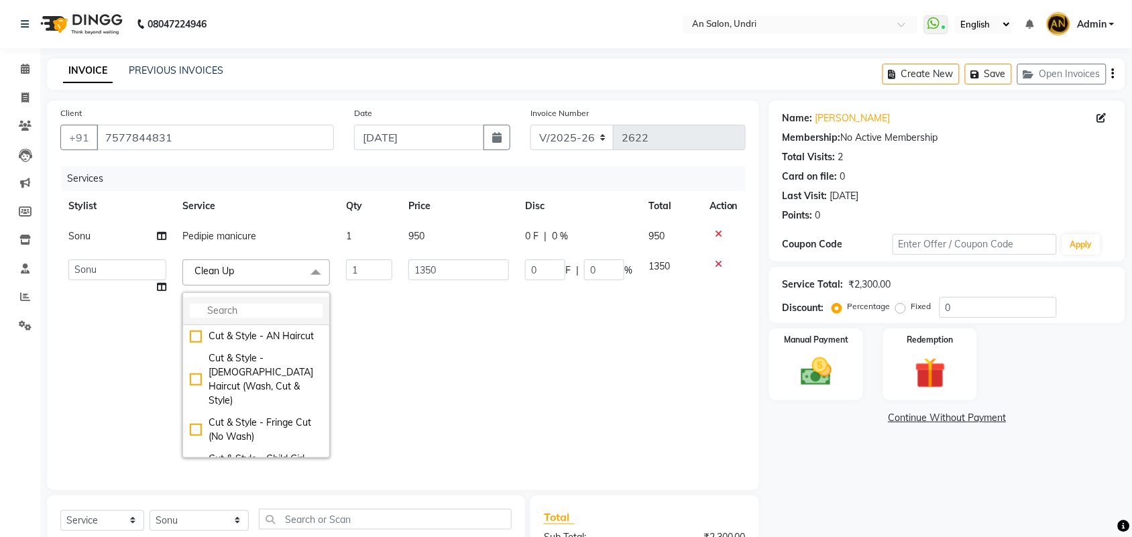
click at [260, 299] on li at bounding box center [256, 311] width 146 height 28
drag, startPoint x: 249, startPoint y: 343, endPoint x: 252, endPoint y: 331, distance: 12.5
click at [252, 334] on div "Cut & Style - AN Haircut" at bounding box center [256, 336] width 133 height 14
click at [252, 318] on input "multiselect-search" at bounding box center [256, 311] width 133 height 14
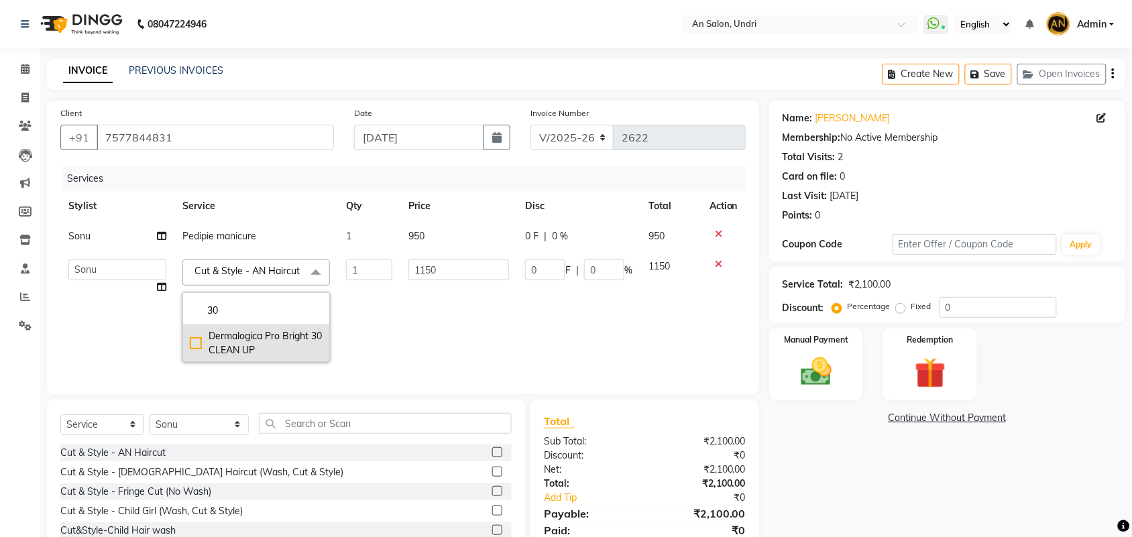
click at [248, 347] on div "Dermalogica Pro Bright 30 CLEAN UP" at bounding box center [256, 343] width 133 height 28
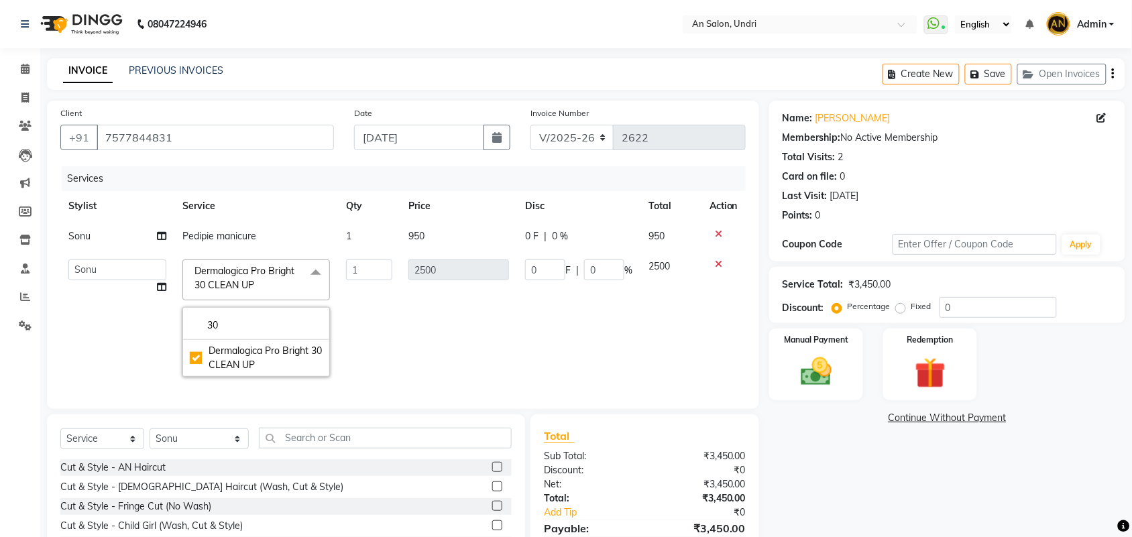
click at [229, 237] on span "Pedipie manicure" at bounding box center [219, 236] width 74 height 12
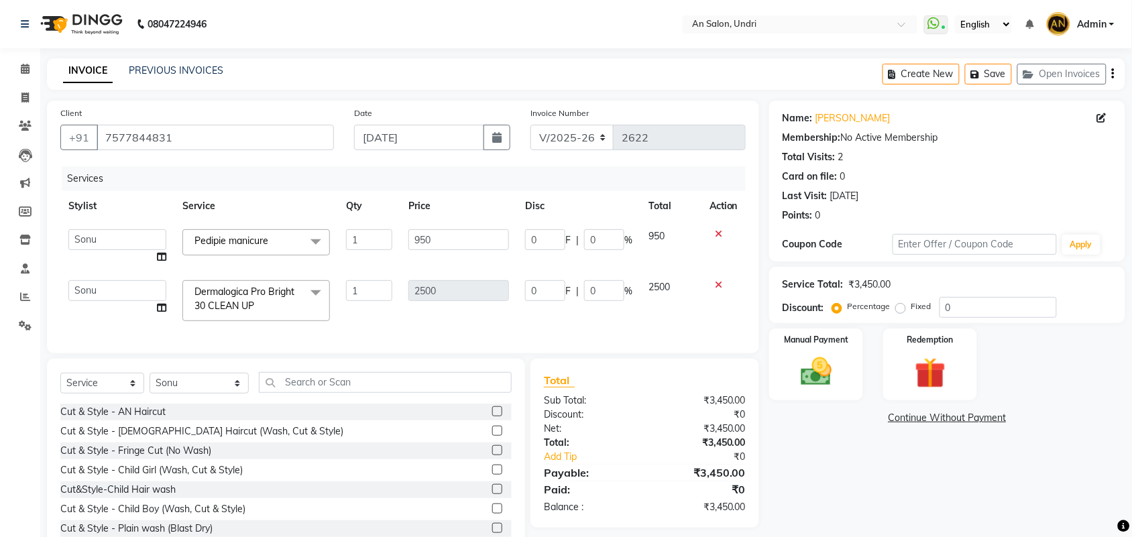
click at [229, 237] on span "Pedipie manicure" at bounding box center [232, 241] width 74 height 12
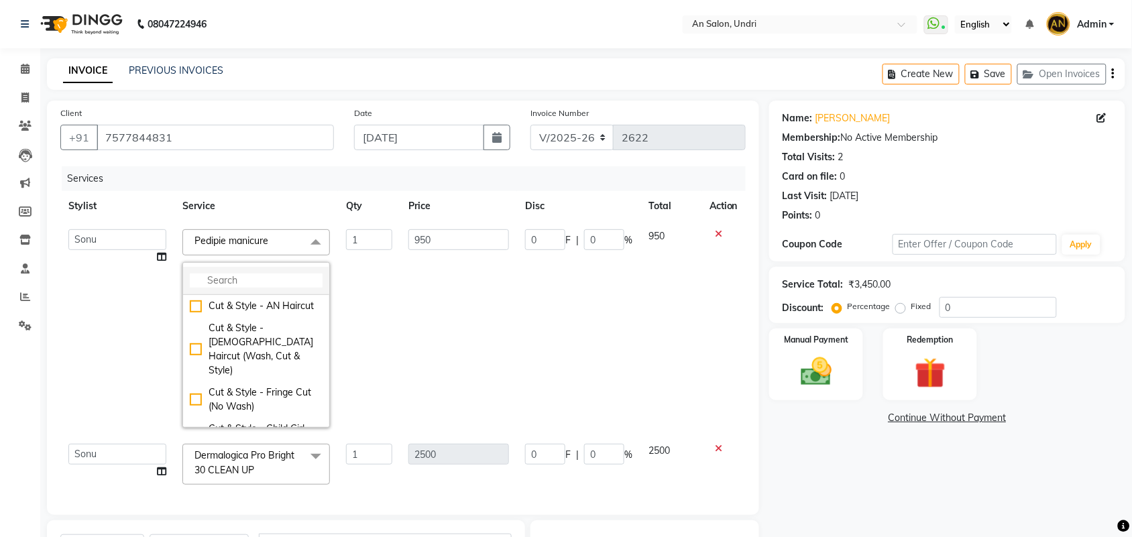
click at [232, 276] on input "multiselect-search" at bounding box center [256, 281] width 133 height 14
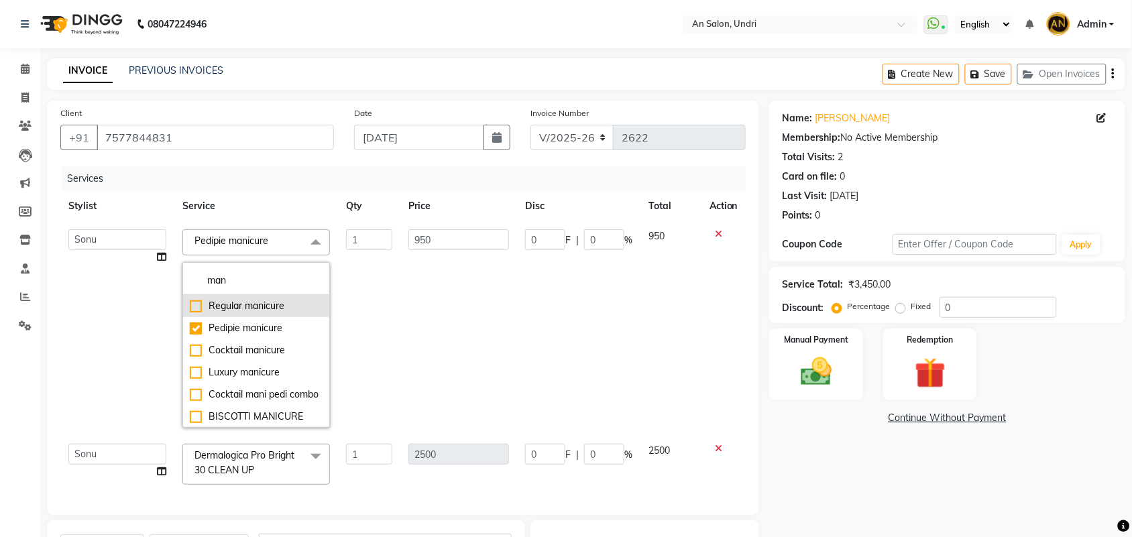
click at [235, 313] on div "Regular manicure" at bounding box center [256, 306] width 133 height 14
click at [378, 329] on td "1" at bounding box center [369, 328] width 62 height 215
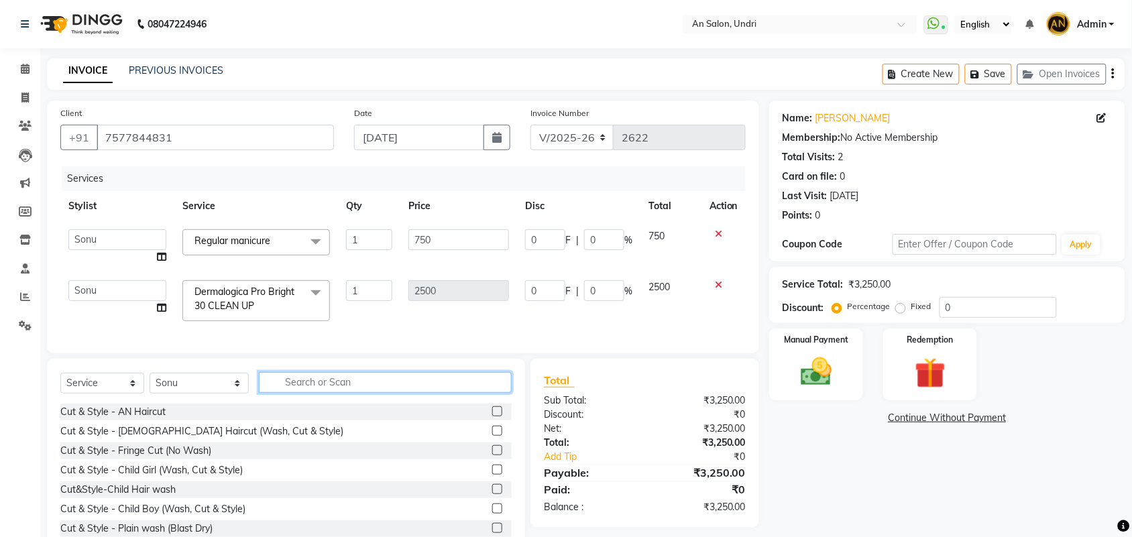
click at [366, 386] on input "text" at bounding box center [385, 382] width 253 height 21
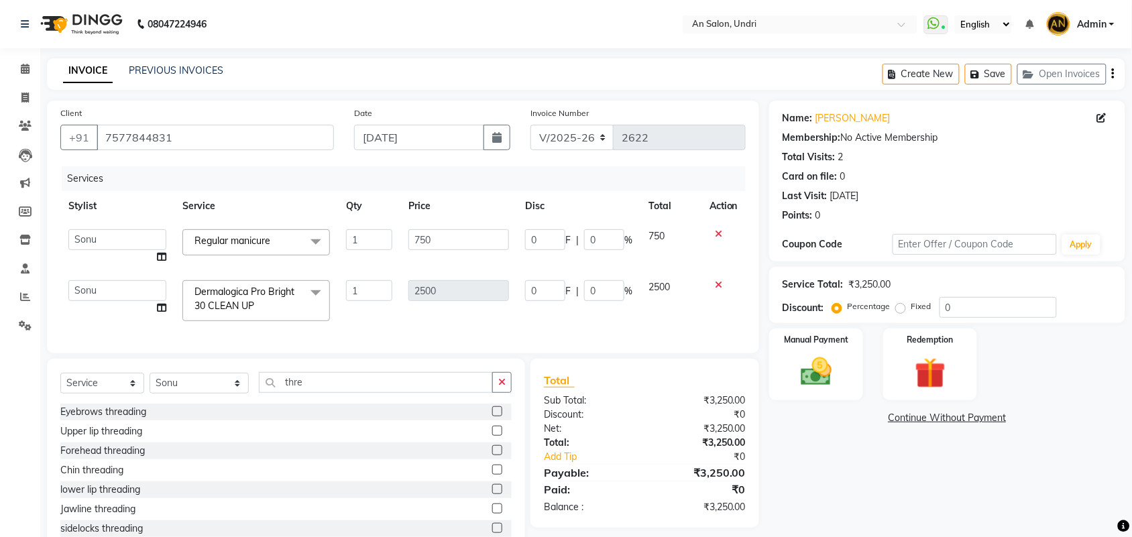
click at [492, 417] on label at bounding box center [497, 411] width 10 height 10
click at [492, 417] on input "checkbox" at bounding box center [496, 412] width 9 height 9
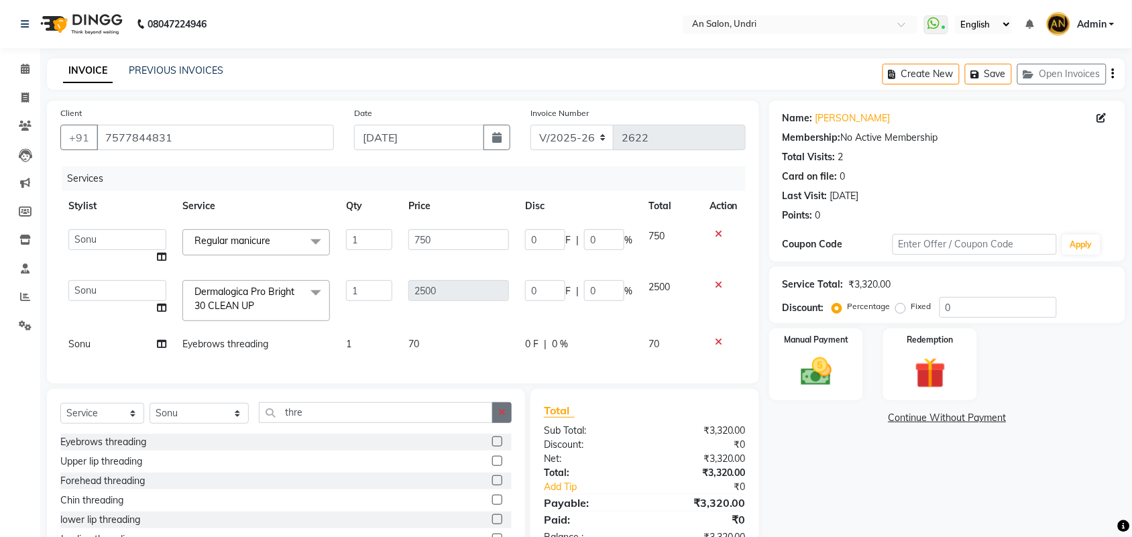
click at [502, 423] on button "button" at bounding box center [501, 412] width 19 height 21
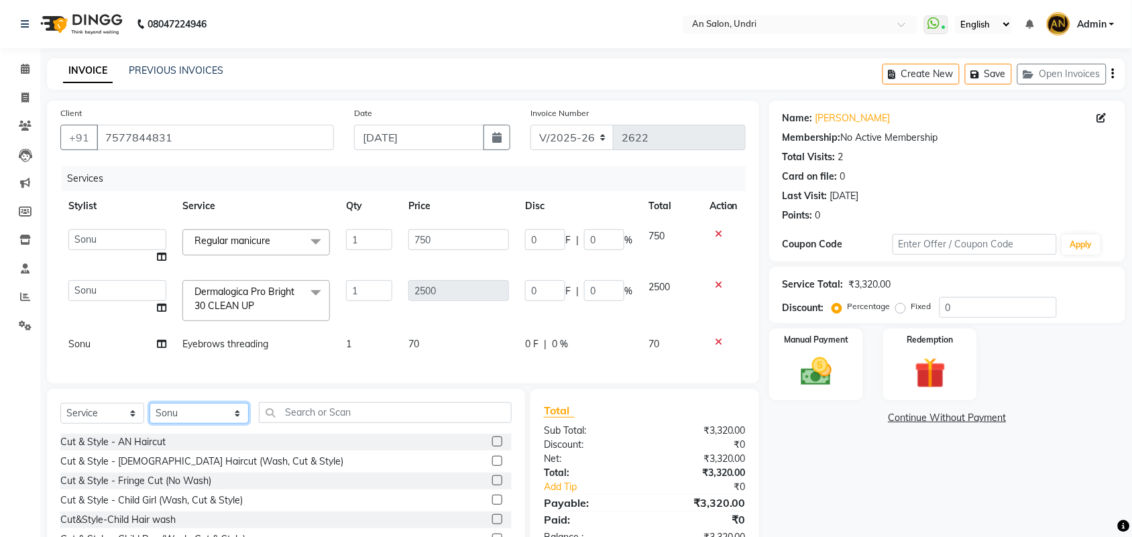
click at [205, 424] on select "Select Stylist AN Anita Rai Anthony Aslam Shaikh Janhavi Jambhulkar Naeem Aktar…" at bounding box center [199, 413] width 99 height 21
click at [150, 415] on select "Select Stylist AN Anita Rai Anthony Aslam Shaikh Janhavi Jambhulkar Naeem Aktar…" at bounding box center [199, 413] width 99 height 21
click at [298, 423] on input "text" at bounding box center [385, 412] width 253 height 21
click at [492, 466] on label at bounding box center [497, 461] width 10 height 10
click at [492, 466] on input "checkbox" at bounding box center [496, 461] width 9 height 9
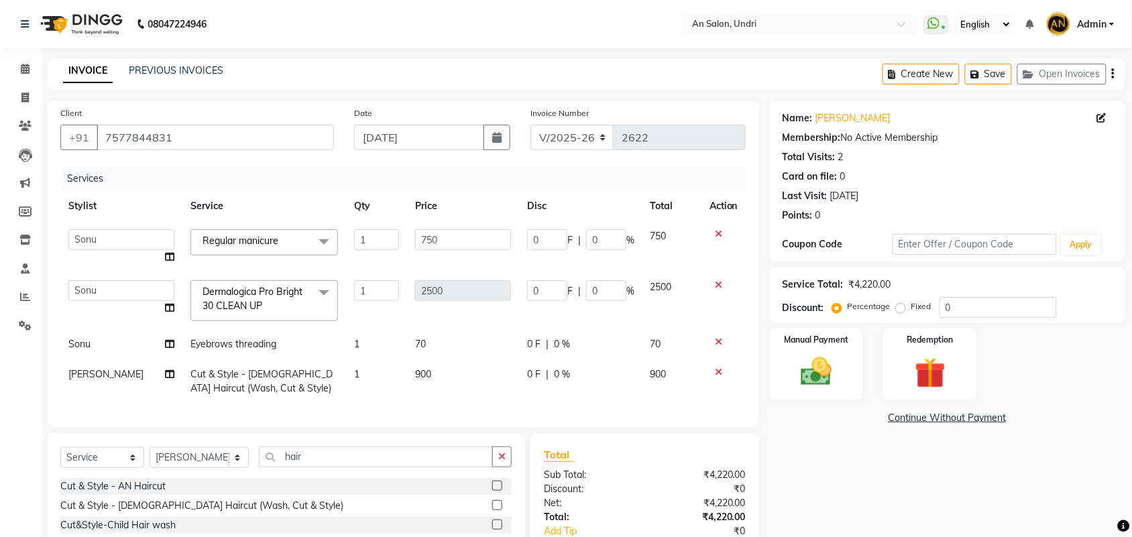
click at [304, 337] on td "Eyebrows threading" at bounding box center [264, 344] width 164 height 30
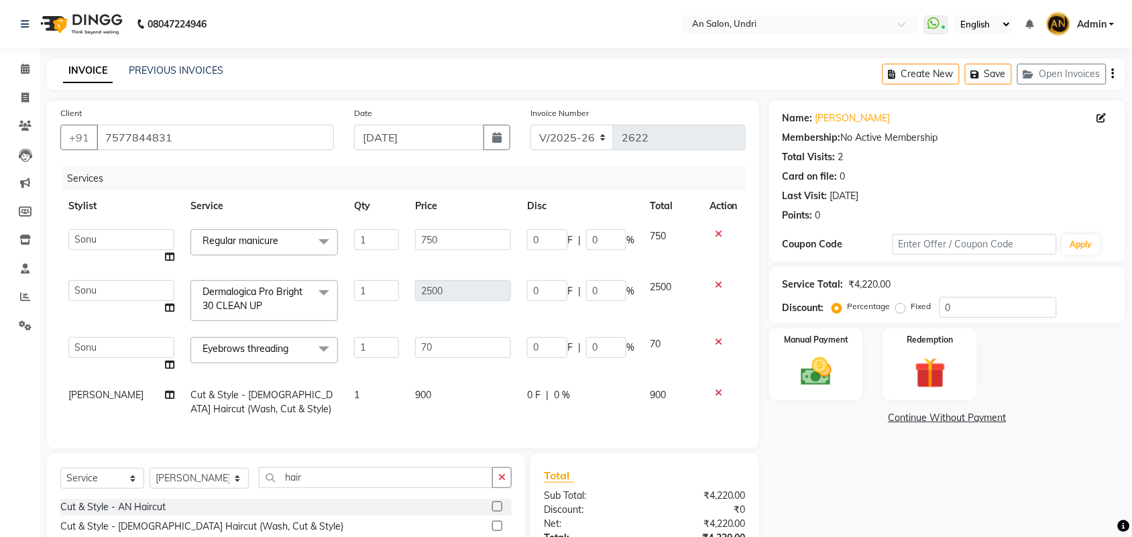
click at [311, 407] on td "Cut & Style - [DEMOGRAPHIC_DATA] Haircut (Wash, Cut & Style)" at bounding box center [264, 402] width 164 height 44
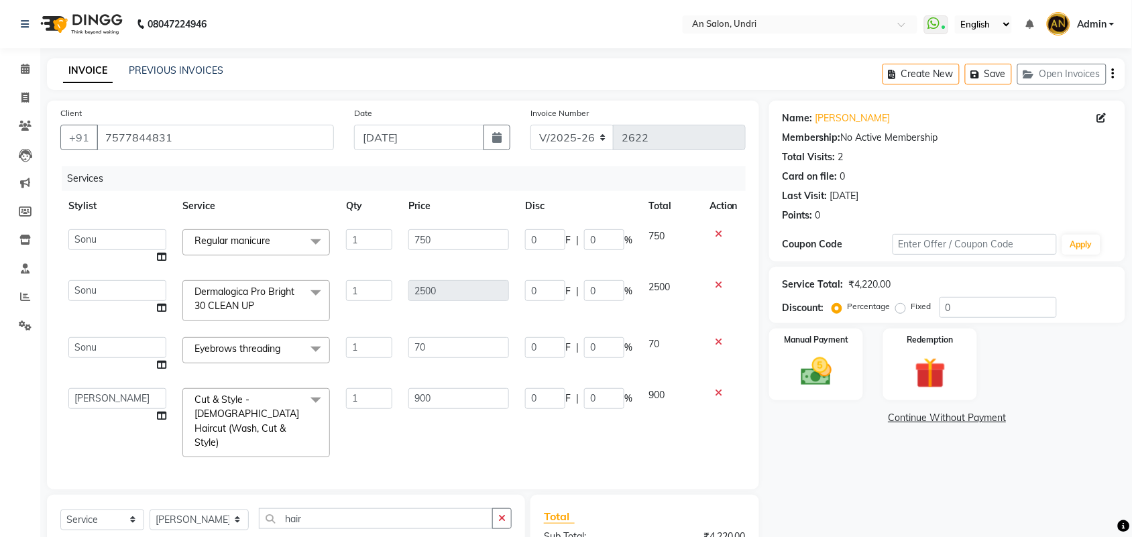
scroll to position [84, 0]
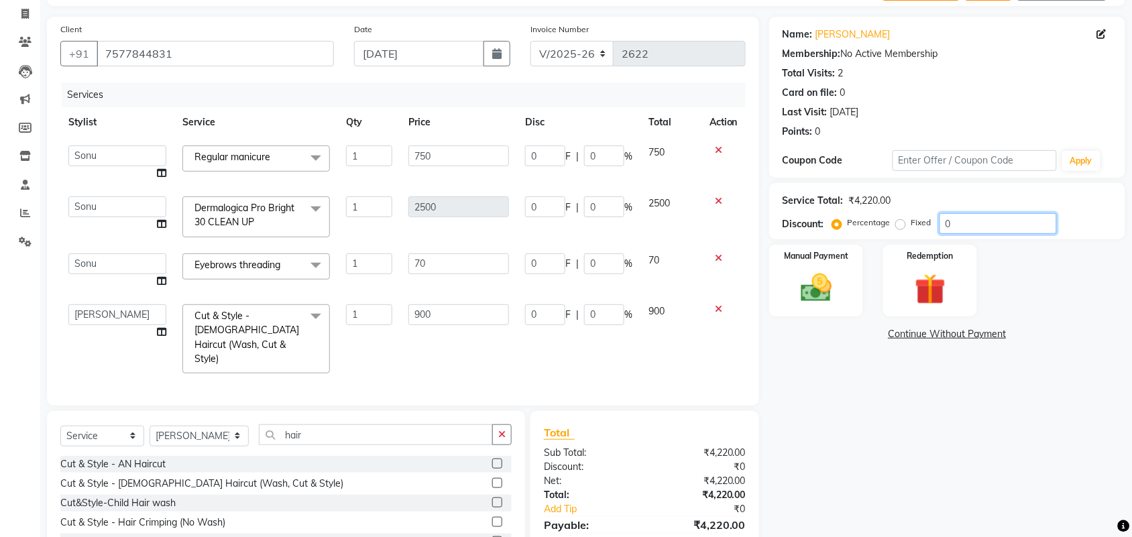
click at [940, 226] on input "0" at bounding box center [998, 223] width 117 height 21
click at [877, 390] on div "Name: Shreoshi Membership: No Active Membership Total Visits: 2 Card on file: 0…" at bounding box center [952, 313] width 366 height 592
click at [836, 35] on link "[PERSON_NAME]" at bounding box center [853, 34] width 75 height 14
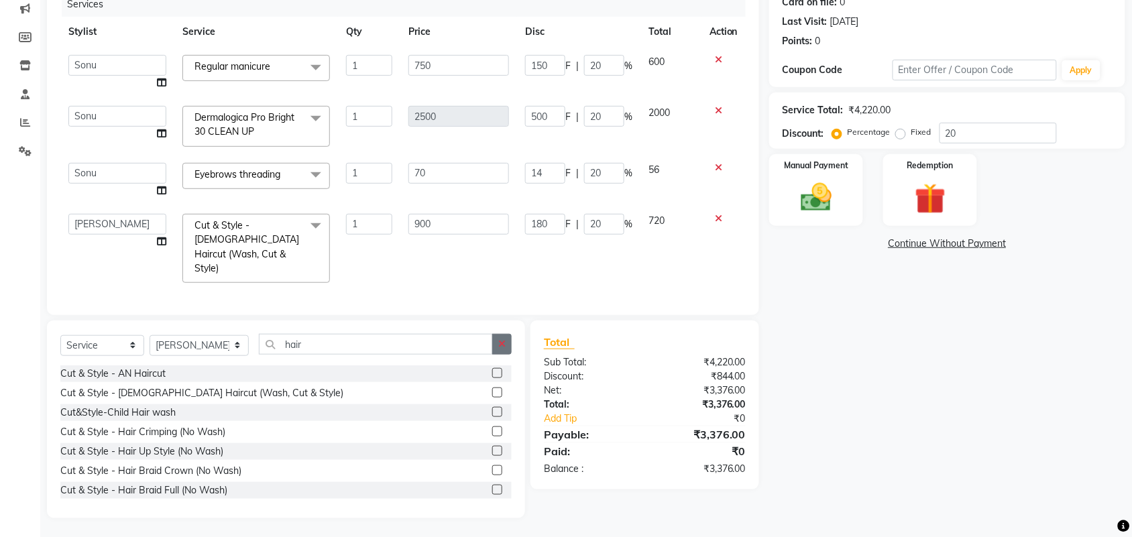
click at [497, 341] on button "button" at bounding box center [501, 344] width 19 height 21
click at [421, 272] on td "900" at bounding box center [458, 249] width 117 height 86
click at [817, 205] on img at bounding box center [816, 197] width 52 height 37
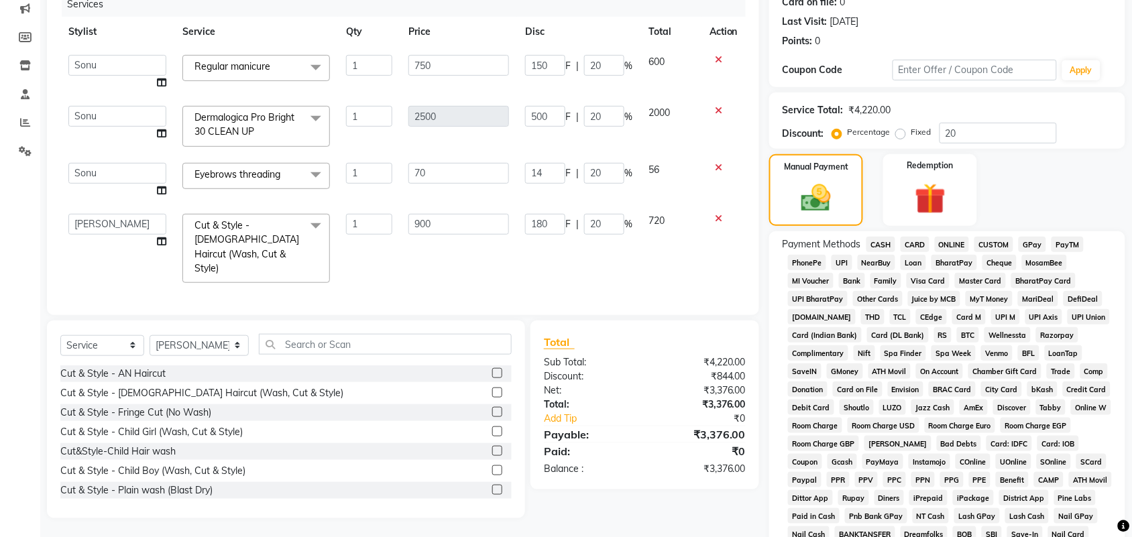
click at [1030, 243] on span "GPay" at bounding box center [1032, 244] width 27 height 15
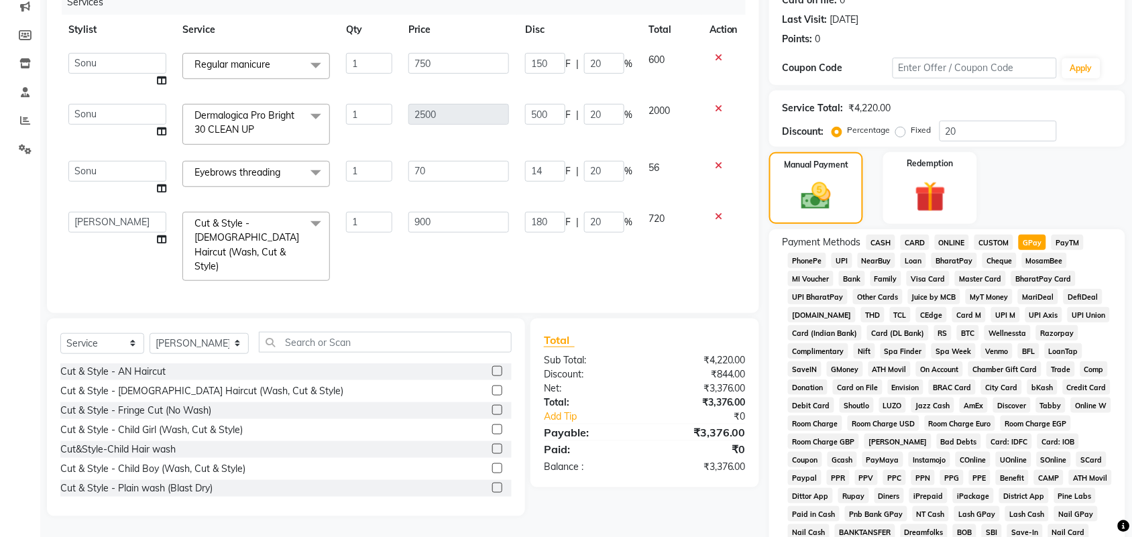
scroll to position [258, 0]
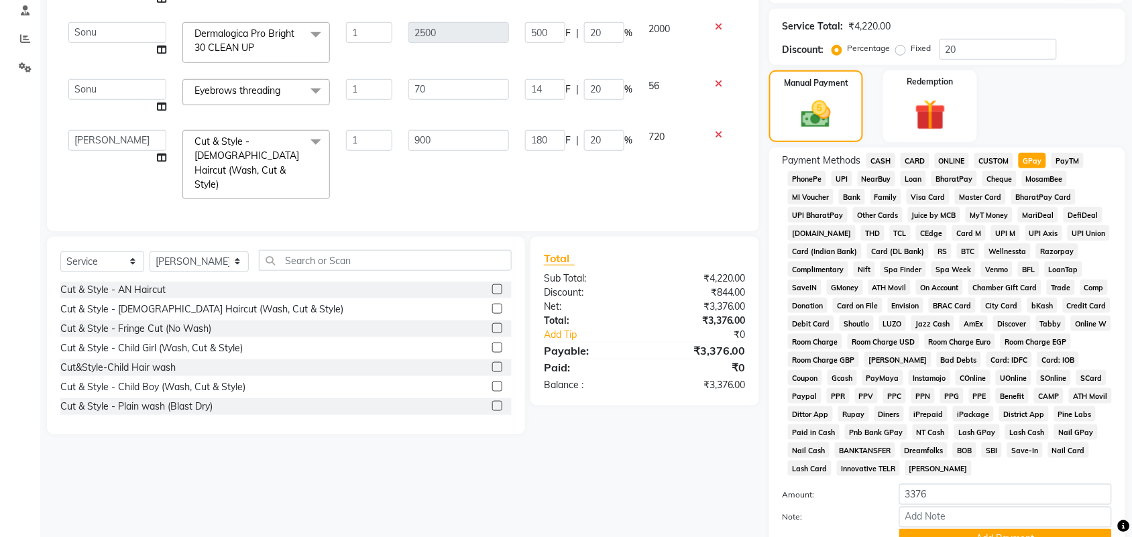
click at [993, 160] on span "CUSTOM" at bounding box center [994, 160] width 39 height 15
click at [1034, 156] on span "GPay" at bounding box center [1032, 160] width 27 height 15
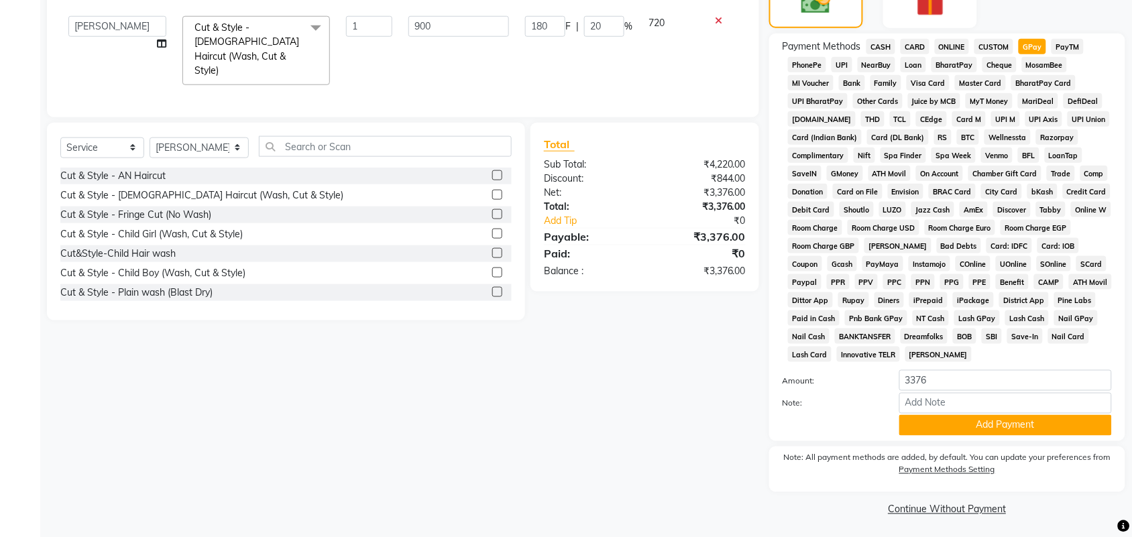
scroll to position [374, 0]
click at [987, 427] on button "Add Payment" at bounding box center [1005, 424] width 213 height 21
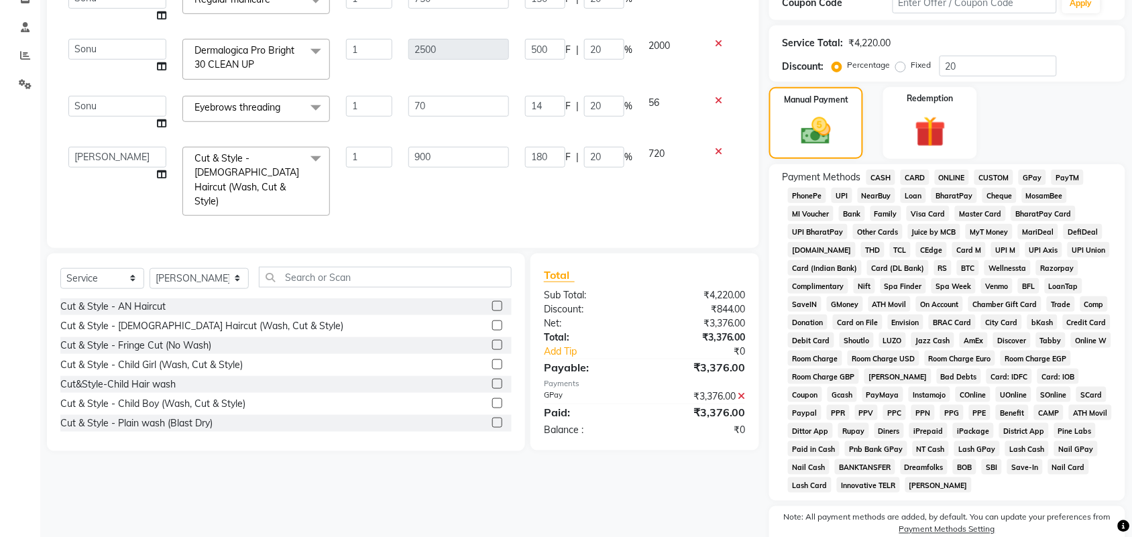
scroll to position [380, 0]
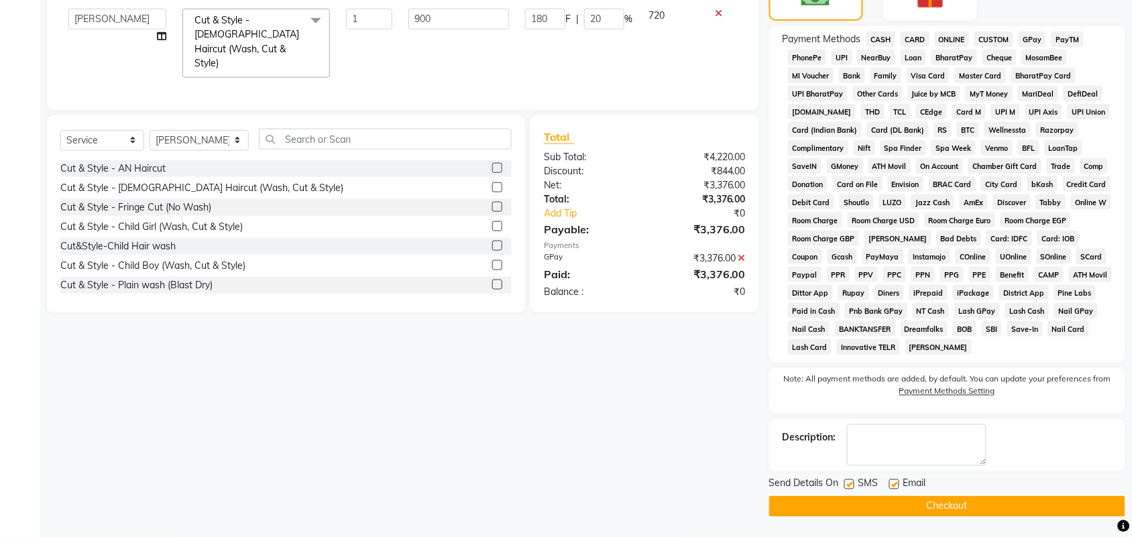
click at [967, 508] on button "Checkout" at bounding box center [947, 506] width 356 height 21
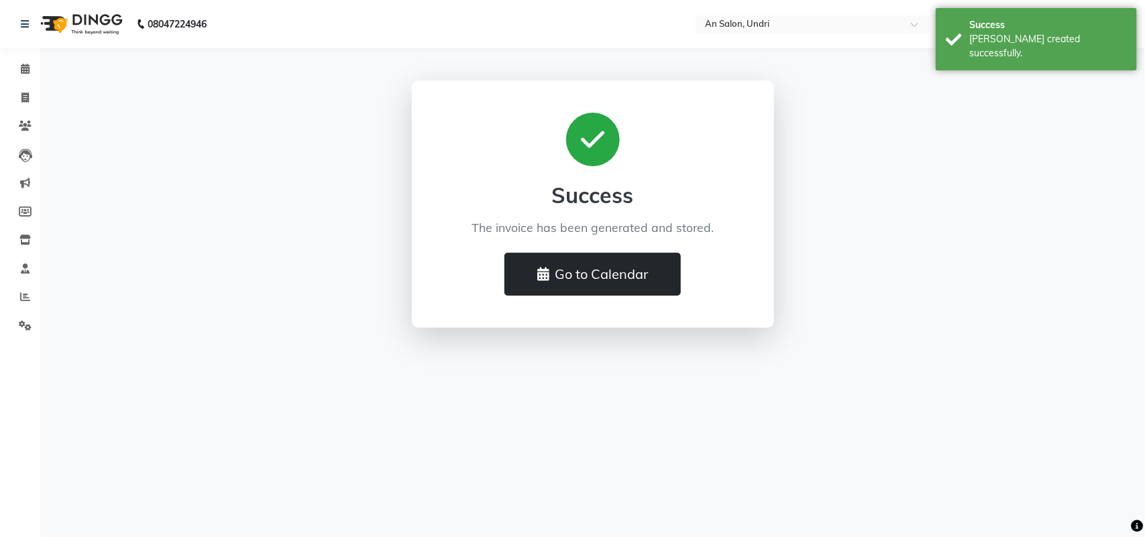
click at [590, 273] on button "Go to Calendar" at bounding box center [592, 274] width 176 height 43
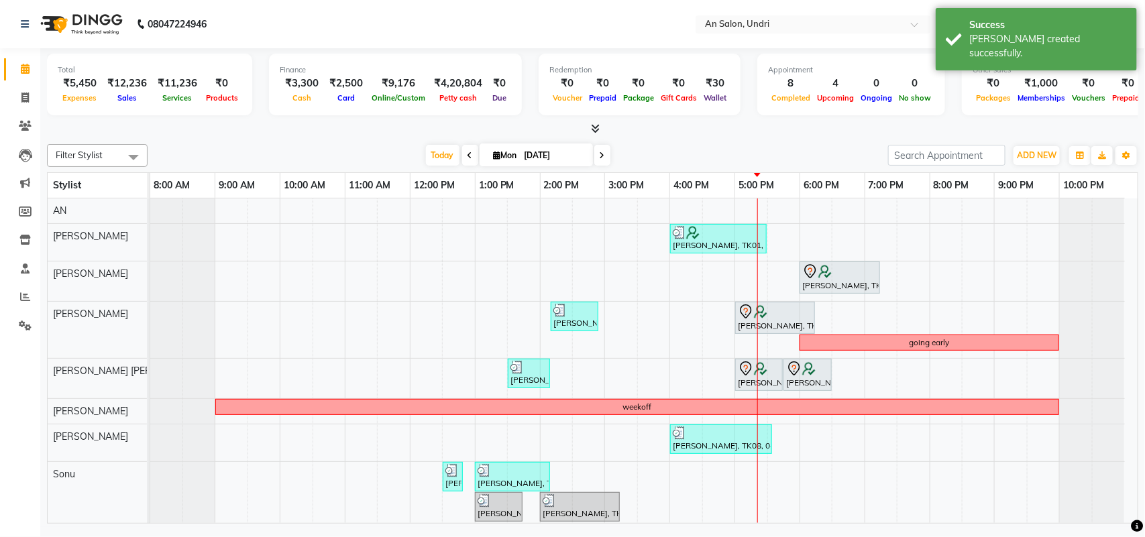
click at [101, 23] on img at bounding box center [80, 24] width 92 height 38
click at [429, 153] on span "Today" at bounding box center [443, 155] width 34 height 21
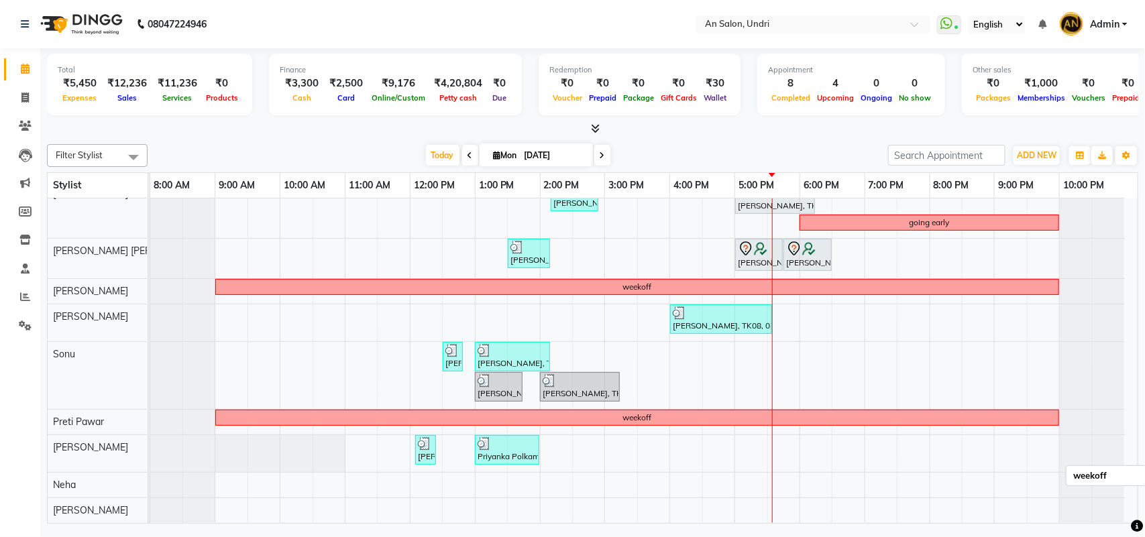
scroll to position [135, 0]
click at [778, 497] on div "Monica Nagdda, TK01, 04:00 PM-05:30 PM, Cut & Style - Wash & Blow-Dry,nail cut …" at bounding box center [643, 300] width 987 height 445
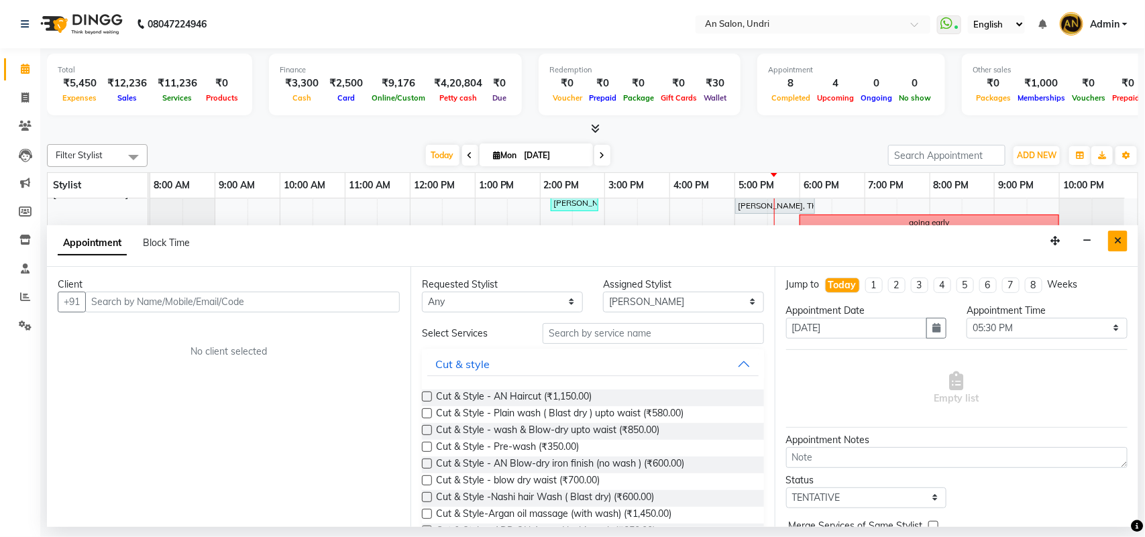
click at [1112, 235] on button "Close" at bounding box center [1117, 241] width 19 height 21
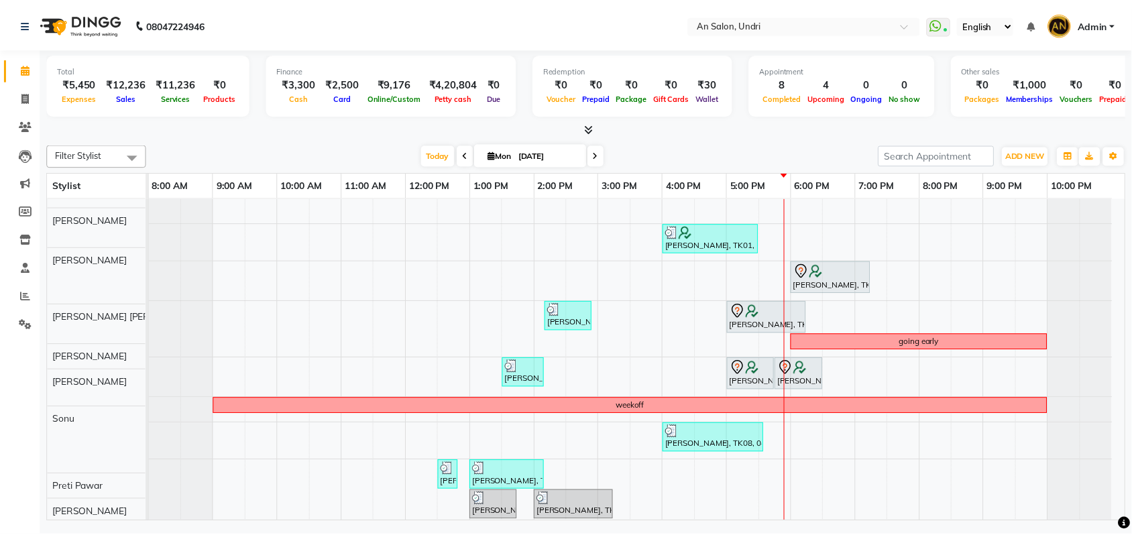
scroll to position [0, 0]
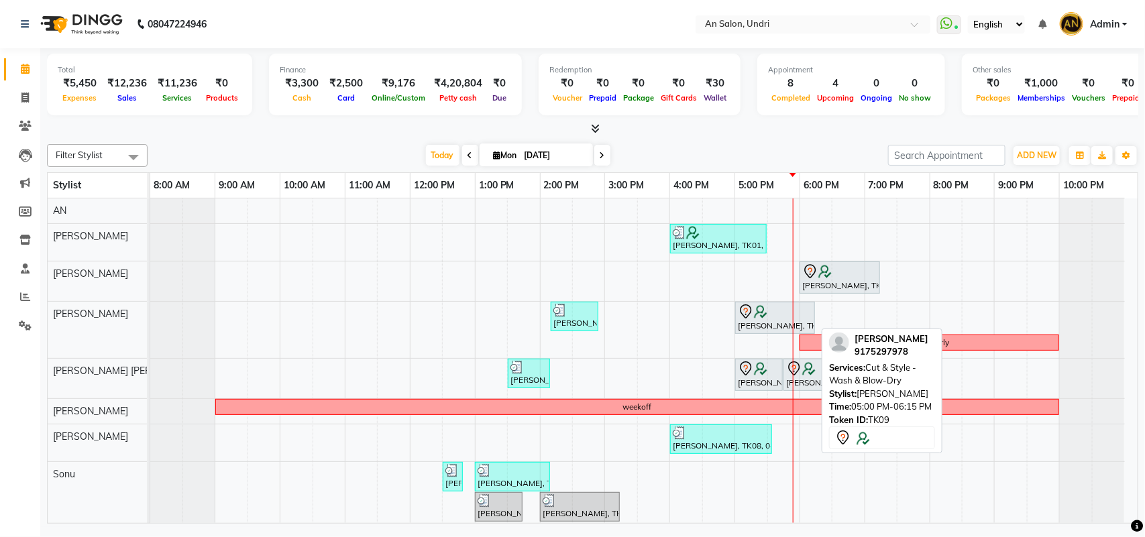
click at [772, 317] on div at bounding box center [775, 312] width 74 height 16
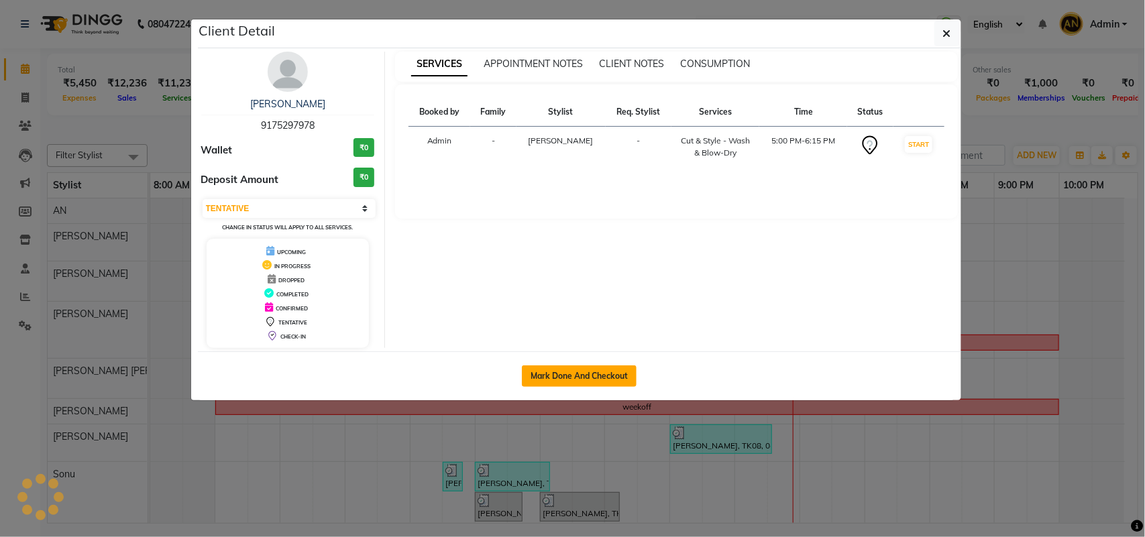
click at [595, 376] on button "Mark Done And Checkout" at bounding box center [579, 376] width 115 height 21
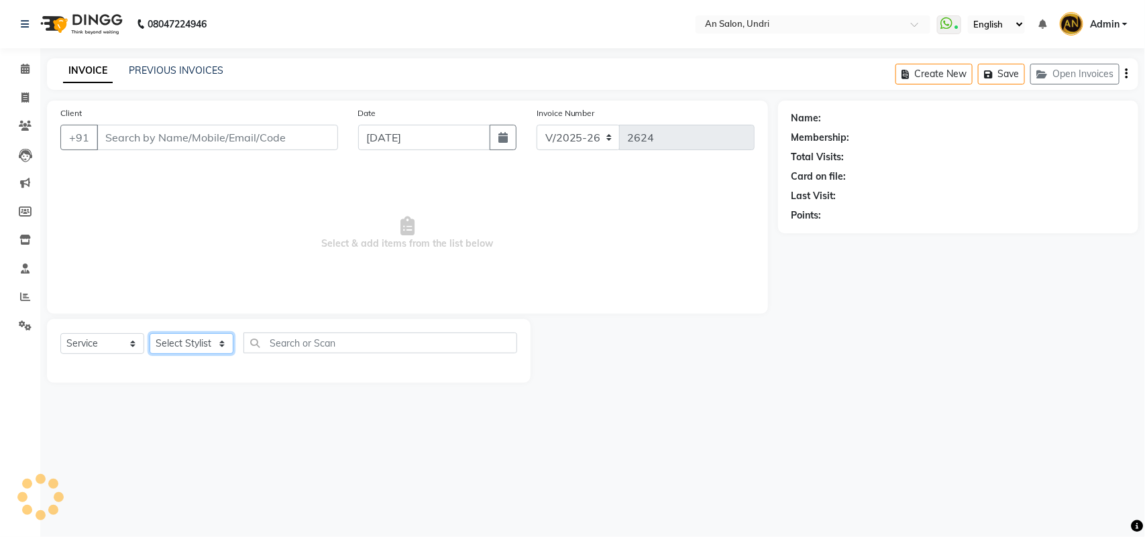
click at [208, 339] on select "Select Stylist" at bounding box center [192, 343] width 84 height 21
click at [228, 339] on select "Select Stylist" at bounding box center [192, 343] width 84 height 21
click at [216, 335] on select "Select Stylist AN Anita Rai Anthony Aslam Shaikh Janhavi Jambhulkar Naeem Aktar…" at bounding box center [200, 343] width 100 height 21
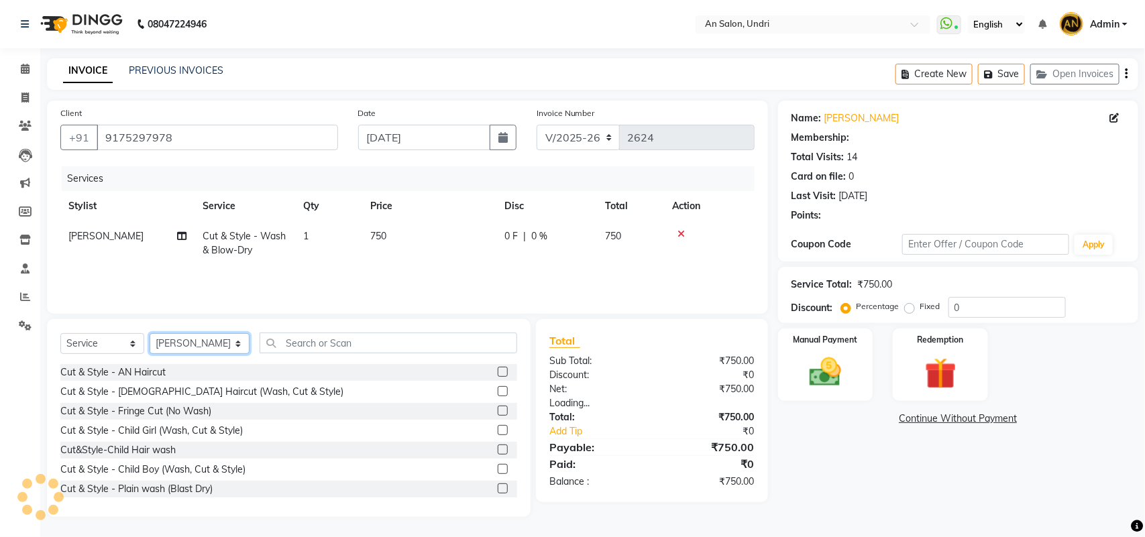
click at [150, 333] on select "Select Stylist AN Anita Rai Anthony Aslam Shaikh Janhavi Jambhulkar Naeem Aktar…" at bounding box center [200, 343] width 100 height 21
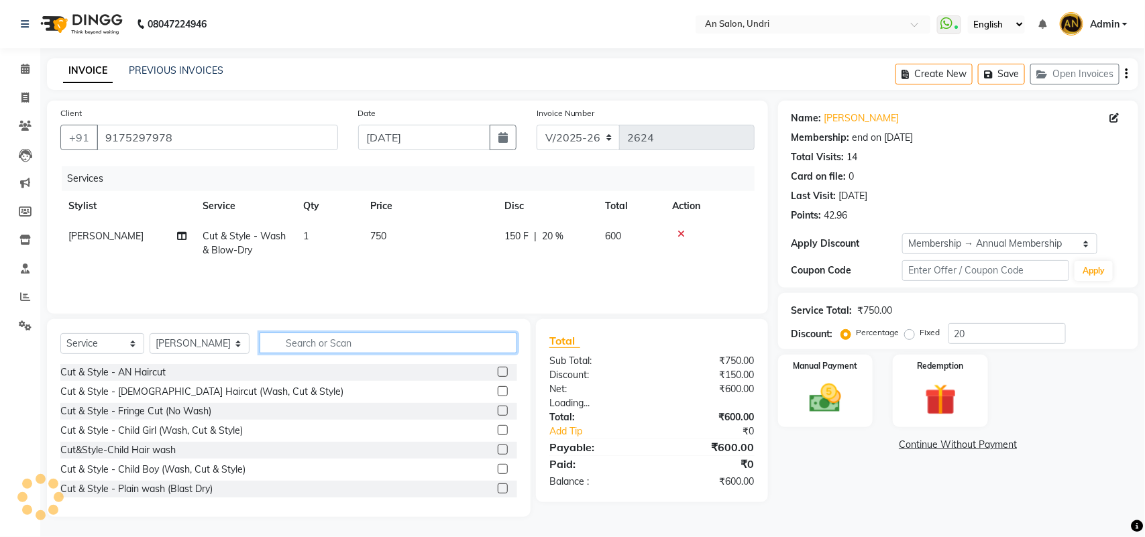
click at [329, 345] on input "text" at bounding box center [389, 343] width 258 height 21
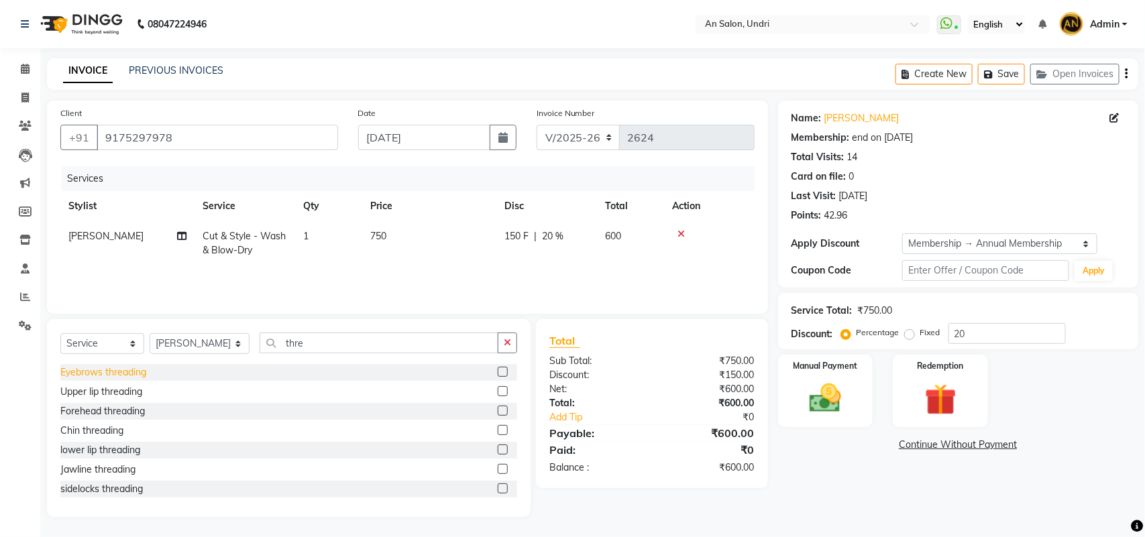
click at [86, 370] on div "Eyebrows threading" at bounding box center [103, 373] width 86 height 14
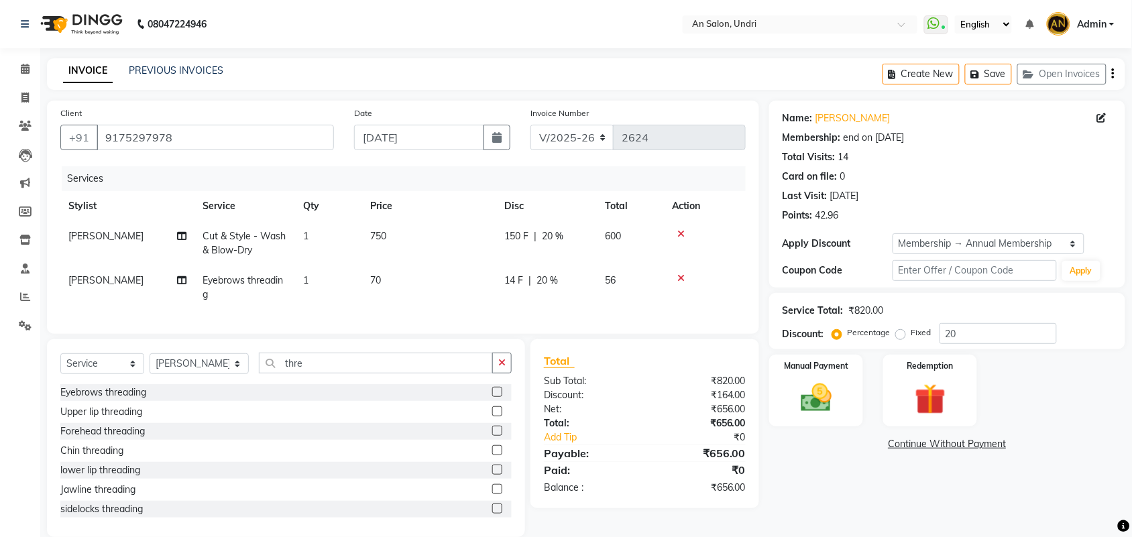
click at [871, 397] on div "Manual Payment Redemption" at bounding box center [947, 391] width 376 height 72
click at [817, 384] on img at bounding box center [816, 398] width 52 height 37
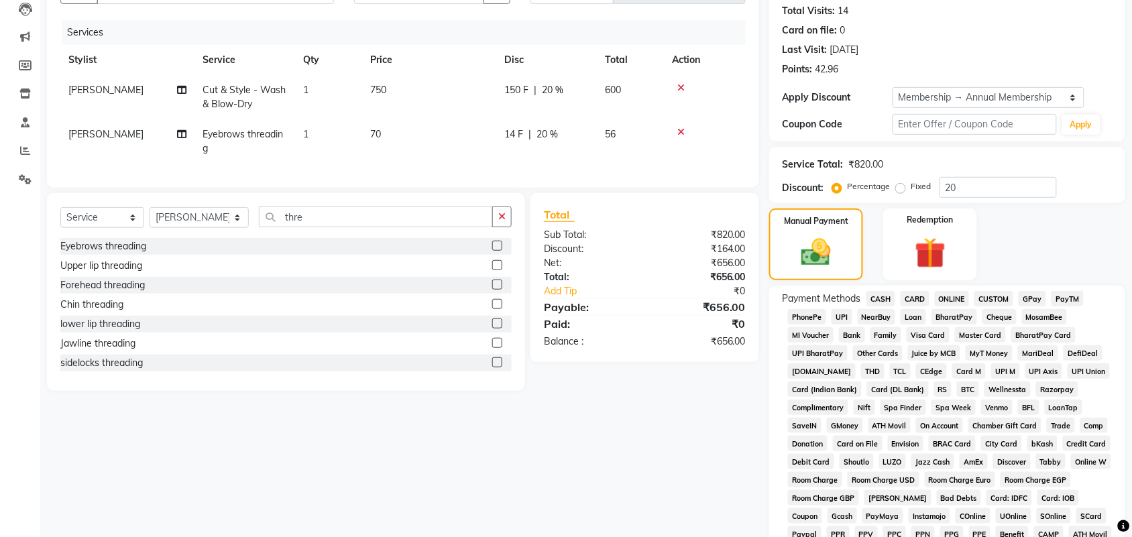
scroll to position [329, 0]
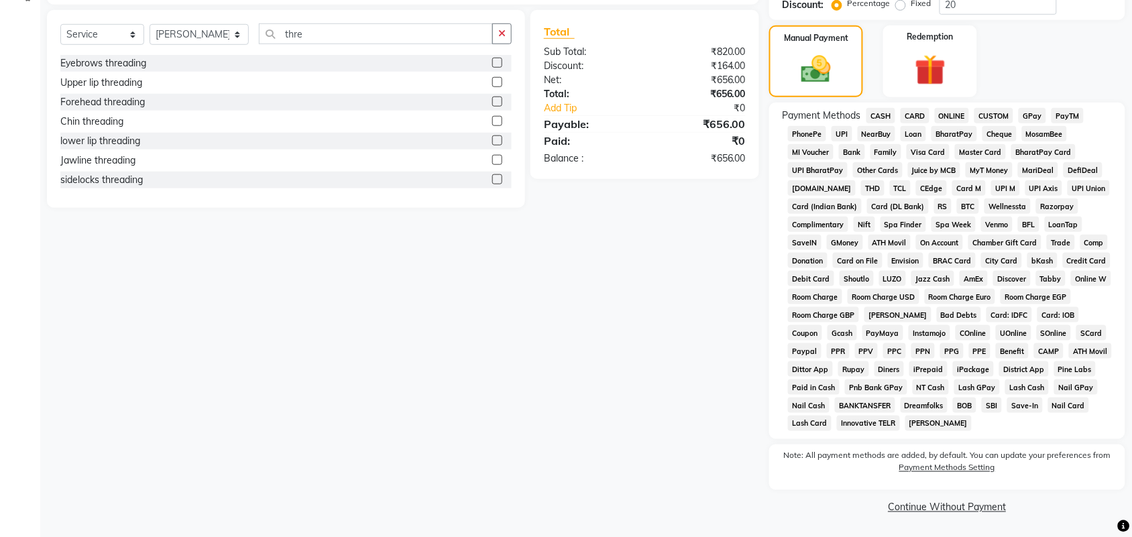
click at [869, 114] on span "CASH" at bounding box center [881, 115] width 29 height 15
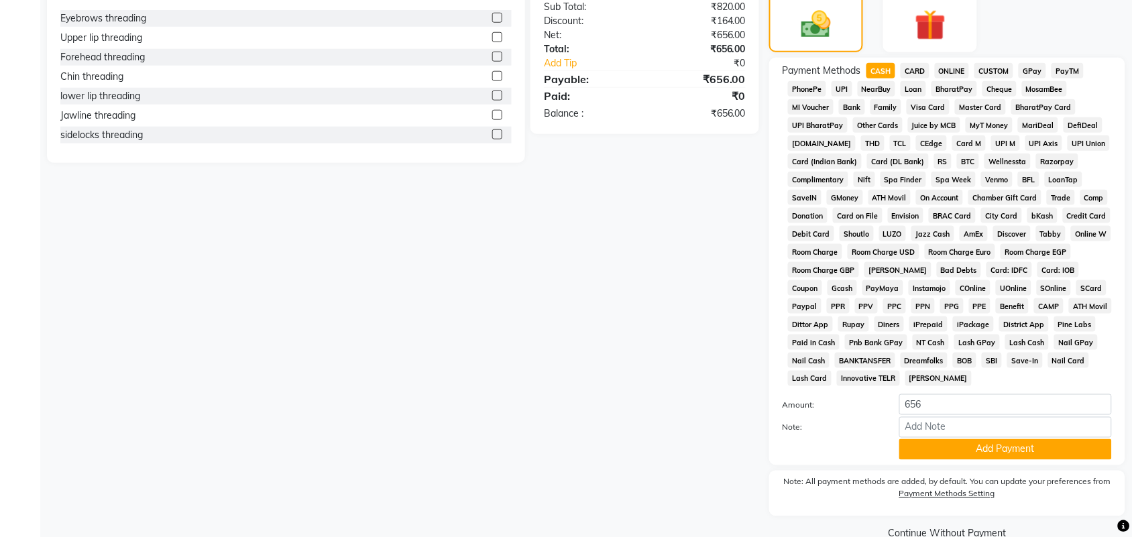
scroll to position [400, 0]
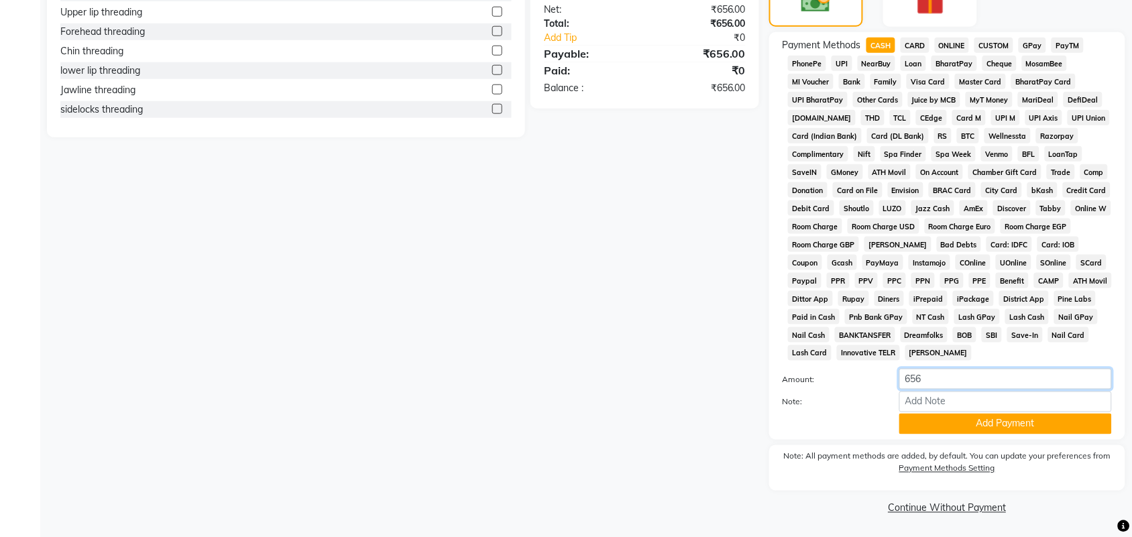
drag, startPoint x: 956, startPoint y: 377, endPoint x: 890, endPoint y: 380, distance: 66.5
click at [890, 380] on div "656" at bounding box center [1005, 379] width 233 height 21
click at [943, 428] on button "Add Payment" at bounding box center [1005, 424] width 213 height 21
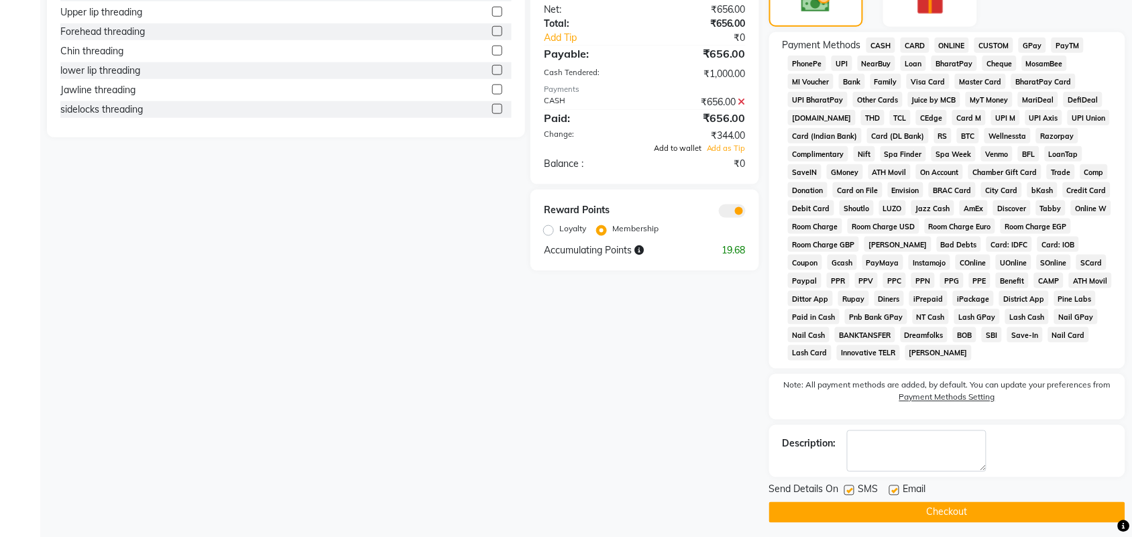
click at [673, 153] on span "Add to wallet" at bounding box center [678, 148] width 48 height 9
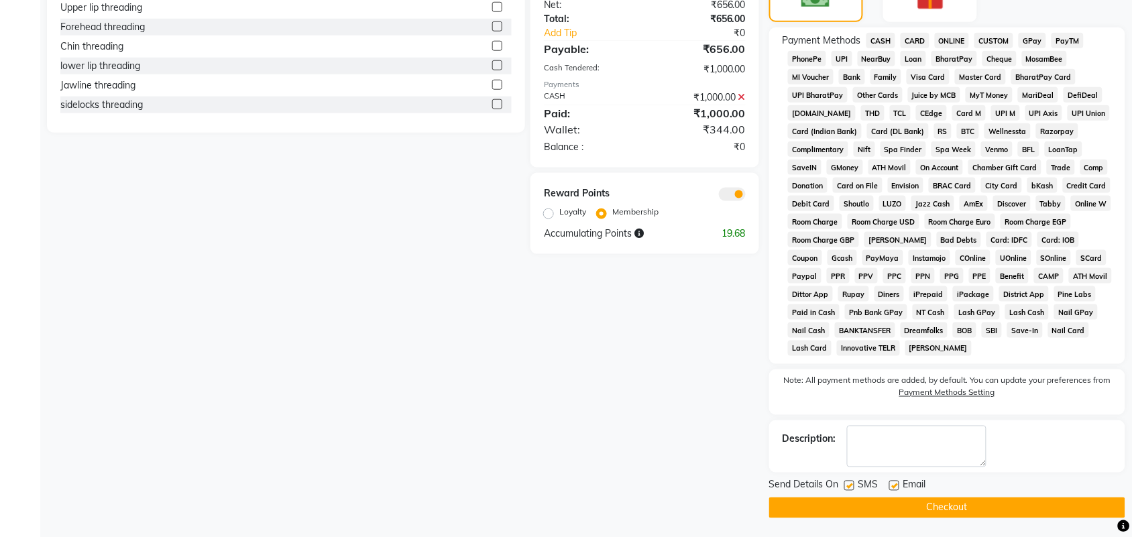
scroll to position [406, 0]
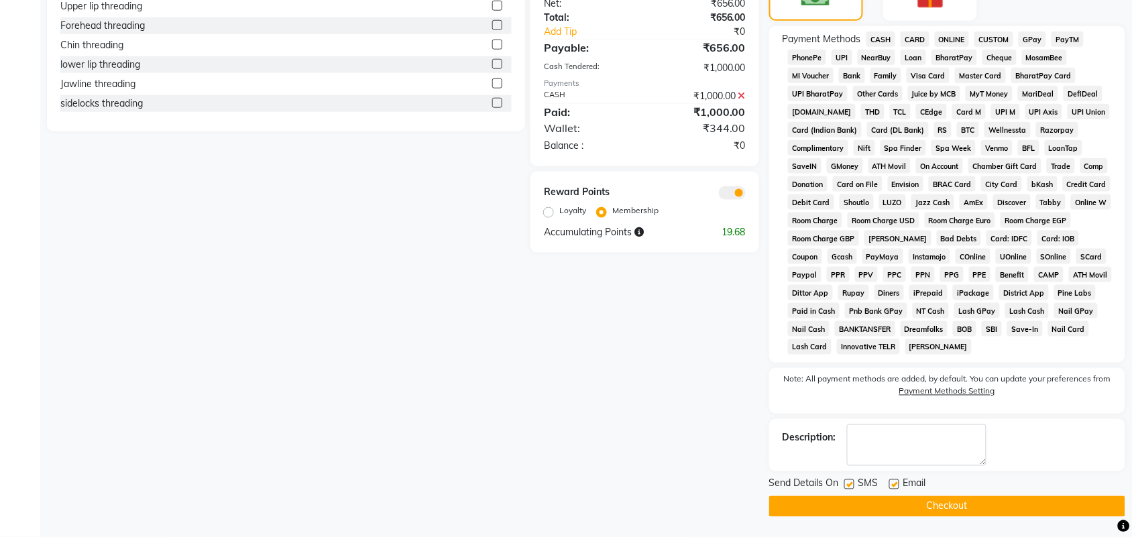
click at [891, 511] on button "Checkout" at bounding box center [947, 506] width 356 height 21
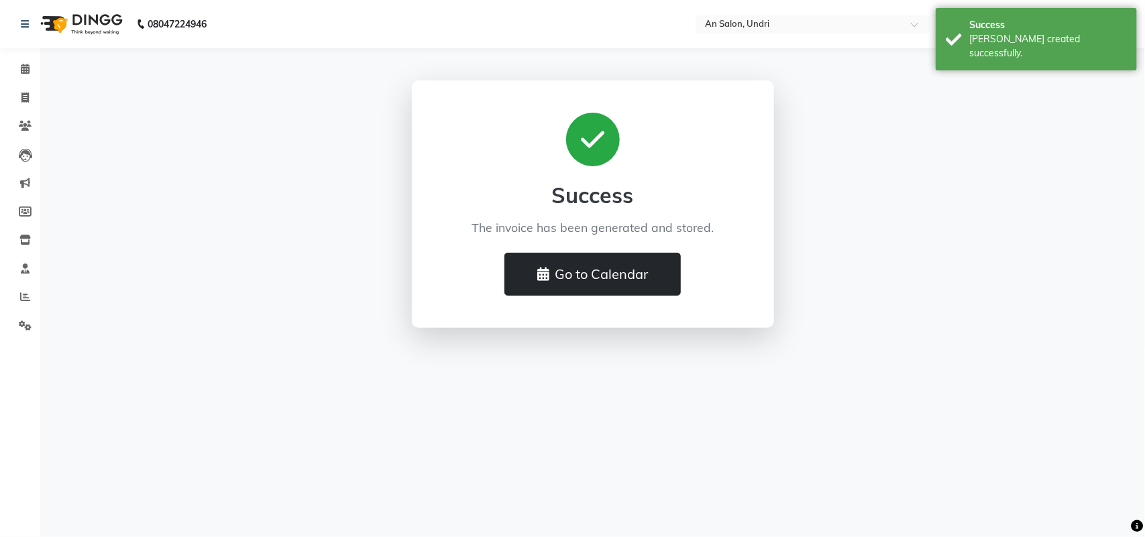
click at [608, 263] on button "Go to Calendar" at bounding box center [592, 274] width 176 height 43
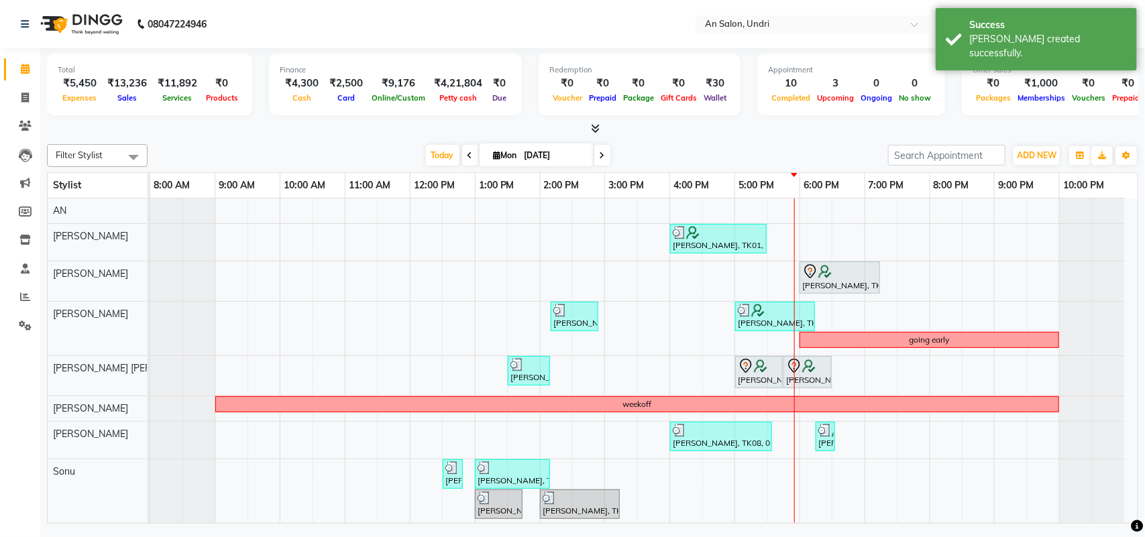
click at [91, 25] on img at bounding box center [80, 24] width 92 height 38
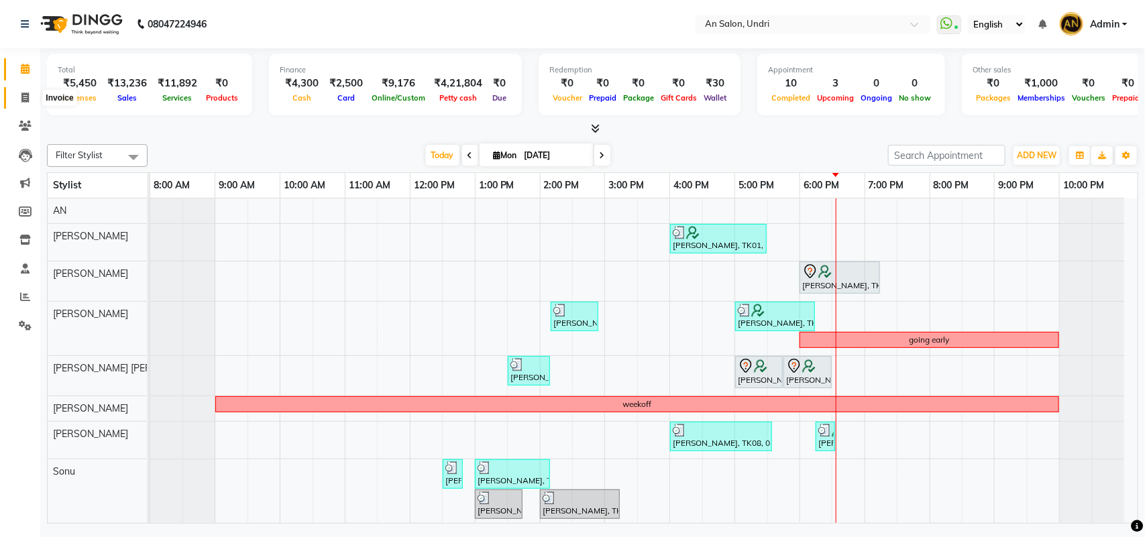
click at [28, 91] on span at bounding box center [24, 98] width 23 height 15
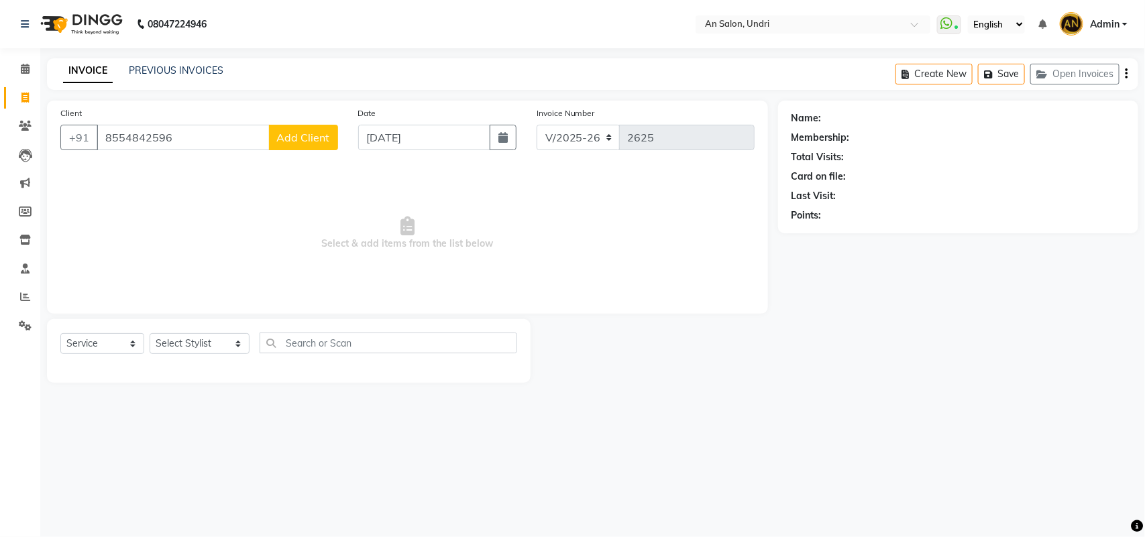
click at [314, 142] on span "Add Client" at bounding box center [303, 137] width 53 height 13
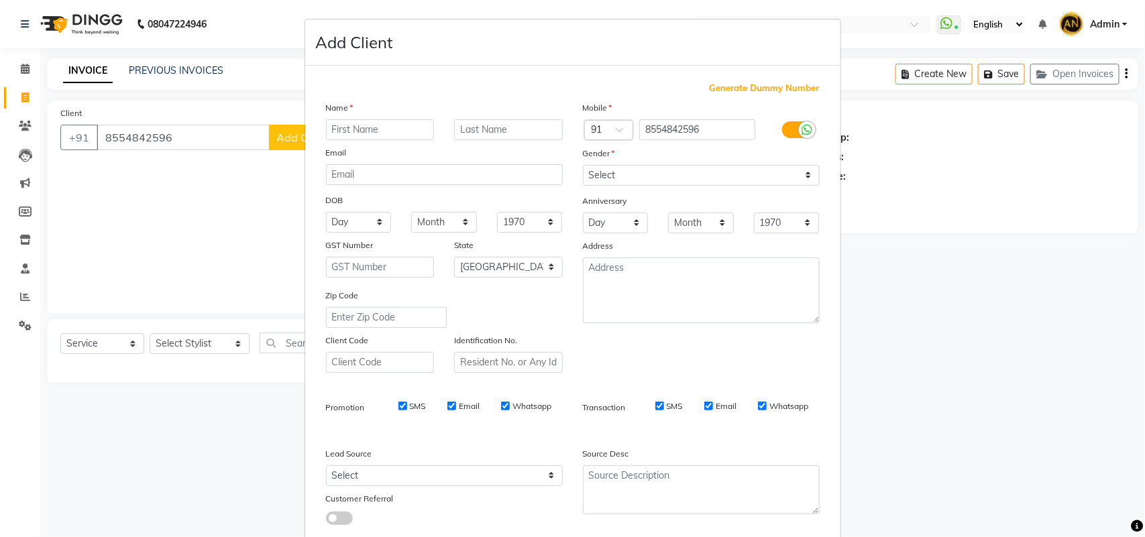
click at [349, 132] on input "text" at bounding box center [380, 129] width 109 height 21
click at [511, 151] on div "Email" at bounding box center [444, 155] width 257 height 19
click at [511, 131] on input "text" at bounding box center [508, 129] width 109 height 21
drag, startPoint x: 392, startPoint y: 172, endPoint x: 176, endPoint y: 175, distance: 216.7
click at [176, 175] on ngb-modal-window "Add Client Generate Dummy Number Name Rahul G Email ehde DOB Day 01 02 03 04 05…" at bounding box center [572, 268] width 1145 height 537
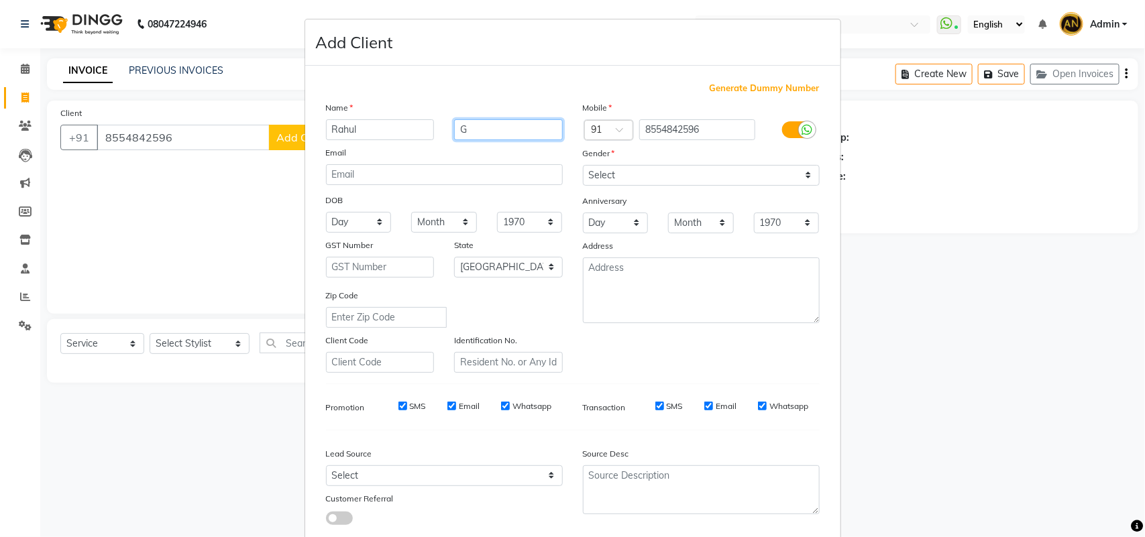
click at [529, 119] on input "G" at bounding box center [508, 129] width 109 height 21
click at [678, 165] on select "Select Male Female Other Prefer Not To Say" at bounding box center [701, 175] width 237 height 21
click at [583, 165] on select "Select Male Female Other Prefer Not To Say" at bounding box center [701, 175] width 237 height 21
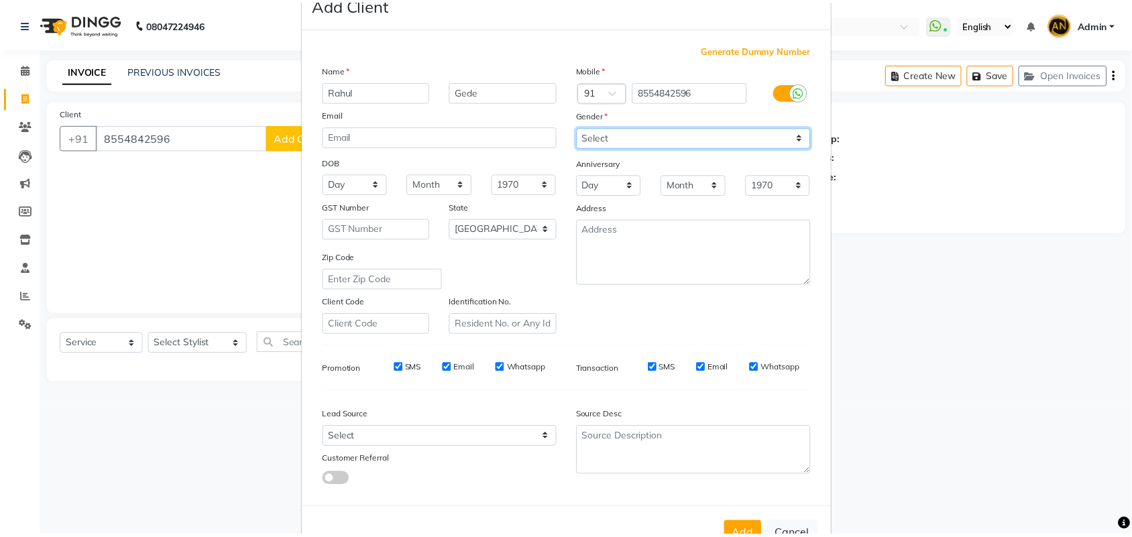
scroll to position [77, 0]
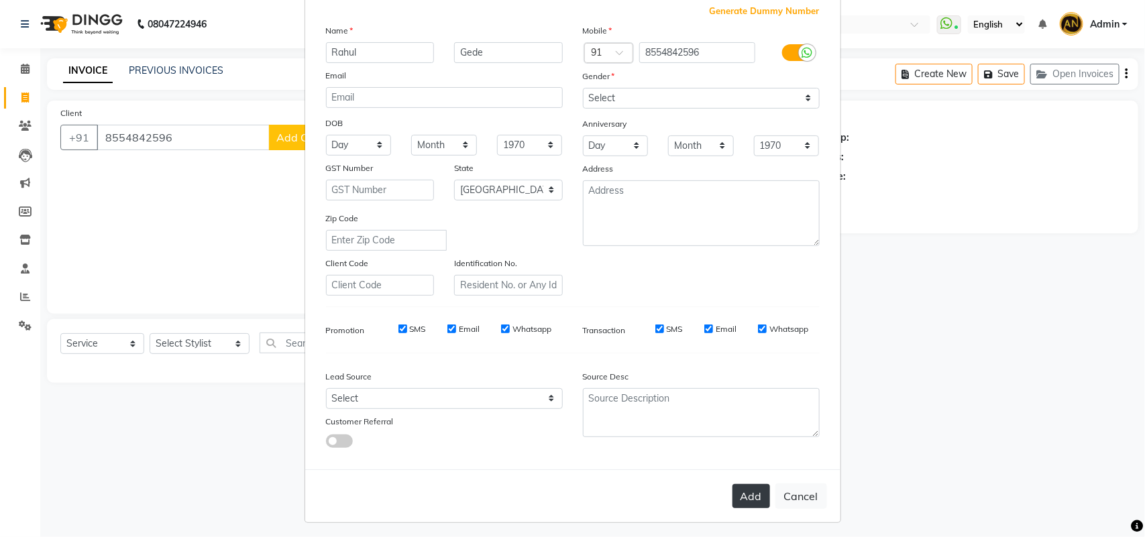
click at [732, 485] on button "Add" at bounding box center [751, 496] width 38 height 24
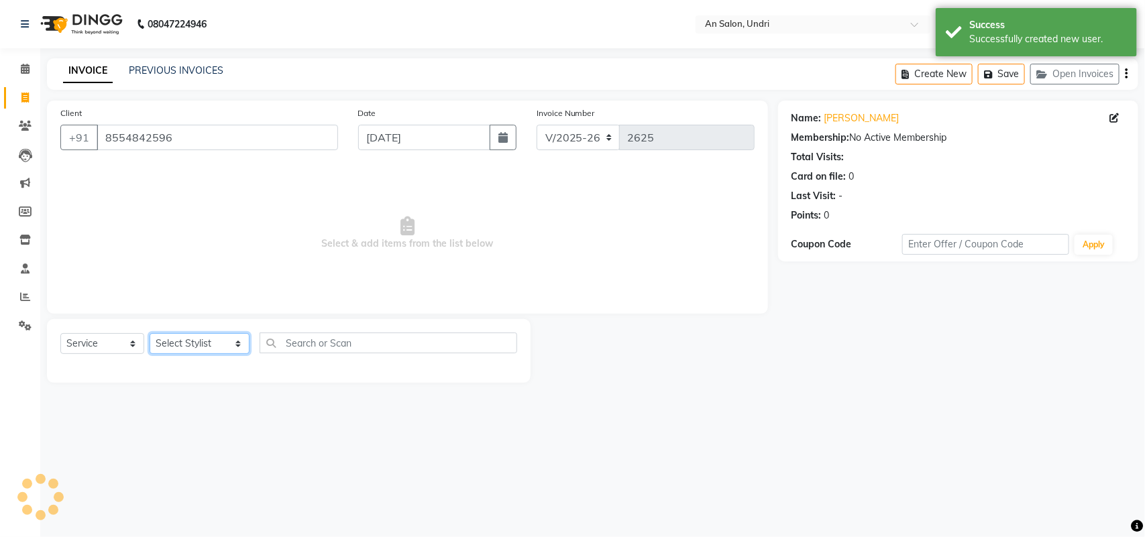
drag, startPoint x: 165, startPoint y: 352, endPoint x: 176, endPoint y: 353, distance: 10.8
click at [165, 352] on select "Select Stylist AN Anita Rai Anthony Aslam Shaikh Janhavi Jambhulkar Naeem Aktar…" at bounding box center [200, 343] width 100 height 21
click at [150, 333] on select "Select Stylist AN Anita Rai Anthony Aslam Shaikh Janhavi Jambhulkar Naeem Aktar…" at bounding box center [200, 343] width 100 height 21
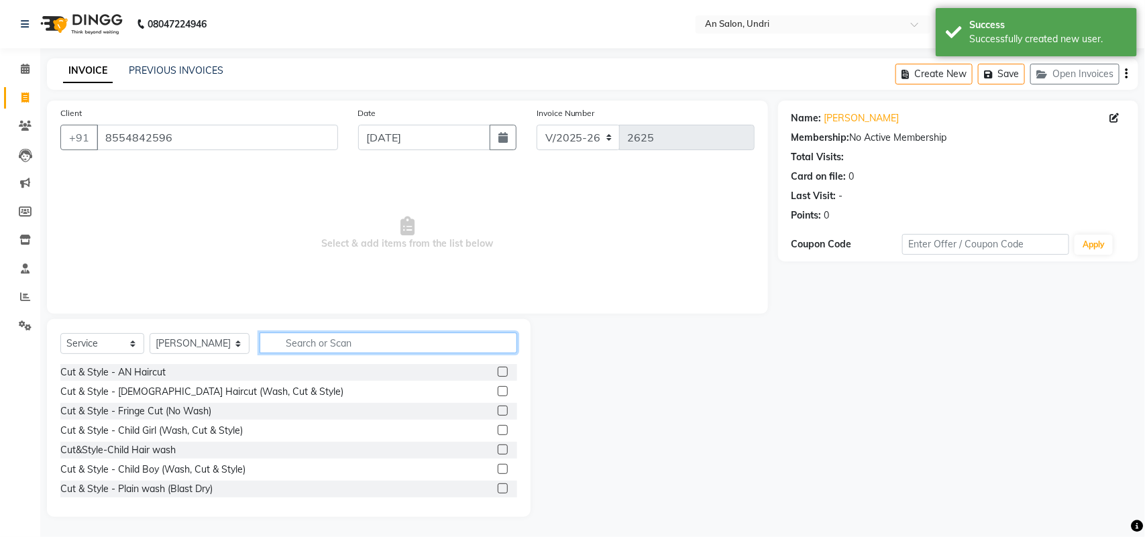
click at [329, 351] on input "text" at bounding box center [389, 343] width 258 height 21
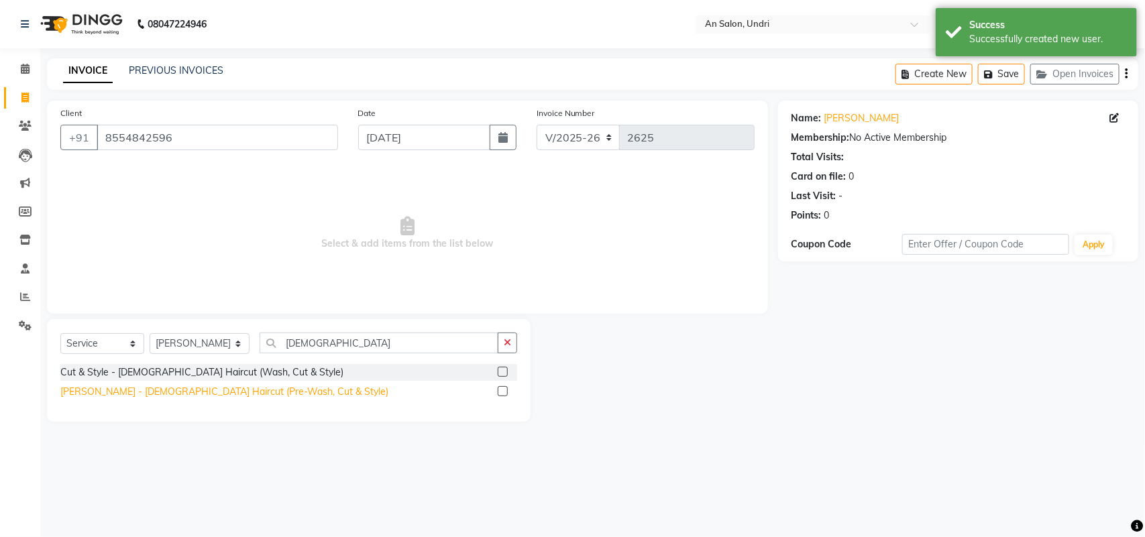
click at [182, 385] on div "Barber - Male Haircut (Pre-Wash, Cut & Style)" at bounding box center [224, 392] width 328 height 14
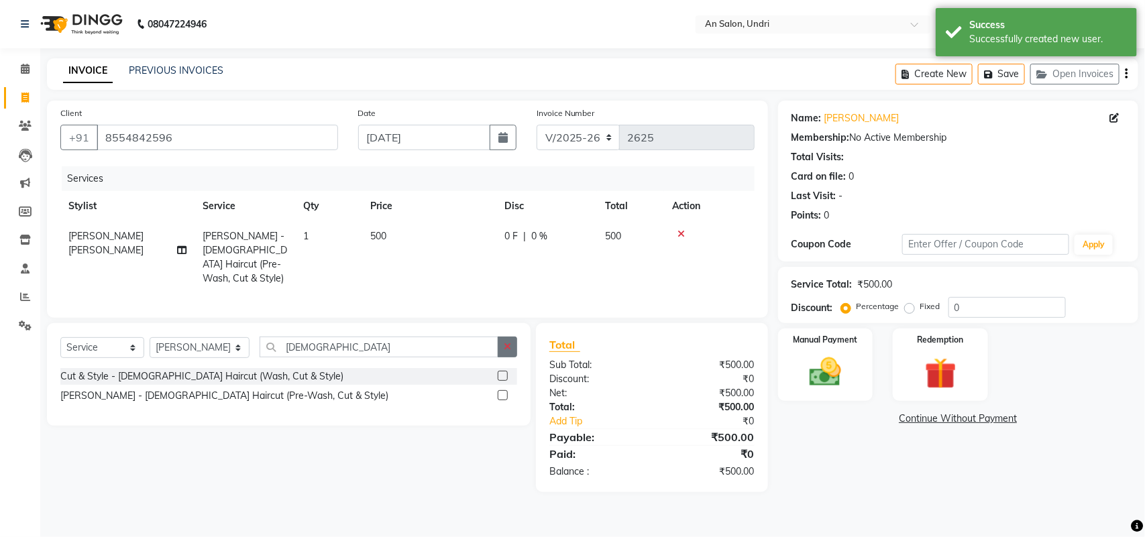
click at [508, 339] on button "button" at bounding box center [507, 347] width 19 height 21
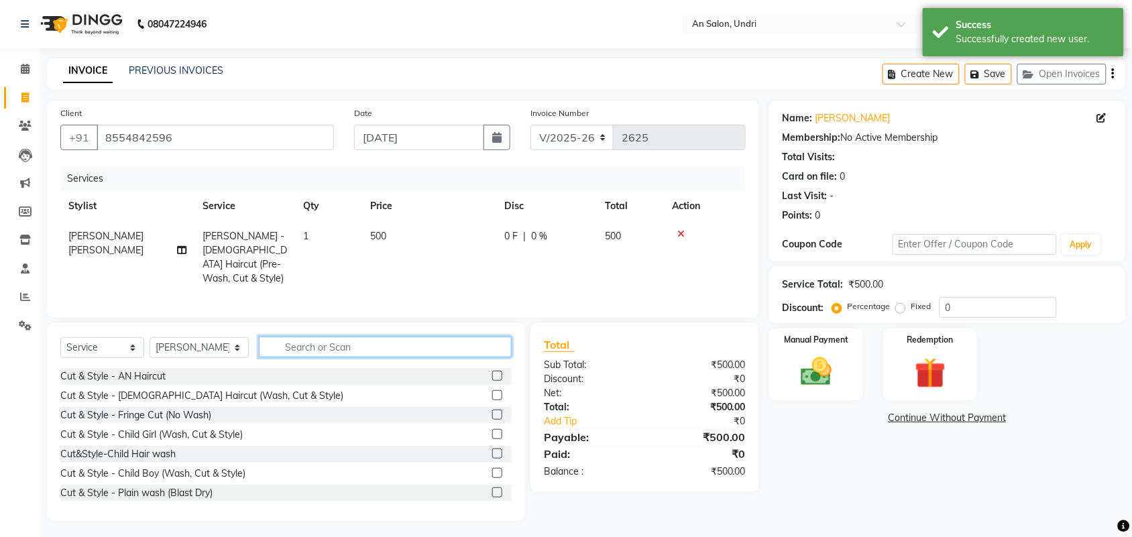
click at [352, 349] on input "text" at bounding box center [385, 347] width 253 height 21
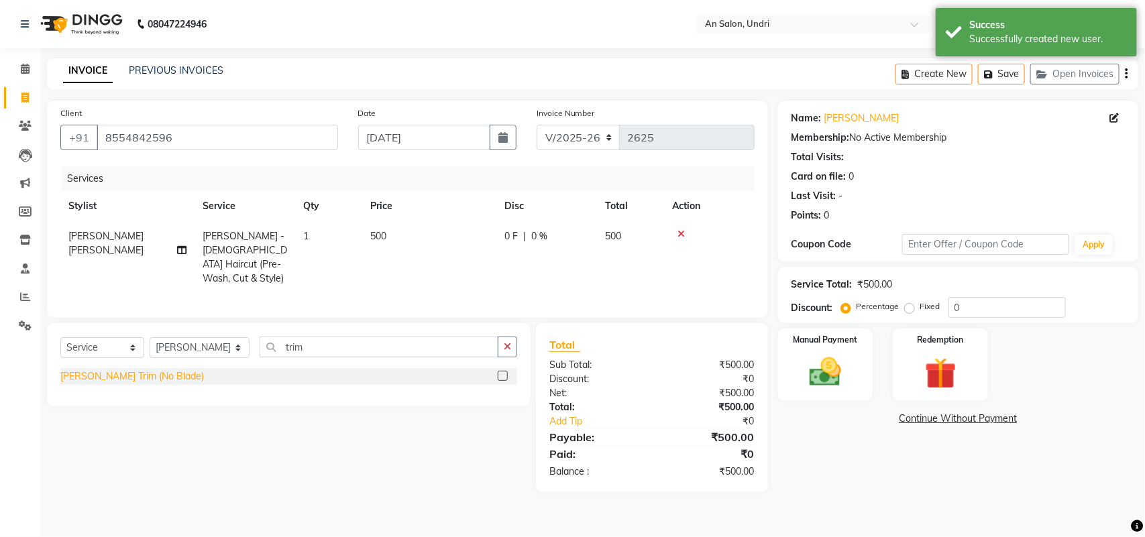
click at [166, 370] on div "Barber - Beard Trim (No Blade)" at bounding box center [132, 377] width 144 height 14
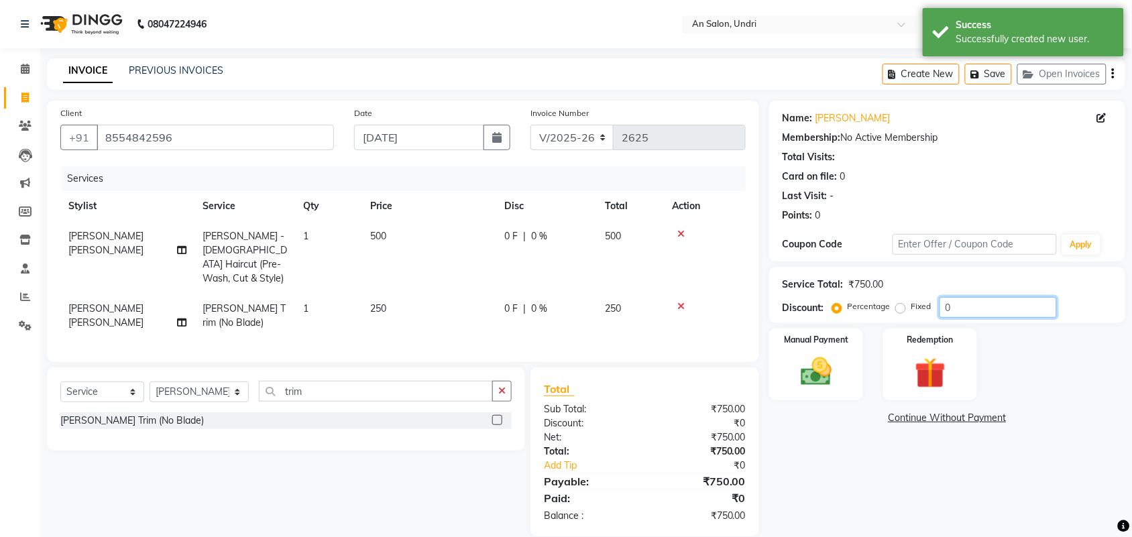
click at [942, 307] on input "0" at bounding box center [998, 307] width 117 height 21
click at [826, 369] on img at bounding box center [816, 371] width 52 height 37
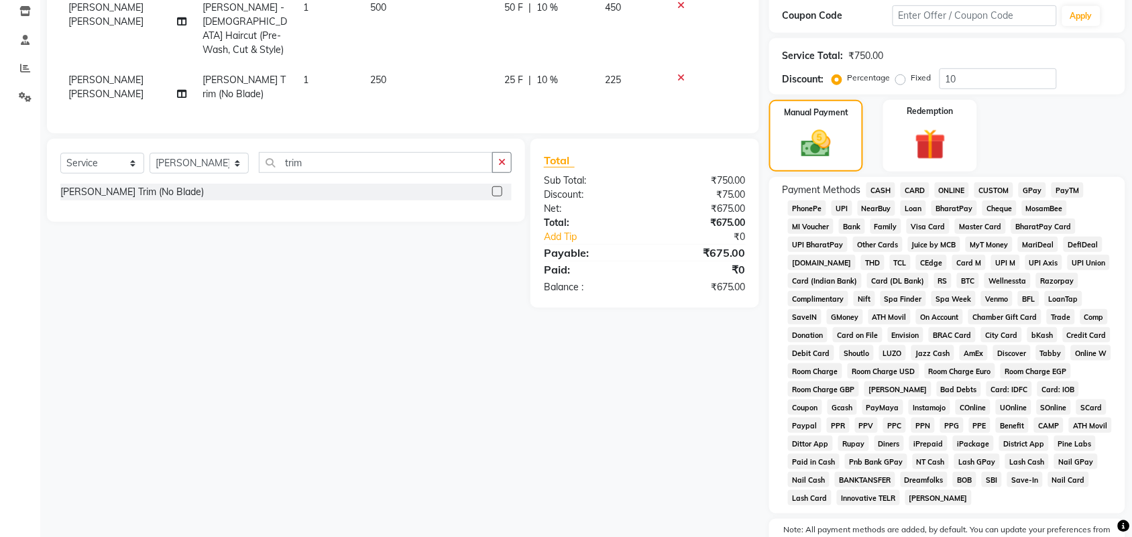
scroll to position [303, 0]
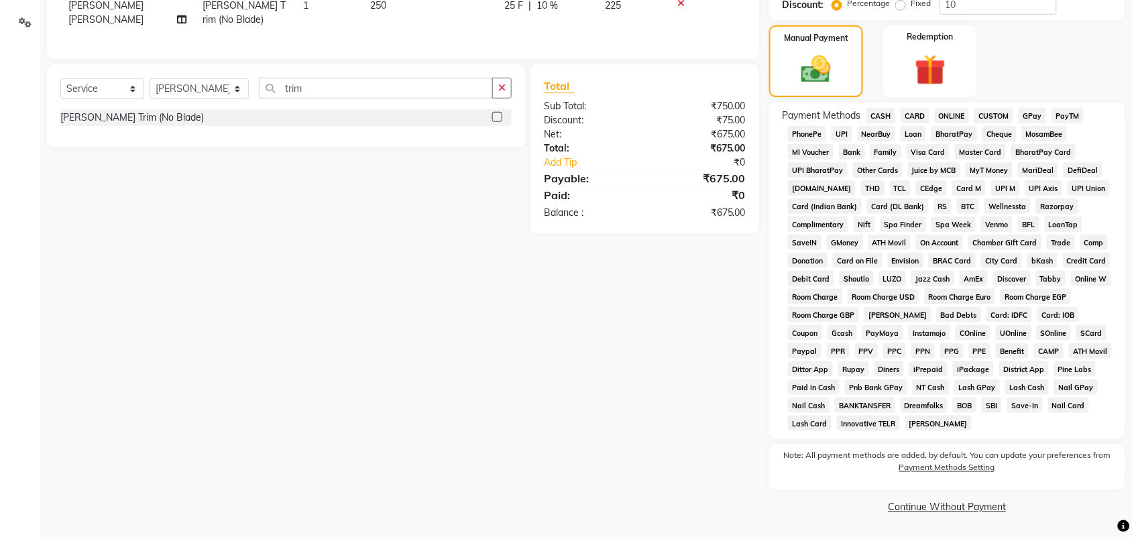
click at [1035, 109] on span "GPay" at bounding box center [1032, 115] width 27 height 15
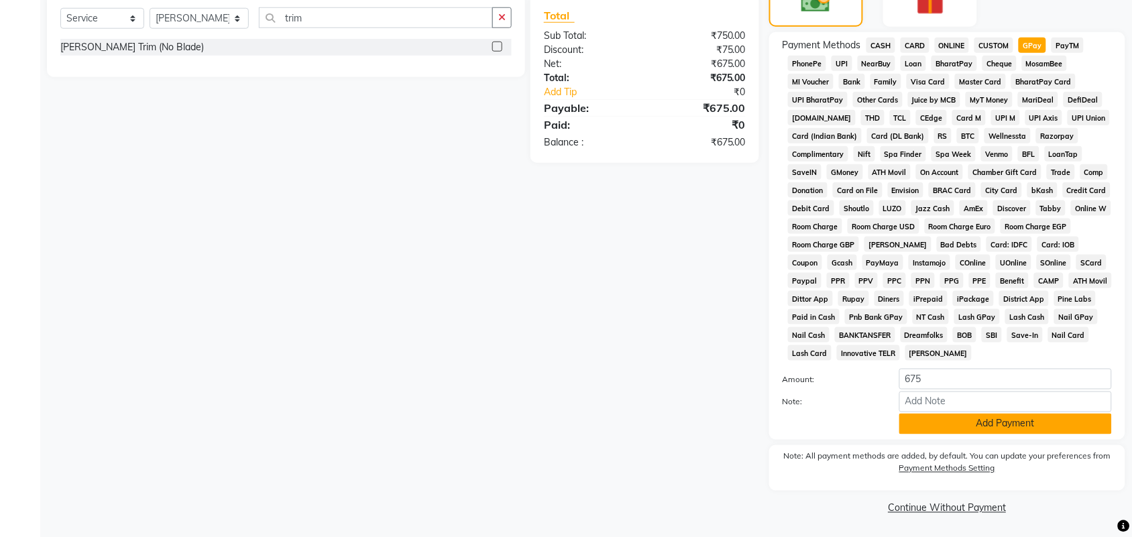
click at [1036, 420] on button "Add Payment" at bounding box center [1005, 424] width 213 height 21
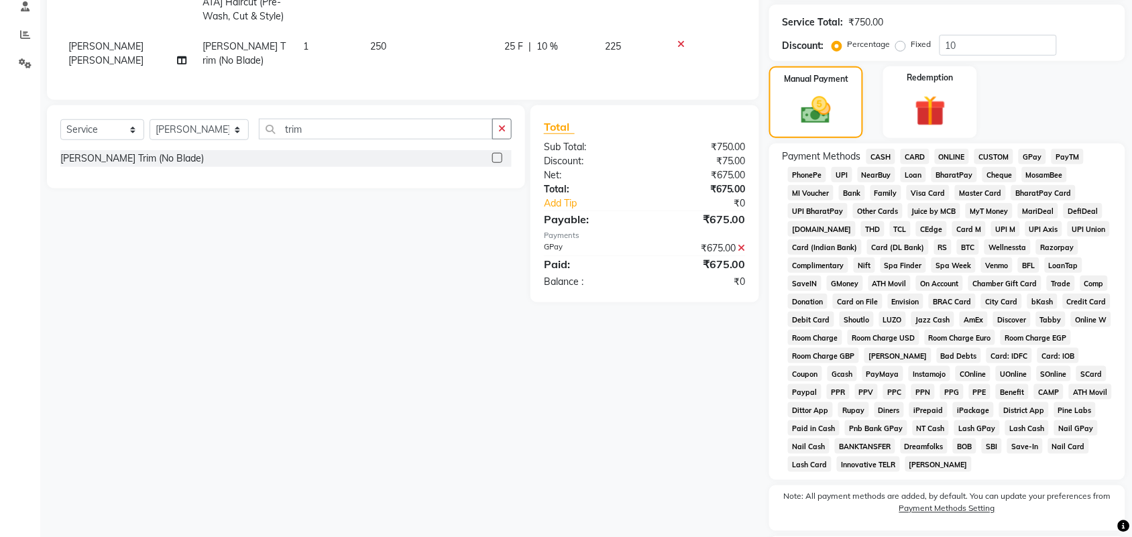
scroll to position [380, 0]
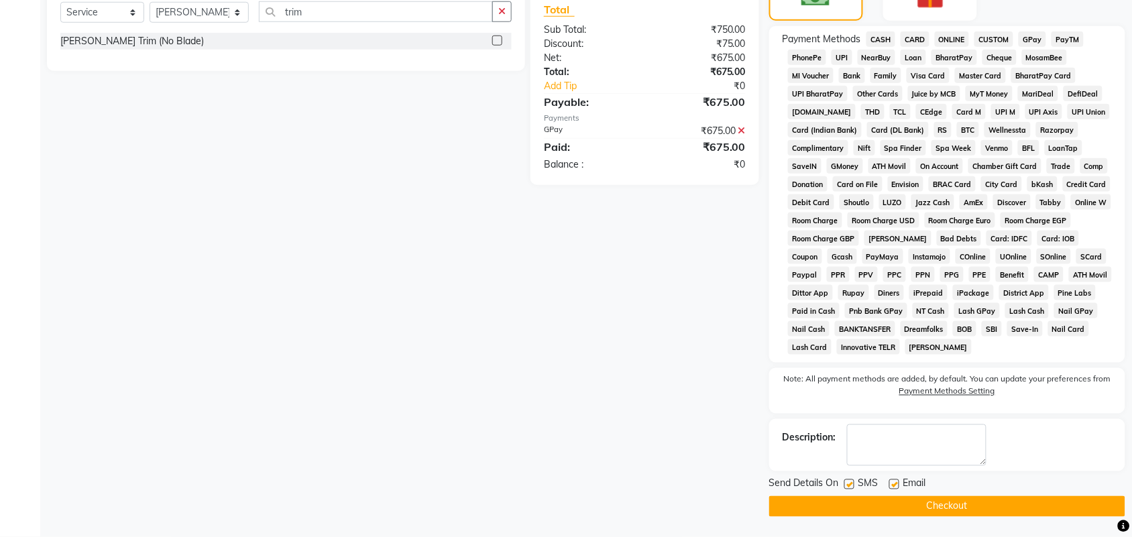
click at [964, 507] on button "Checkout" at bounding box center [947, 506] width 356 height 21
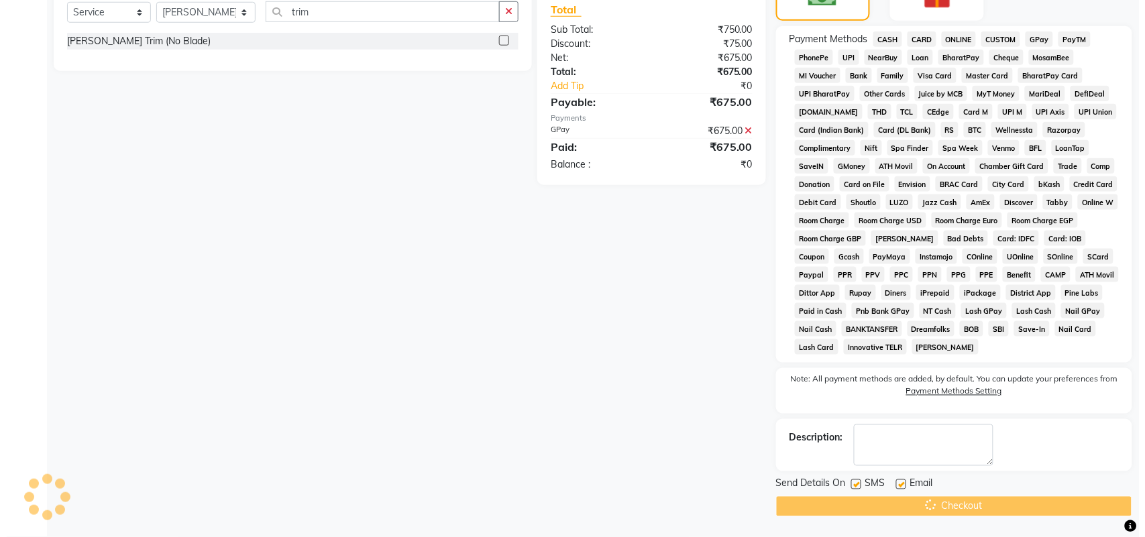
scroll to position [0, 0]
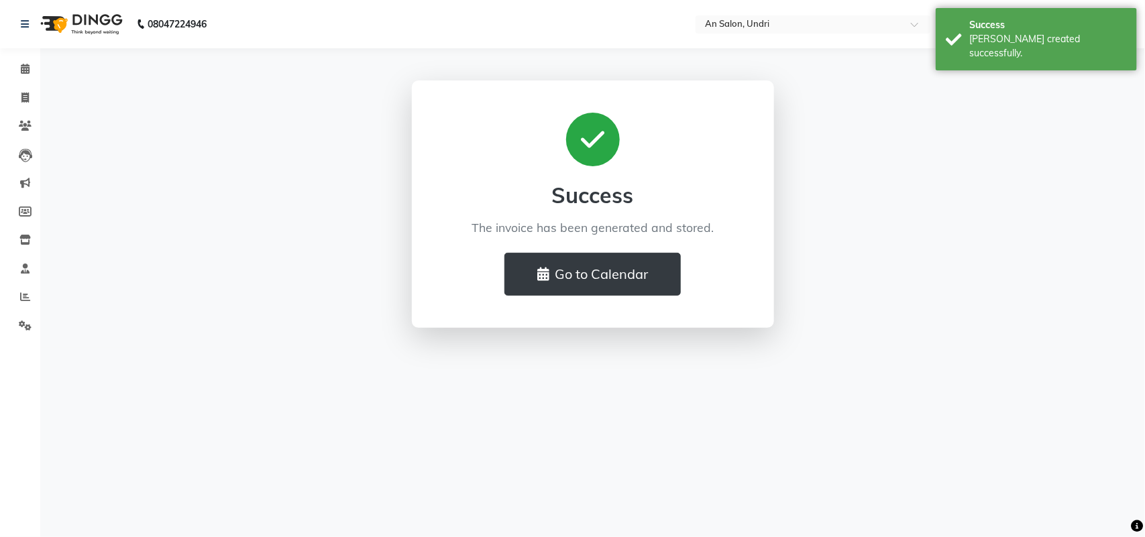
click at [99, 21] on img at bounding box center [80, 24] width 92 height 38
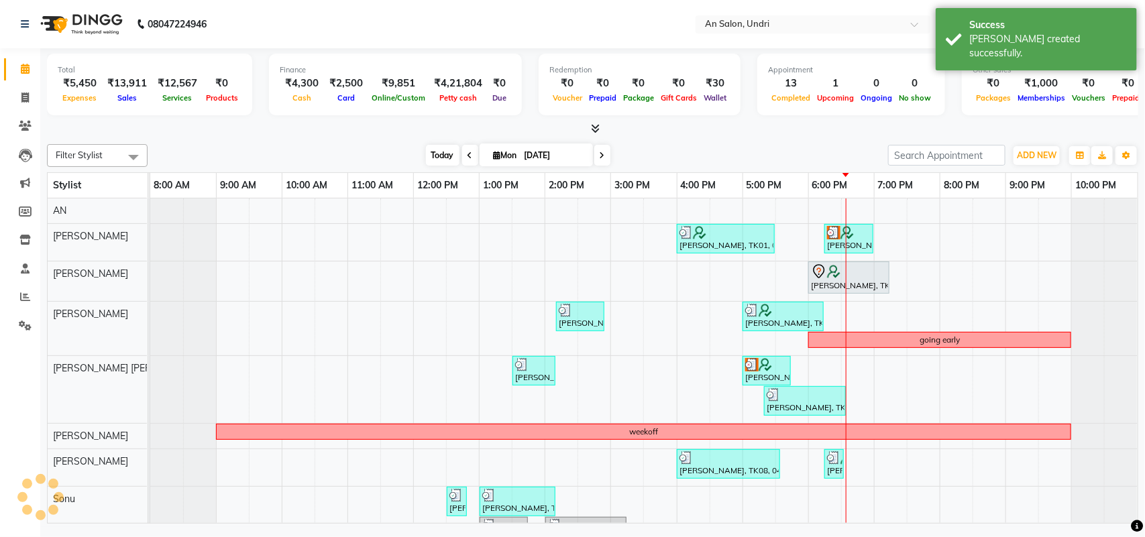
click at [441, 158] on span "Today" at bounding box center [443, 155] width 34 height 21
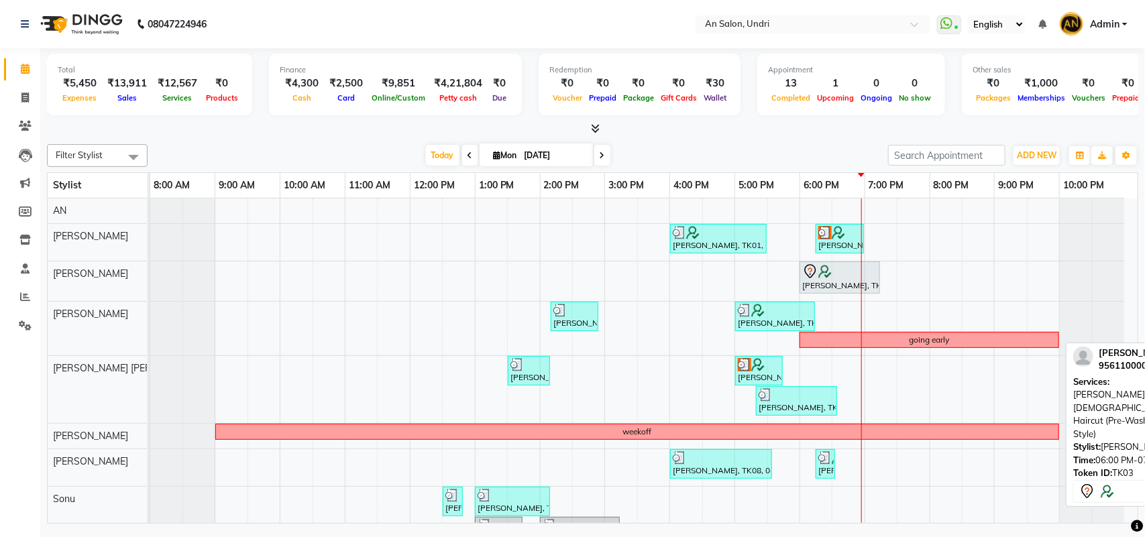
click at [838, 275] on div at bounding box center [839, 272] width 75 height 16
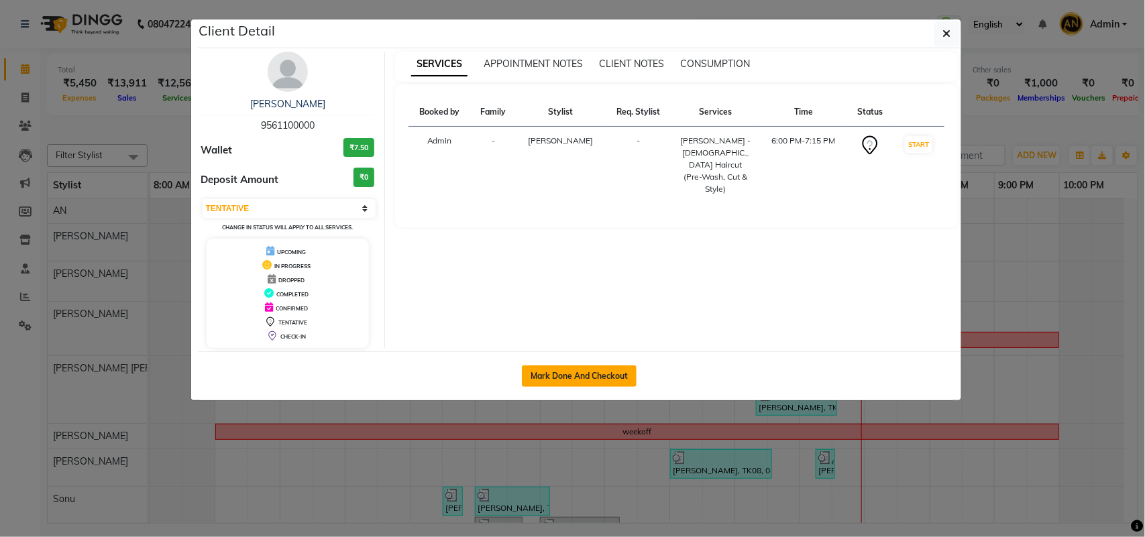
click at [592, 373] on button "Mark Done And Checkout" at bounding box center [579, 376] width 115 height 21
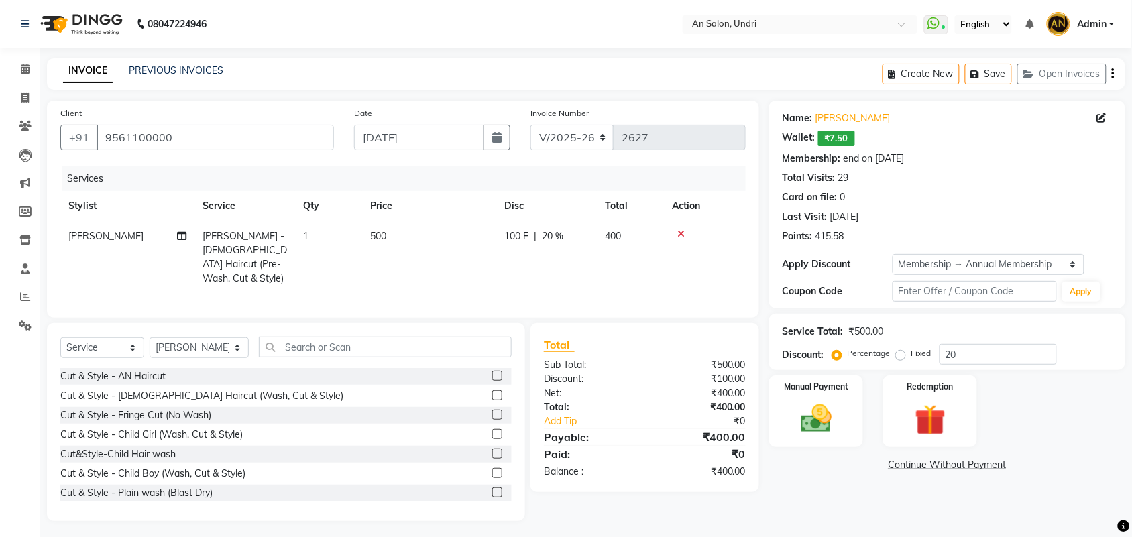
click at [325, 366] on div "Select Service Product Membership Package Voucher Prepaid Gift Card Select Styl…" at bounding box center [285, 353] width 451 height 32
click at [333, 349] on input "text" at bounding box center [385, 347] width 253 height 21
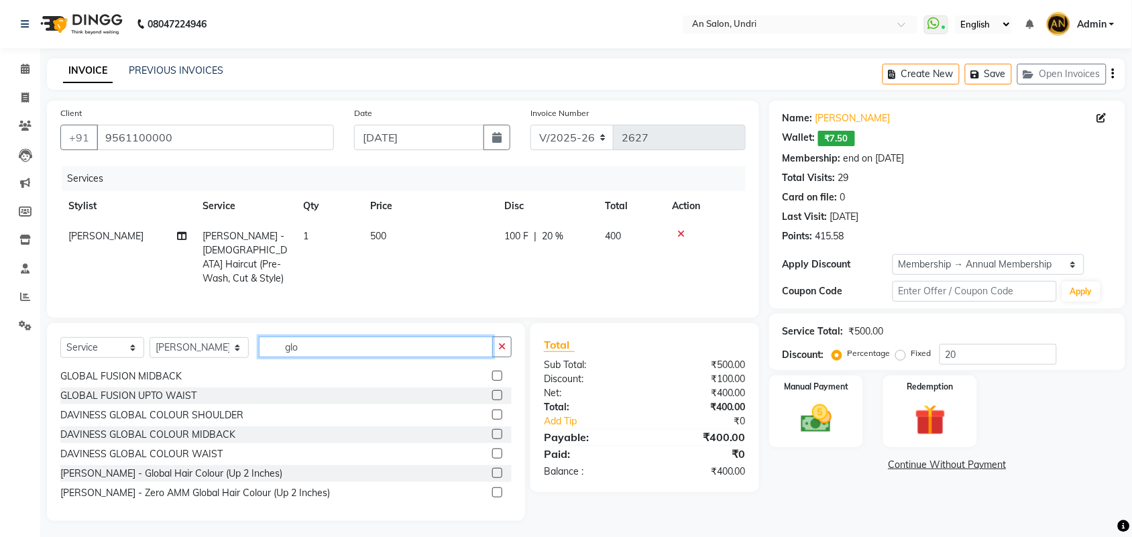
scroll to position [99, 0]
click at [239, 471] on div "Barber - Global Hair Colour (Up 2 Inches)" at bounding box center [285, 472] width 451 height 17
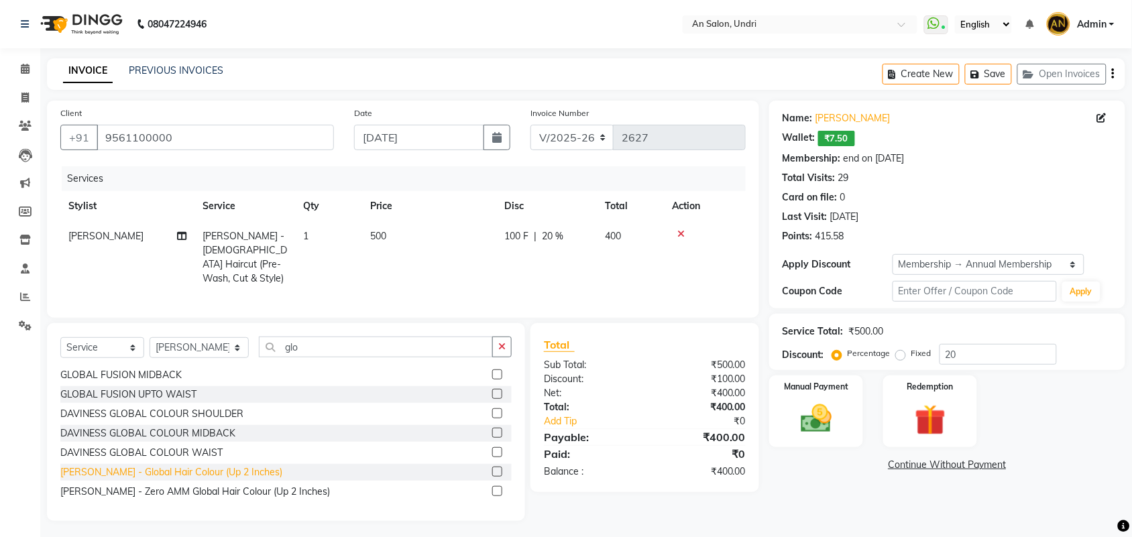
click at [213, 467] on div "Barber - Global Hair Colour (Up 2 Inches)" at bounding box center [171, 472] width 222 height 14
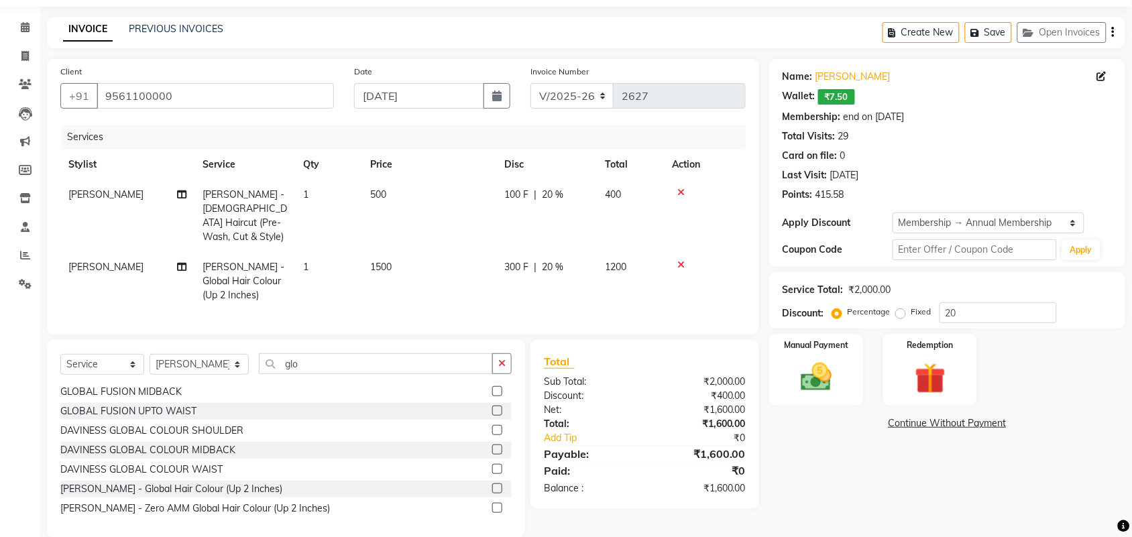
scroll to position [60, 0]
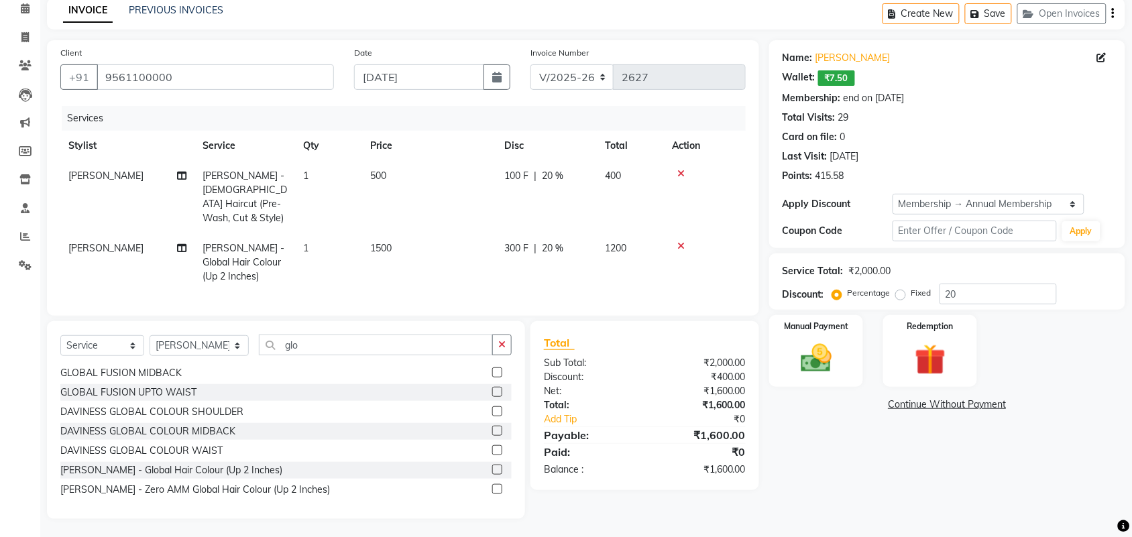
click at [825, 394] on div "Name: Manoj Agarwal Wallet: ₹7.50 Membership: end on 22-02-2026 Total Visits: 2…" at bounding box center [952, 279] width 366 height 479
click at [826, 386] on div "Manual Payment" at bounding box center [816, 351] width 98 height 75
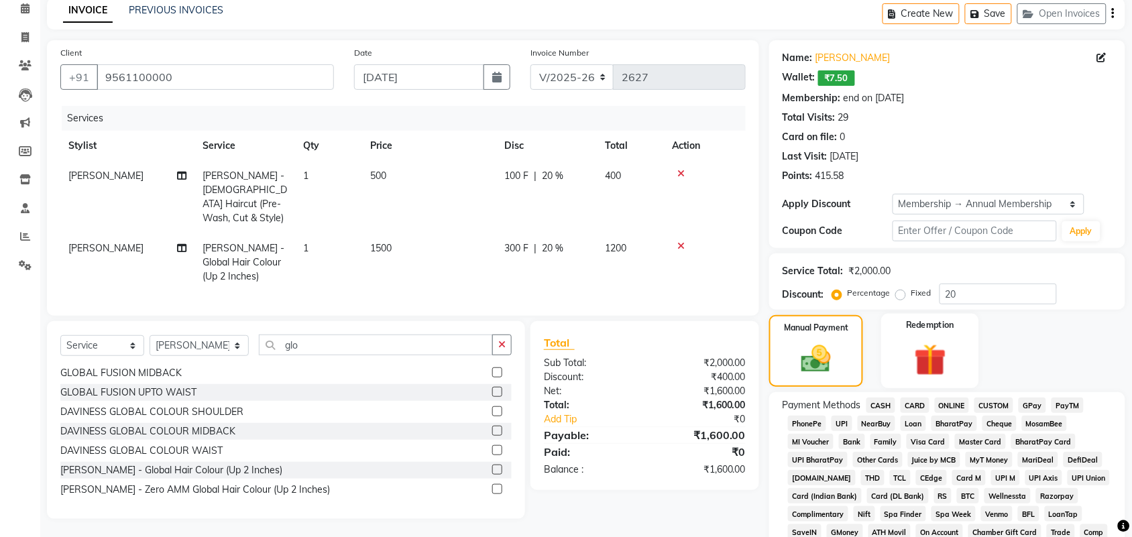
click at [956, 360] on img at bounding box center [930, 360] width 52 height 40
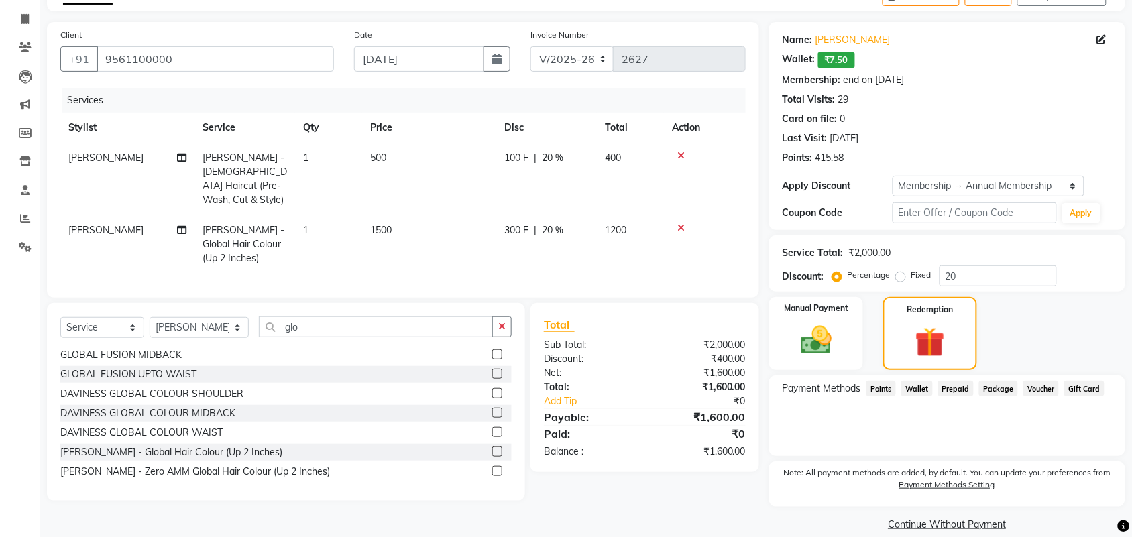
scroll to position [95, 0]
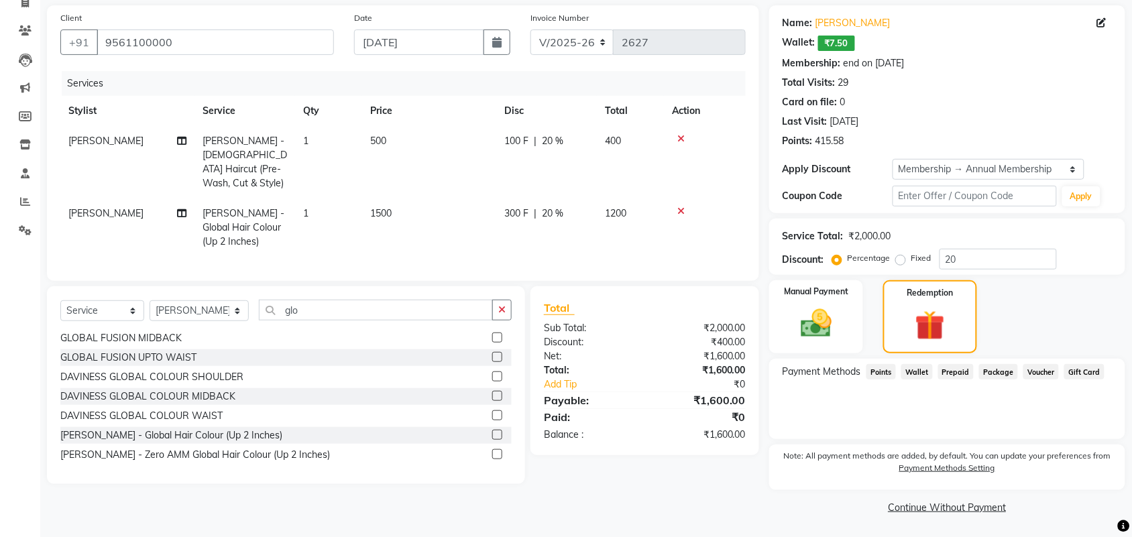
click at [918, 373] on span "Wallet" at bounding box center [917, 371] width 32 height 15
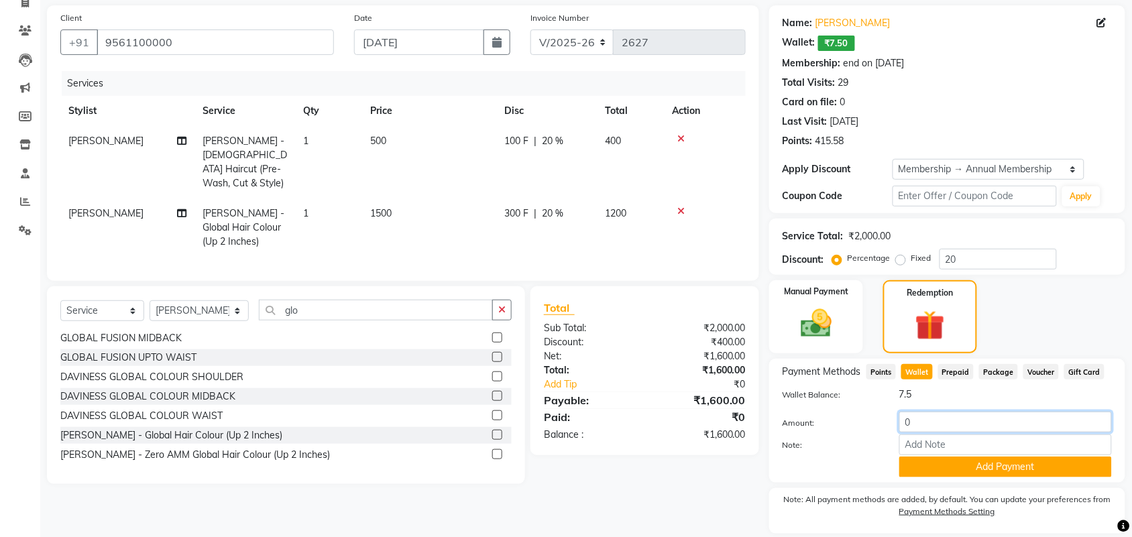
drag, startPoint x: 934, startPoint y: 418, endPoint x: 836, endPoint y: 417, distance: 98.6
click at [836, 417] on div "Amount: 0" at bounding box center [947, 423] width 349 height 23
click at [1015, 460] on button "Add Payment" at bounding box center [1005, 467] width 213 height 21
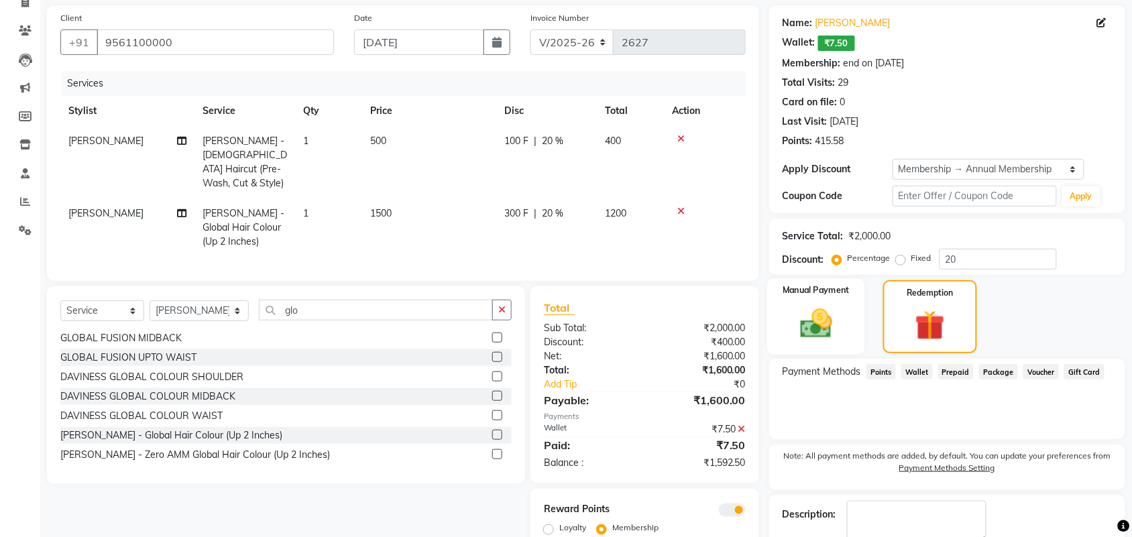
click at [798, 300] on div "Manual Payment" at bounding box center [816, 317] width 98 height 76
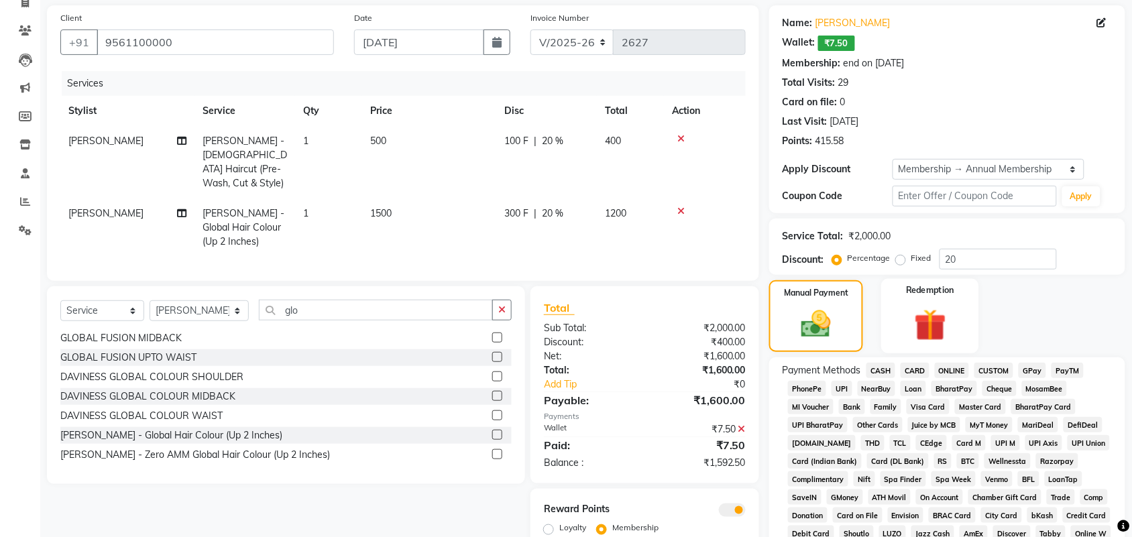
click at [952, 319] on img at bounding box center [930, 325] width 52 height 40
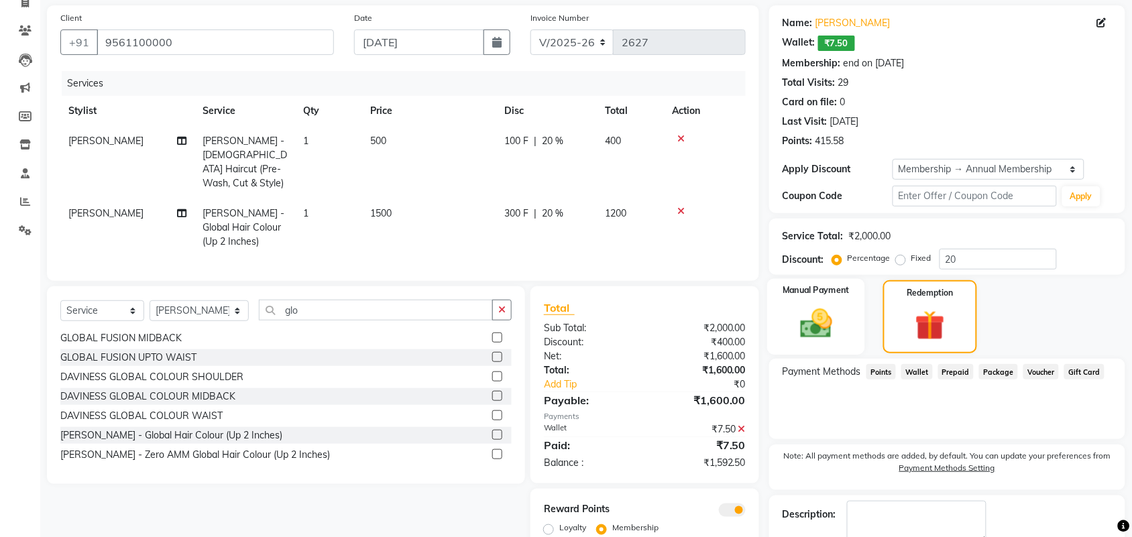
click at [822, 321] on img at bounding box center [816, 323] width 52 height 37
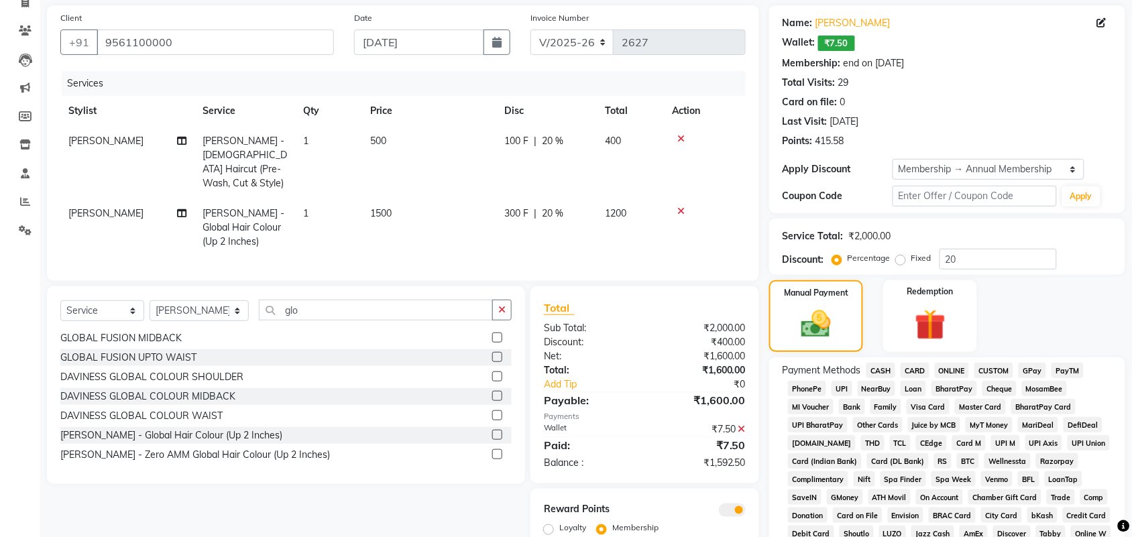
click at [882, 368] on span "CASH" at bounding box center [881, 370] width 29 height 15
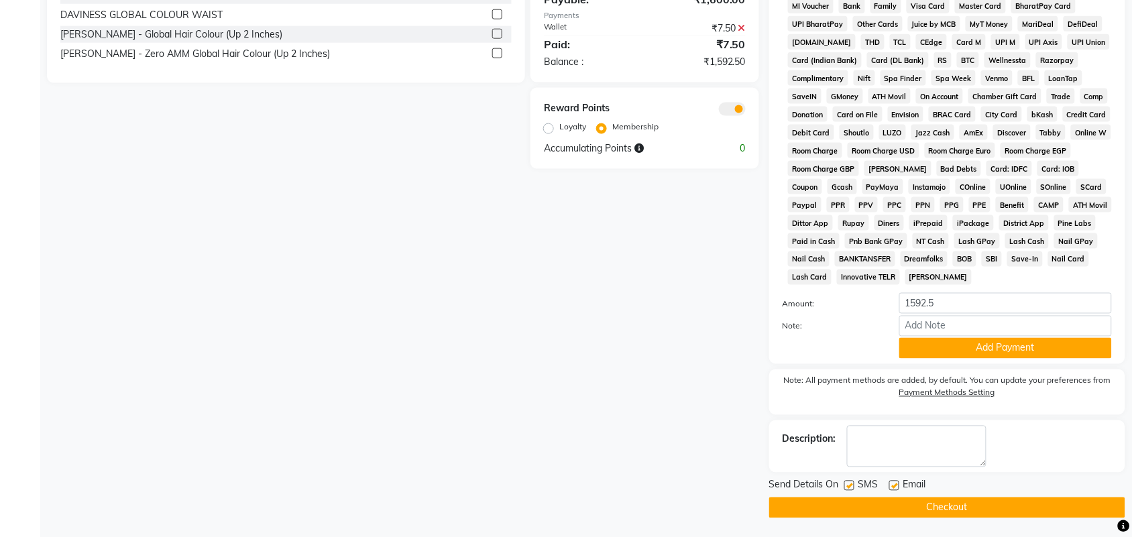
scroll to position [497, 0]
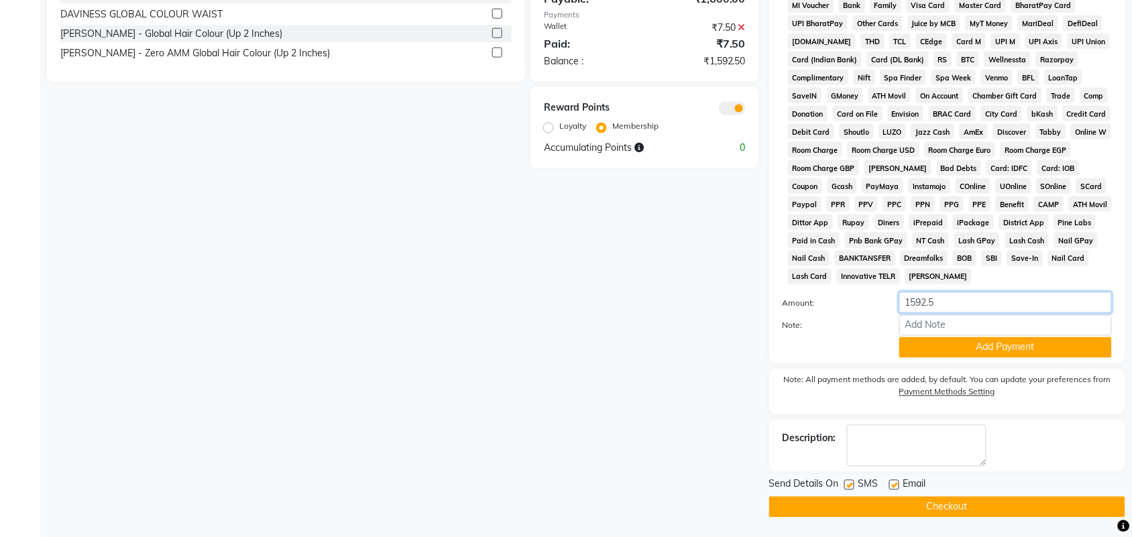
drag, startPoint x: 964, startPoint y: 289, endPoint x: 887, endPoint y: 289, distance: 76.5
click at [887, 289] on div "Payment Methods CASH CARD ONLINE CUSTOM GPay PayTM PhonePe UPI NearBuy Loan Bha…" at bounding box center [947, 159] width 329 height 397
click at [1034, 353] on button "Add Payment" at bounding box center [1005, 347] width 213 height 21
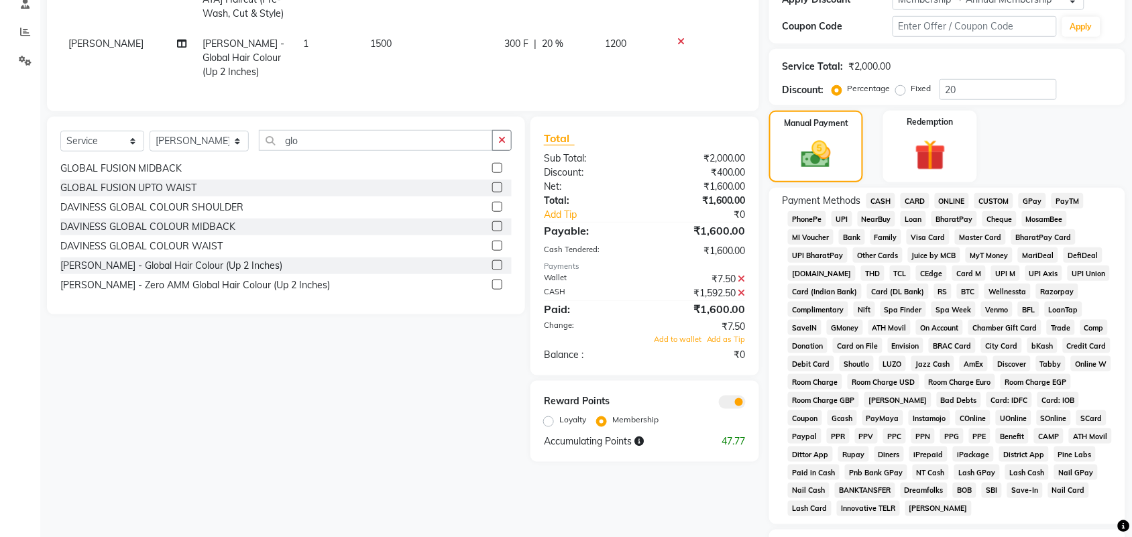
scroll to position [259, 0]
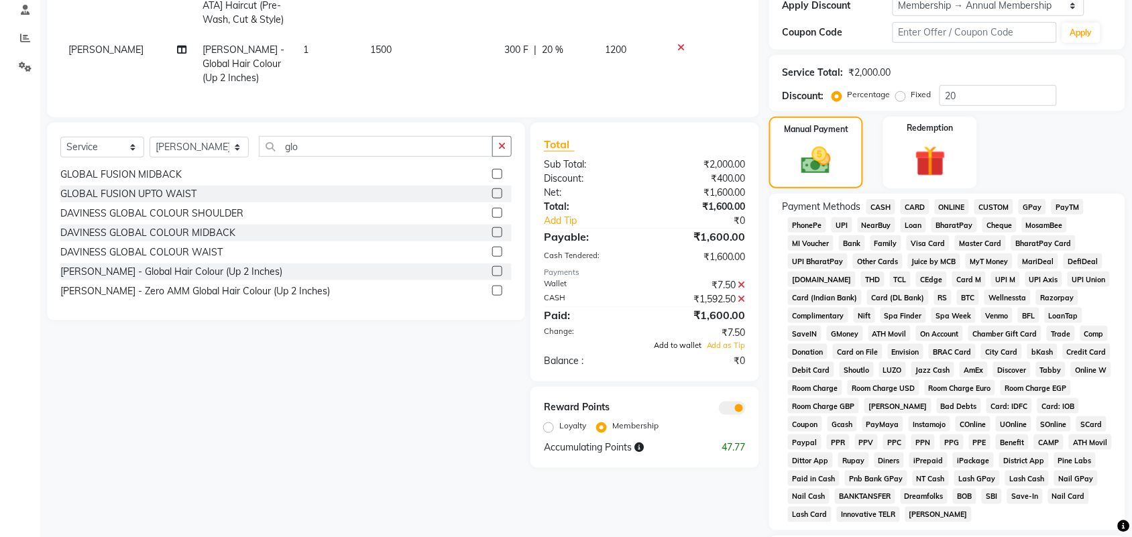
click at [689, 342] on span "Add to wallet" at bounding box center [678, 345] width 48 height 9
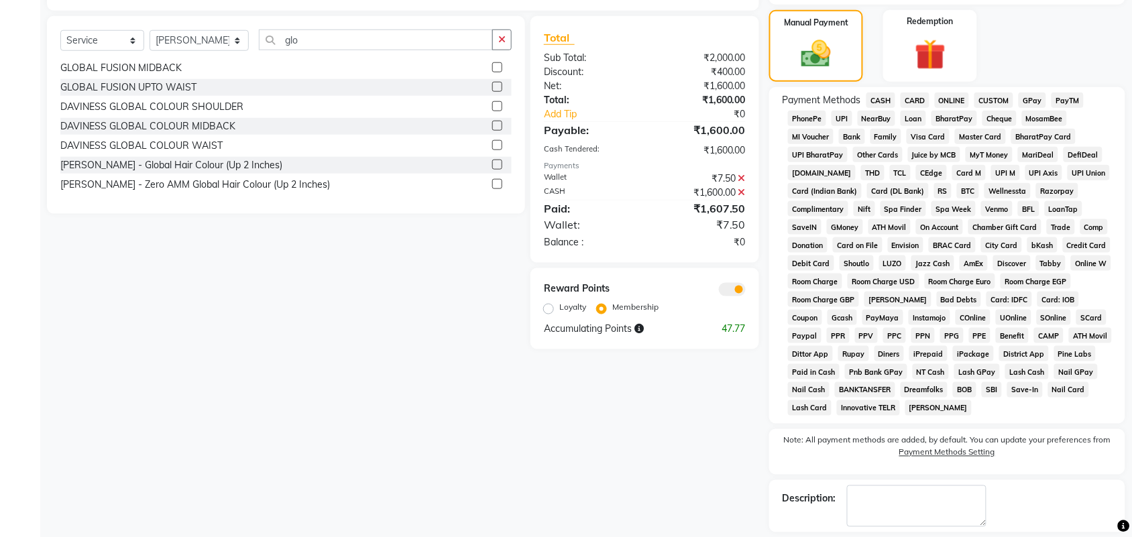
scroll to position [427, 0]
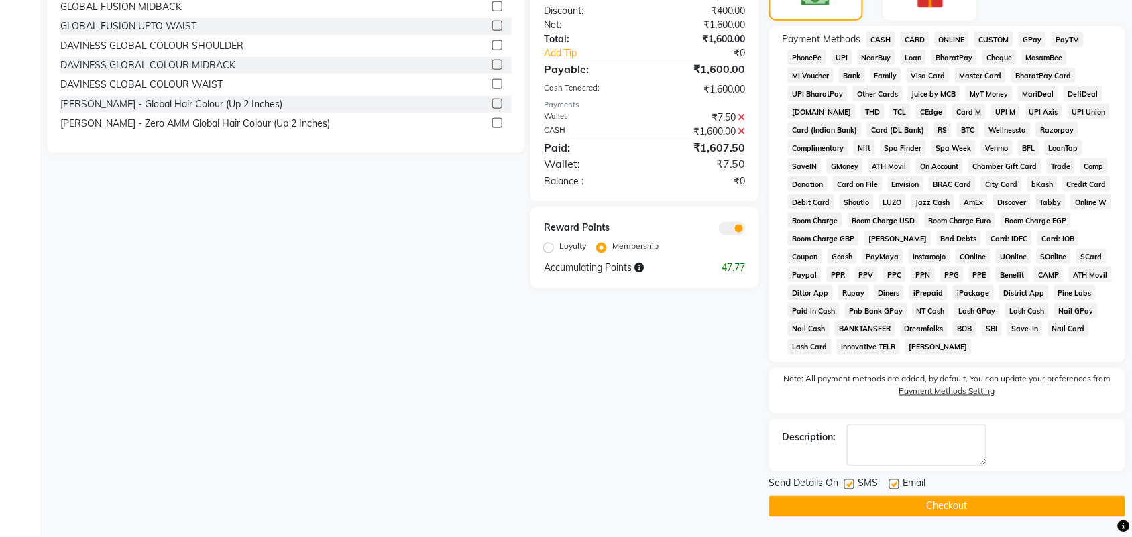
click at [971, 508] on button "Checkout" at bounding box center [947, 506] width 356 height 21
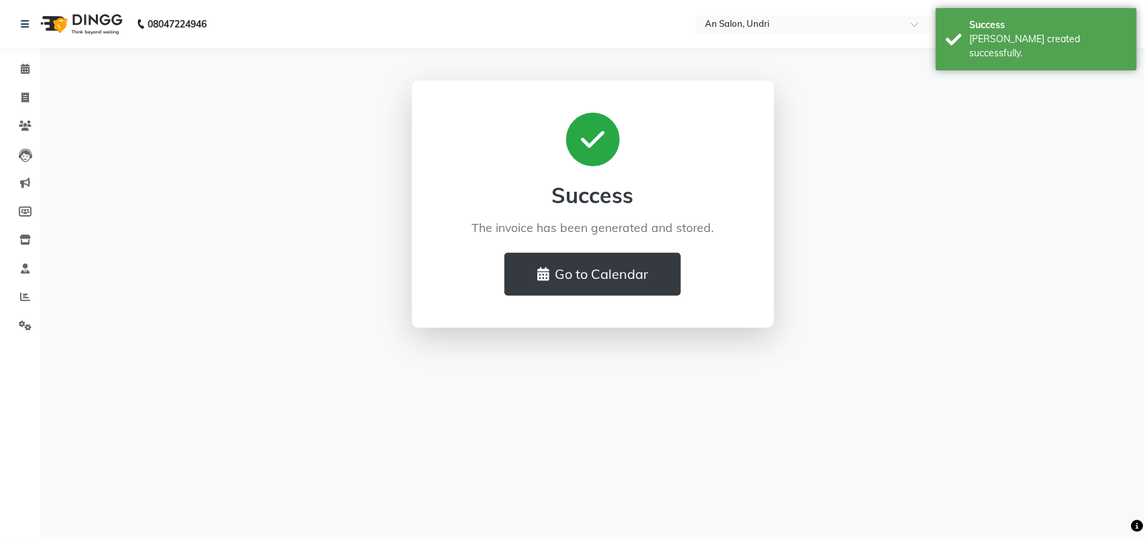
click at [85, 25] on img at bounding box center [80, 24] width 92 height 38
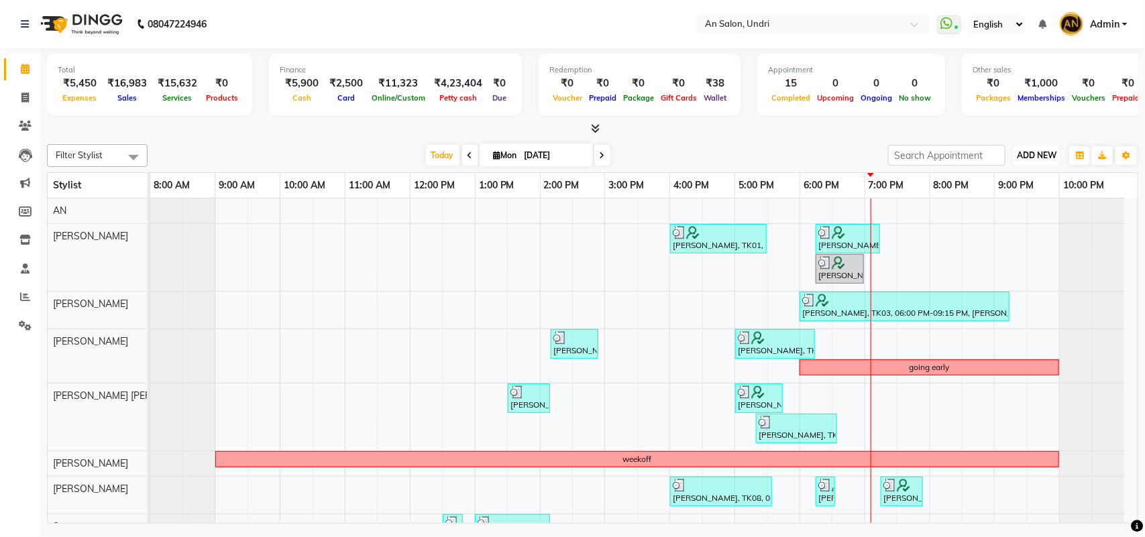
click at [1035, 152] on span "ADD NEW" at bounding box center [1037, 155] width 40 height 10
click at [1008, 215] on link "Add Expense" at bounding box center [1007, 215] width 106 height 17
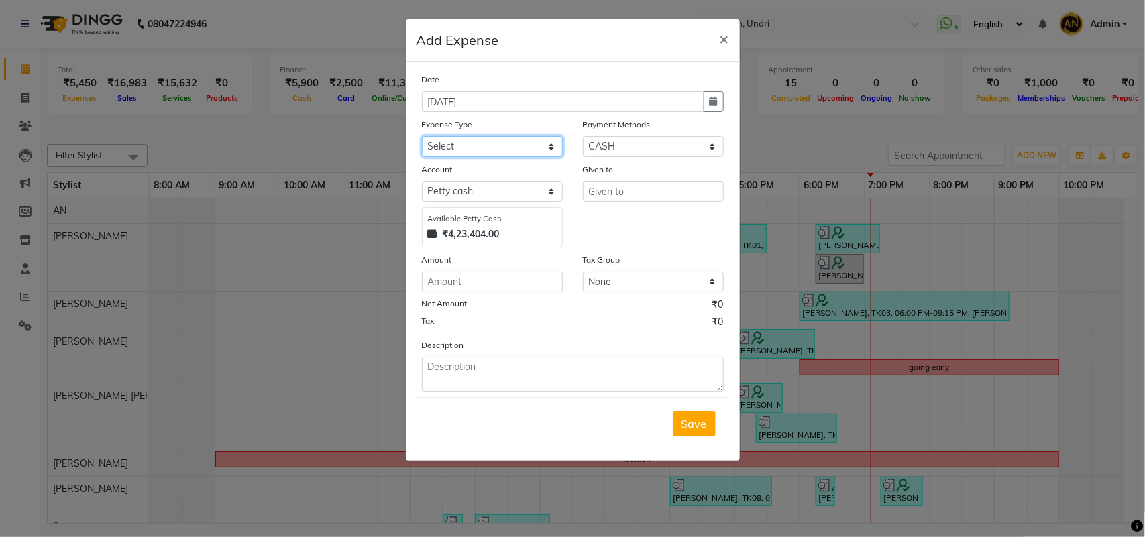
click at [524, 137] on select "Select Advance Salary Bank charges card conversion charges Car maintenance Cash…" at bounding box center [492, 146] width 141 height 21
click at [422, 136] on select "Select Advance Salary Bank charges card conversion charges Car maintenance Cash…" at bounding box center [492, 146] width 141 height 21
click at [447, 192] on select "Select Default account Petty cash" at bounding box center [492, 191] width 141 height 21
click at [422, 181] on select "Select Default account Petty cash" at bounding box center [492, 191] width 141 height 21
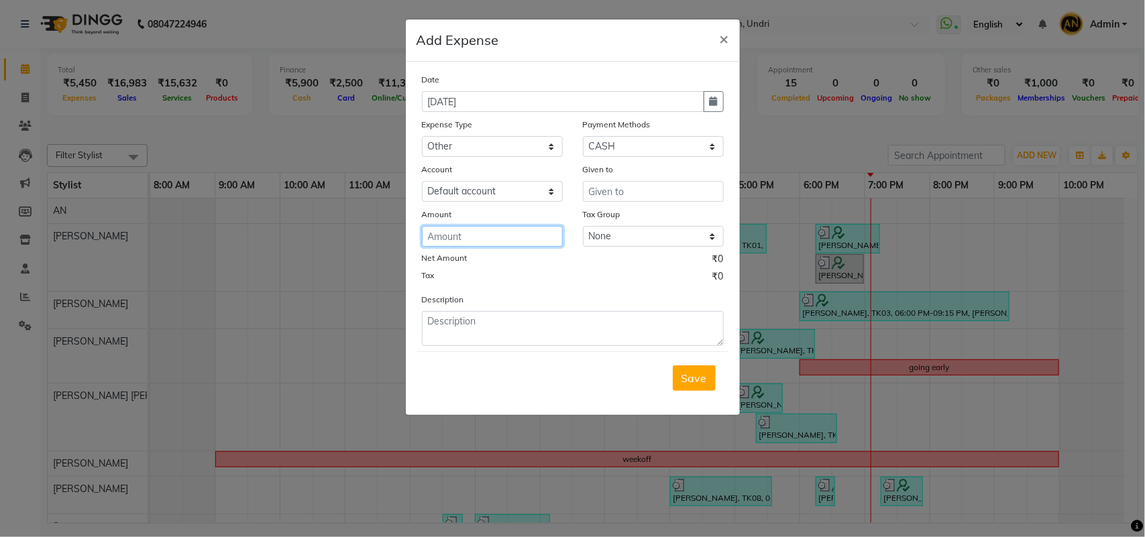
click at [483, 232] on input "number" at bounding box center [492, 236] width 141 height 21
click at [470, 335] on textarea at bounding box center [573, 328] width 302 height 35
click at [665, 146] on select "Select CASH CARD ONLINE CUSTOM GPay PayTM PhonePe UPI NearBuy Points Wallet Loa…" at bounding box center [653, 146] width 141 height 21
click at [583, 136] on select "Select CASH CARD ONLINE CUSTOM GPay PayTM PhonePe UPI NearBuy Points Wallet Loa…" at bounding box center [653, 146] width 141 height 21
click at [685, 199] on input "text" at bounding box center [653, 191] width 141 height 21
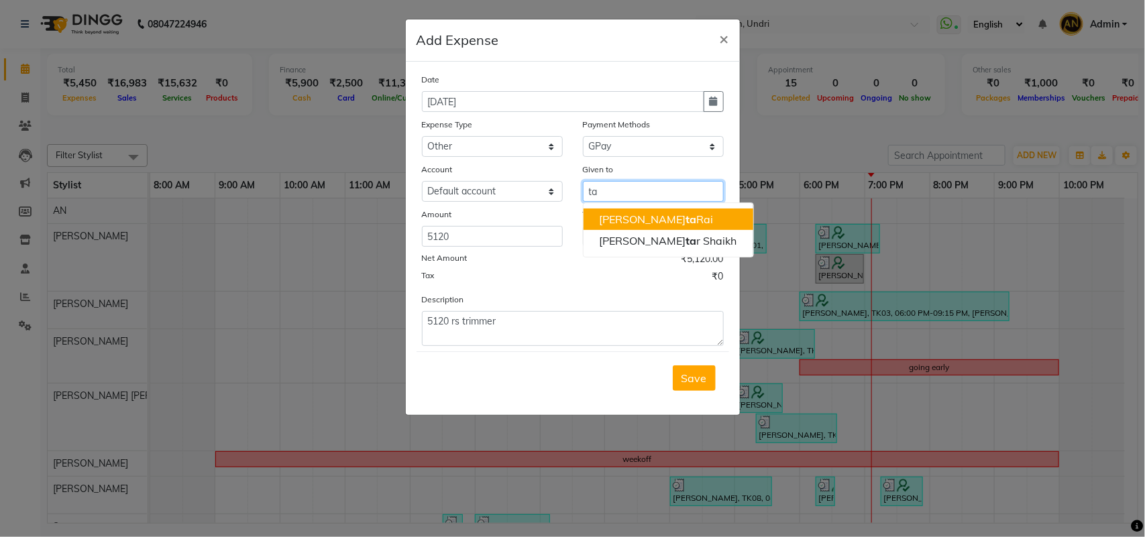
drag, startPoint x: 626, startPoint y: 189, endPoint x: 587, endPoint y: 230, distance: 56.5
click at [579, 208] on div "Date 01-09-2025 Expense Type Select Advance Salary Bank charges card conversion…" at bounding box center [573, 209] width 302 height 274
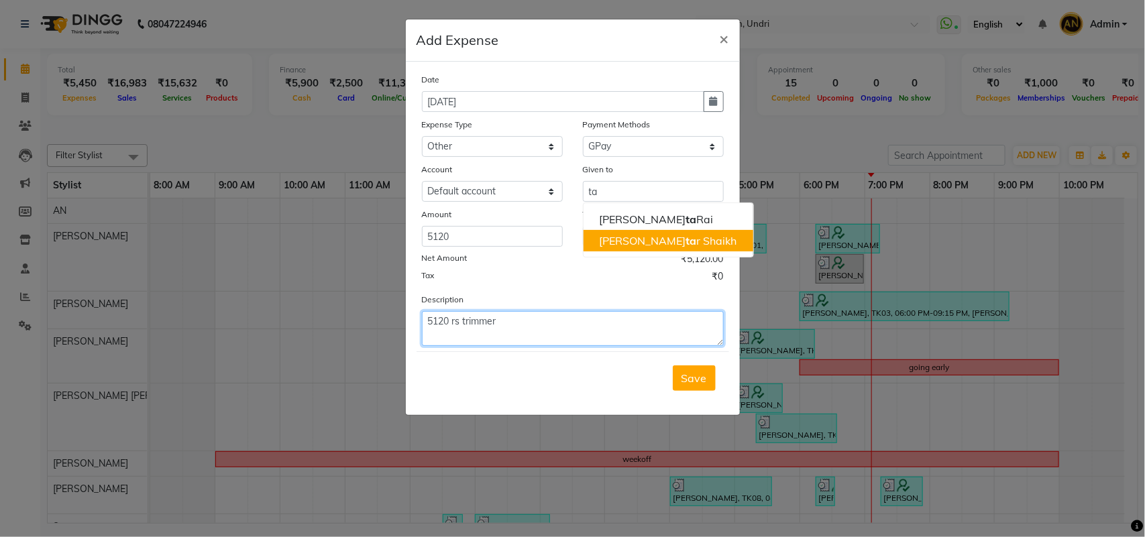
click at [634, 319] on textarea "5120 rs trimmer" at bounding box center [573, 328] width 302 height 35
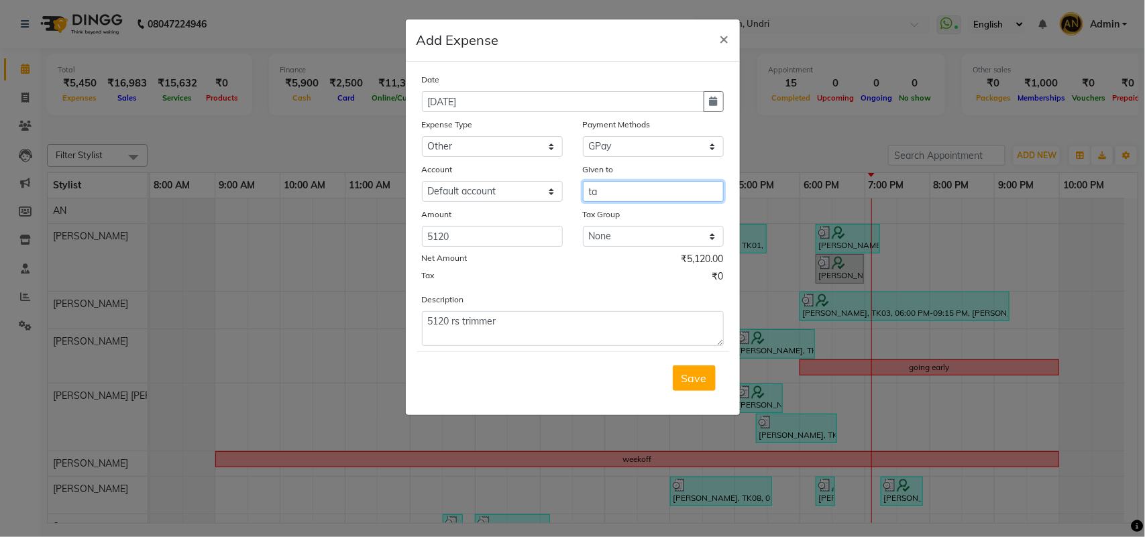
click at [624, 188] on input "ta" at bounding box center [653, 191] width 141 height 21
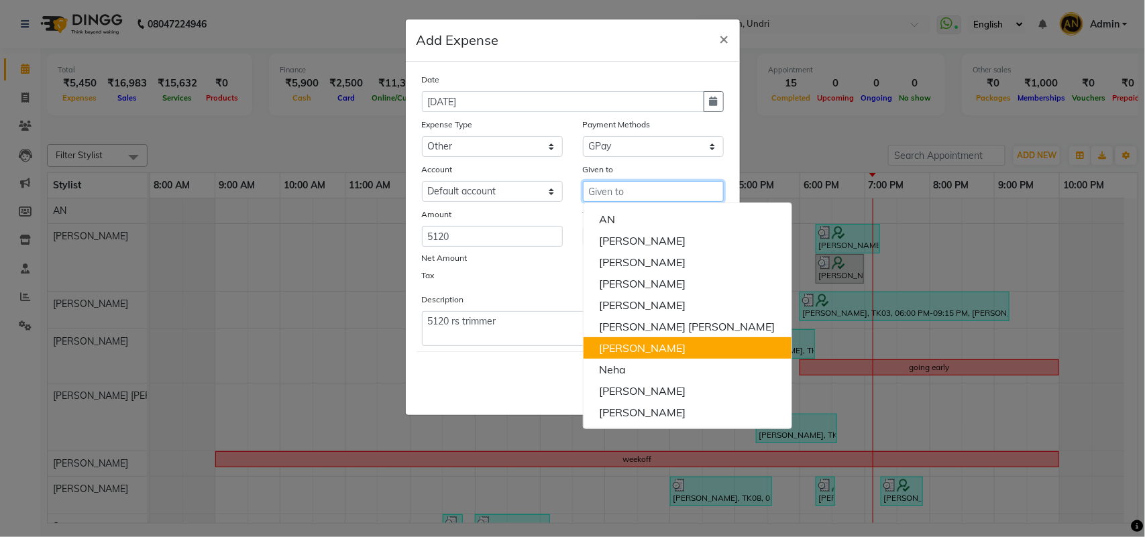
click at [651, 342] on ngb-highlight "[PERSON_NAME]" at bounding box center [643, 347] width 87 height 13
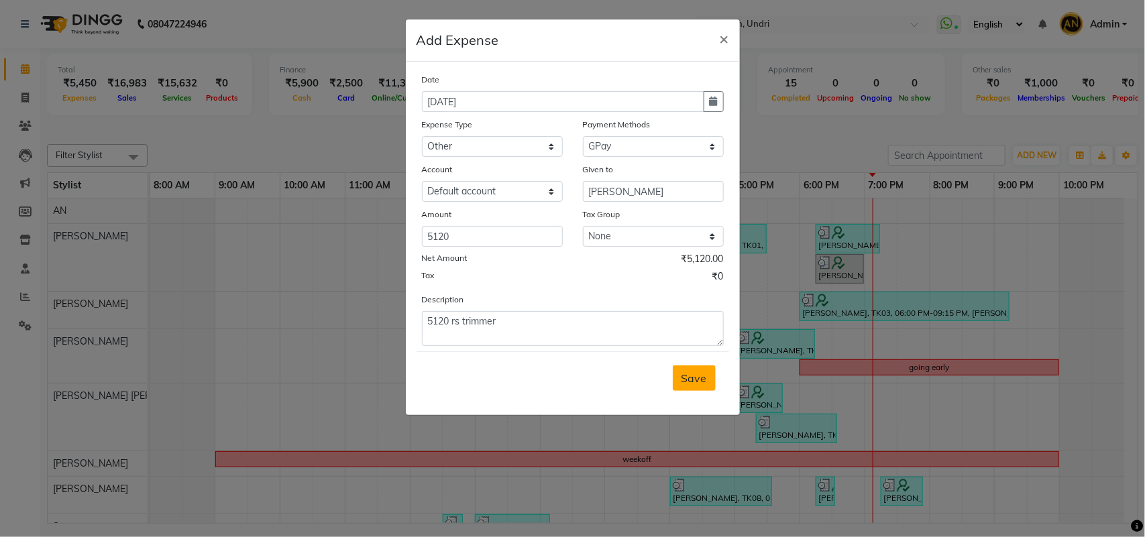
click at [691, 376] on span "Save" at bounding box center [693, 378] width 25 height 13
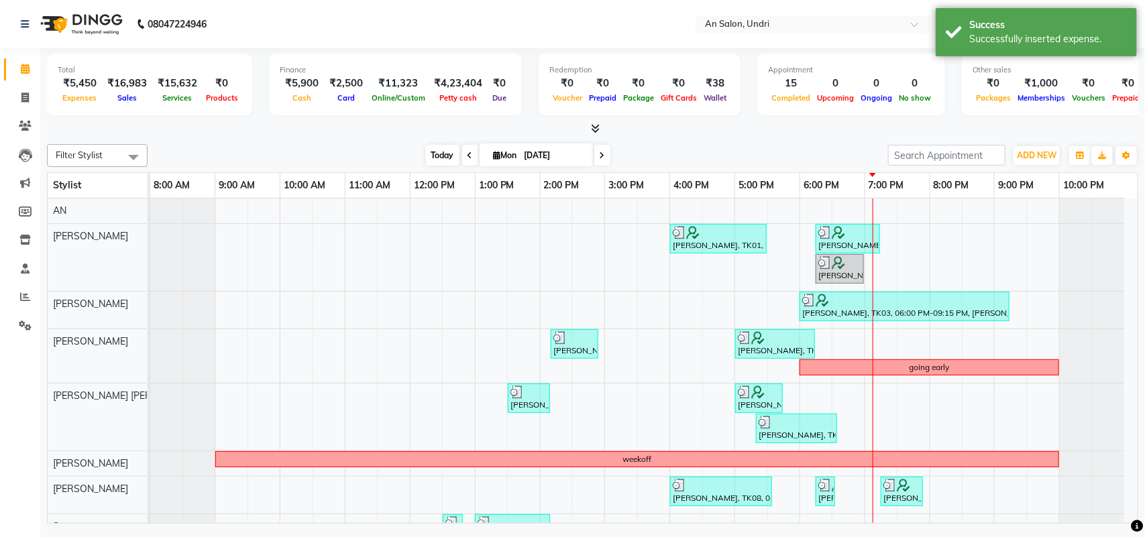
click at [450, 156] on span "Today" at bounding box center [443, 155] width 34 height 21
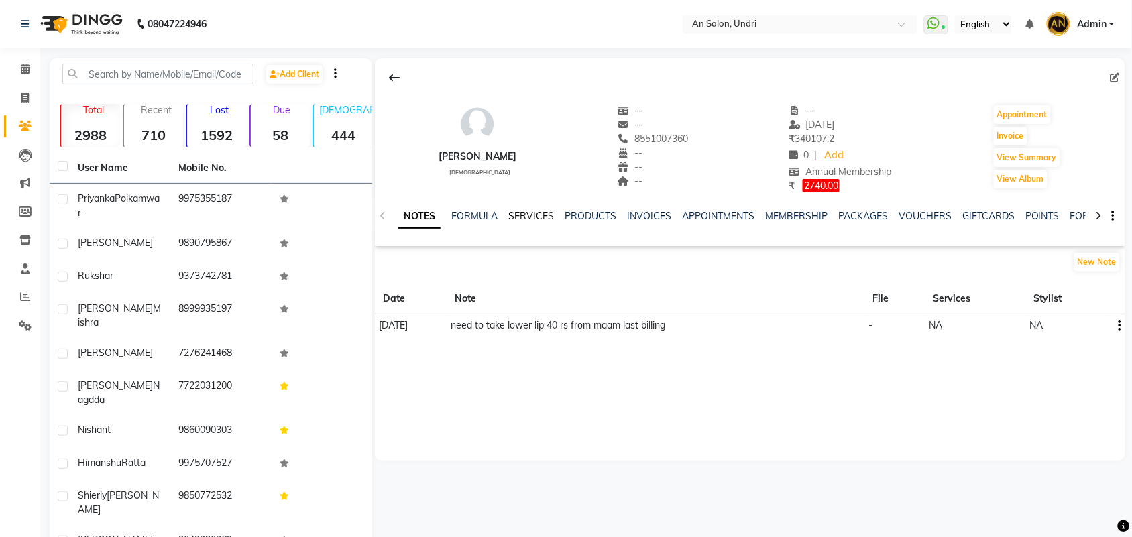
click at [537, 212] on link "SERVICES" at bounding box center [531, 216] width 46 height 12
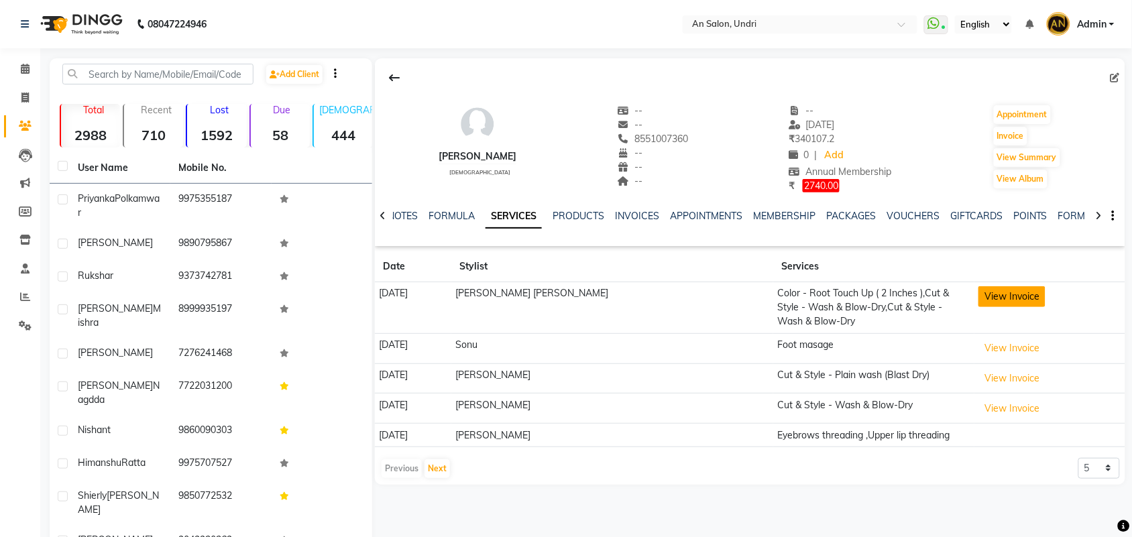
click at [1011, 298] on button "View Invoice" at bounding box center [1012, 296] width 67 height 21
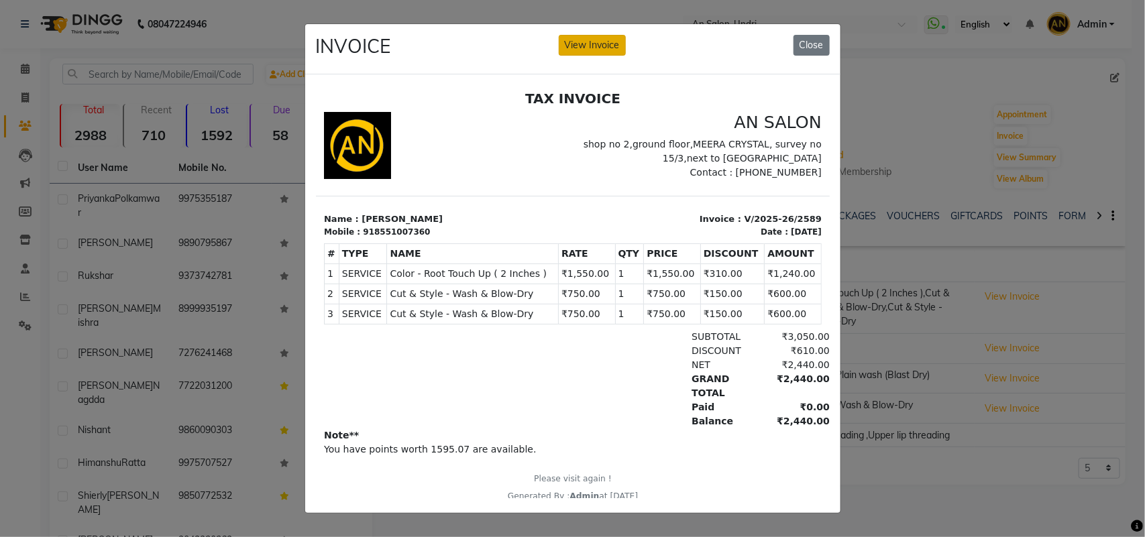
click at [618, 37] on button "View Invoice" at bounding box center [592, 45] width 67 height 21
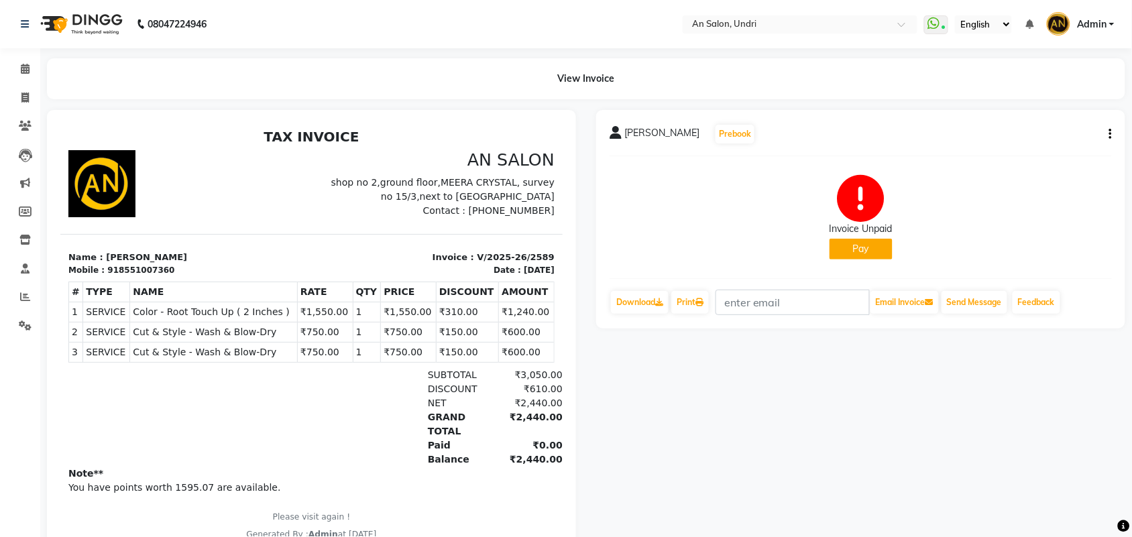
click at [1111, 134] on icon "button" at bounding box center [1110, 134] width 3 height 1
click at [1045, 119] on div "Split Service Amount" at bounding box center [1020, 117] width 137 height 17
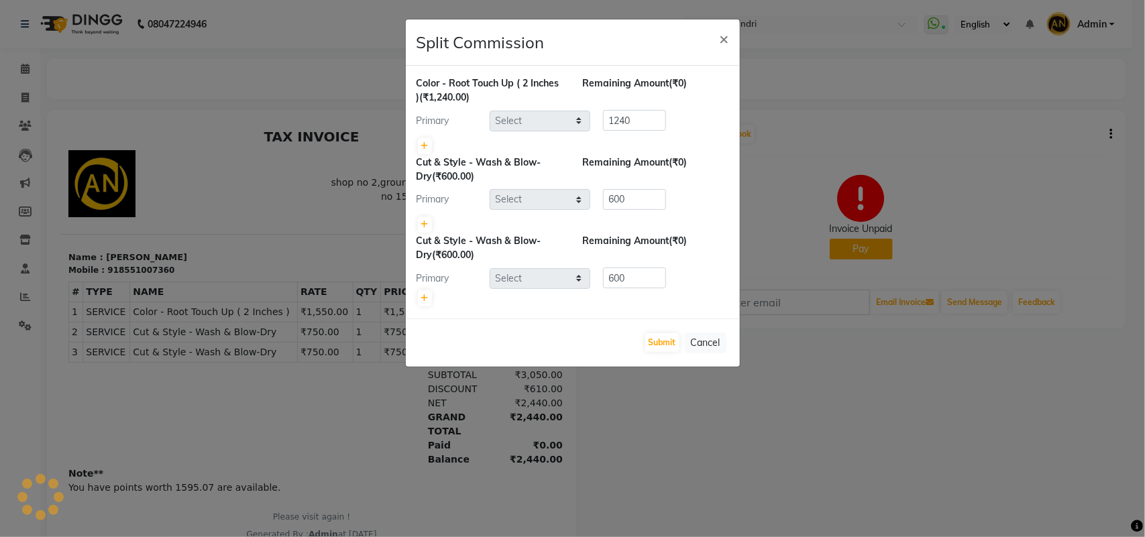
select select "55235"
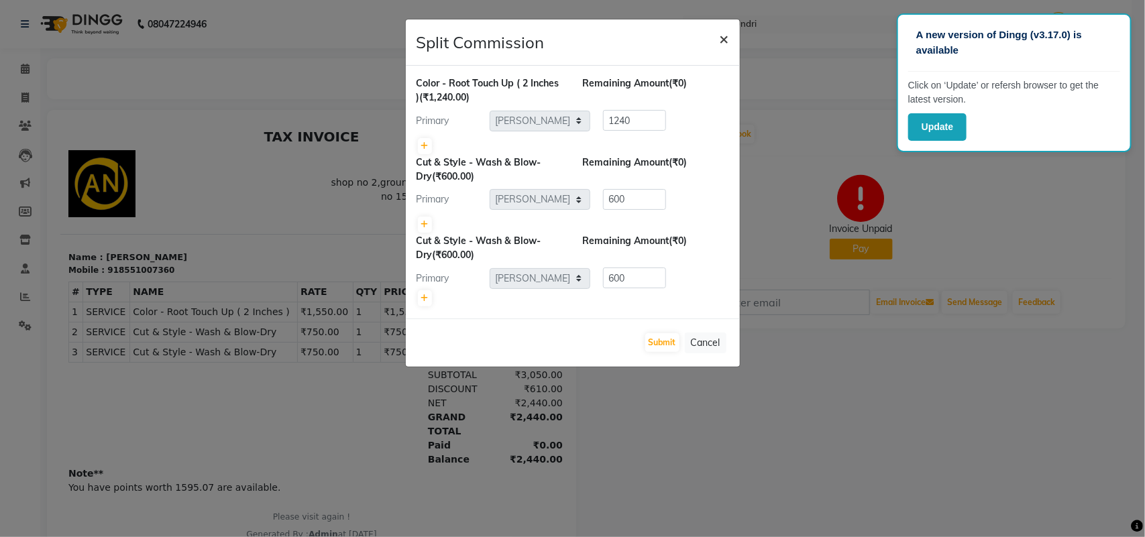
click at [726, 34] on span "×" at bounding box center [724, 38] width 9 height 20
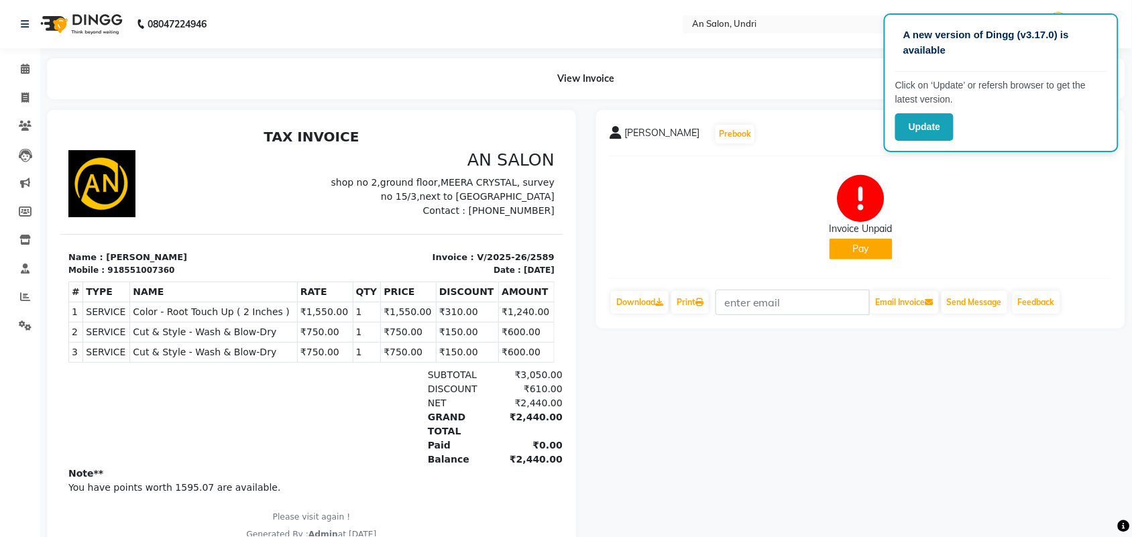
click at [742, 192] on div "Invoice Unpaid Pay" at bounding box center [861, 217] width 502 height 101
click at [696, 192] on div "Invoice Unpaid Pay" at bounding box center [861, 217] width 502 height 101
drag, startPoint x: 1025, startPoint y: 52, endPoint x: 1034, endPoint y: 153, distance: 101.0
click at [1030, 115] on div "A new version of Dingg (v3.17.0) is available Click on ‘Update’ or refersh brow…" at bounding box center [1001, 82] width 235 height 139
click at [1034, 161] on div "Pinky Dhariya Prebook Invoice Unpaid Pay Download Print Email Invoice Send Mess…" at bounding box center [860, 219] width 529 height 219
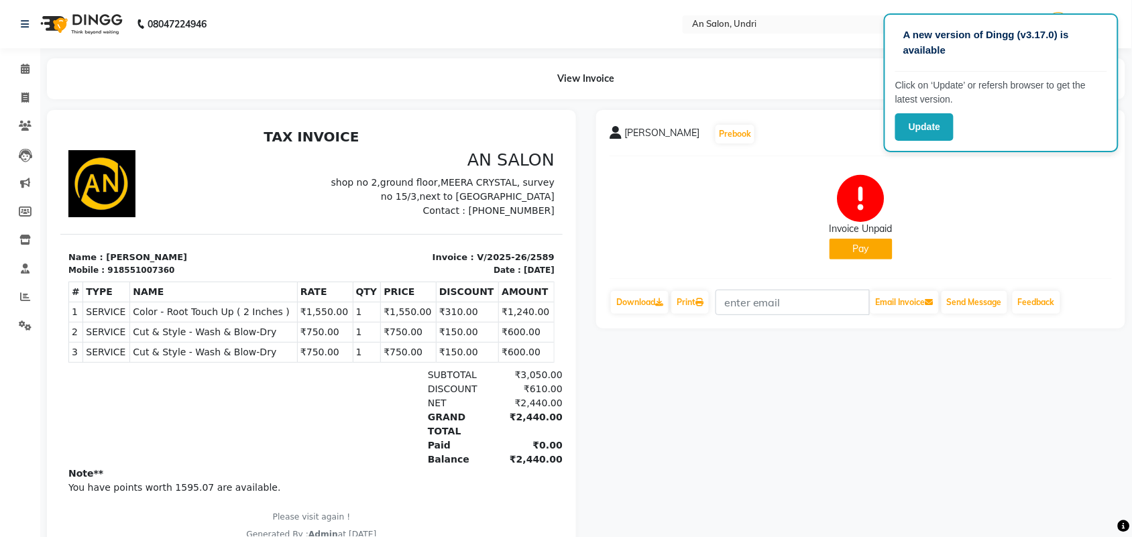
click at [775, 91] on div "View Invoice" at bounding box center [586, 78] width 1078 height 41
click at [859, 431] on div "Pinky Dhariya Prebook Invoice Unpaid Pay Download Print Email Invoice Send Mess…" at bounding box center [860, 332] width 549 height 444
click at [765, 188] on div "Invoice Unpaid Pay" at bounding box center [861, 217] width 502 height 101
click at [730, 235] on div "Invoice Unpaid Pay" at bounding box center [861, 217] width 502 height 101
click at [728, 215] on div "Invoice Unpaid Pay" at bounding box center [861, 217] width 502 height 101
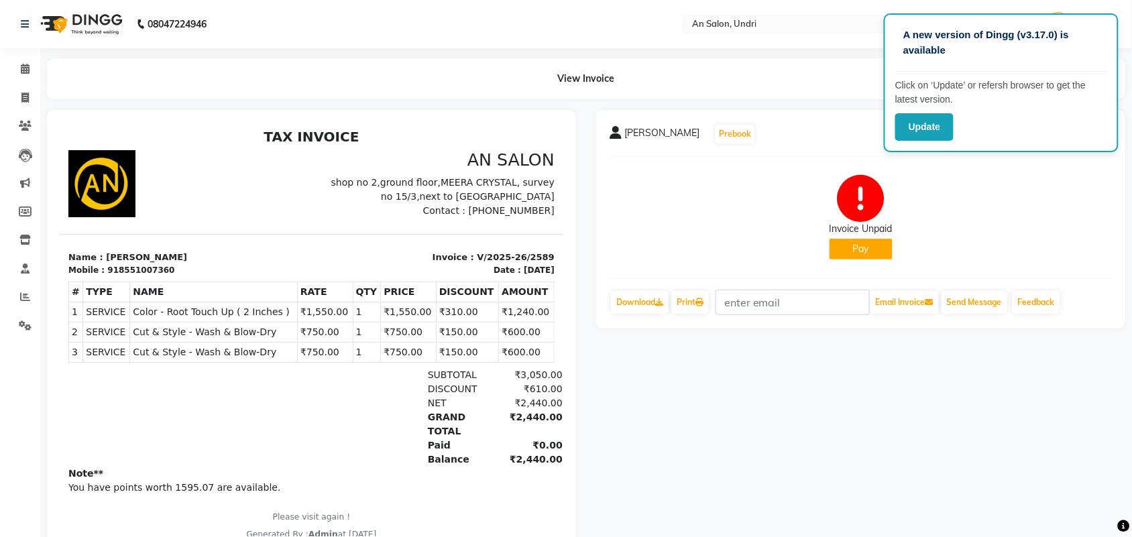
click at [849, 38] on nav "08047224946 Select Location × An Salon, Undri WhatsApp Status ✕ Status: Connect…" at bounding box center [566, 24] width 1132 height 48
click at [939, 128] on button "Update" at bounding box center [924, 126] width 58 height 27
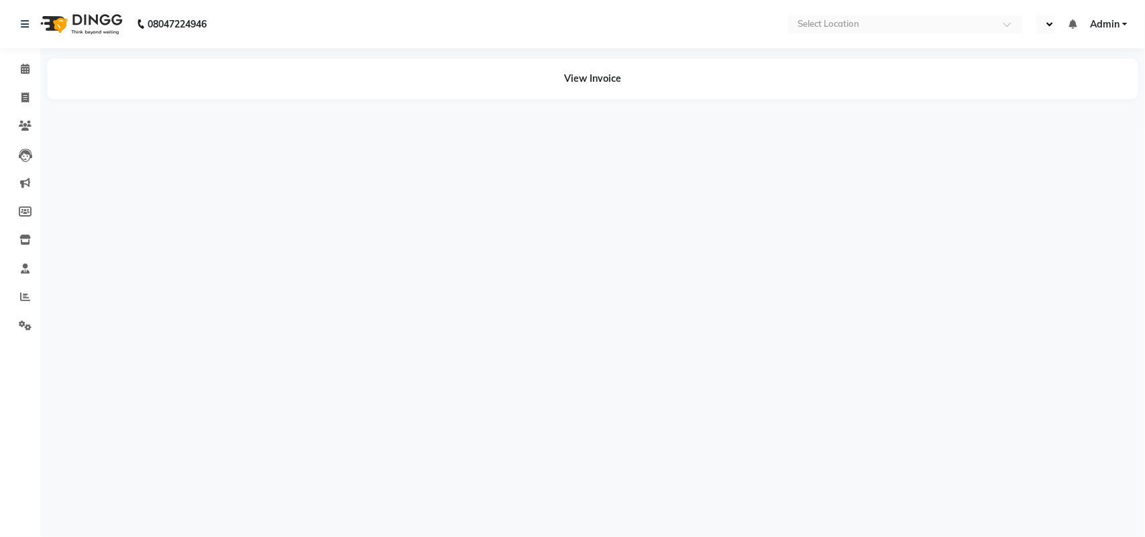
select select "en"
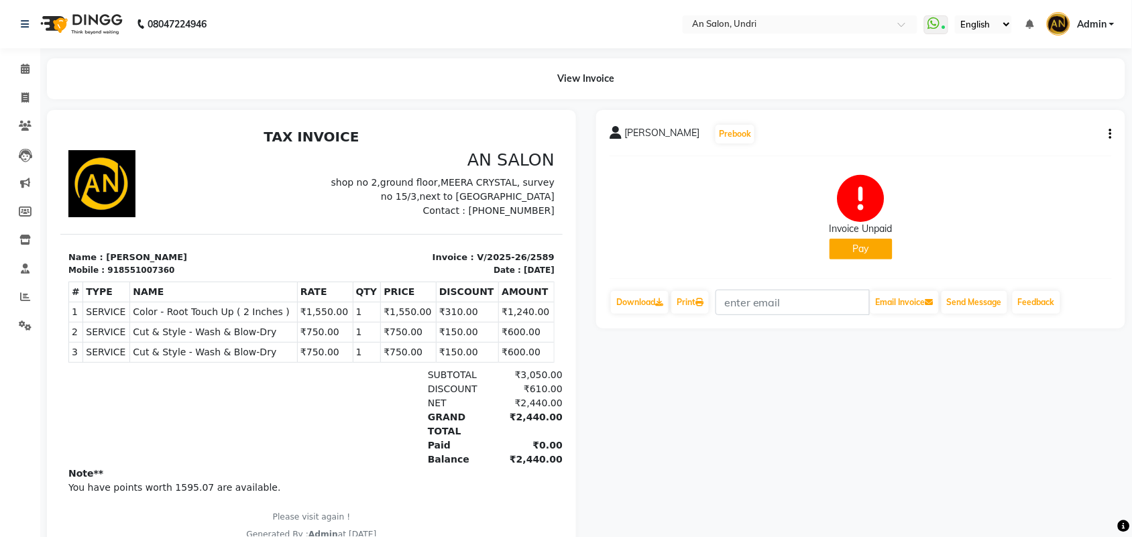
click at [1111, 134] on icon "button" at bounding box center [1110, 134] width 3 height 1
click at [1032, 118] on div "Split Service Amount" at bounding box center [1020, 117] width 137 height 17
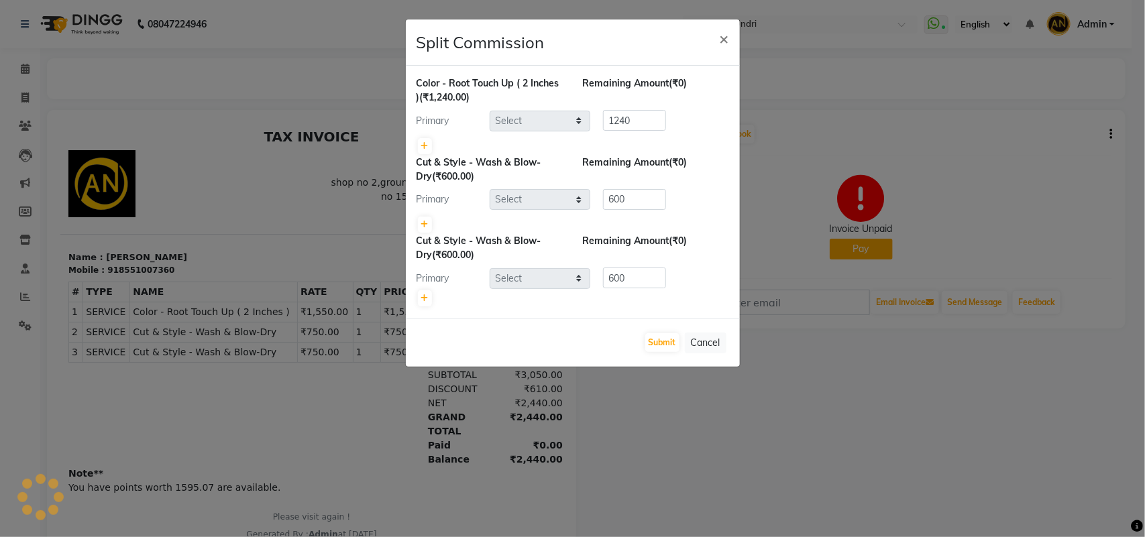
select select "55235"
click at [728, 36] on span "×" at bounding box center [724, 38] width 9 height 20
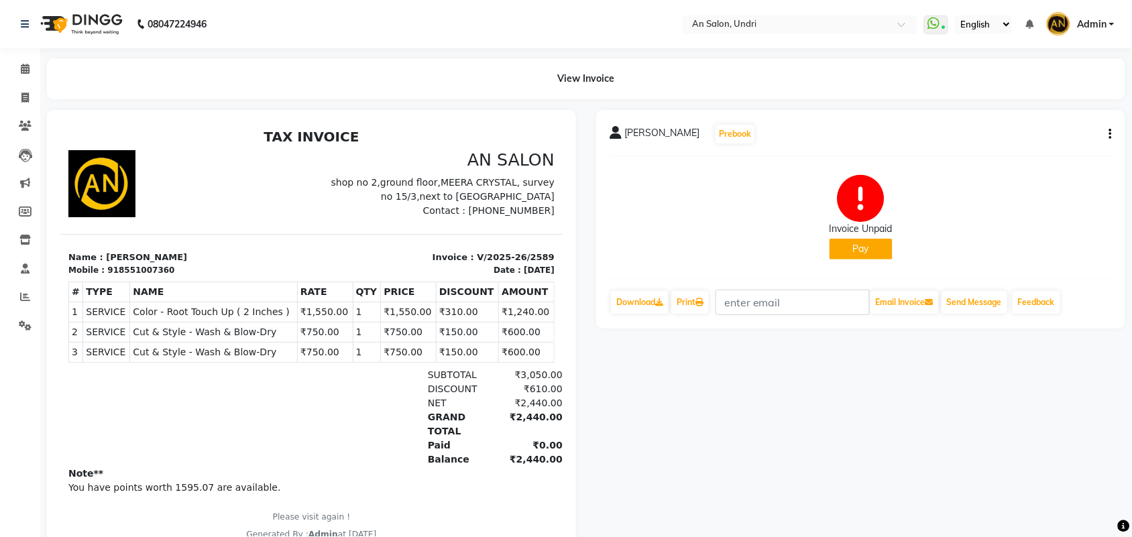
click at [1107, 132] on button "button" at bounding box center [1108, 134] width 8 height 14
click at [989, 134] on div "Edit Item Staff" at bounding box center [1020, 134] width 137 height 17
select select "55235"
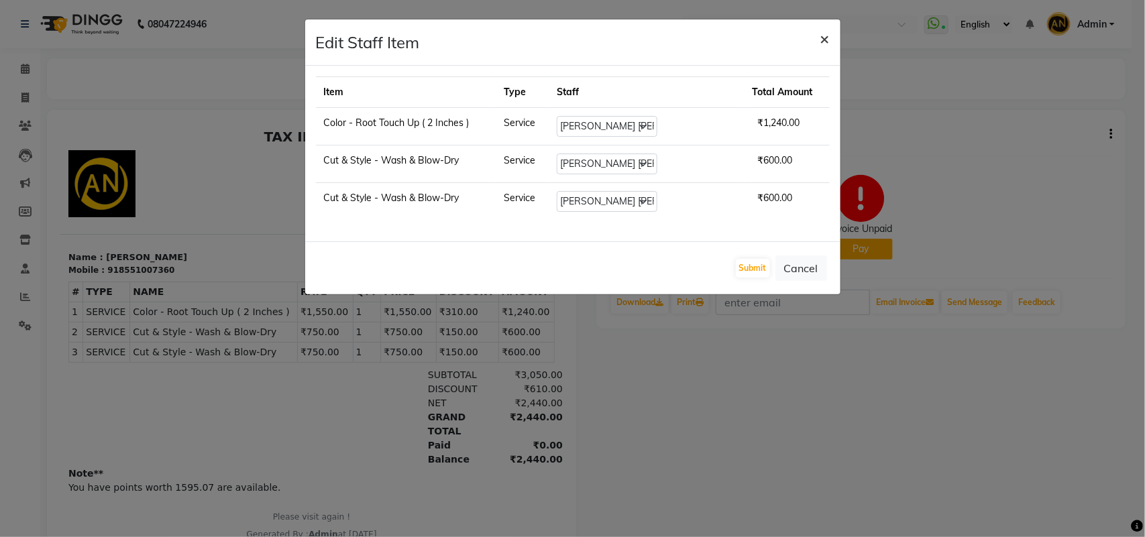
click at [820, 38] on span "×" at bounding box center [824, 38] width 9 height 20
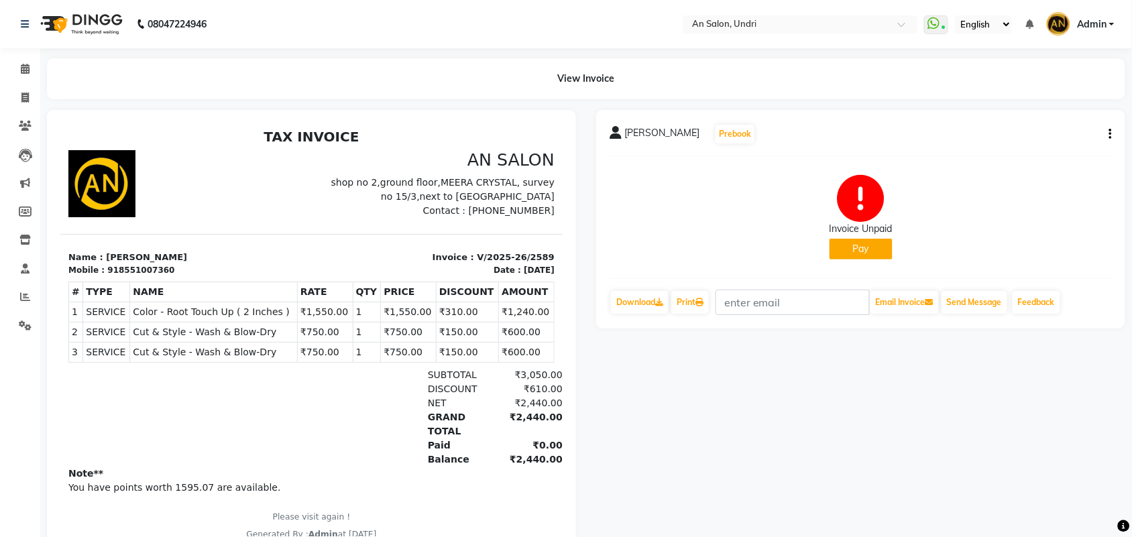
click at [1108, 132] on button "button" at bounding box center [1108, 134] width 8 height 14
click at [975, 150] on div "Edit Invoice" at bounding box center [1020, 151] width 137 height 17
select select "service"
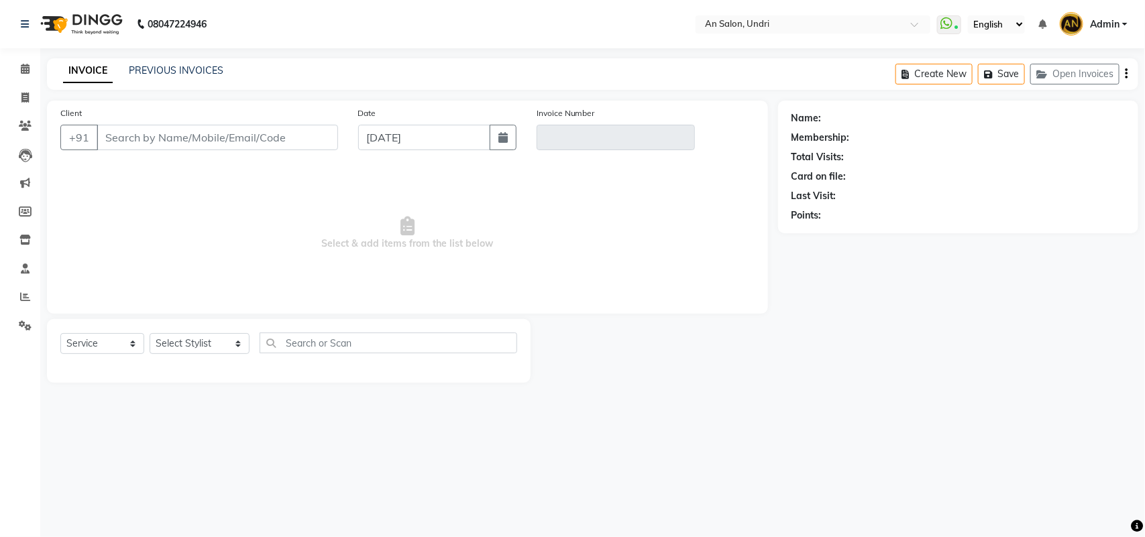
type input "8551007360"
type input "V/2025-26/2589"
select select "2: Object"
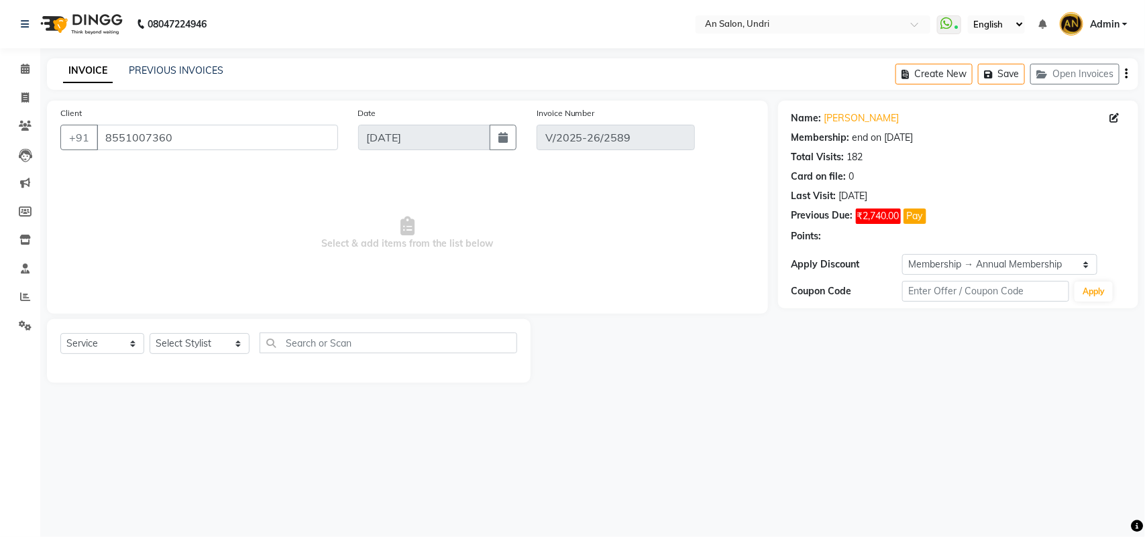
type input "[DATE]"
select select "select"
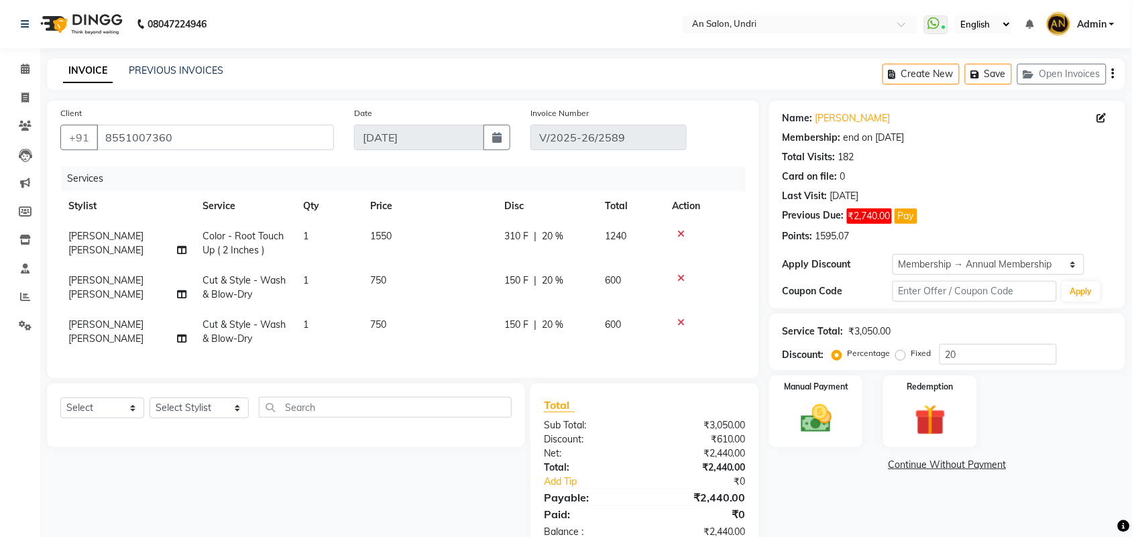
click at [420, 260] on td "1550" at bounding box center [429, 243] width 134 height 44
select select "55235"
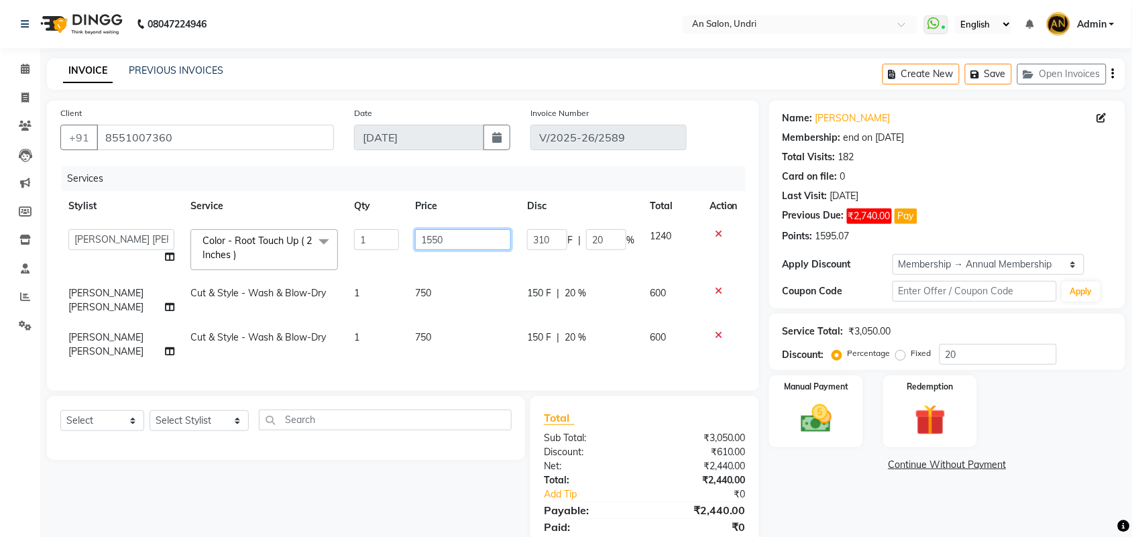
click at [453, 246] on input "1550" at bounding box center [463, 239] width 96 height 21
drag, startPoint x: 410, startPoint y: 248, endPoint x: 400, endPoint y: 250, distance: 10.3
click at [407, 250] on td "1550" at bounding box center [463, 249] width 112 height 57
type input "800"
click at [459, 295] on td "750" at bounding box center [463, 300] width 112 height 44
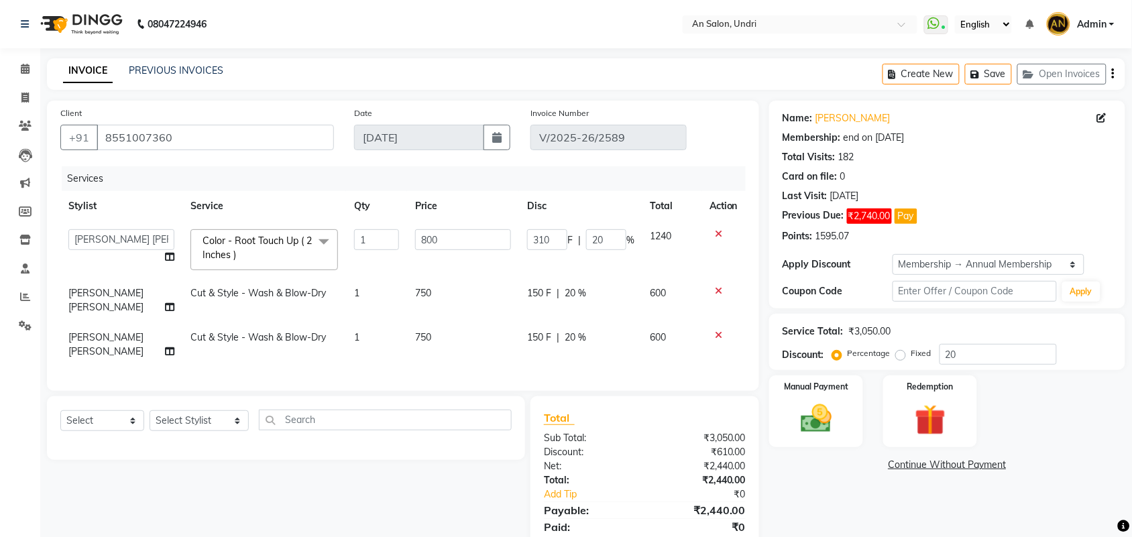
select select "55235"
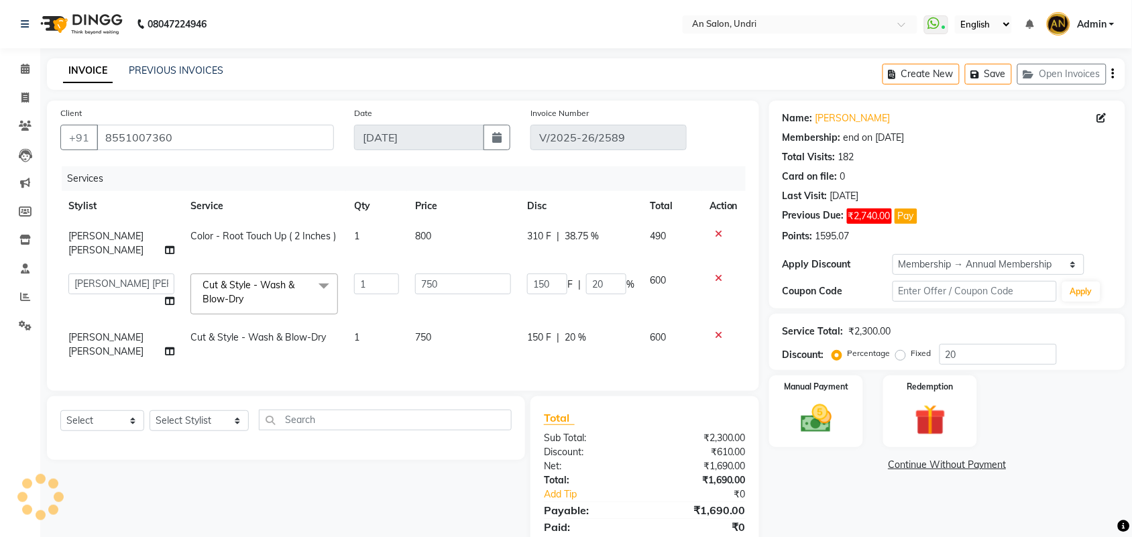
click at [622, 245] on td "310 F | 38.75 %" at bounding box center [580, 243] width 123 height 44
select select "55235"
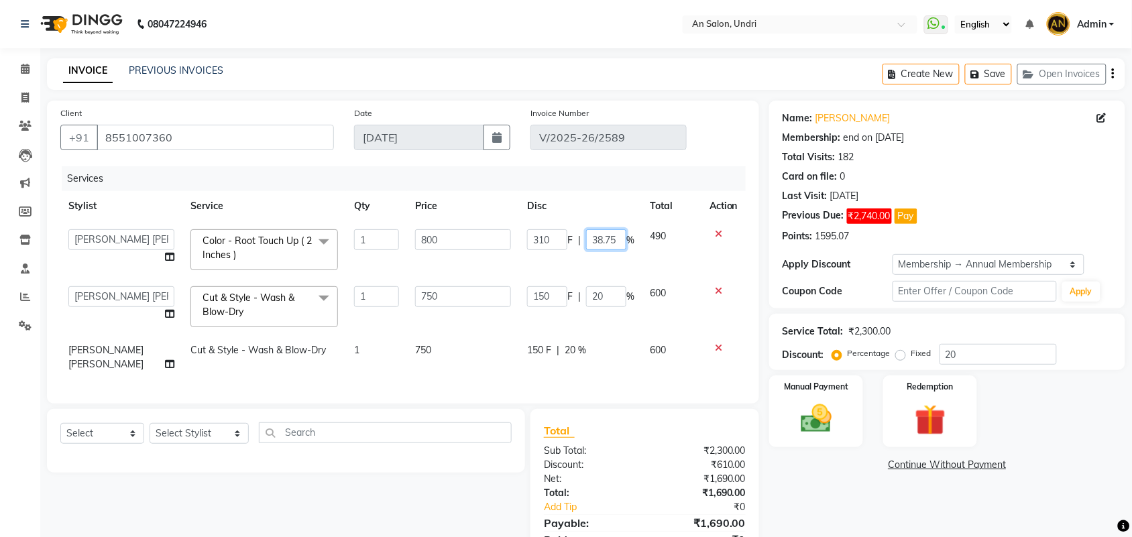
drag, startPoint x: 622, startPoint y: 239, endPoint x: 580, endPoint y: 247, distance: 43.0
click at [580, 247] on div "310 F | 38.75 %" at bounding box center [580, 239] width 107 height 21
type input "800"
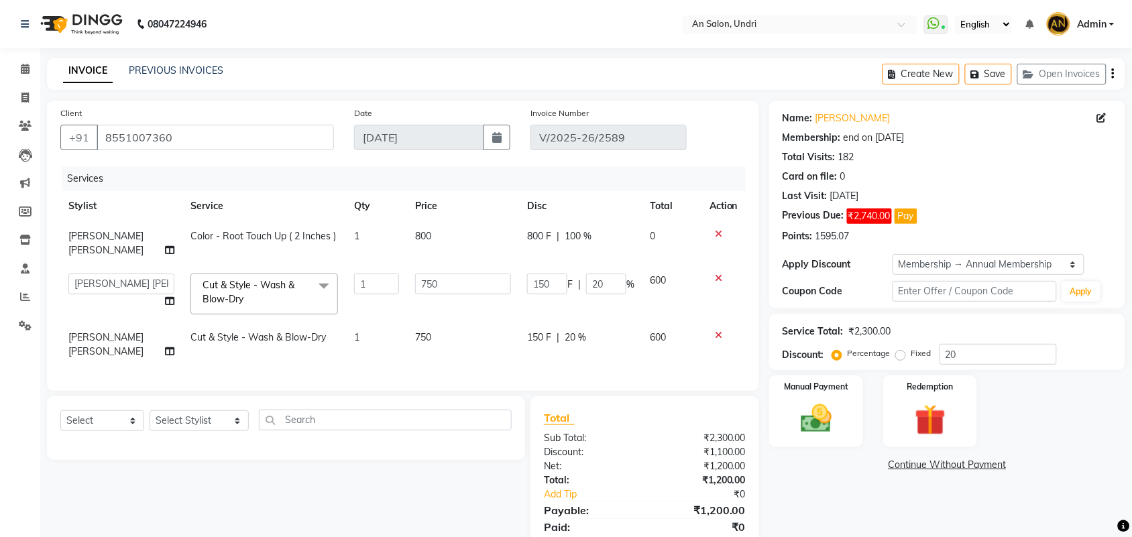
click at [592, 270] on tbody "[PERSON_NAME] [PERSON_NAME] Color - Root Touch Up ( 2 Inches ) 1 800 800 F | 10…" at bounding box center [402, 294] width 685 height 146
click at [599, 252] on td "800 F | 100 %" at bounding box center [580, 243] width 123 height 44
select select "55235"
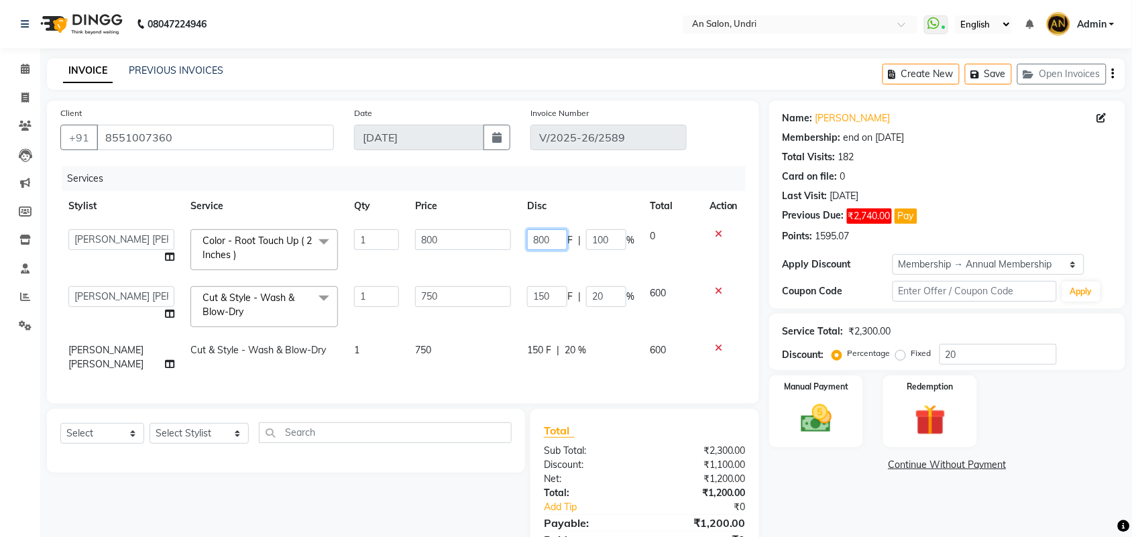
drag, startPoint x: 551, startPoint y: 237, endPoint x: 510, endPoint y: 249, distance: 42.2
click at [510, 249] on tr "AN [PERSON_NAME] [PERSON_NAME] [PERSON_NAME] [PERSON_NAME] [PERSON_NAME] [PERSO…" at bounding box center [402, 249] width 685 height 57
click at [515, 272] on tbody "AN [PERSON_NAME] [PERSON_NAME] [PERSON_NAME] [PERSON_NAME] [PERSON_NAME] [PERSO…" at bounding box center [402, 300] width 685 height 158
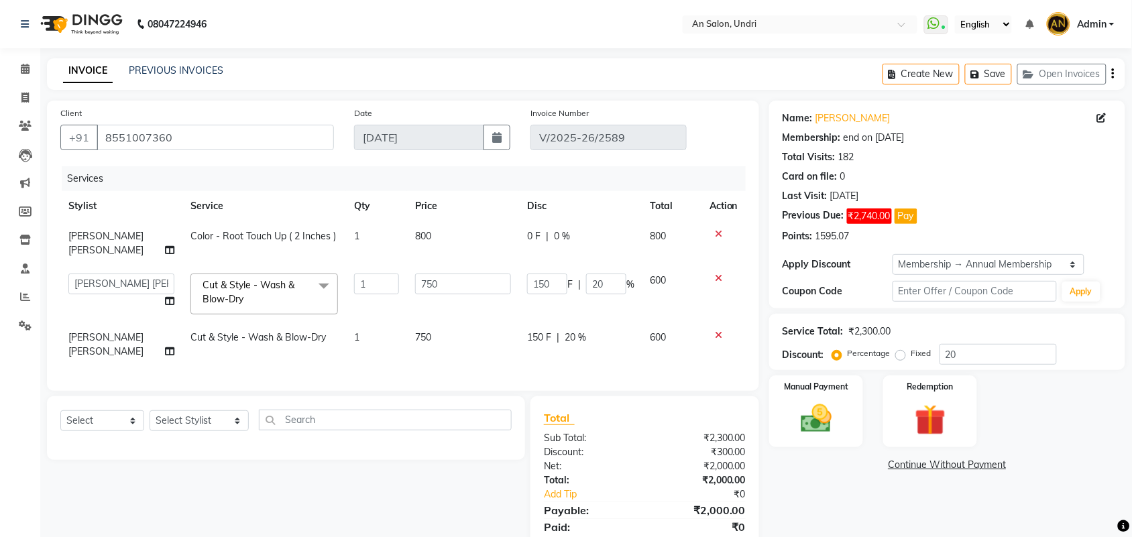
click at [632, 324] on td "150 F | 20 %" at bounding box center [580, 345] width 123 height 44
select select "55235"
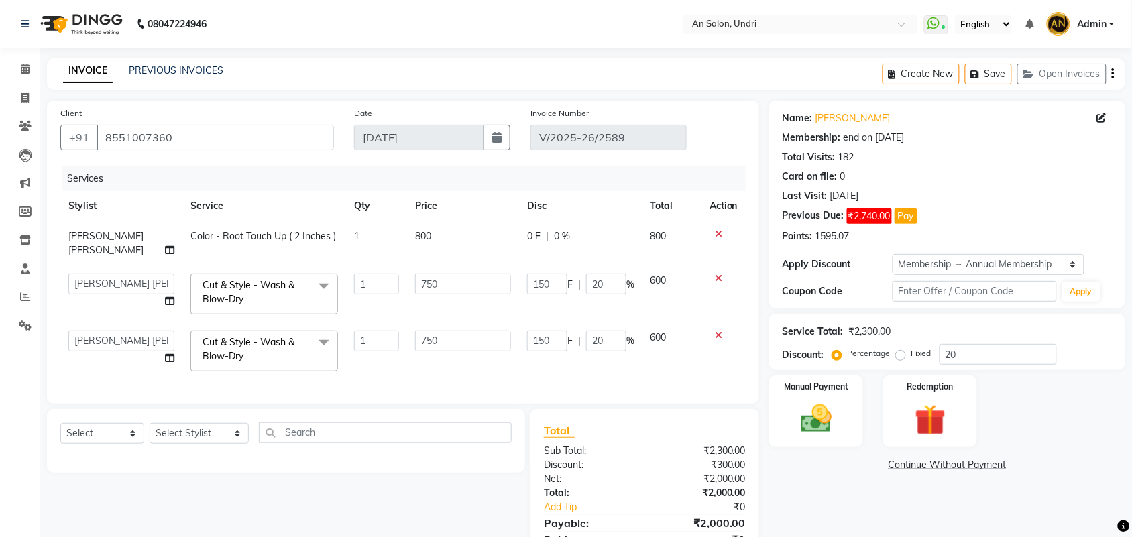
click at [618, 259] on td "0 F | 0 %" at bounding box center [580, 243] width 123 height 44
select select "55235"
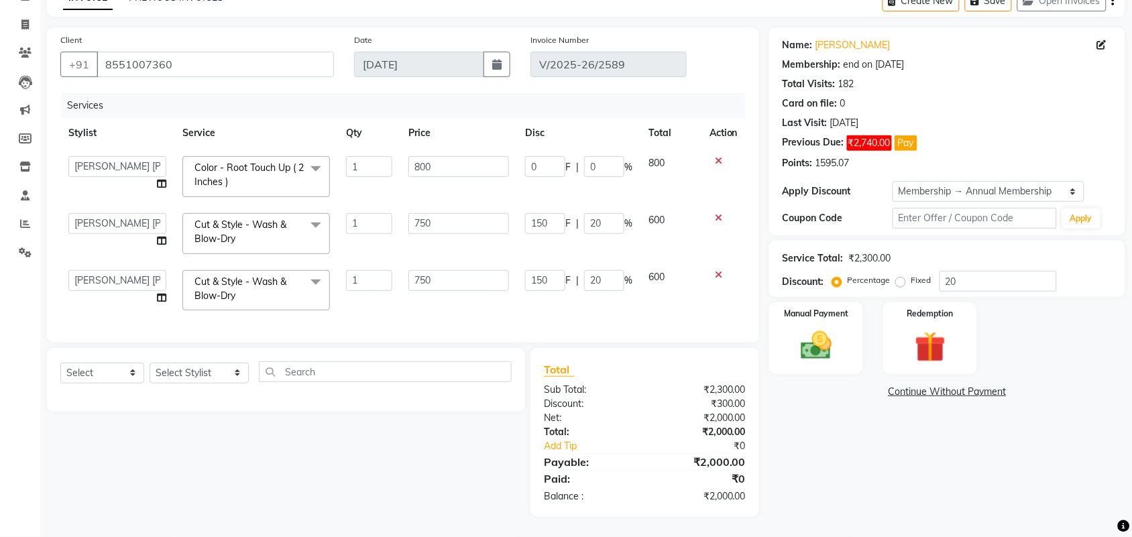
scroll to position [86, 0]
click at [827, 343] on img at bounding box center [816, 345] width 52 height 37
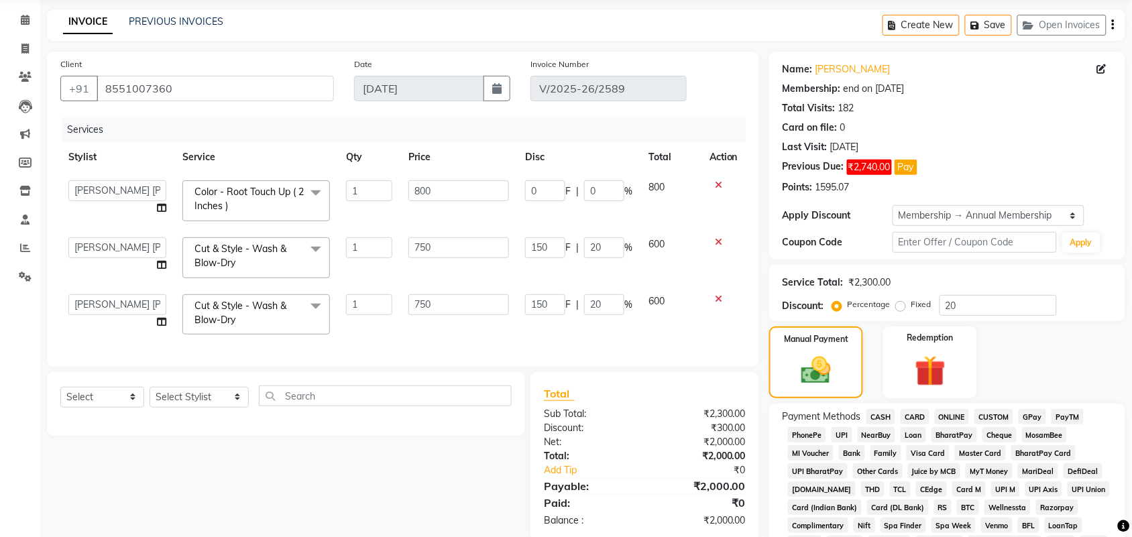
scroll to position [15, 0]
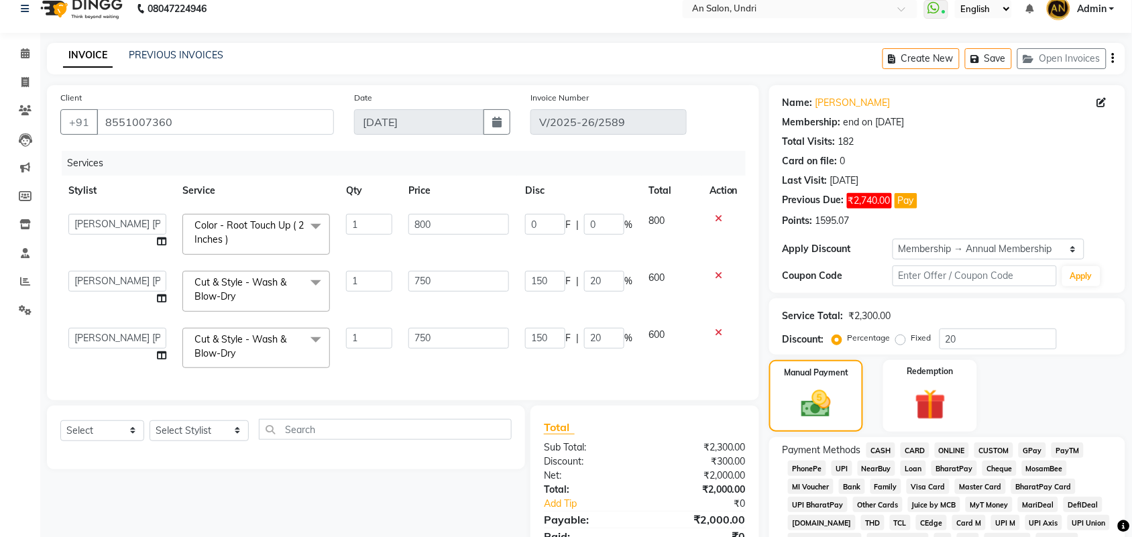
click at [91, 4] on img at bounding box center [80, 9] width 92 height 38
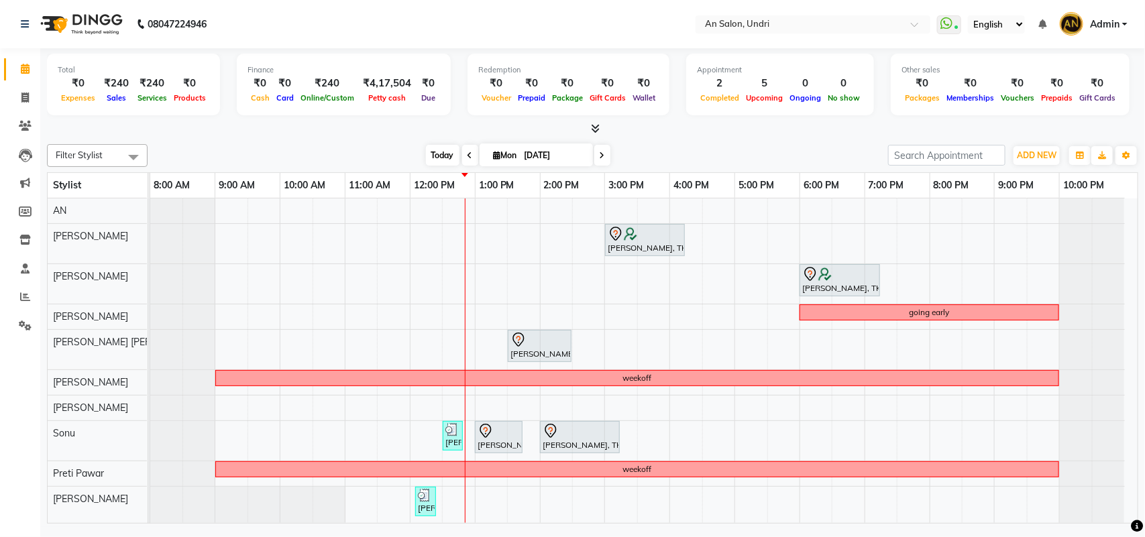
click at [441, 152] on span "Today" at bounding box center [443, 155] width 34 height 21
click at [589, 127] on span at bounding box center [593, 129] width 14 height 14
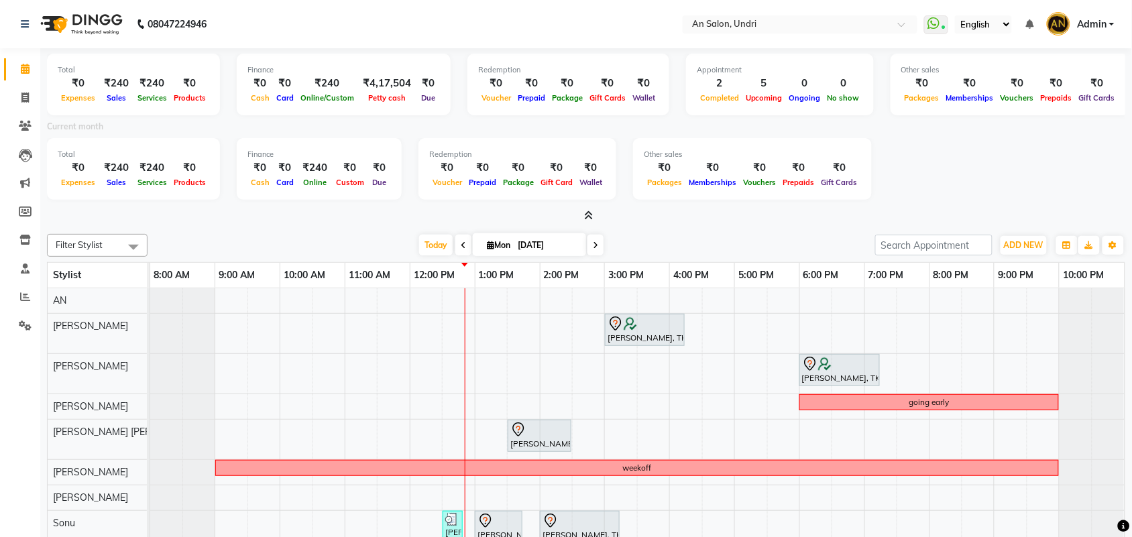
click at [588, 211] on icon at bounding box center [589, 216] width 9 height 10
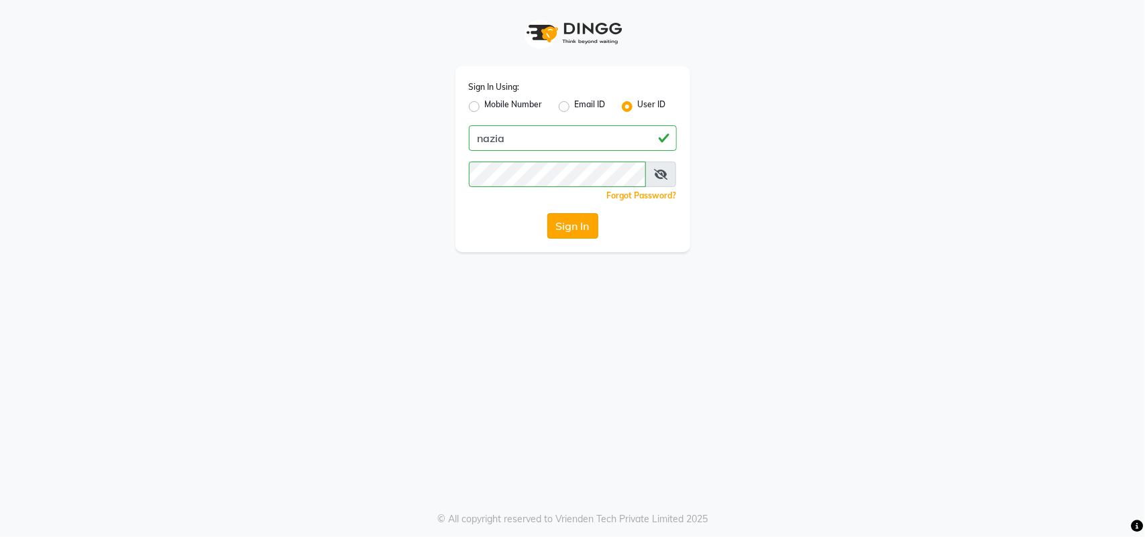
click at [568, 218] on button "Sign In" at bounding box center [572, 225] width 51 height 25
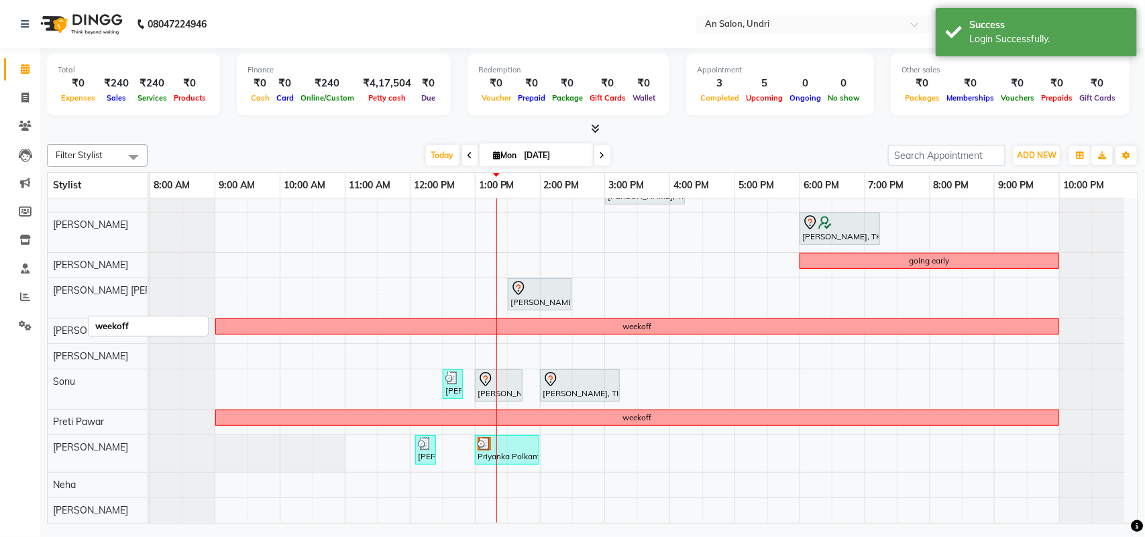
scroll to position [66, 0]
click at [682, 343] on div "[PERSON_NAME], TK01, 03:00 PM-04:15 PM, Cut & Style - Wash & Blow-Dry [PERSON_N…" at bounding box center [643, 335] width 987 height 376
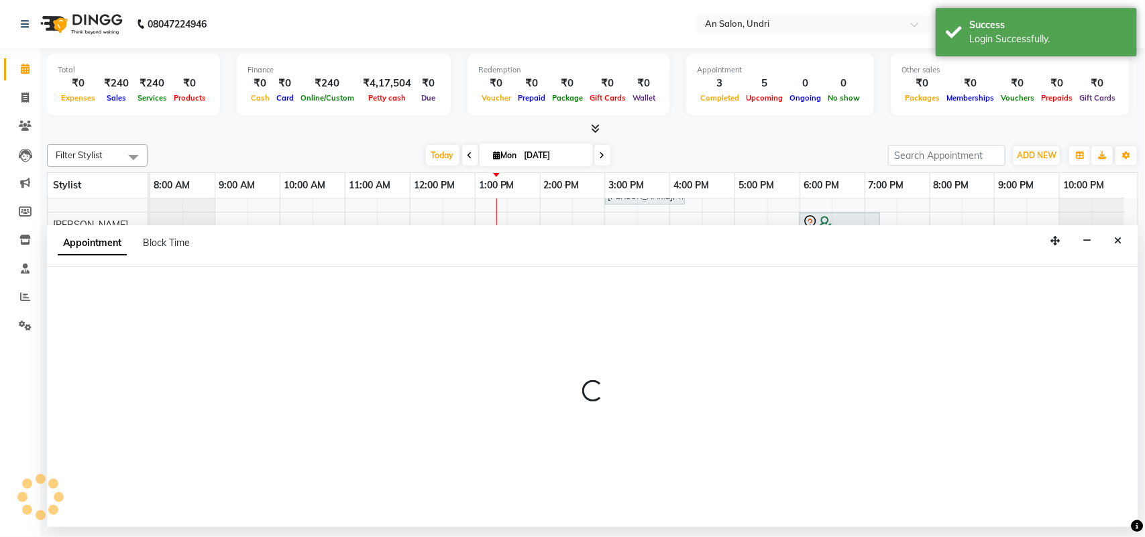
select select "21387"
select select "960"
select select "tentative"
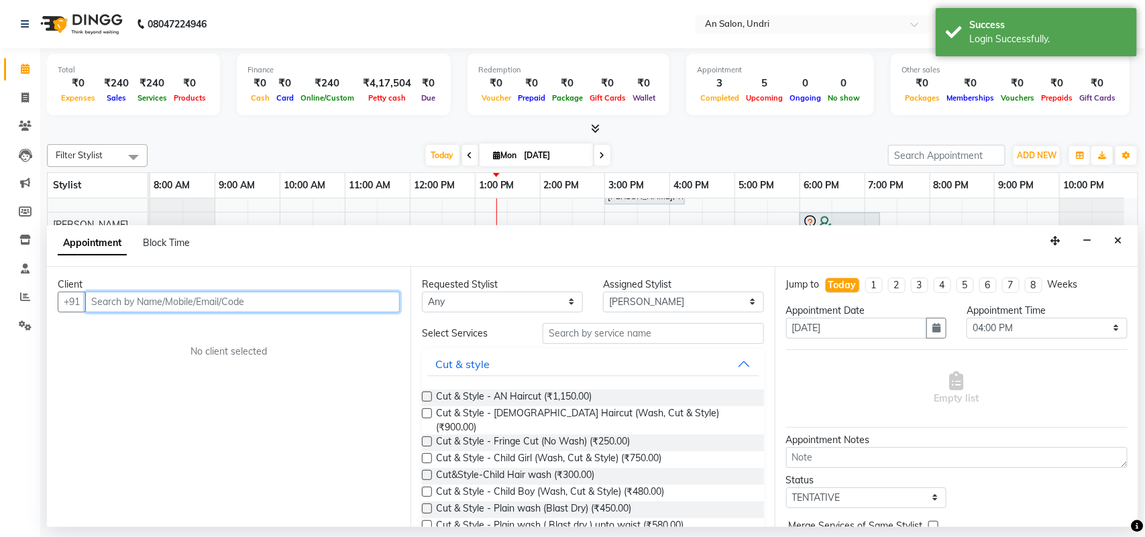
click at [268, 293] on input "text" at bounding box center [242, 302] width 315 height 21
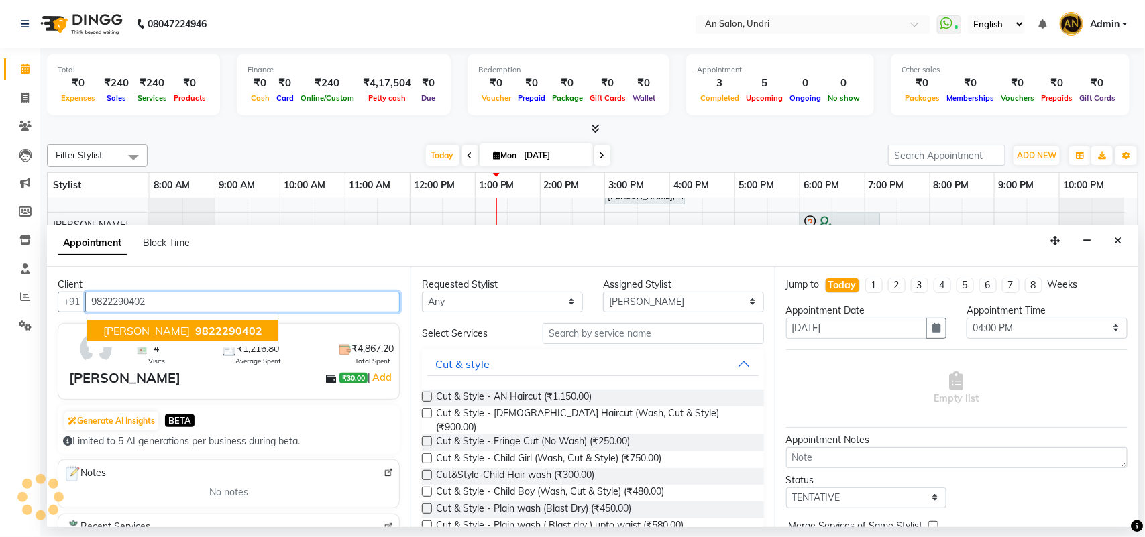
click at [217, 320] on button "[PERSON_NAME] 9822290402" at bounding box center [182, 330] width 191 height 21
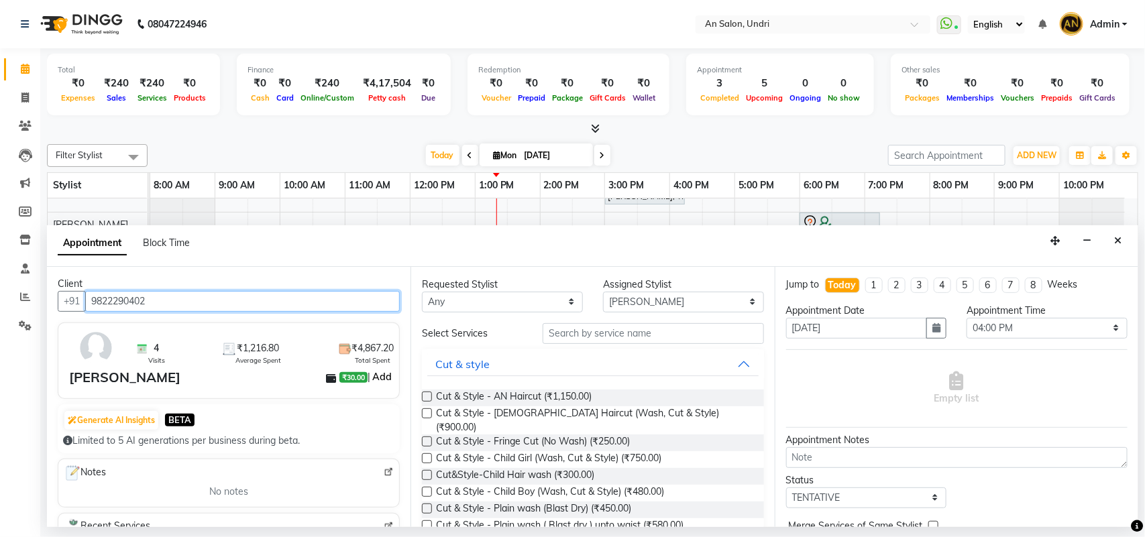
scroll to position [0, 0]
type input "9822290402"
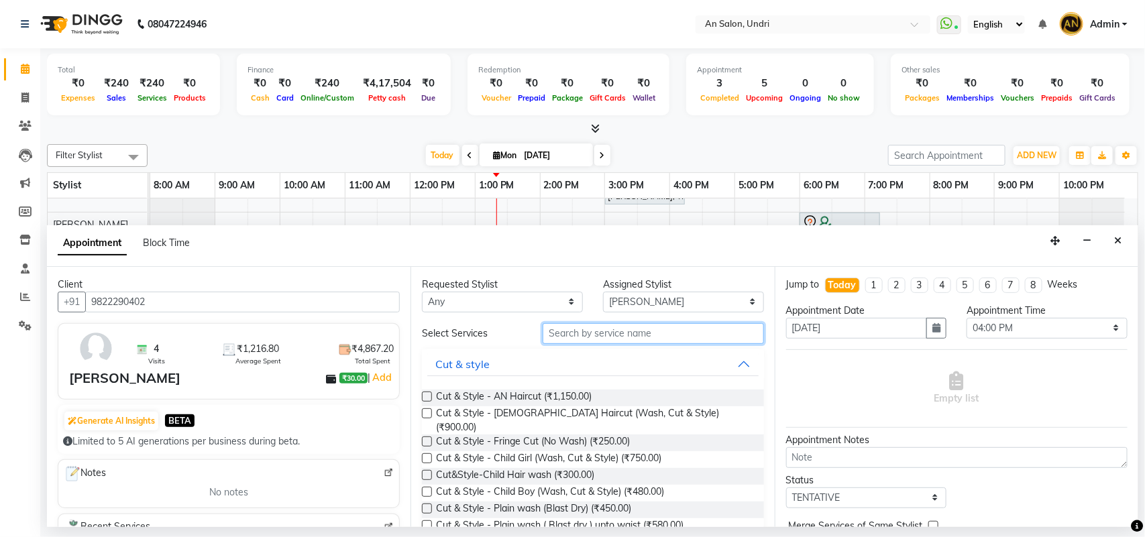
click at [648, 334] on input "text" at bounding box center [653, 333] width 221 height 21
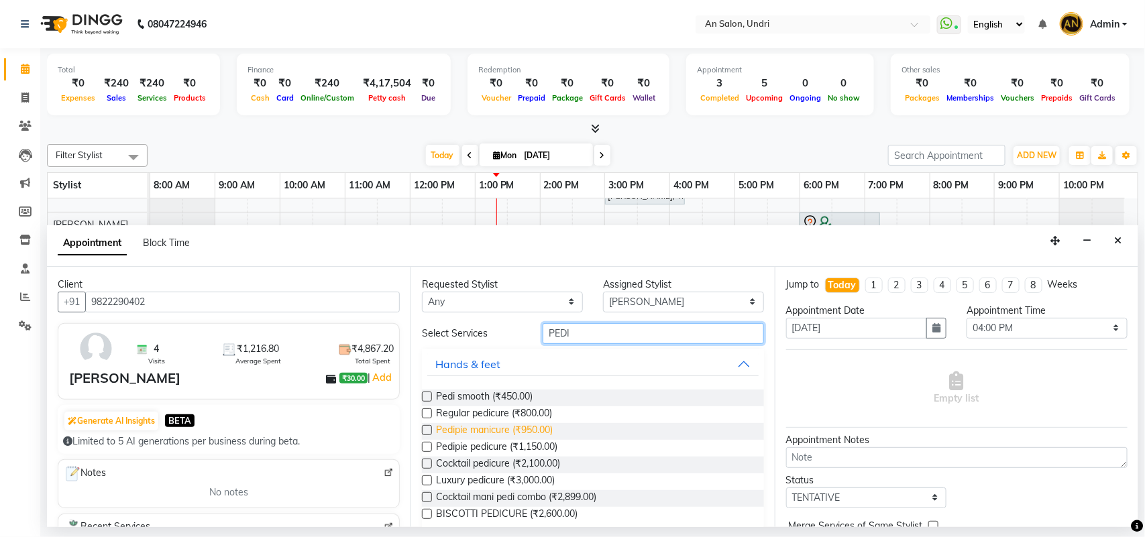
type input "PEDI"
click at [540, 438] on span "Pedipie manicure (₹950.00)" at bounding box center [494, 431] width 117 height 17
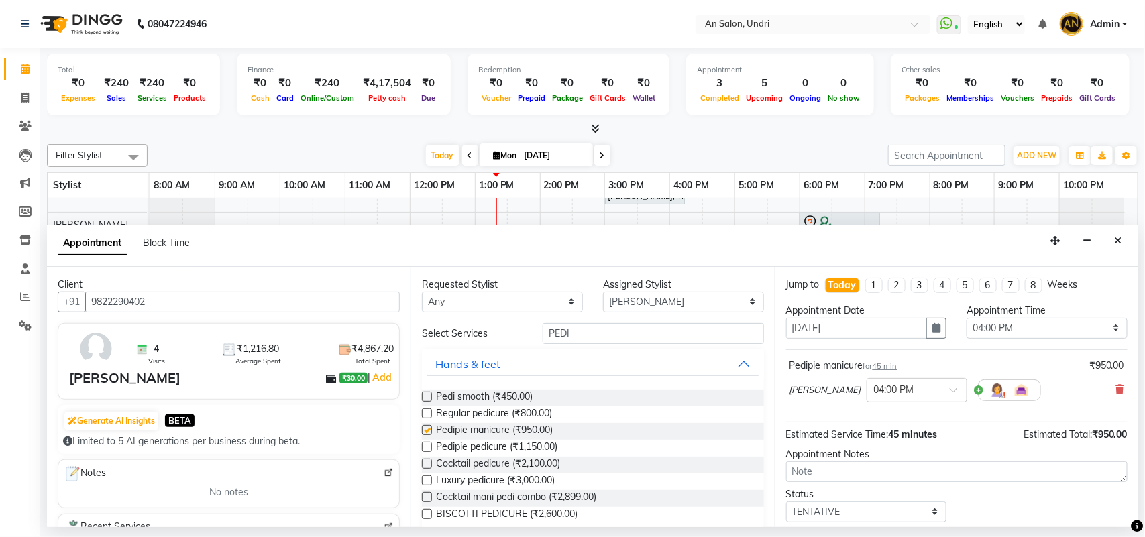
checkbox input "false"
click at [1116, 387] on icon at bounding box center [1120, 389] width 8 height 9
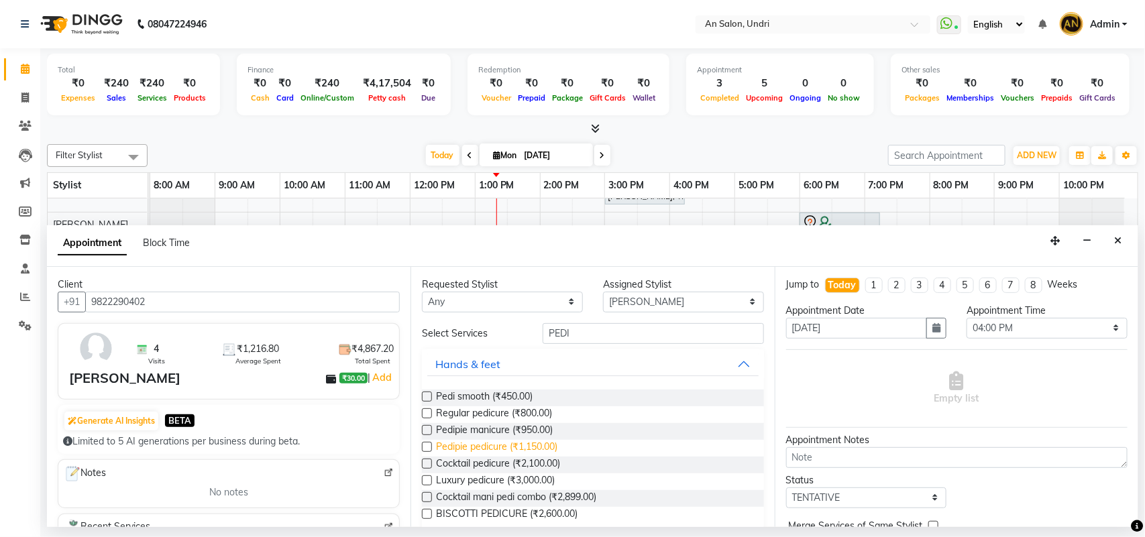
click at [531, 446] on span "Pedipie pedicure (₹1,150.00)" at bounding box center [496, 448] width 121 height 17
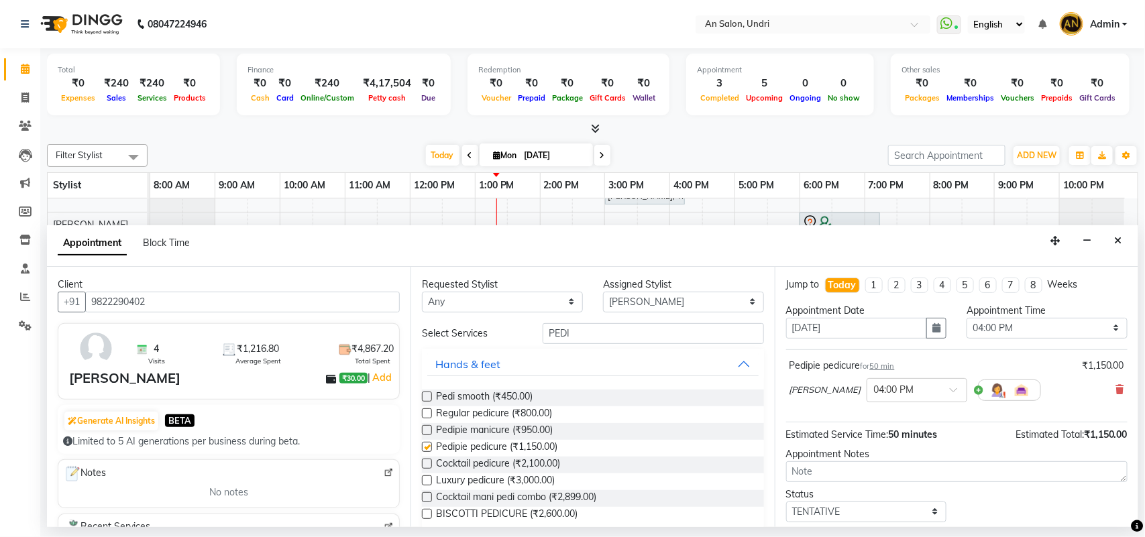
checkbox input "false"
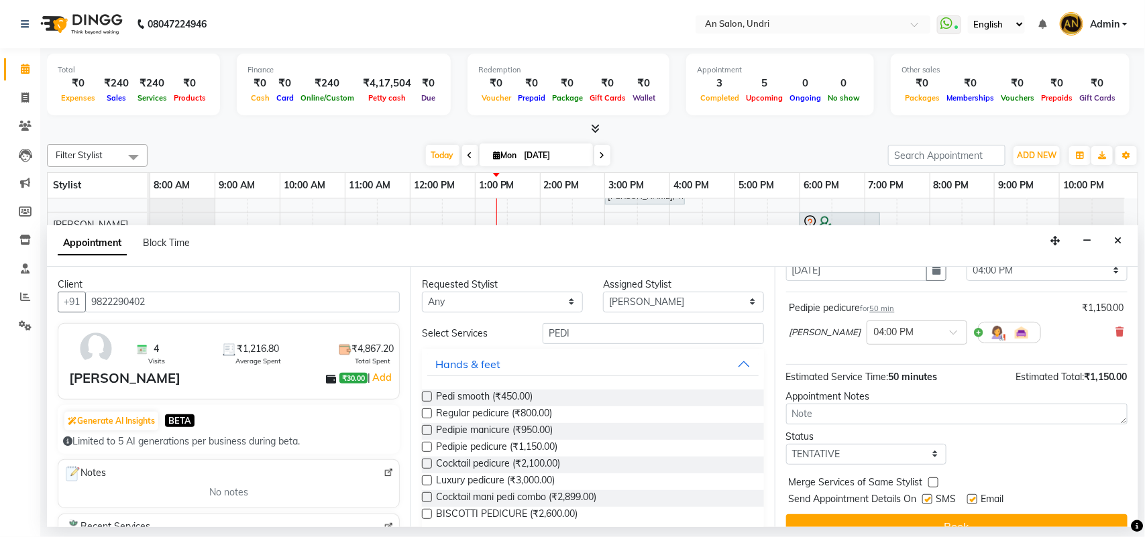
scroll to position [80, 0]
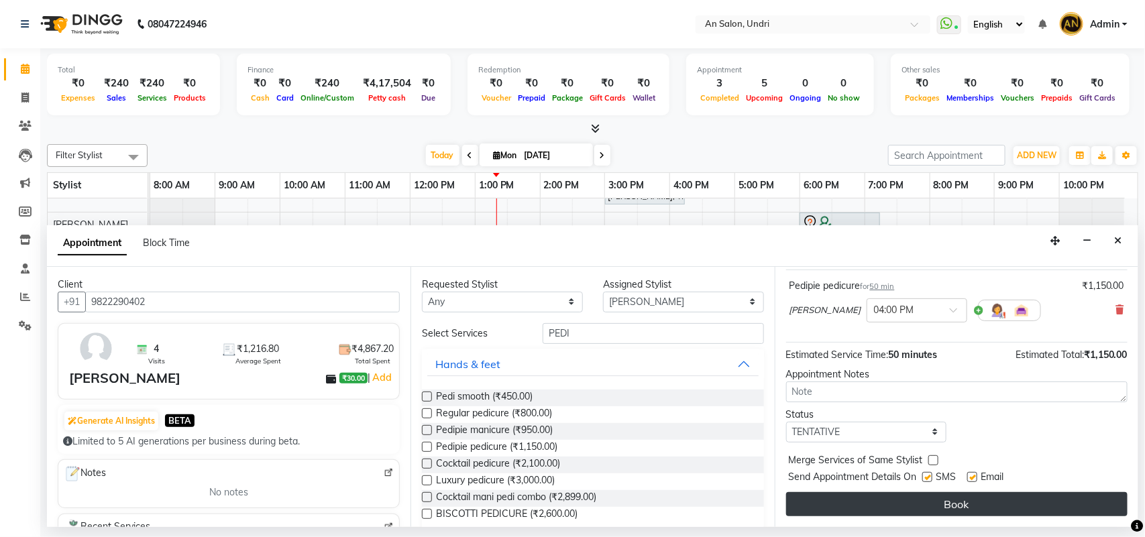
click at [949, 502] on button "Book" at bounding box center [956, 504] width 341 height 24
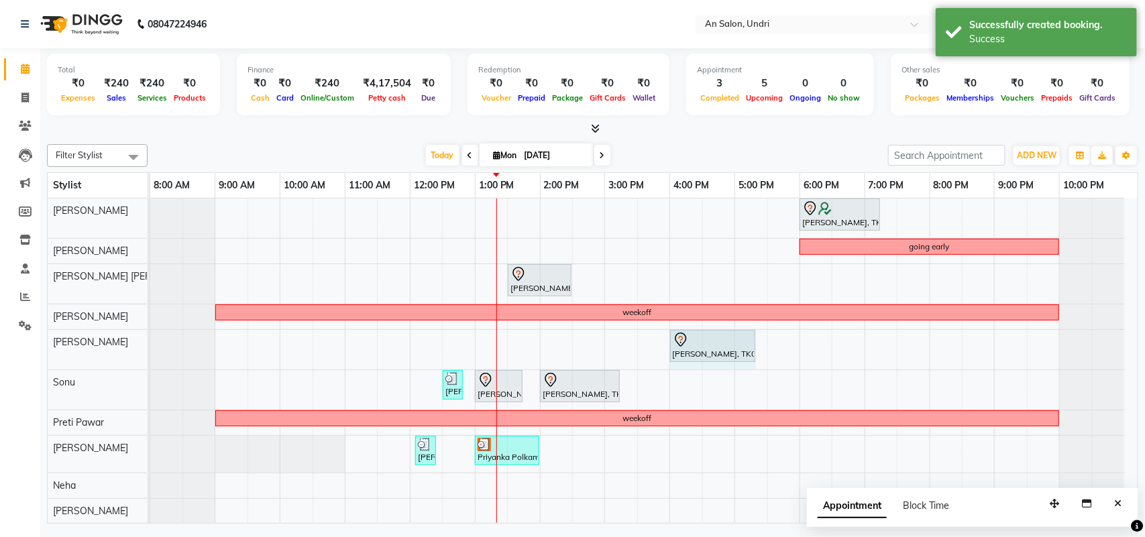
drag, startPoint x: 722, startPoint y: 351, endPoint x: 736, endPoint y: 353, distance: 14.3
click at [150, 354] on div "Sathiya Pillai, TK08, 04:00 PM-04:50 PM, Pedipie pedicure Sathiya Pillai, TK08,…" at bounding box center [150, 350] width 0 height 40
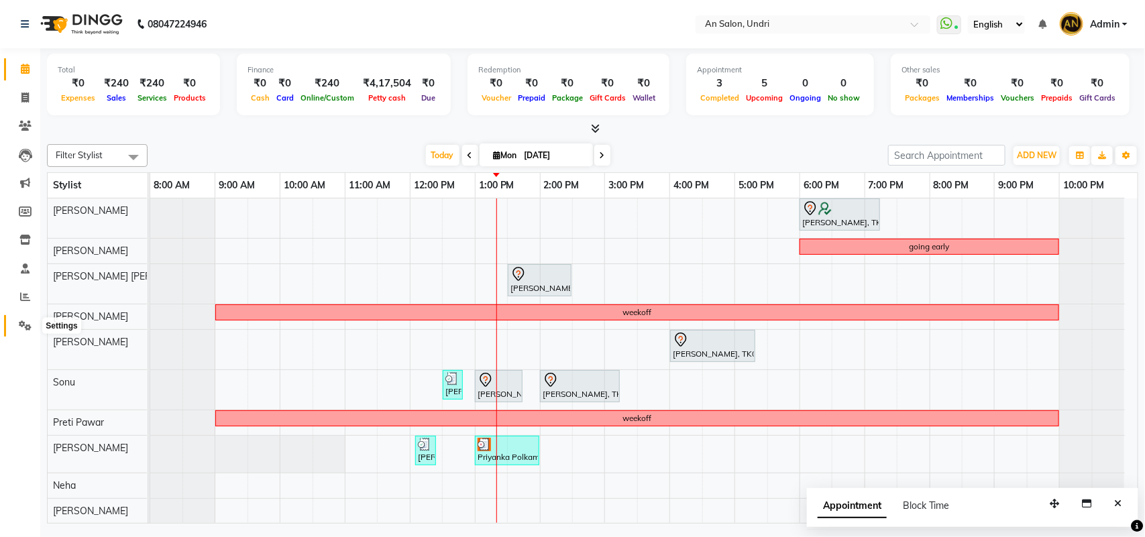
click at [17, 329] on span at bounding box center [24, 326] width 23 height 15
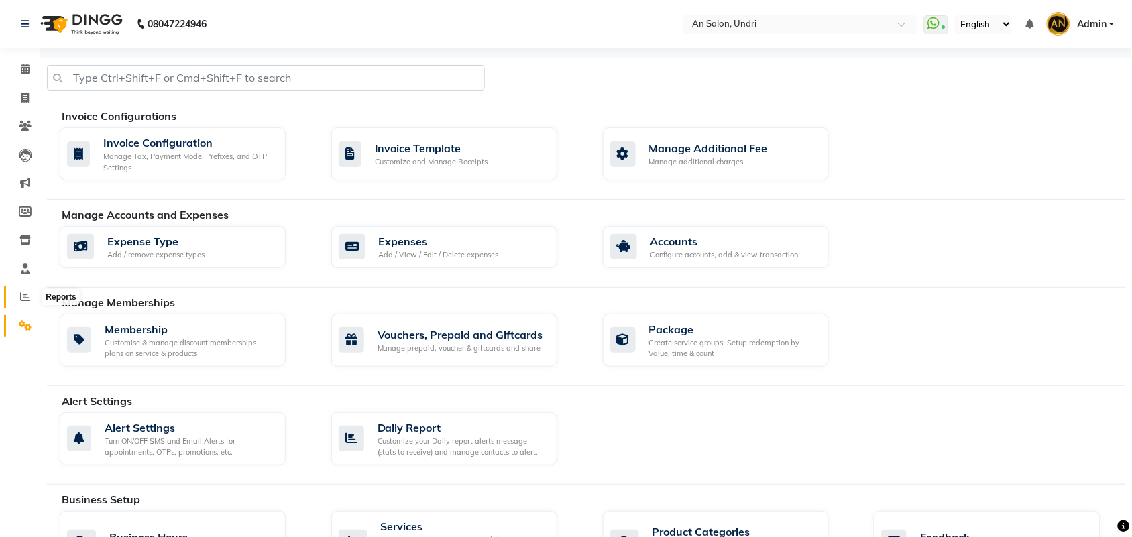
click at [14, 297] on span at bounding box center [24, 297] width 23 height 15
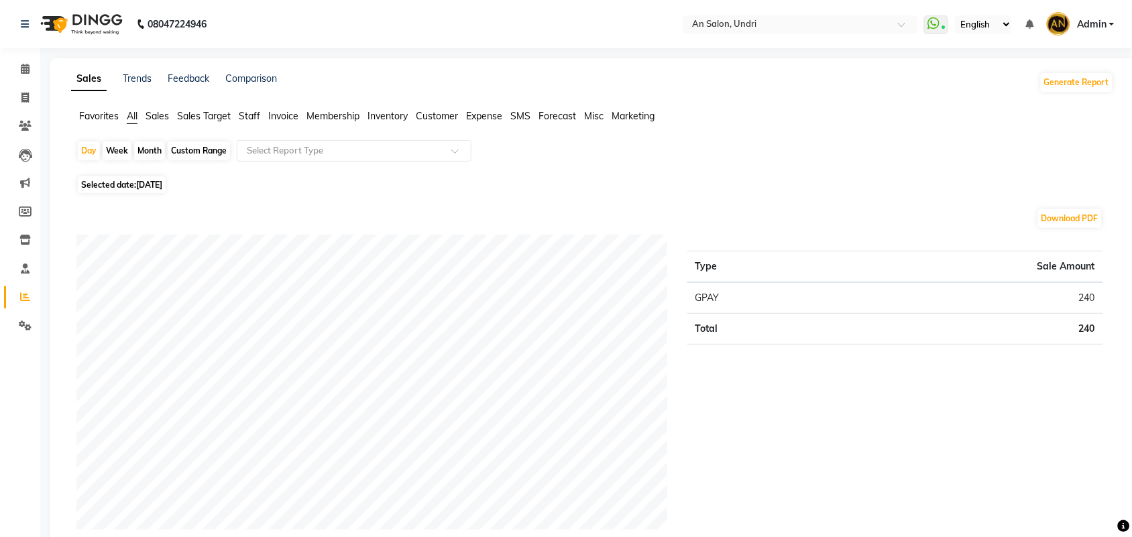
click at [256, 116] on span "Staff" at bounding box center [249, 116] width 21 height 12
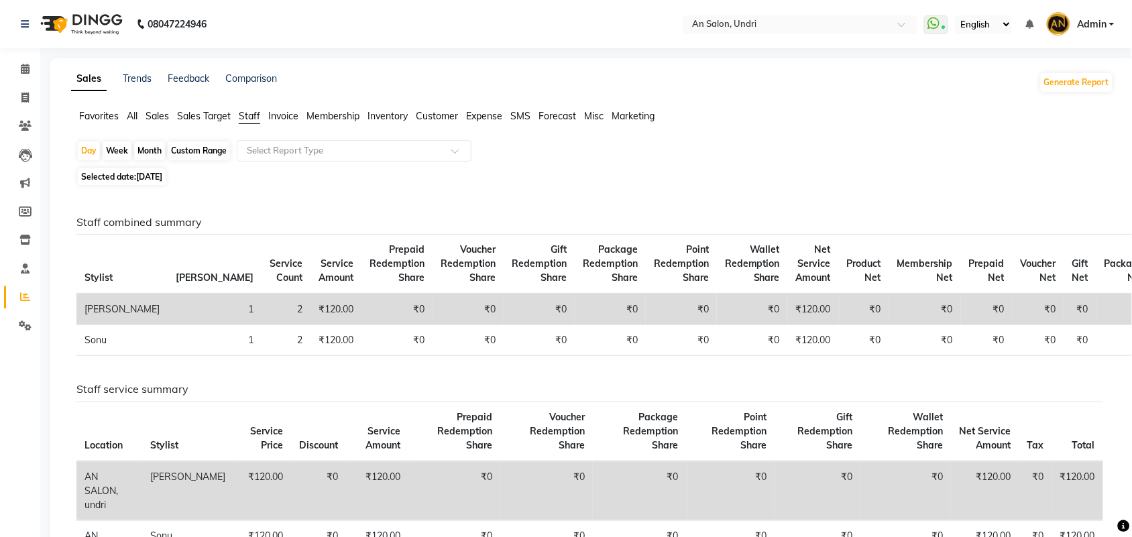
click at [95, 30] on img at bounding box center [80, 24] width 92 height 38
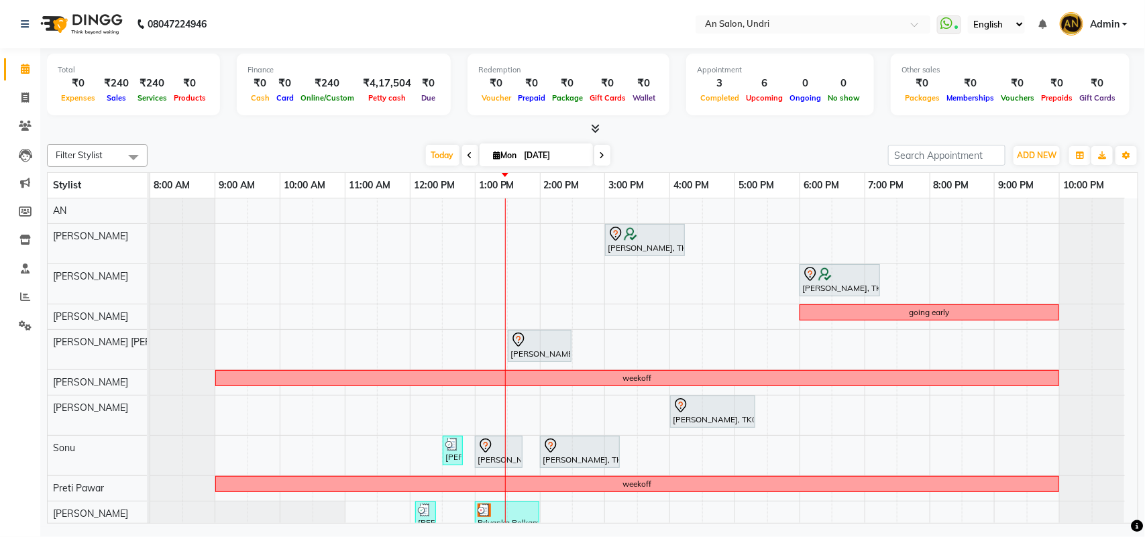
scroll to position [81, 0]
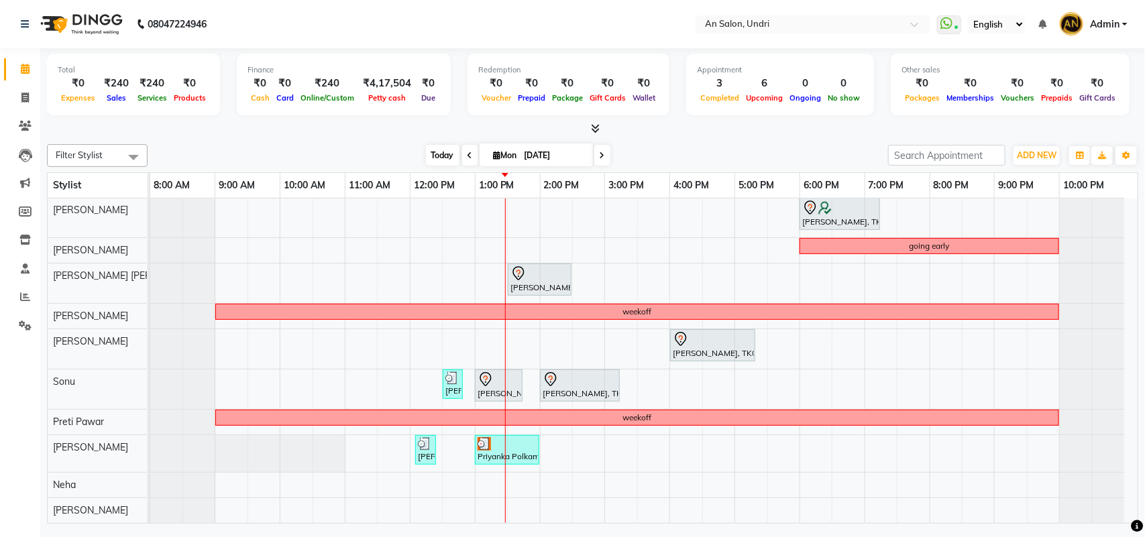
click at [436, 156] on span "Today" at bounding box center [443, 155] width 34 height 21
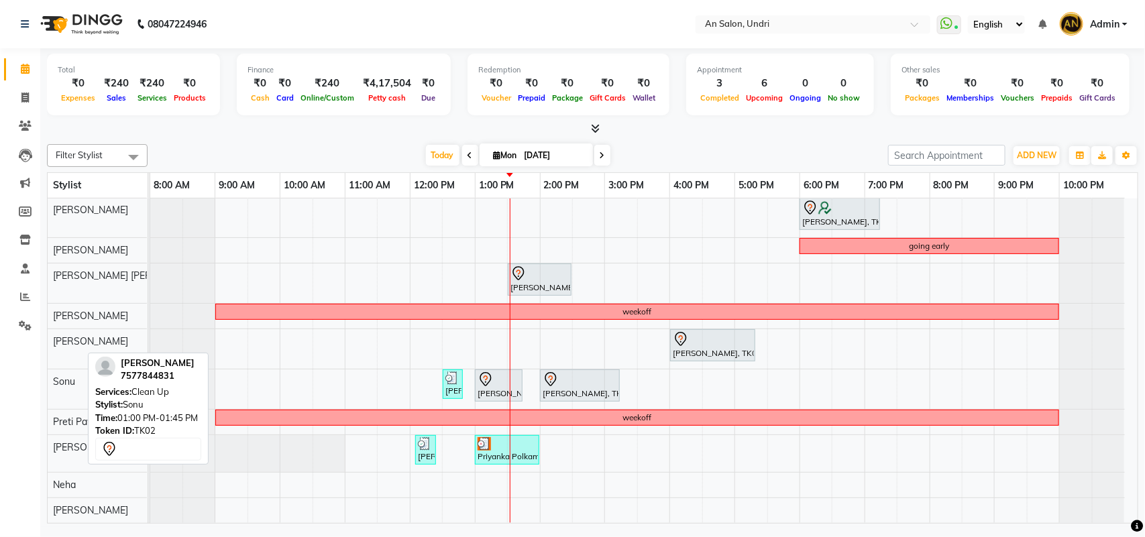
scroll to position [0, 0]
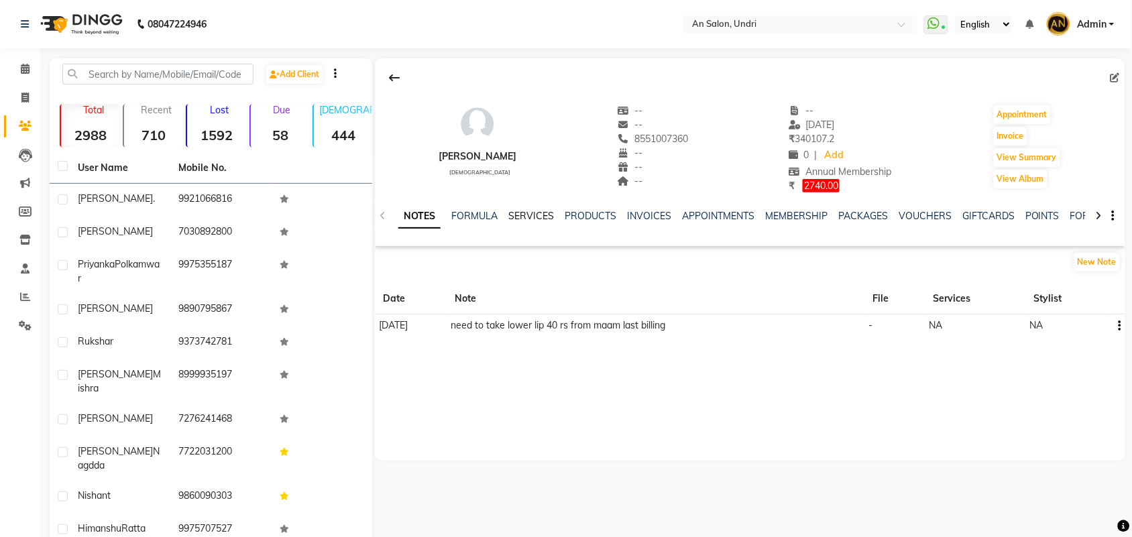
click at [535, 218] on link "SERVICES" at bounding box center [531, 216] width 46 height 12
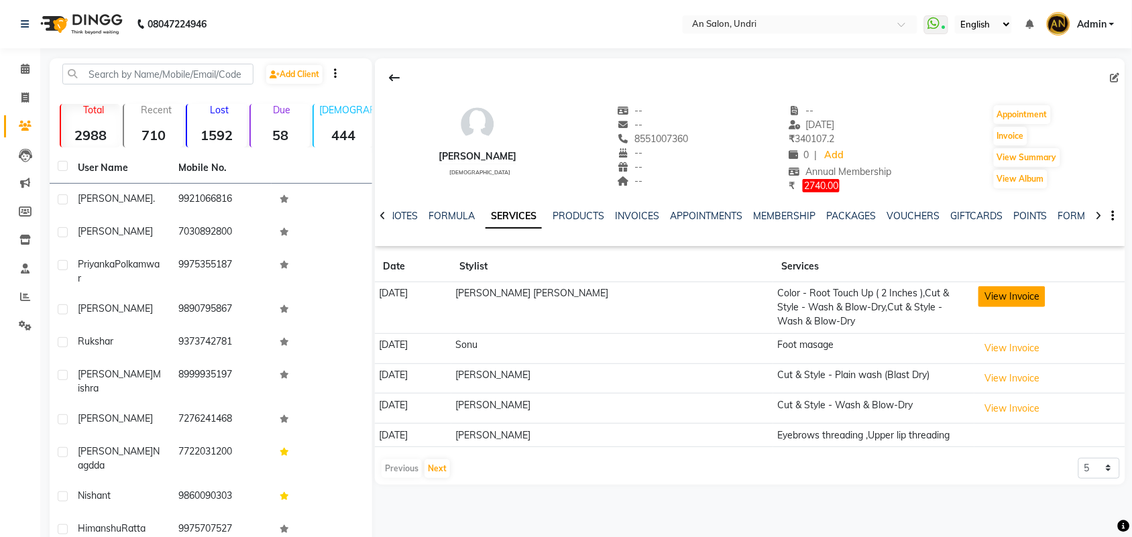
click at [1021, 303] on button "View Invoice" at bounding box center [1012, 296] width 67 height 21
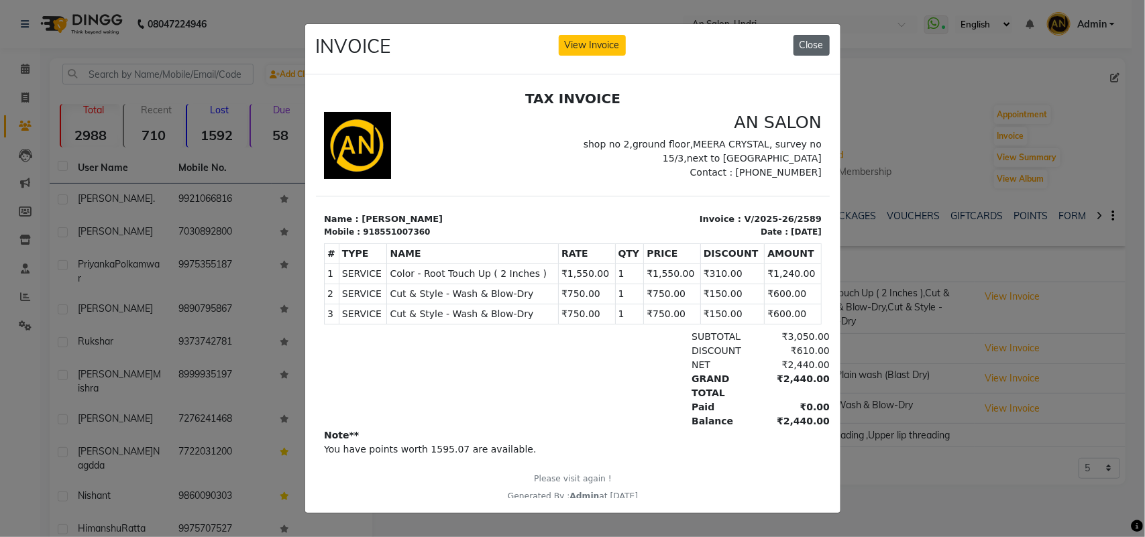
click at [809, 44] on button "Close" at bounding box center [811, 45] width 36 height 21
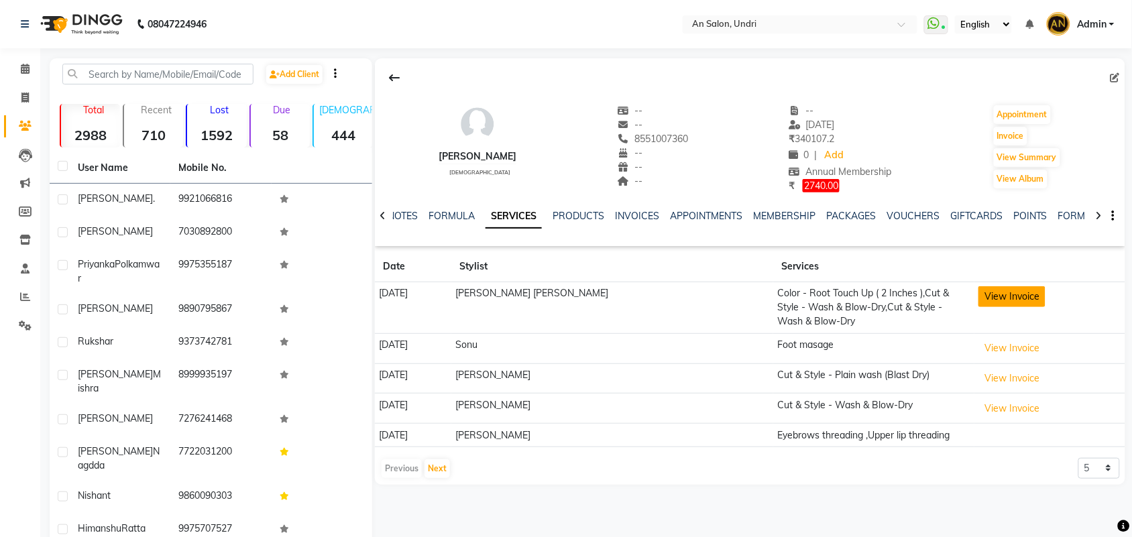
click at [985, 300] on button "View Invoice" at bounding box center [1012, 296] width 67 height 21
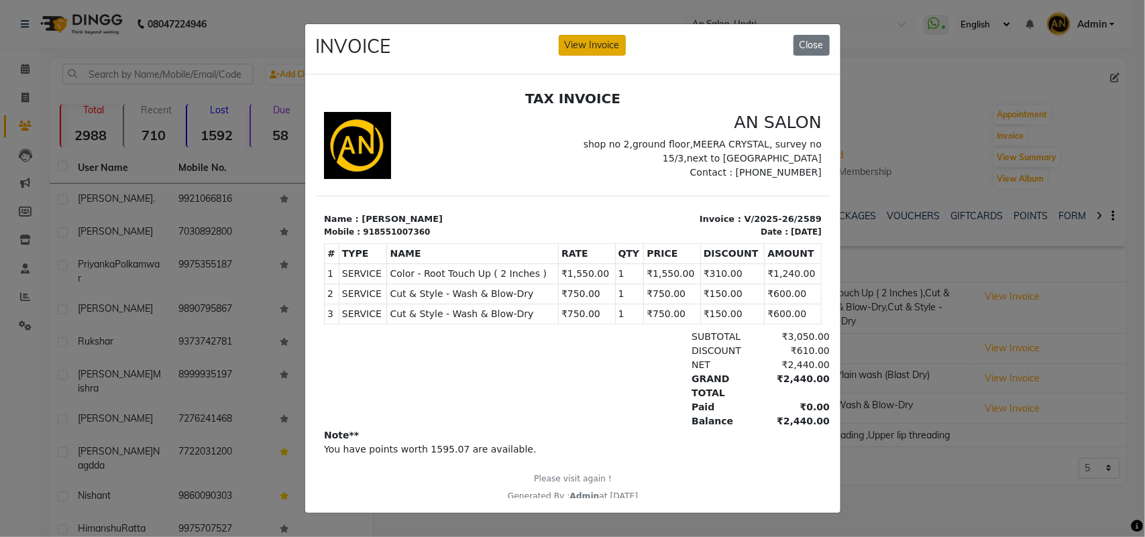
click at [565, 48] on button "View Invoice" at bounding box center [592, 45] width 67 height 21
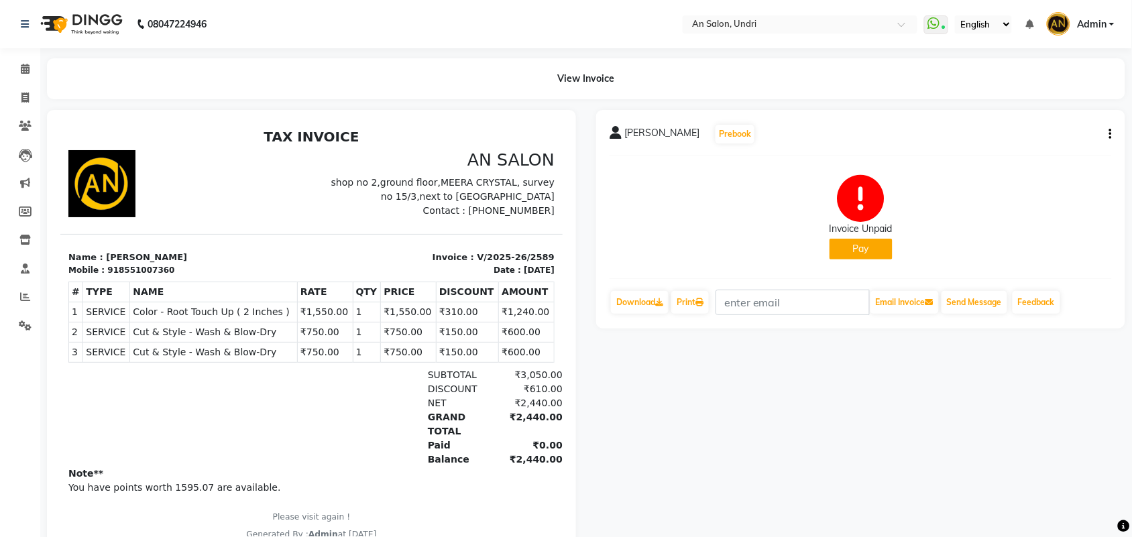
click at [1111, 134] on icon "button" at bounding box center [1110, 134] width 3 height 1
click at [971, 146] on div "Edit Invoice" at bounding box center [1020, 151] width 137 height 17
select select "service"
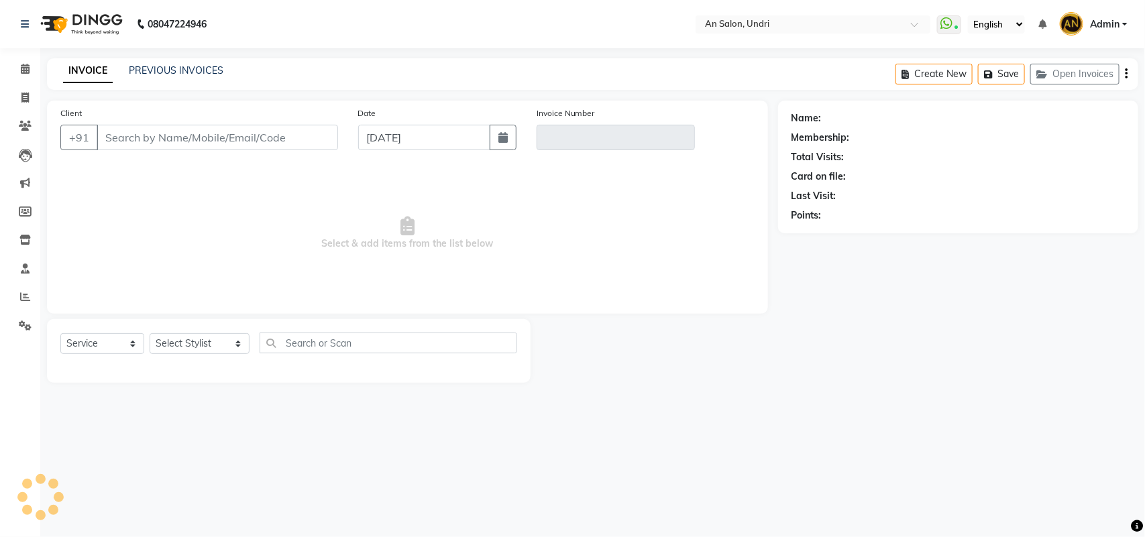
type input "8551007360"
type input "V/2025-26/2589"
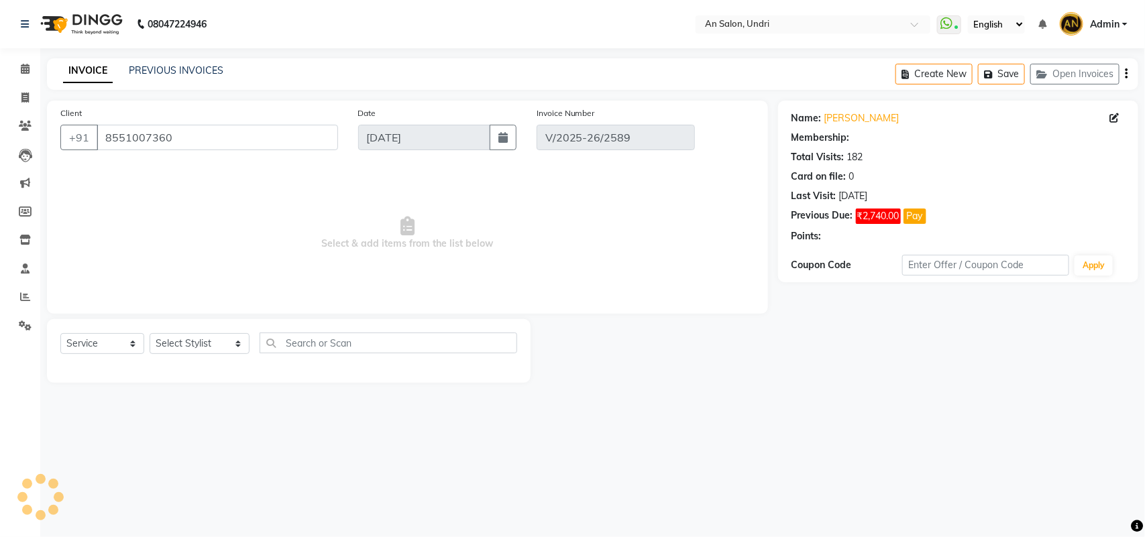
select select "2: Object"
type input "[DATE]"
select select "select"
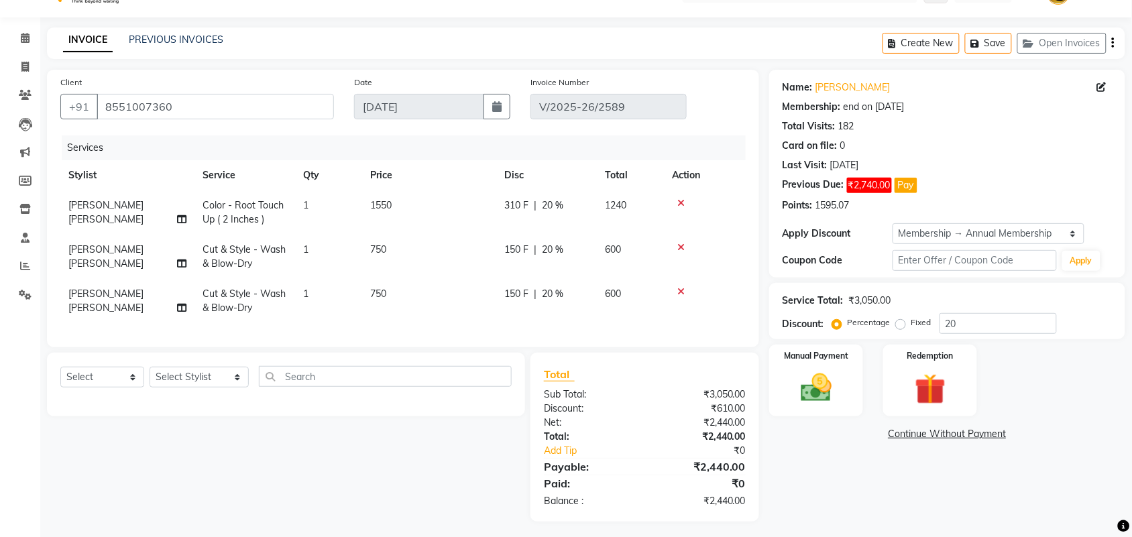
scroll to position [48, 0]
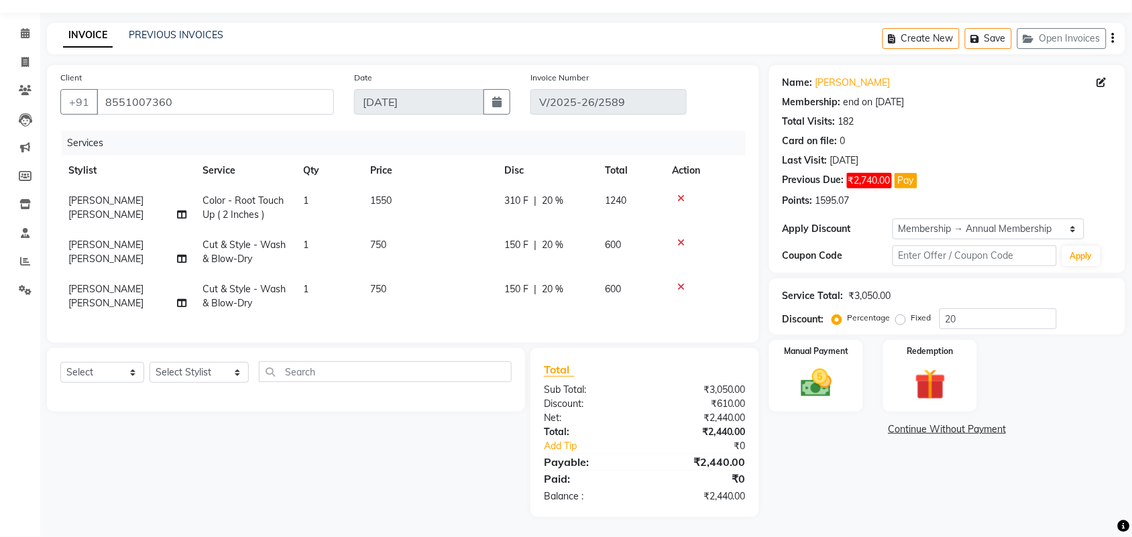
click at [456, 201] on td "1550" at bounding box center [429, 208] width 134 height 44
select select "55235"
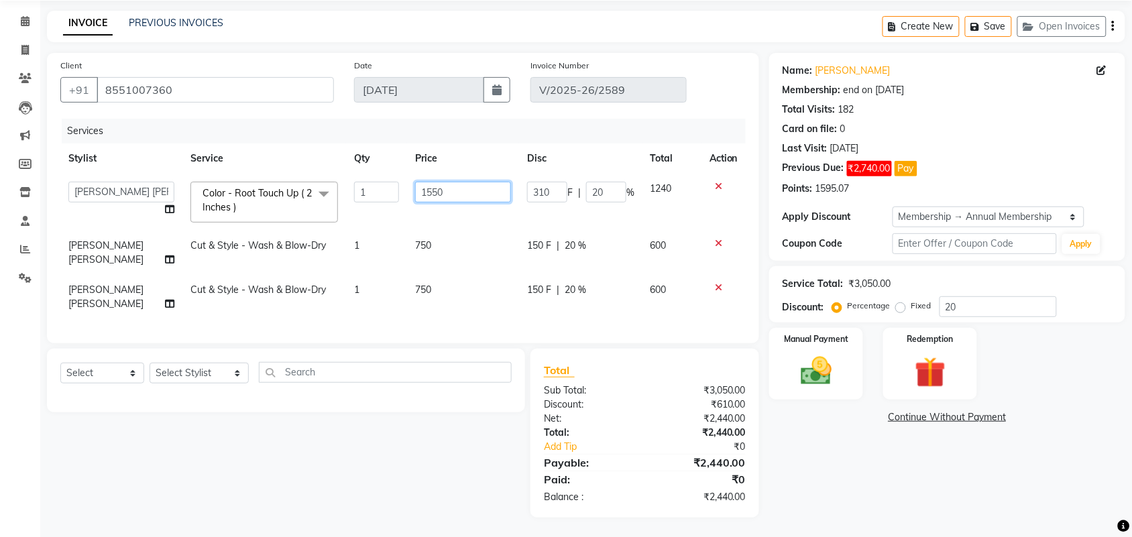
drag, startPoint x: 466, startPoint y: 195, endPoint x: 416, endPoint y: 191, distance: 50.5
click at [416, 191] on input "1550" at bounding box center [463, 192] width 96 height 21
type input "800"
click at [450, 231] on td "750" at bounding box center [463, 253] width 112 height 44
select select "55235"
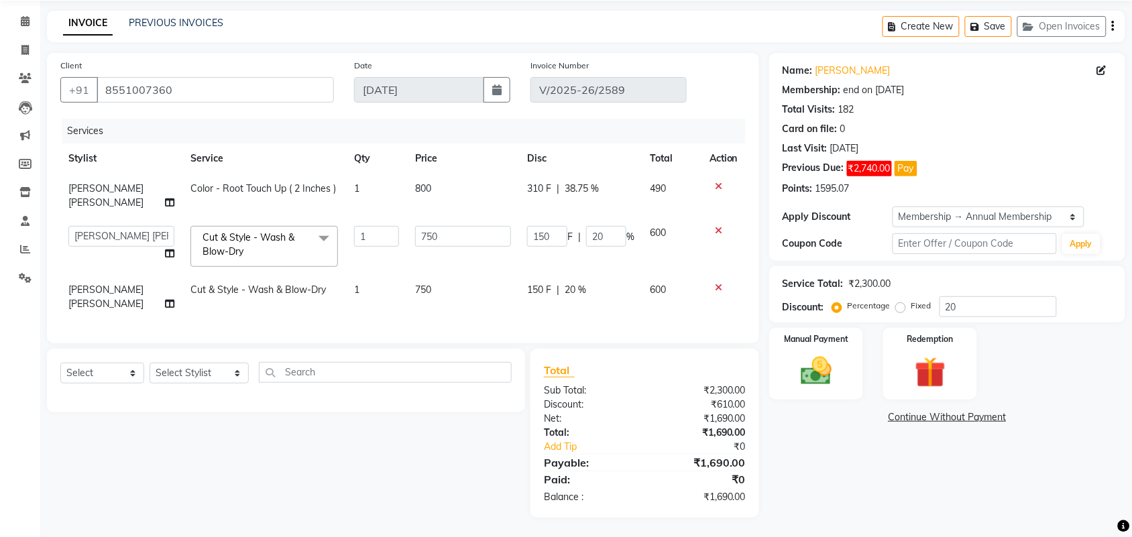
click at [605, 199] on td "310 F | 38.75 %" at bounding box center [580, 196] width 123 height 44
select select "55235"
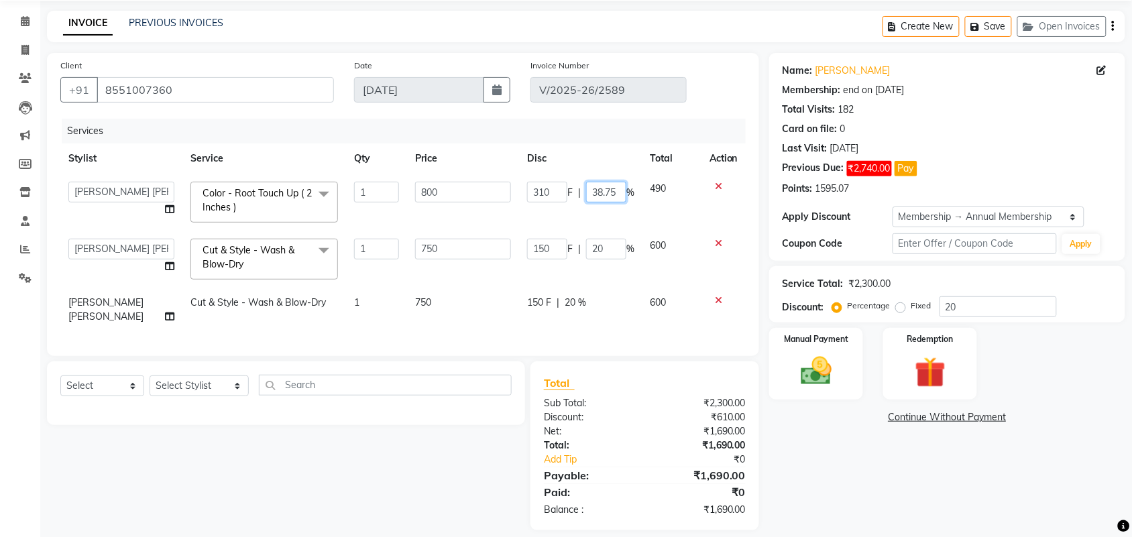
drag, startPoint x: 617, startPoint y: 190, endPoint x: 592, endPoint y: 197, distance: 26.4
click at [592, 197] on input "38.75" at bounding box center [606, 192] width 40 height 21
click at [584, 232] on td "150 F | 20 %" at bounding box center [580, 259] width 123 height 57
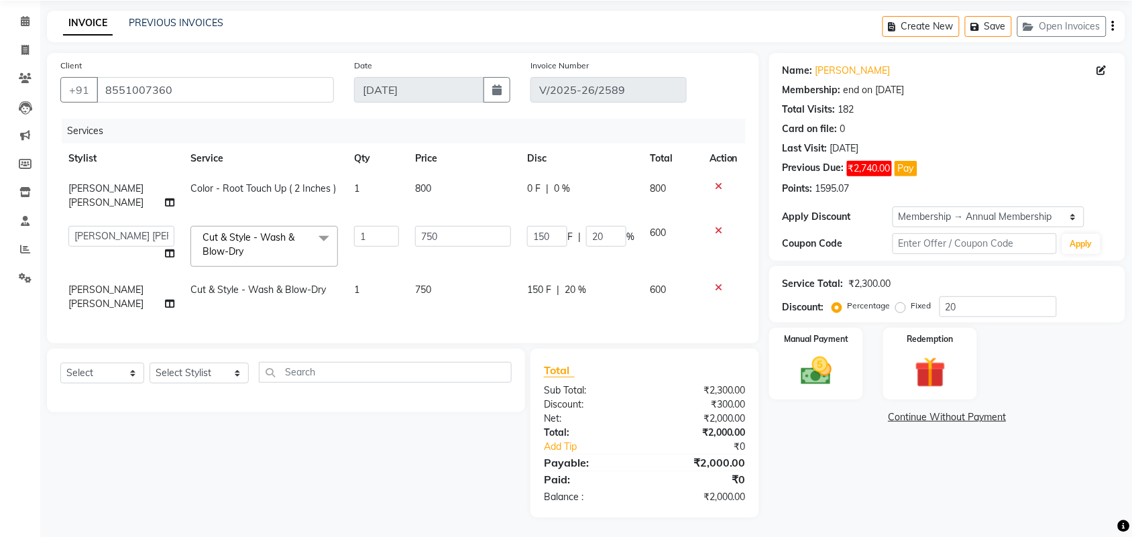
click at [592, 255] on td "150 F | 20 %" at bounding box center [580, 246] width 123 height 57
click at [608, 320] on div "Services Stylist Service Qty Price Disc Total Action Naeem Aktar Shaikh Color -…" at bounding box center [402, 224] width 685 height 211
click at [608, 290] on div "150 F | 20 %" at bounding box center [580, 290] width 107 height 14
select select "55235"
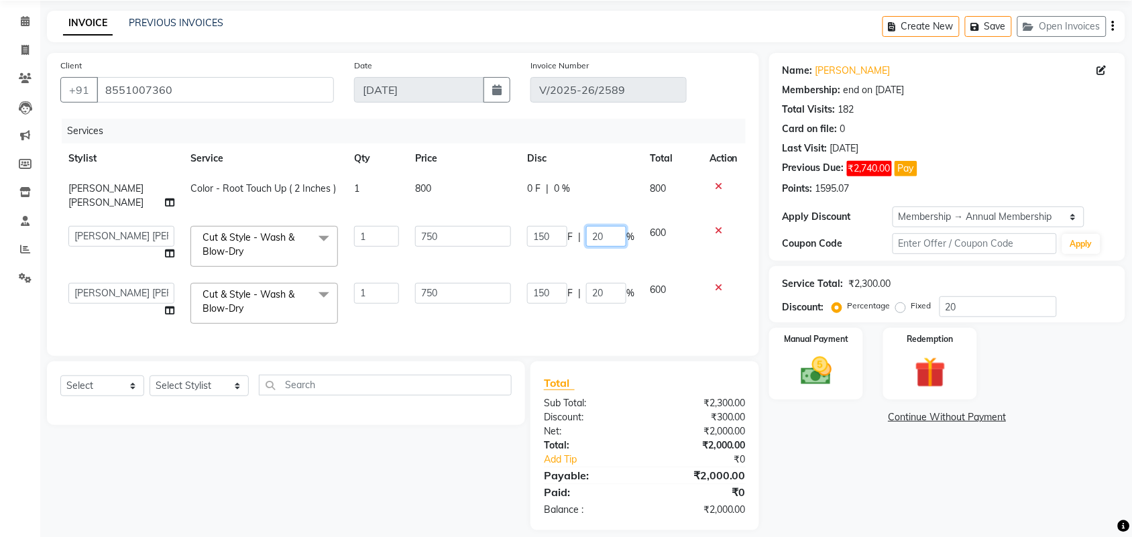
click at [607, 218] on td "150 F | 20 %" at bounding box center [580, 246] width 123 height 57
click at [607, 201] on td "0 F | 0 %" at bounding box center [580, 196] width 123 height 44
select select "55235"
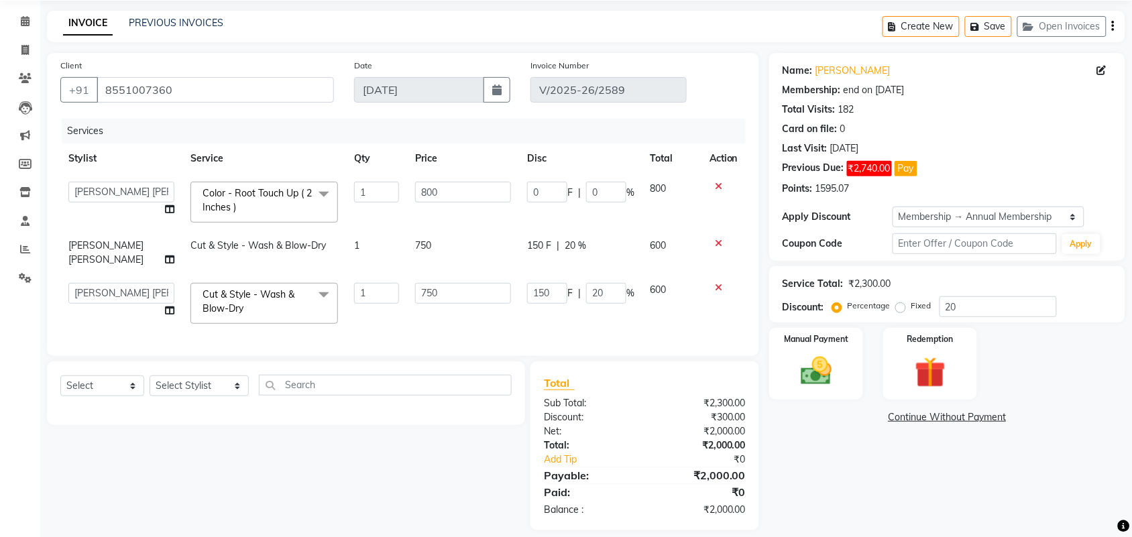
click at [598, 257] on td "150 F | 20 %" at bounding box center [580, 253] width 123 height 44
select select "55235"
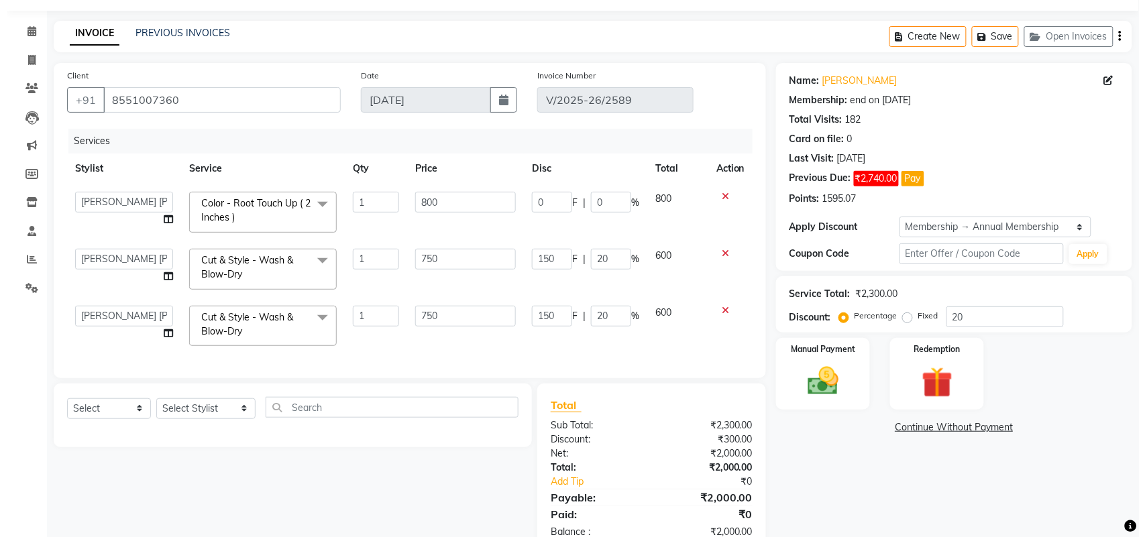
scroll to position [0, 0]
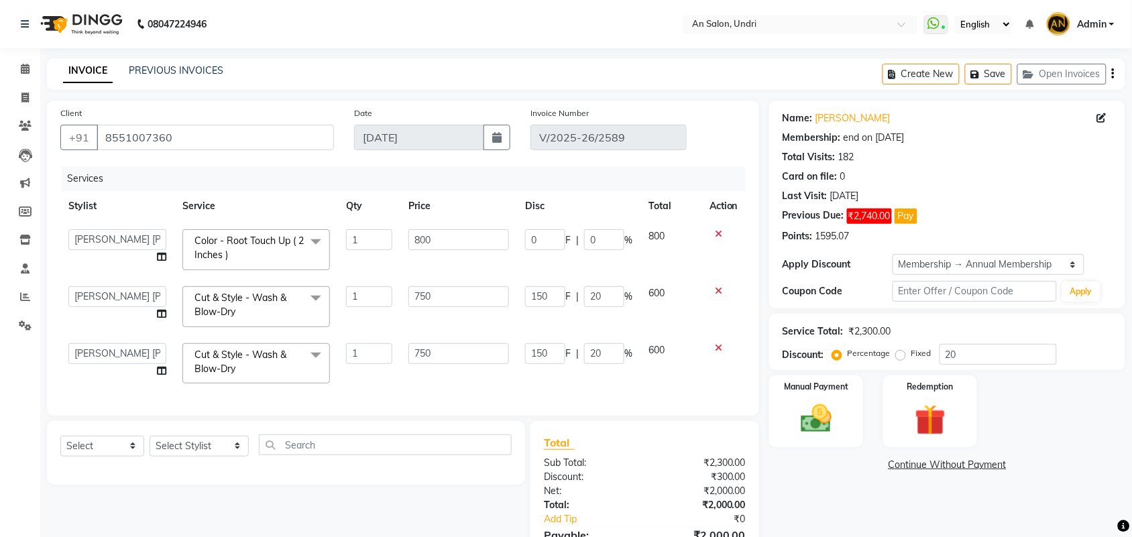
click at [69, 27] on img at bounding box center [80, 24] width 92 height 38
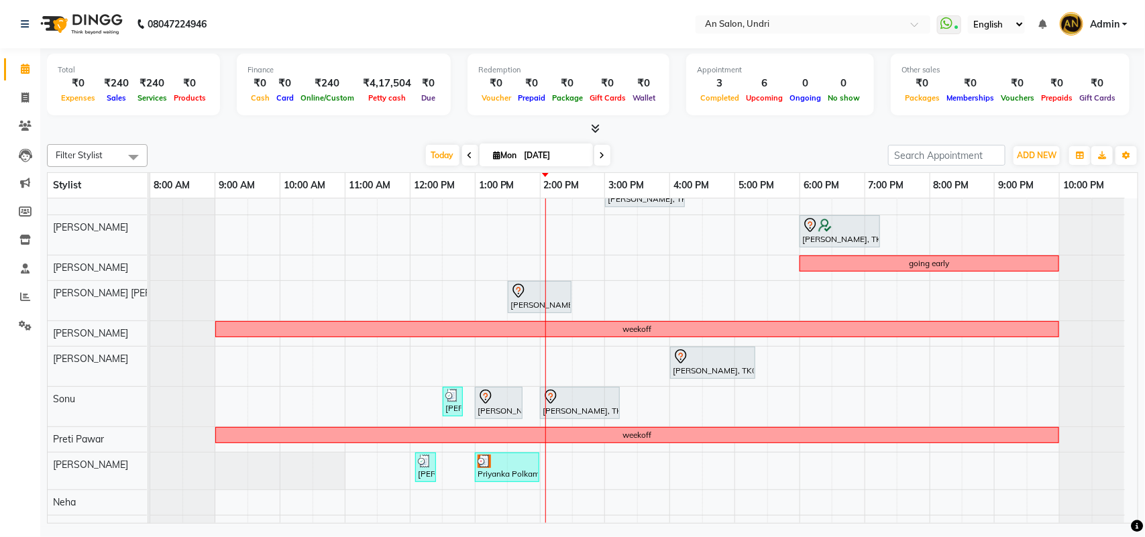
scroll to position [81, 0]
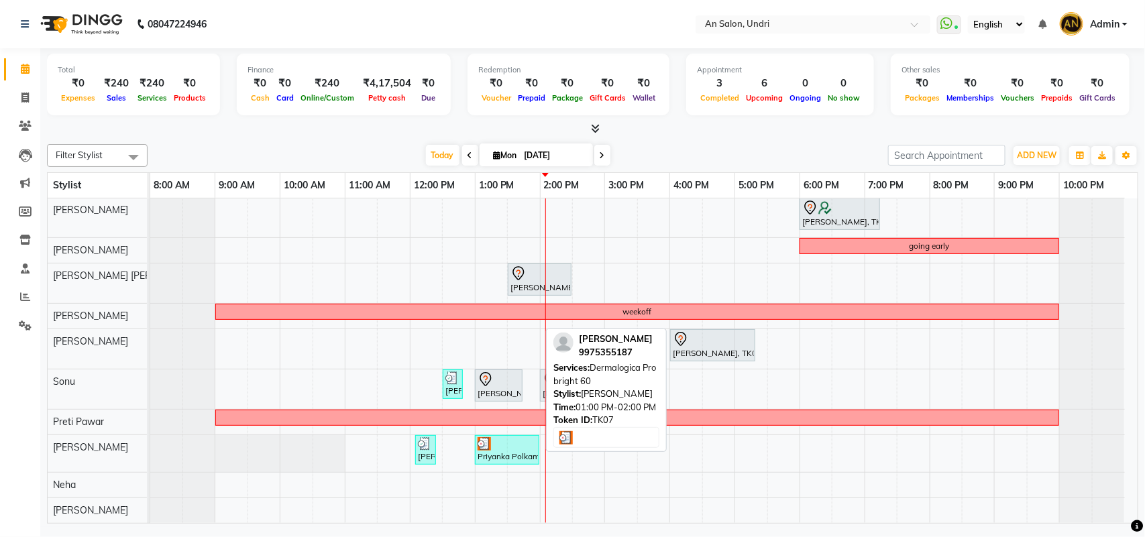
click at [514, 450] on link "Priyanka Polkamwar, TK07, 01:00 PM-02:00 PM, Dermalogica Pro bright 60" at bounding box center [507, 450] width 64 height 30
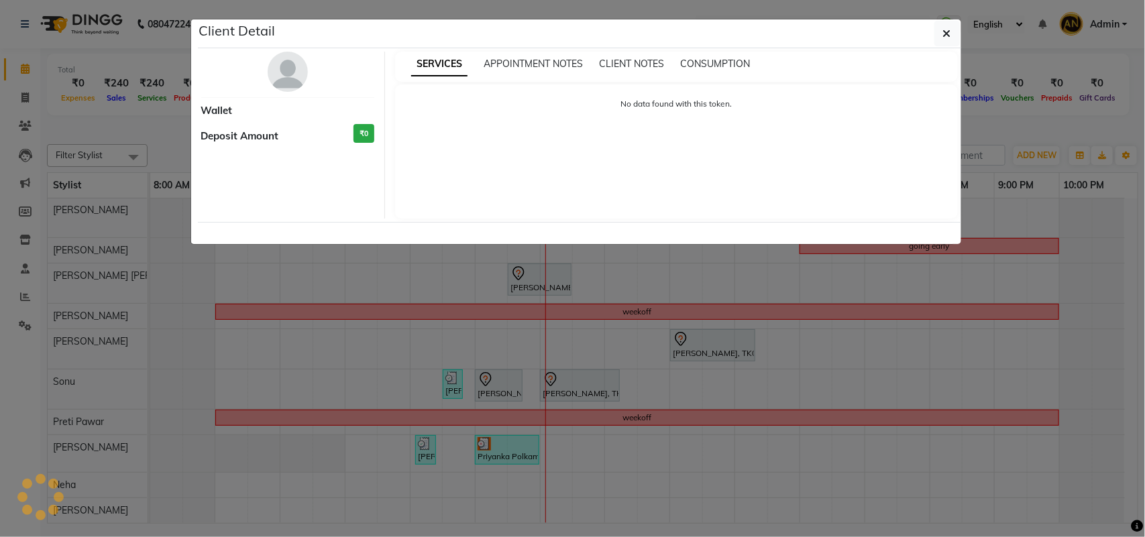
select select "3"
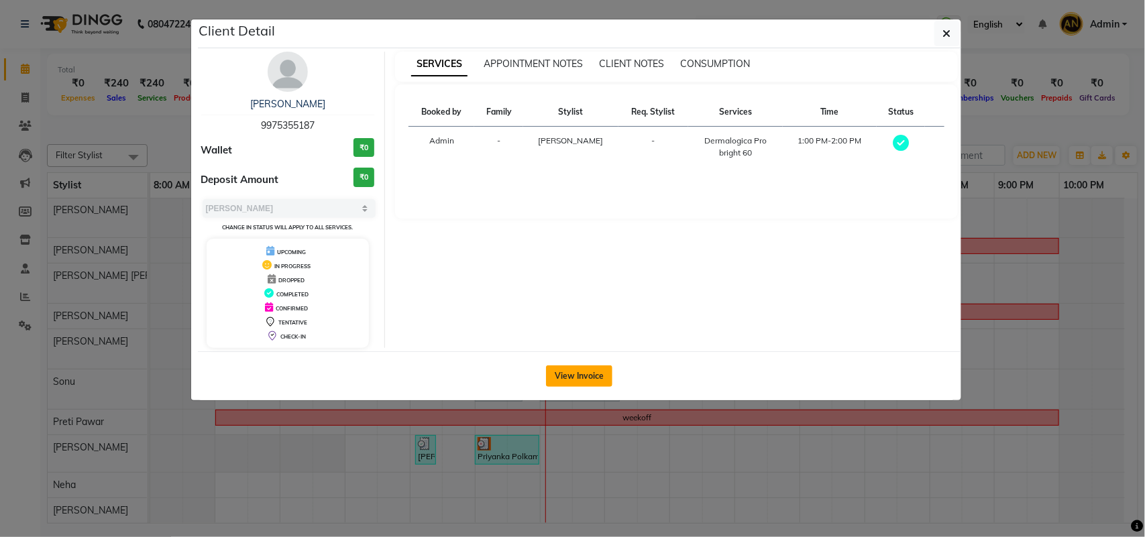
click at [582, 373] on button "View Invoice" at bounding box center [579, 376] width 66 height 21
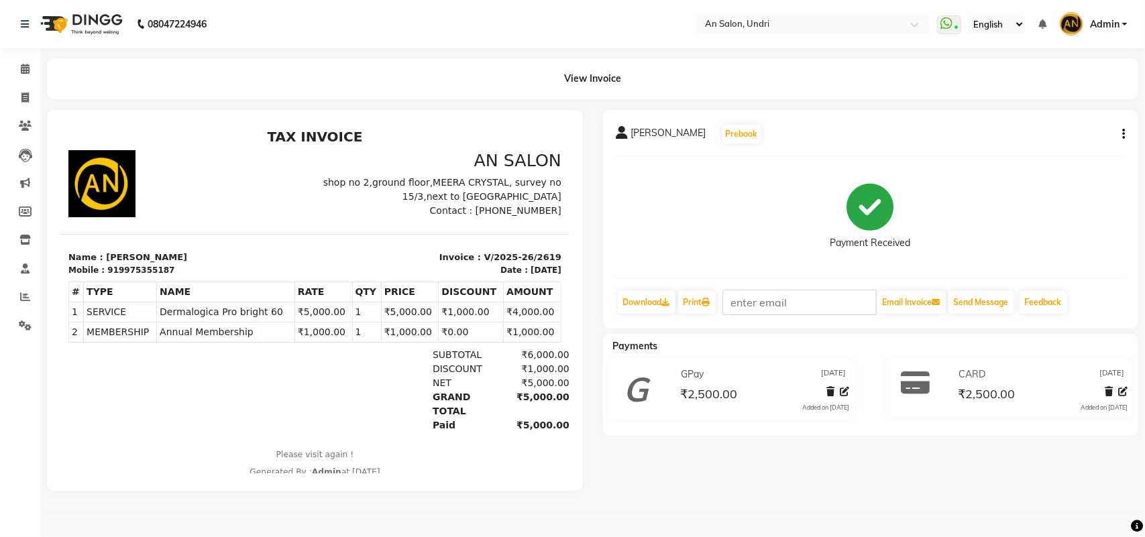
click at [85, 15] on img at bounding box center [80, 24] width 92 height 38
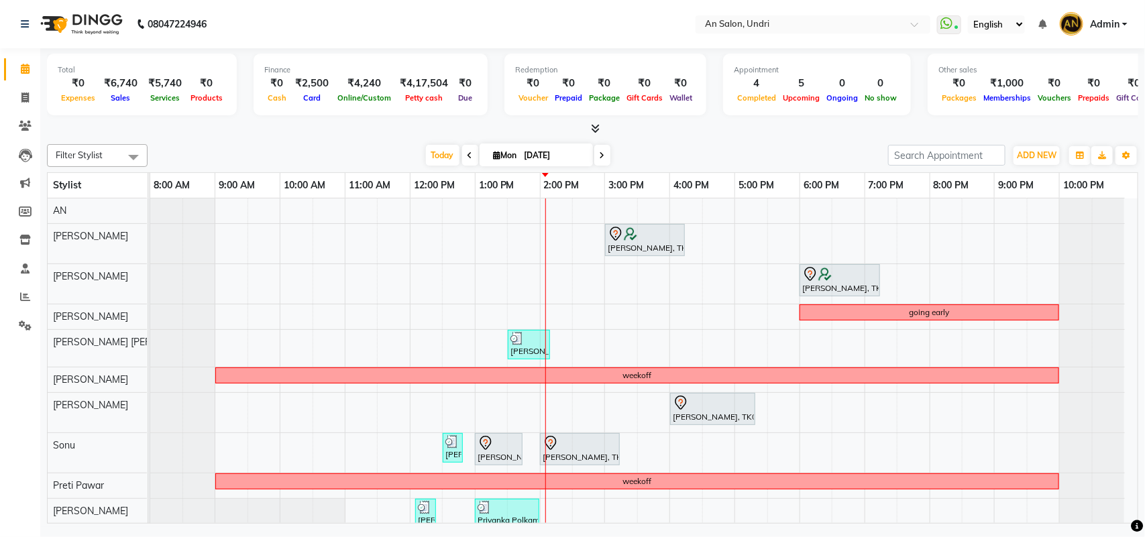
scroll to position [78, 0]
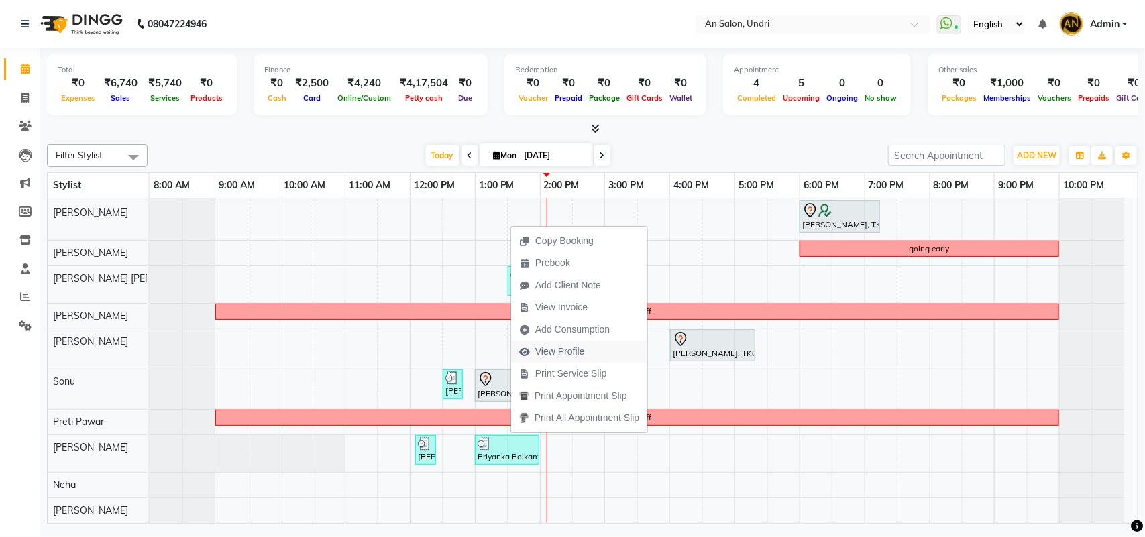
click at [590, 353] on span "View Profile" at bounding box center [552, 352] width 82 height 22
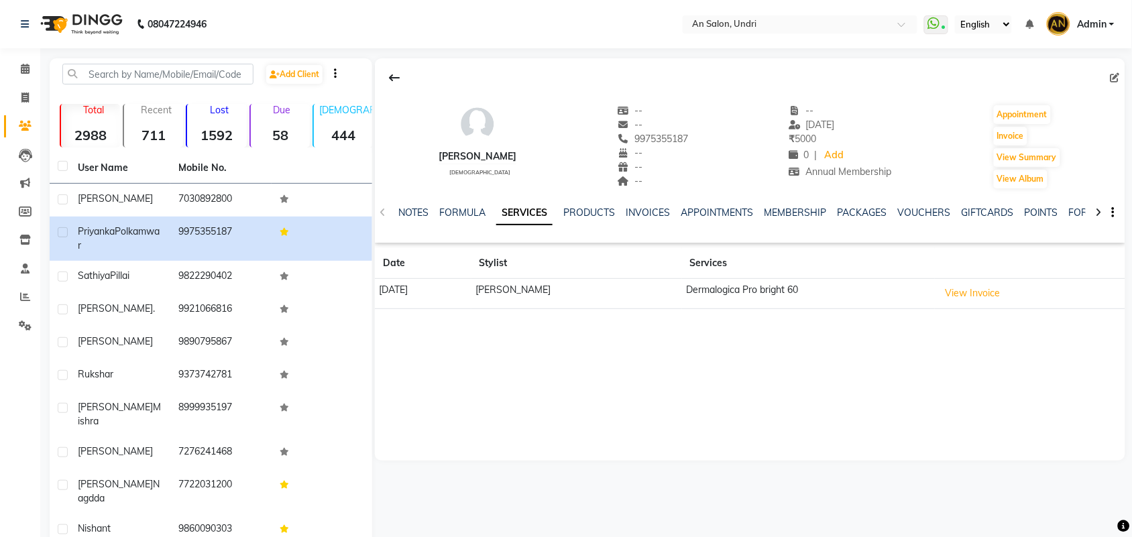
click at [1096, 210] on icon at bounding box center [1099, 212] width 6 height 9
click at [1099, 215] on icon at bounding box center [1099, 212] width 6 height 9
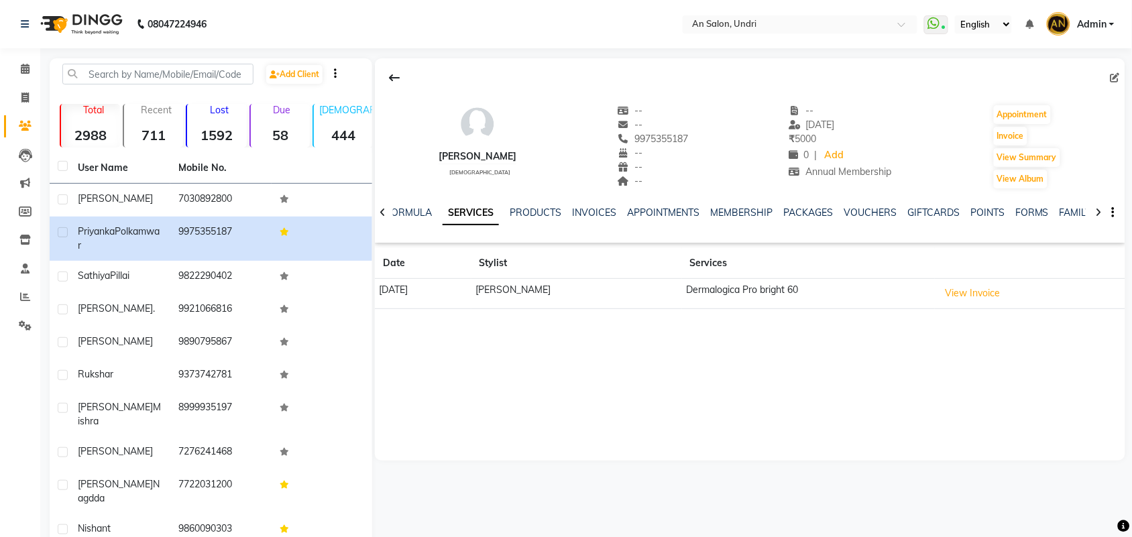
click at [1099, 215] on icon at bounding box center [1099, 212] width 6 height 9
click at [1070, 211] on link "FAMILY" at bounding box center [1065, 213] width 32 height 12
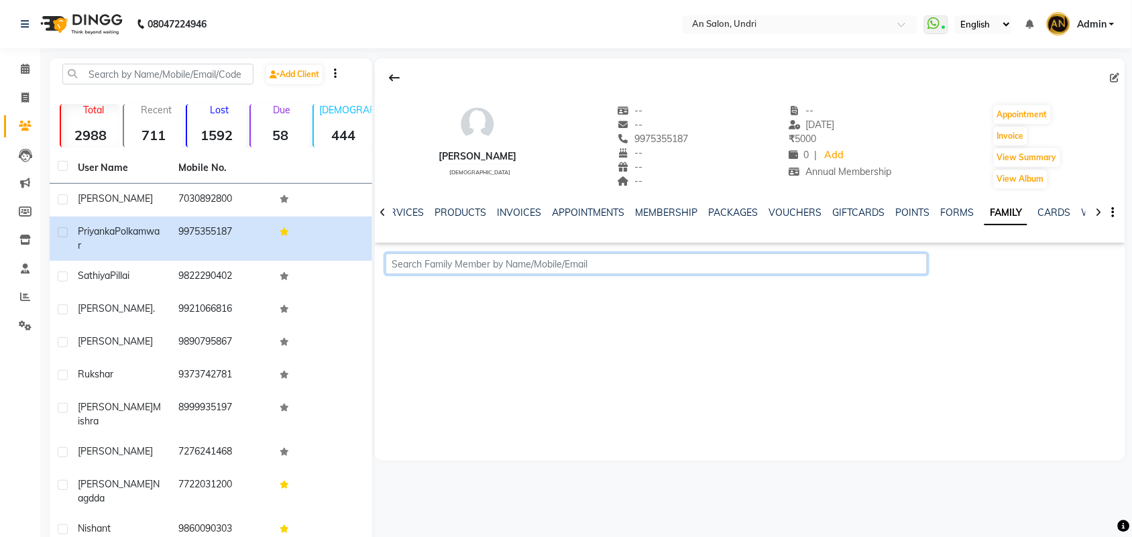
click at [569, 262] on input "text" at bounding box center [657, 264] width 542 height 21
type input "9765400699"
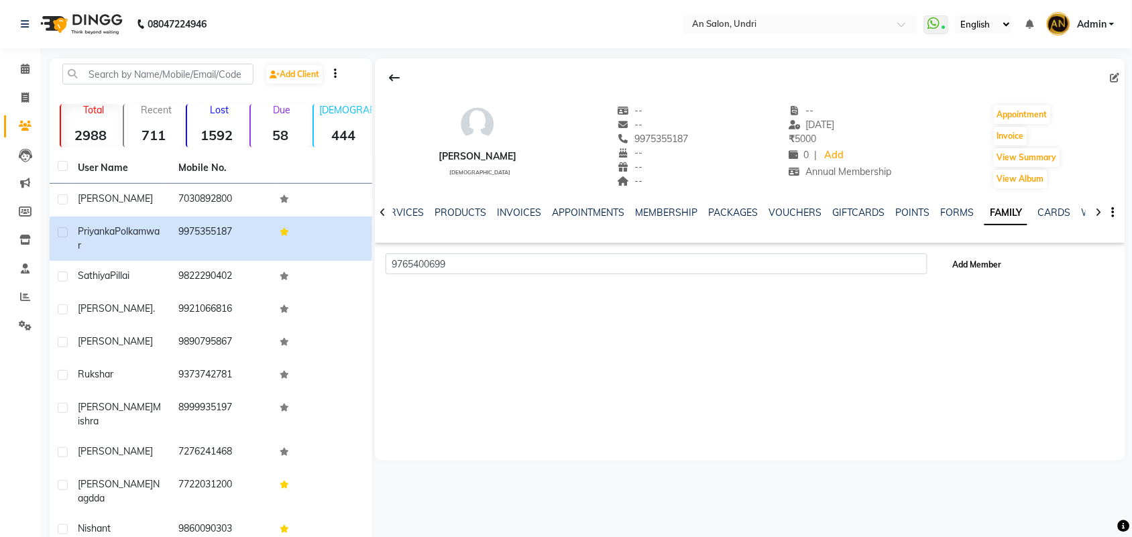
click at [983, 270] on button "Add Member" at bounding box center [978, 265] width 60 height 23
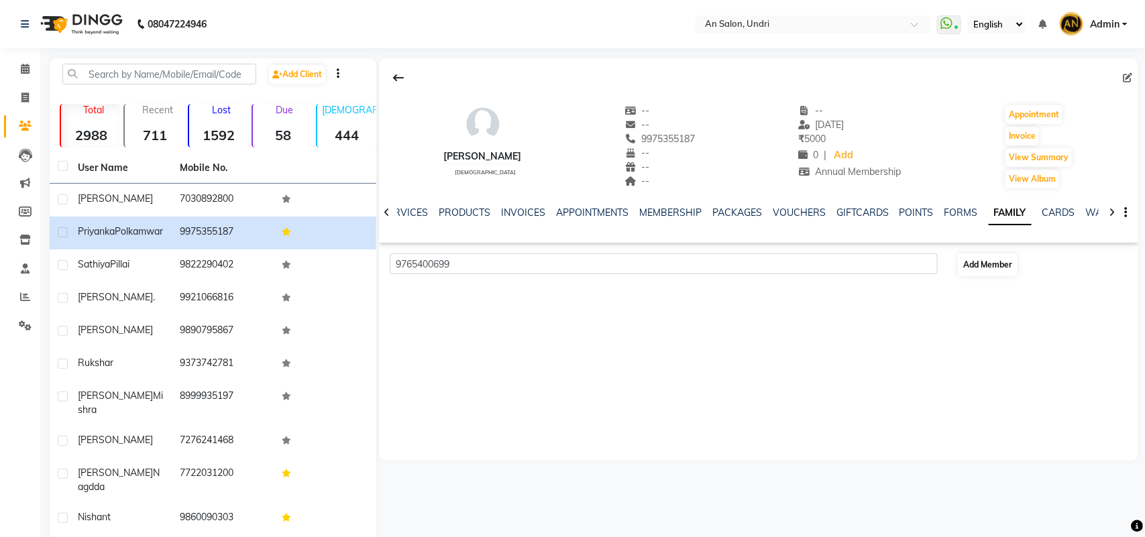
select select "22"
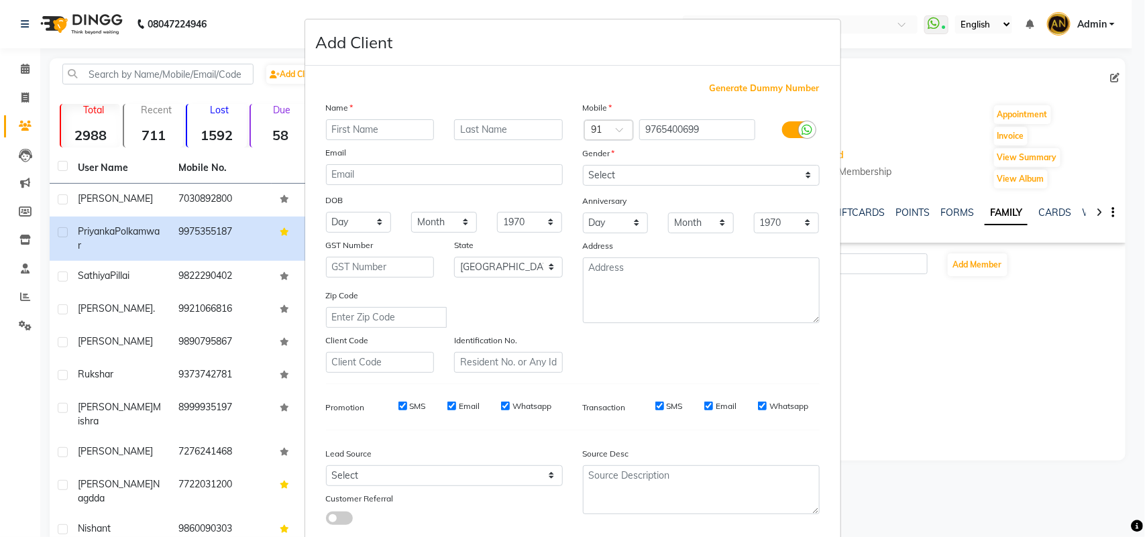
click at [400, 126] on input "text" at bounding box center [380, 129] width 109 height 21
type input "m"
click at [487, 132] on input "text" at bounding box center [508, 129] width 109 height 21
click at [378, 135] on input "Manjitt" at bounding box center [380, 129] width 109 height 21
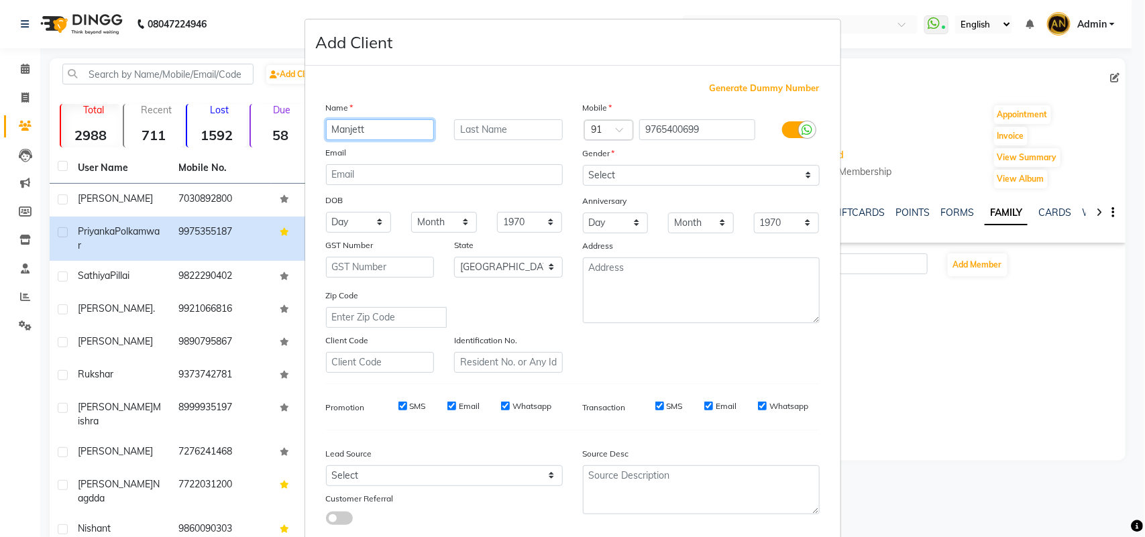
type input "Manjett"
click at [550, 134] on input "text" at bounding box center [508, 129] width 109 height 21
type input "Bakshi"
click at [618, 178] on select "Select Male Female Other Prefer Not To Say" at bounding box center [701, 175] width 237 height 21
click at [583, 165] on select "Select Male Female Other Prefer Not To Say" at bounding box center [701, 175] width 237 height 21
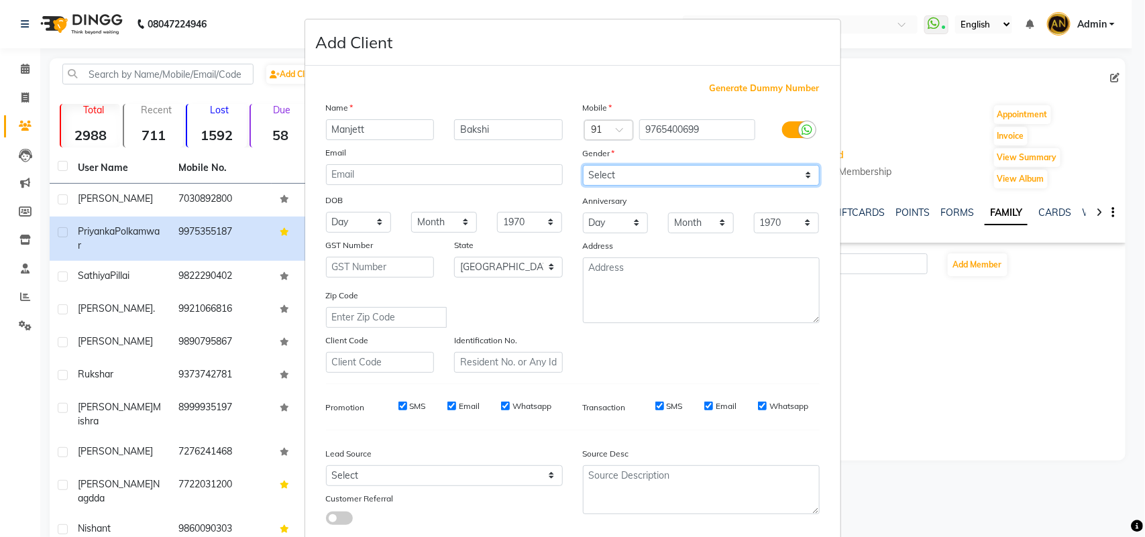
click at [651, 178] on select "Select Male Female Other Prefer Not To Say" at bounding box center [701, 175] width 237 height 21
select select "male"
click at [583, 165] on select "Select Male Female Other Prefer Not To Say" at bounding box center [701, 175] width 237 height 21
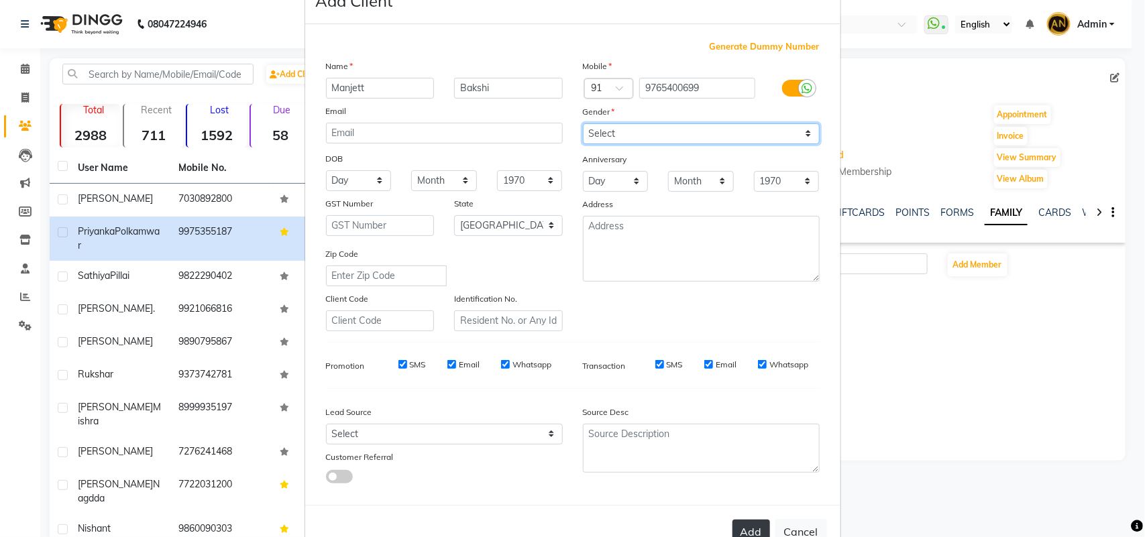
scroll to position [77, 0]
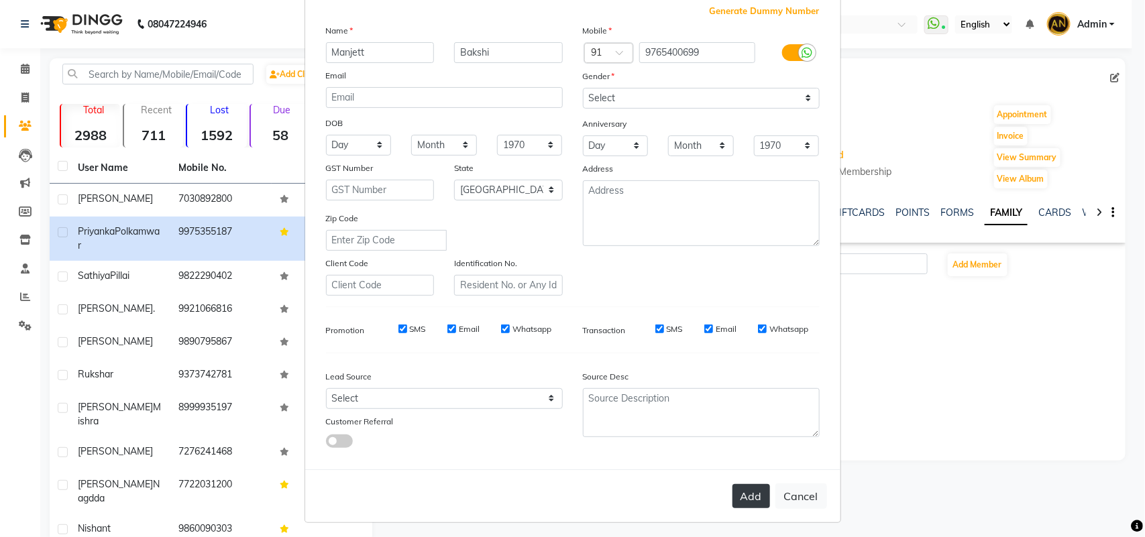
click at [748, 488] on button "Add" at bounding box center [751, 496] width 38 height 24
select select
select select "null"
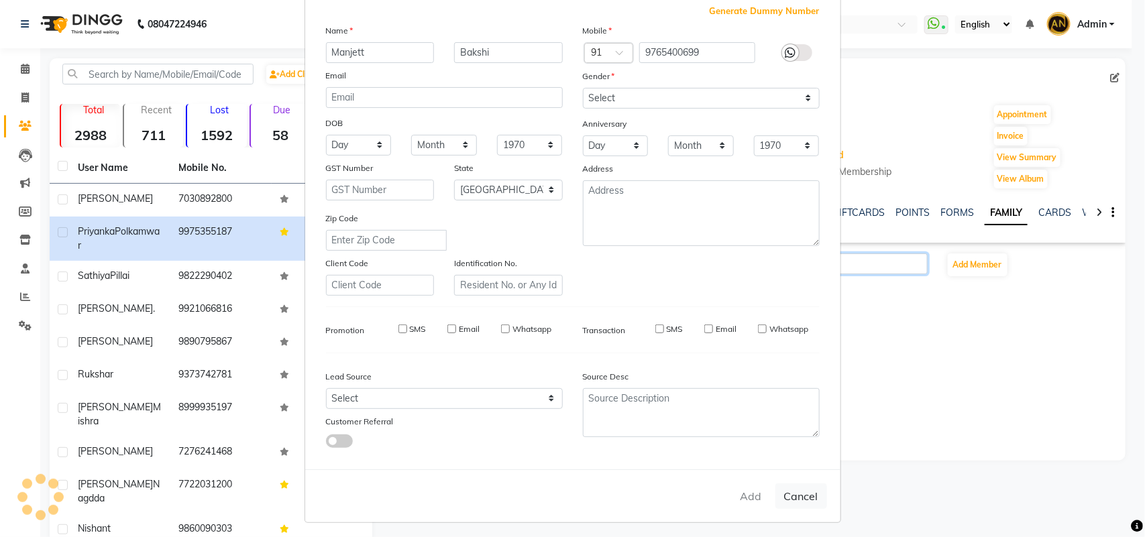
select select
checkbox input "false"
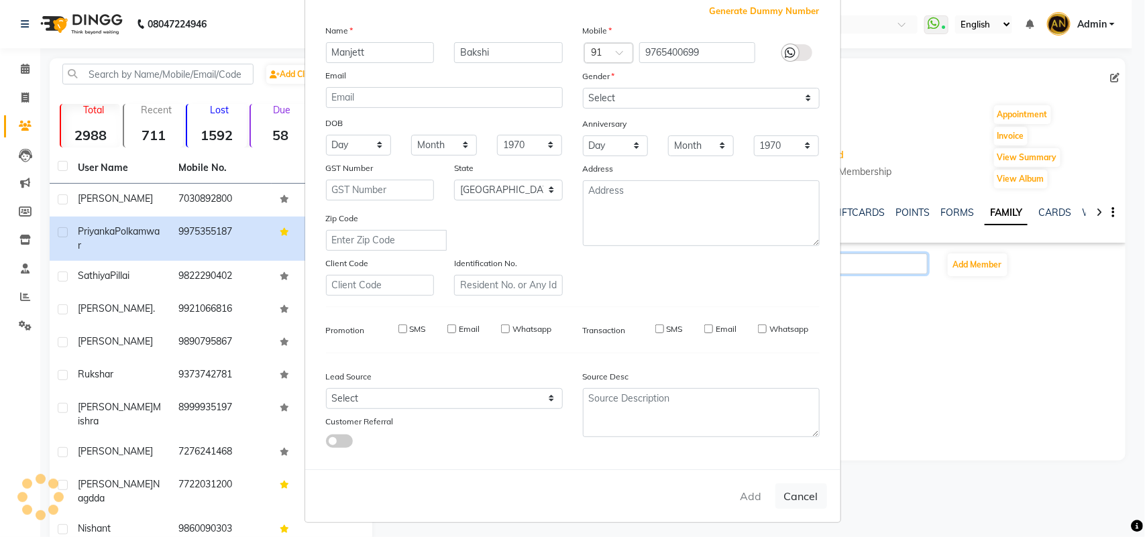
checkbox input "false"
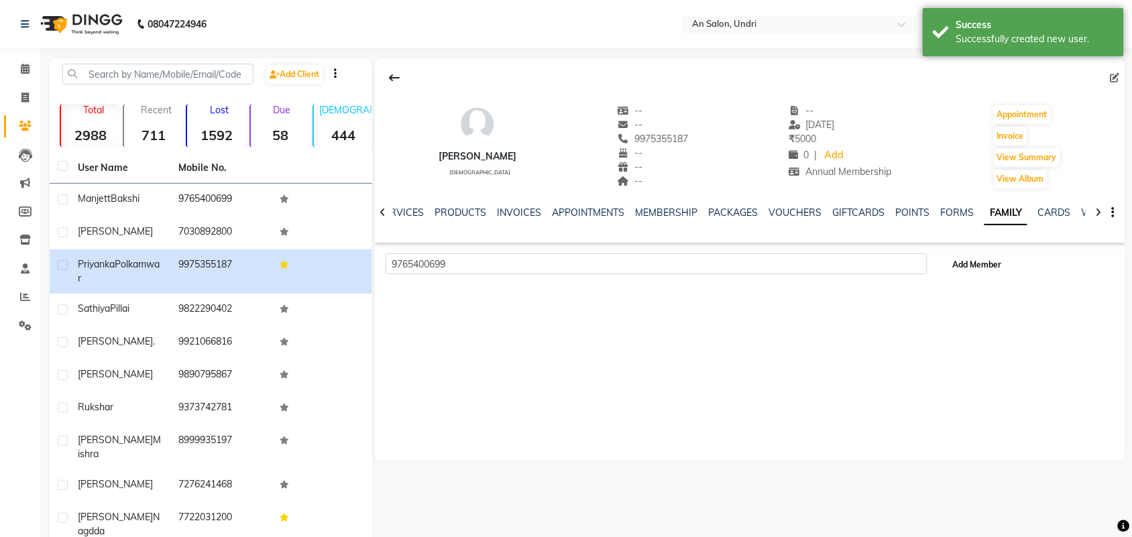
click at [980, 270] on span "Add Member" at bounding box center [977, 265] width 49 height 10
select select "22"
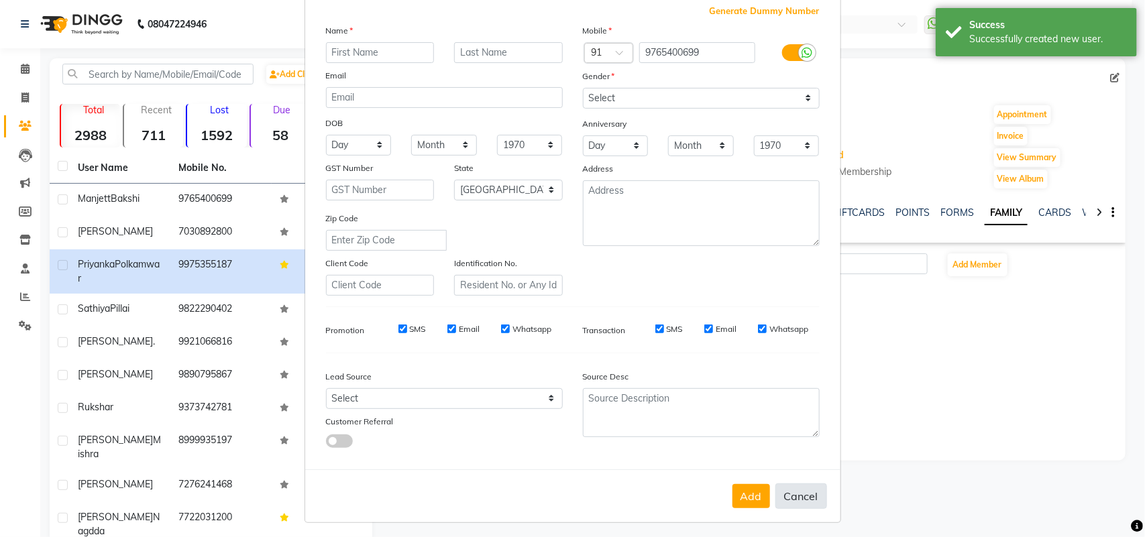
click at [797, 491] on button "Cancel" at bounding box center [801, 496] width 52 height 25
select select
select select "null"
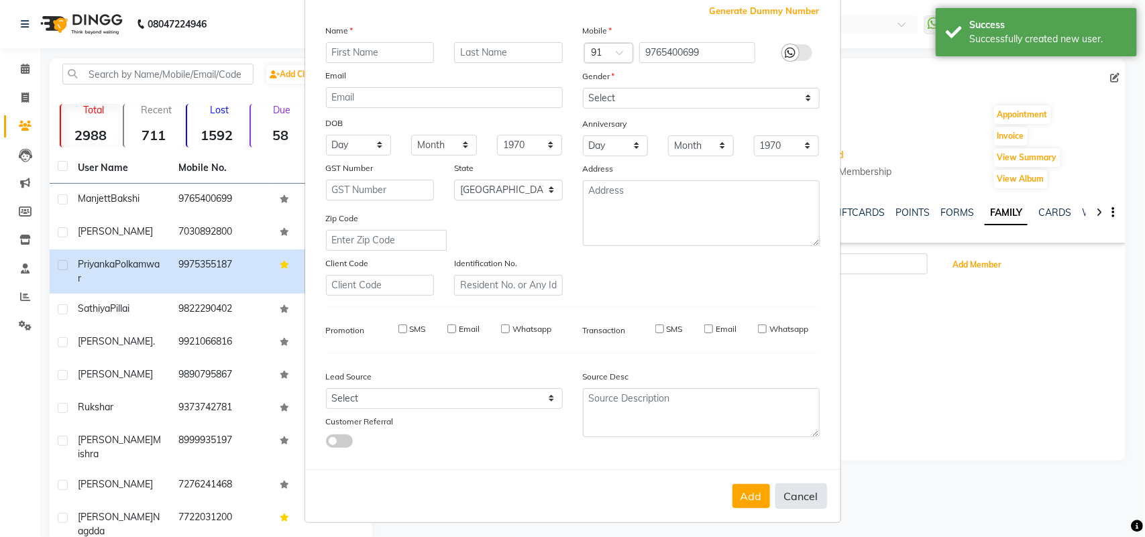
select select
checkbox input "false"
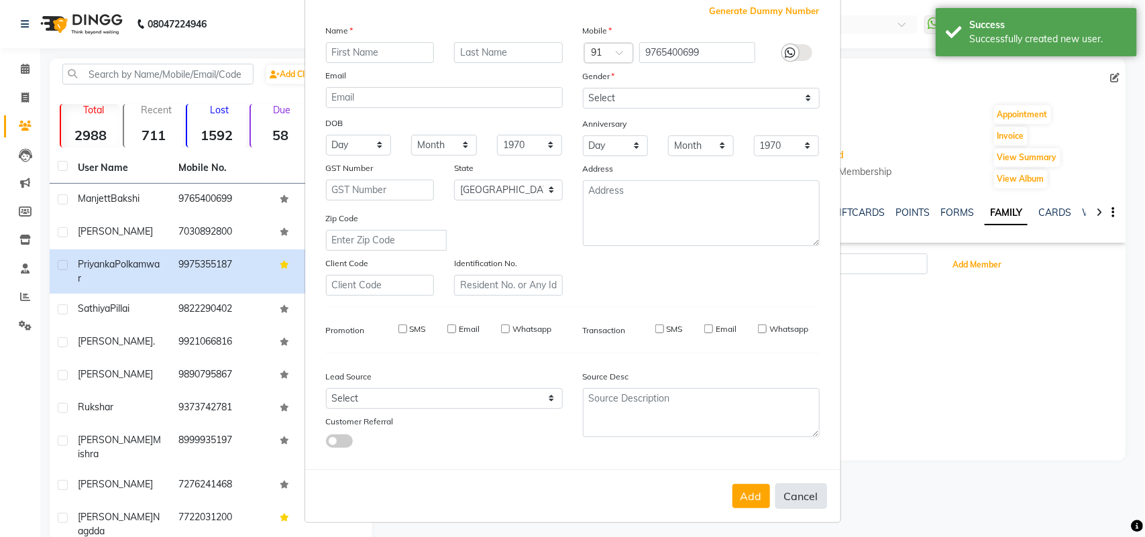
checkbox input "false"
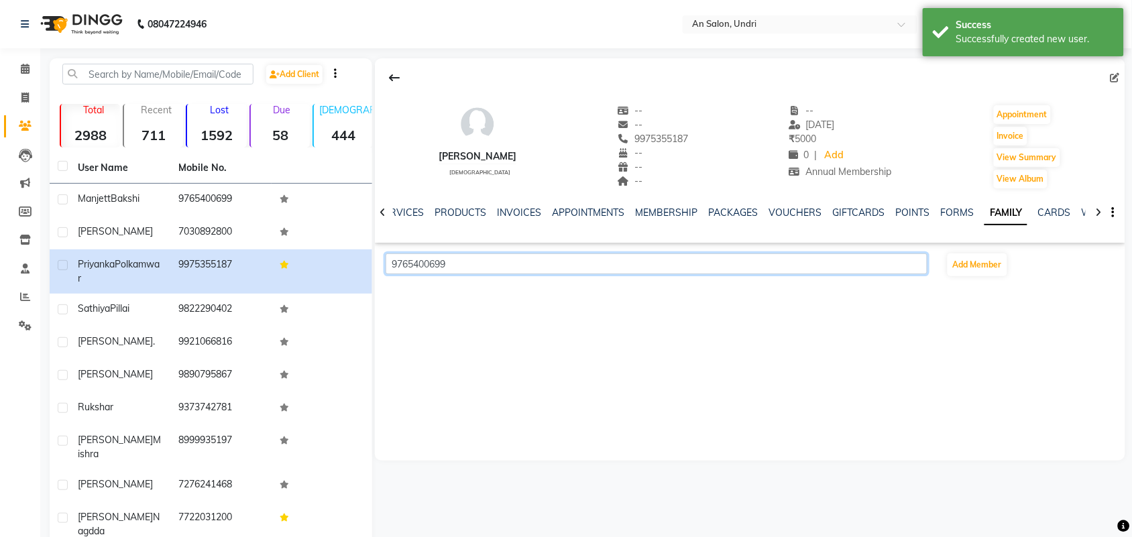
click at [500, 266] on input "9765400699" at bounding box center [657, 264] width 542 height 21
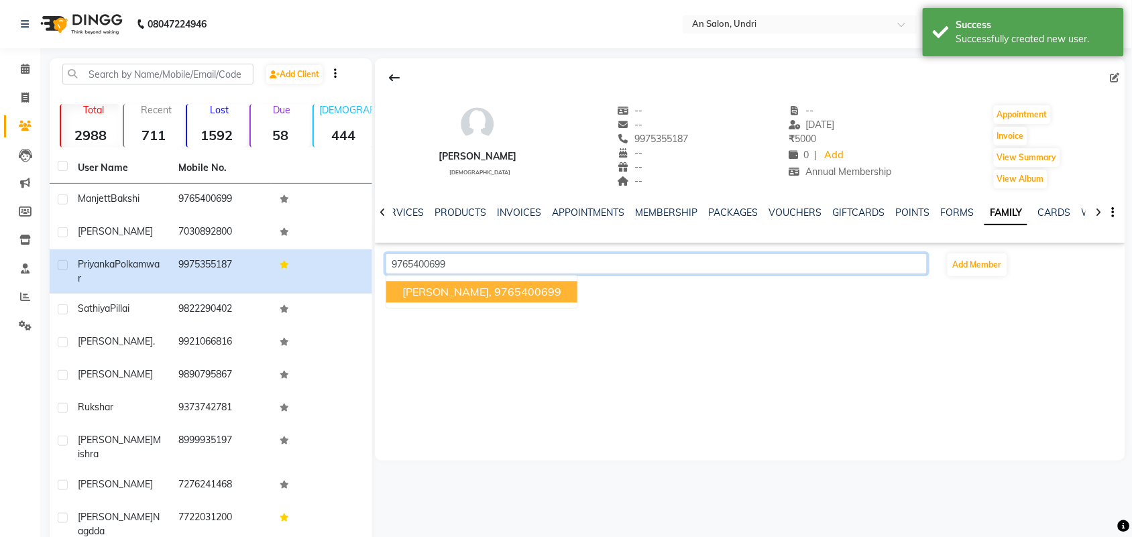
click at [475, 292] on span "Manjett Bakshi," at bounding box center [446, 292] width 89 height 13
type input "9765400699"
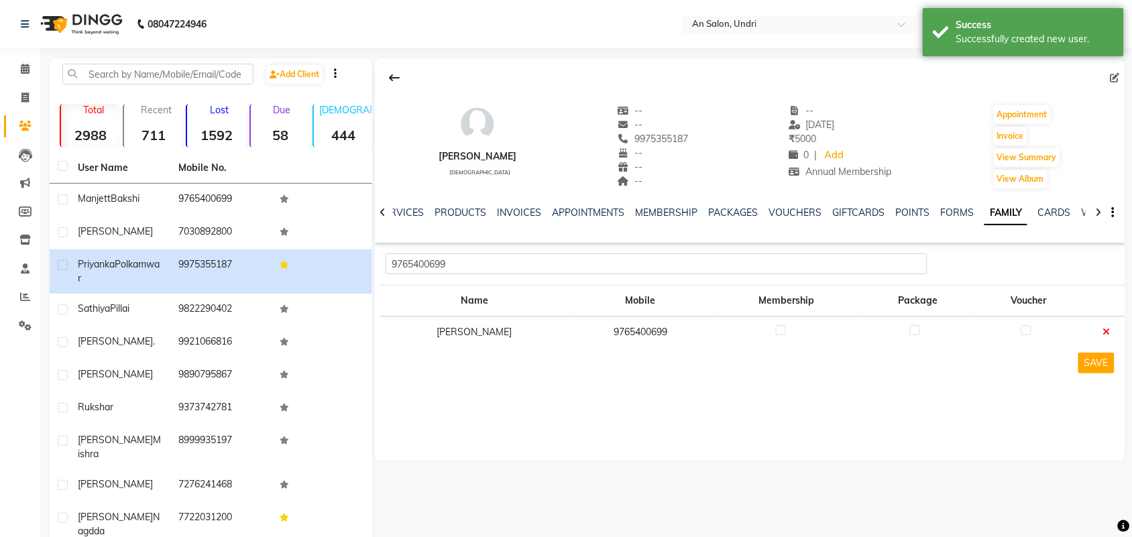
click at [776, 329] on label at bounding box center [781, 330] width 10 height 10
click at [776, 329] on input "checkbox" at bounding box center [780, 331] width 9 height 9
checkbox input "true"
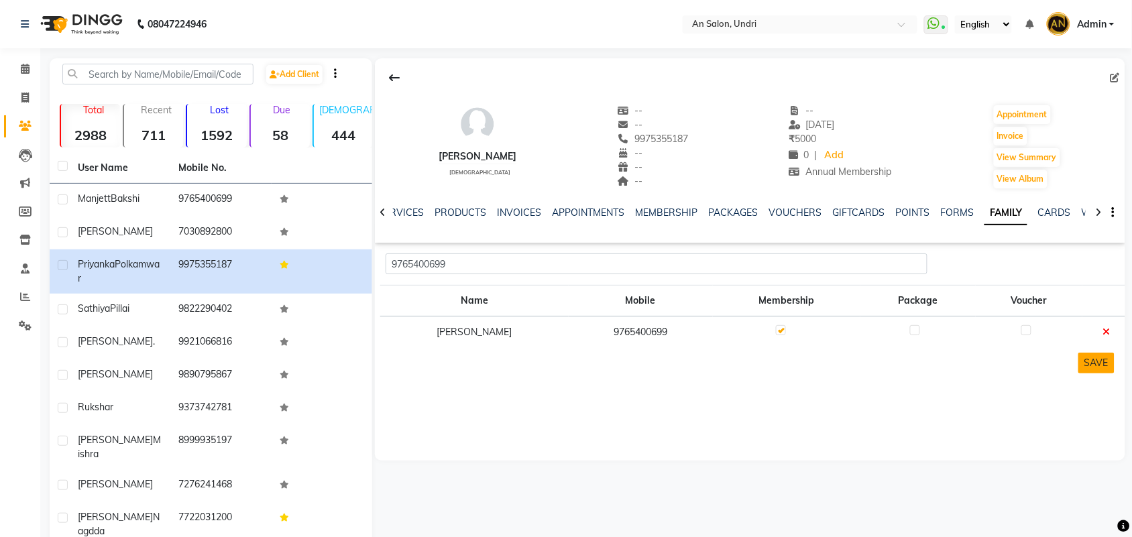
click at [1083, 357] on button "SAVE" at bounding box center [1096, 363] width 36 height 21
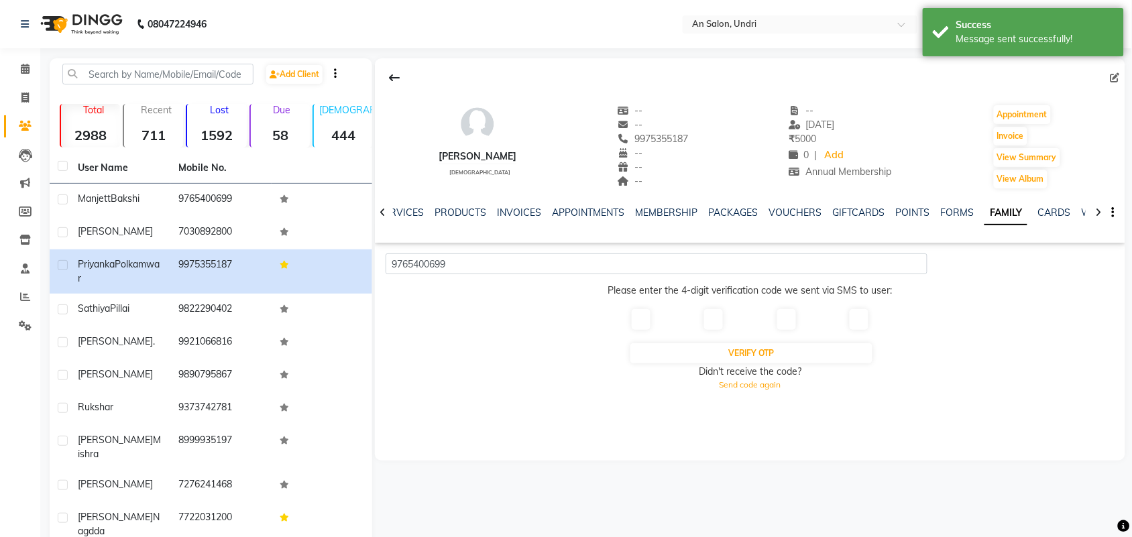
click at [646, 313] on input "text" at bounding box center [641, 319] width 19 height 21
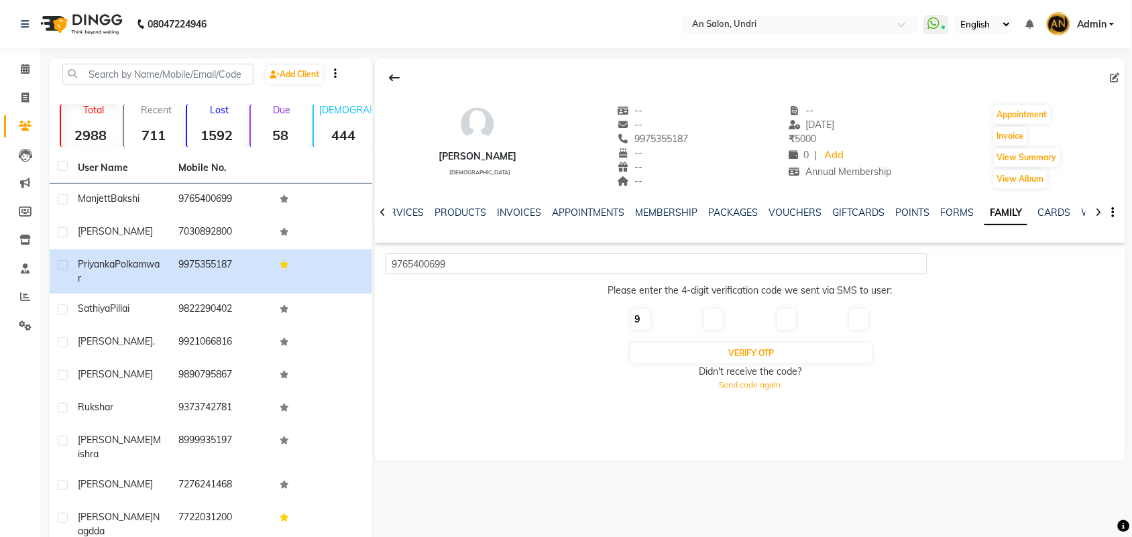
type input "9"
type input "3"
type input "1"
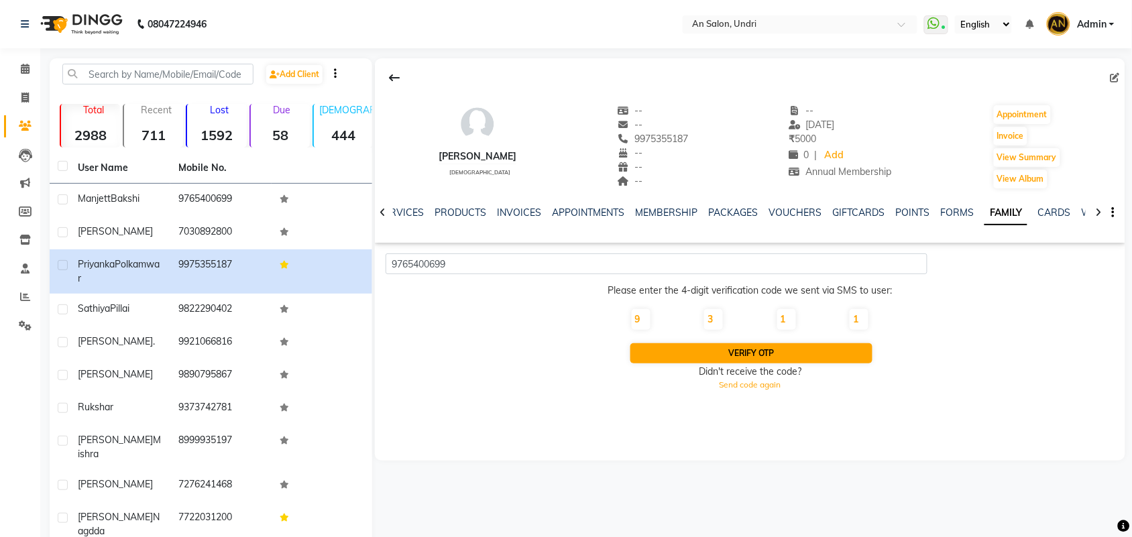
type input "1"
click at [778, 347] on button "Verify OTP" at bounding box center [751, 353] width 242 height 20
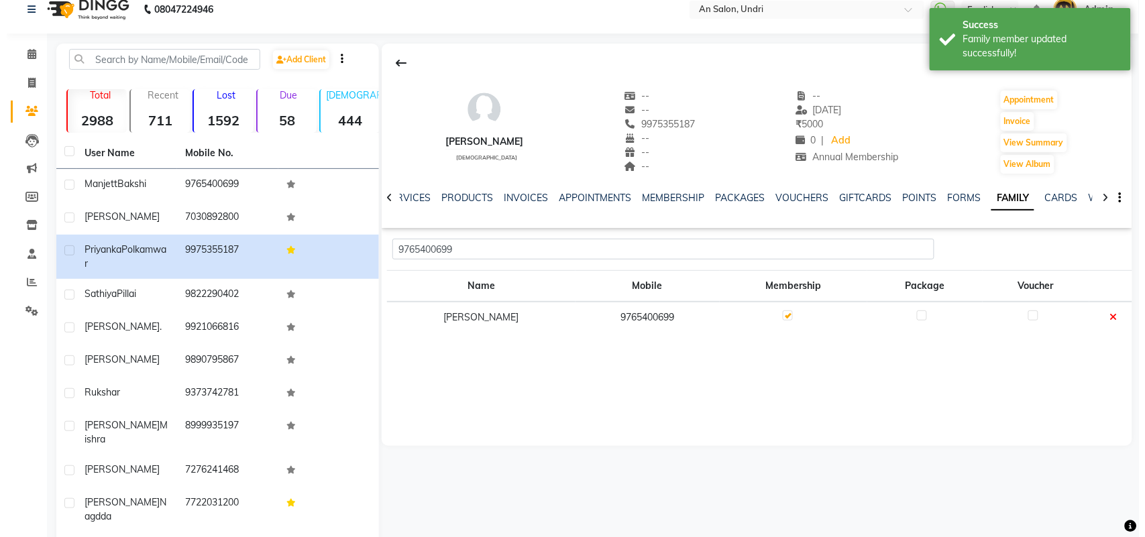
scroll to position [0, 0]
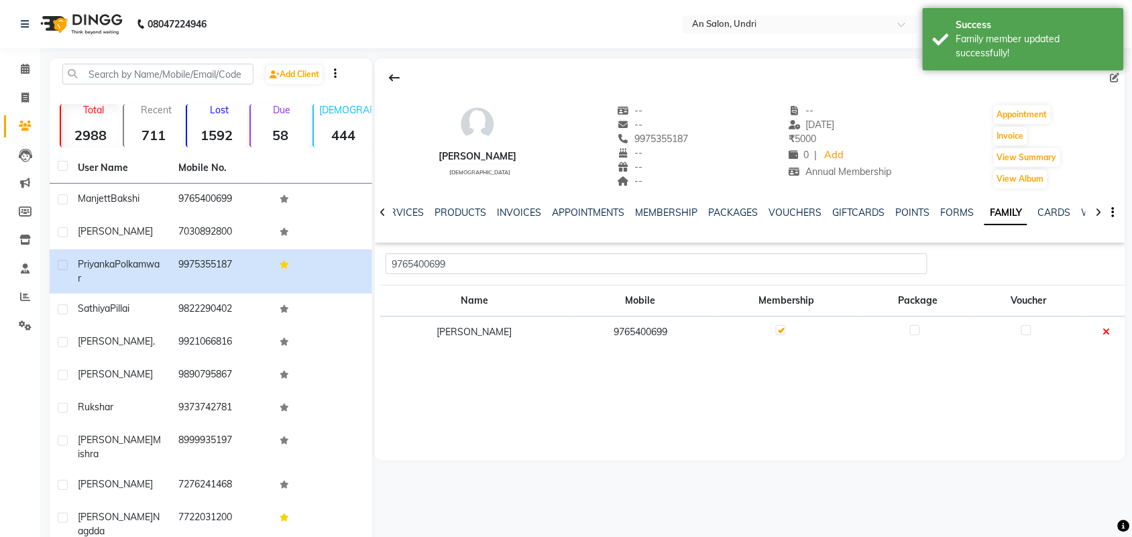
click at [94, 21] on img at bounding box center [80, 24] width 92 height 38
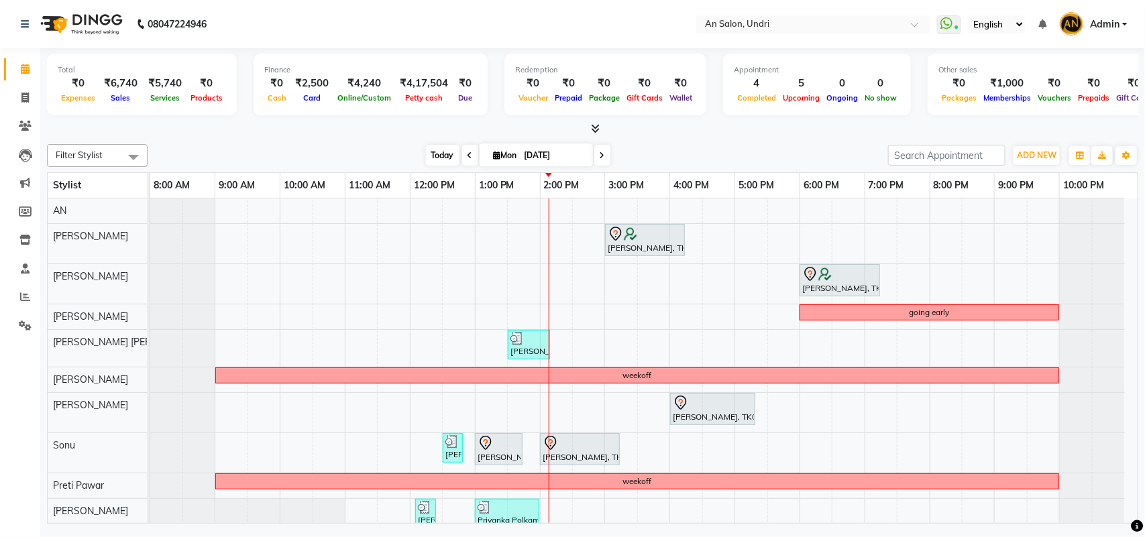
click at [427, 152] on span "Today" at bounding box center [443, 155] width 34 height 21
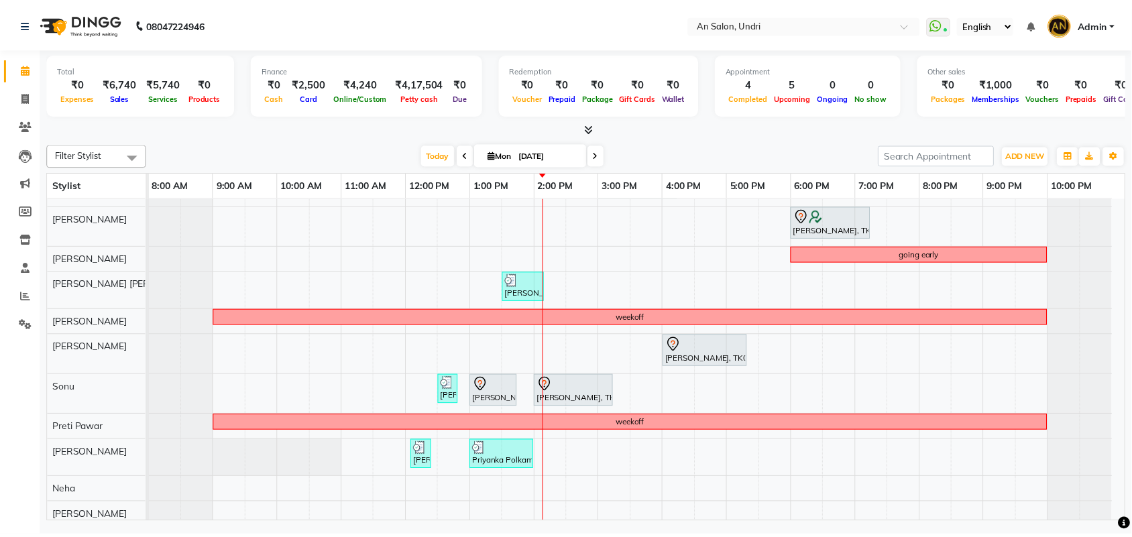
scroll to position [78, 0]
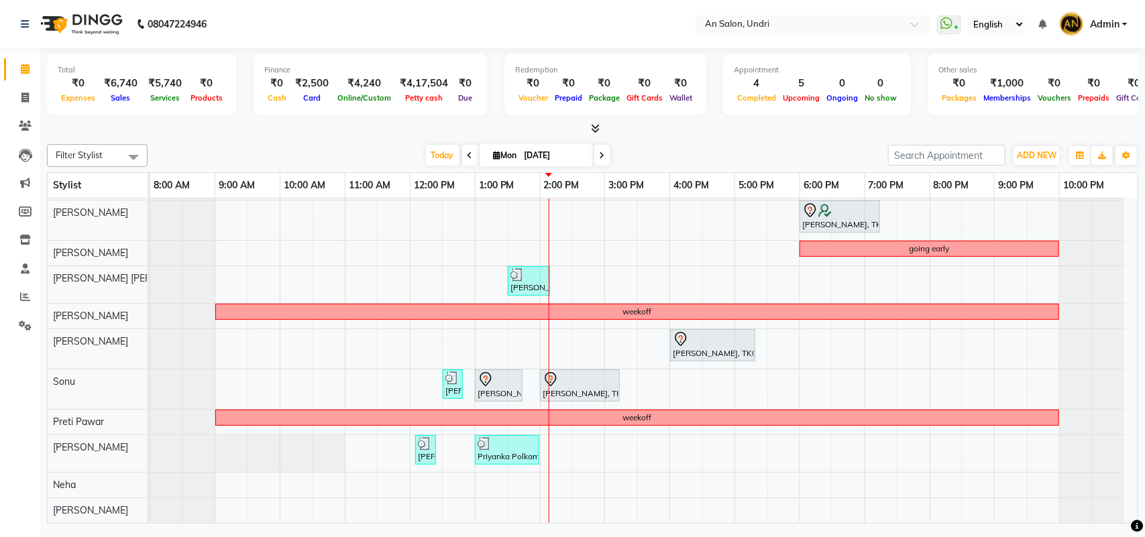
click at [739, 132] on div at bounding box center [592, 129] width 1091 height 14
click at [1042, 154] on span "ADD NEW" at bounding box center [1037, 155] width 40 height 10
click at [1003, 220] on link "Add Expense" at bounding box center [1007, 215] width 106 height 17
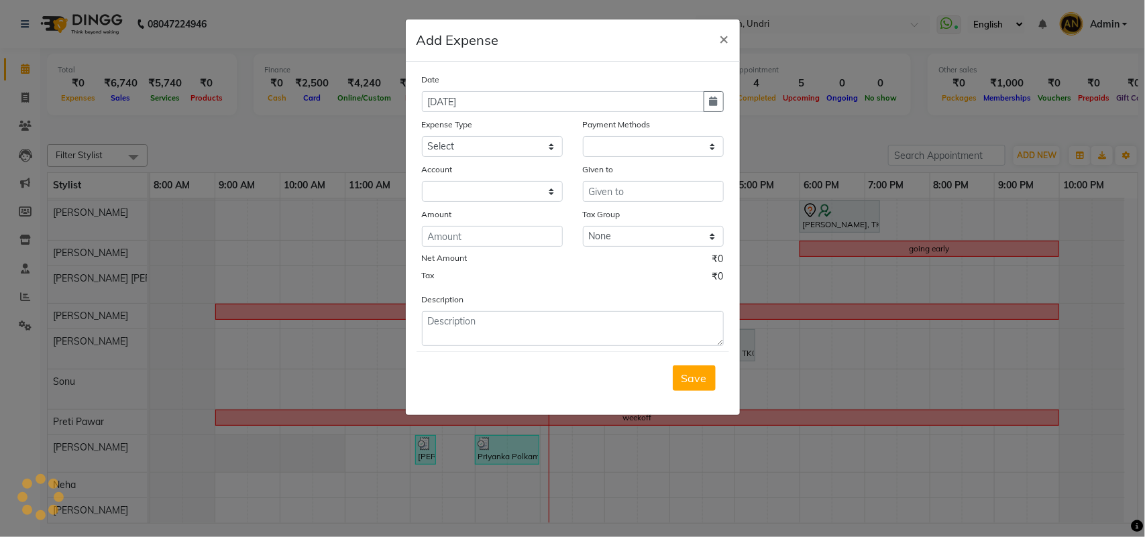
select select "1"
select select "2406"
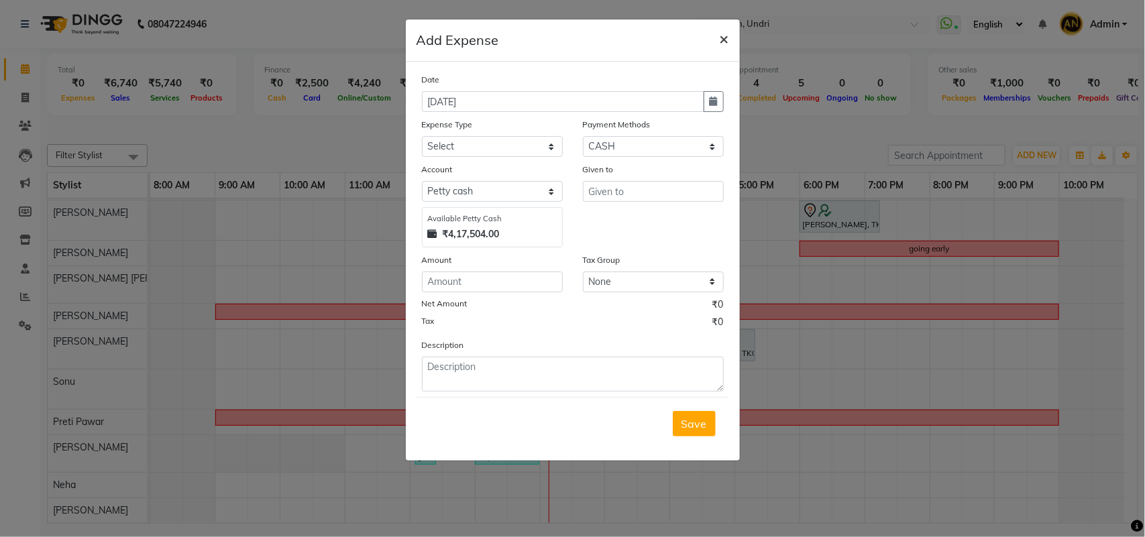
click at [721, 38] on span "×" at bounding box center [724, 38] width 9 height 20
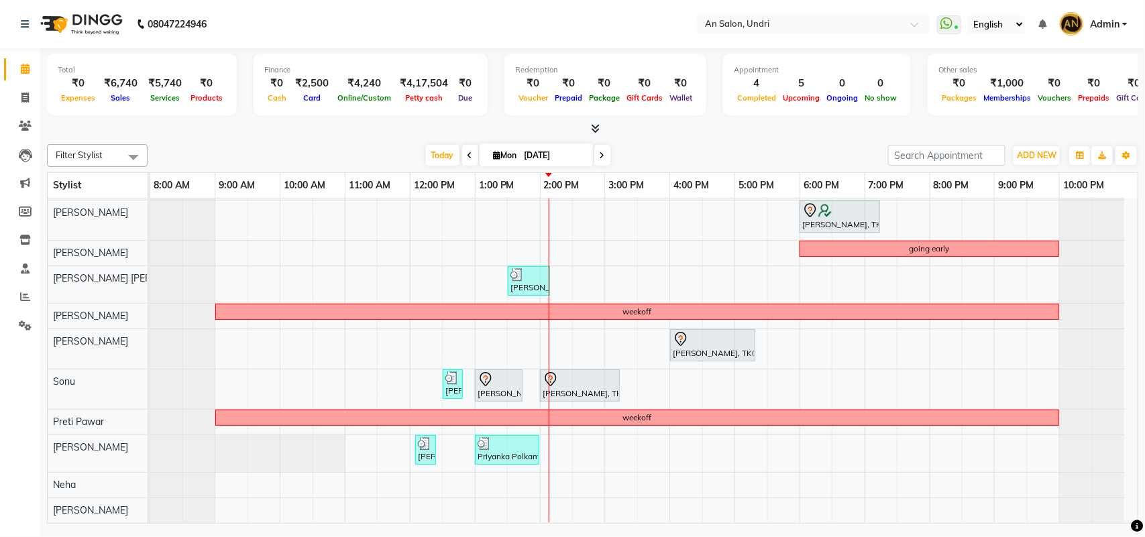
click at [25, 313] on li "Settings" at bounding box center [20, 326] width 40 height 29
click at [22, 326] on icon at bounding box center [25, 326] width 13 height 10
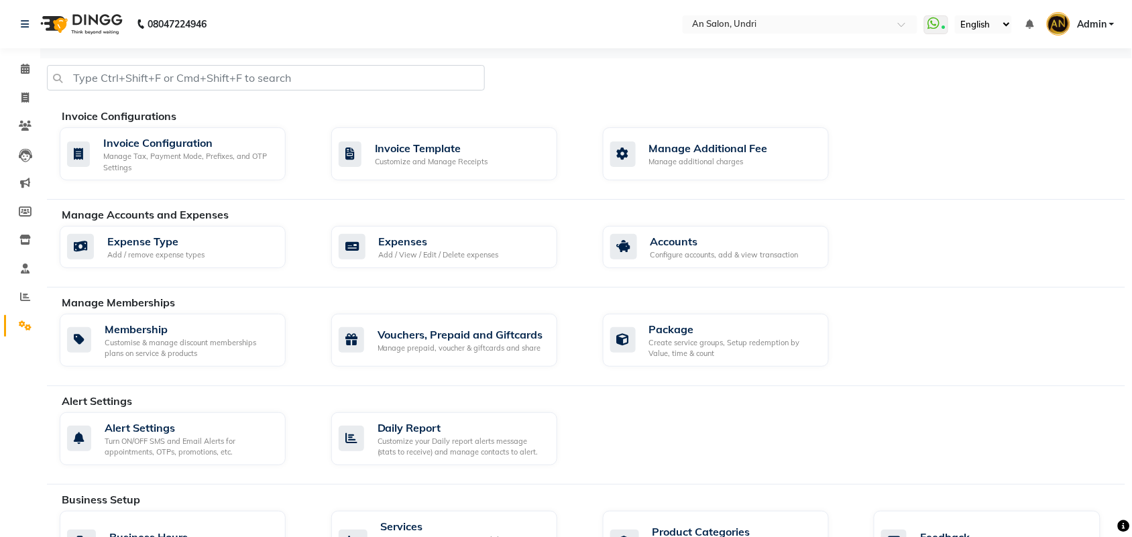
click at [95, 17] on img at bounding box center [80, 24] width 92 height 38
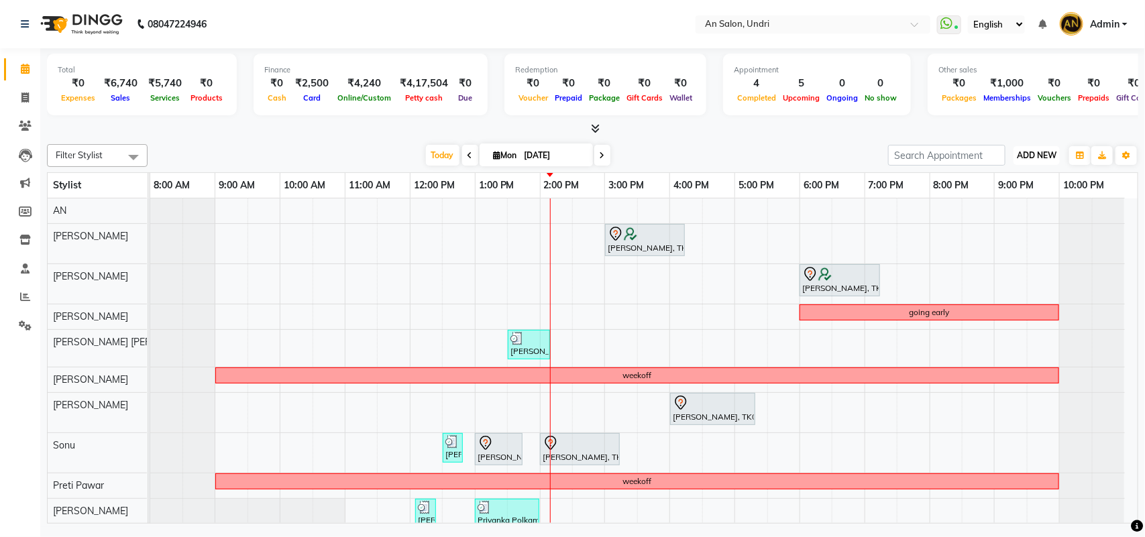
click at [1017, 158] on span "ADD NEW" at bounding box center [1037, 155] width 40 height 10
click at [435, 156] on span "Today" at bounding box center [443, 155] width 34 height 21
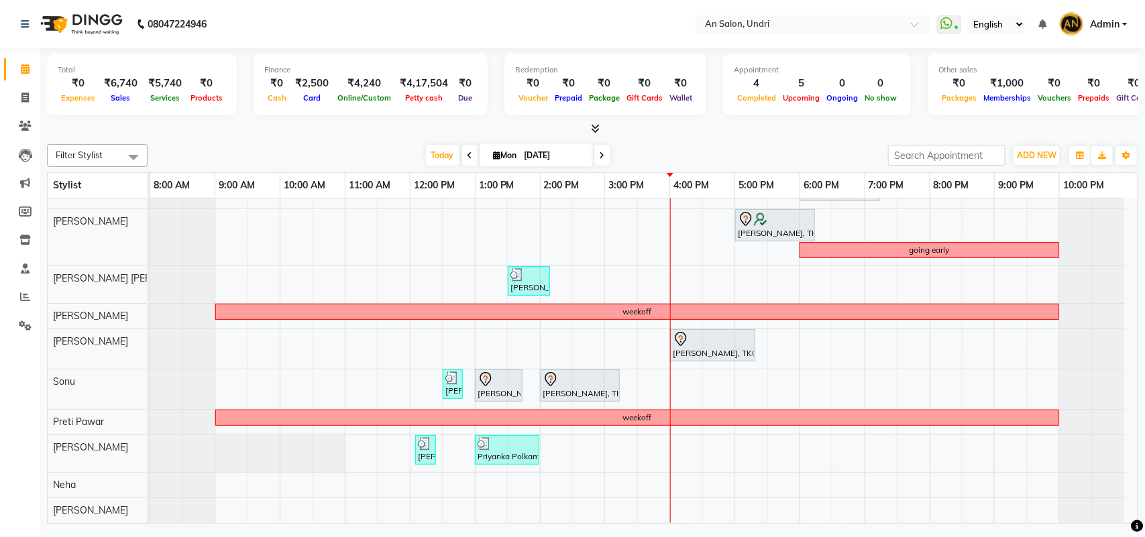
scroll to position [109, 0]
click at [1030, 152] on span "ADD NEW" at bounding box center [1037, 155] width 40 height 10
click at [993, 216] on link "Add Expense" at bounding box center [1007, 215] width 106 height 17
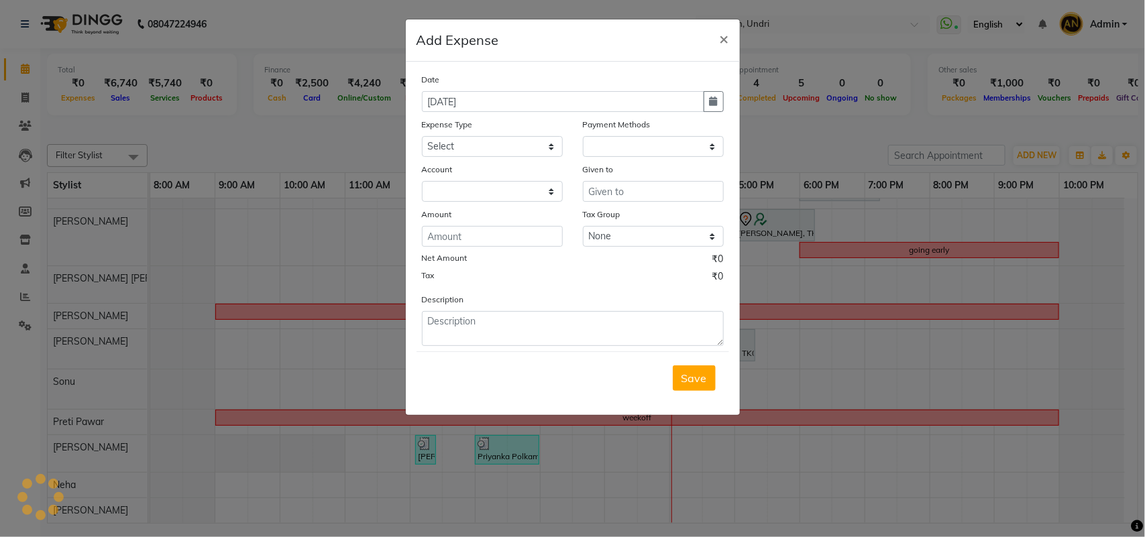
select select "1"
select select "2406"
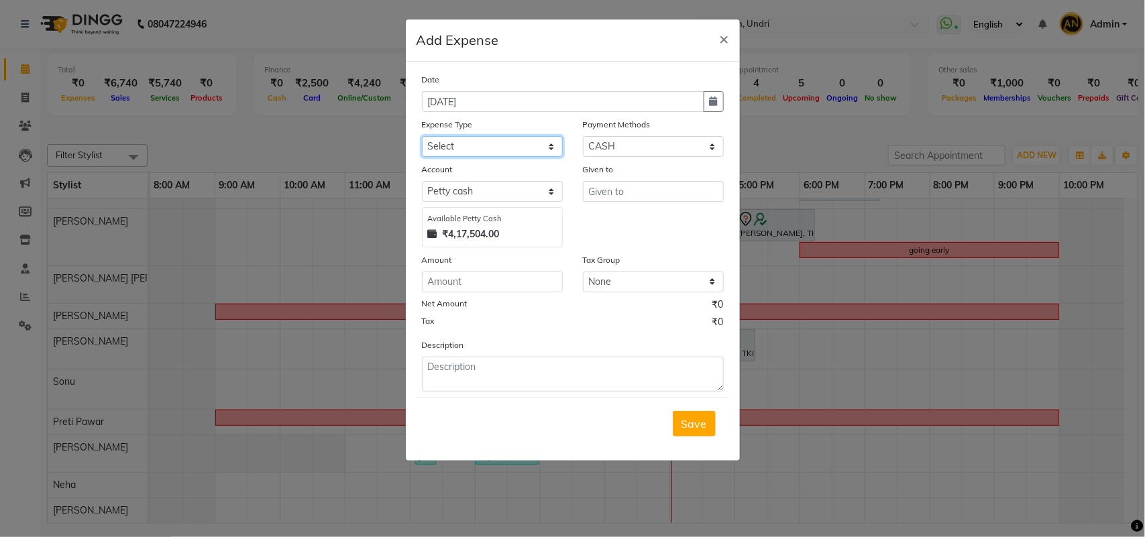
click at [513, 139] on select "Select Advance Salary Bank charges card conversion charges Car maintenance Cash…" at bounding box center [492, 146] width 141 height 21
select select "7345"
click at [422, 136] on select "Select Advance Salary Bank charges card conversion charges Car maintenance Cash…" at bounding box center [492, 146] width 141 height 21
click at [531, 182] on select "Select Default account Petty cash" at bounding box center [492, 191] width 141 height 21
select select "1032"
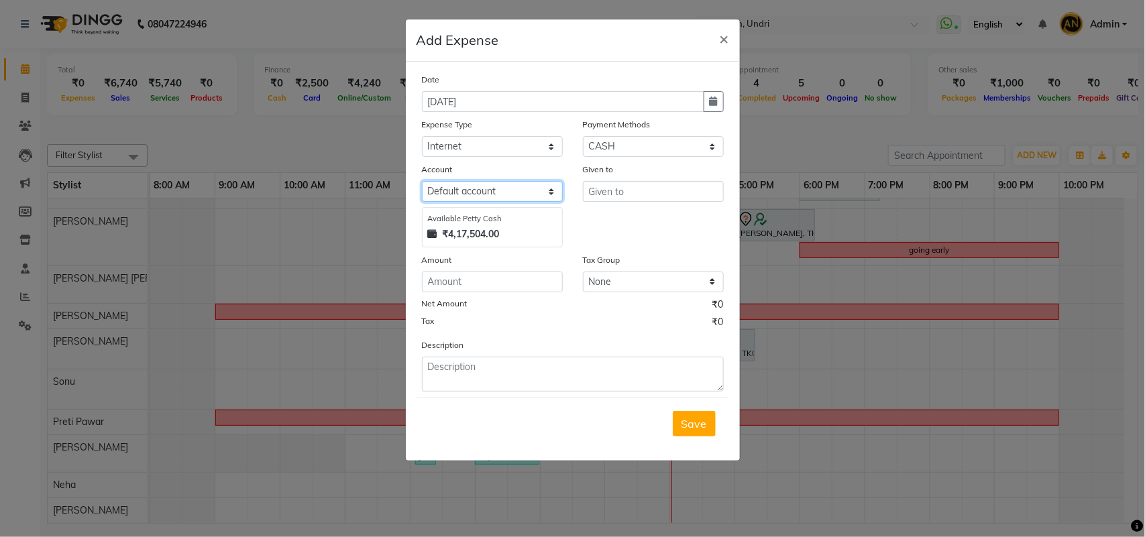
click at [422, 181] on select "Select Default account Petty cash" at bounding box center [492, 191] width 141 height 21
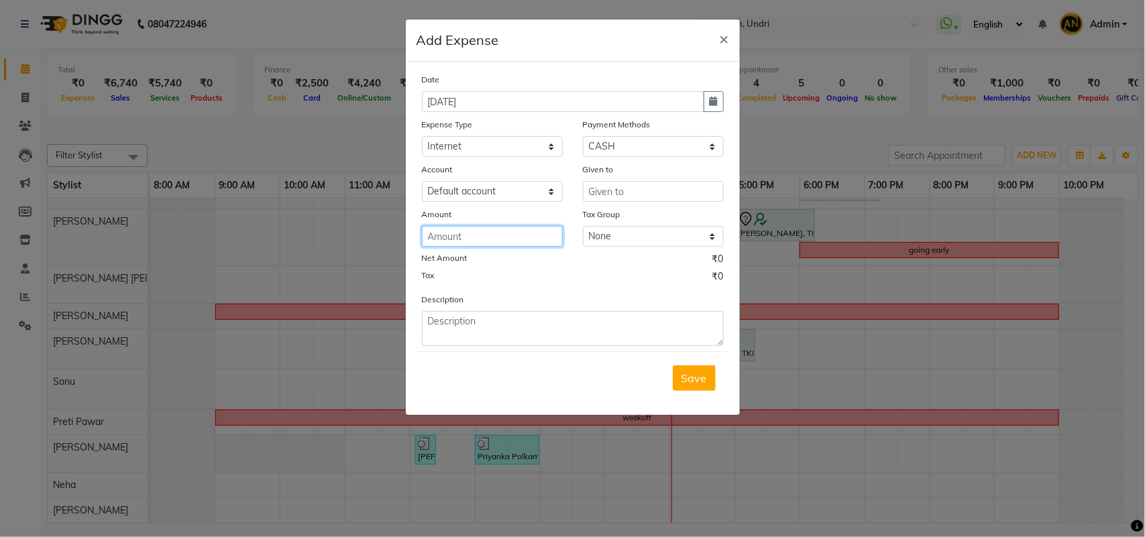
click at [512, 245] on input "number" at bounding box center [492, 236] width 141 height 21
type input "250"
click at [511, 327] on textarea at bounding box center [573, 328] width 302 height 35
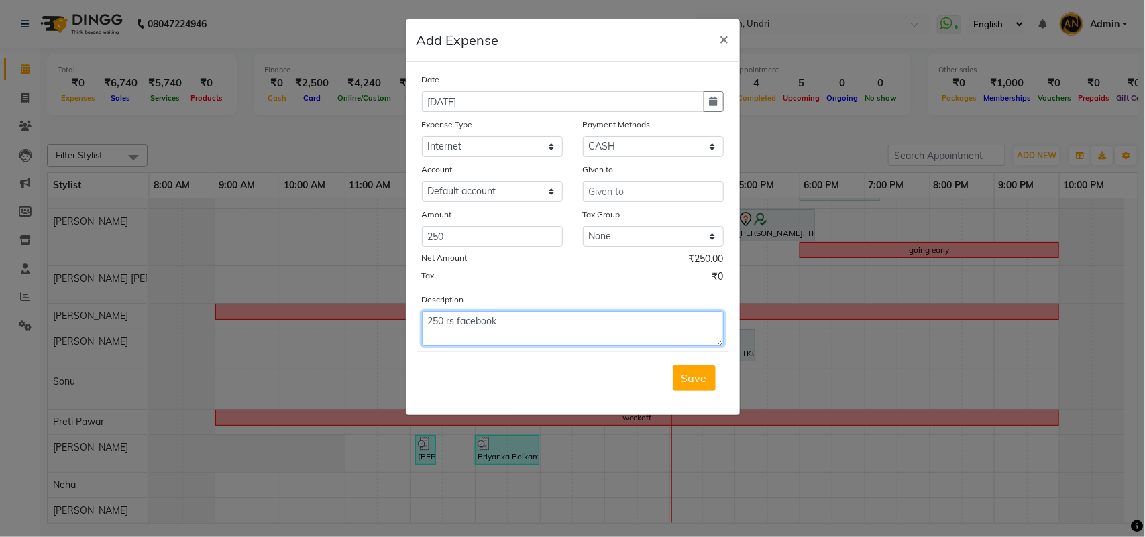
type textarea "250 rs facebook"
click at [675, 142] on select "Select CASH CARD ONLINE CUSTOM GPay PayTM PhonePe UPI NearBuy Points Wallet Loa…" at bounding box center [653, 146] width 141 height 21
select select "5"
click at [583, 136] on select "Select CASH CARD ONLINE CUSTOM GPay PayTM PhonePe UPI NearBuy Points Wallet Loa…" at bounding box center [653, 146] width 141 height 21
click at [689, 184] on input "text" at bounding box center [653, 191] width 141 height 21
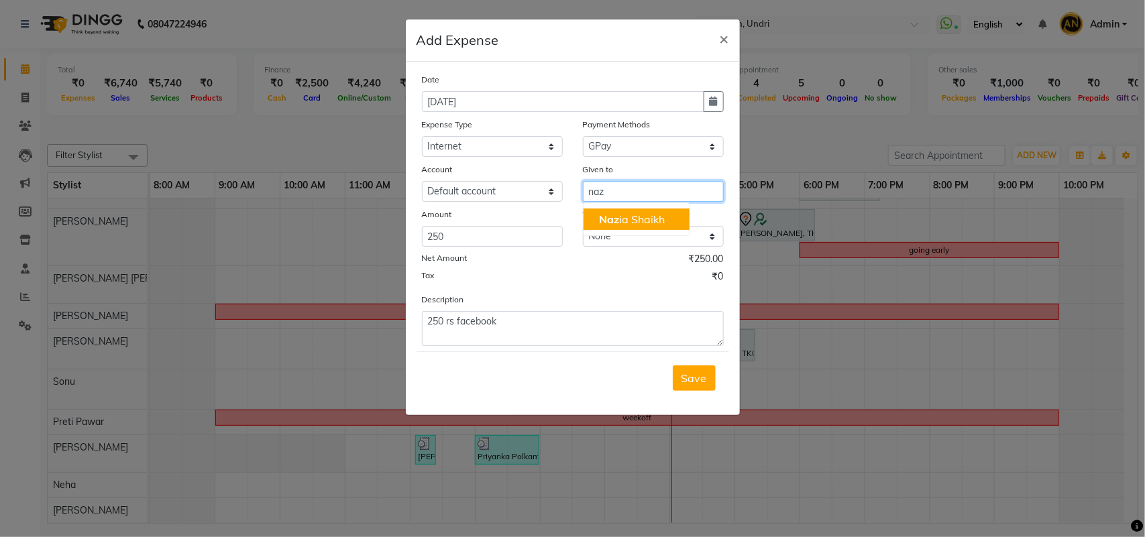
click at [671, 225] on button "Naz ia Shaikh" at bounding box center [637, 219] width 106 height 21
type input "Nazia Shaikh"
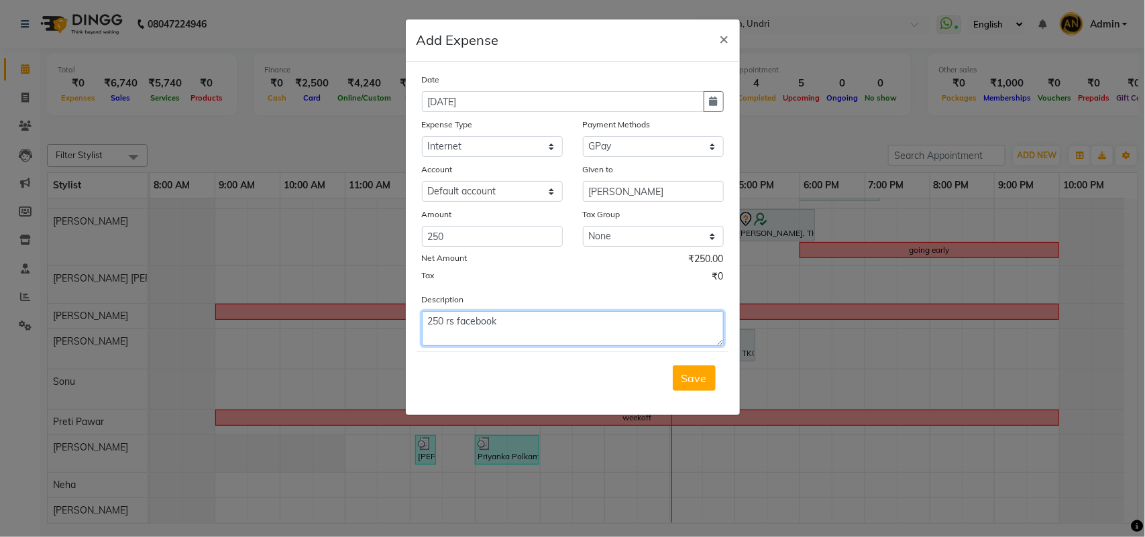
click at [625, 337] on textarea "250 rs facebook" at bounding box center [573, 328] width 302 height 35
click at [545, 327] on textarea "250 rs facebook" at bounding box center [573, 328] width 302 height 35
click at [529, 319] on textarea "250 rs facebook india orivate" at bounding box center [573, 328] width 302 height 35
type textarea "250 rs facebook india private"
click at [691, 373] on span "Save" at bounding box center [693, 378] width 25 height 13
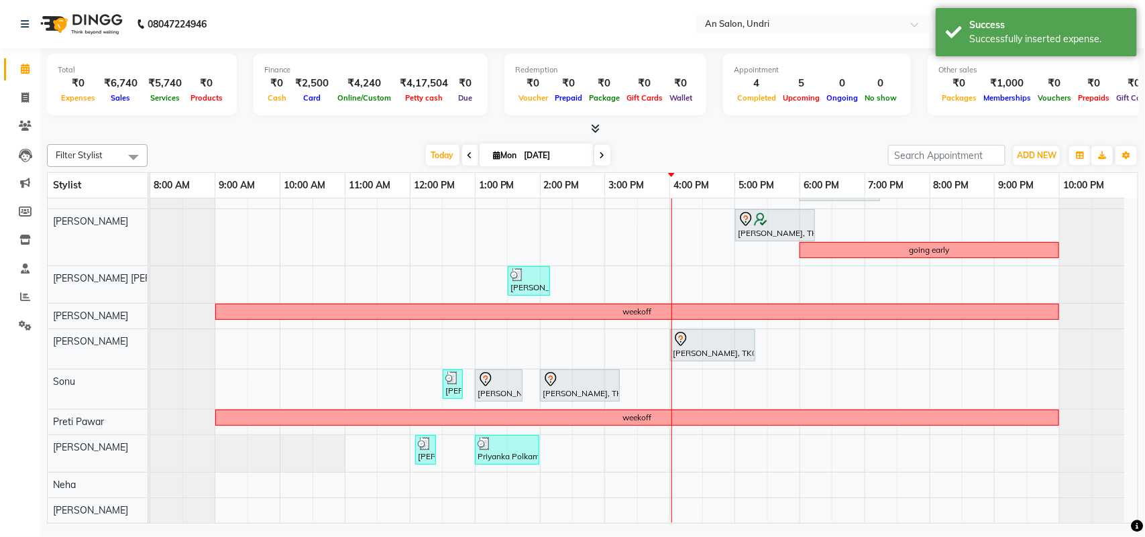
click at [748, 139] on div "Filter Stylist Select All AN Nazia Shaikh Anthony Janhavi Jambhulkar Naeem Akta…" at bounding box center [592, 331] width 1091 height 385
click at [25, 99] on icon at bounding box center [24, 98] width 7 height 10
select select "service"
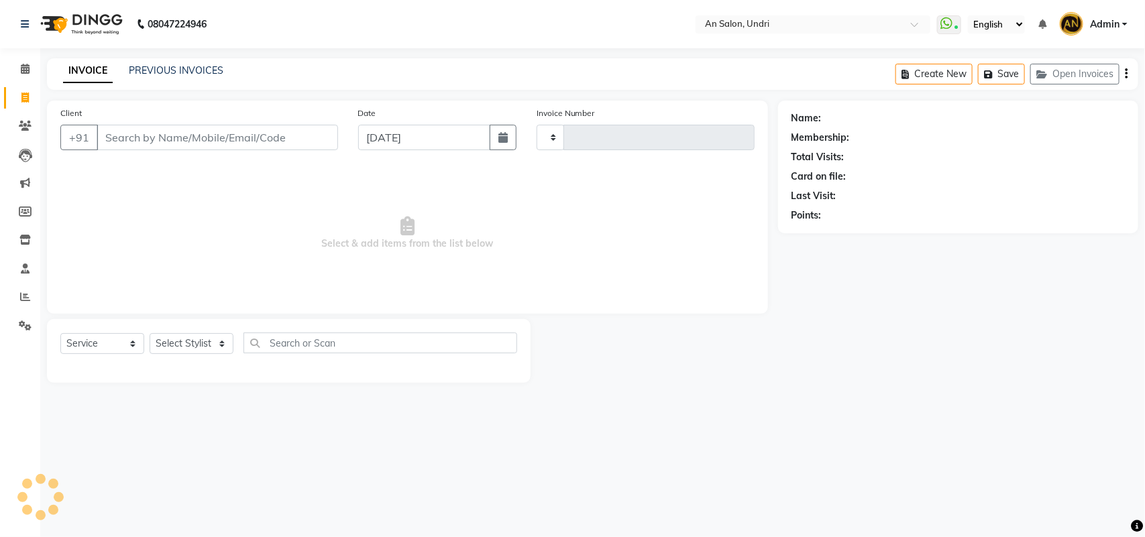
type input "2621"
select select "3639"
click at [139, 146] on input "Client" at bounding box center [217, 137] width 241 height 25
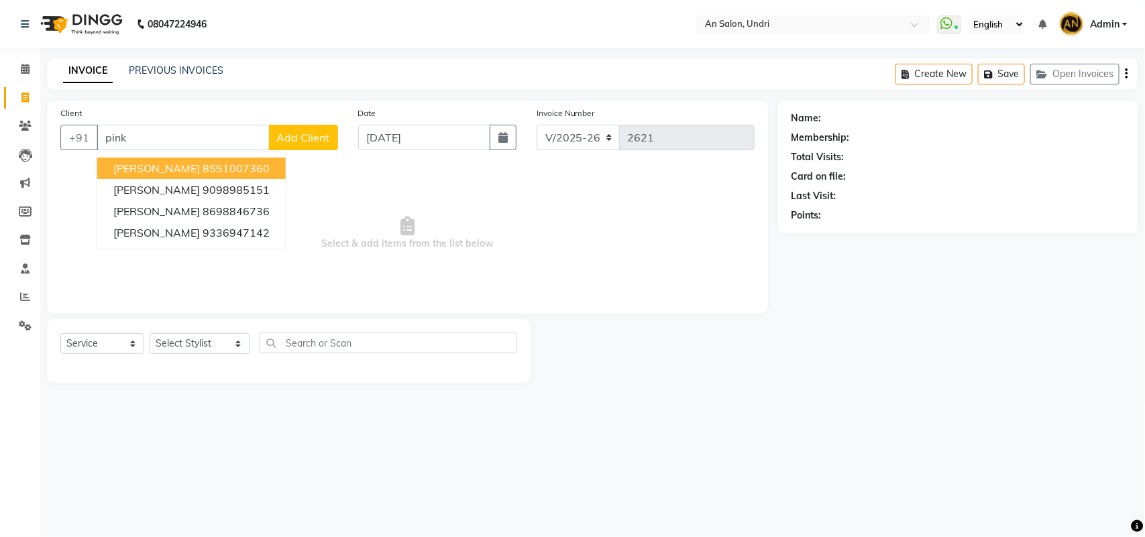
click at [239, 162] on ngb-highlight "8551007360" at bounding box center [236, 168] width 67 height 13
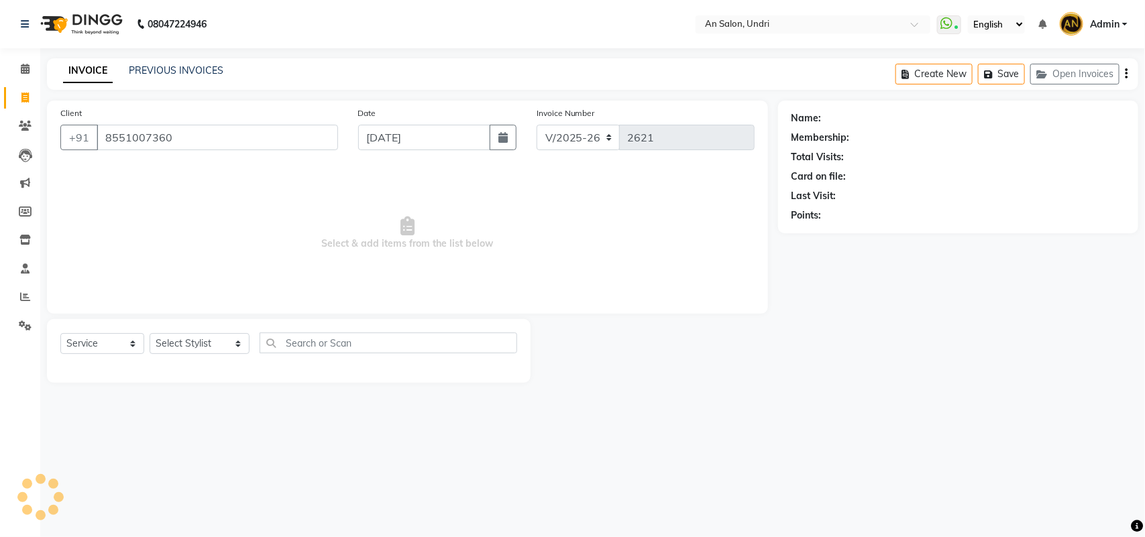
type input "8551007360"
select select "2: Object"
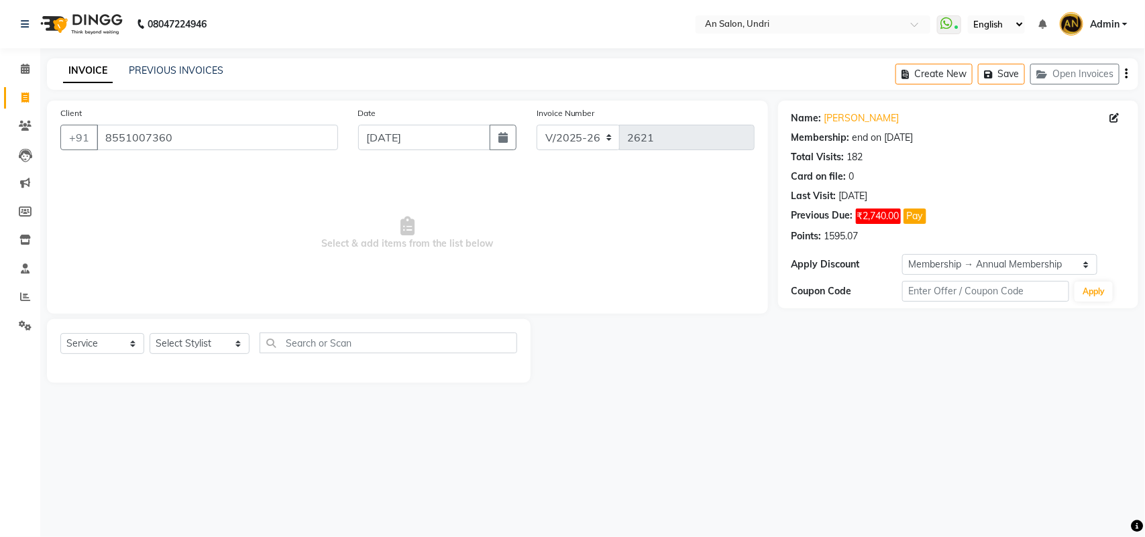
click at [567, 264] on span "Select & add items from the list below" at bounding box center [407, 233] width 694 height 134
click at [836, 121] on link "[PERSON_NAME]" at bounding box center [861, 118] width 75 height 14
click at [99, 38] on img at bounding box center [80, 24] width 92 height 38
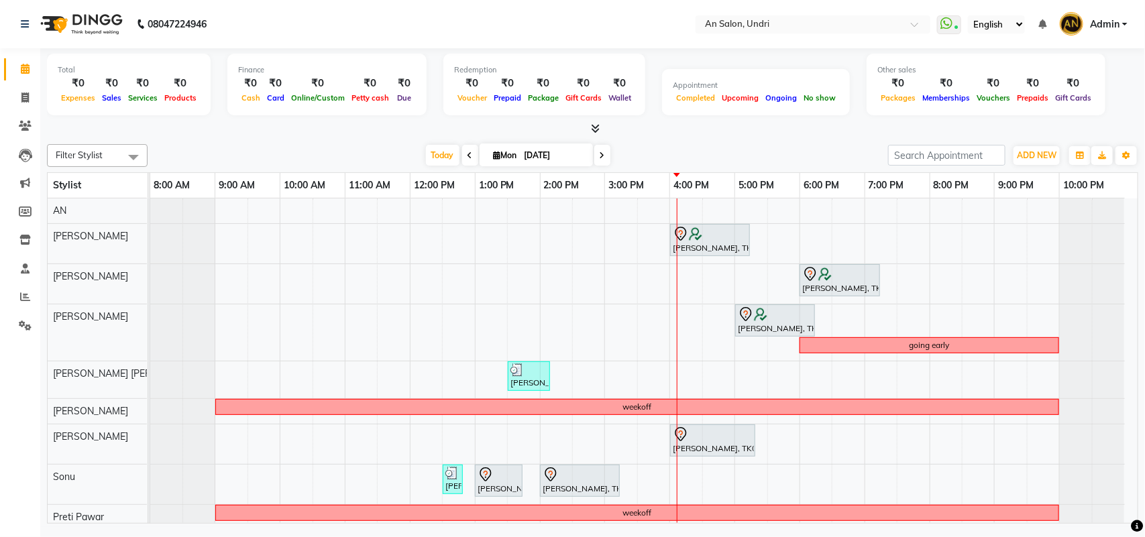
click at [595, 128] on icon at bounding box center [595, 128] width 9 height 10
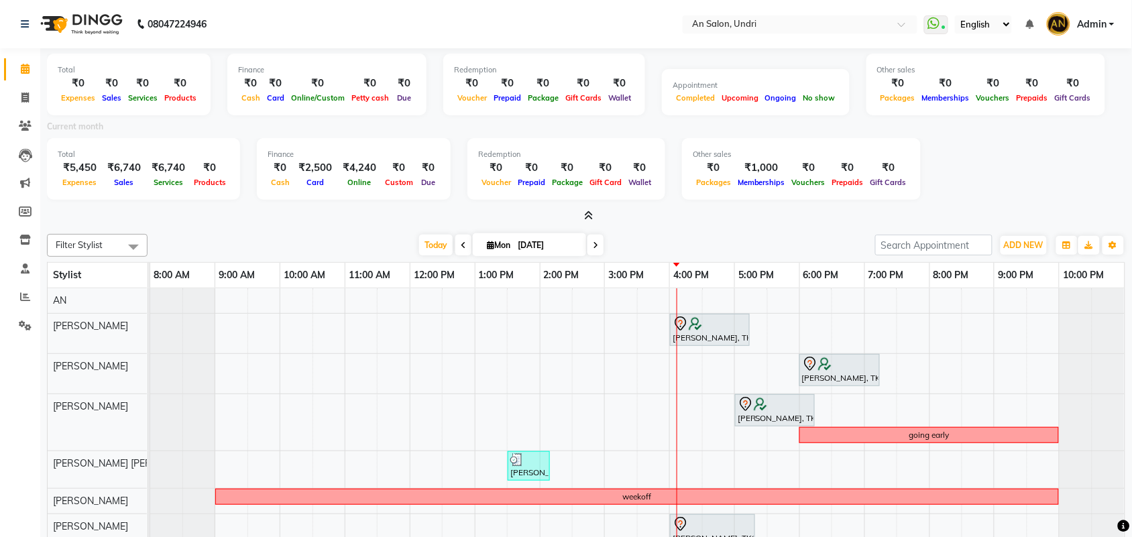
click at [588, 212] on icon at bounding box center [589, 216] width 9 height 10
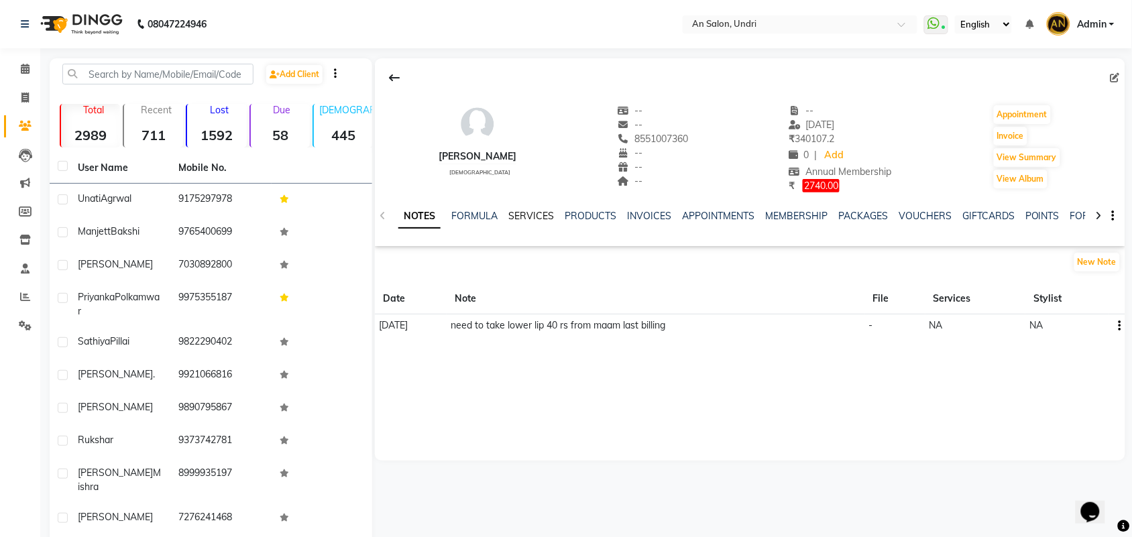
click at [533, 220] on link "SERVICES" at bounding box center [531, 216] width 46 height 12
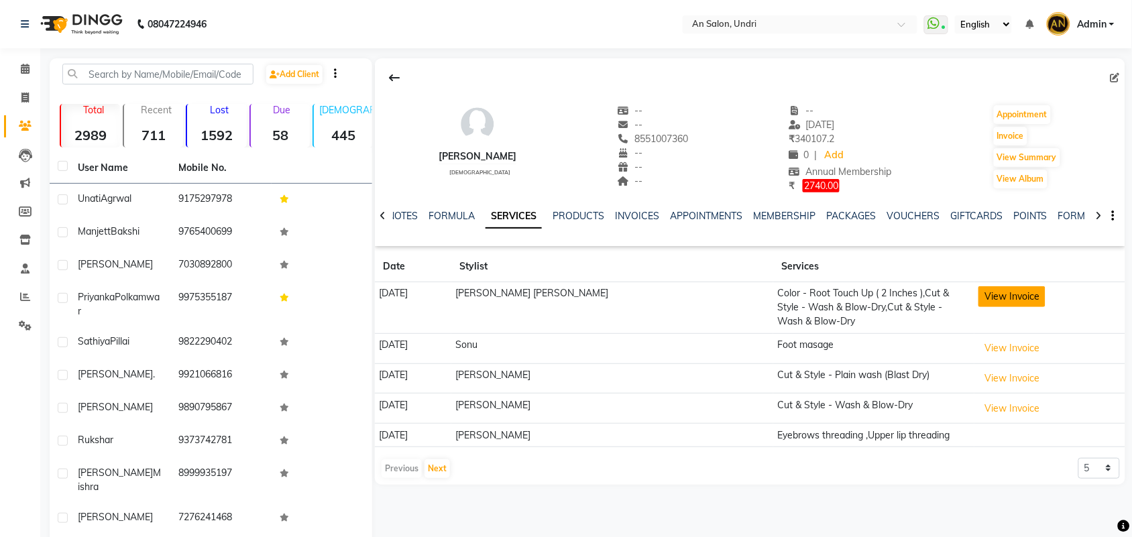
click at [993, 297] on button "View Invoice" at bounding box center [1012, 296] width 67 height 21
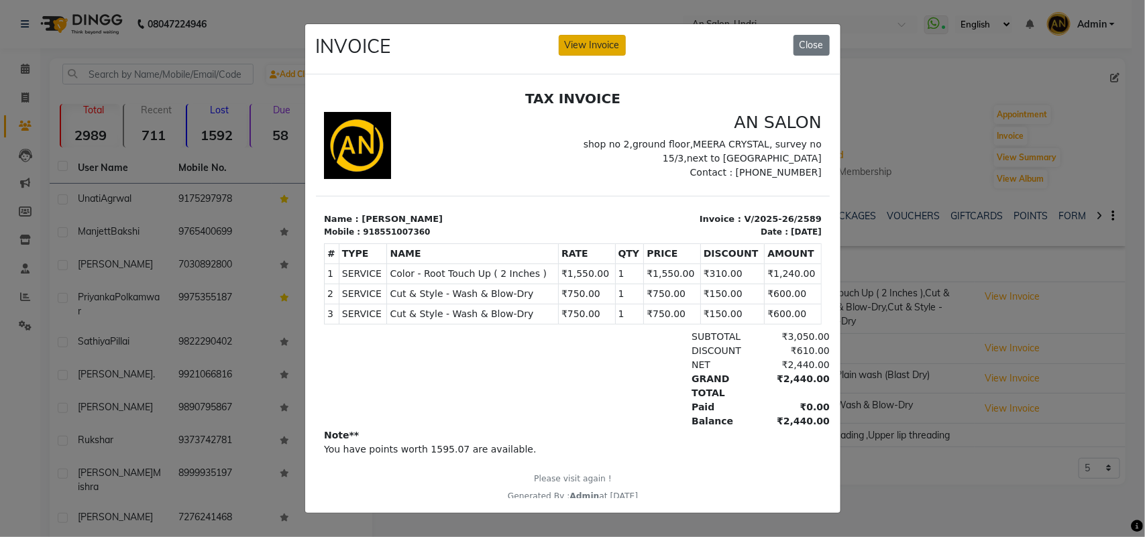
click at [584, 35] on button "View Invoice" at bounding box center [592, 45] width 67 height 21
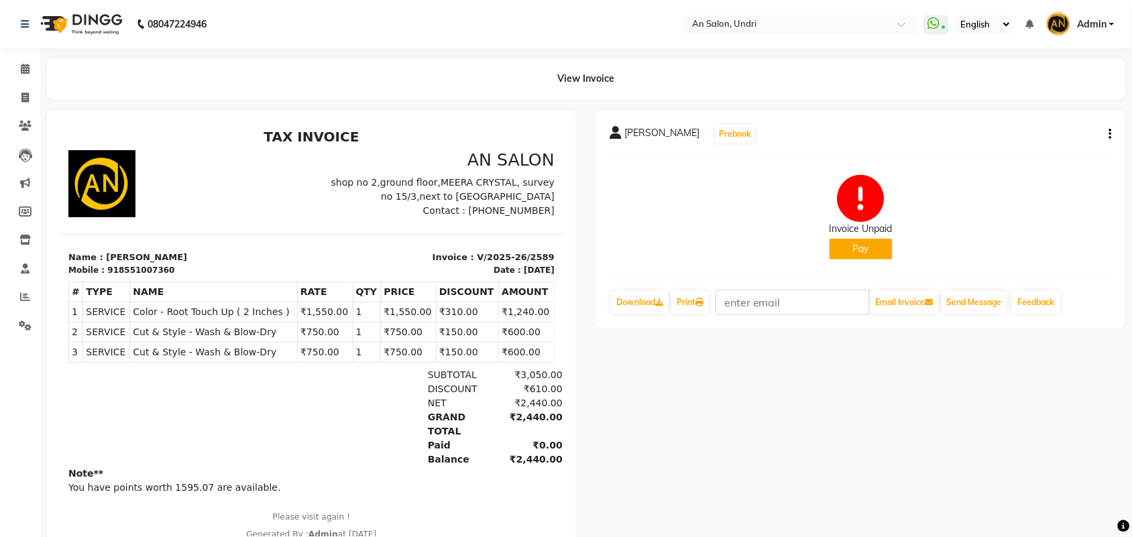
click at [1109, 132] on button "button" at bounding box center [1108, 134] width 8 height 14
click at [645, 188] on div "Invoice Unpaid Pay" at bounding box center [861, 217] width 502 height 101
click at [1111, 134] on icon "button" at bounding box center [1110, 134] width 3 height 1
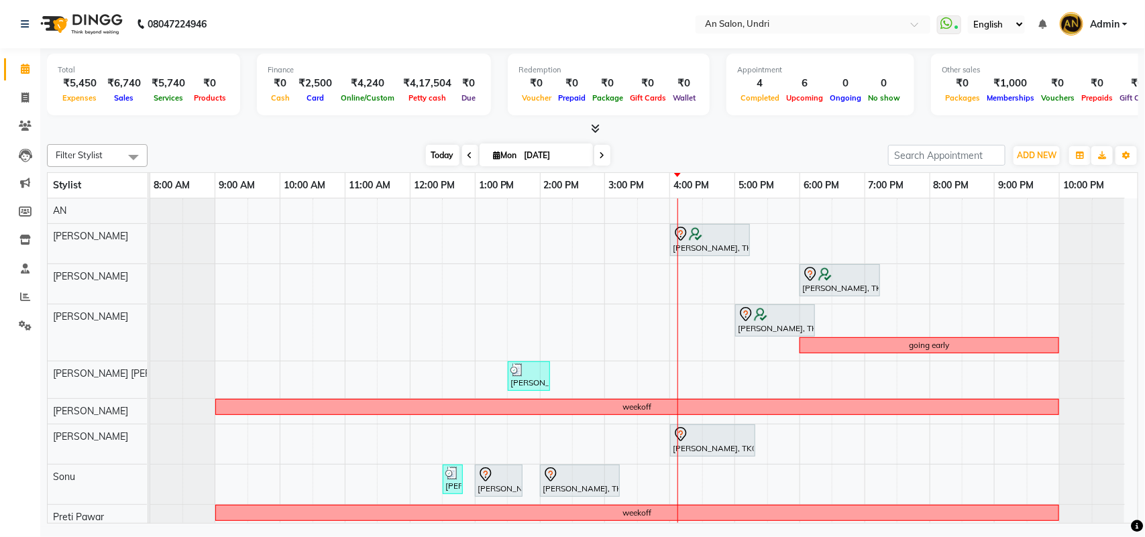
click at [448, 153] on span "Today" at bounding box center [443, 155] width 34 height 21
click at [594, 131] on icon at bounding box center [595, 128] width 9 height 10
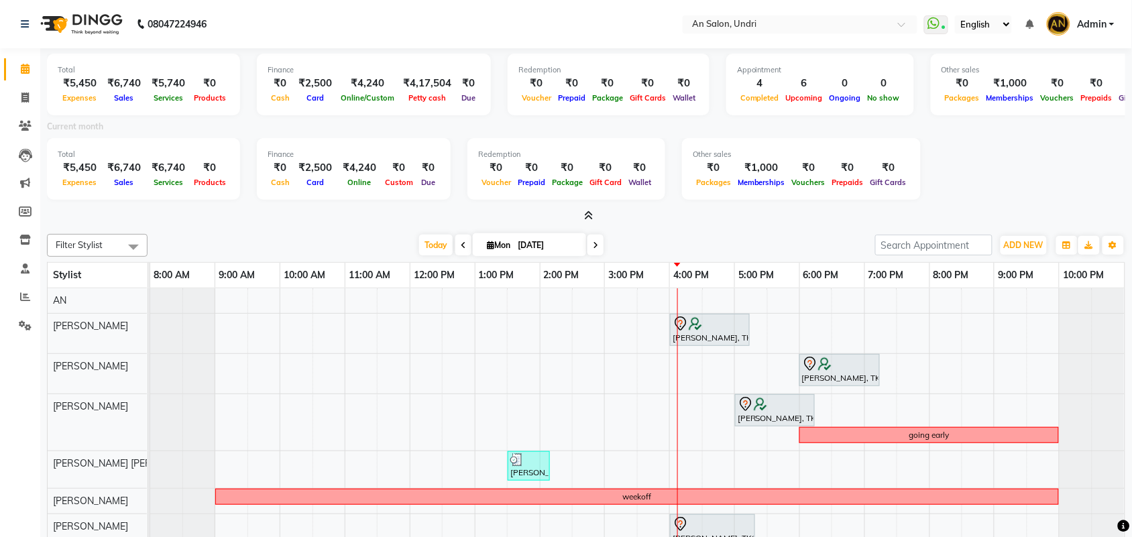
click at [588, 212] on icon at bounding box center [589, 216] width 9 height 10
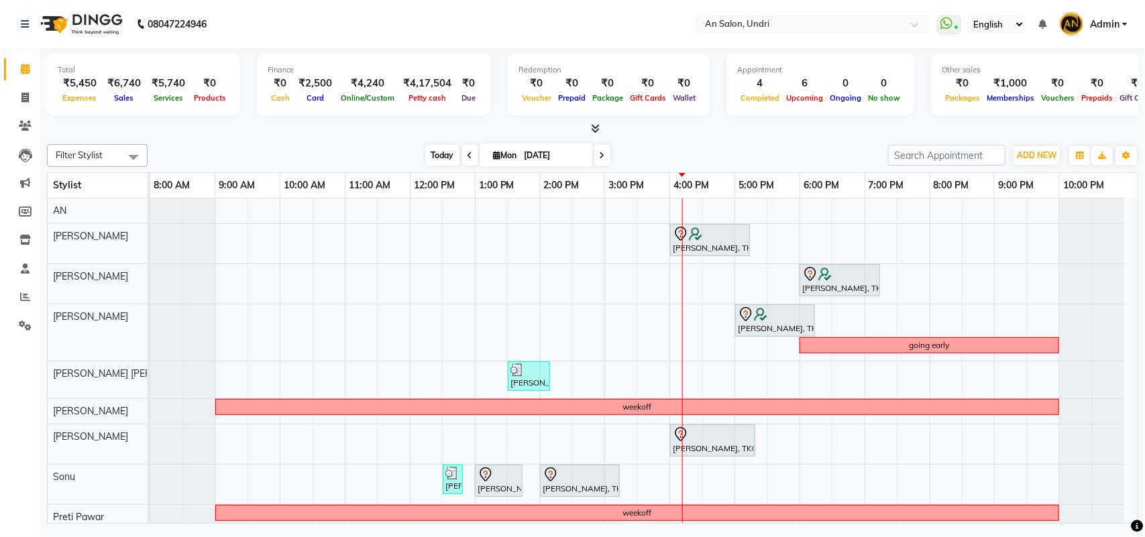
click at [435, 148] on span "Today" at bounding box center [443, 155] width 34 height 21
click at [597, 126] on icon at bounding box center [595, 128] width 9 height 10
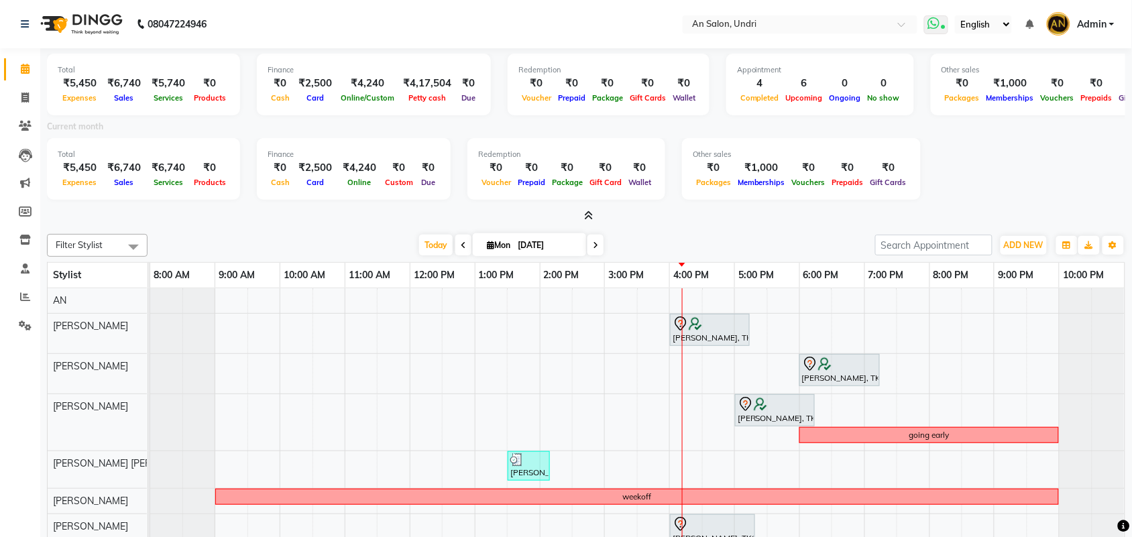
click at [938, 22] on icon at bounding box center [934, 23] width 12 height 13
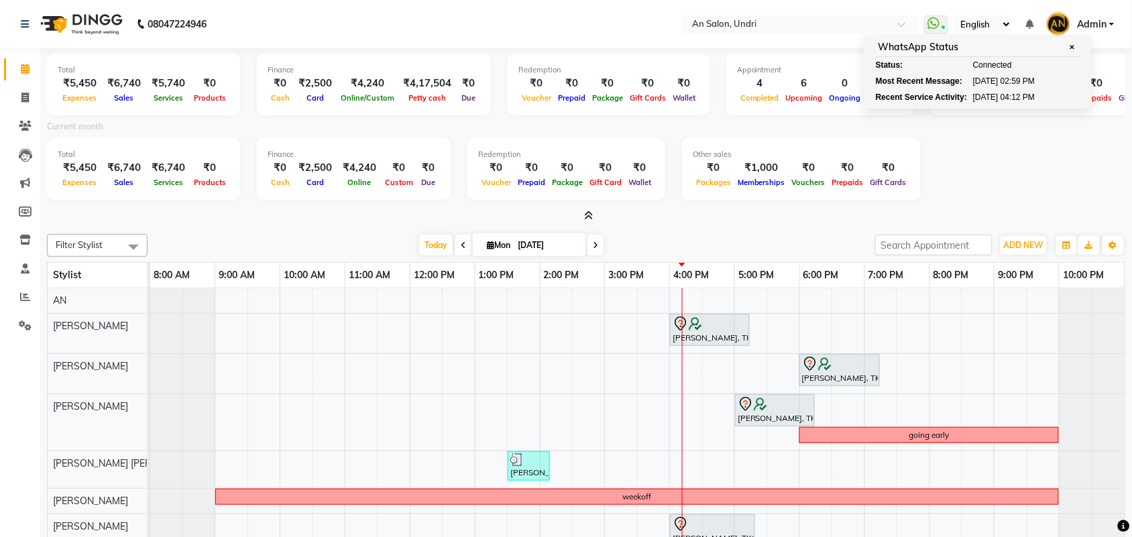
click at [930, 150] on div "Total ₹5,450 Expenses ₹6,740 Sales ₹6,740 Services ₹0 Products Finance ₹0 Cash …" at bounding box center [586, 171] width 1078 height 66
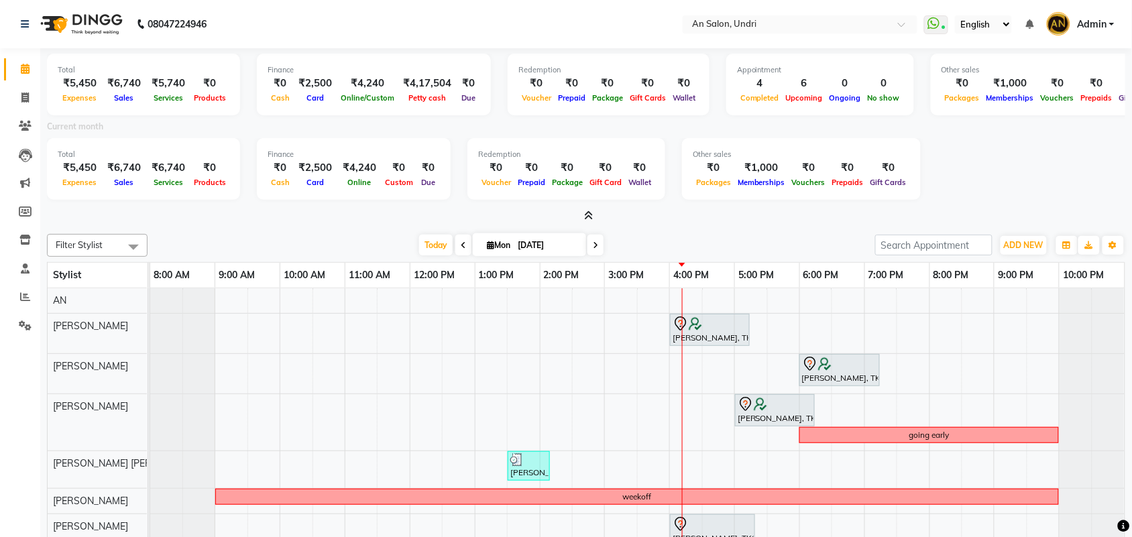
click at [581, 212] on span at bounding box center [586, 216] width 14 height 14
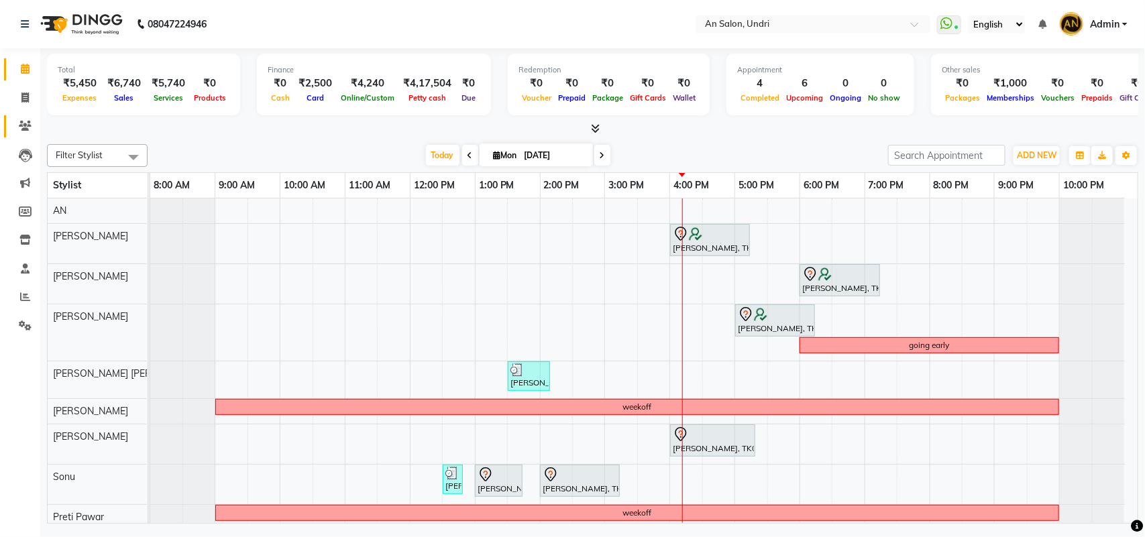
click at [17, 121] on span at bounding box center [24, 126] width 23 height 15
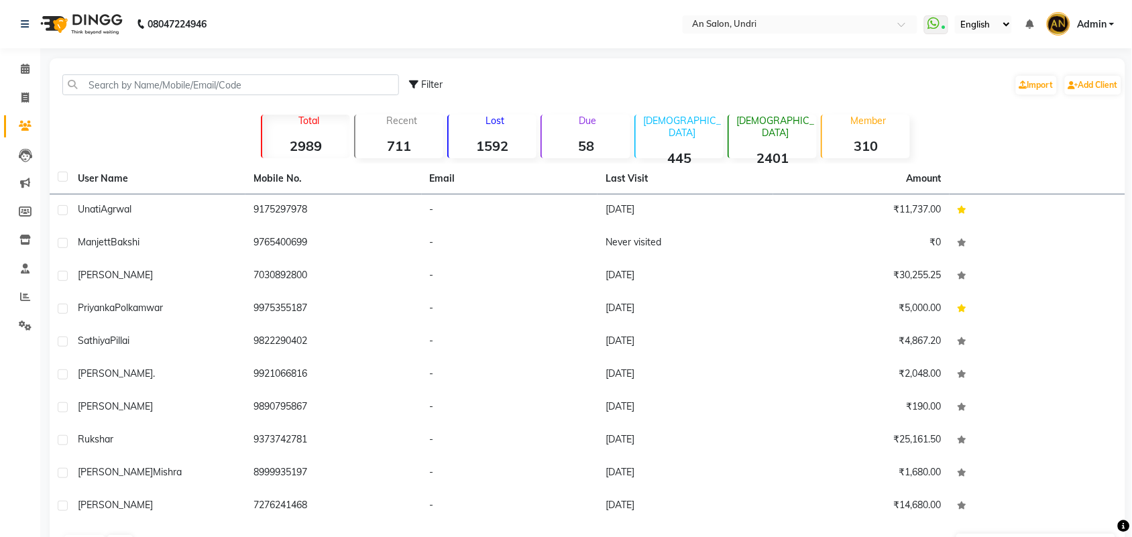
click at [88, 29] on img at bounding box center [80, 24] width 92 height 38
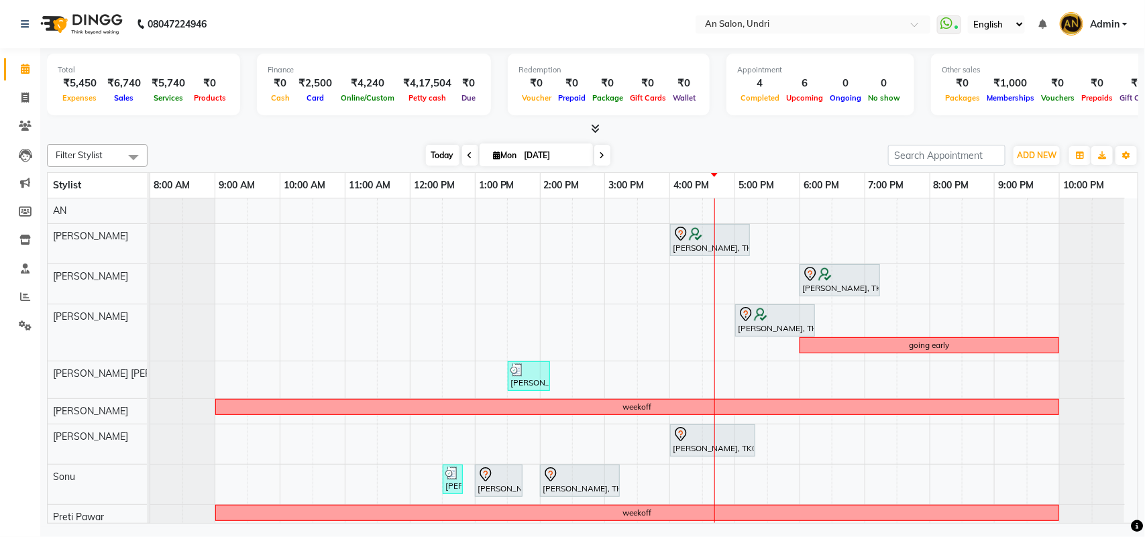
click at [426, 146] on span "Today" at bounding box center [443, 155] width 34 height 21
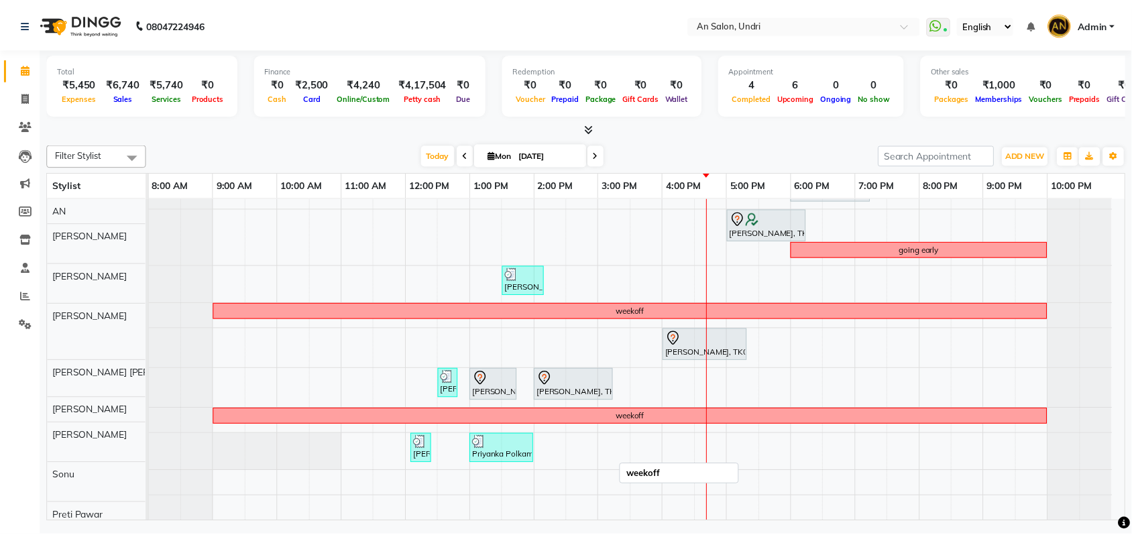
scroll to position [109, 0]
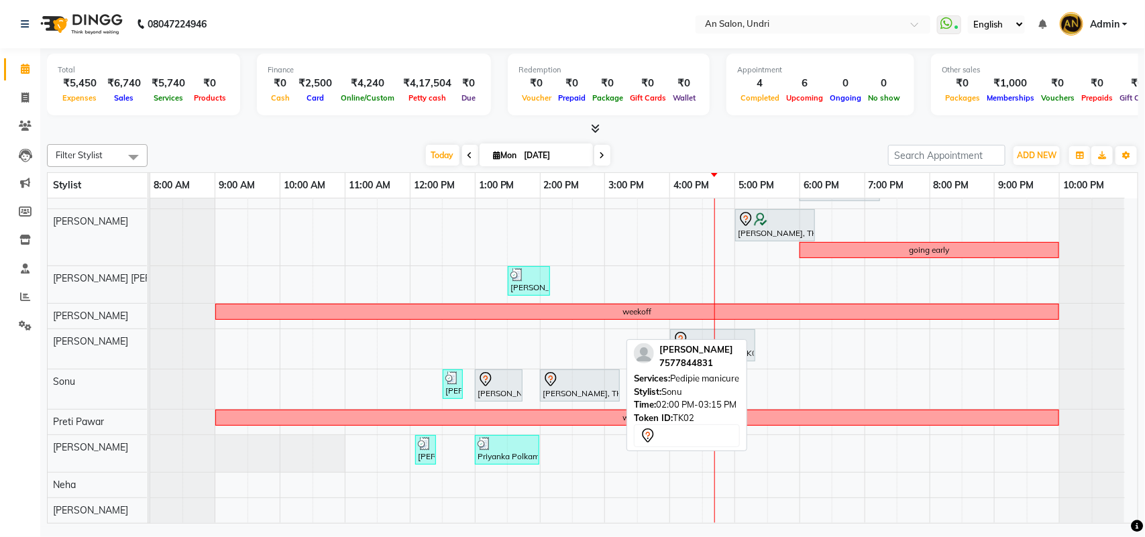
click at [588, 372] on div at bounding box center [580, 380] width 74 height 16
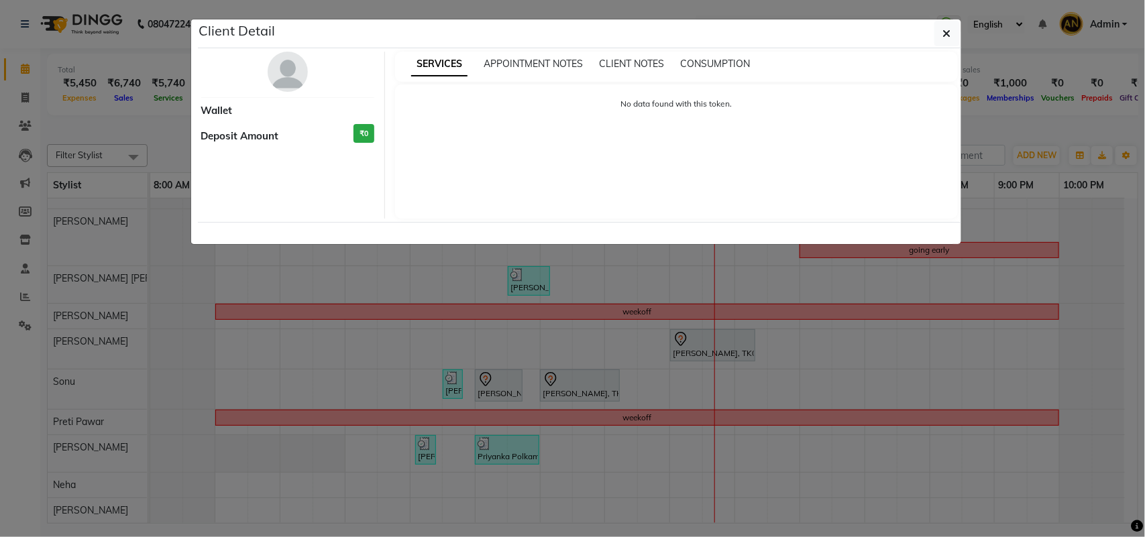
select select "7"
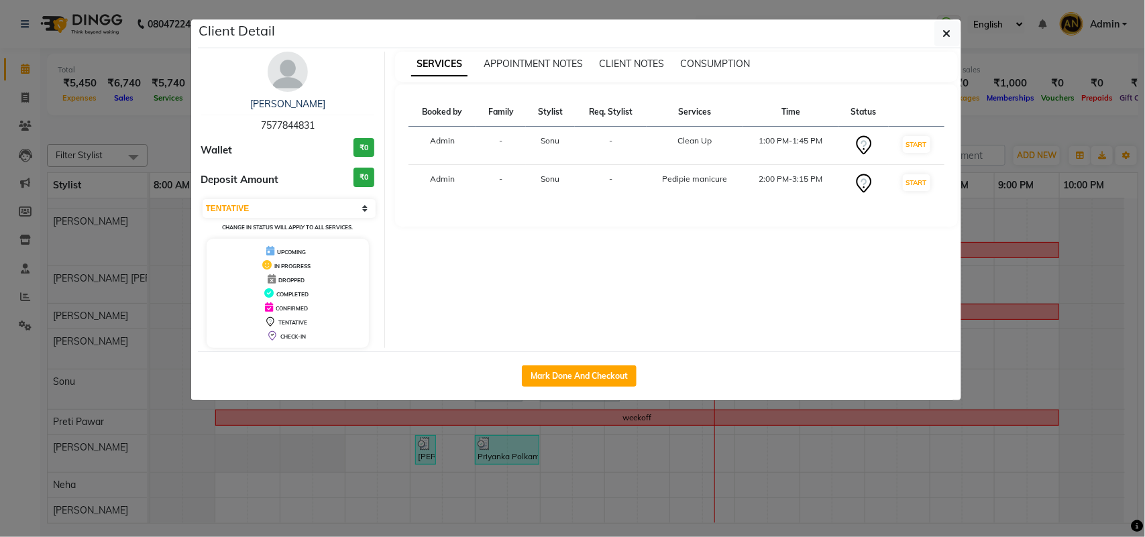
click at [588, 367] on button "Mark Done And Checkout" at bounding box center [579, 376] width 115 height 21
select select "3639"
select select "service"
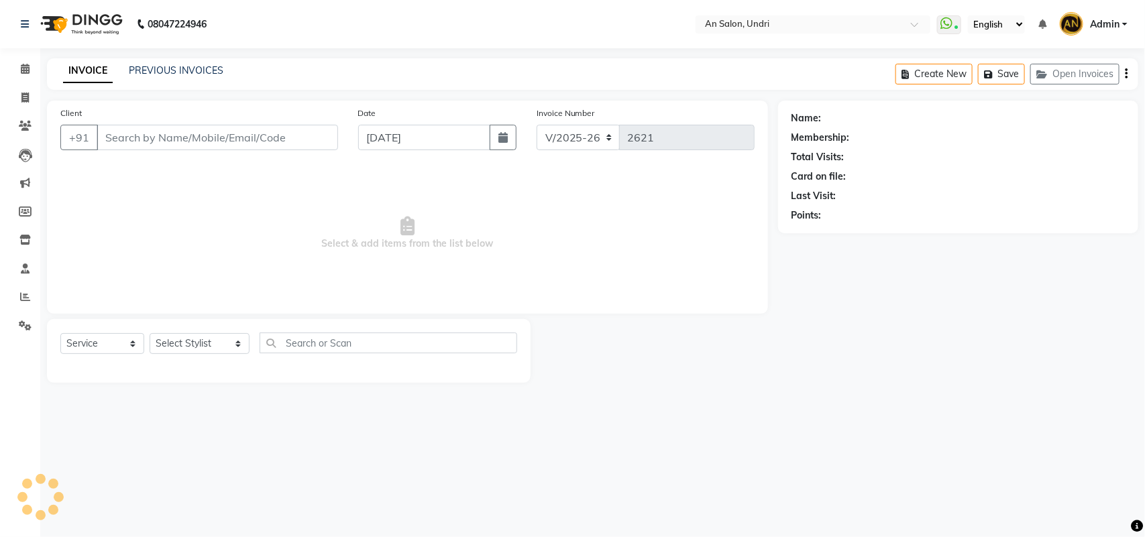
type input "7577844831"
select select "35359"
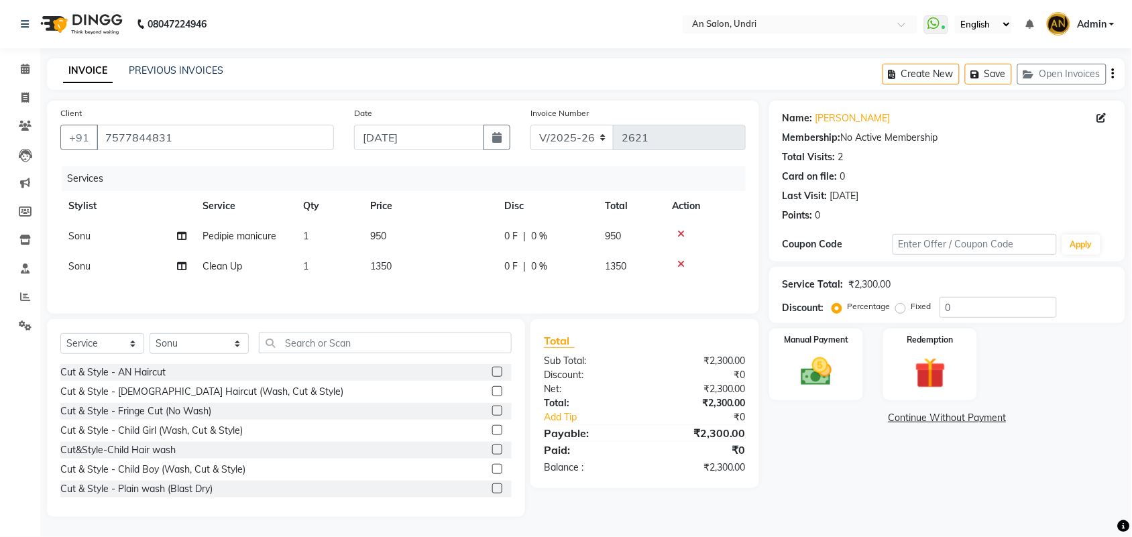
scroll to position [0, 10]
click at [243, 267] on td "Clean Up" at bounding box center [234, 267] width 101 height 30
select select "35359"
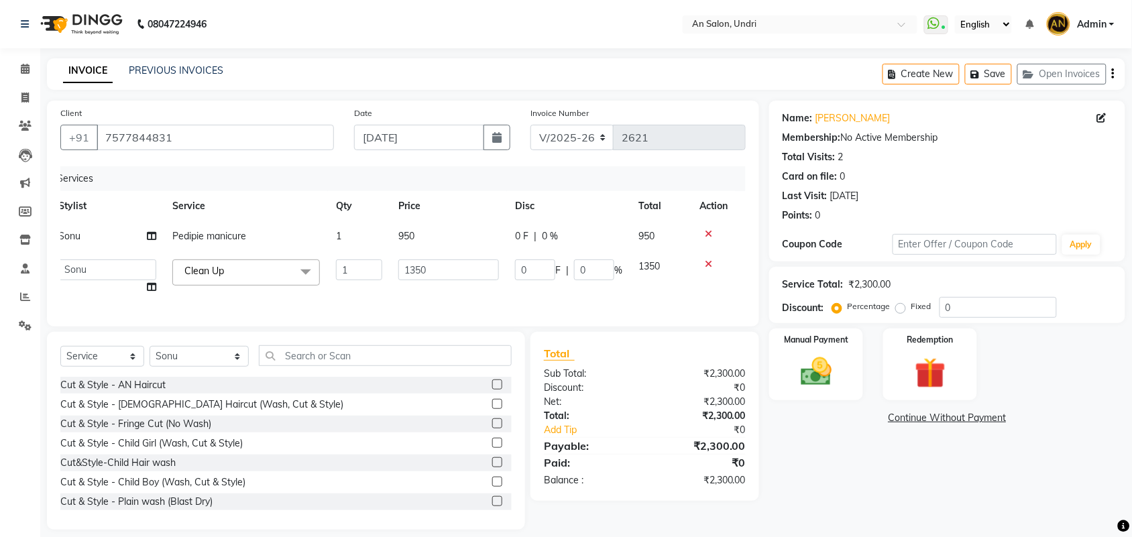
click at [243, 267] on span "Clean Up x" at bounding box center [246, 273] width 148 height 26
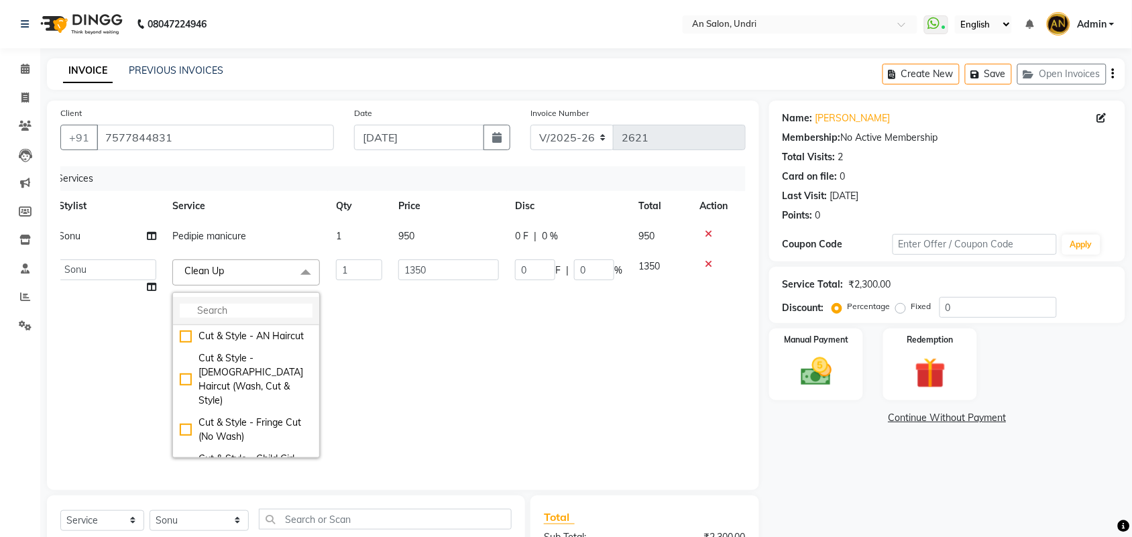
click at [247, 304] on input "multiselect-search" at bounding box center [246, 311] width 133 height 14
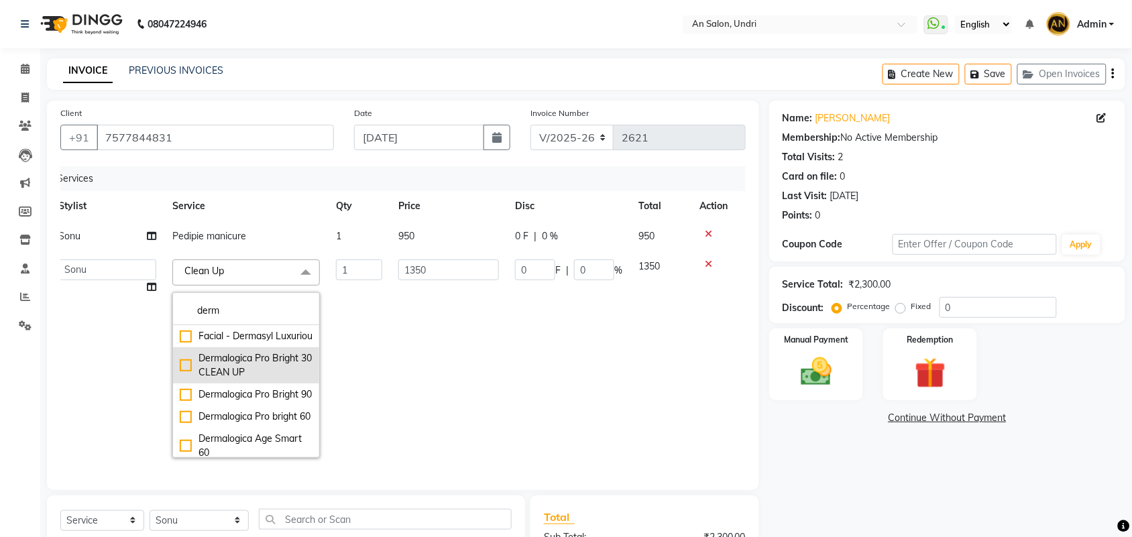
type input "derm"
click at [243, 380] on div "Dermalogica Pro Bright 30 CLEAN UP" at bounding box center [246, 365] width 133 height 28
checkbox input "true"
type input "2500"
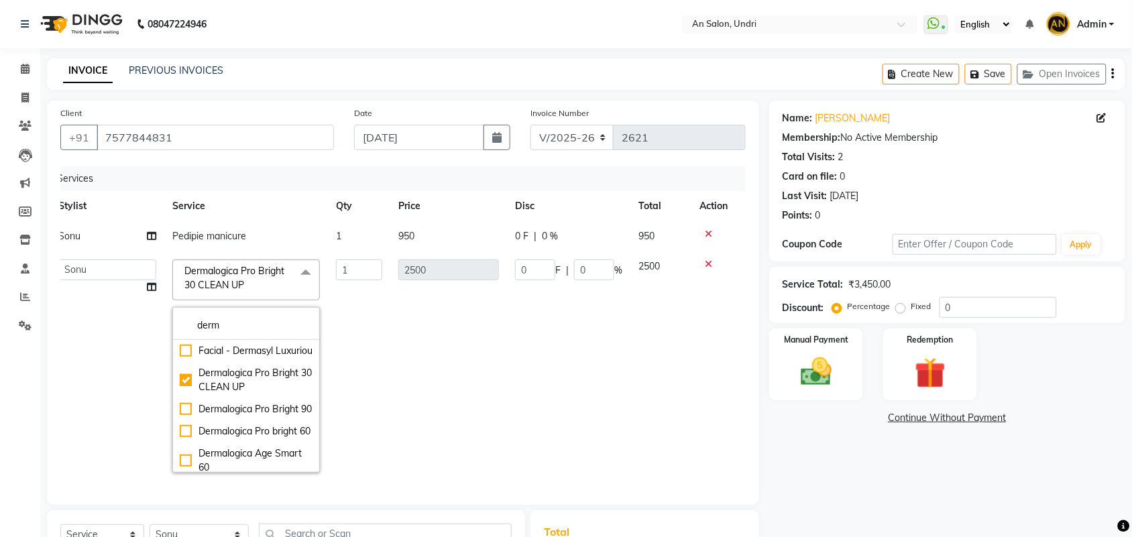
click at [445, 390] on td "2500" at bounding box center [448, 366] width 117 height 229
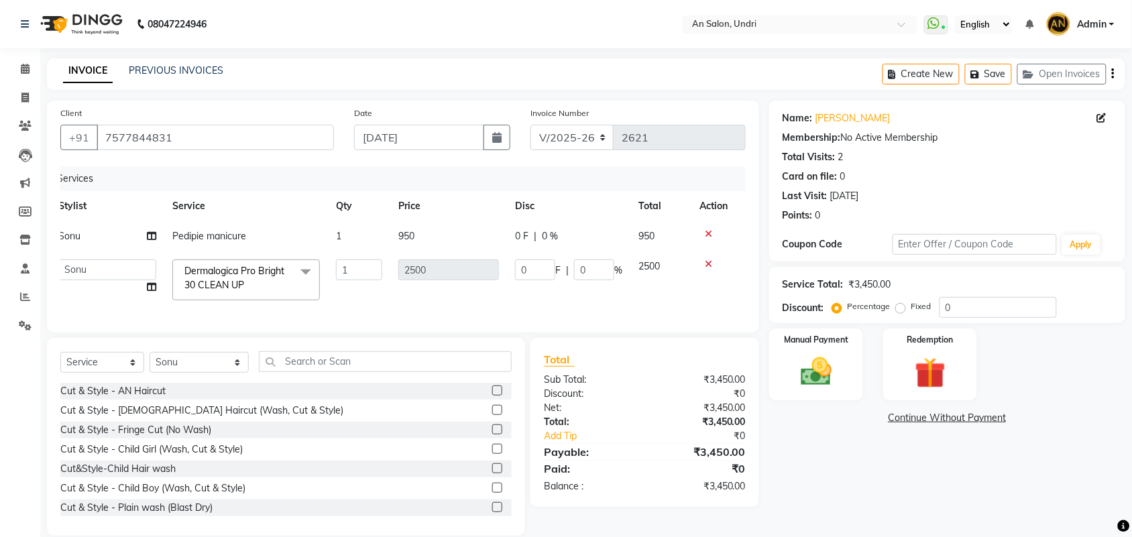
click at [252, 231] on td "Pedipie manicure" at bounding box center [246, 236] width 164 height 30
select select "35359"
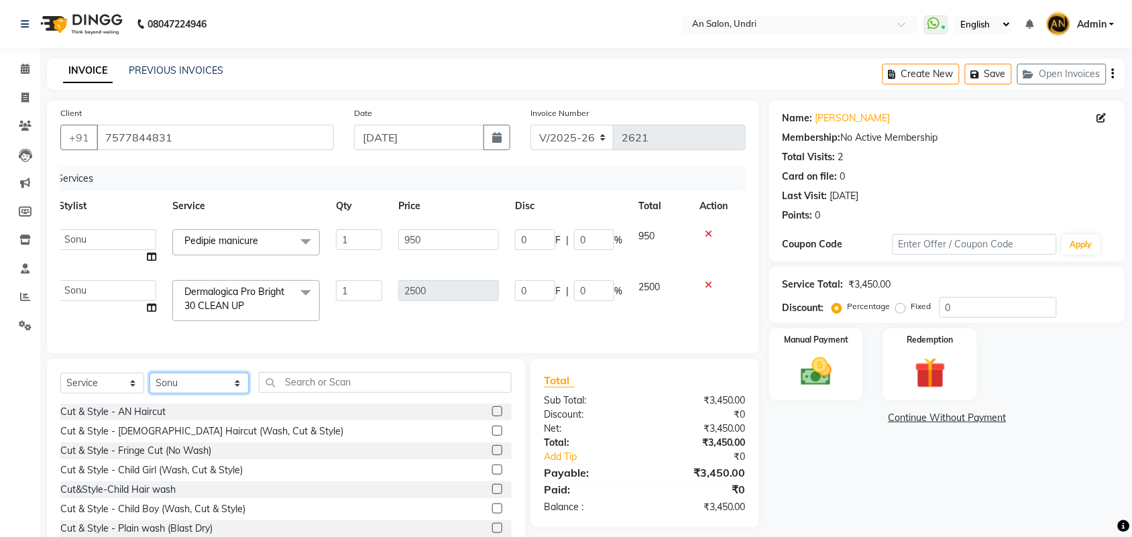
click at [203, 394] on select "Select Stylist AN Anita Rai Anthony Aslam Shaikh Janhavi Jambhulkar Naeem Aktar…" at bounding box center [199, 383] width 99 height 21
select select "18327"
click at [150, 385] on select "Select Stylist AN Anita Rai Anthony Aslam Shaikh Janhavi Jambhulkar Naeem Aktar…" at bounding box center [199, 383] width 99 height 21
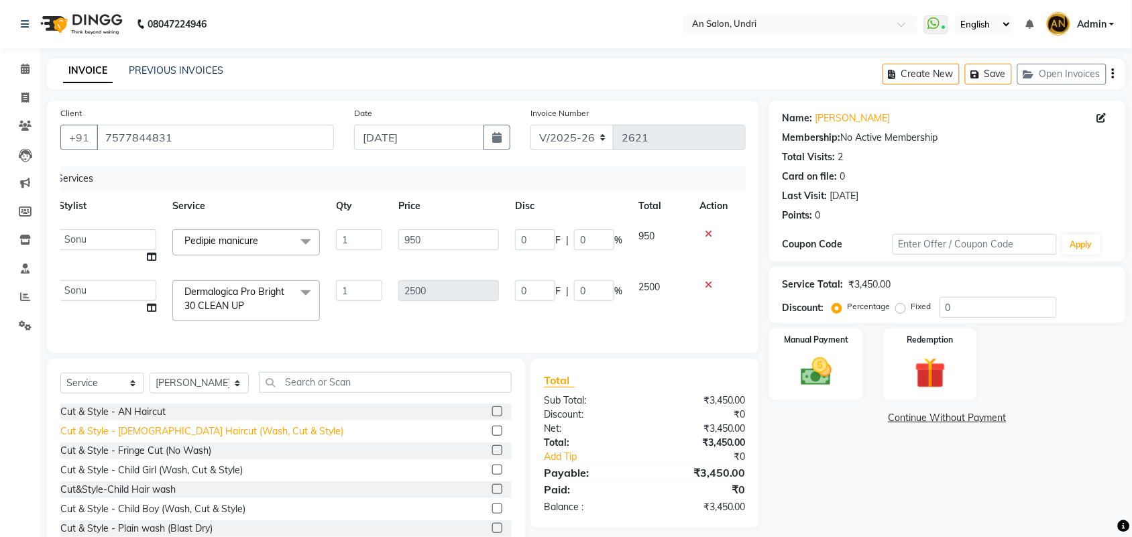
click at [138, 439] on div "Cut & Style - Female Haircut (Wash, Cut & Style)" at bounding box center [201, 432] width 283 height 14
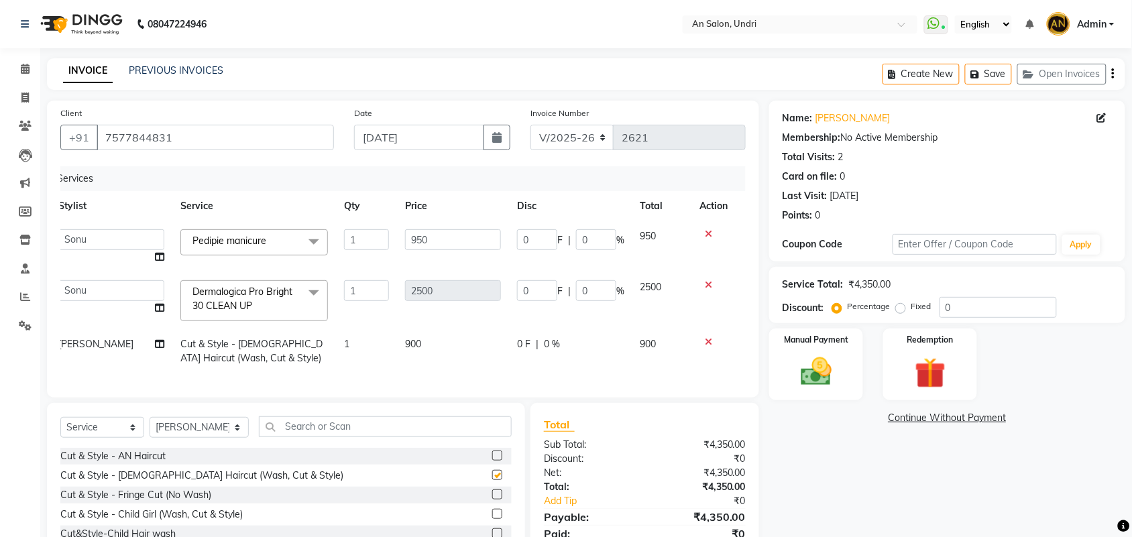
checkbox input "false"
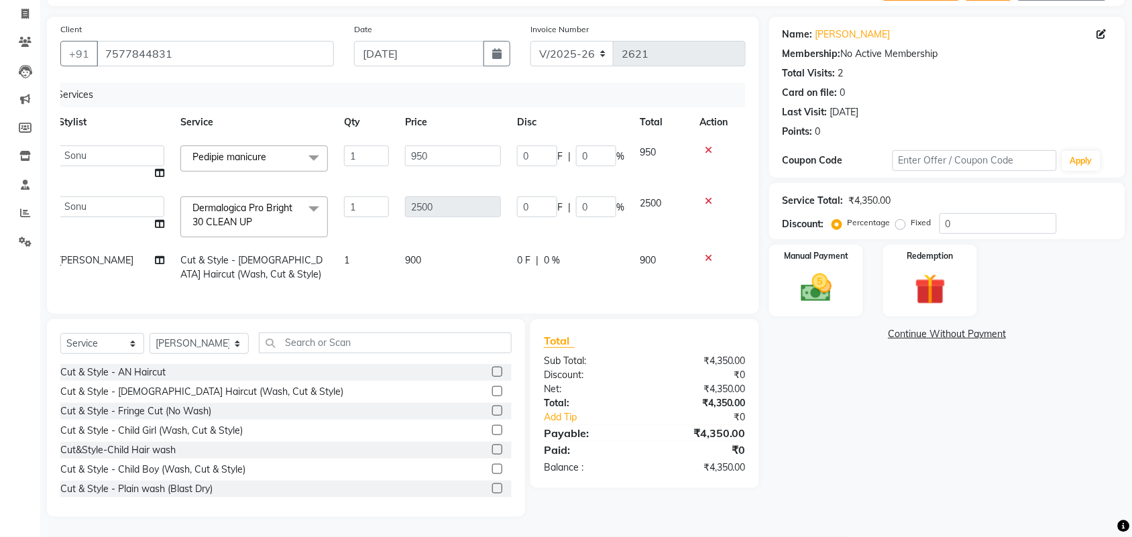
click at [604, 254] on div "0 F | 0 %" at bounding box center [570, 261] width 107 height 14
select select "18327"
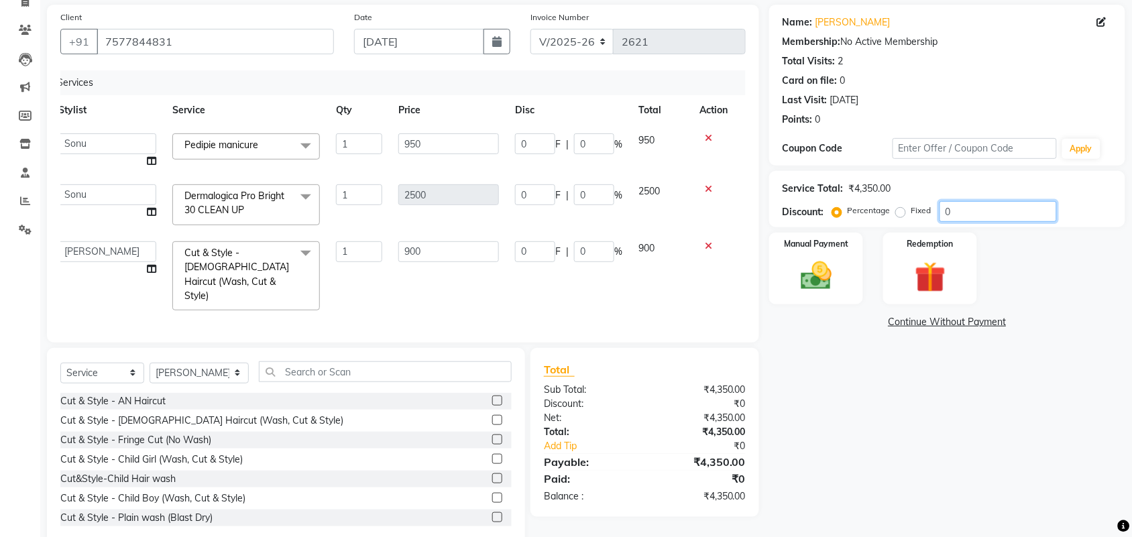
click at [946, 210] on input "0" at bounding box center [998, 211] width 117 height 21
type input "20"
type input "500"
type input "20"
type input "190"
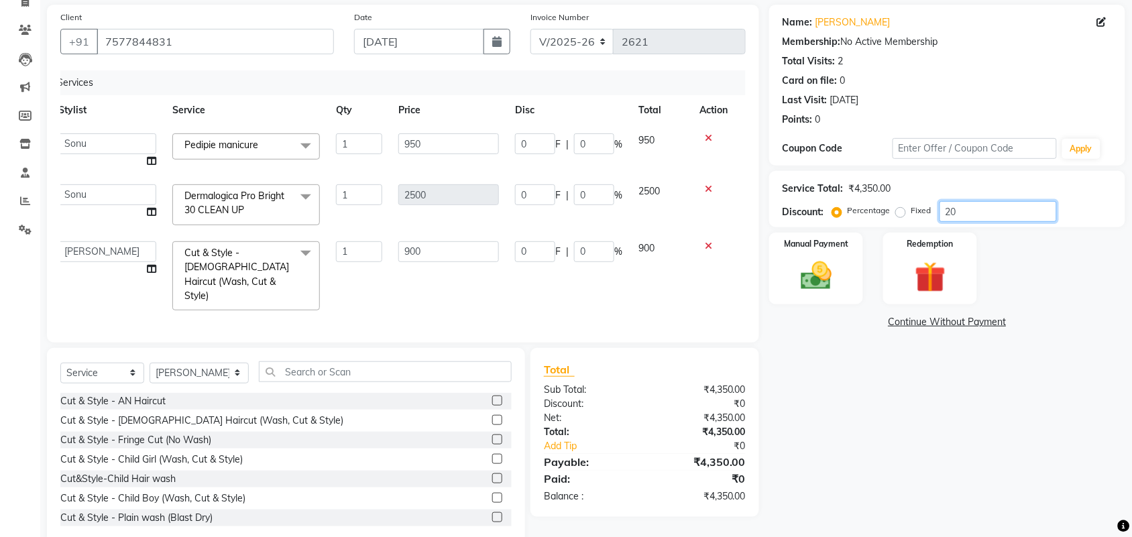
type input "20"
type input "180"
type input "20"
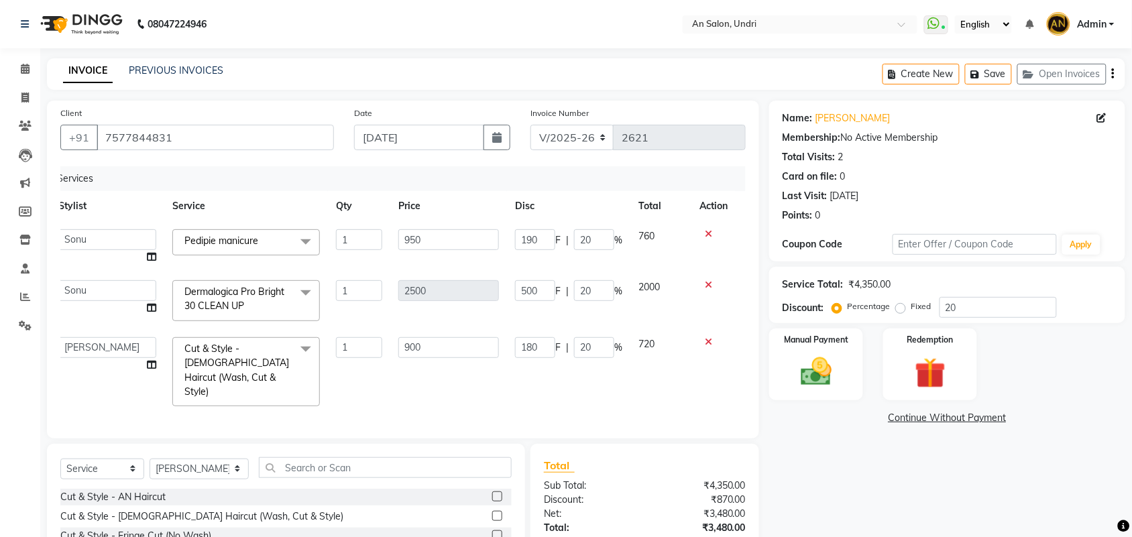
click at [95, 23] on img at bounding box center [80, 24] width 92 height 38
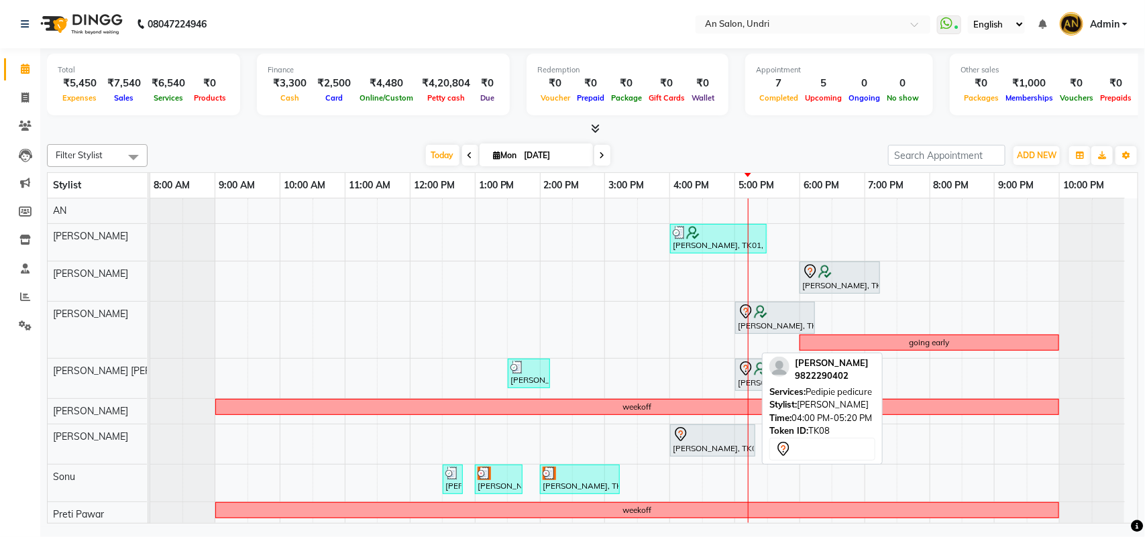
click at [711, 448] on div "[PERSON_NAME], TK08, 04:00 PM-05:20 PM, Pedipie pedicure" at bounding box center [712, 441] width 82 height 28
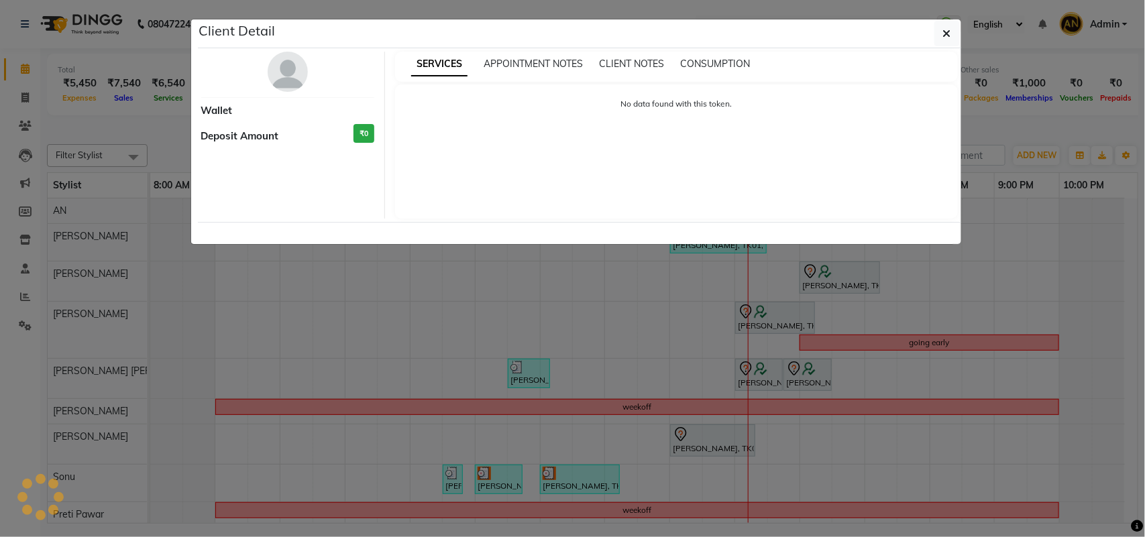
select select "7"
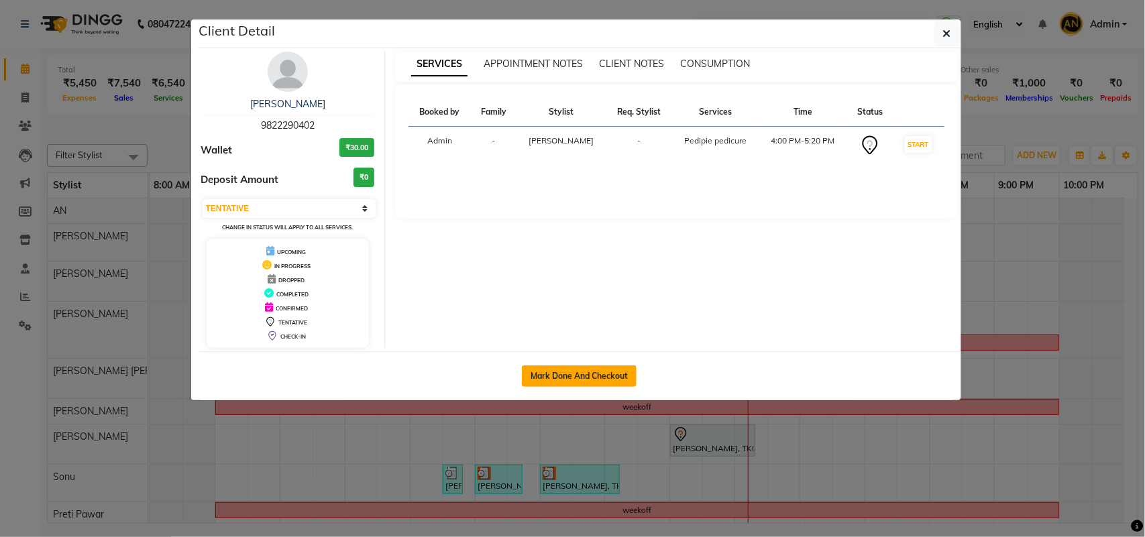
click at [584, 373] on button "Mark Done And Checkout" at bounding box center [579, 376] width 115 height 21
select select "service"
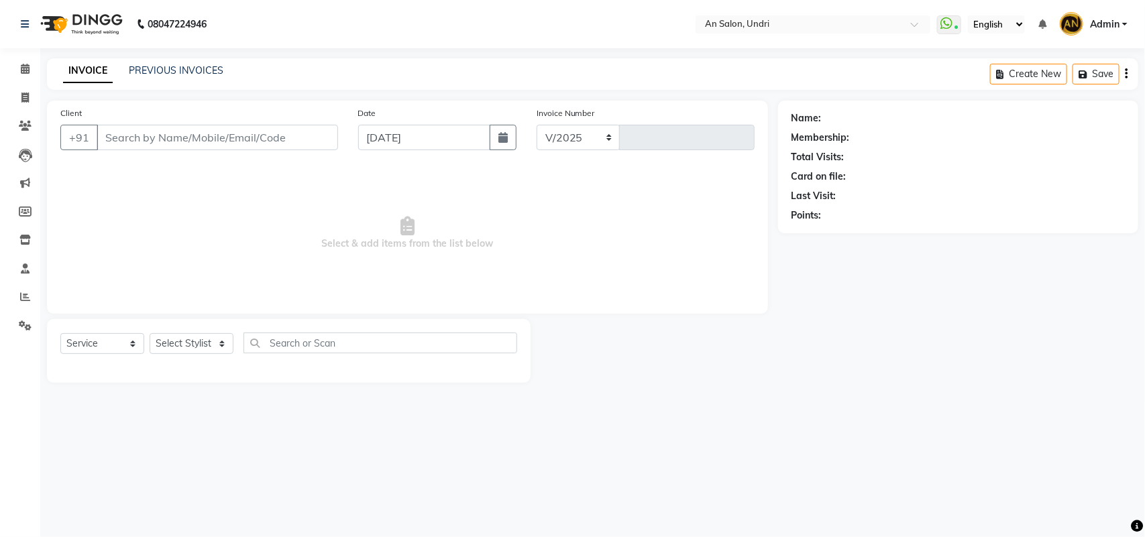
select select "3639"
type input "2622"
type input "9822290402"
select select "21387"
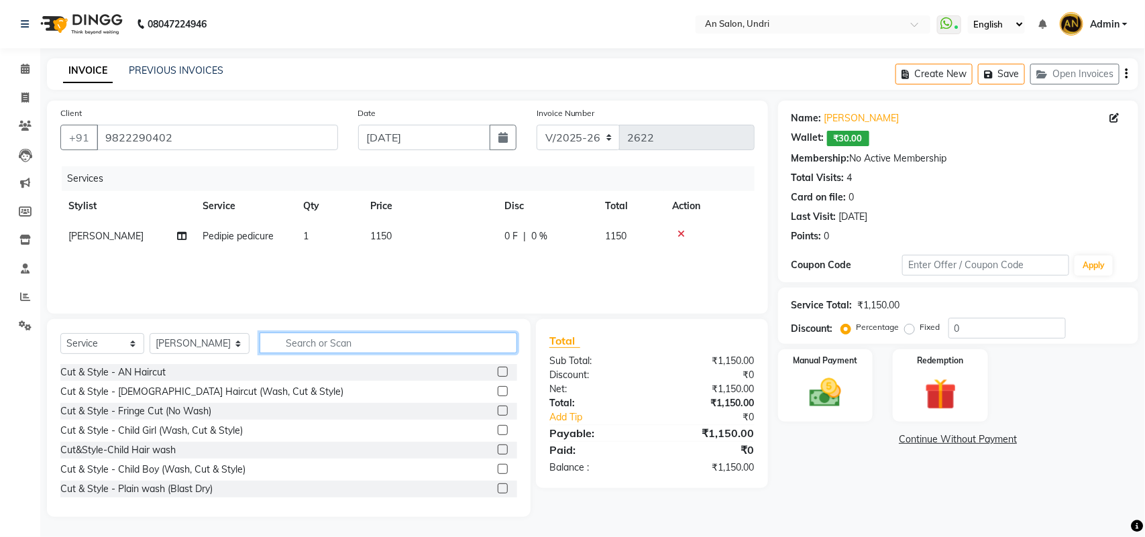
click at [302, 336] on input "text" at bounding box center [389, 343] width 258 height 21
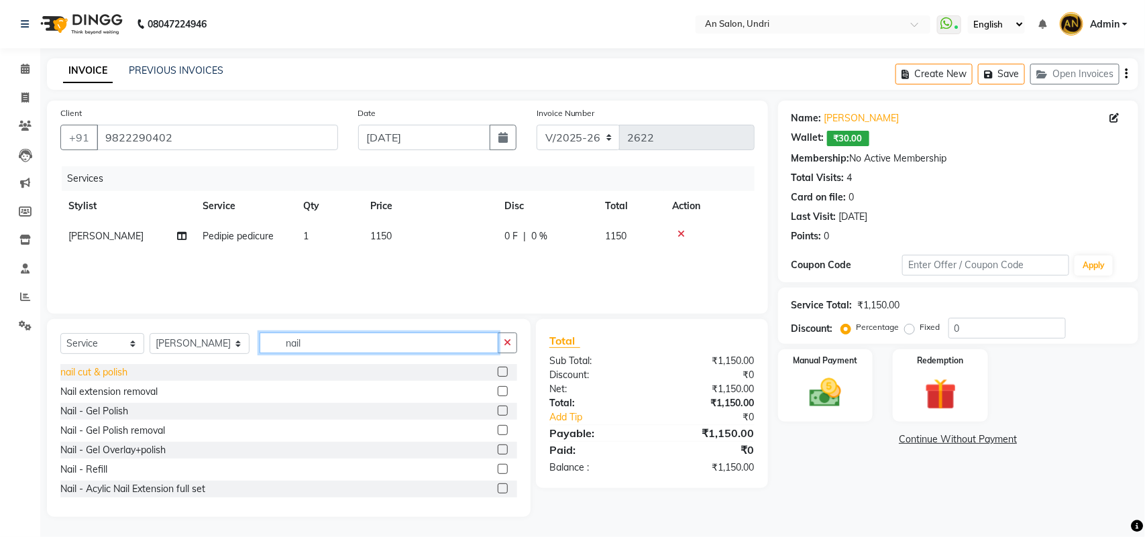
type input "nail"
click at [114, 370] on div "nail cut & polish" at bounding box center [93, 373] width 67 height 14
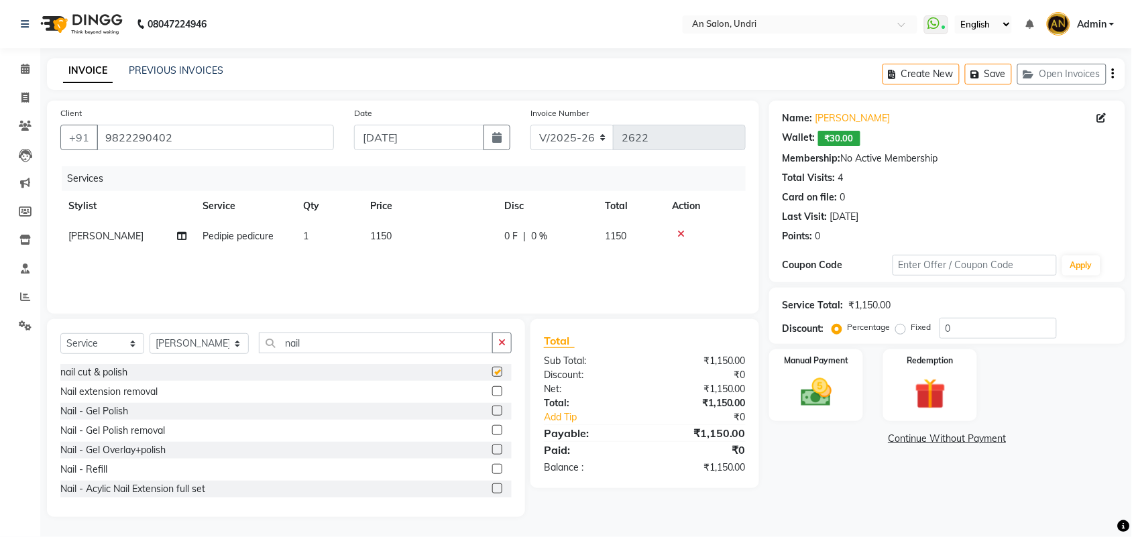
checkbox input "false"
click at [599, 270] on td "200" at bounding box center [630, 267] width 67 height 30
select select "21387"
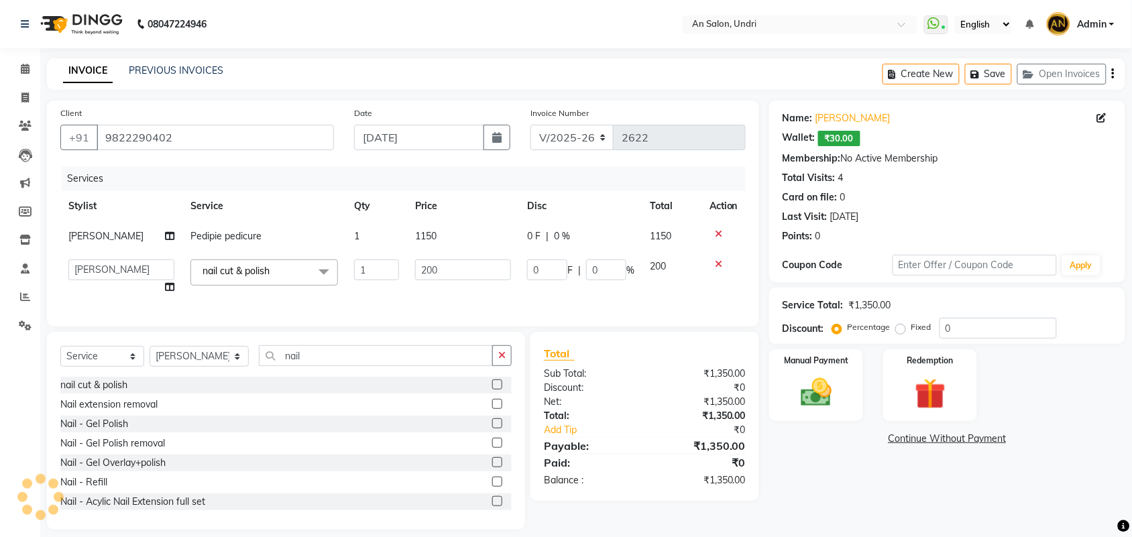
click at [608, 227] on td "0 F | 0 %" at bounding box center [580, 236] width 123 height 30
select select "21387"
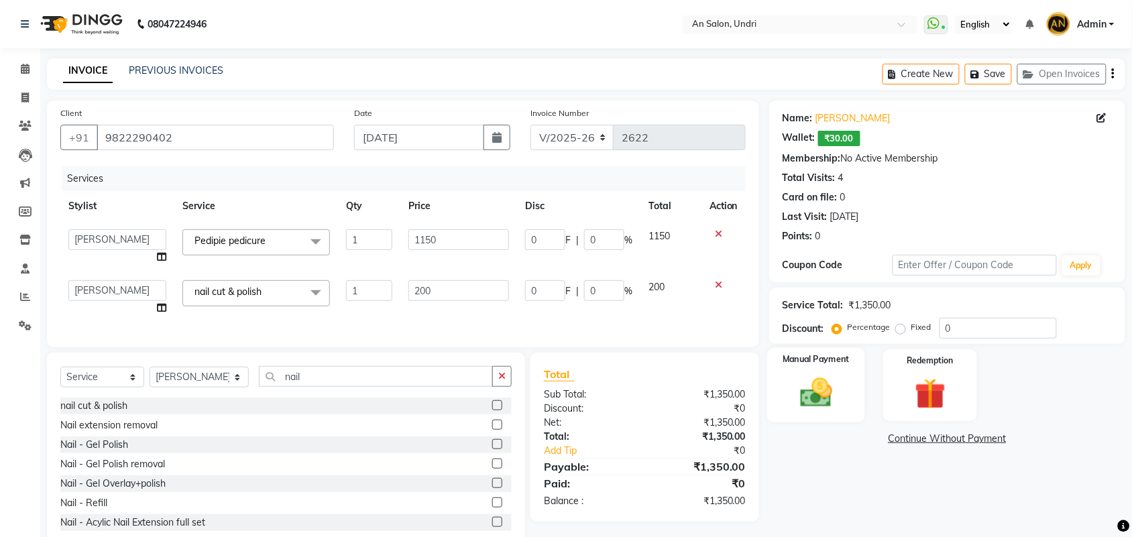
click at [842, 397] on div "Manual Payment" at bounding box center [816, 385] width 98 height 75
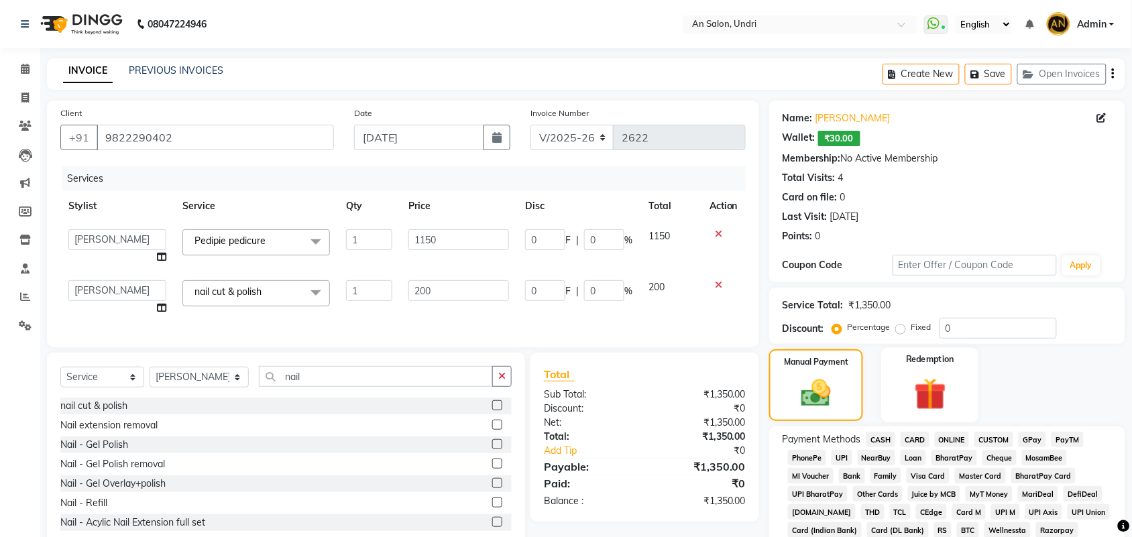
click at [890, 406] on div "Redemption" at bounding box center [930, 385] width 98 height 75
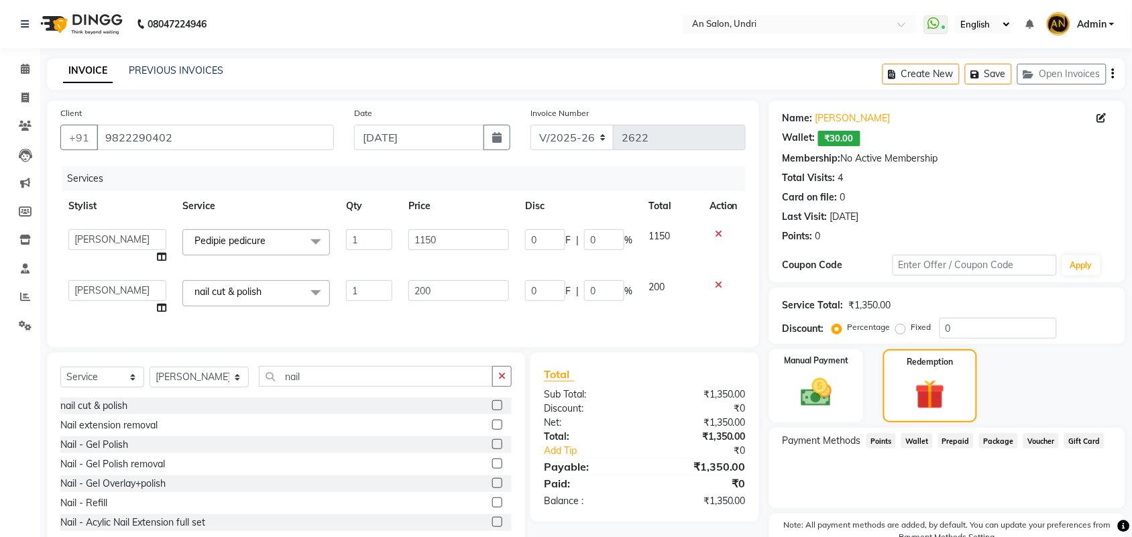
click at [907, 443] on span "Wallet" at bounding box center [917, 440] width 32 height 15
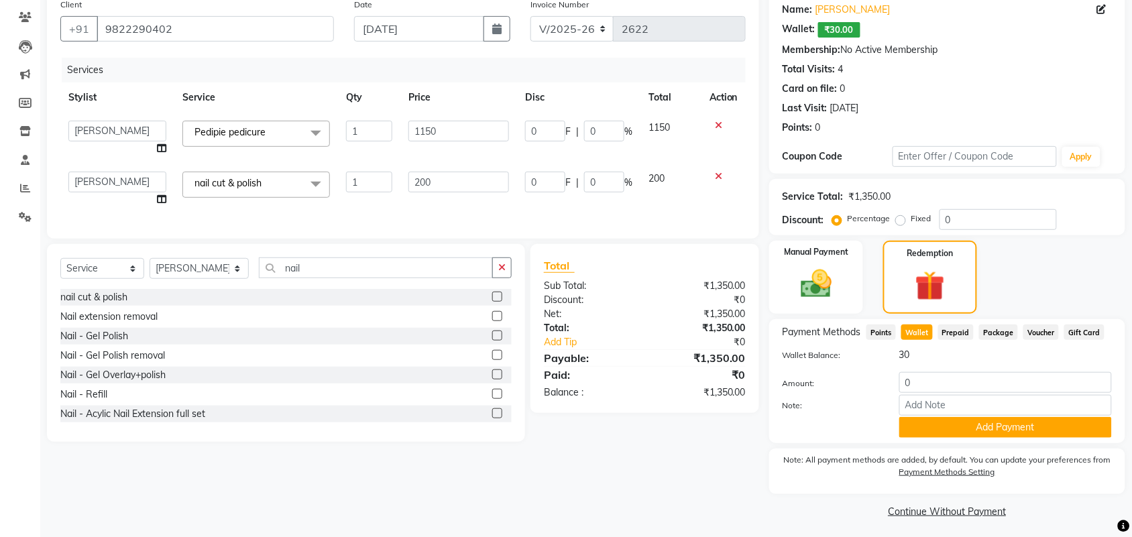
scroll to position [111, 0]
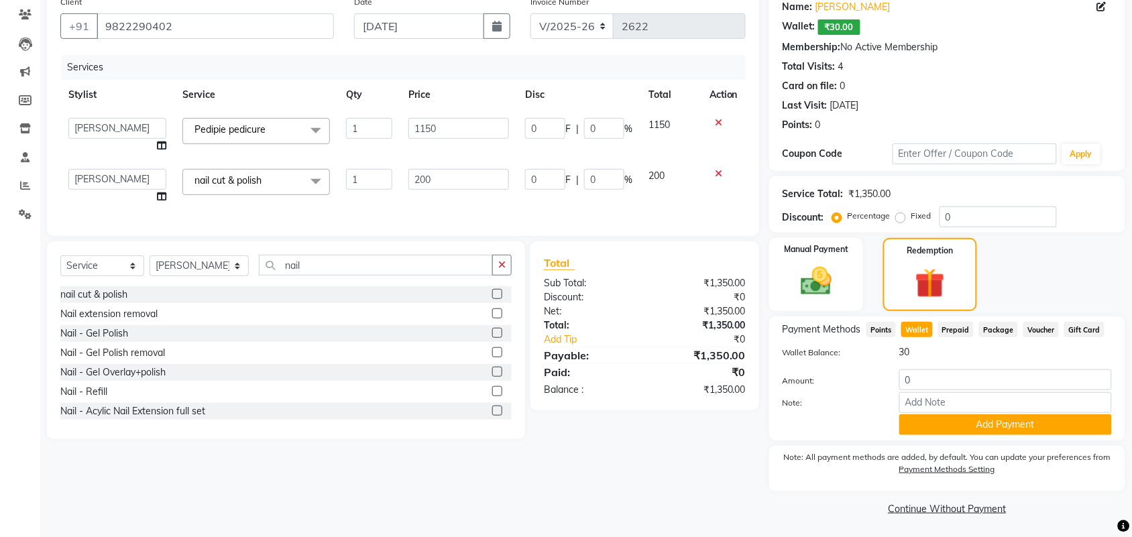
drag, startPoint x: 932, startPoint y: 361, endPoint x: 881, endPoint y: 381, distance: 55.4
click at [881, 381] on div "Wallet Balance: 30 Amount: 0 Note: Add Payment" at bounding box center [947, 390] width 329 height 90
drag, startPoint x: 934, startPoint y: 386, endPoint x: 846, endPoint y: 378, distance: 88.2
click at [846, 378] on div "Amount: 0" at bounding box center [947, 381] width 349 height 23
type input "30"
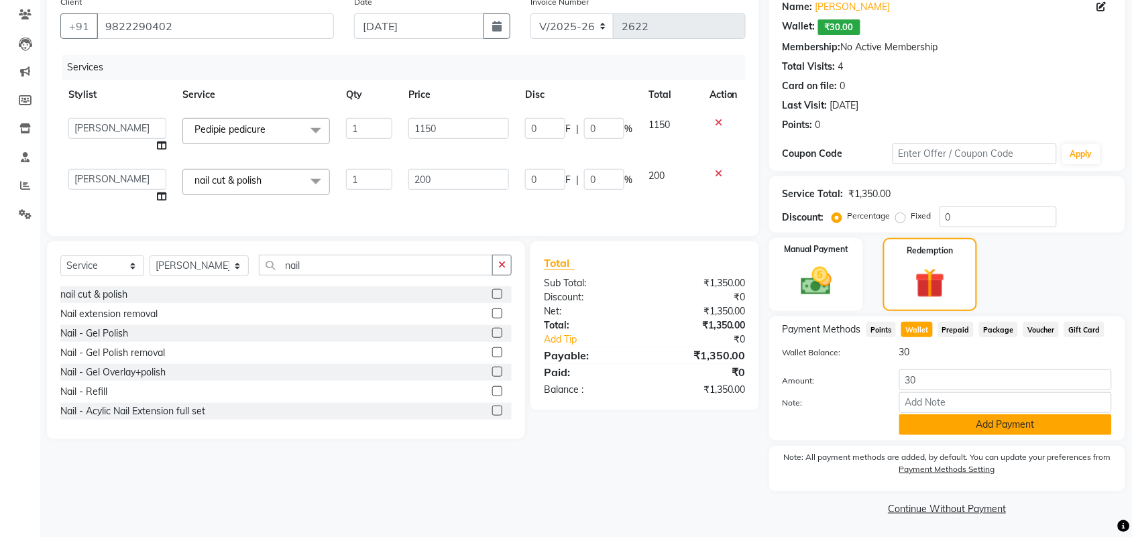
click at [967, 424] on button "Add Payment" at bounding box center [1005, 424] width 213 height 21
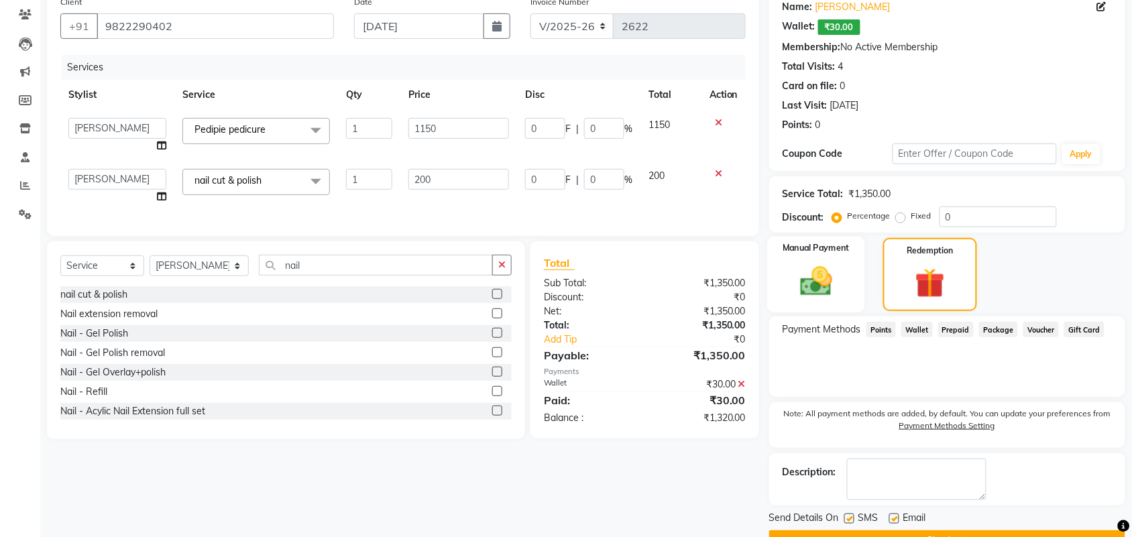
click at [789, 296] on div "Manual Payment" at bounding box center [816, 275] width 98 height 76
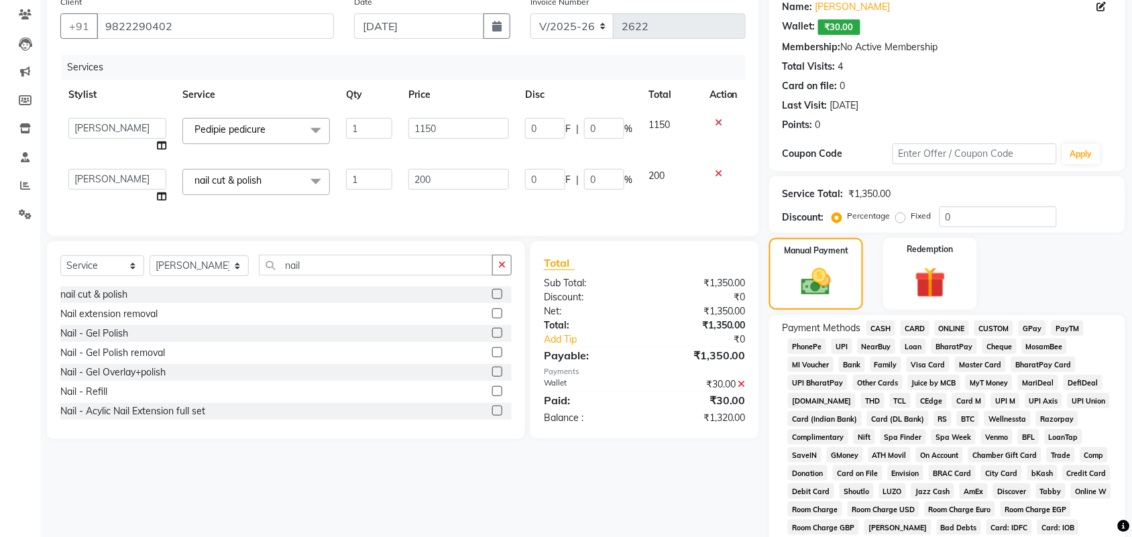
click at [1037, 321] on span "GPay" at bounding box center [1032, 328] width 27 height 15
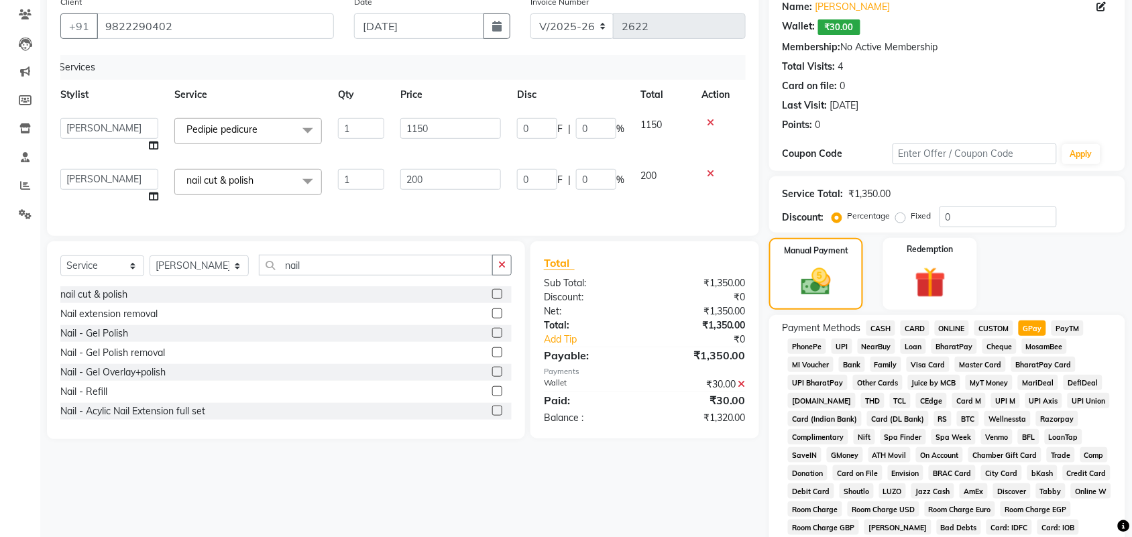
scroll to position [0, 10]
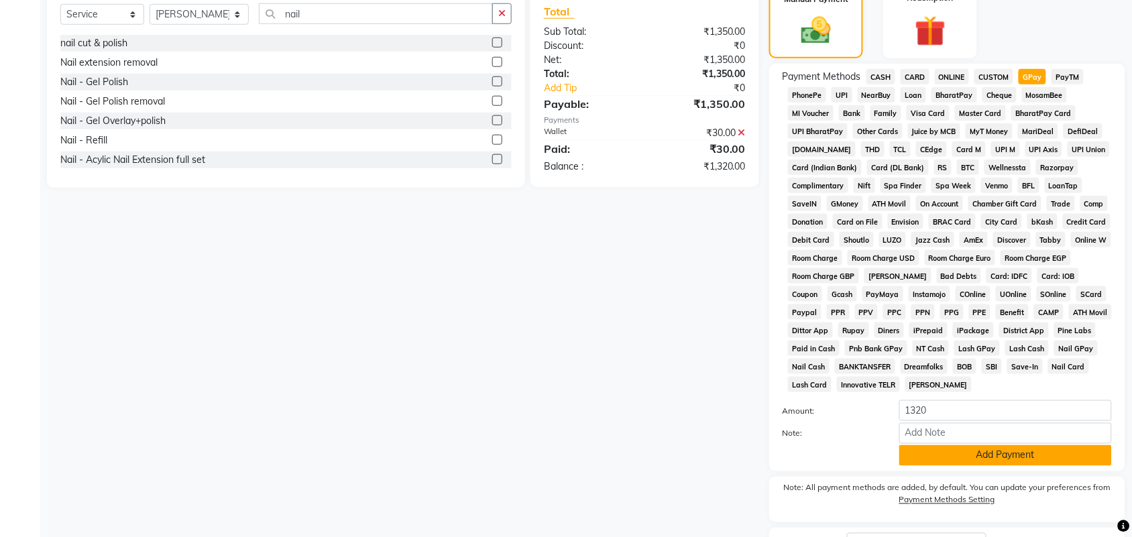
click at [1013, 458] on button "Add Payment" at bounding box center [1005, 455] width 213 height 21
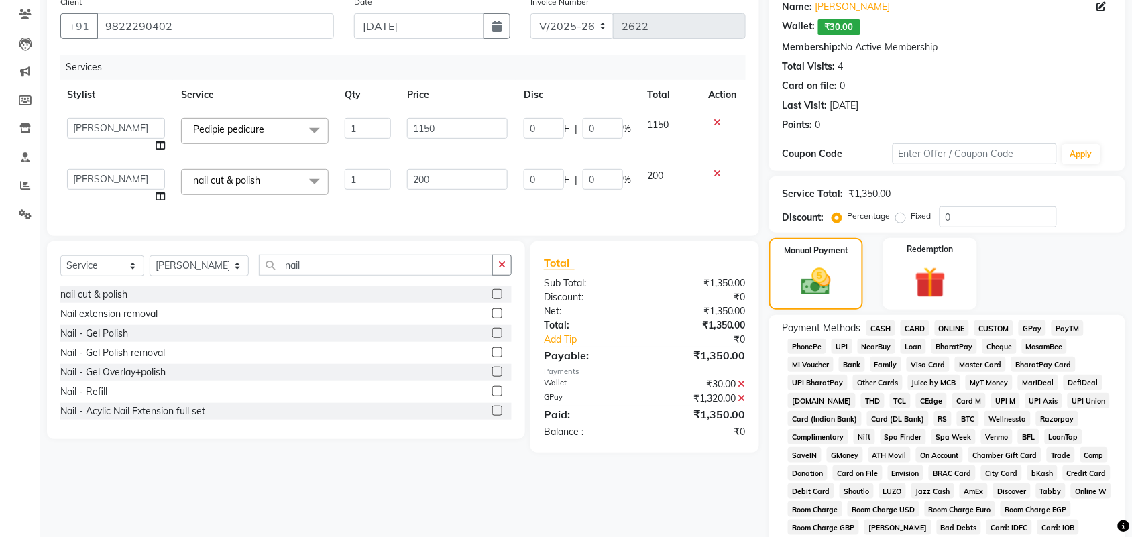
scroll to position [0, 0]
click at [500, 270] on icon "button" at bounding box center [501, 264] width 7 height 9
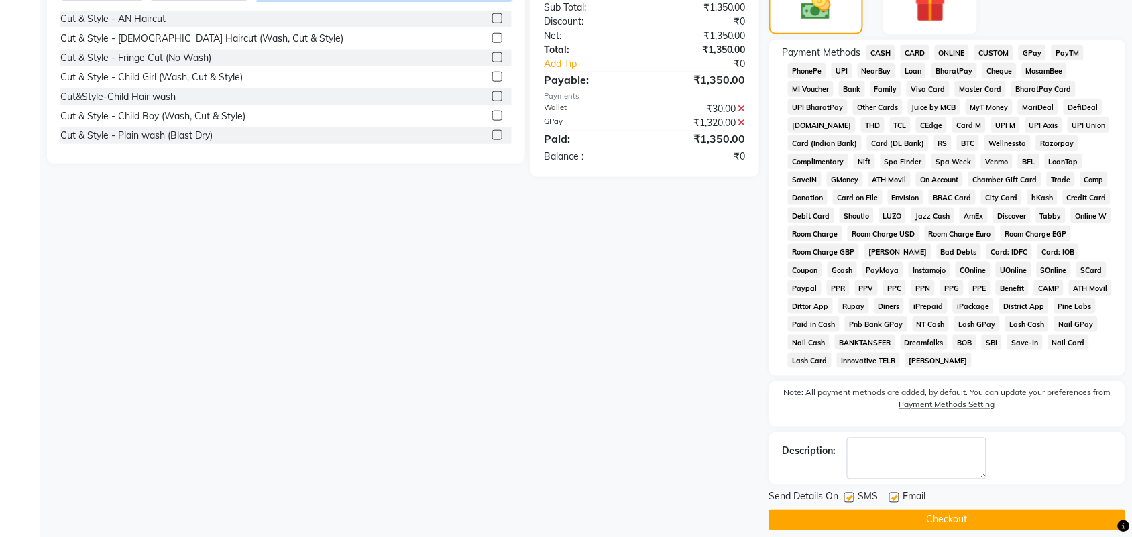
scroll to position [400, 0]
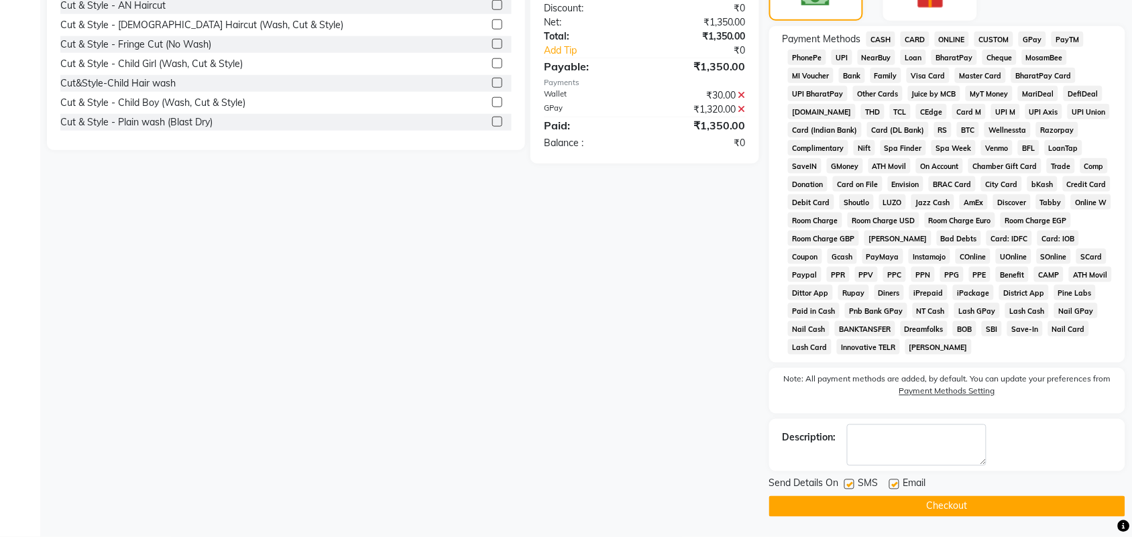
click at [1095, 510] on button "Checkout" at bounding box center [947, 506] width 356 height 21
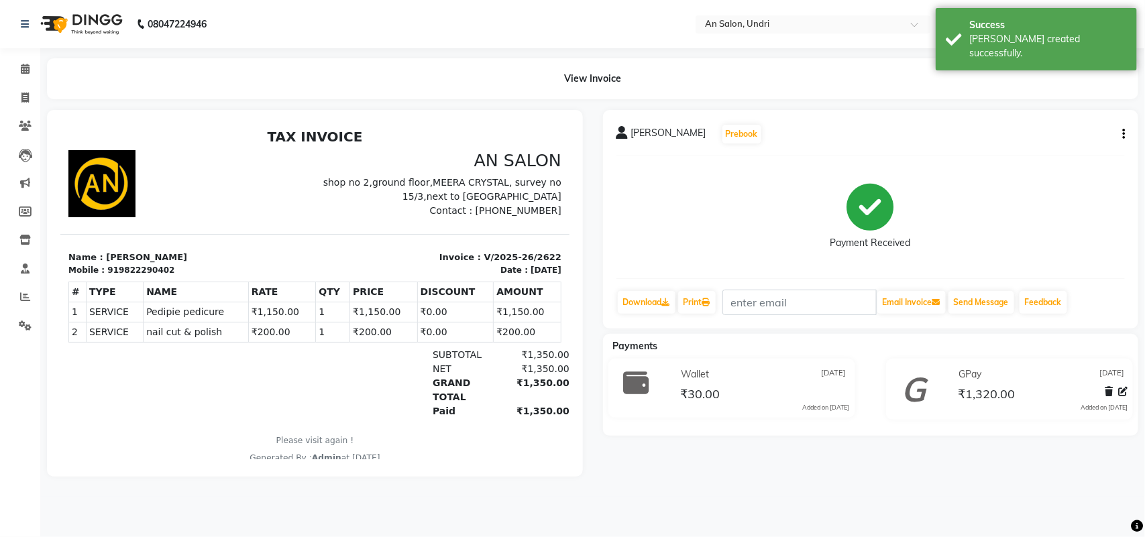
click at [107, 32] on img at bounding box center [80, 24] width 92 height 38
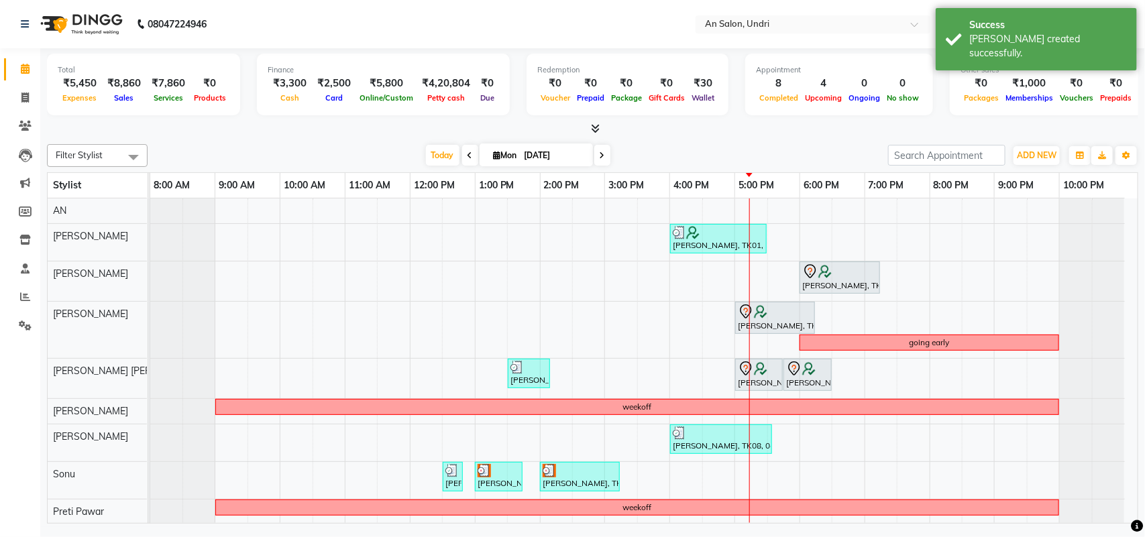
click at [775, 146] on div "Today Mon 01-09-2025" at bounding box center [517, 156] width 727 height 20
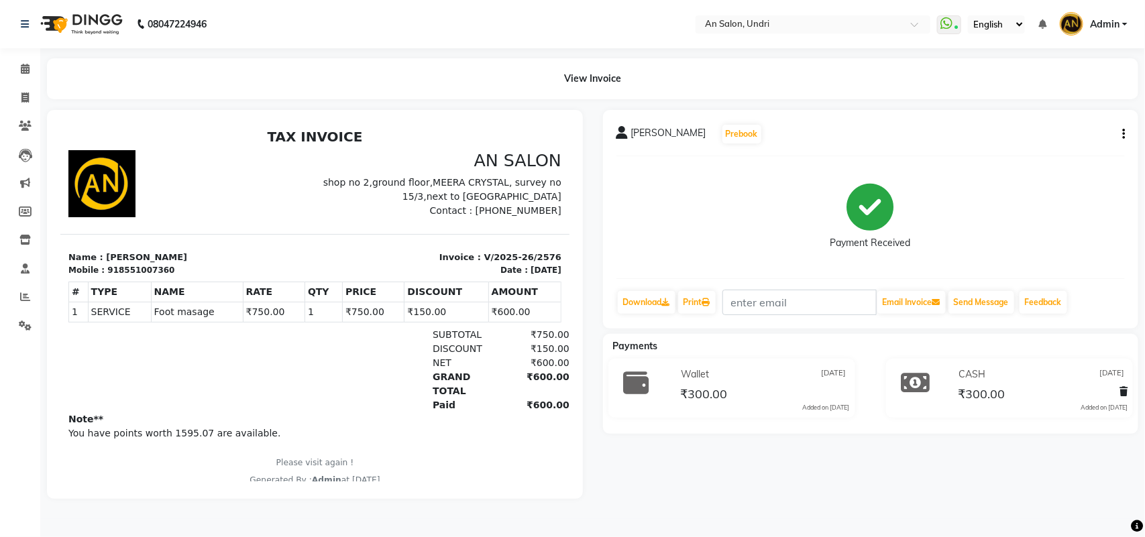
click at [1129, 394] on div "CASH [DATE] ₹300.00 Added on [DATE]" at bounding box center [1041, 388] width 192 height 48
click at [1123, 393] on icon at bounding box center [1123, 391] width 8 height 9
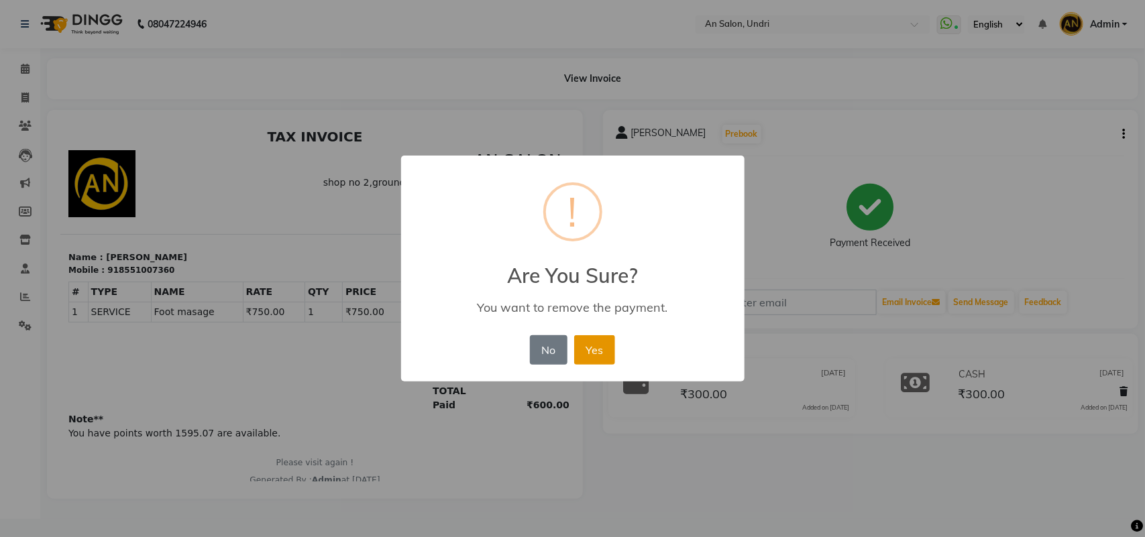
click at [592, 349] on button "Yes" at bounding box center [594, 350] width 41 height 30
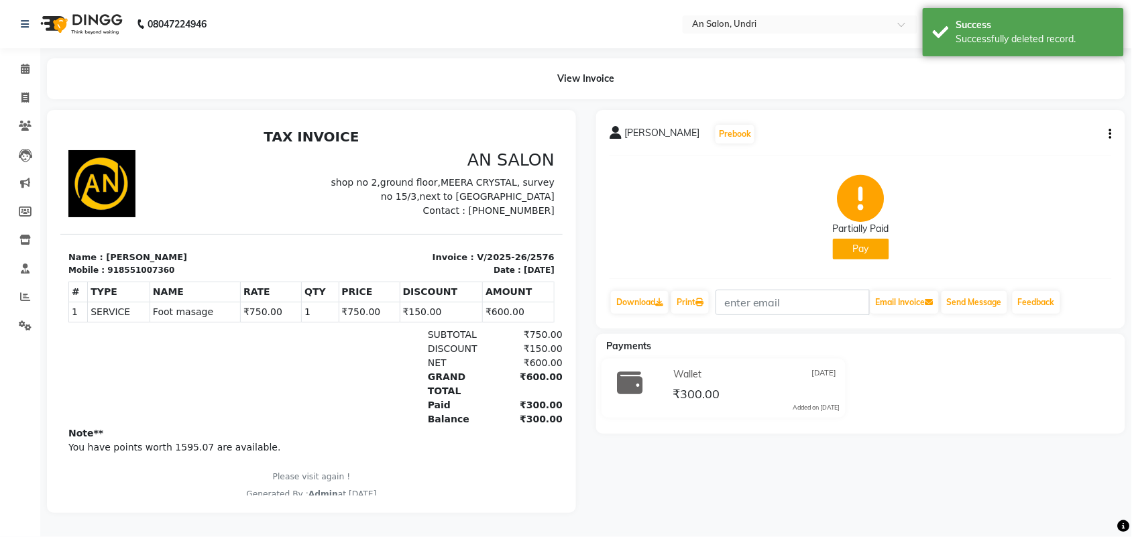
click at [862, 256] on button "Pay" at bounding box center [861, 249] width 56 height 21
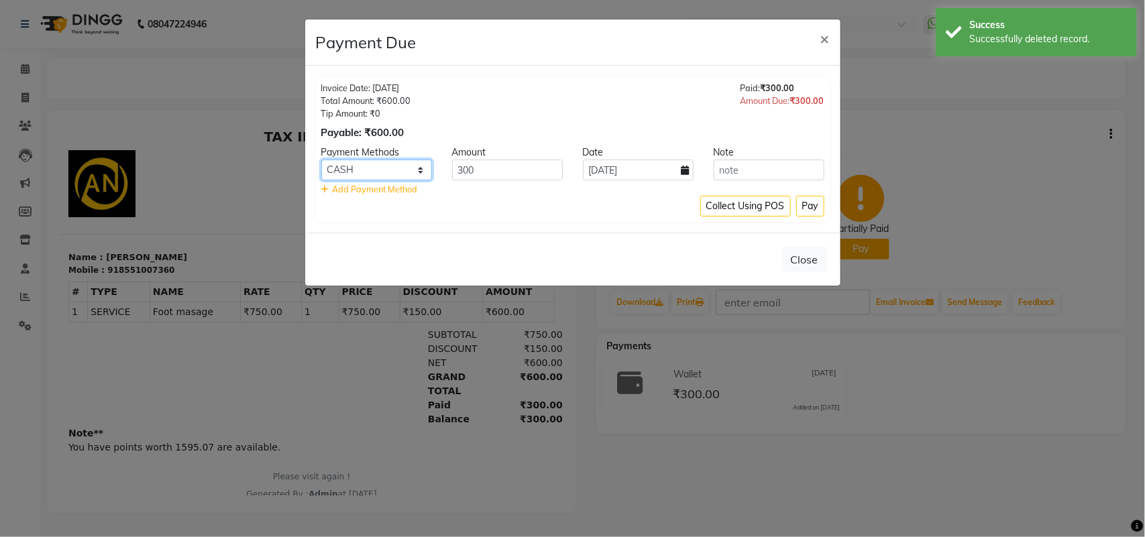
drag, startPoint x: 406, startPoint y: 168, endPoint x: 403, endPoint y: 179, distance: 11.1
click at [406, 168] on select "CASH CARD ONLINE CUSTOM GPay PayTM PhonePe UPI NearBuy Loan BharatPay Cheque Mo…" at bounding box center [376, 170] width 111 height 21
select select "5"
click at [321, 160] on select "CASH CARD ONLINE CUSTOM GPay PayTM PhonePe UPI NearBuy Loan BharatPay Cheque Mo…" at bounding box center [376, 170] width 111 height 21
click at [535, 203] on div "Collect Using POS Pay" at bounding box center [572, 206] width 503 height 21
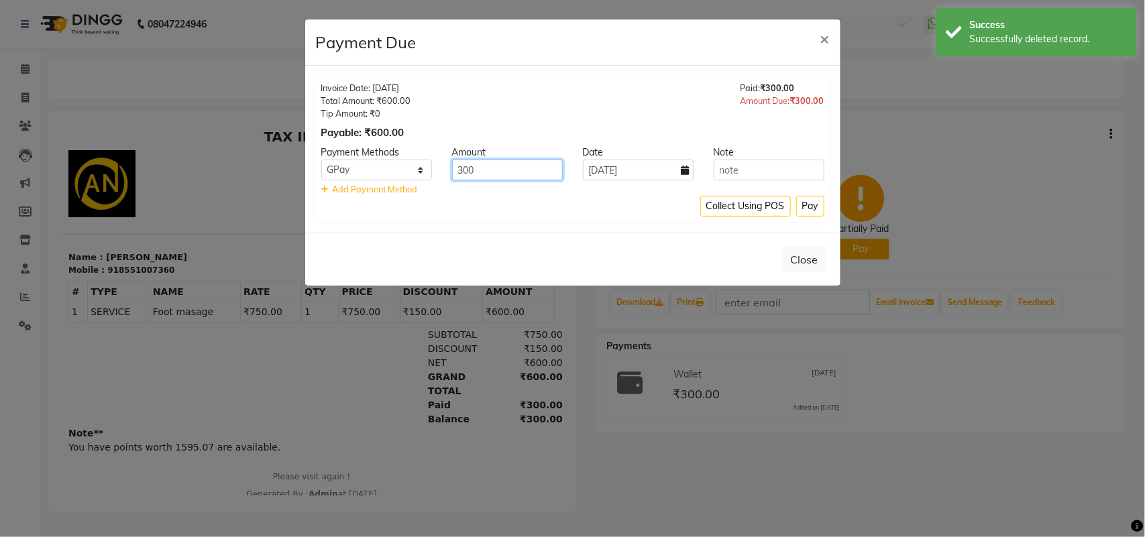
click at [500, 172] on input "300" at bounding box center [507, 170] width 111 height 21
type input "3"
type input "240"
click at [810, 206] on button "Pay" at bounding box center [810, 206] width 28 height 21
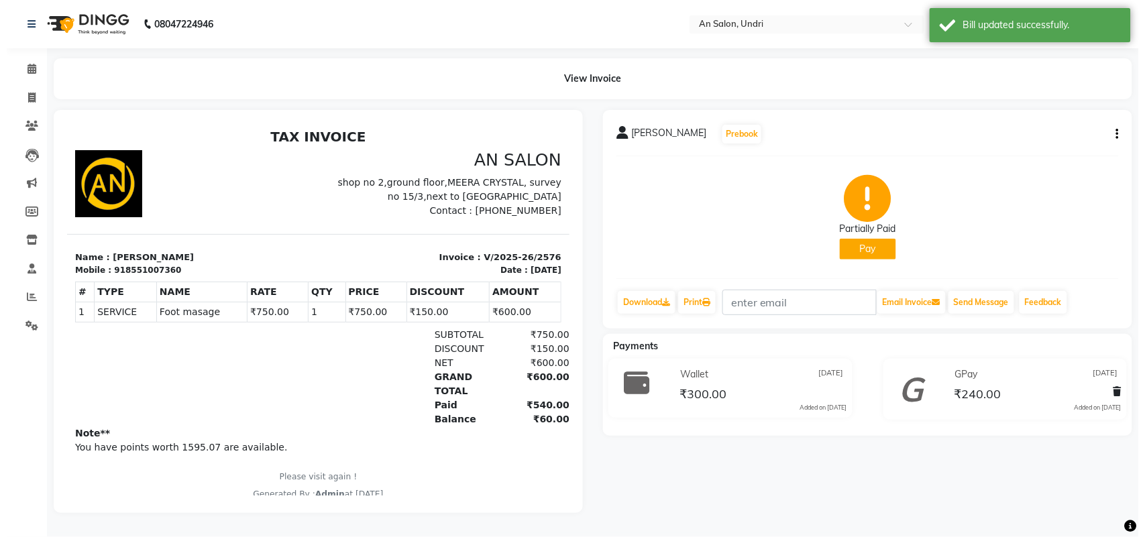
scroll to position [8, 0]
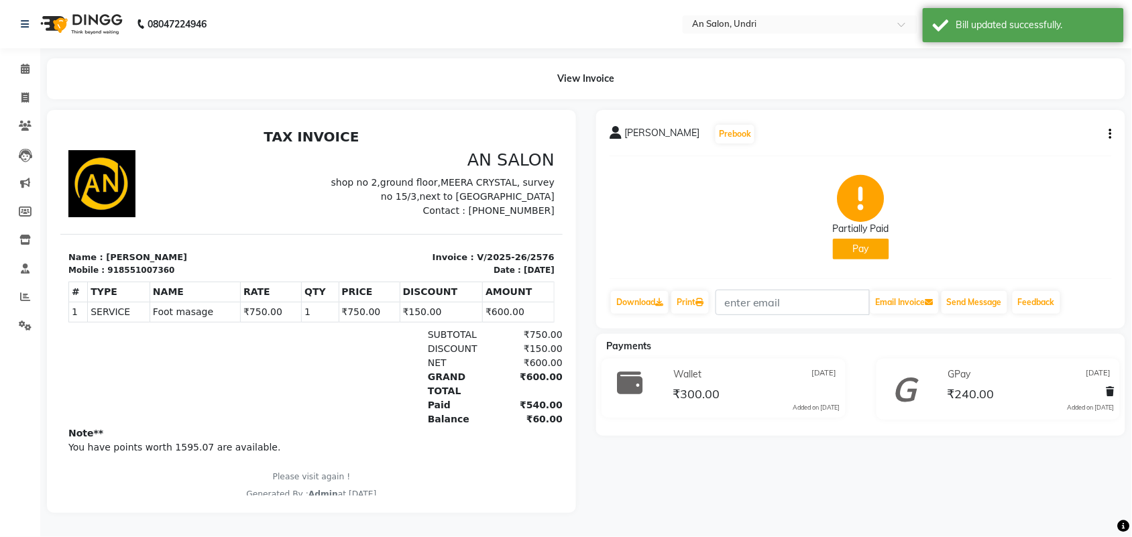
click at [877, 239] on button "Pay" at bounding box center [861, 249] width 56 height 21
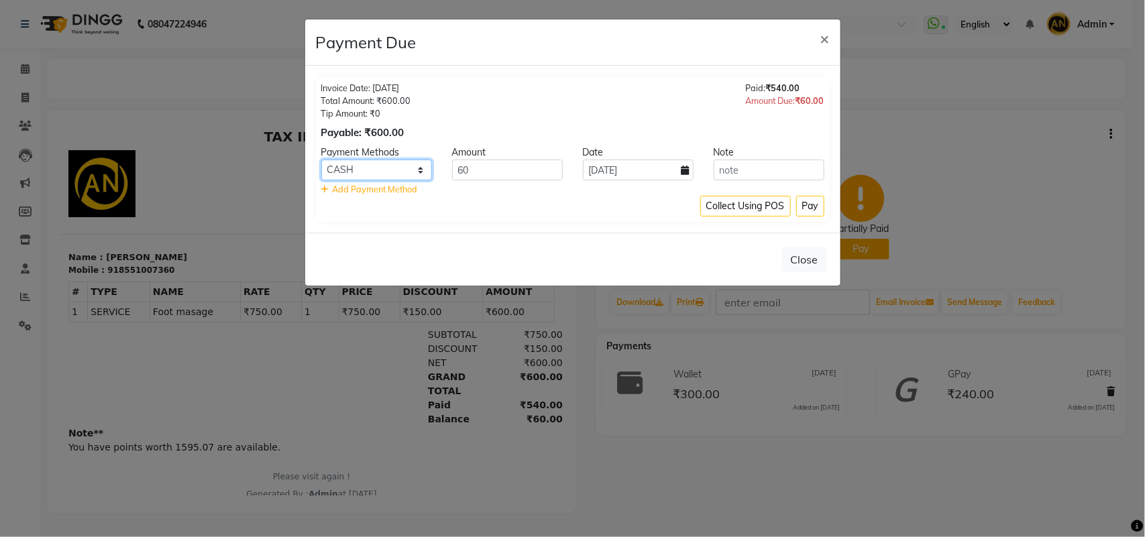
click at [414, 166] on select "CASH CARD ONLINE CUSTOM GPay PayTM PhonePe UPI NearBuy Loan BharatPay Cheque Mo…" at bounding box center [376, 170] width 111 height 21
select select "5"
click at [321, 160] on select "CASH CARD ONLINE CUSTOM GPay PayTM PhonePe UPI NearBuy Loan BharatPay Cheque Mo…" at bounding box center [376, 170] width 111 height 21
click at [814, 207] on button "Pay" at bounding box center [810, 206] width 28 height 21
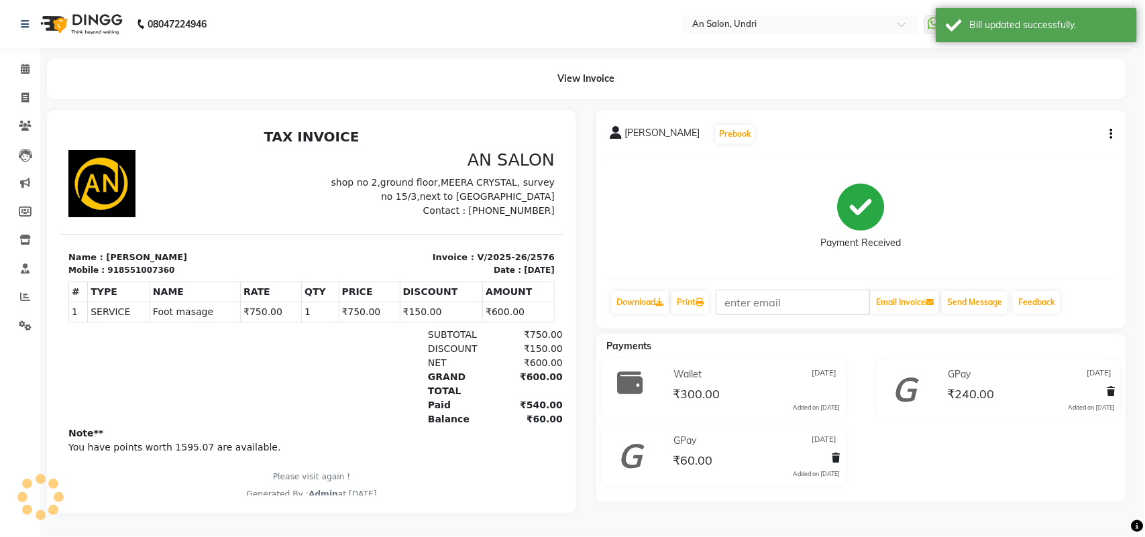
scroll to position [0, 0]
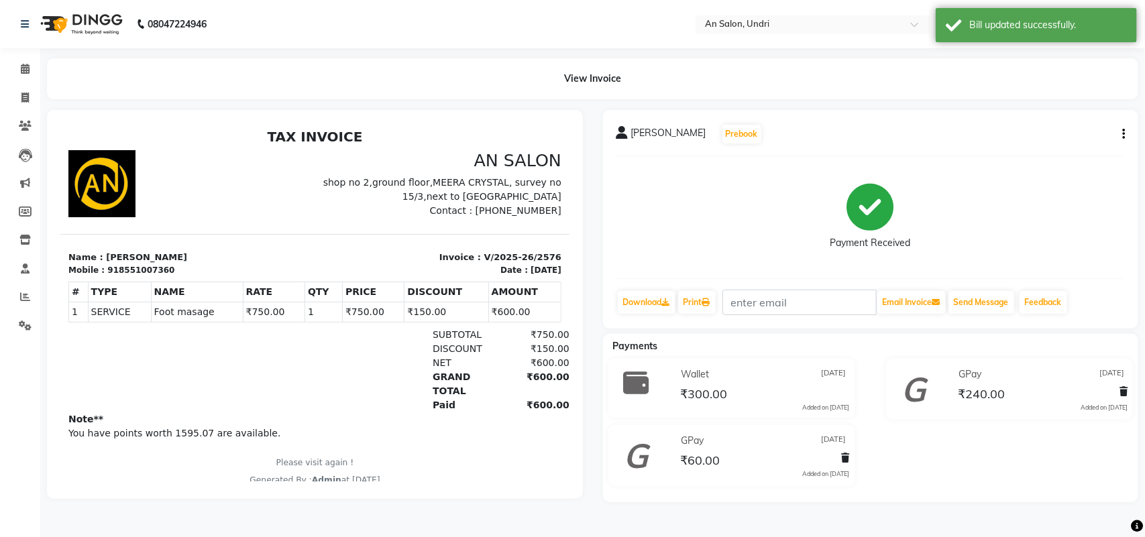
click at [99, 31] on img at bounding box center [80, 24] width 92 height 38
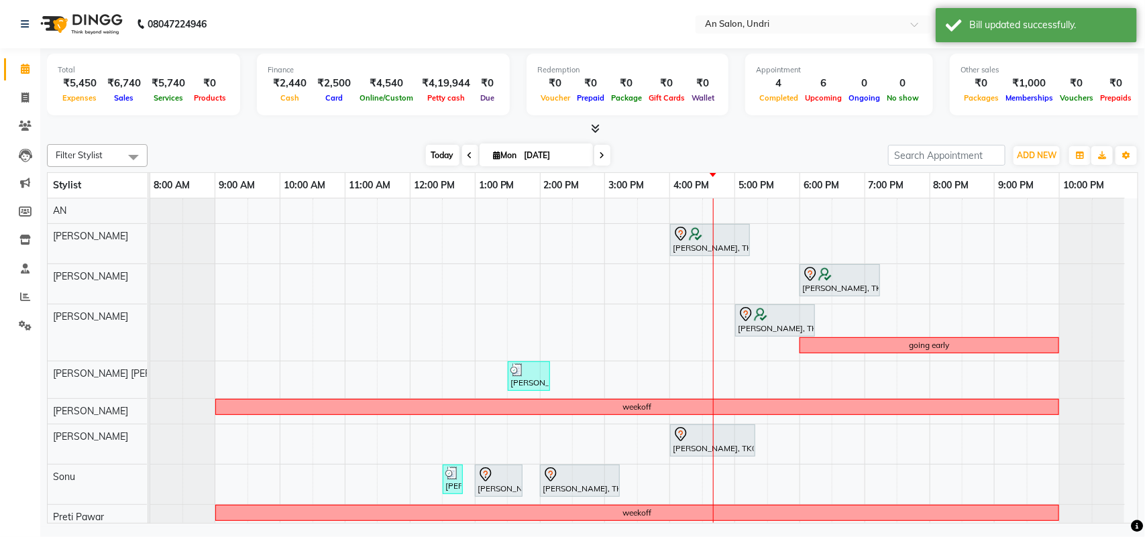
click at [446, 156] on span "Today" at bounding box center [443, 155] width 34 height 21
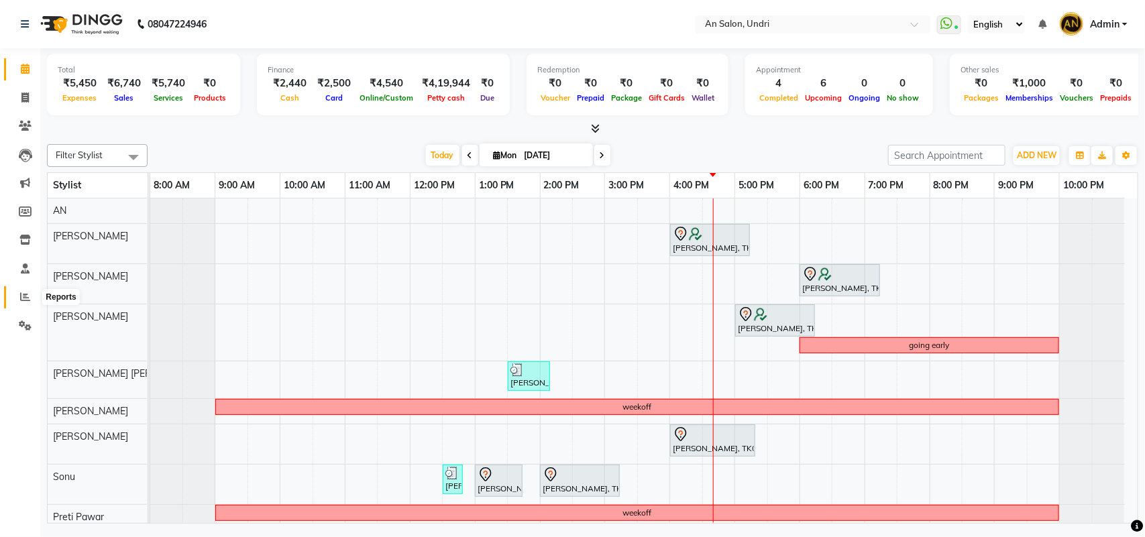
click at [20, 292] on icon at bounding box center [25, 297] width 10 height 10
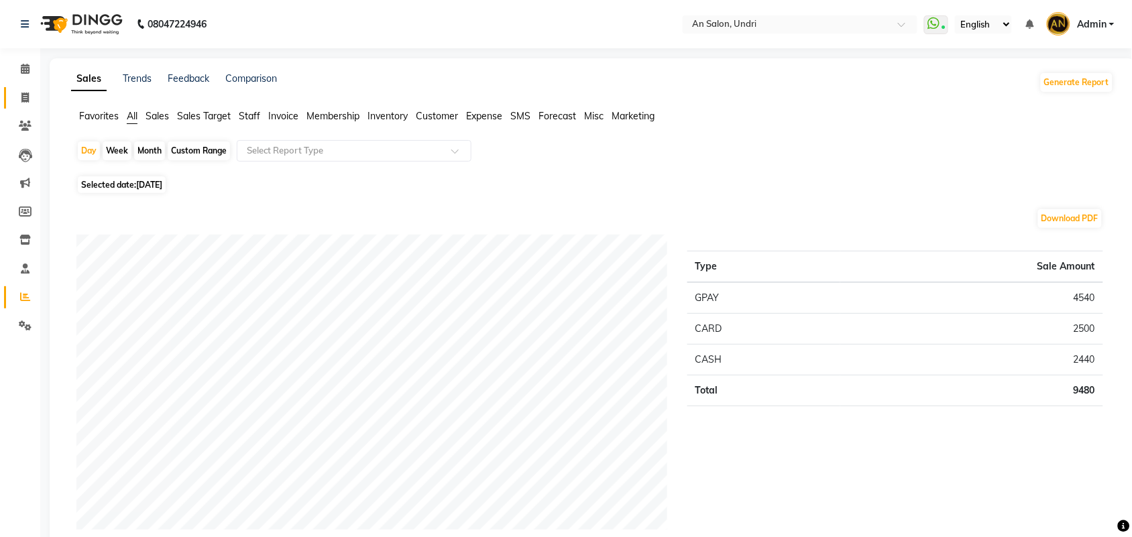
click at [24, 88] on link "Invoice" at bounding box center [20, 98] width 32 height 22
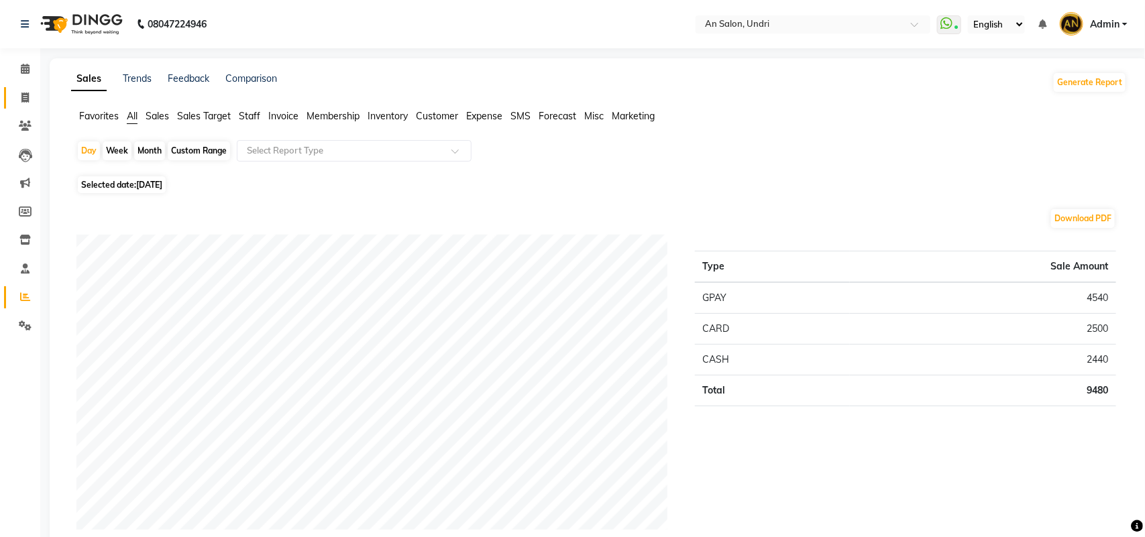
select select "3639"
select select "service"
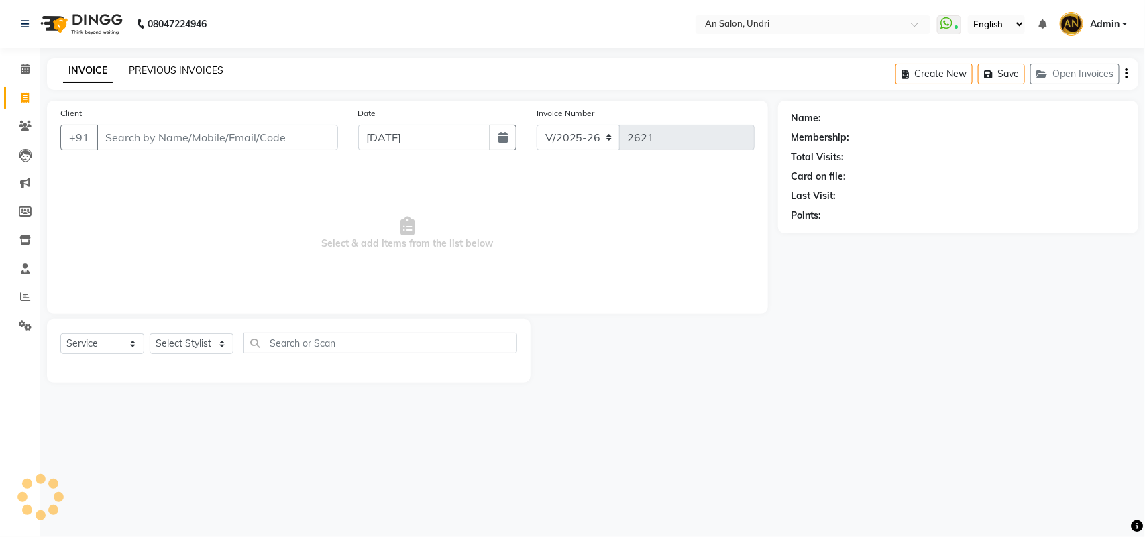
click at [188, 68] on link "PREVIOUS INVOICES" at bounding box center [176, 70] width 95 height 12
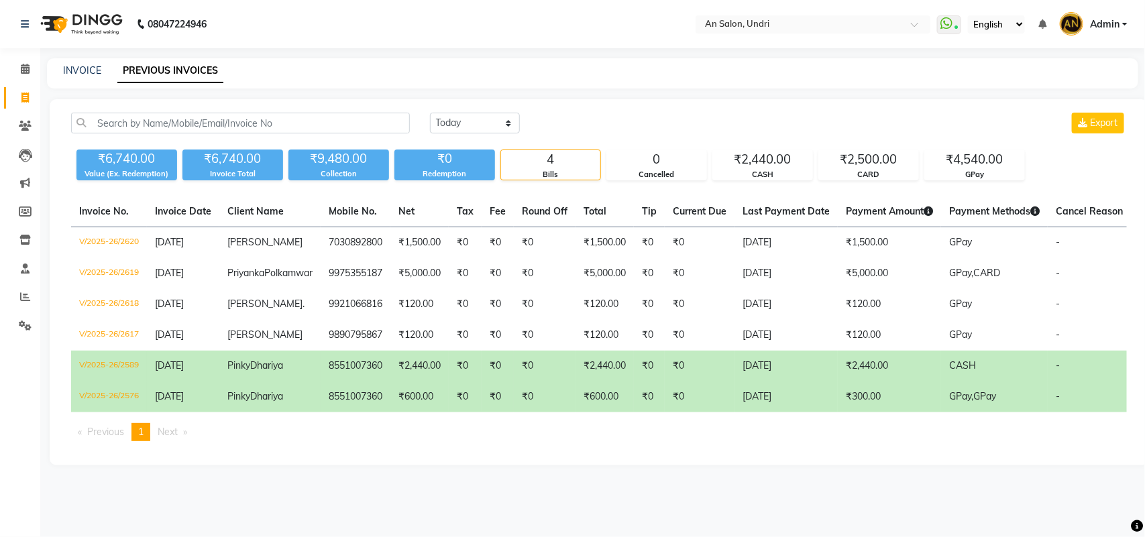
click at [838, 412] on td "₹300.00" at bounding box center [889, 397] width 103 height 31
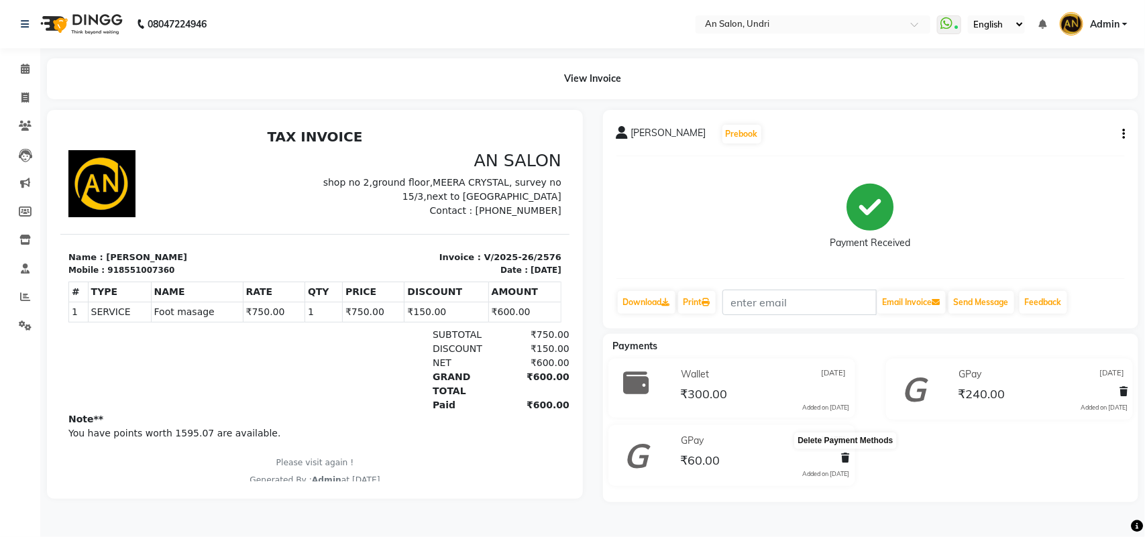
click at [845, 457] on icon at bounding box center [846, 457] width 8 height 9
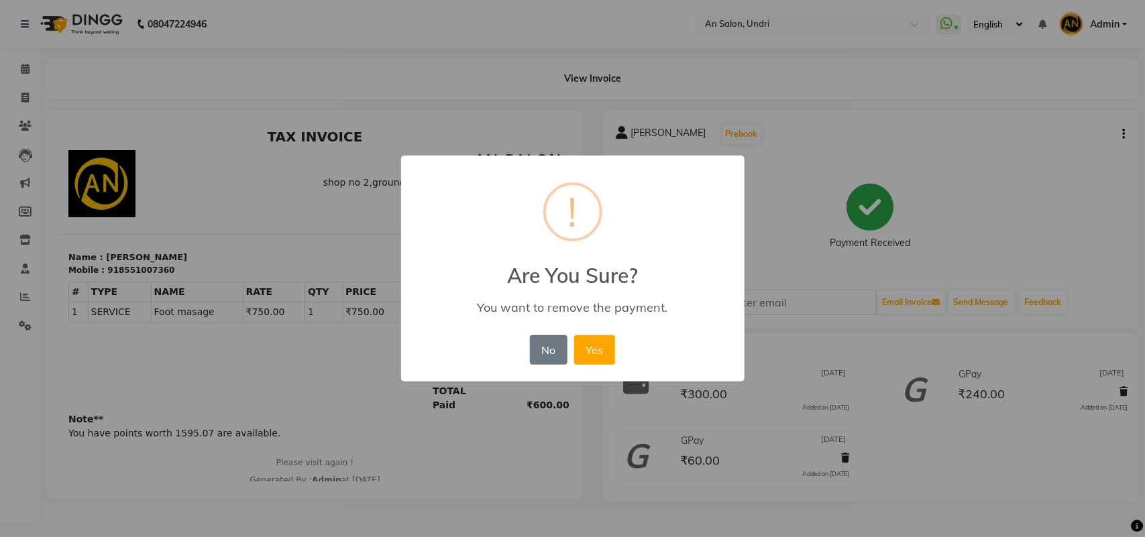
drag, startPoint x: 605, startPoint y: 351, endPoint x: 668, endPoint y: 309, distance: 75.9
click at [604, 351] on button "Yes" at bounding box center [594, 350] width 41 height 30
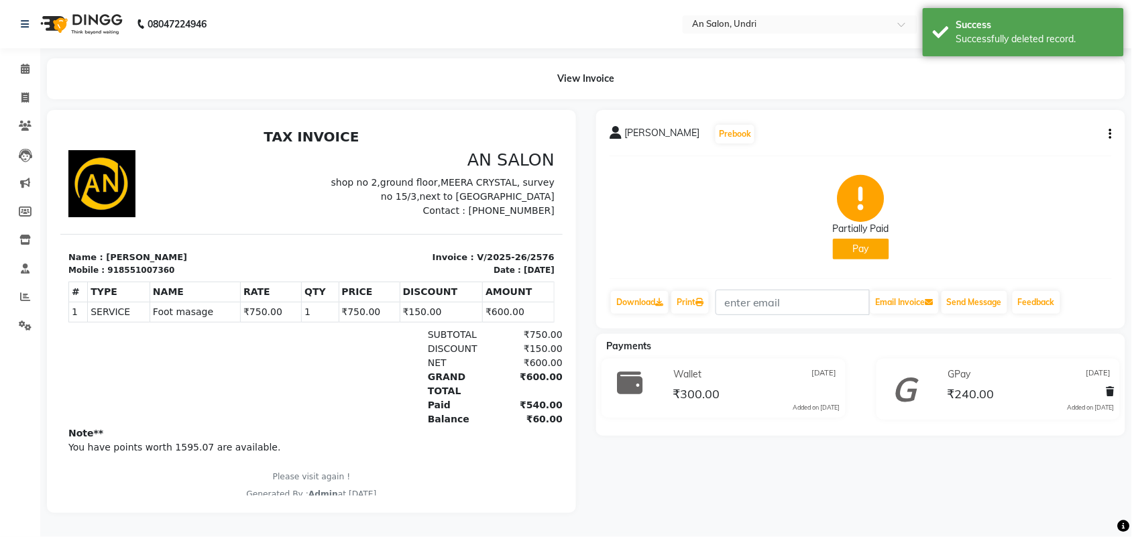
click at [860, 239] on button "Pay" at bounding box center [861, 249] width 56 height 21
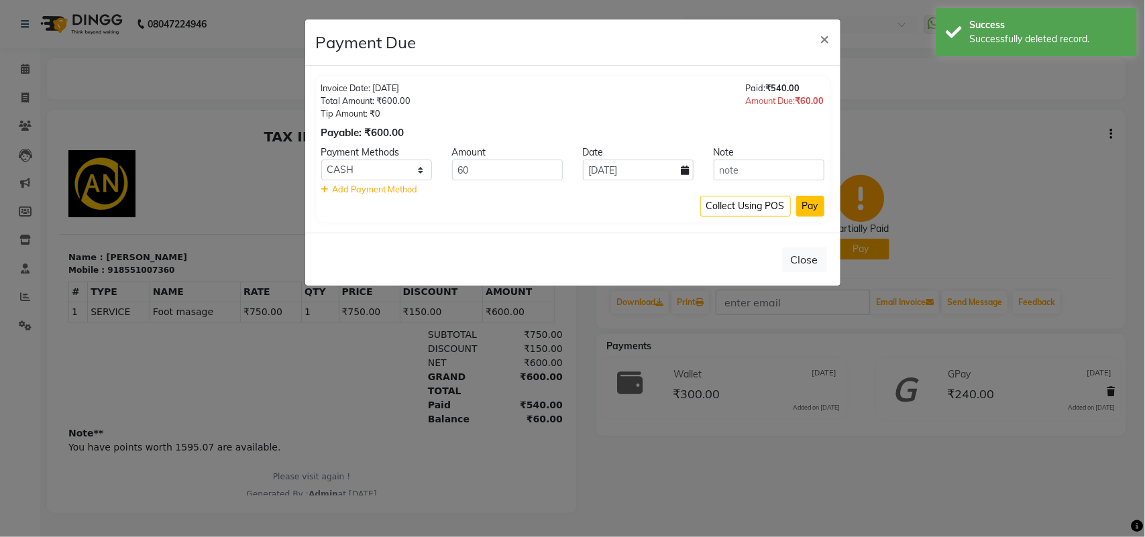
click at [822, 205] on button "Pay" at bounding box center [810, 206] width 28 height 21
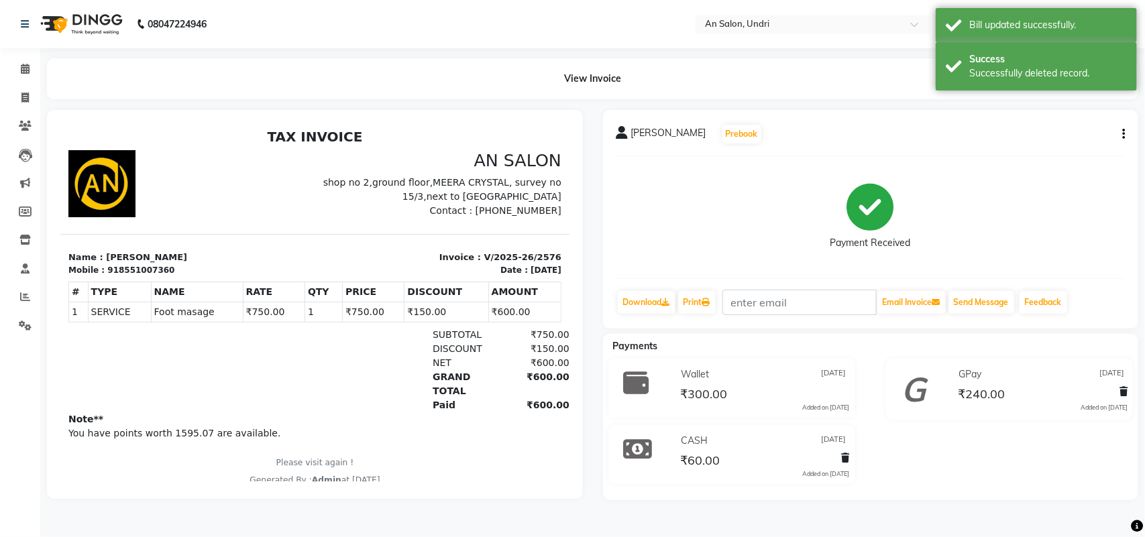
click at [74, 3] on nav "08047224946 Select Location × An Salon, Undri WhatsApp Status ✕ Status: Connect…" at bounding box center [572, 24] width 1145 height 48
click at [91, 20] on img at bounding box center [80, 24] width 92 height 38
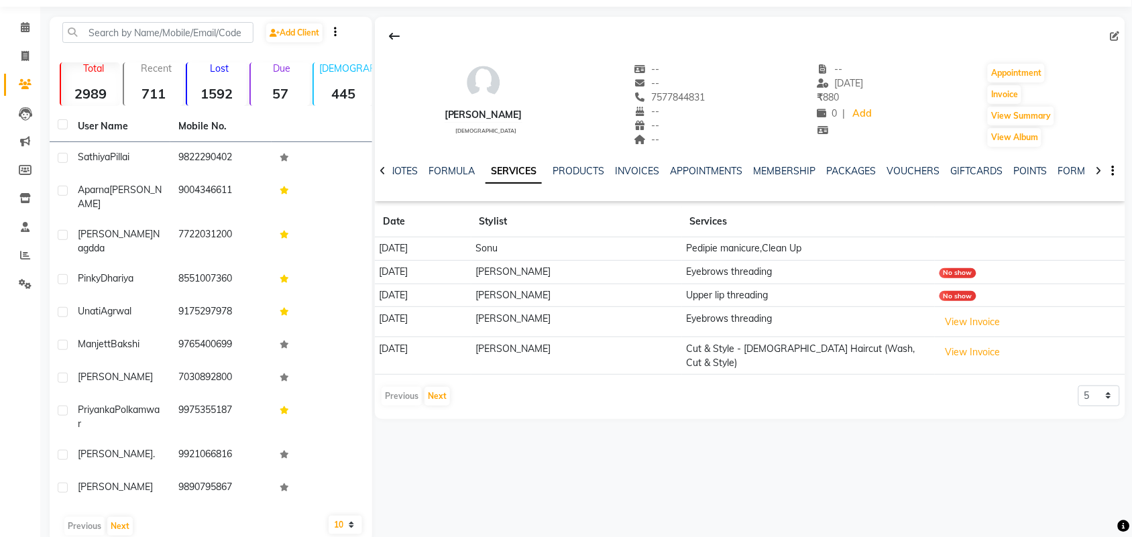
scroll to position [44, 0]
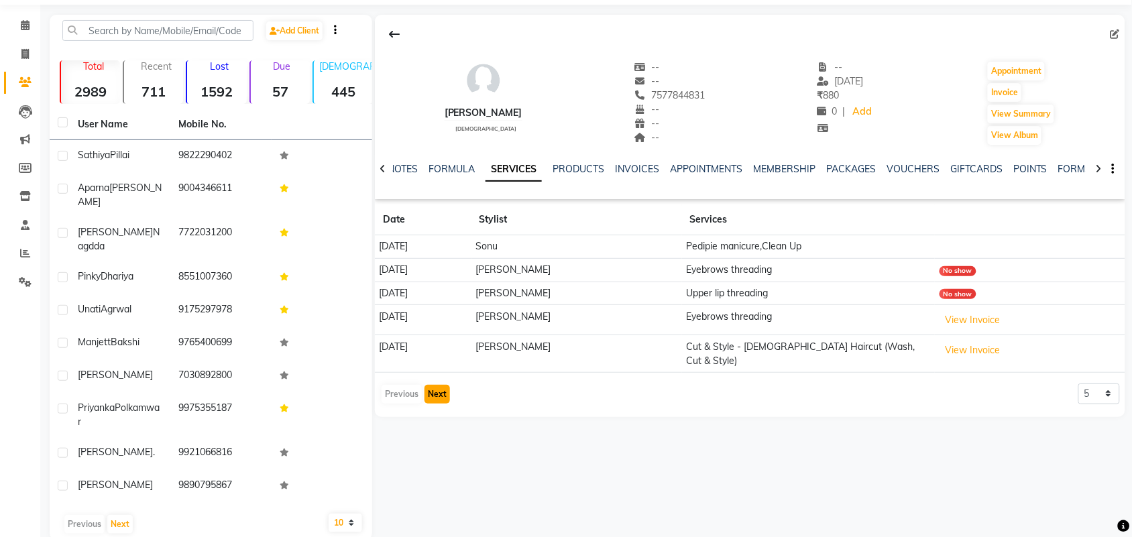
click at [426, 385] on button "Next" at bounding box center [437, 394] width 25 height 19
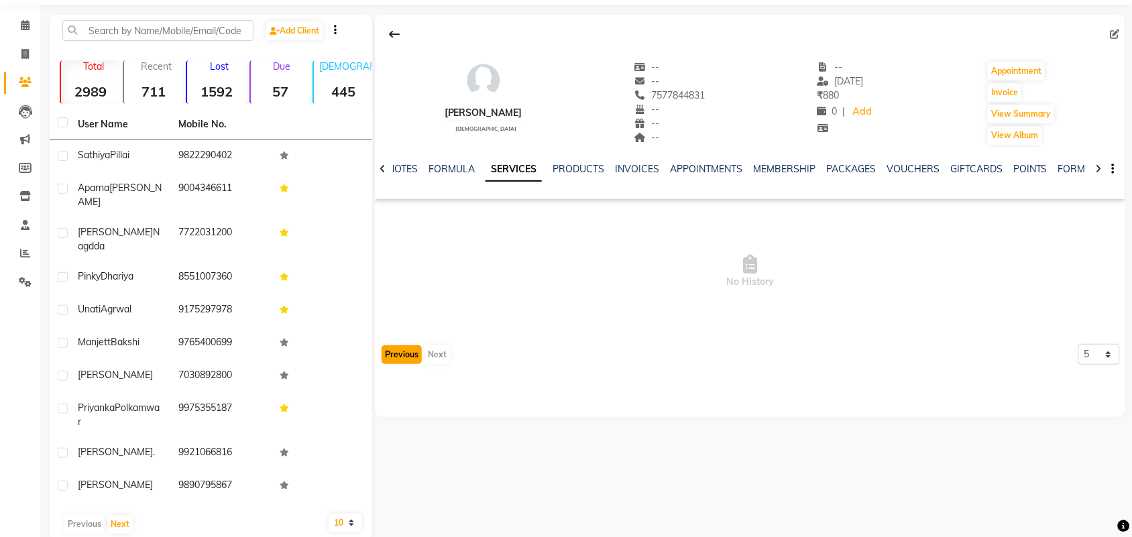
click at [398, 347] on button "Previous" at bounding box center [402, 354] width 40 height 19
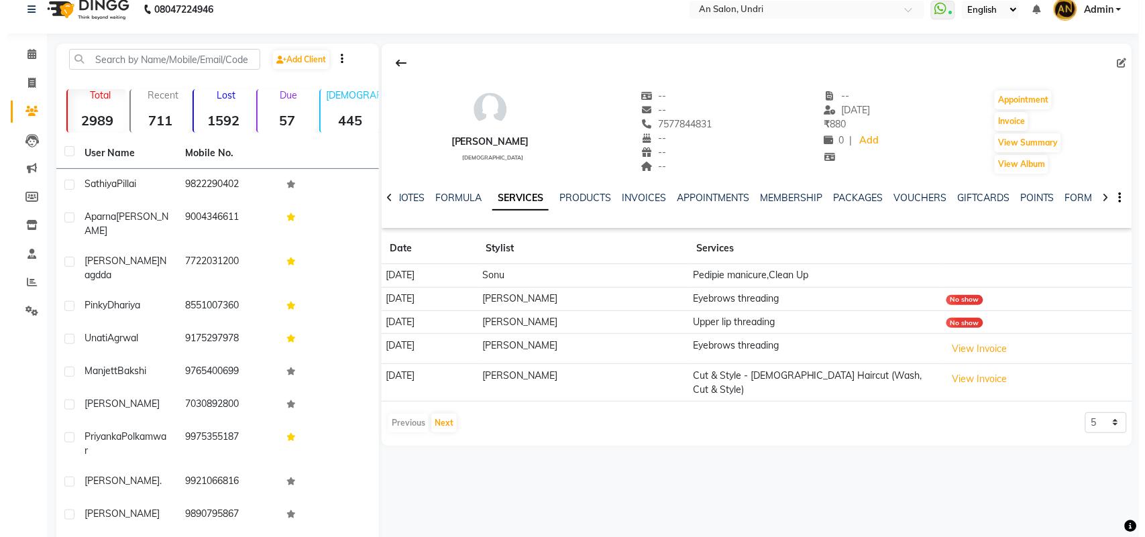
scroll to position [0, 0]
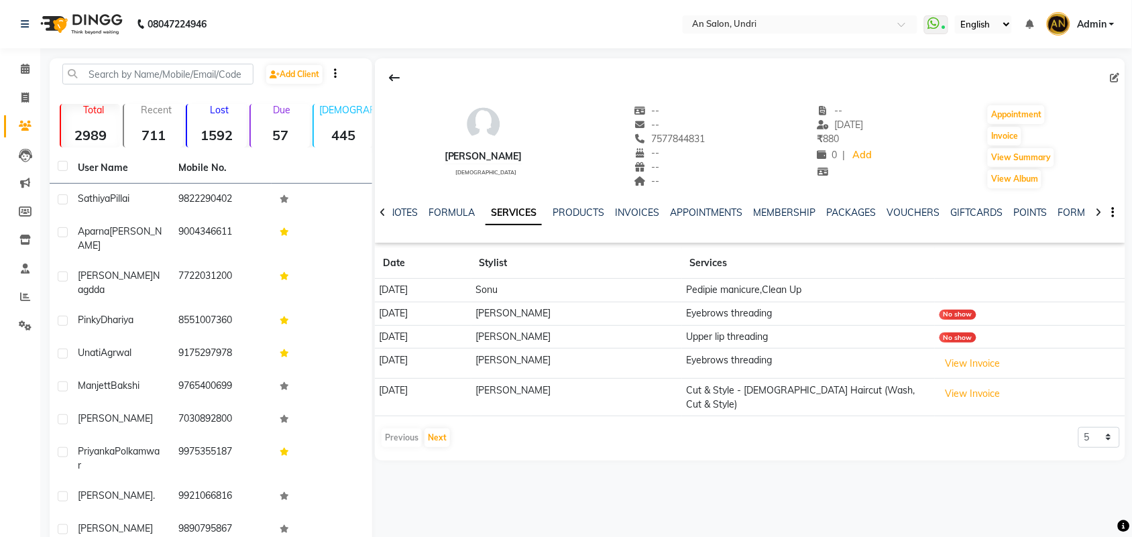
click at [111, 25] on img at bounding box center [80, 24] width 92 height 38
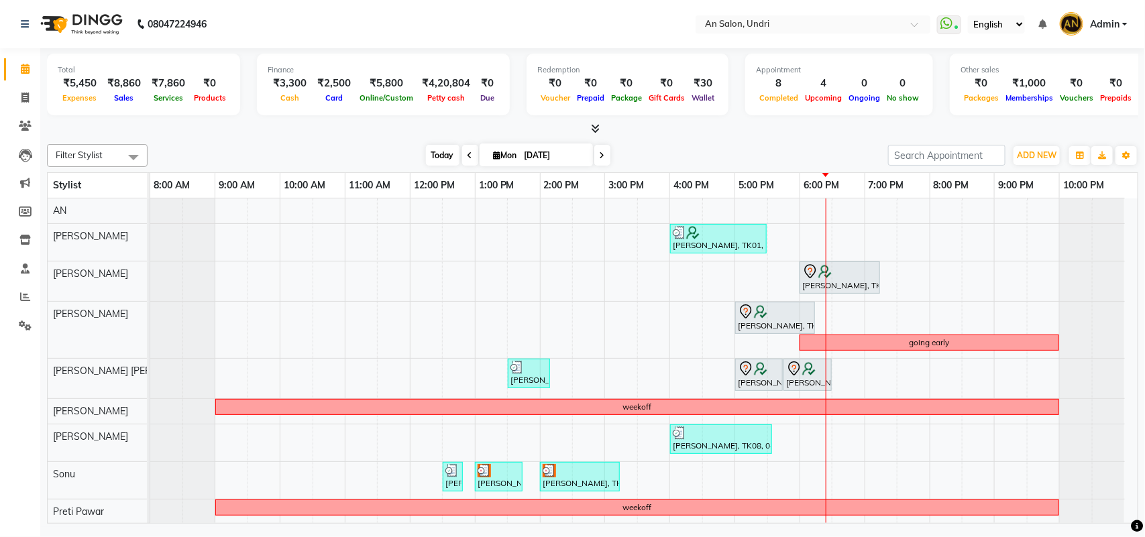
click at [428, 154] on span "Today" at bounding box center [443, 155] width 34 height 21
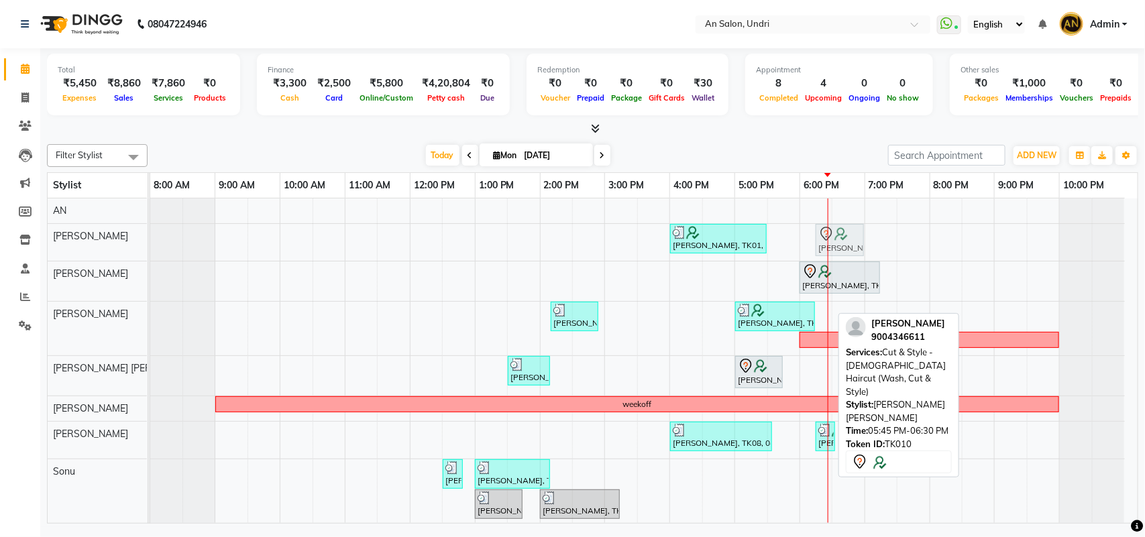
drag, startPoint x: 808, startPoint y: 376, endPoint x: 836, endPoint y: 255, distance: 124.5
click at [836, 255] on tbody "Monica Nagdda, TK01, 04:00 PM-05:30 PM, Cut & Style - Wash & Blow-Dry,nail cut …" at bounding box center [637, 420] width 975 height 442
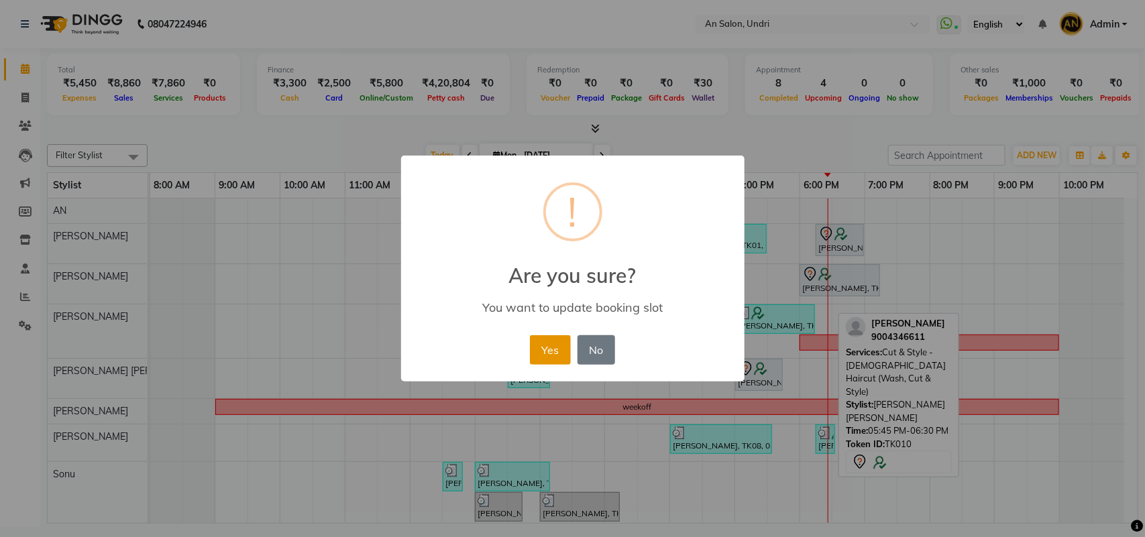
click at [542, 345] on button "Yes" at bounding box center [550, 350] width 41 height 30
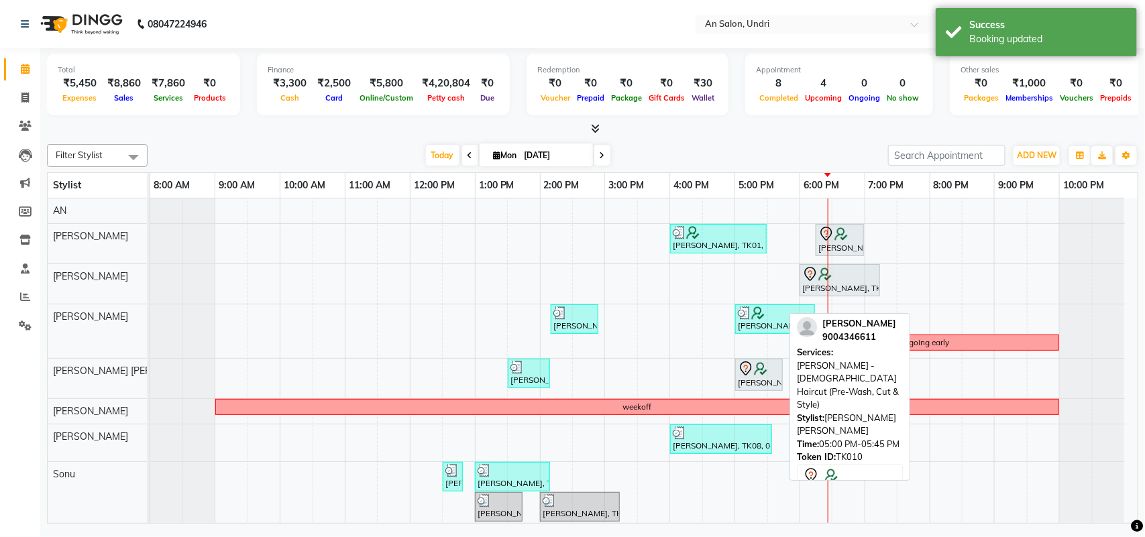
click at [770, 364] on div at bounding box center [759, 369] width 42 height 16
click at [760, 370] on img at bounding box center [760, 368] width 13 height 13
select select "7"
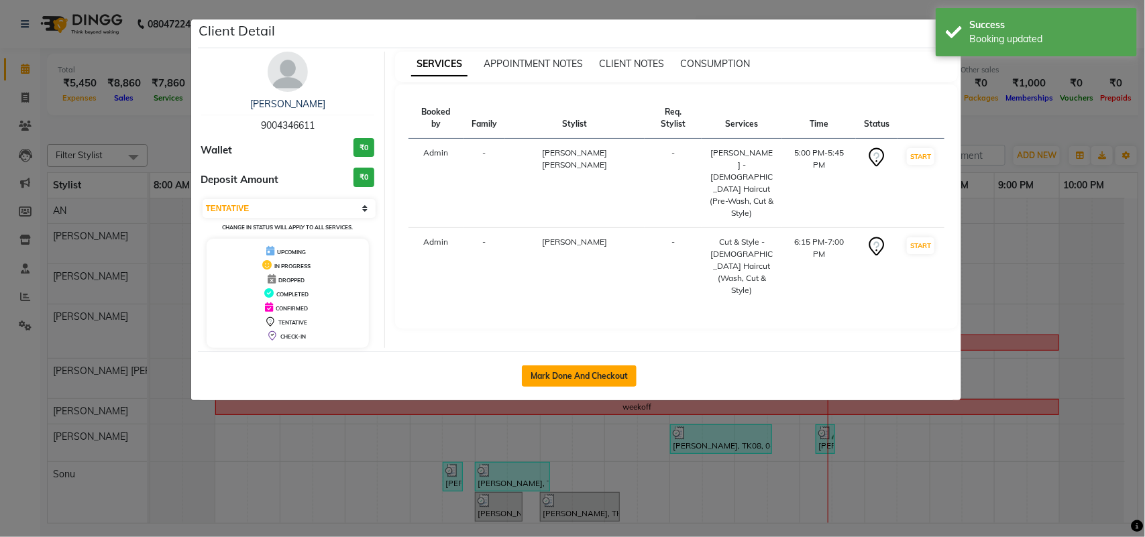
click at [554, 369] on button "Mark Done And Checkout" at bounding box center [579, 376] width 115 height 21
select select "service"
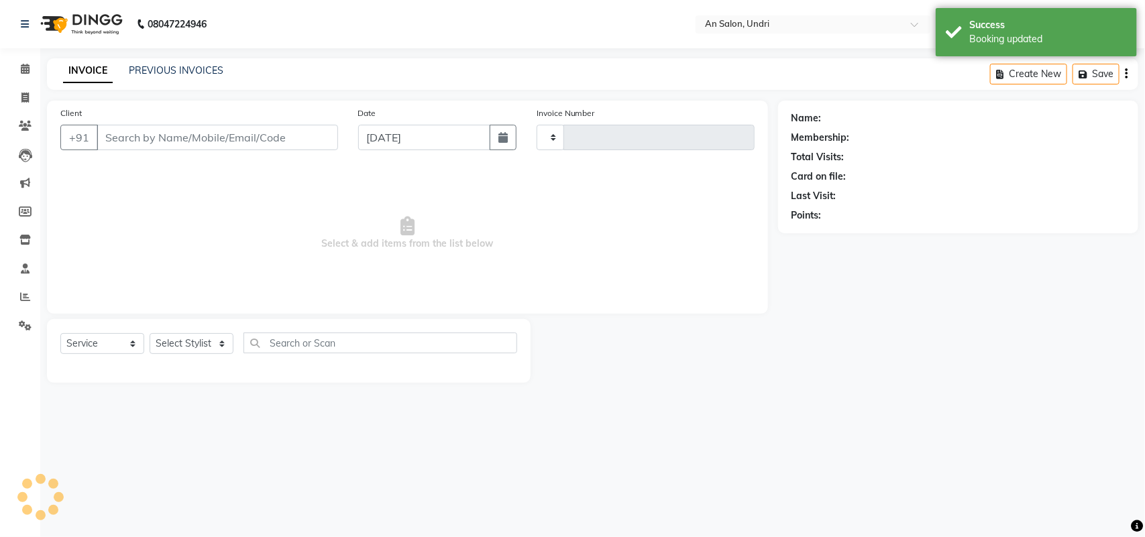
type input "2625"
select select "3639"
type input "9004346611"
select select "55235"
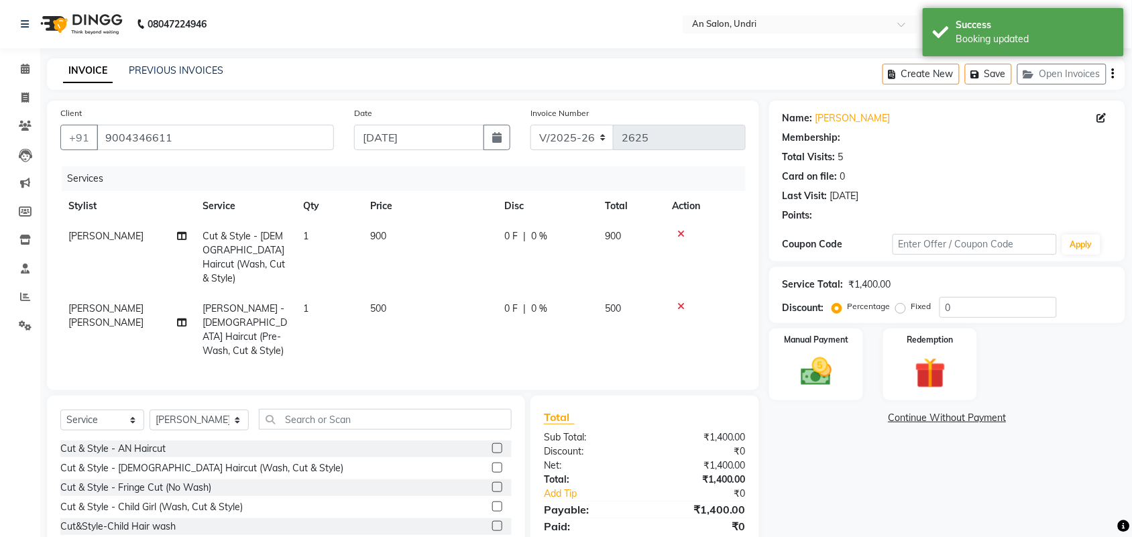
select select "1: Object"
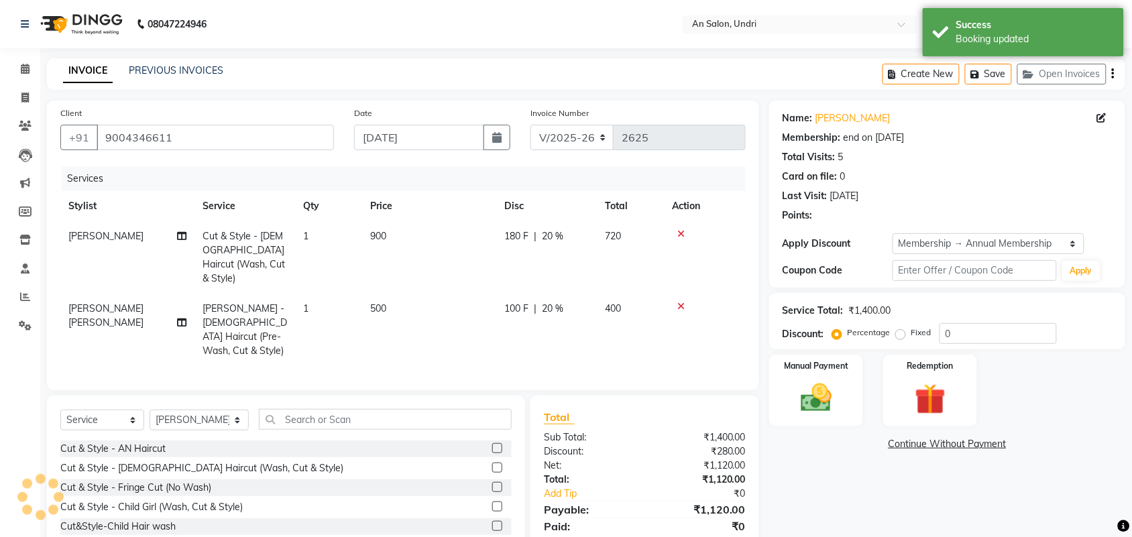
type input "20"
click at [256, 249] on span "Cut & Style - [DEMOGRAPHIC_DATA] Haircut (Wash, Cut & Style)" at bounding box center [244, 257] width 82 height 54
select select "17154"
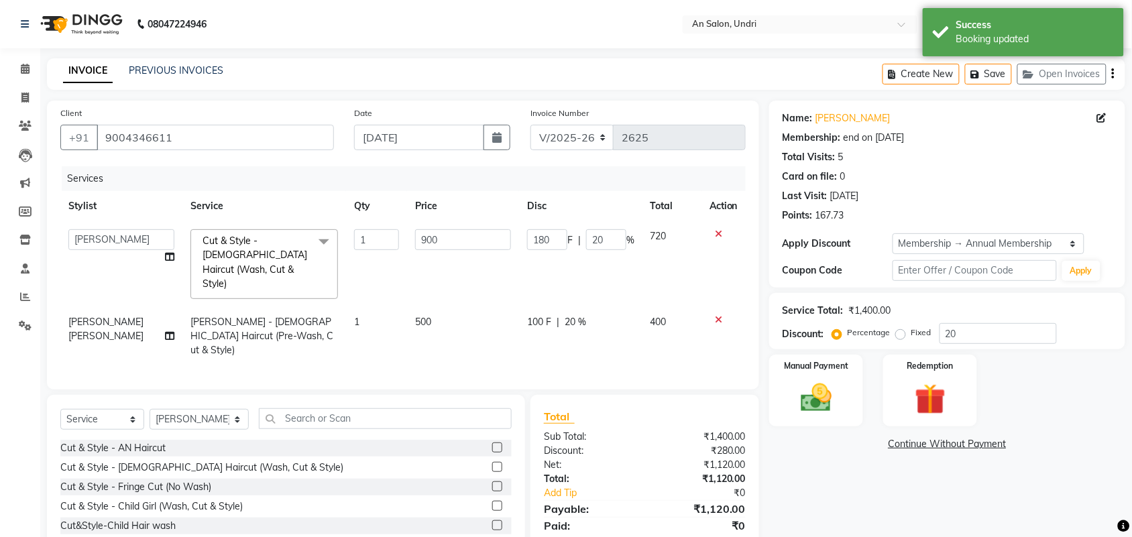
click at [256, 249] on span "Cut & Style - [DEMOGRAPHIC_DATA] Haircut (Wash, Cut & Style)" at bounding box center [255, 262] width 105 height 55
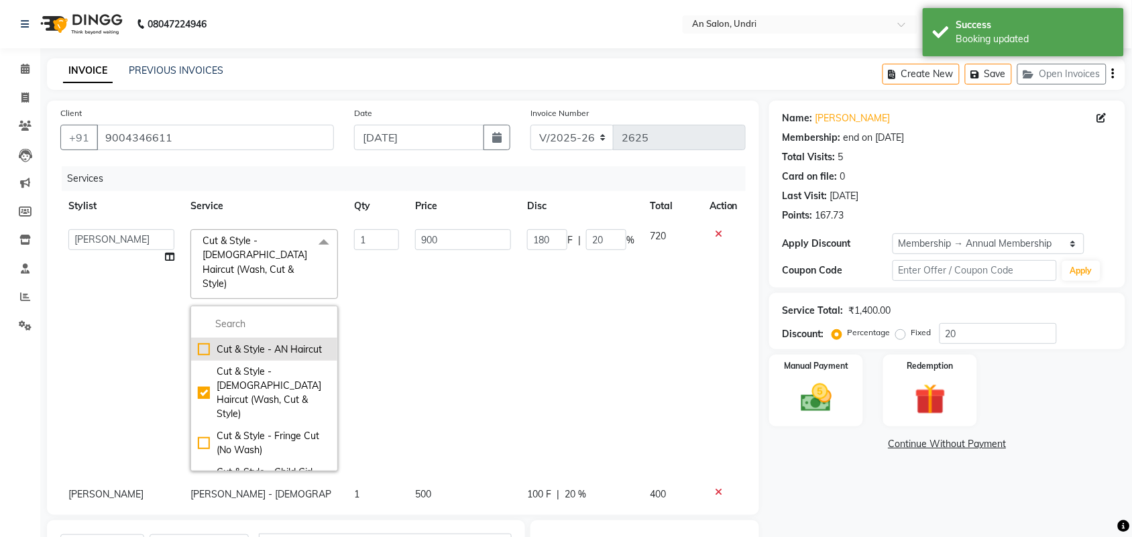
click at [253, 343] on div "Cut & Style - AN Haircut" at bounding box center [264, 350] width 133 height 14
checkbox input "true"
checkbox input "false"
type input "1150"
type input "230"
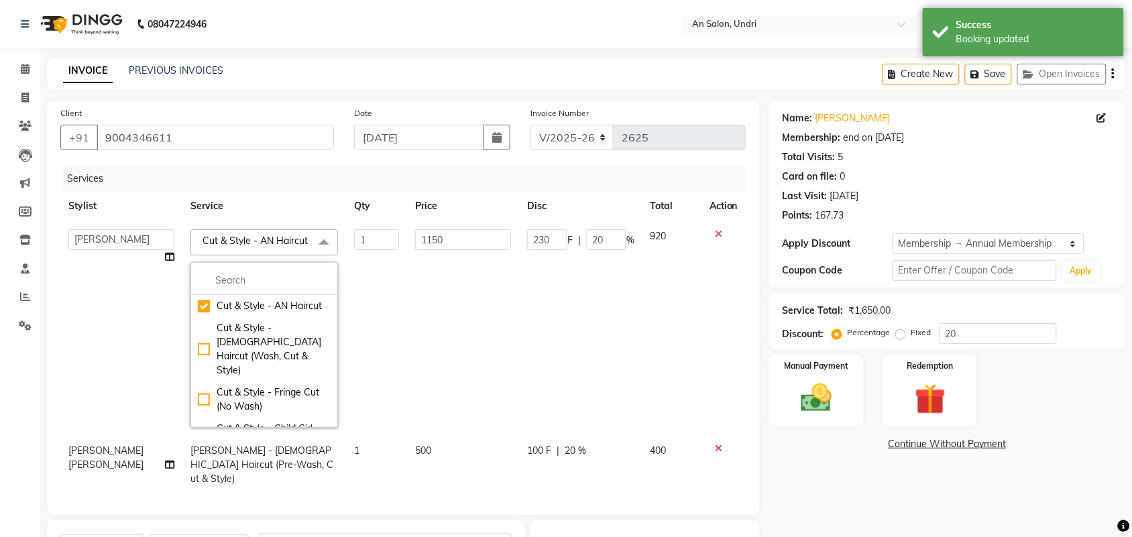
click at [573, 319] on td "230 F | 20 %" at bounding box center [580, 328] width 123 height 215
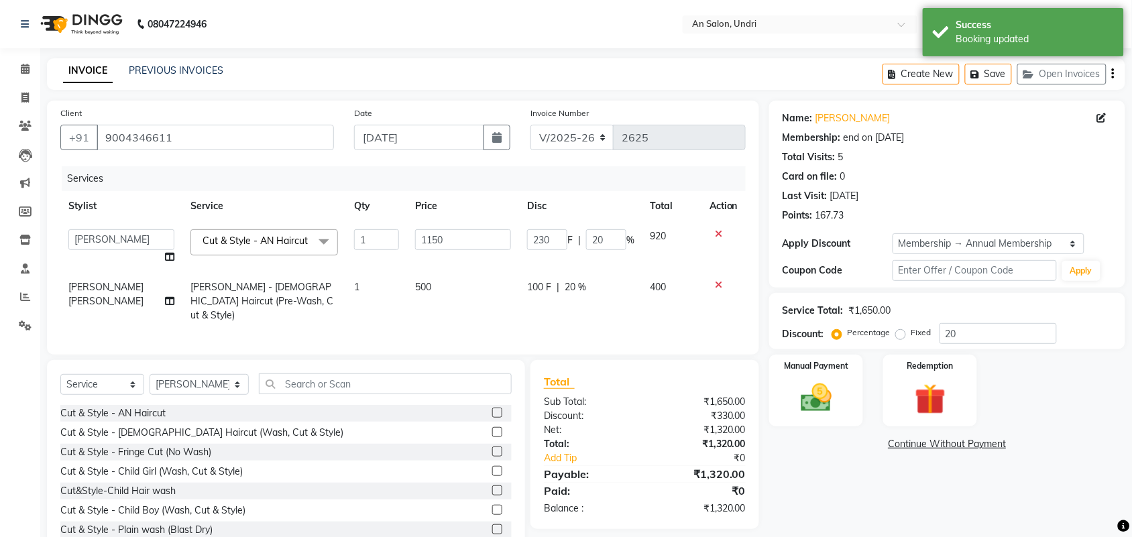
click at [602, 319] on td "100 F | 20 %" at bounding box center [580, 301] width 123 height 58
select select "55235"
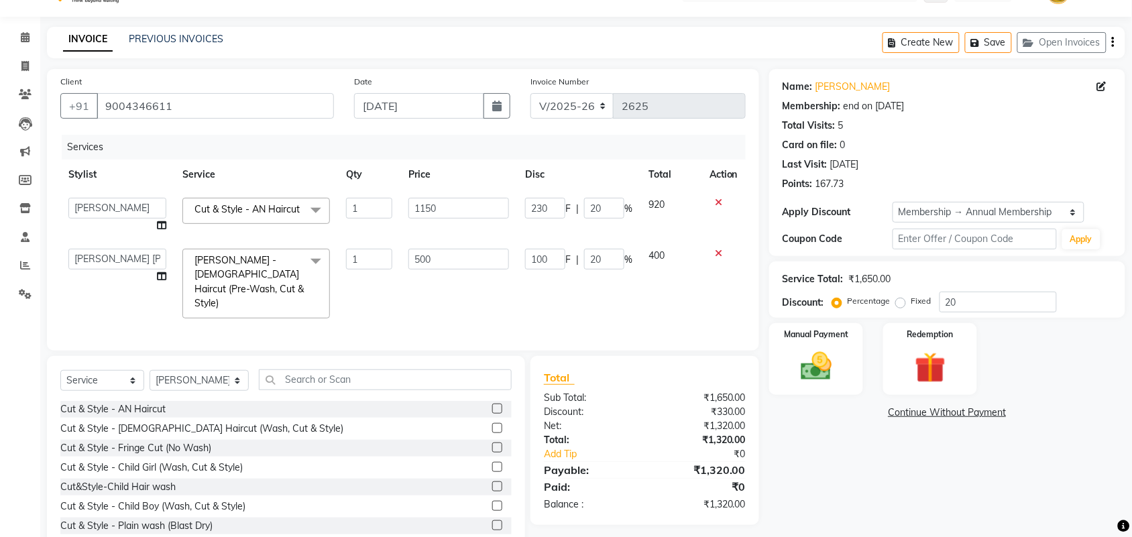
scroll to position [58, 0]
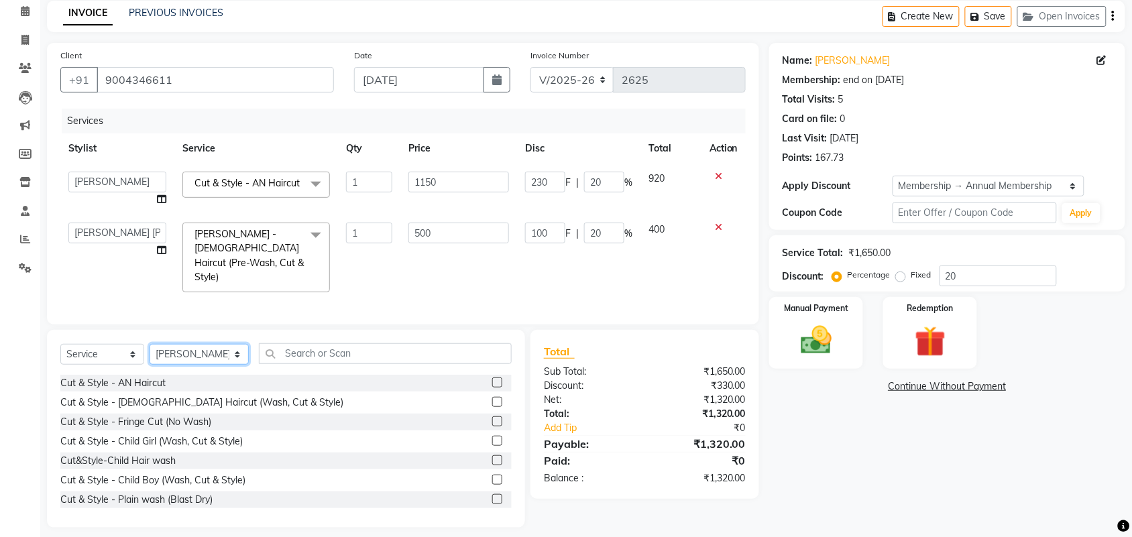
click at [212, 353] on select "Select Stylist AN Anita Rai Anthony Aslam Shaikh Janhavi Jambhulkar Naeem Aktar…" at bounding box center [199, 354] width 99 height 21
click at [150, 344] on select "Select Stylist AN Anita Rai Anthony Aslam Shaikh Janhavi Jambhulkar Naeem Aktar…" at bounding box center [199, 354] width 99 height 21
drag, startPoint x: 216, startPoint y: 351, endPoint x: 216, endPoint y: 343, distance: 8.0
click at [216, 351] on select "Select Stylist AN Anita Rai Anthony Aslam Shaikh Janhavi Jambhulkar Naeem Aktar…" at bounding box center [199, 354] width 99 height 21
click at [150, 344] on select "Select Stylist AN Anita Rai Anthony Aslam Shaikh Janhavi Jambhulkar Naeem Aktar…" at bounding box center [199, 354] width 99 height 21
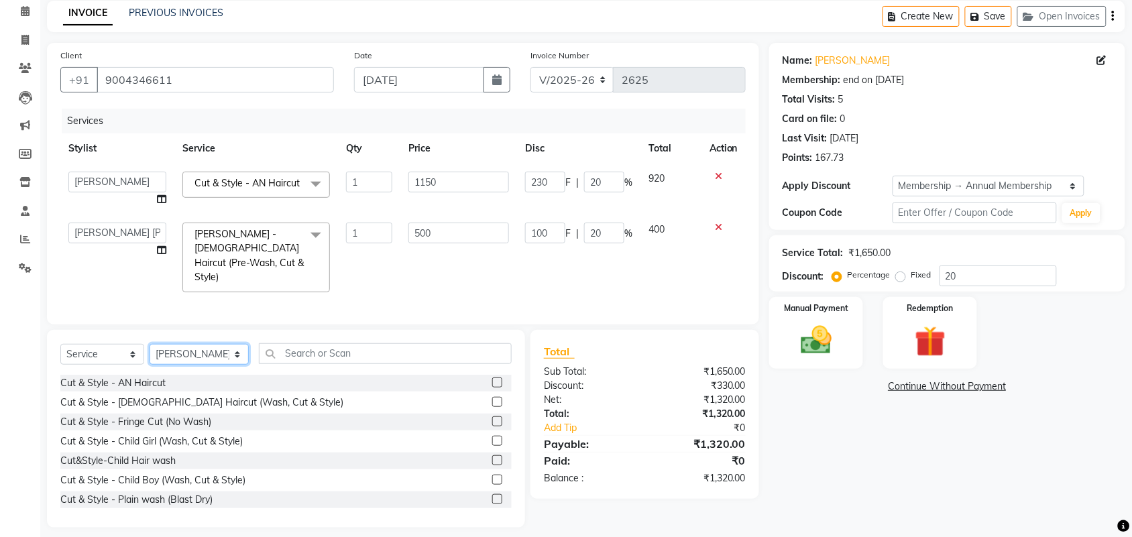
click at [209, 344] on select "Select Stylist AN Anita Rai Anthony Aslam Shaikh Janhavi Jambhulkar Naeem Aktar…" at bounding box center [199, 354] width 99 height 21
select select "21387"
click at [150, 344] on select "Select Stylist AN Anita Rai Anthony Aslam Shaikh Janhavi Jambhulkar Naeem Aktar…" at bounding box center [199, 354] width 99 height 21
click at [302, 343] on input "text" at bounding box center [385, 353] width 253 height 21
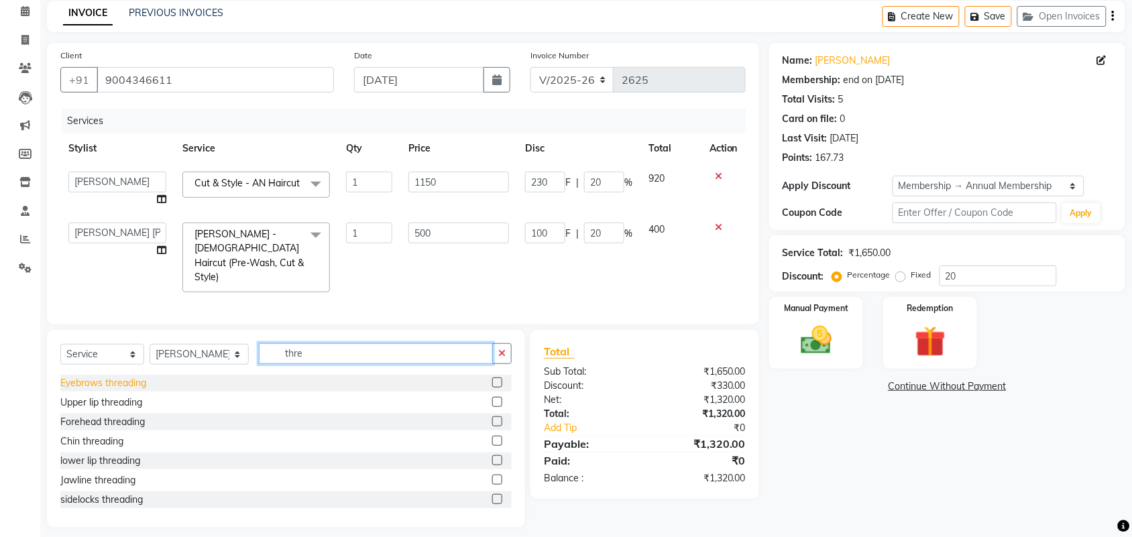
type input "thre"
click at [122, 376] on div "Eyebrows threading" at bounding box center [103, 383] width 86 height 14
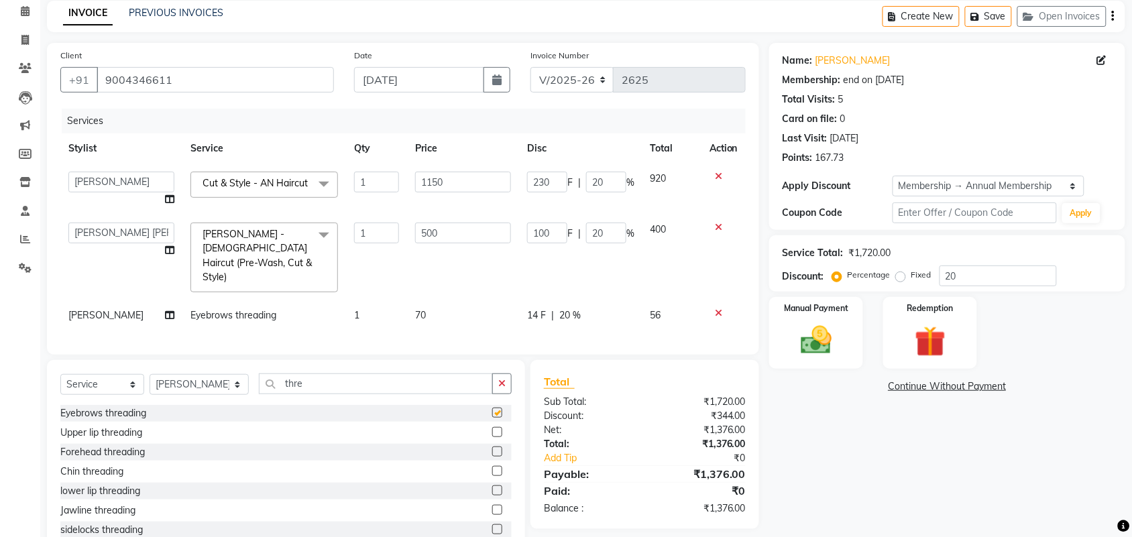
checkbox input "false"
click at [127, 445] on div "Forehead threading" at bounding box center [102, 452] width 85 height 14
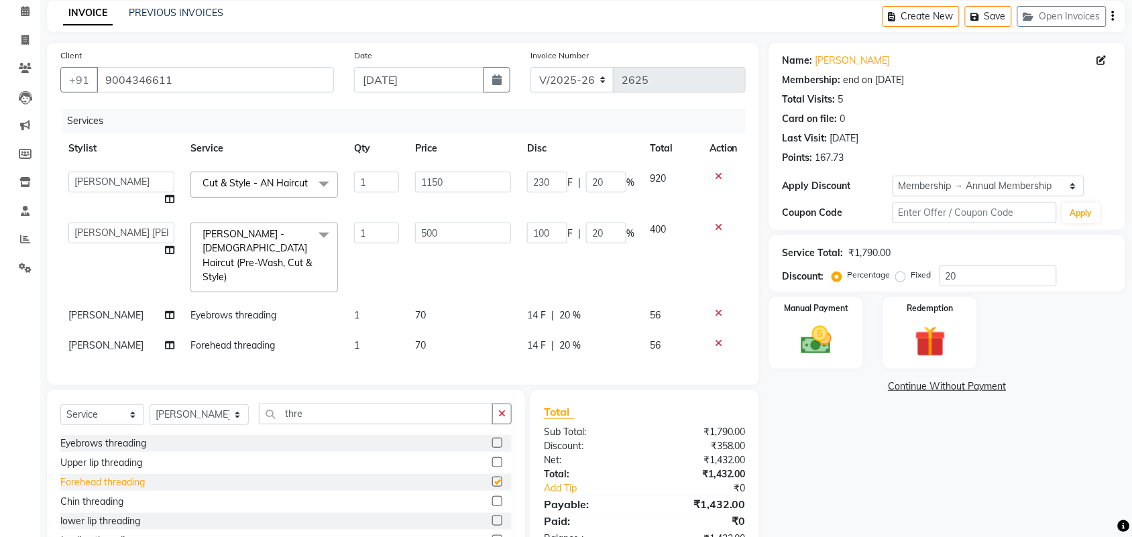
checkbox input "false"
click at [97, 459] on div "Upper lip threading" at bounding box center [101, 463] width 82 height 14
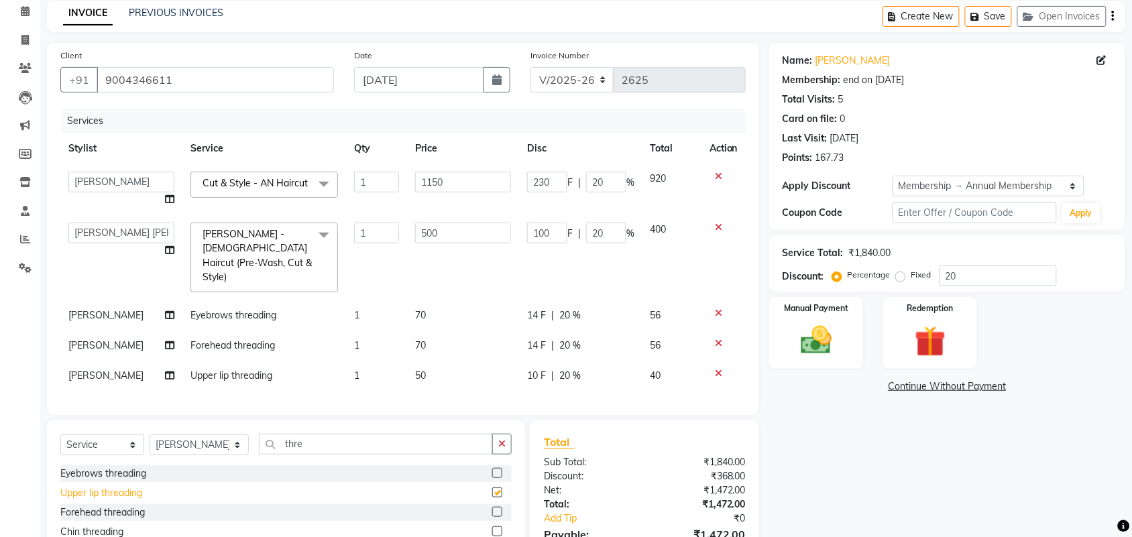
checkbox input "false"
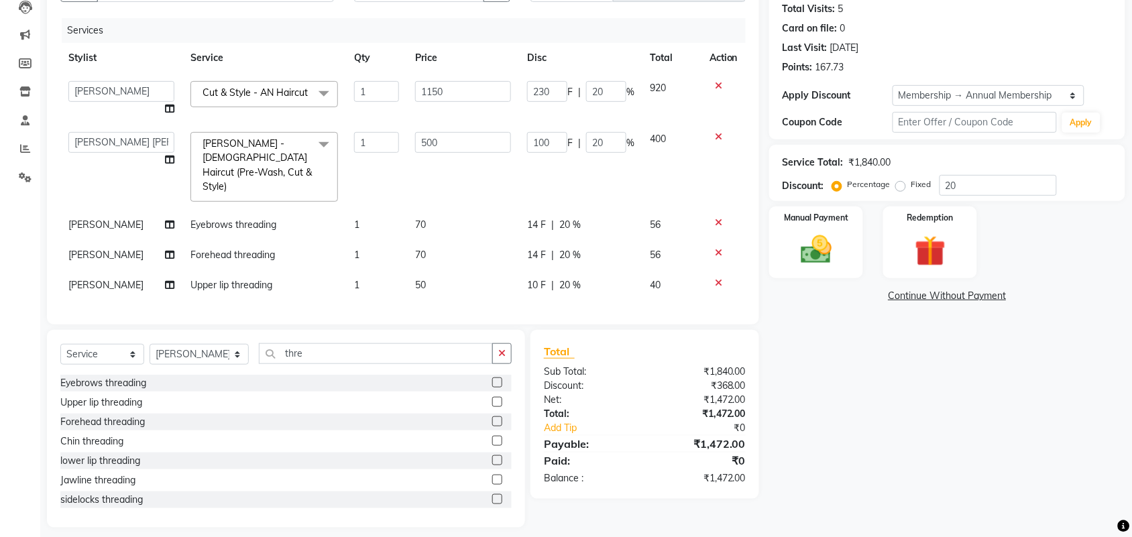
scroll to position [149, 0]
click at [819, 253] on img at bounding box center [816, 249] width 52 height 37
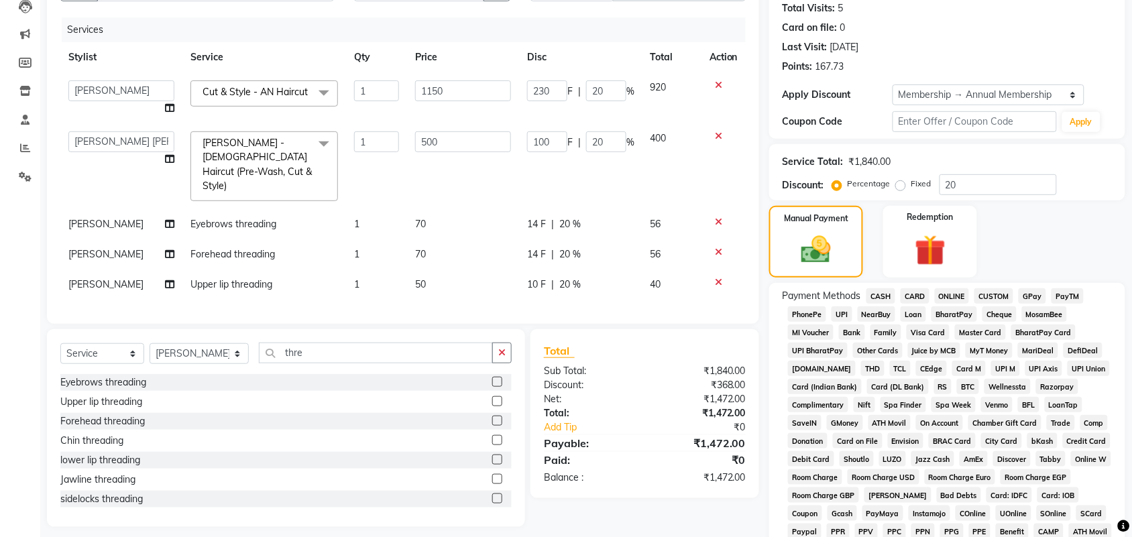
click at [1030, 293] on span "GPay" at bounding box center [1032, 295] width 27 height 15
click at [582, 217] on div "14 F | 20 %" at bounding box center [580, 224] width 107 height 14
select select "21387"
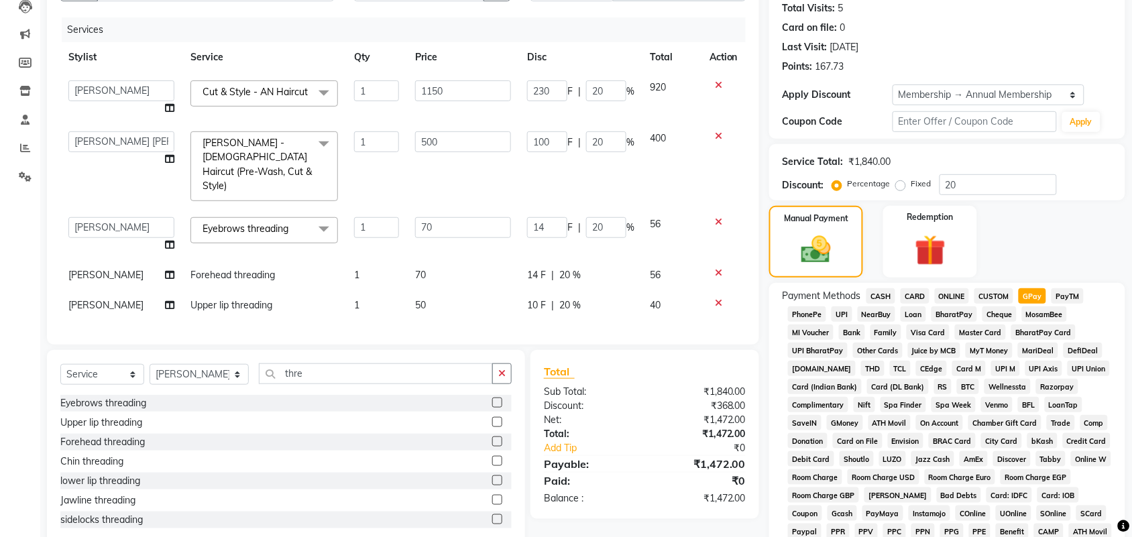
click at [609, 260] on td "14 F | 20 %" at bounding box center [580, 275] width 123 height 30
select select "21387"
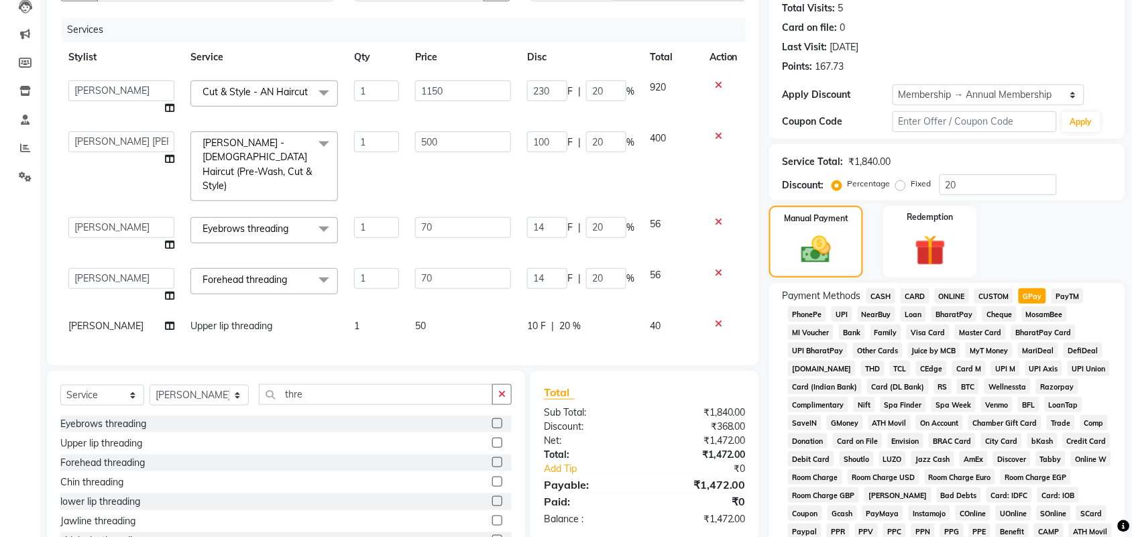
click at [614, 311] on td "10 F | 20 %" at bounding box center [580, 326] width 123 height 30
select select "21387"
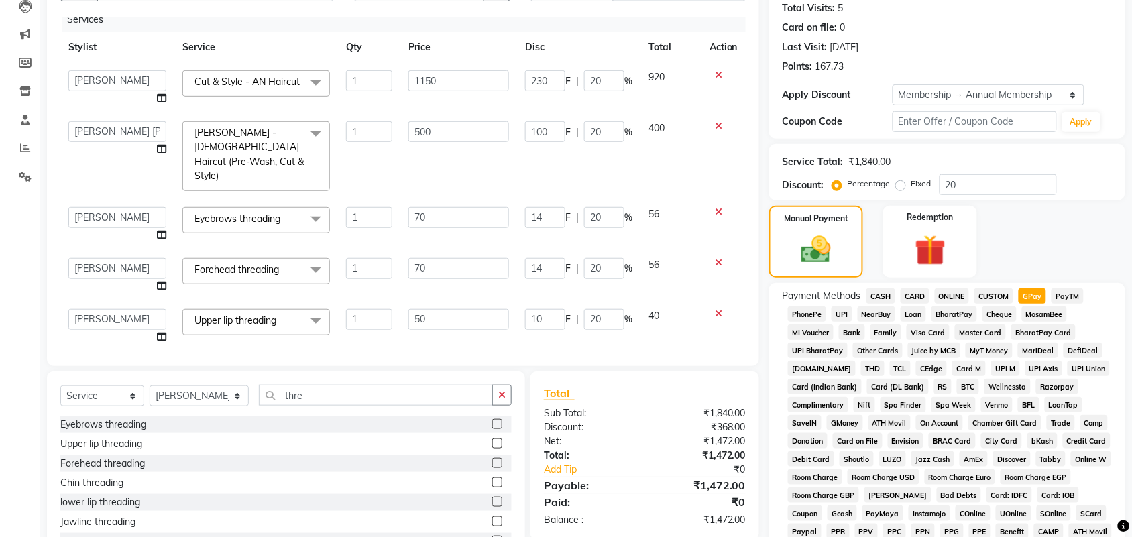
scroll to position [0, 0]
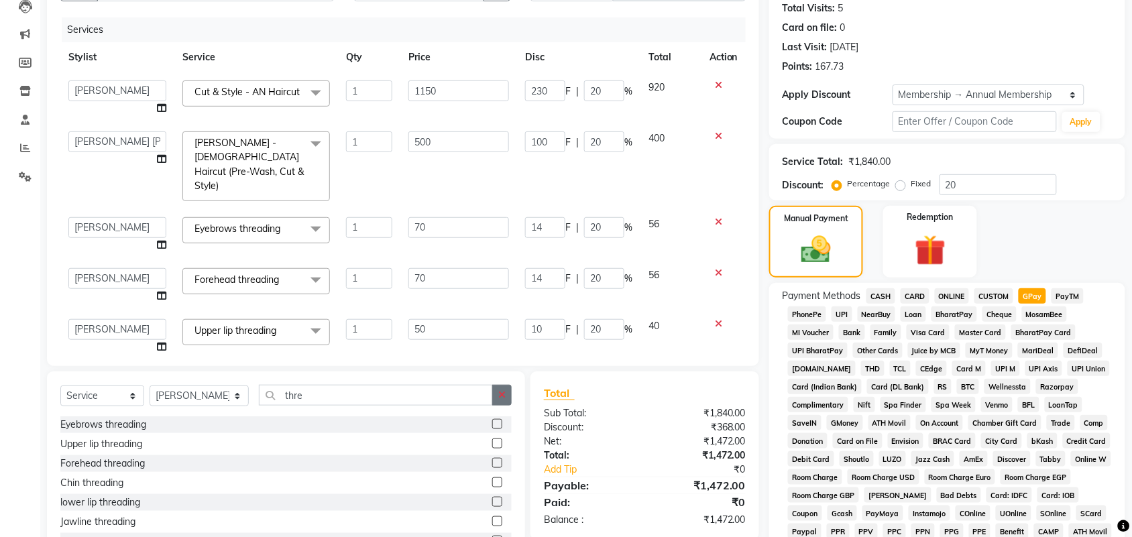
click at [494, 393] on button "button" at bounding box center [501, 395] width 19 height 21
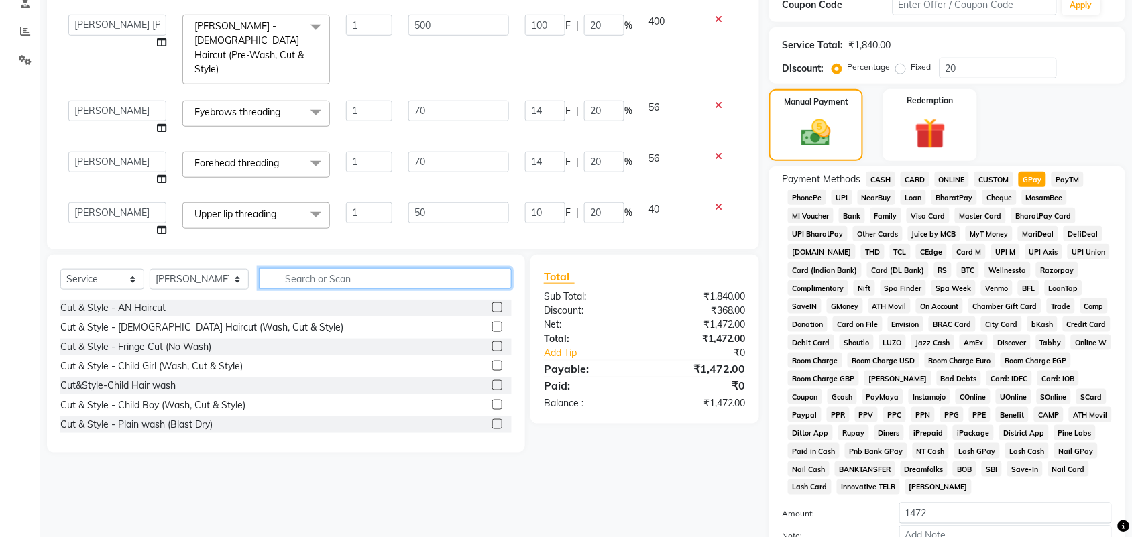
scroll to position [400, 0]
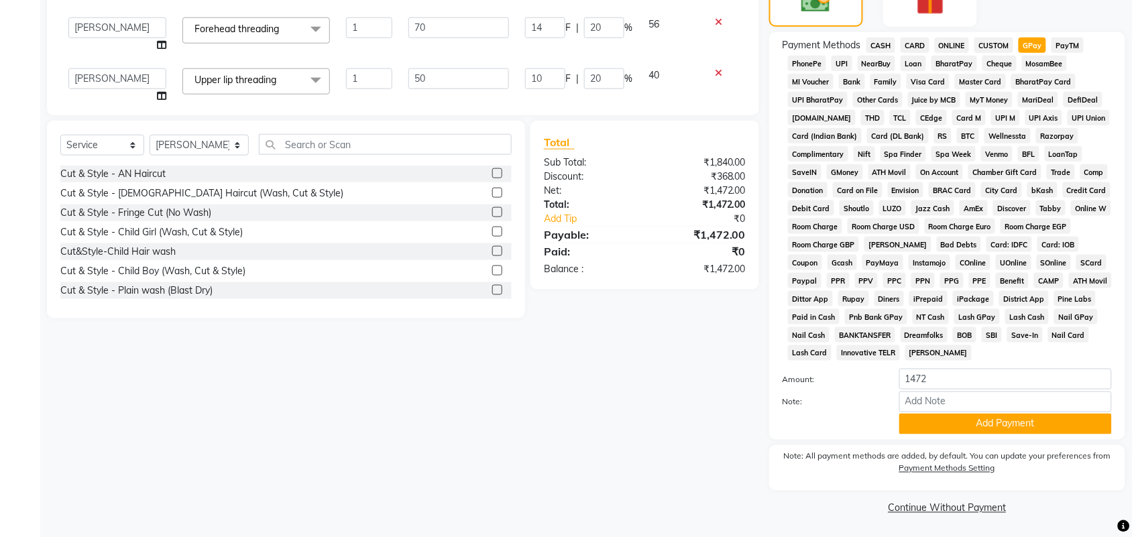
click at [1003, 47] on span "CUSTOM" at bounding box center [994, 45] width 39 height 15
click at [1033, 47] on span "GPay" at bounding box center [1032, 45] width 27 height 15
click at [976, 410] on input "Note:" at bounding box center [1005, 402] width 213 height 21
click at [970, 429] on button "Add Payment" at bounding box center [1005, 424] width 213 height 21
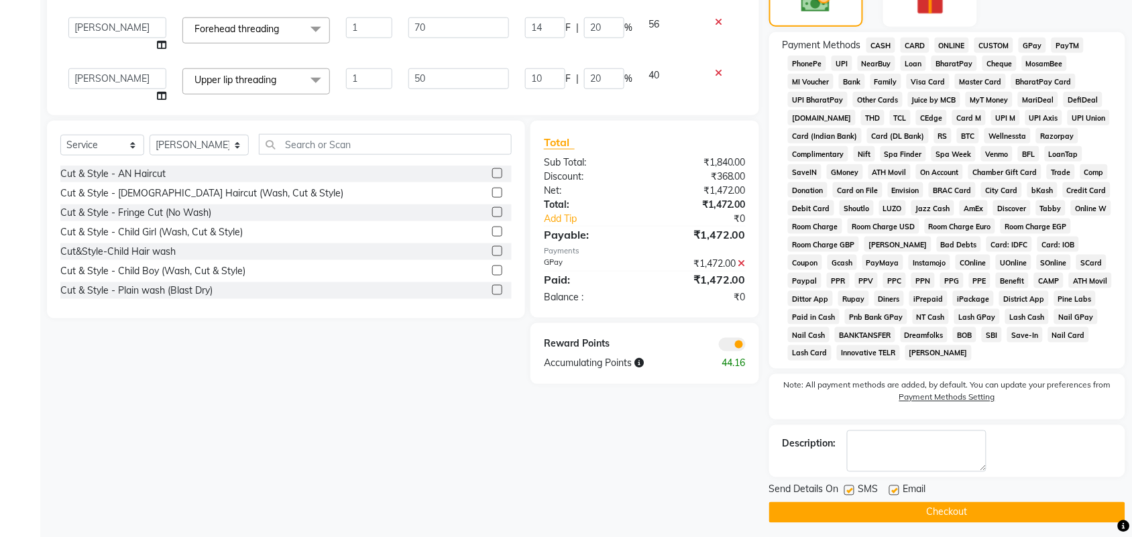
click at [991, 508] on button "Checkout" at bounding box center [947, 512] width 356 height 21
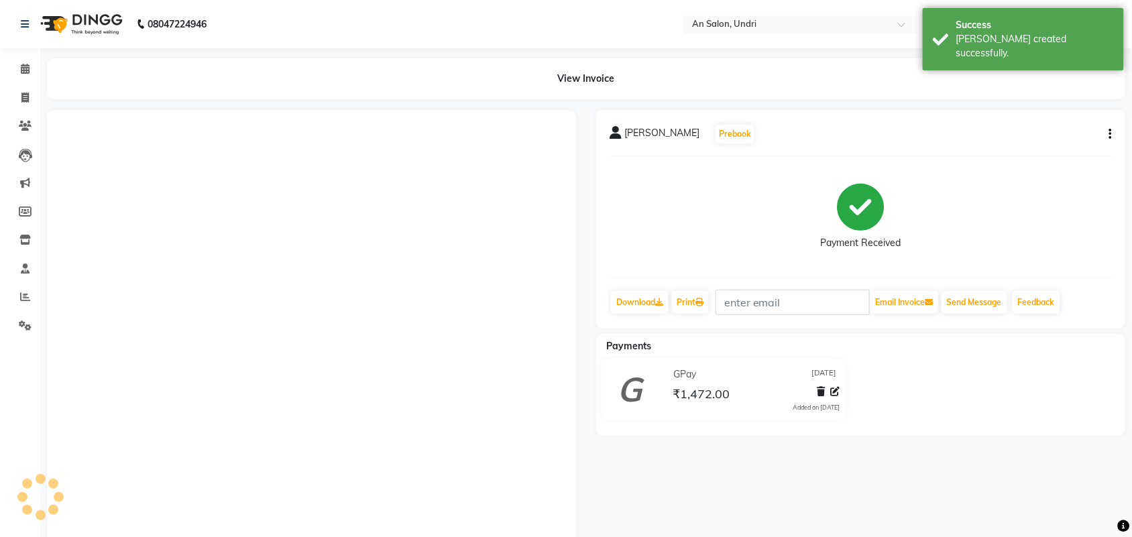
click at [80, 25] on img at bounding box center [80, 24] width 92 height 38
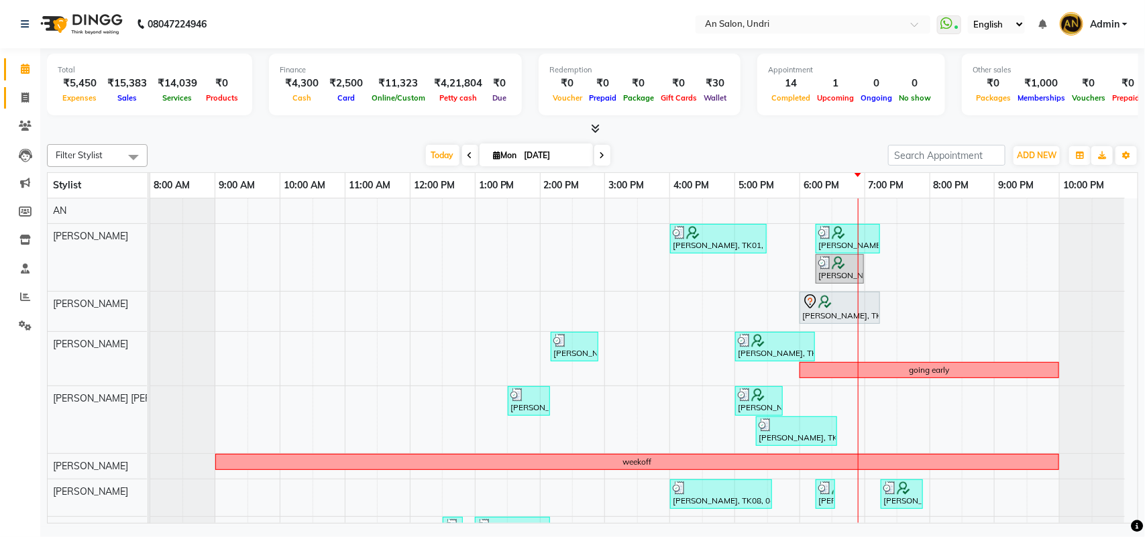
click at [19, 105] on link "Invoice" at bounding box center [20, 98] width 32 height 22
select select "service"
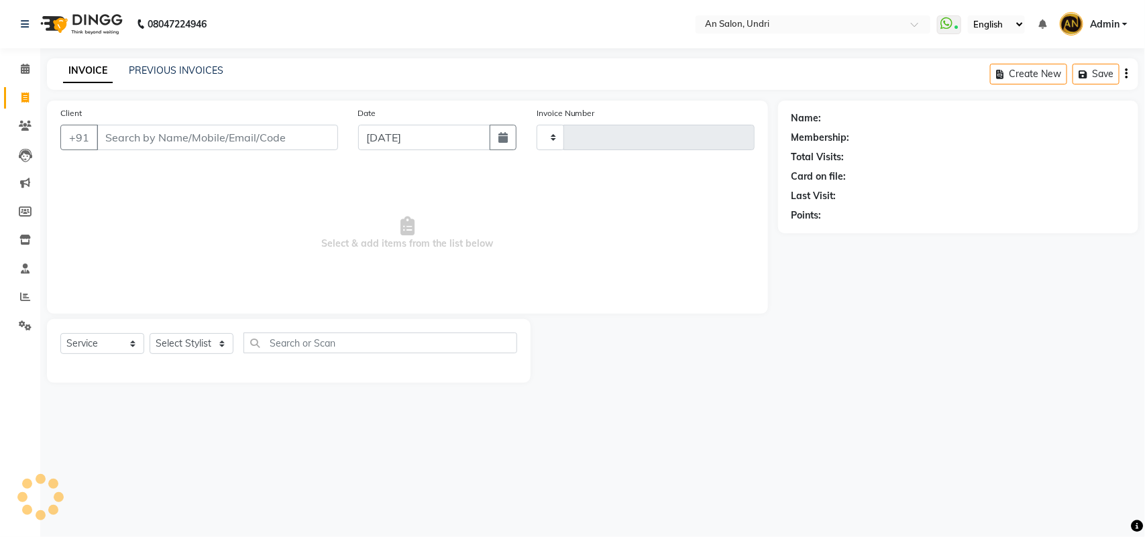
click at [197, 151] on div "Client +91" at bounding box center [199, 133] width 298 height 55
type input "2627"
select select "3639"
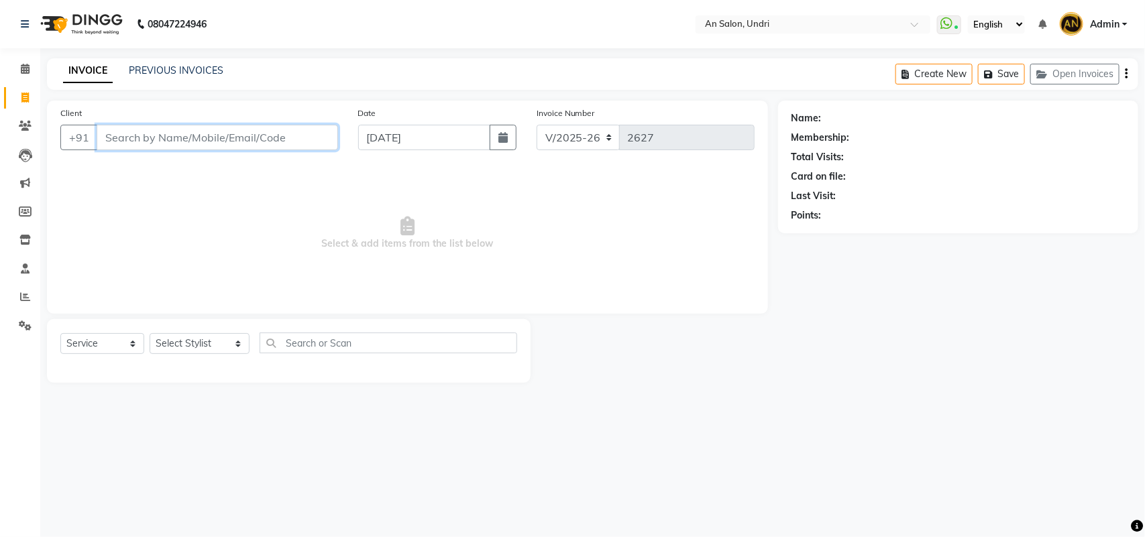
click at [232, 133] on input "Client" at bounding box center [217, 137] width 241 height 25
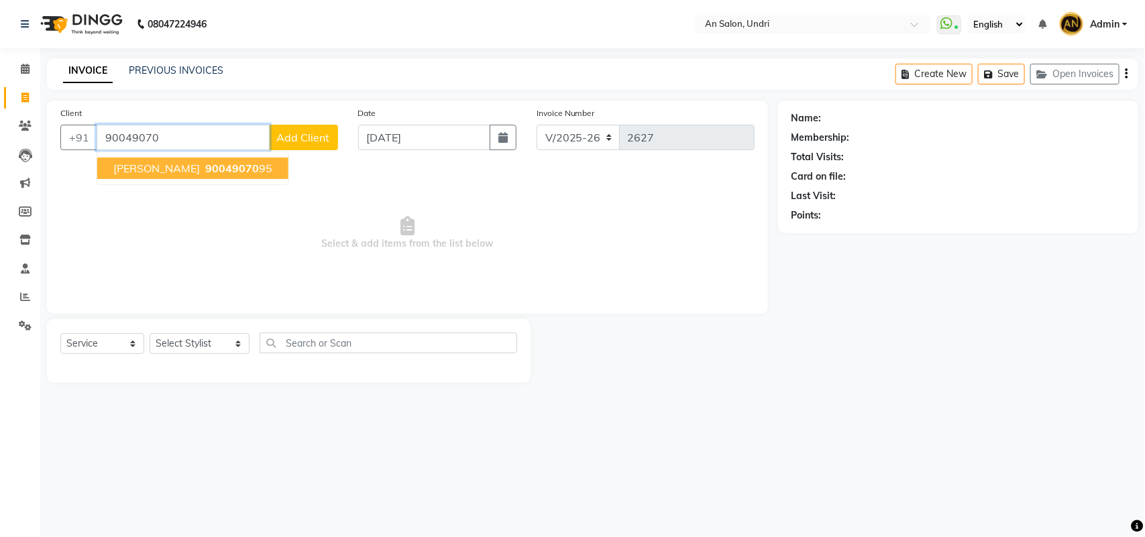
click at [179, 173] on span "ARZAN M. MEHTA" at bounding box center [156, 168] width 87 height 13
type input "9004907095"
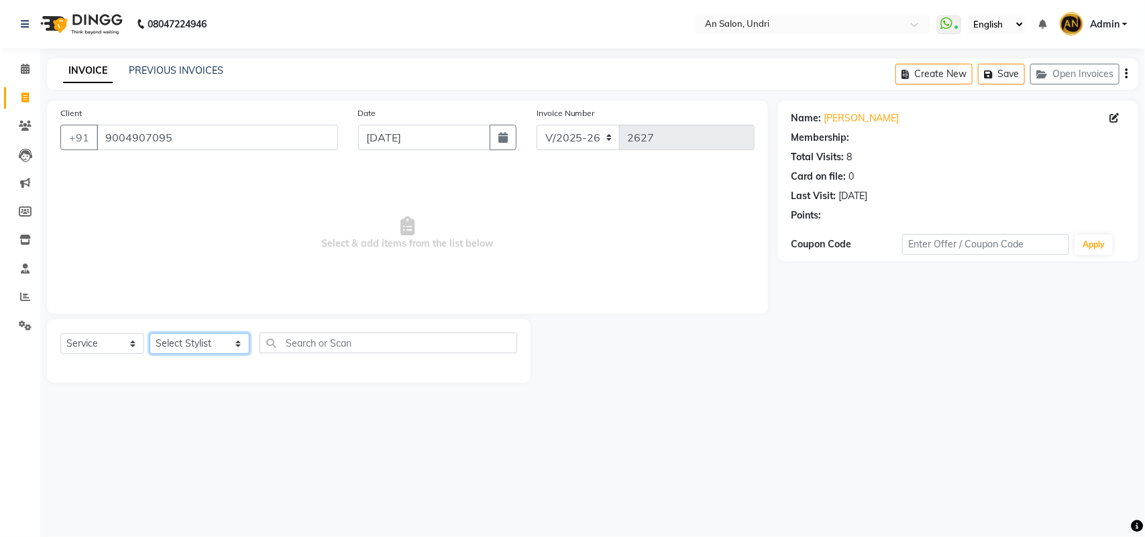
click at [210, 333] on select "Select Stylist AN Anita Rai Anthony Aslam Shaikh Janhavi Jambhulkar Naeem Aktar…" at bounding box center [200, 343] width 100 height 21
select select "2: Object"
select select "21387"
click at [150, 333] on select "Select Stylist AN Anita Rai Anthony Aslam Shaikh Janhavi Jambhulkar Naeem Aktar…" at bounding box center [200, 343] width 100 height 21
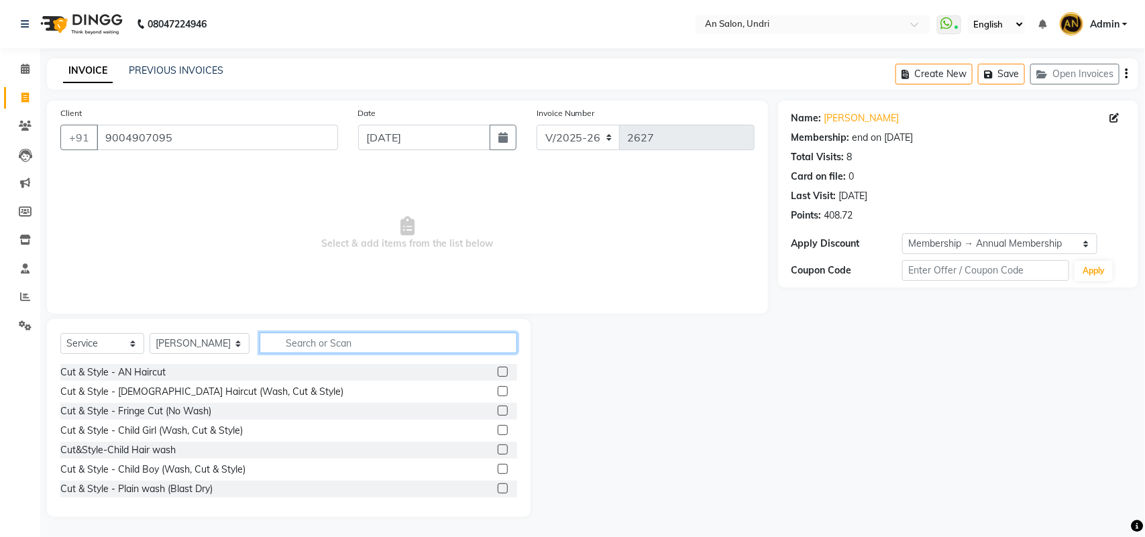
click at [329, 352] on input "text" at bounding box center [389, 343] width 258 height 21
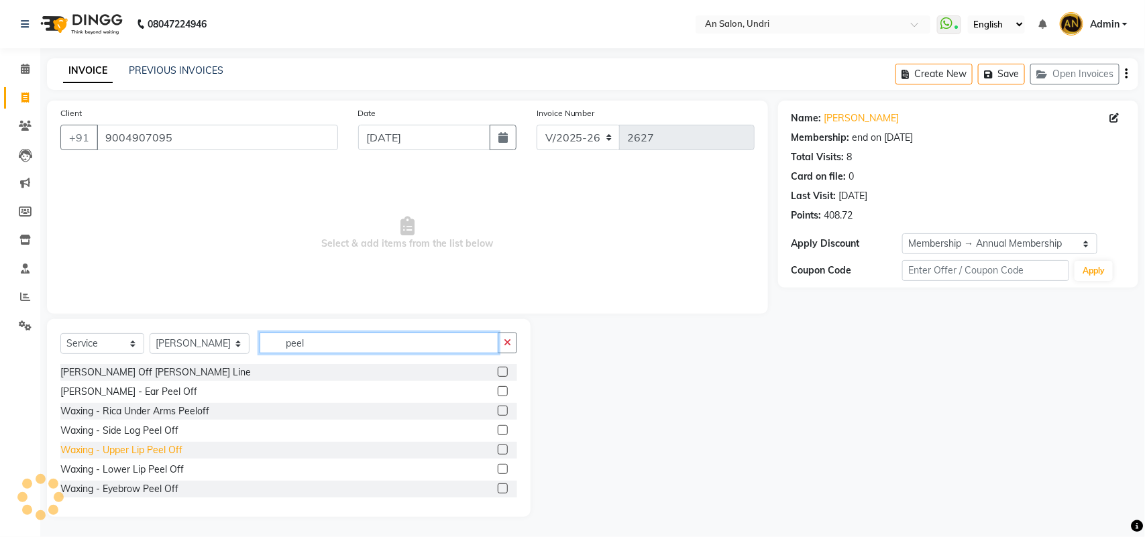
type input "peel"
click at [153, 454] on div "Waxing - Upper Lip Peel Off" at bounding box center [121, 450] width 122 height 14
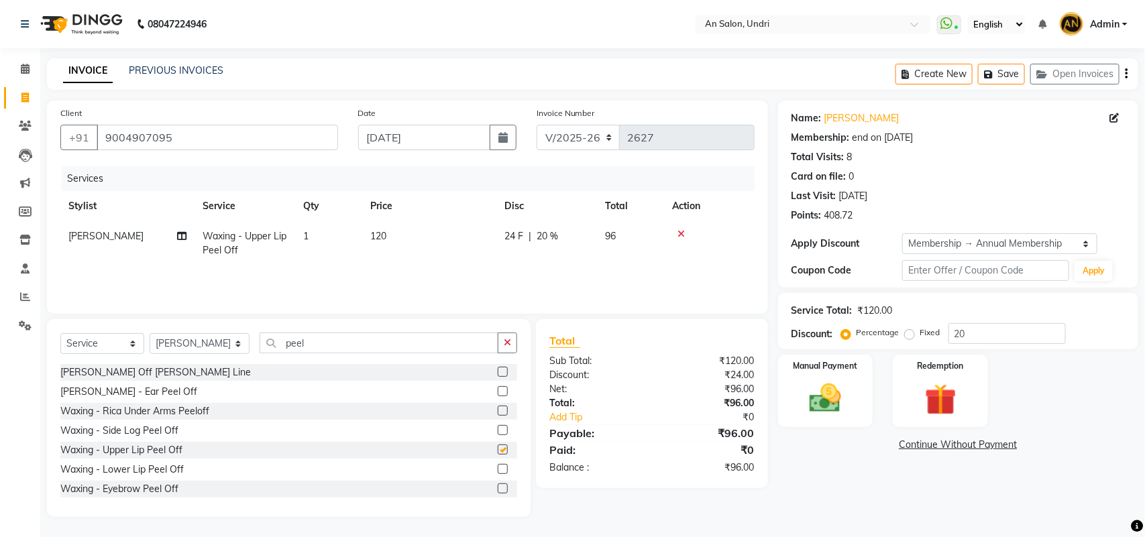
checkbox input "false"
click at [504, 335] on button "button" at bounding box center [507, 343] width 19 height 21
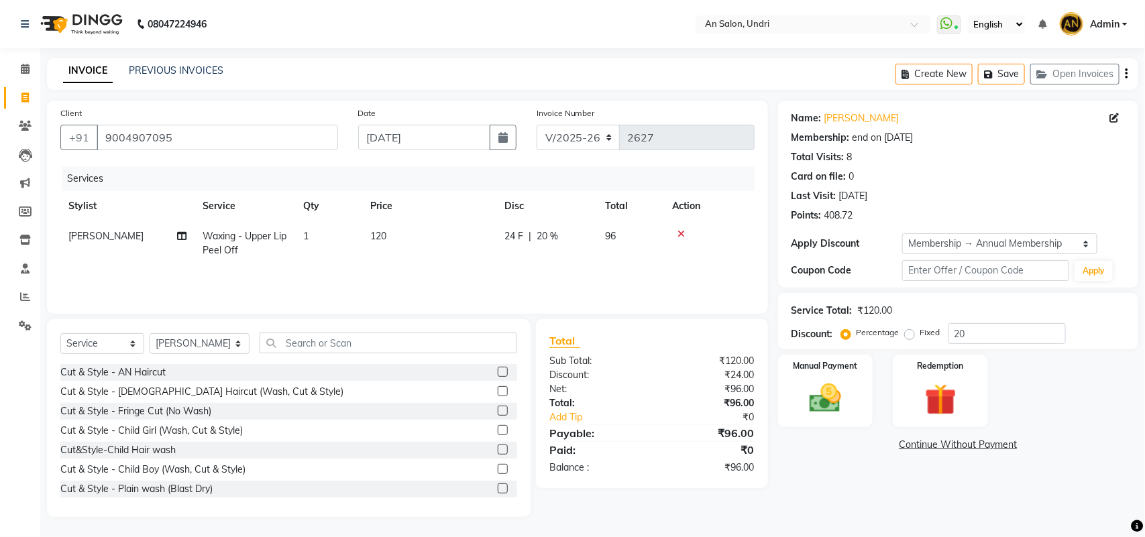
click at [427, 323] on div "Select Service Product Membership Package Voucher Prepaid Gift Card Select Styl…" at bounding box center [289, 418] width 484 height 198
click at [410, 336] on input "text" at bounding box center [389, 343] width 258 height 21
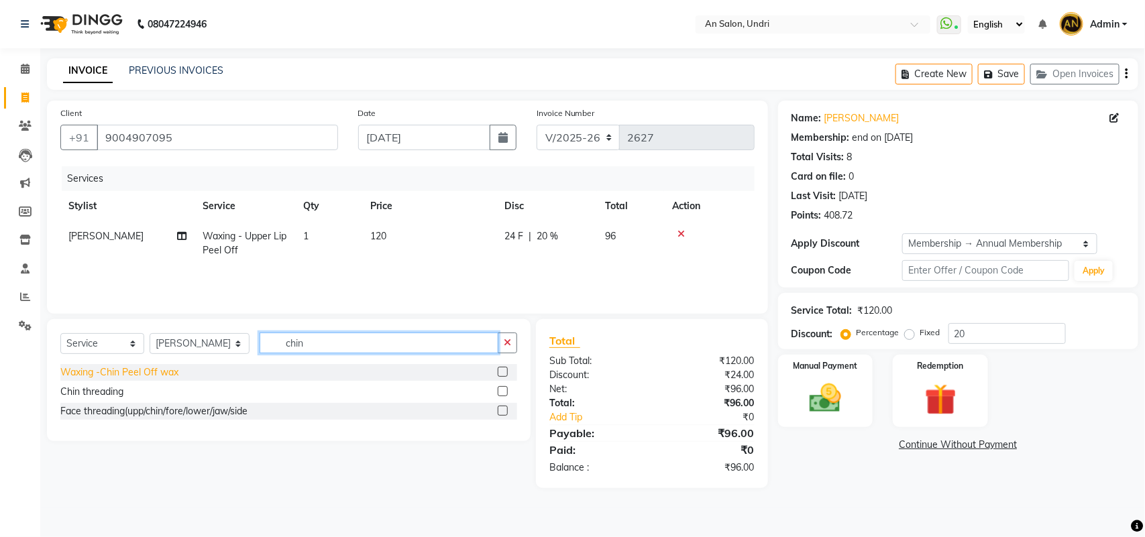
type input "chin"
click at [162, 376] on div "Waxing -Chin Peel Off wax" at bounding box center [119, 373] width 118 height 14
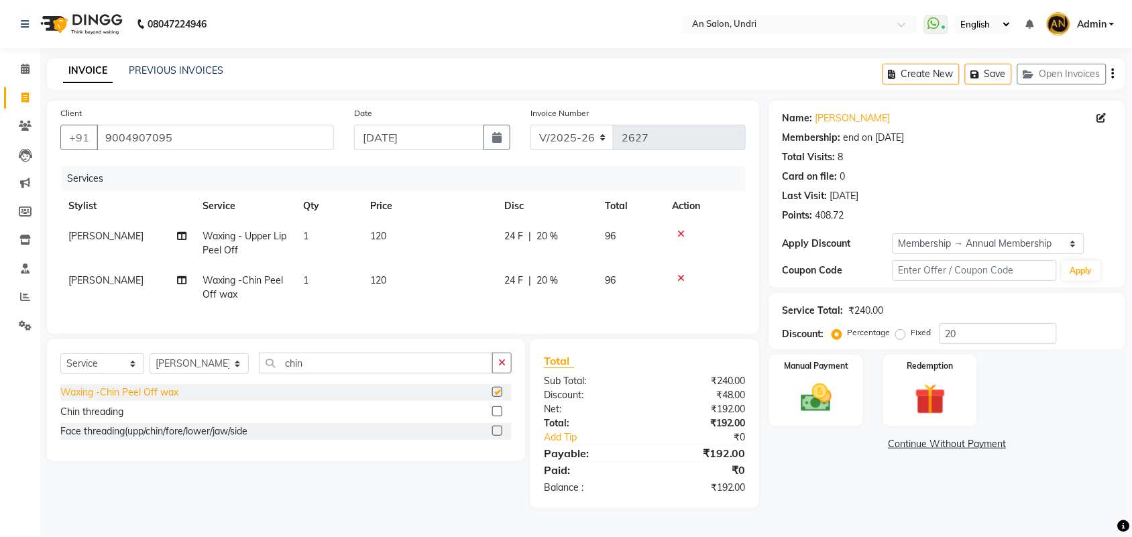
checkbox input "false"
click at [496, 372] on button "button" at bounding box center [501, 363] width 19 height 21
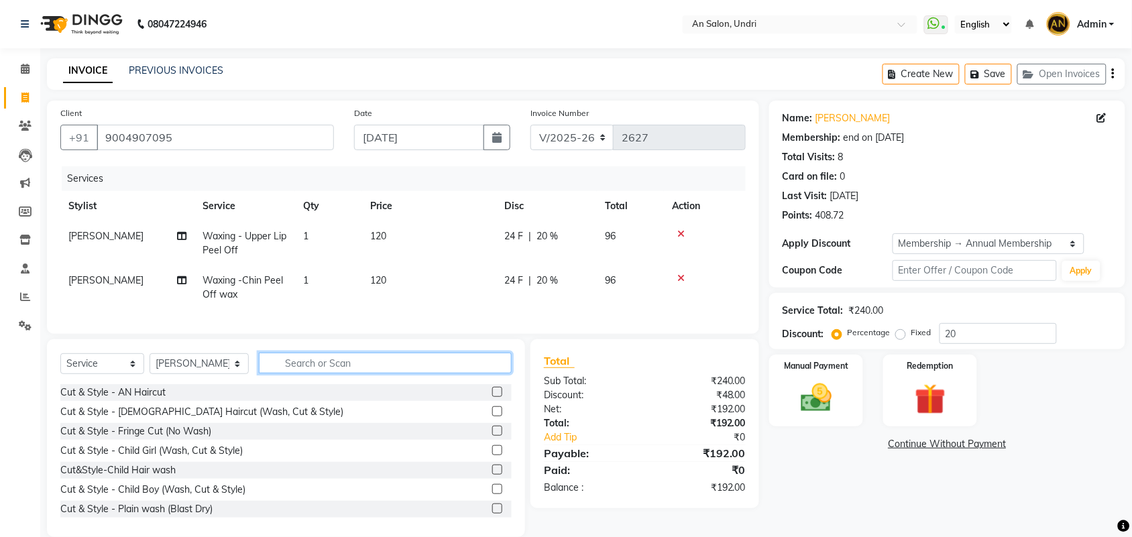
click at [386, 374] on input "text" at bounding box center [385, 363] width 253 height 21
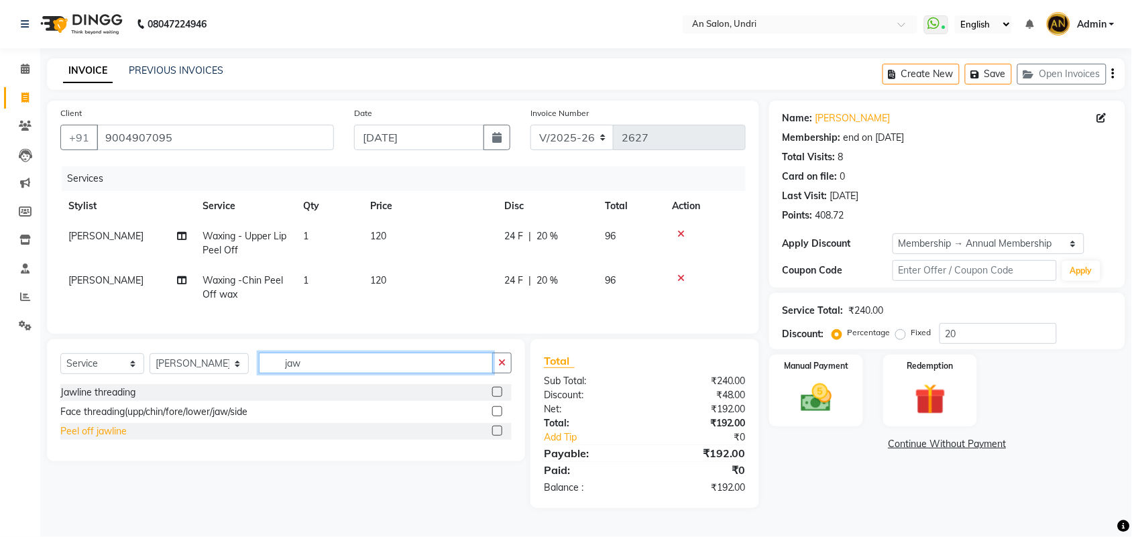
type input "jaw"
click at [89, 439] on div "Peel off jawline" at bounding box center [93, 432] width 66 height 14
checkbox input "false"
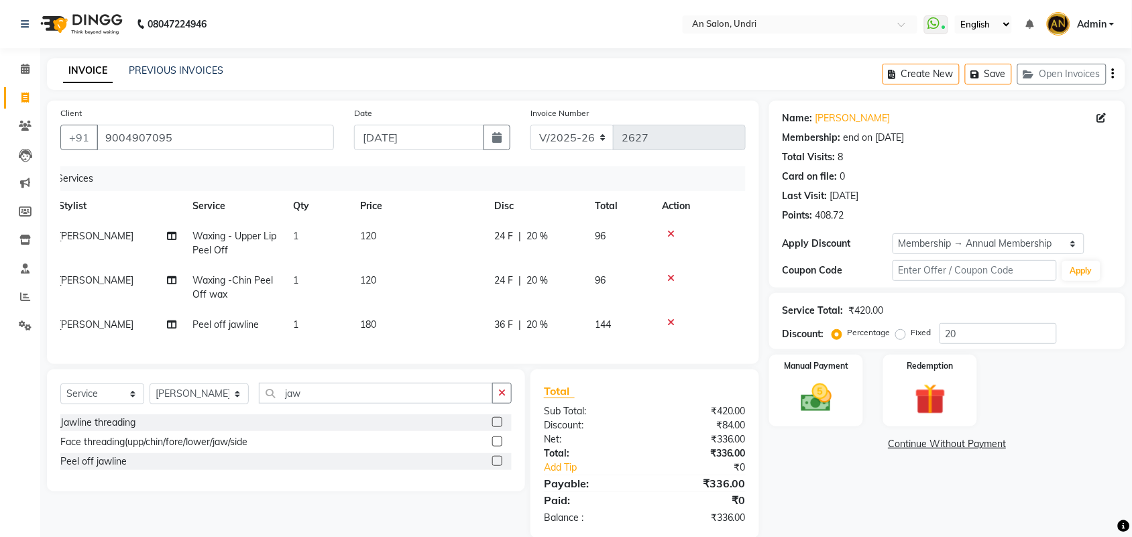
scroll to position [34, 0]
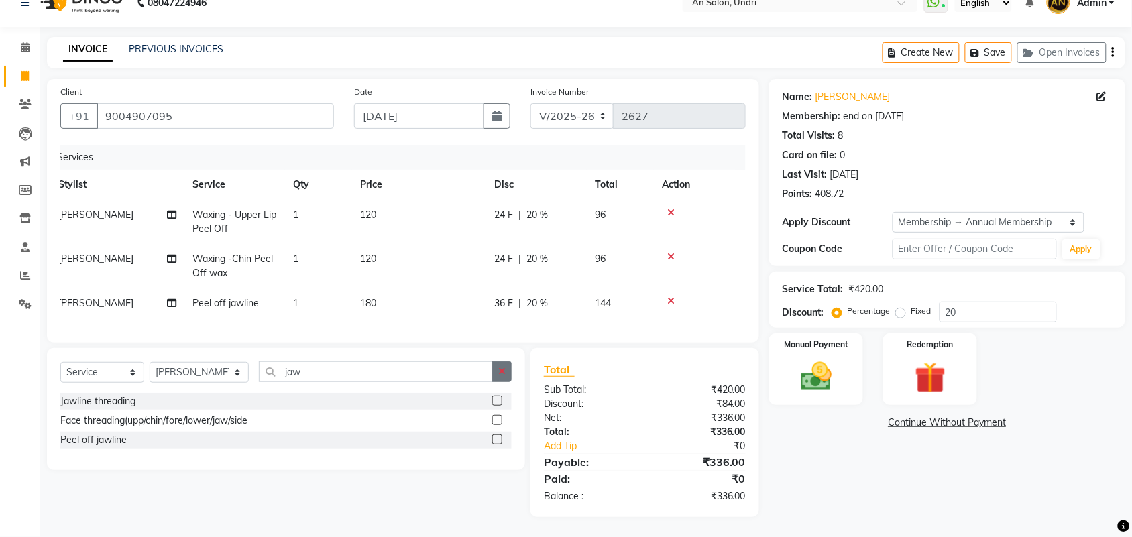
click at [508, 373] on button "button" at bounding box center [501, 372] width 19 height 21
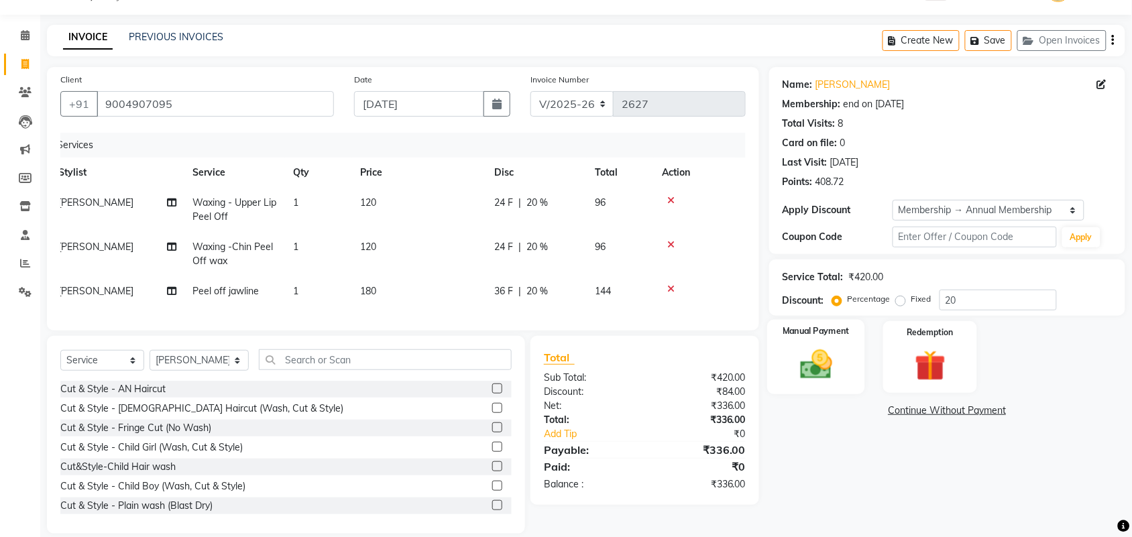
click at [861, 376] on div "Manual Payment" at bounding box center [816, 357] width 98 height 75
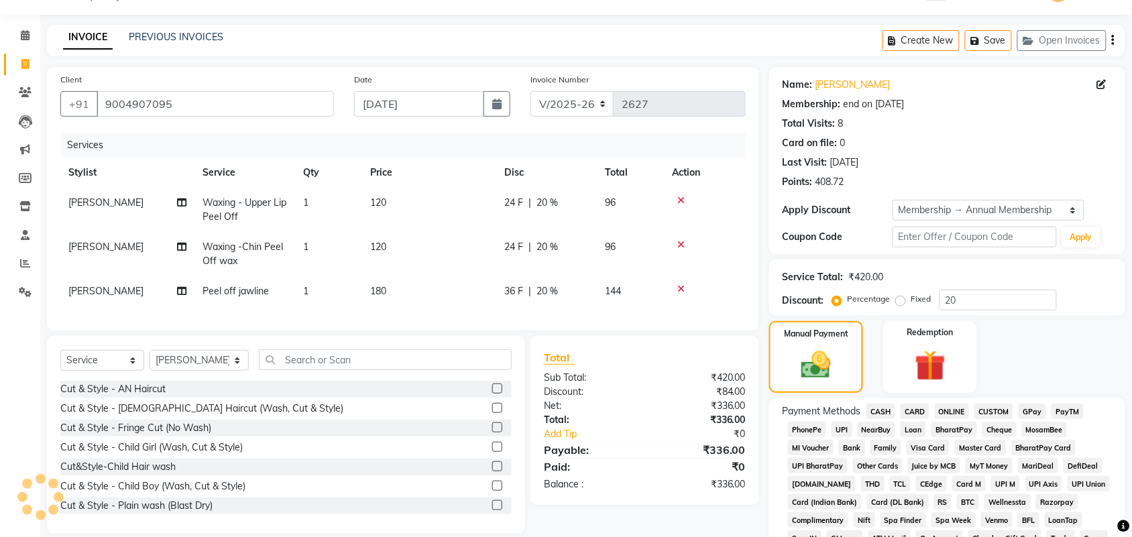
scroll to position [285, 0]
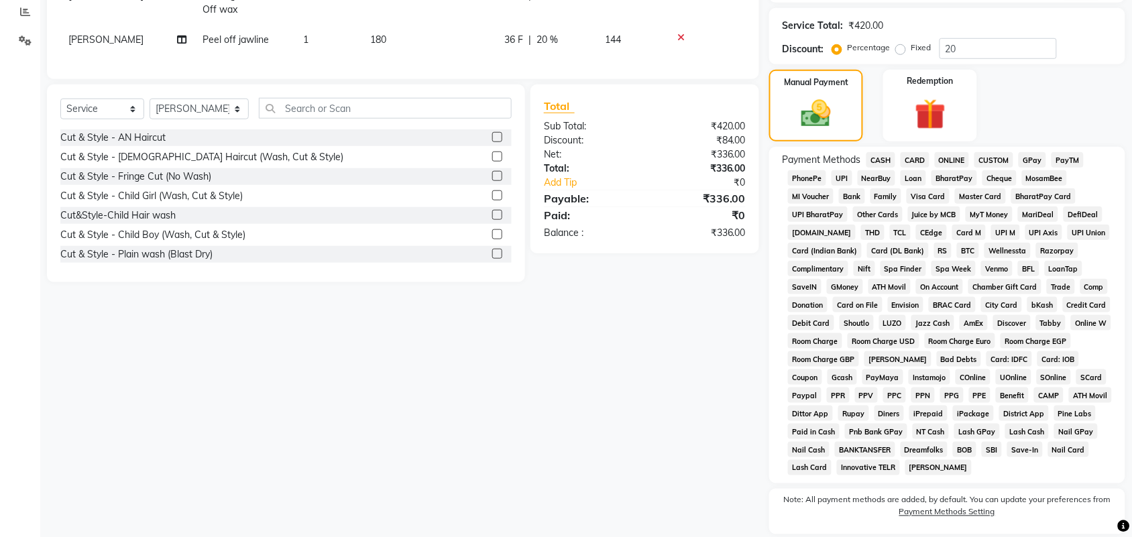
click at [1033, 148] on div "Payment Methods CASH CARD ONLINE CUSTOM GPay PayTM PhonePe UPI NearBuy Loan Bha…" at bounding box center [947, 315] width 356 height 337
click at [1030, 161] on span "GPay" at bounding box center [1032, 159] width 27 height 15
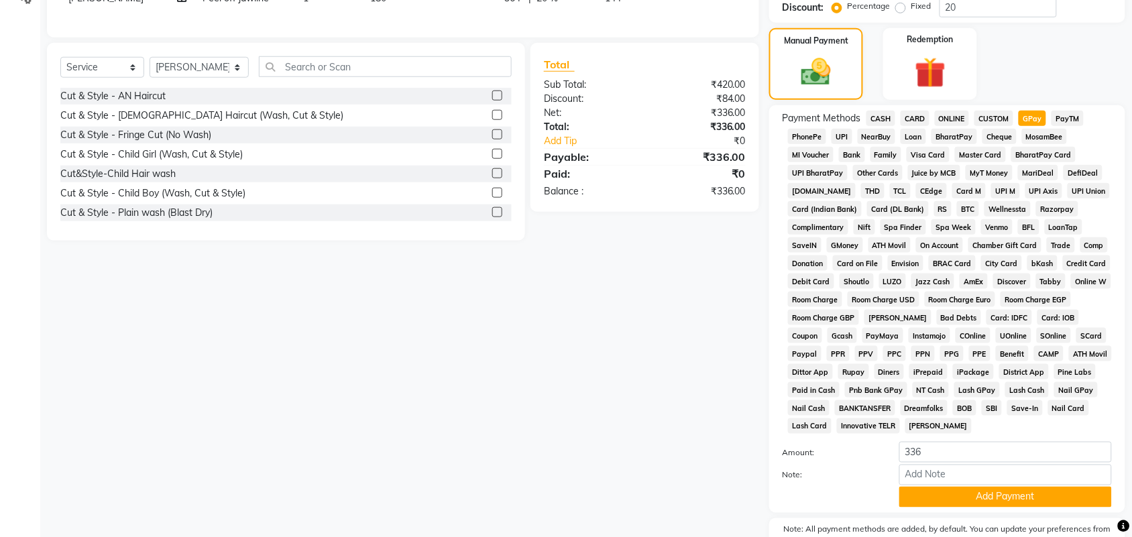
scroll to position [400, 0]
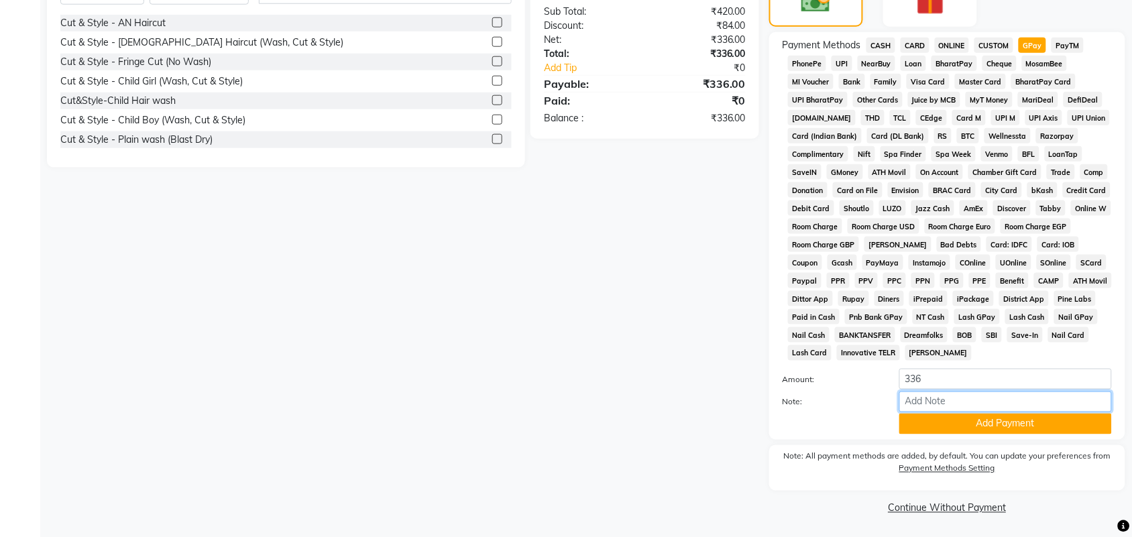
click at [1018, 404] on input "Note:" at bounding box center [1005, 402] width 213 height 21
click at [520, 458] on div "Client +91 9004907095 Date 01-09-2025 Invoice Number V/2025 V/2025-26 2627 Serv…" at bounding box center [403, 110] width 732 height 818
click at [1042, 429] on button "Add Payment" at bounding box center [1005, 424] width 213 height 21
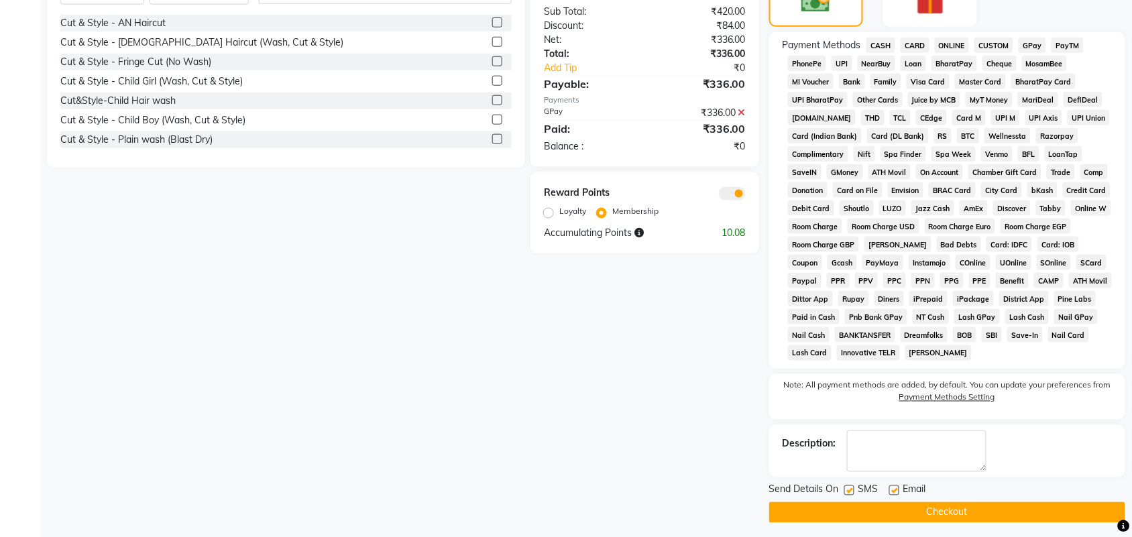
scroll to position [64, 0]
